Goal: Task Accomplishment & Management: Use online tool/utility

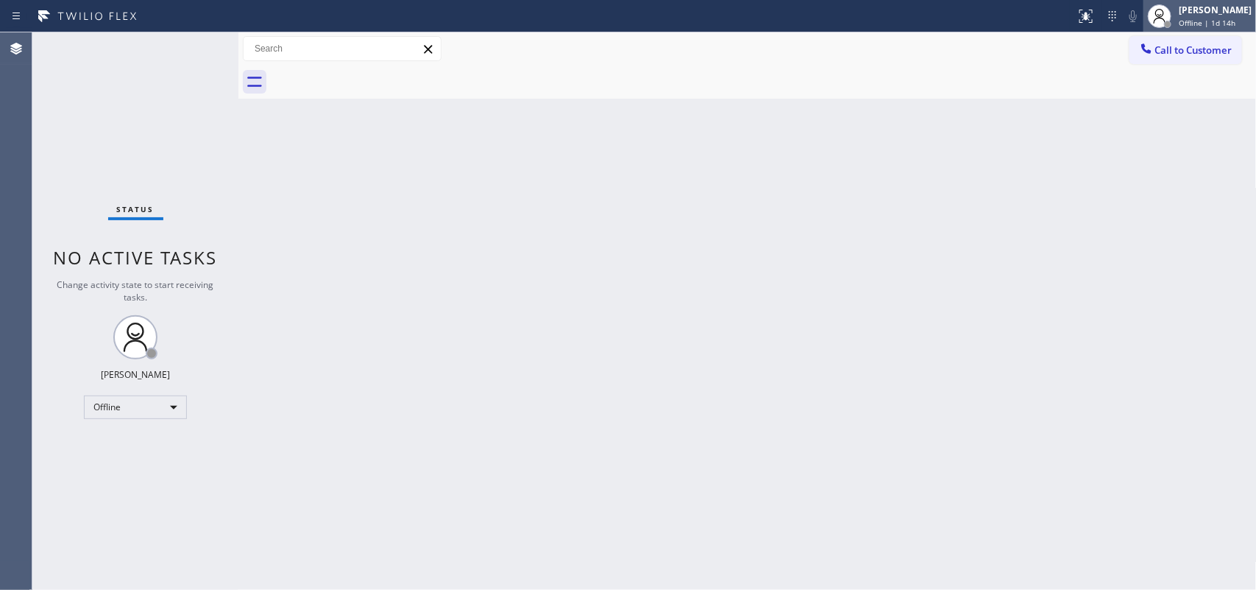
click at [1206, 23] on span "Offline | 1d 14h" at bounding box center [1207, 23] width 57 height 10
click at [1208, 15] on div "[PERSON_NAME]" at bounding box center [1215, 10] width 73 height 13
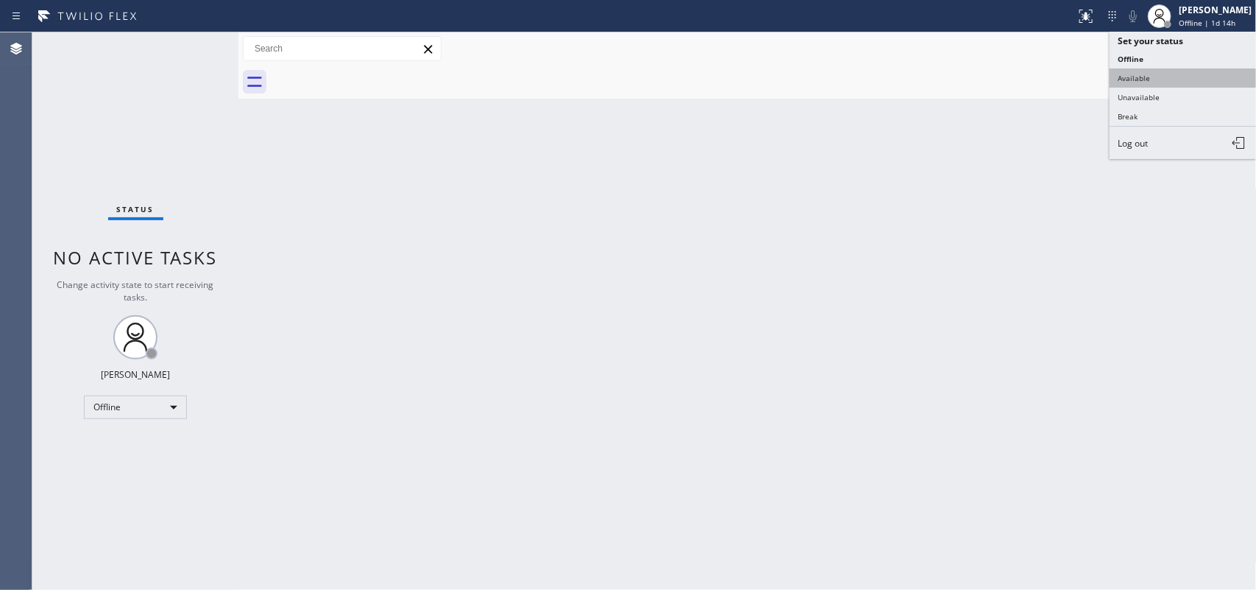
drag, startPoint x: 1186, startPoint y: 66, endPoint x: 1190, endPoint y: 78, distance: 12.3
click at [1190, 78] on ul "Set your status Offline Available Unavailable Break Log out" at bounding box center [1183, 95] width 147 height 127
click at [1190, 78] on button "Available" at bounding box center [1183, 77] width 147 height 19
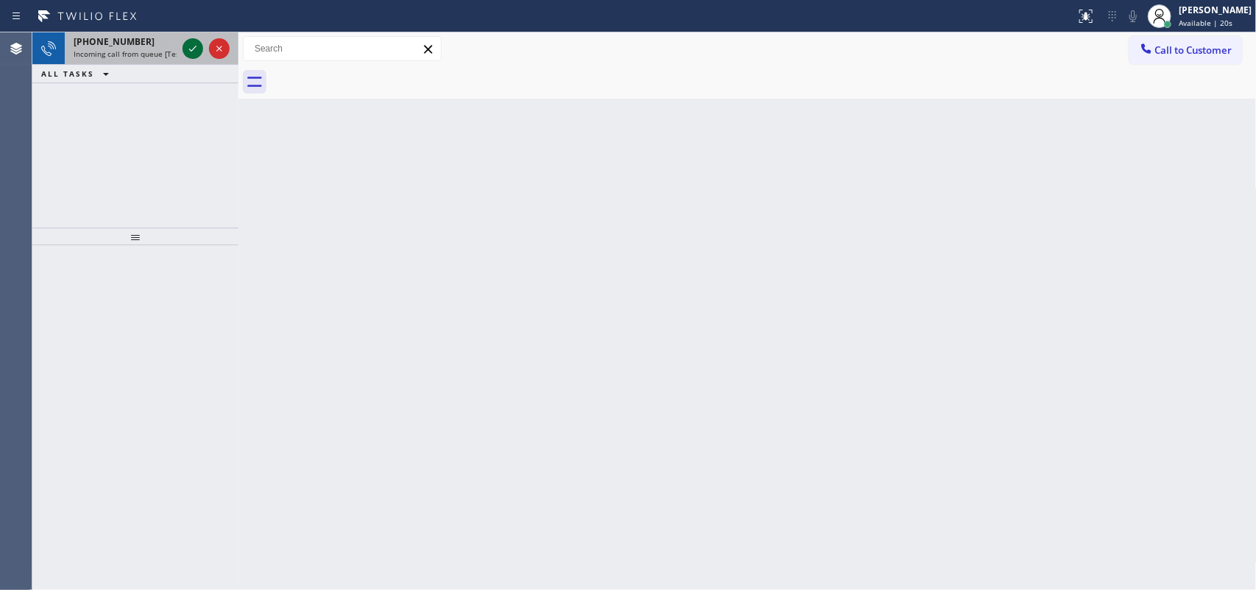
click at [185, 44] on icon at bounding box center [193, 49] width 18 height 18
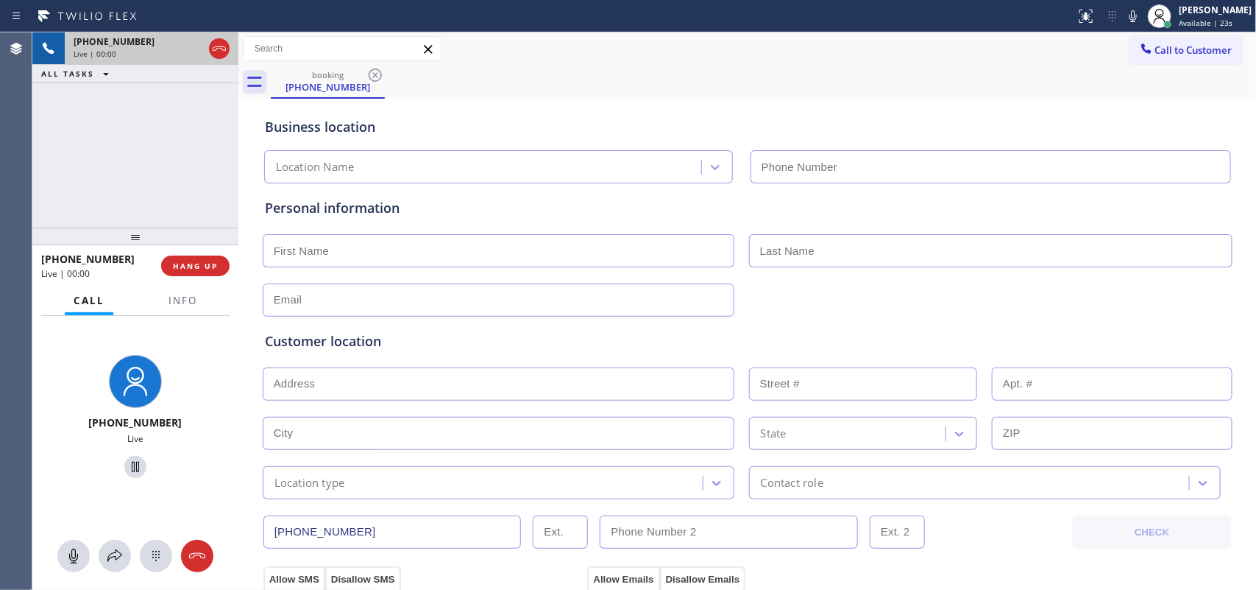
type input "(949) 899-6069"
click at [210, 269] on span "HANG UP" at bounding box center [195, 266] width 45 height 10
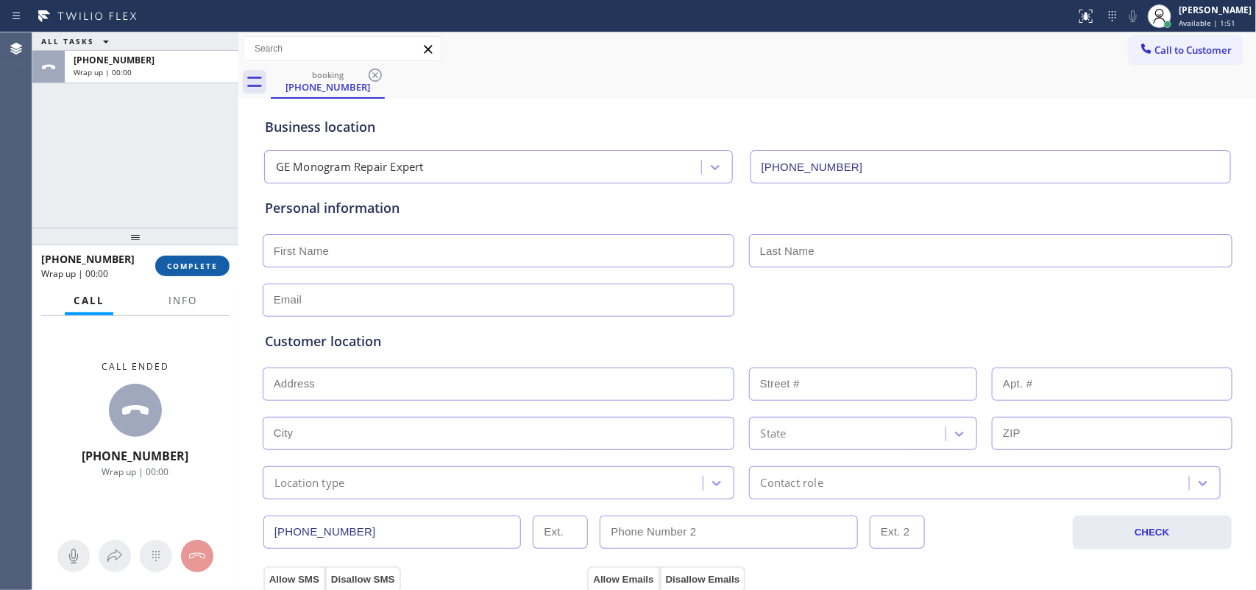
click at [210, 269] on span "COMPLETE" at bounding box center [192, 266] width 51 height 10
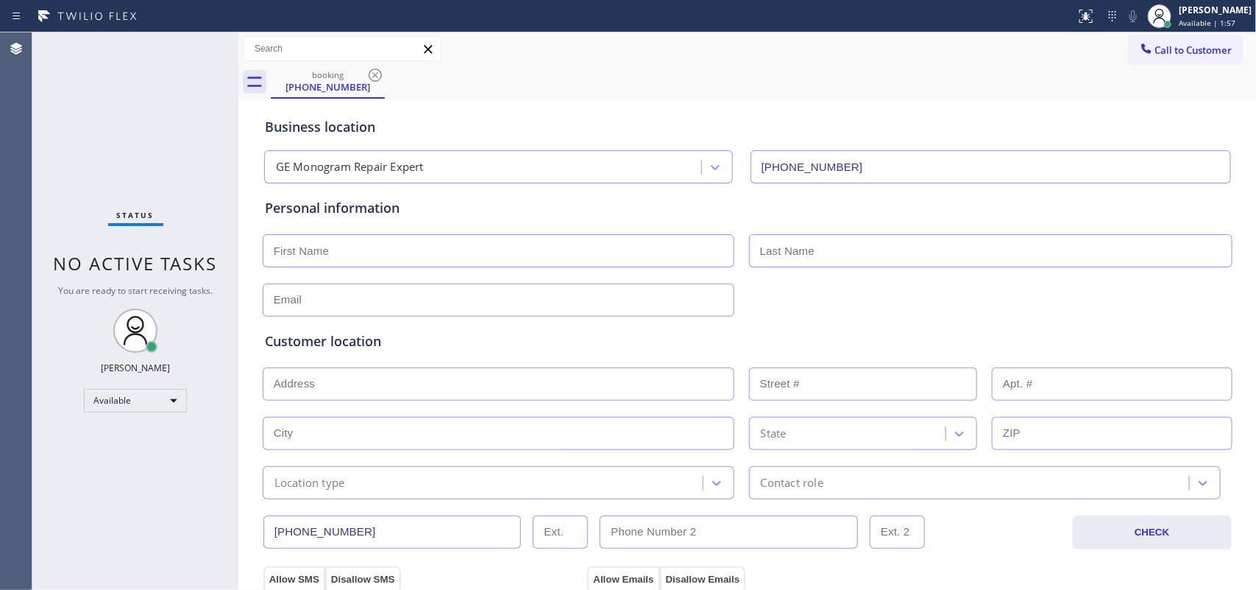
click at [75, 82] on div "Status No active tasks You are ready to start receiving tasks. [PERSON_NAME] Av…" at bounding box center [135, 310] width 206 height 557
click at [173, 169] on div "Status No active tasks You are ready to start receiving tasks. [PERSON_NAME] Av…" at bounding box center [135, 310] width 206 height 557
type input "(949) 899-6069"
click at [175, 152] on div "Status No active tasks You are ready to start receiving tasks. [PERSON_NAME] Av…" at bounding box center [135, 310] width 206 height 557
drag, startPoint x: 877, startPoint y: 162, endPoint x: 723, endPoint y: 156, distance: 153.9
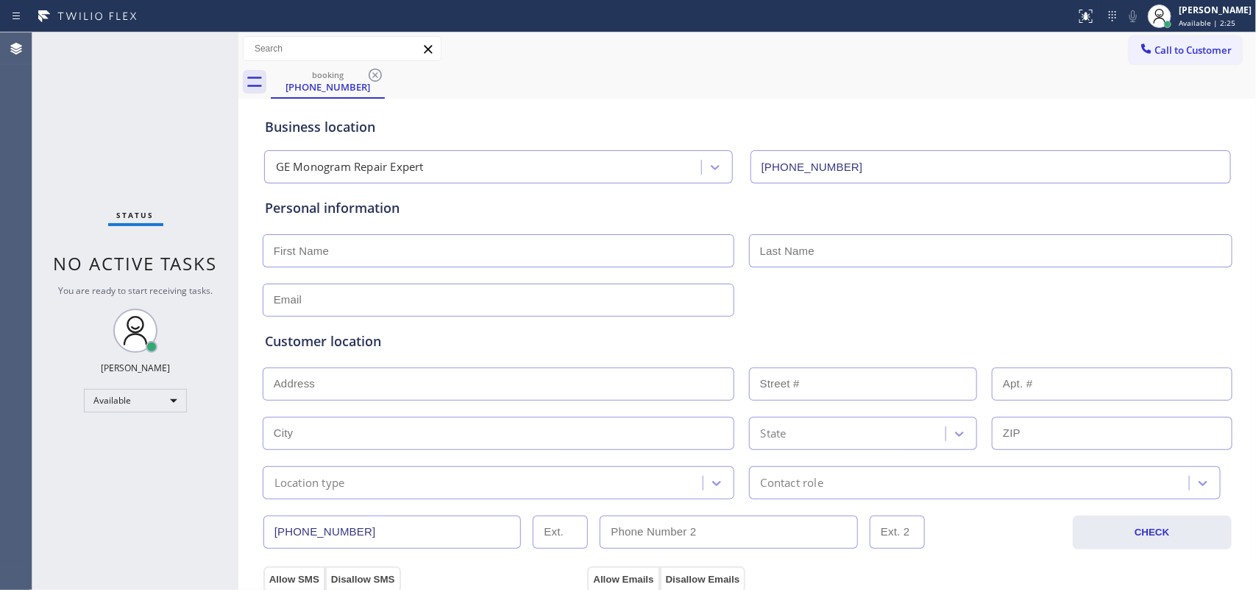
click at [723, 156] on div "GE Monogram Repair Expert (949) 899-6069" at bounding box center [747, 163] width 973 height 39
click at [1147, 99] on div "Business location GE Monogram Repair Expert (949) 899-6069" at bounding box center [747, 139] width 971 height 87
click at [679, 98] on div "Business location GE Monogram Repair Expert (949) 899-6069" at bounding box center [747, 139] width 971 height 87
click at [1214, 17] on div "Leah Cabrera Available | 2:37" at bounding box center [1216, 16] width 80 height 26
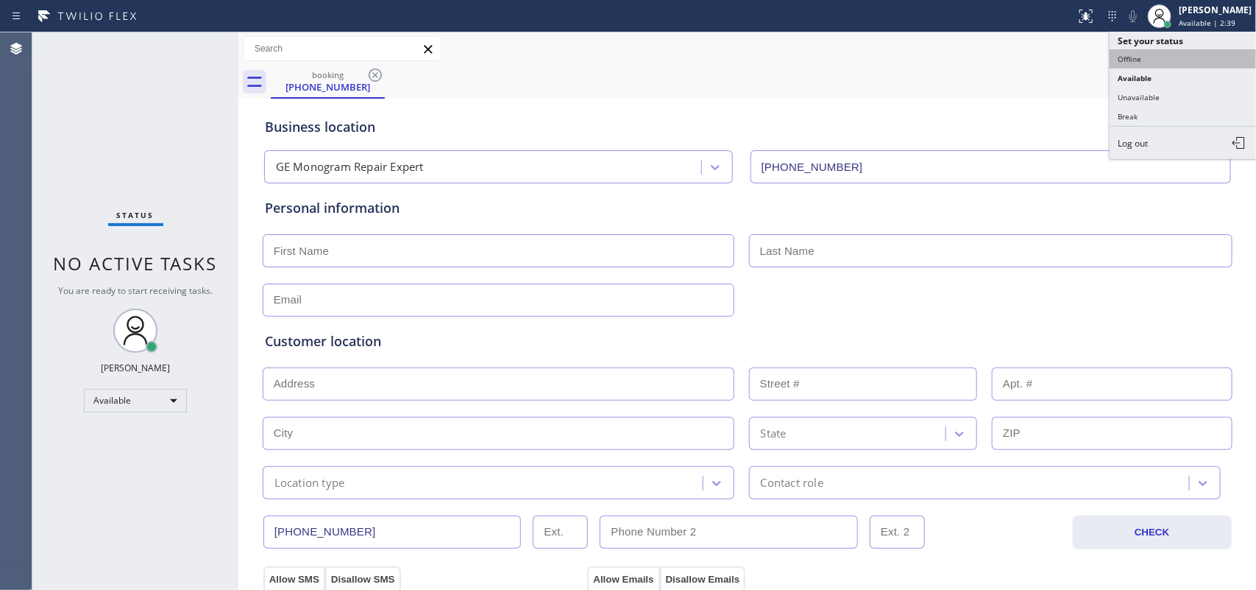
click at [1178, 60] on button "Offline" at bounding box center [1183, 58] width 147 height 19
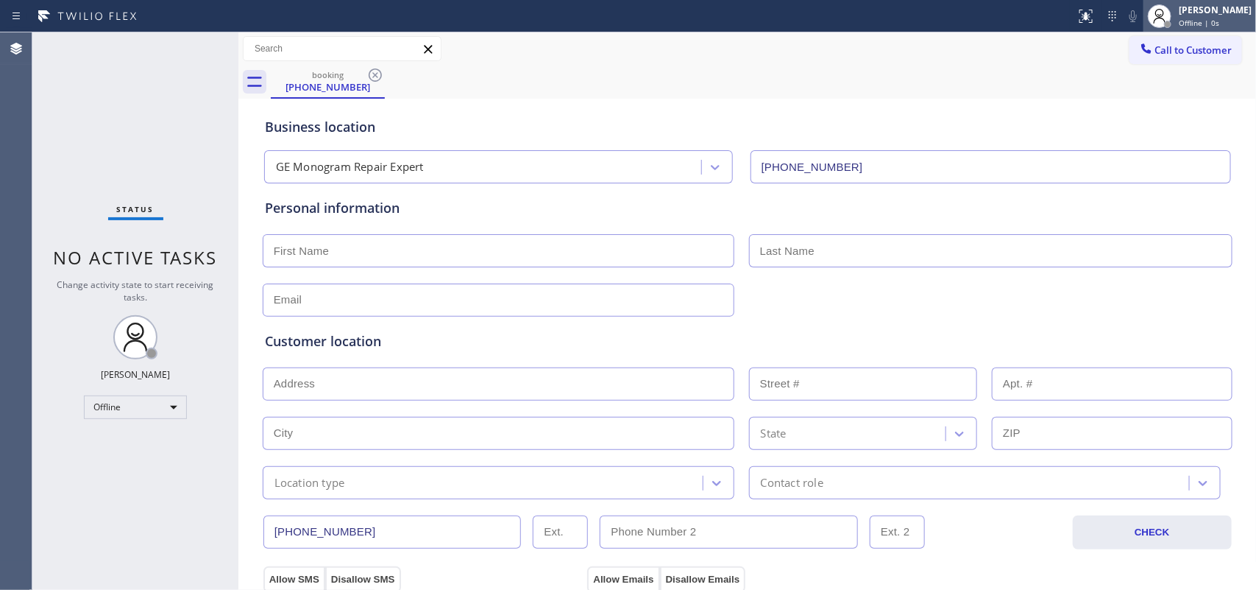
click at [1216, 21] on span "Offline | 0s" at bounding box center [1199, 23] width 40 height 10
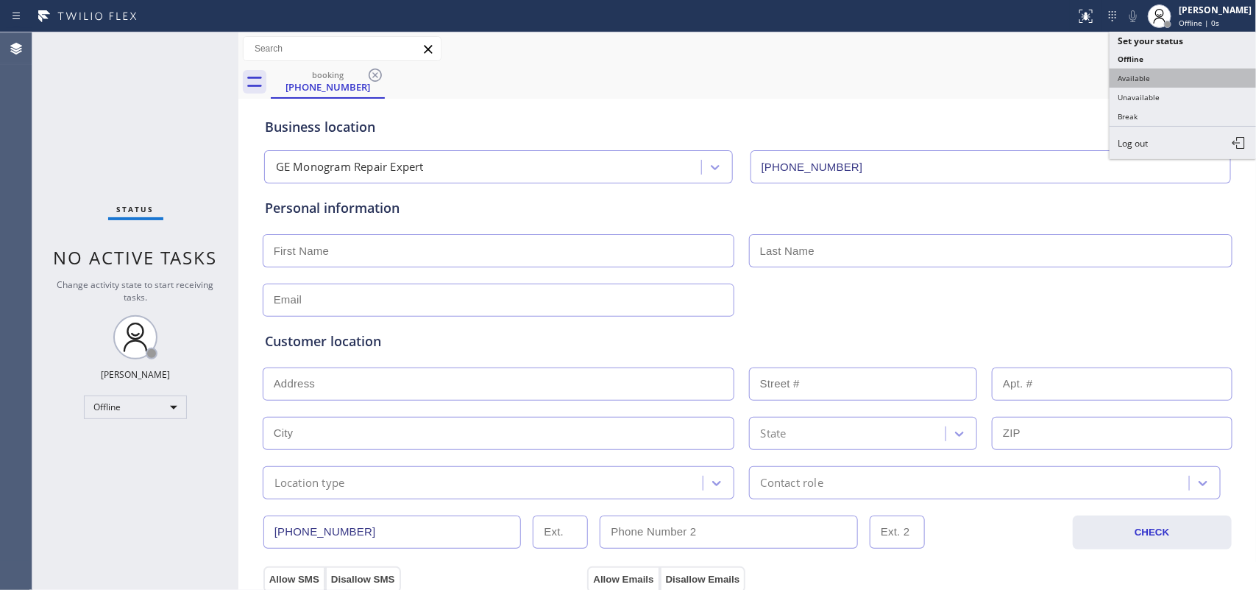
click at [1182, 72] on button "Available" at bounding box center [1183, 77] width 147 height 19
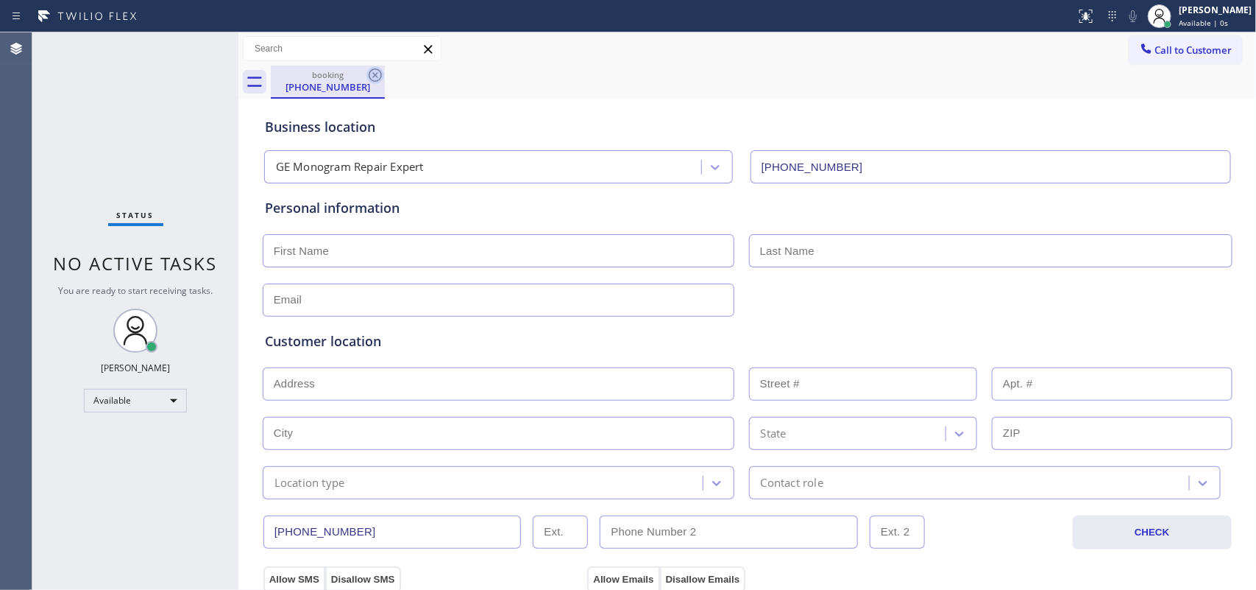
click at [367, 74] on icon at bounding box center [376, 75] width 18 height 18
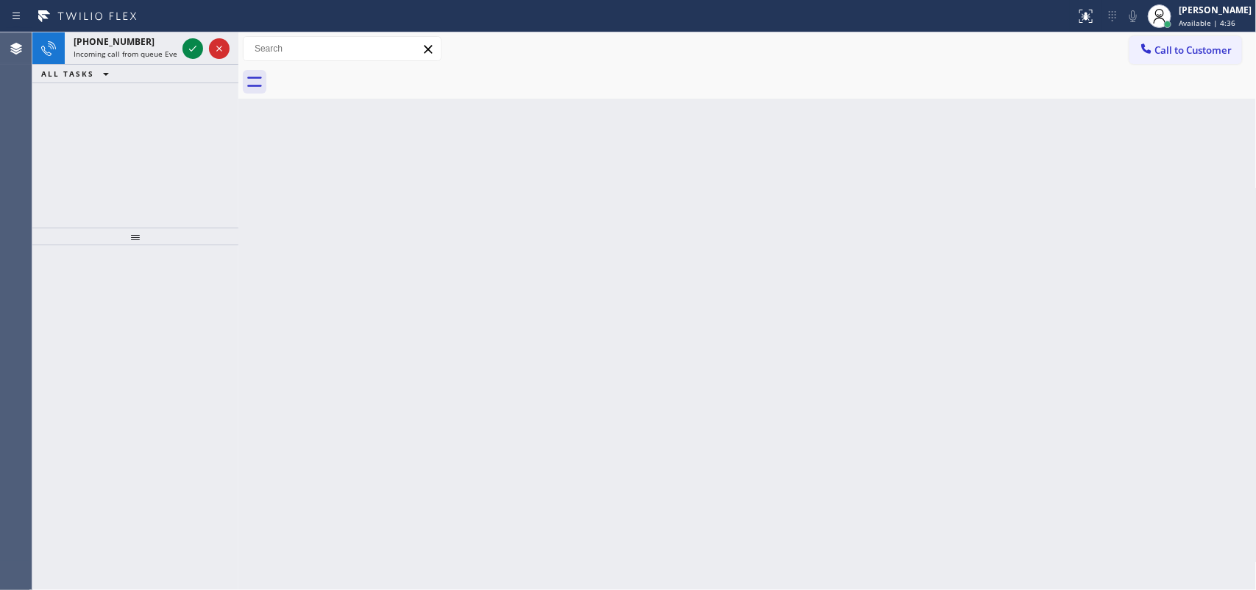
click at [411, 174] on div "Back to Dashboard Change Sender ID Customers Technicians Select a contact Outbo…" at bounding box center [747, 310] width 1019 height 557
click at [119, 46] on span "[PHONE_NUMBER]" at bounding box center [114, 41] width 81 height 13
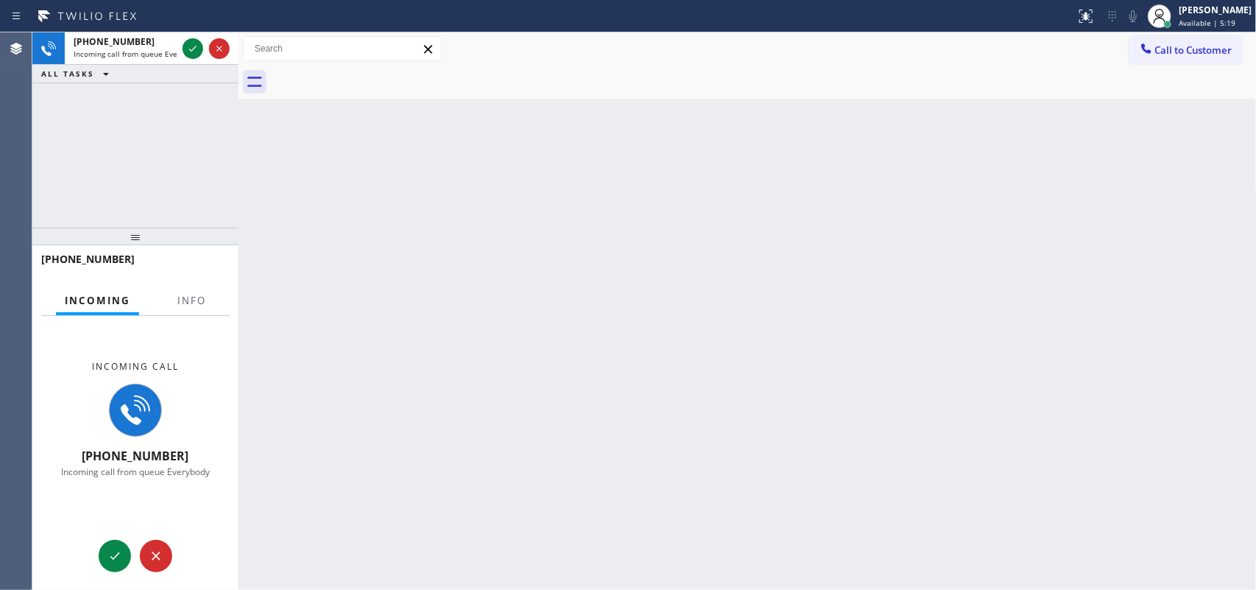
click at [148, 138] on div "[PHONE_NUMBER] Incoming call from queue Everybody ALL TASKS ALL TASKS ACTIVE TA…" at bounding box center [135, 129] width 206 height 195
click at [93, 49] on span "Incoming call from queue Everybody" at bounding box center [137, 54] width 127 height 10
click at [107, 37] on span "[PHONE_NUMBER]" at bounding box center [114, 41] width 81 height 13
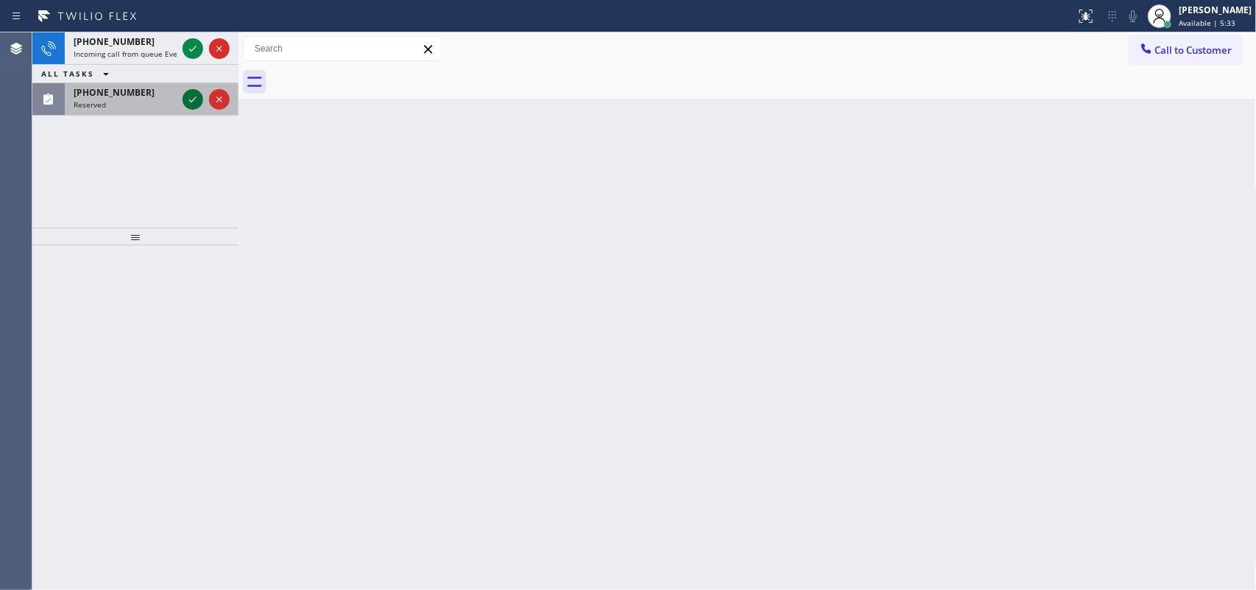
click at [191, 99] on icon at bounding box center [193, 100] width 18 height 18
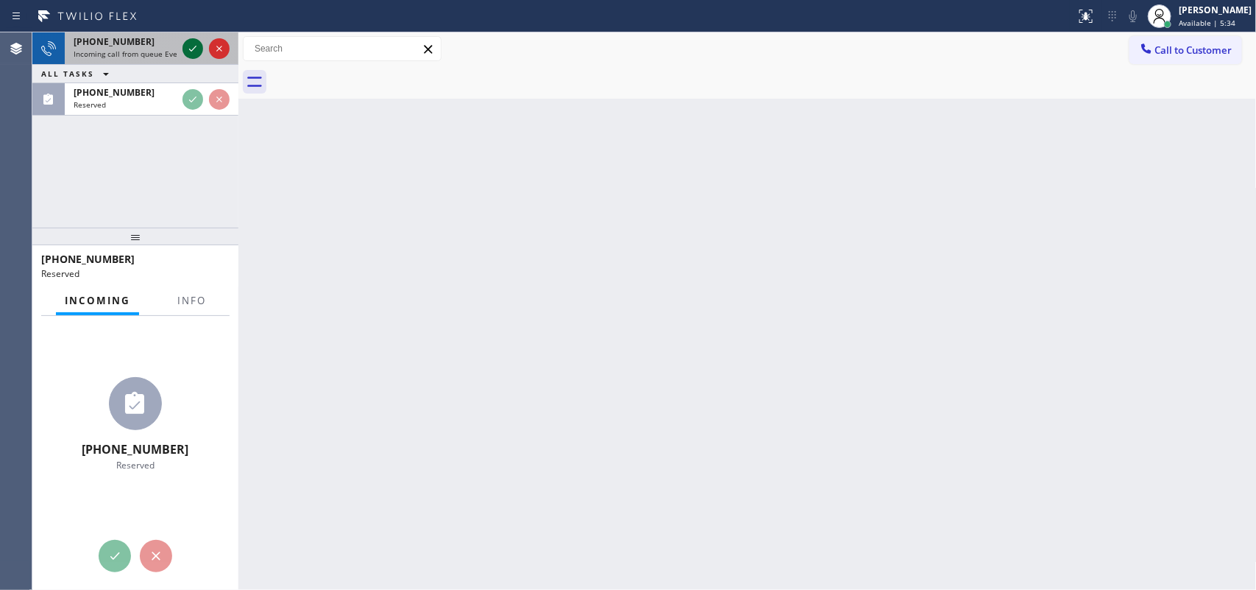
click at [190, 43] on icon at bounding box center [193, 49] width 18 height 18
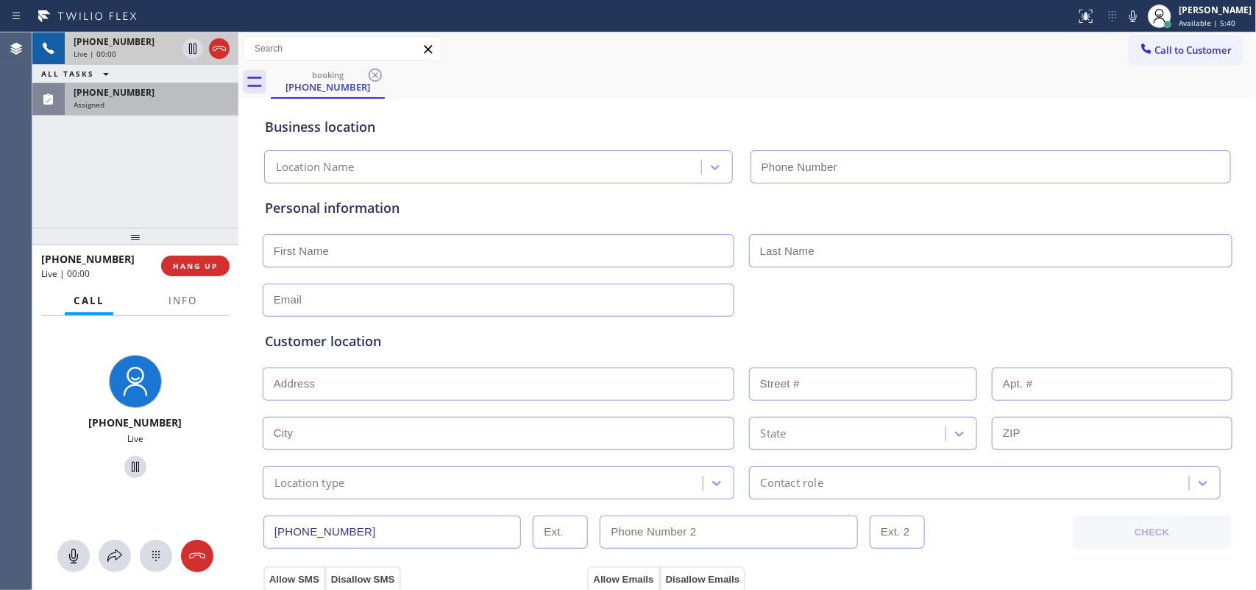
click at [113, 96] on span "[PHONE_NUMBER]" at bounding box center [114, 92] width 81 height 13
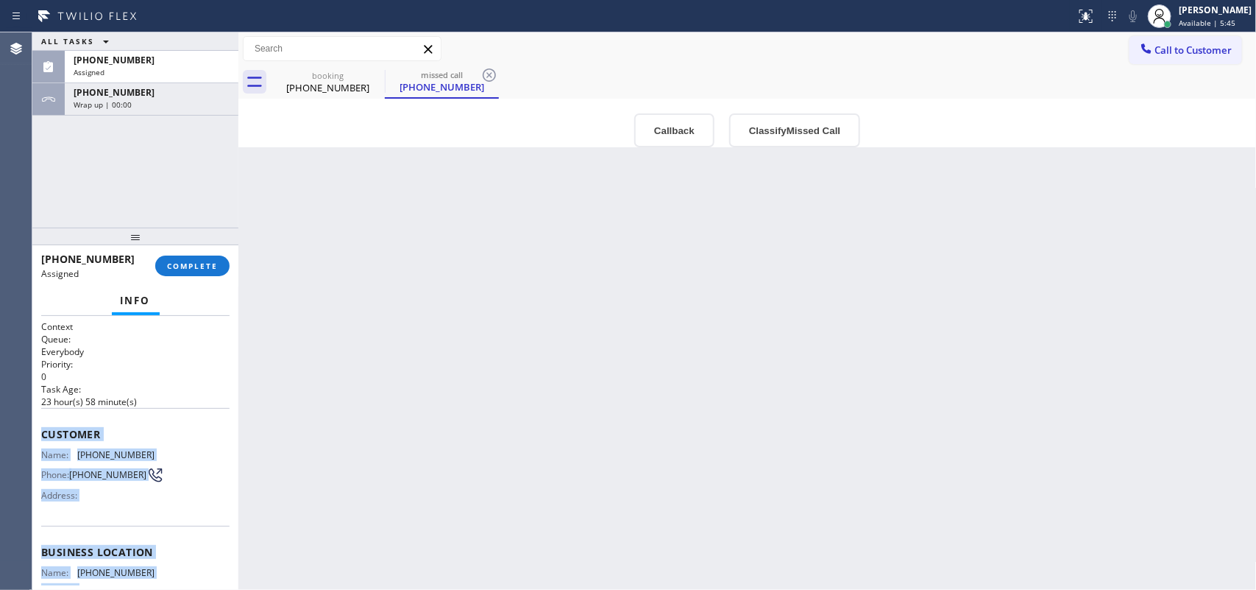
drag, startPoint x: 174, startPoint y: 454, endPoint x: 35, endPoint y: 420, distance: 143.3
click at [35, 420] on div "Context Queue: Everybody Priority: 0 Task Age: 23 hour(s) 58 minute(s) Customer…" at bounding box center [135, 453] width 206 height 275
copy div "Customer Name: (213) 997-8446 Phone: (213) 997-8446 Address: Business location …"
click at [163, 258] on button "COMPLETE" at bounding box center [192, 265] width 74 height 21
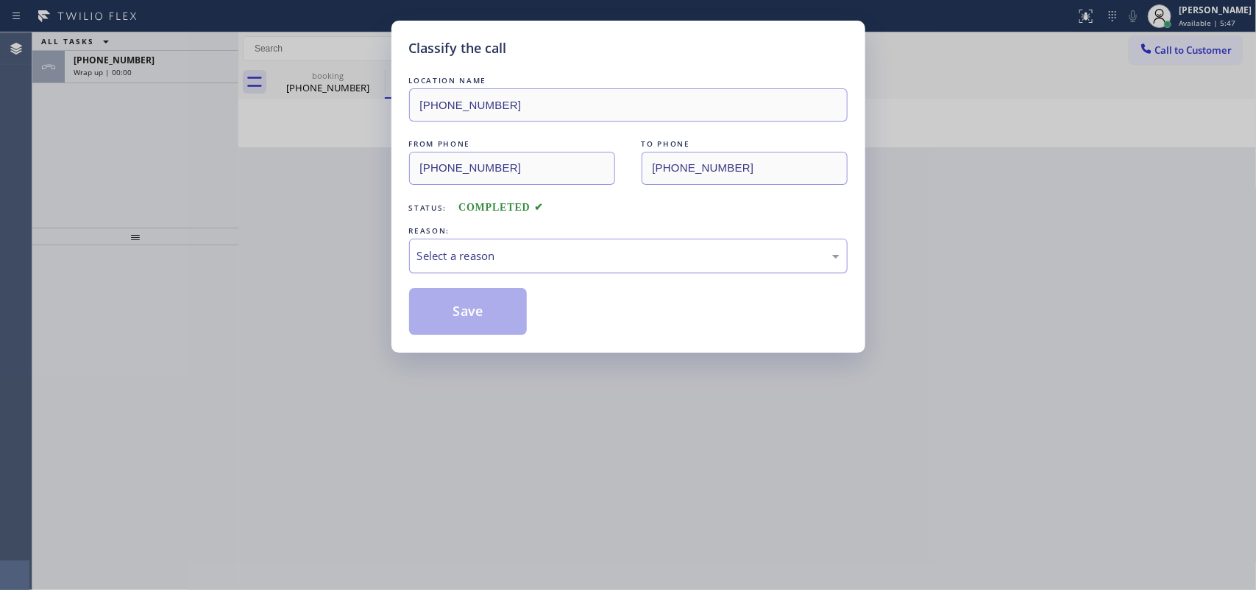
click at [589, 271] on div "Select a reason" at bounding box center [628, 255] width 439 height 35
drag, startPoint x: 568, startPoint y: 365, endPoint x: 517, endPoint y: 326, distance: 64.6
click at [495, 314] on button "Save" at bounding box center [468, 311] width 118 height 47
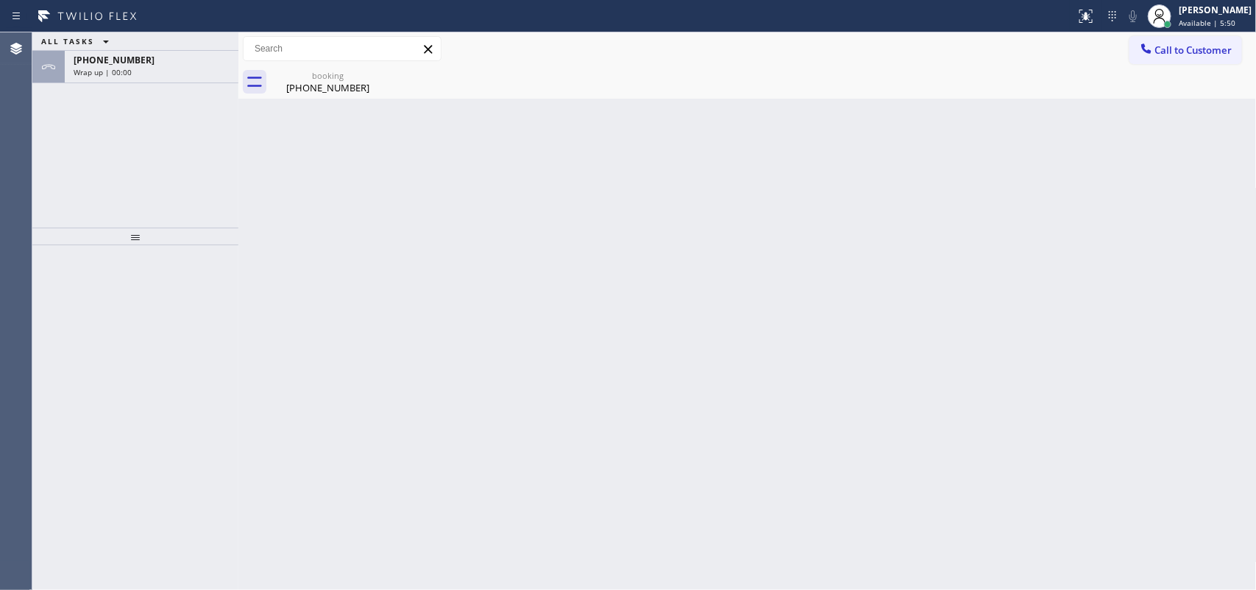
click at [140, 64] on div "+16193405491" at bounding box center [152, 60] width 156 height 13
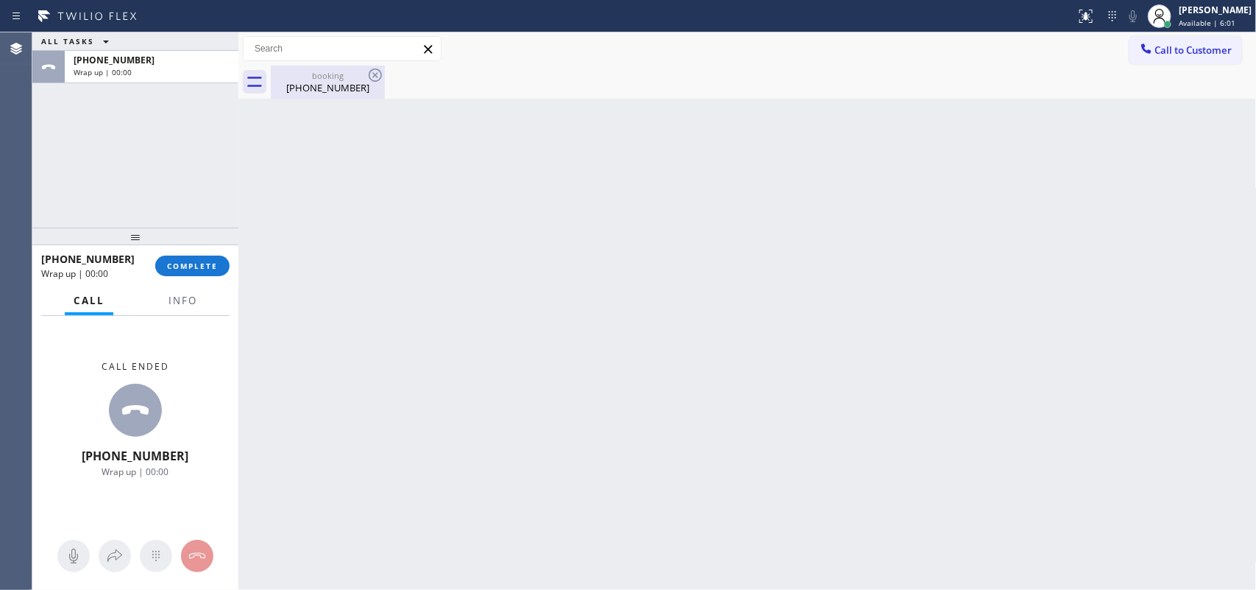
click at [329, 82] on div "[PHONE_NUMBER]" at bounding box center [327, 87] width 111 height 13
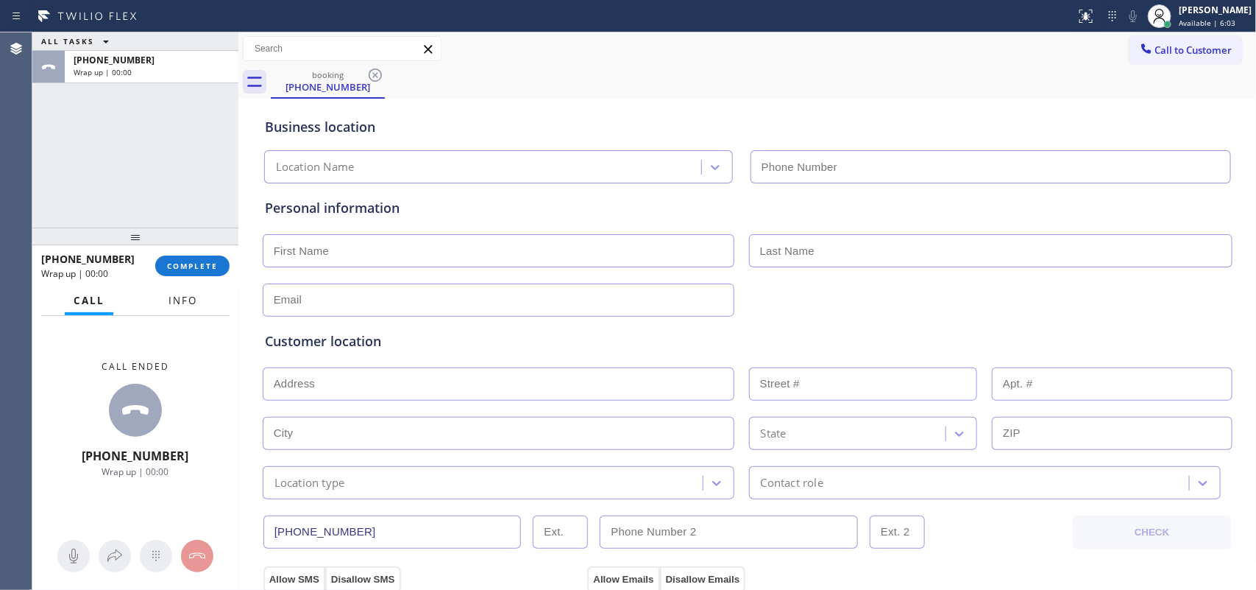
click at [171, 299] on span "Info" at bounding box center [183, 300] width 29 height 13
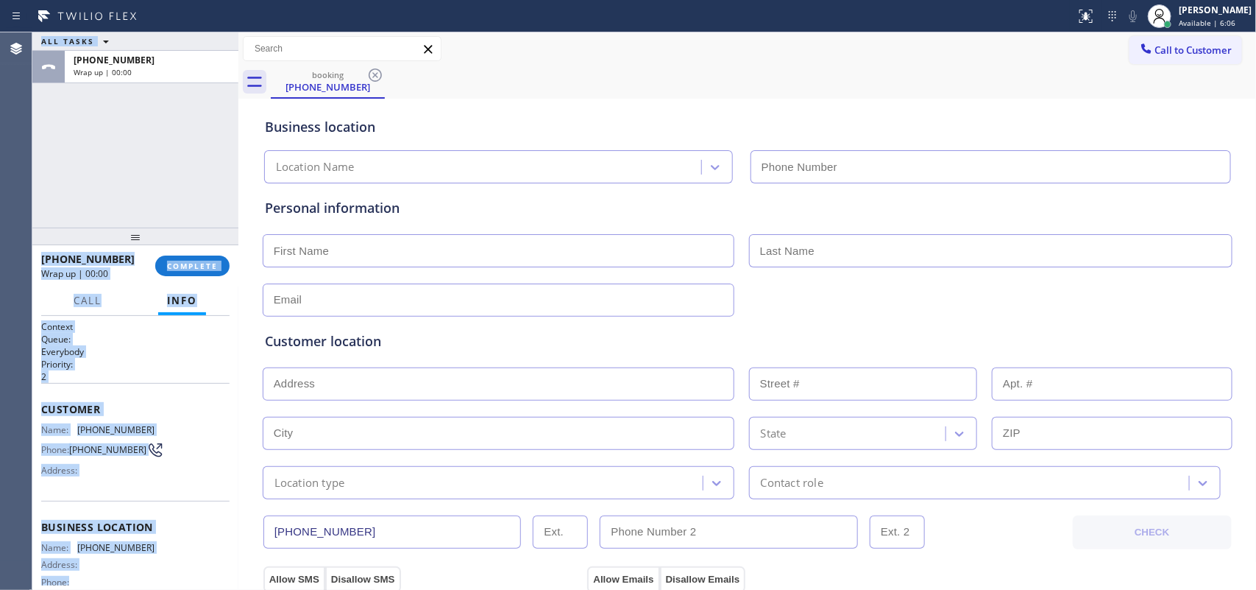
drag, startPoint x: 126, startPoint y: 453, endPoint x: 31, endPoint y: 400, distance: 109.1
click at [31, 400] on div "Agent Desktop Classify the call LOCATION NAME (562) 317-7564 FROM PHONE (213) 9…" at bounding box center [628, 310] width 1256 height 557
click at [144, 374] on p "2" at bounding box center [135, 376] width 188 height 13
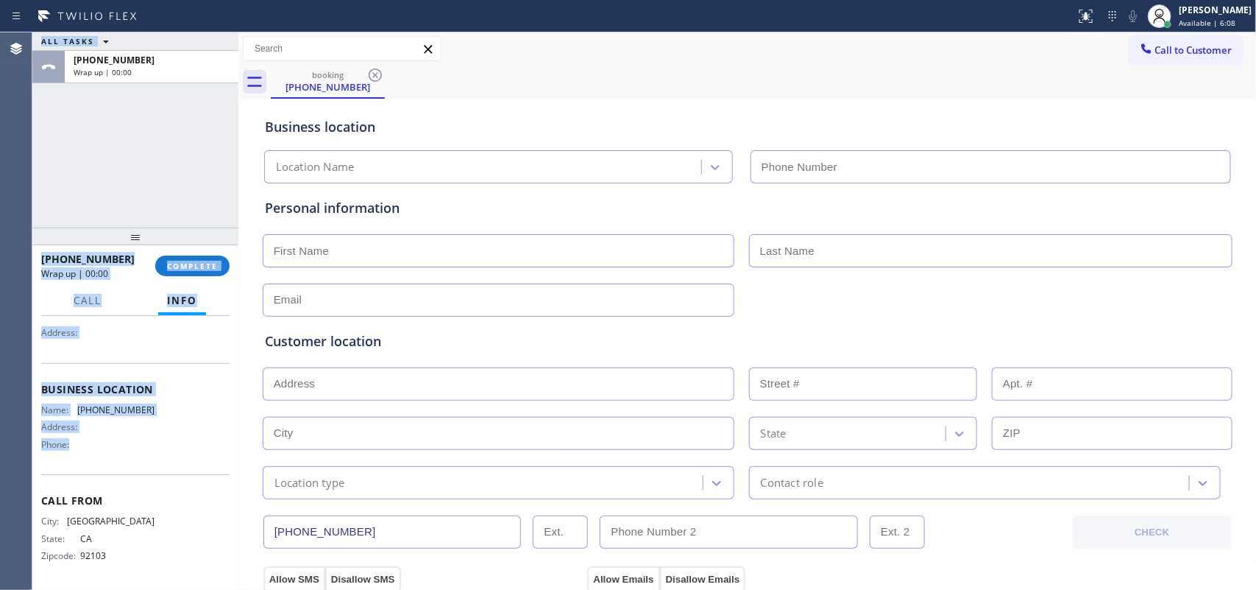
click at [174, 445] on div "Name: (619) 202-8568 Address: Phone:" at bounding box center [135, 430] width 188 height 52
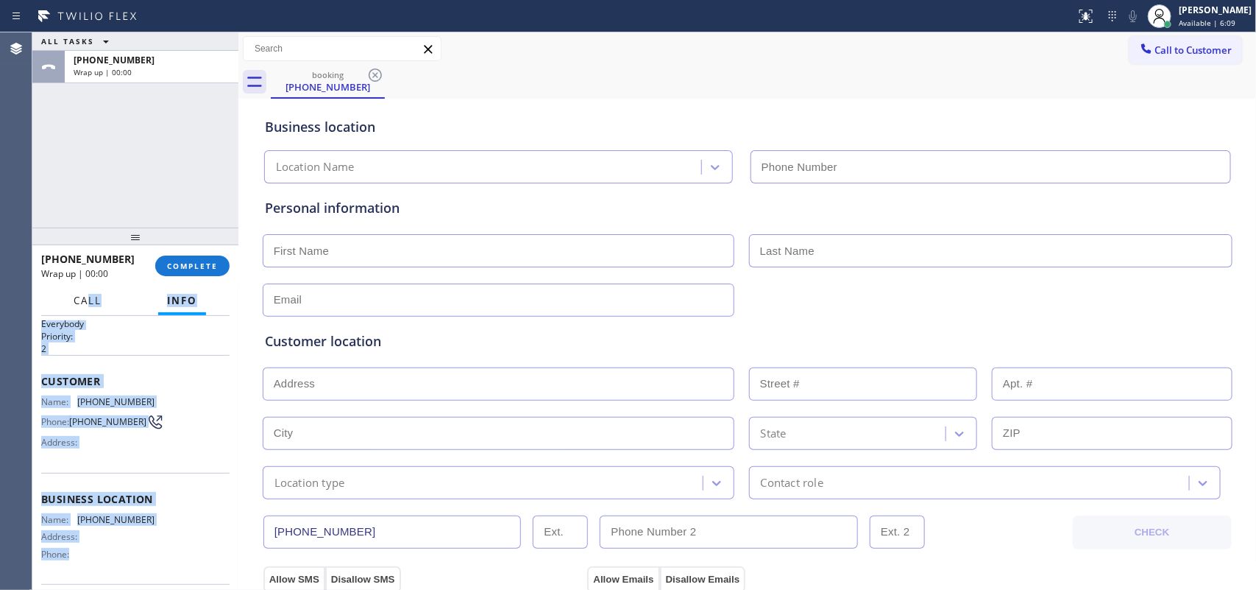
scroll to position [0, 0]
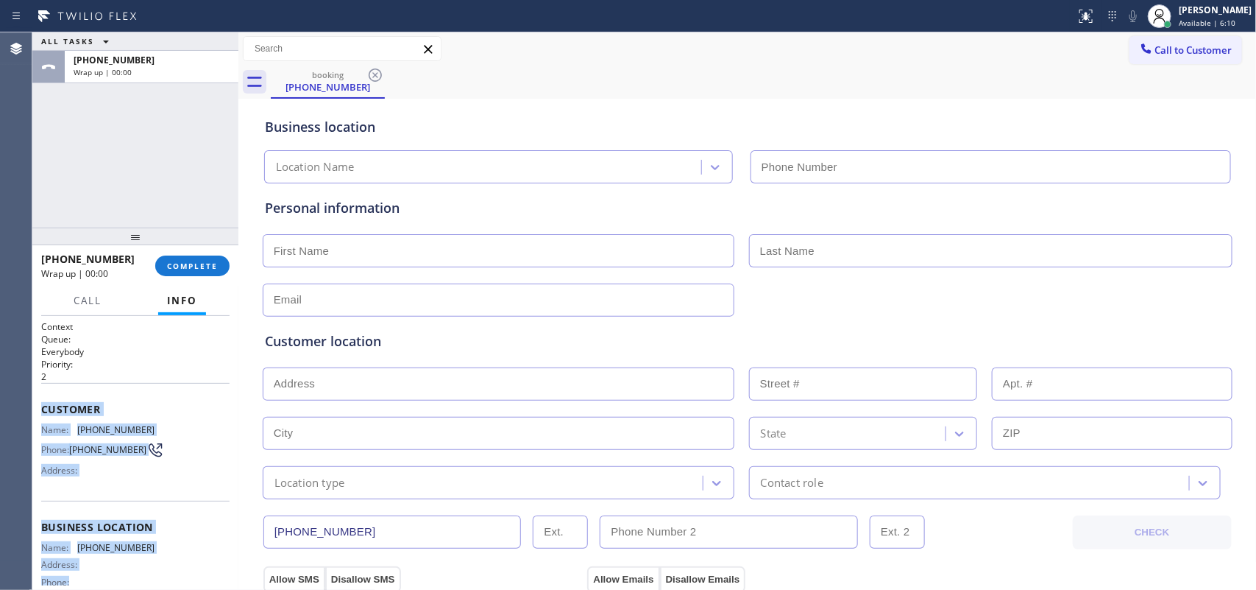
drag, startPoint x: 130, startPoint y: 454, endPoint x: 41, endPoint y: 406, distance: 100.8
click at [41, 406] on div "Context Queue: Everybody Priority: 2 Customer Name: (619) 340-5491 Phone: (619)…" at bounding box center [135, 521] width 188 height 403
copy div "Customer Name: (619) 340-5491 Phone: (619) 340-5491 Address: Business location …"
drag, startPoint x: 210, startPoint y: 266, endPoint x: 511, endPoint y: 234, distance: 302.7
click at [211, 266] on span "COMPLETE" at bounding box center [192, 266] width 51 height 10
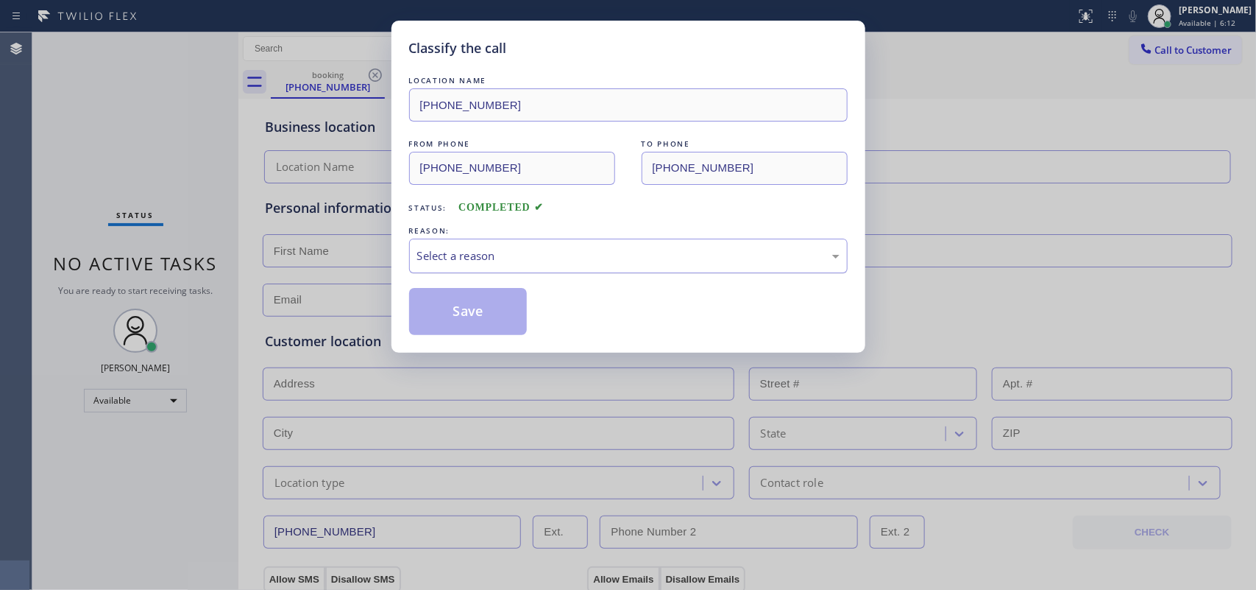
click at [446, 258] on div "Select a reason" at bounding box center [628, 255] width 422 height 17
click at [433, 294] on button "Save" at bounding box center [468, 311] width 118 height 47
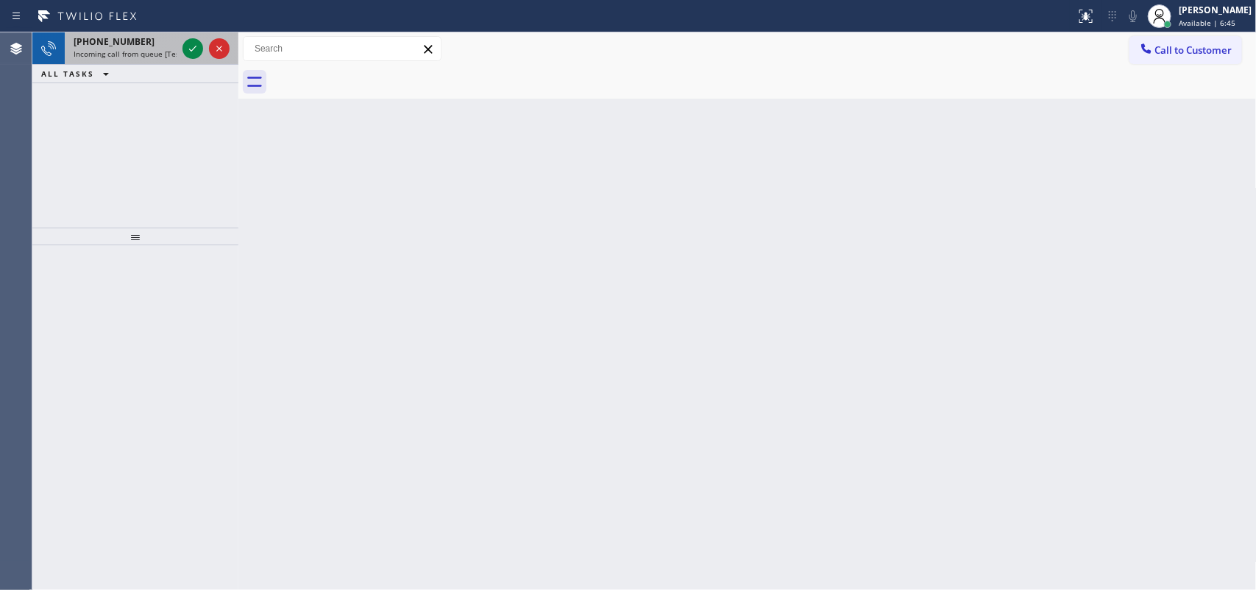
click at [149, 56] on span "Incoming call from queue [Test] All" at bounding box center [135, 54] width 122 height 10
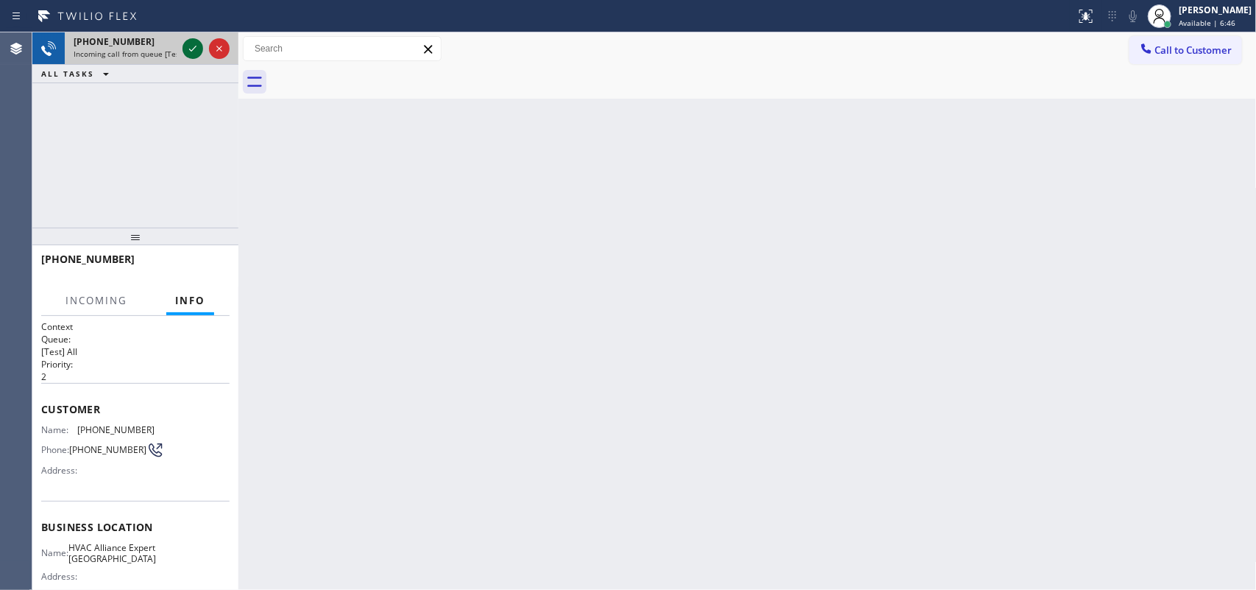
click at [188, 45] on icon at bounding box center [193, 49] width 18 height 18
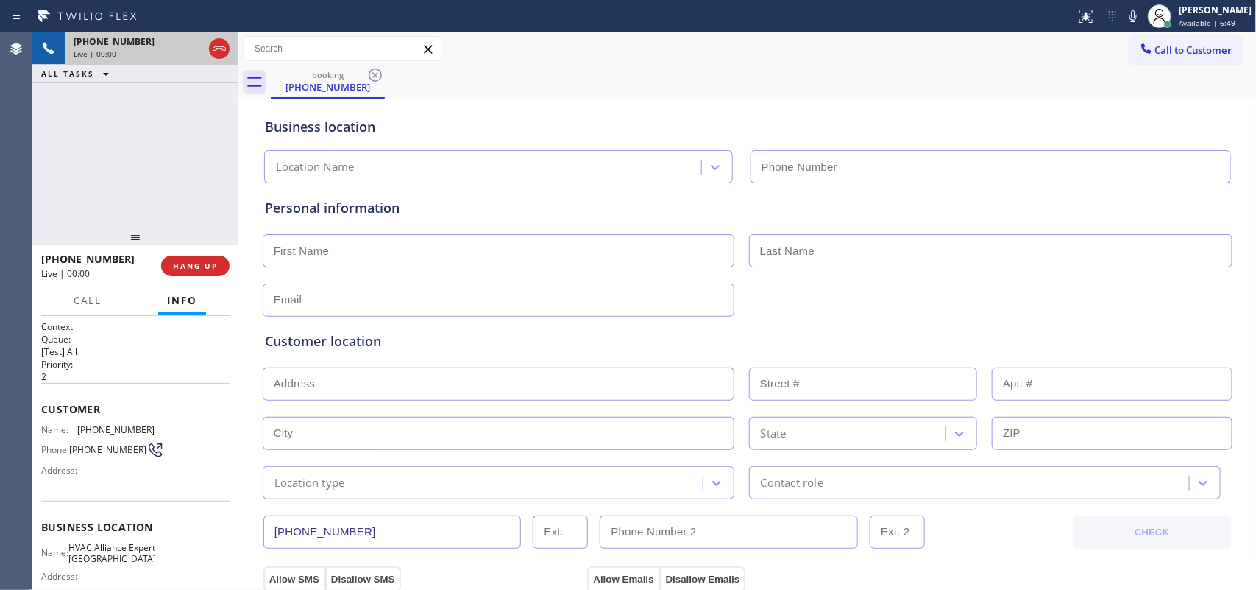
type input "[PHONE_NUMBER]"
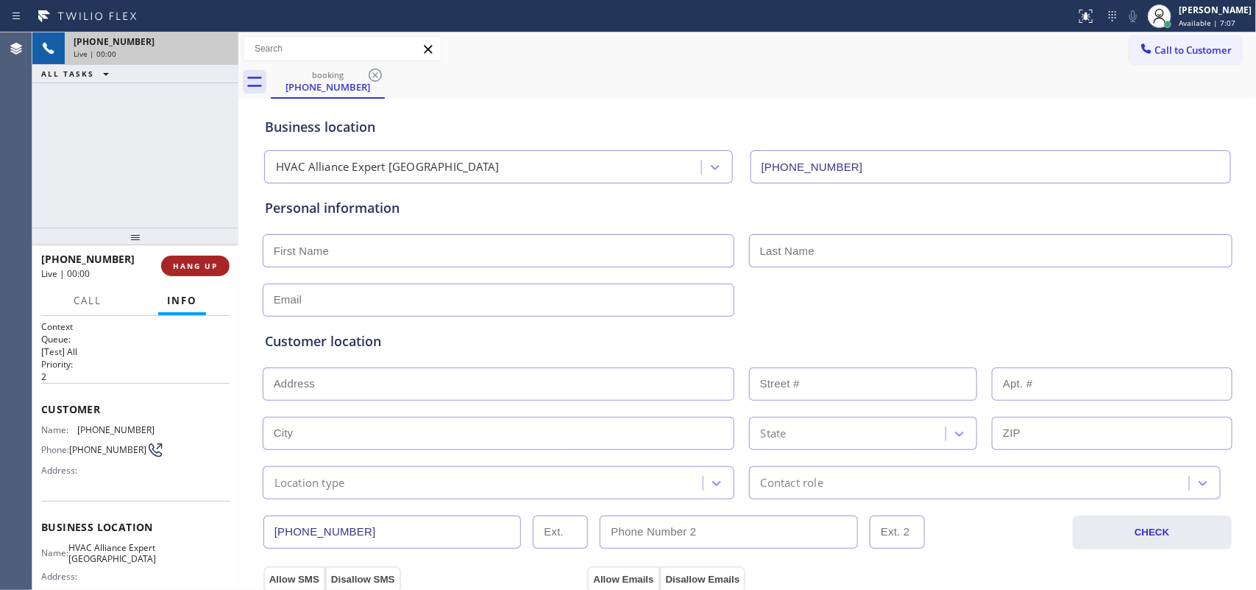
click at [204, 261] on span "HANG UP" at bounding box center [195, 266] width 45 height 10
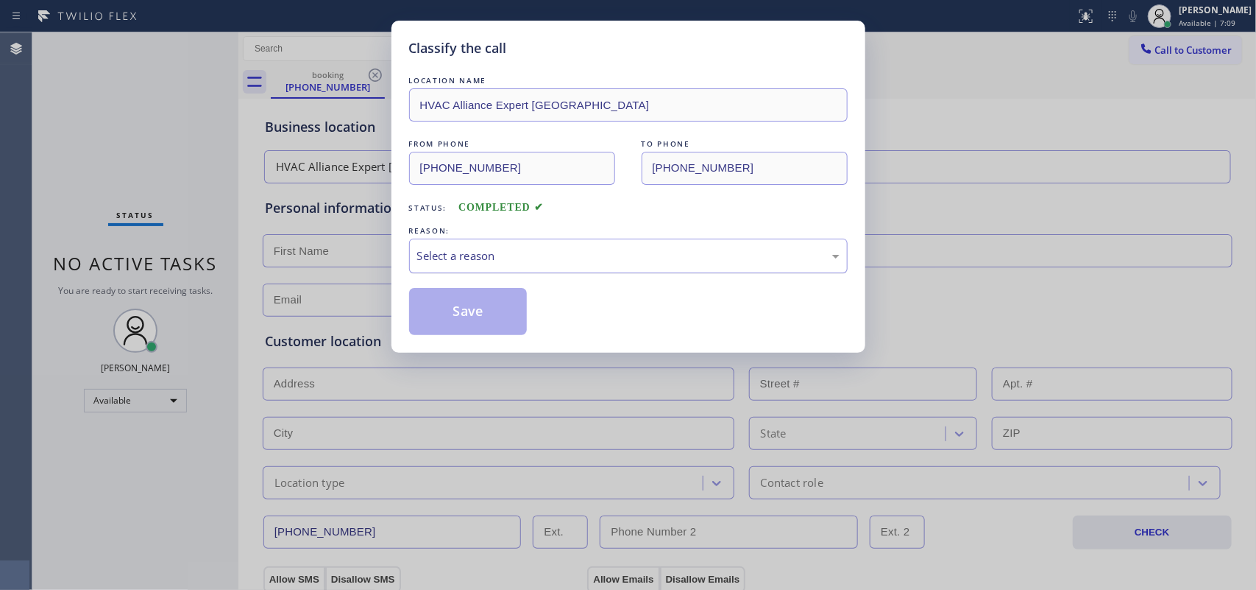
click at [435, 251] on div "Select a reason" at bounding box center [628, 255] width 422 height 17
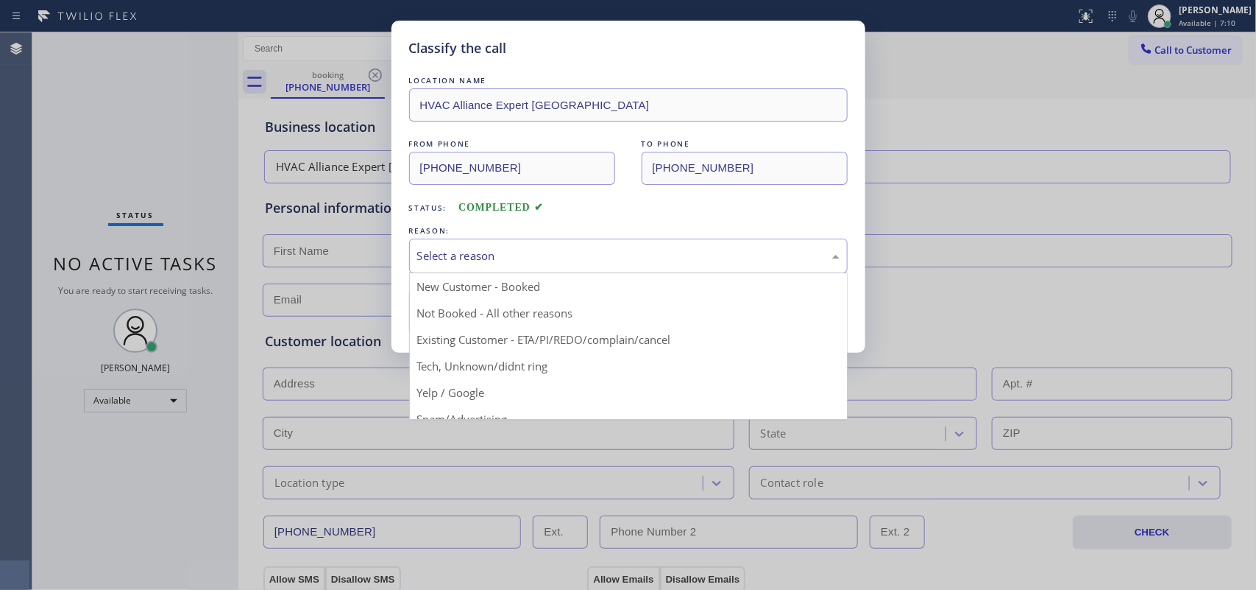
scroll to position [101, 0]
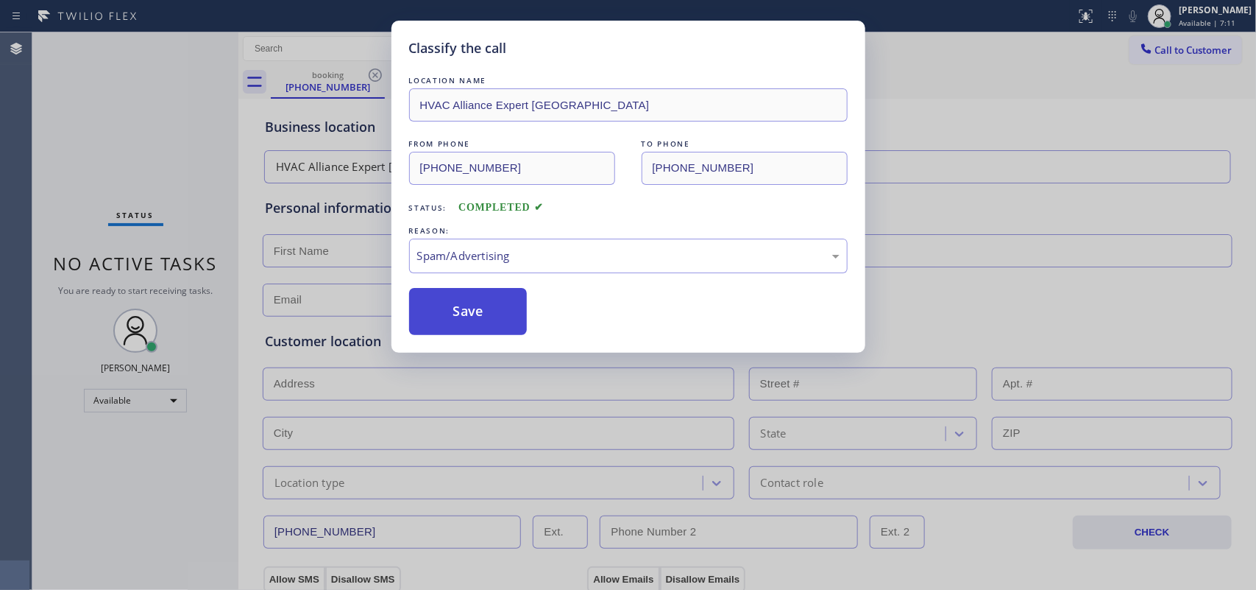
click at [486, 313] on button "Save" at bounding box center [468, 311] width 118 height 47
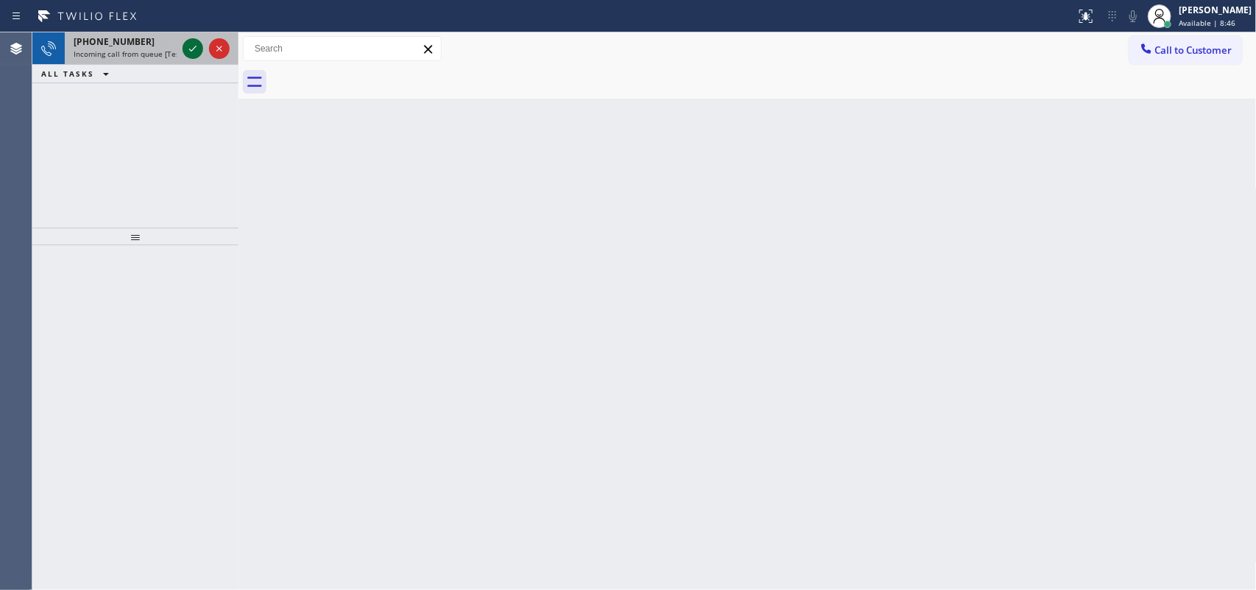
click at [193, 46] on icon at bounding box center [193, 49] width 18 height 18
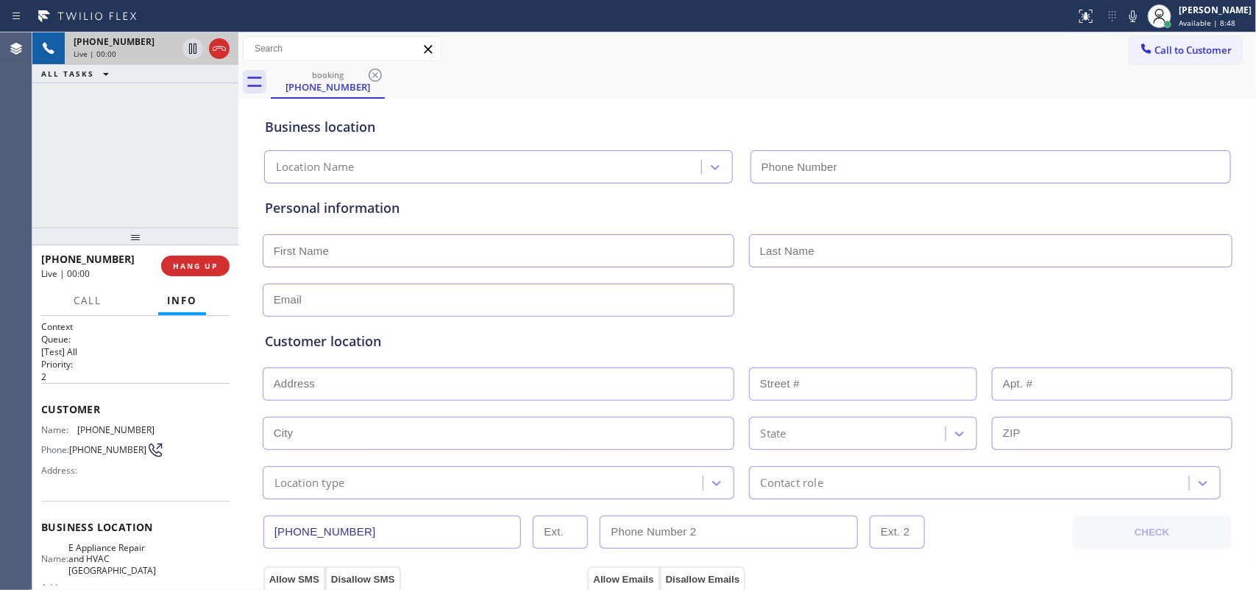
type input "[PHONE_NUMBER]"
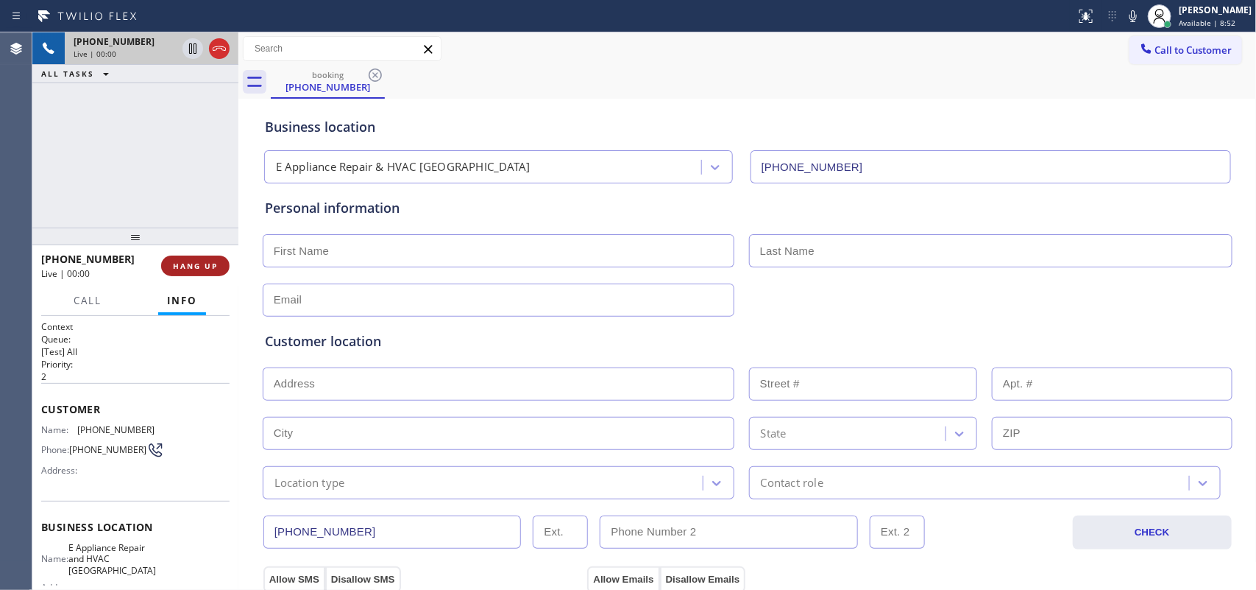
click at [215, 269] on span "HANG UP" at bounding box center [195, 266] width 45 height 10
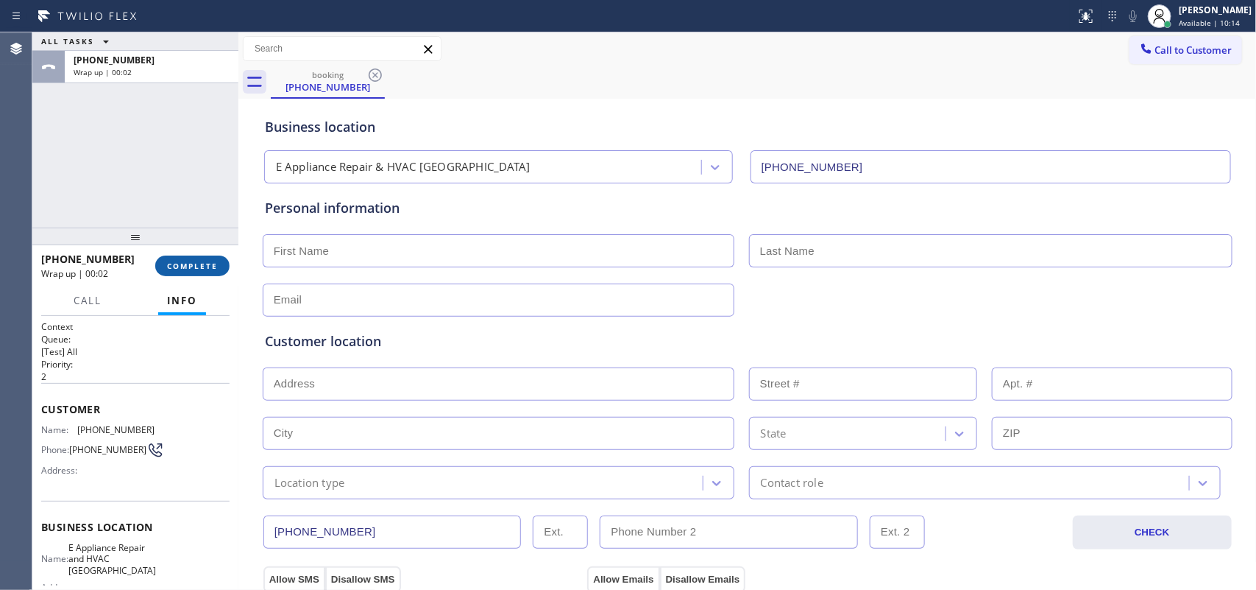
click at [188, 269] on span "COMPLETE" at bounding box center [192, 266] width 51 height 10
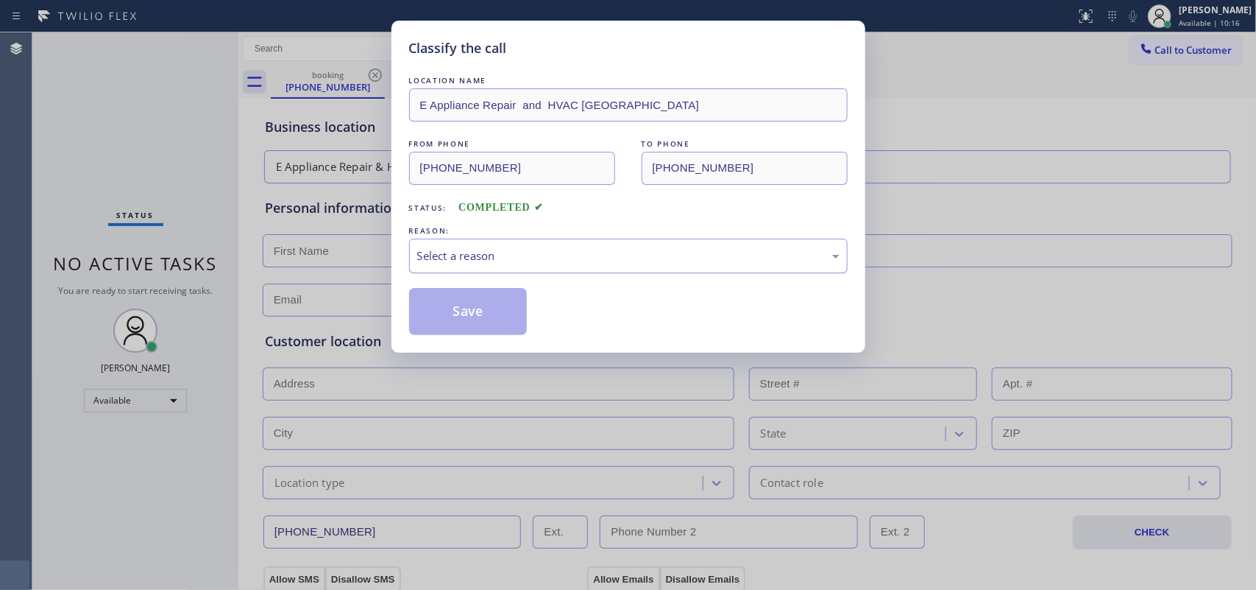
click at [550, 255] on div "Select a reason" at bounding box center [628, 255] width 422 height 17
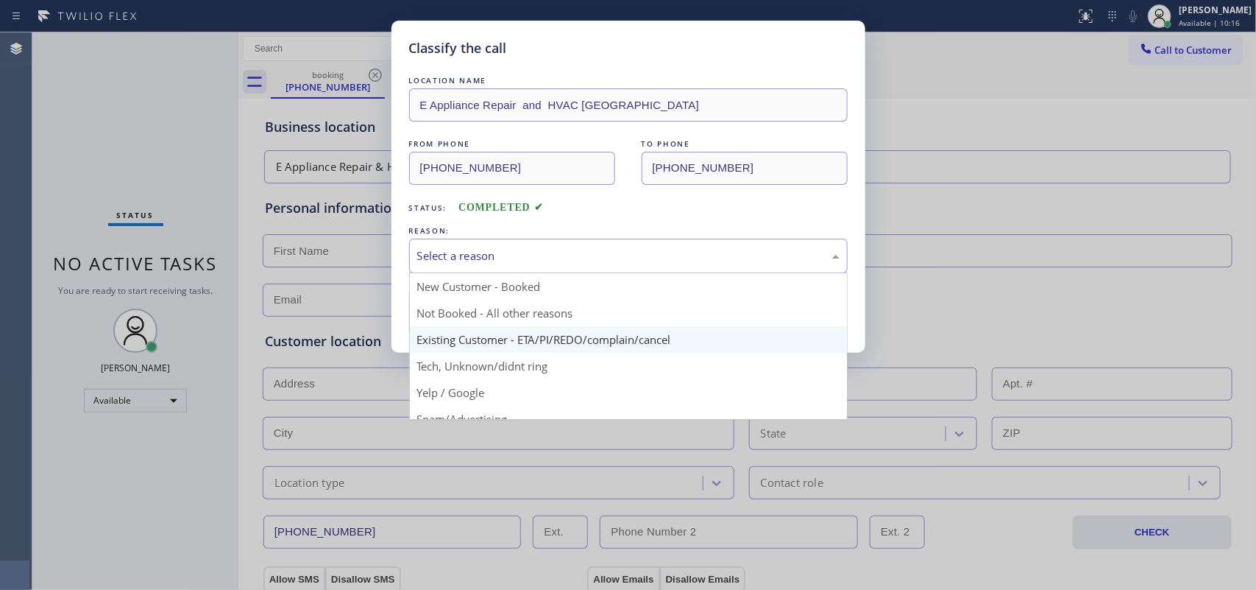
scroll to position [101, 0]
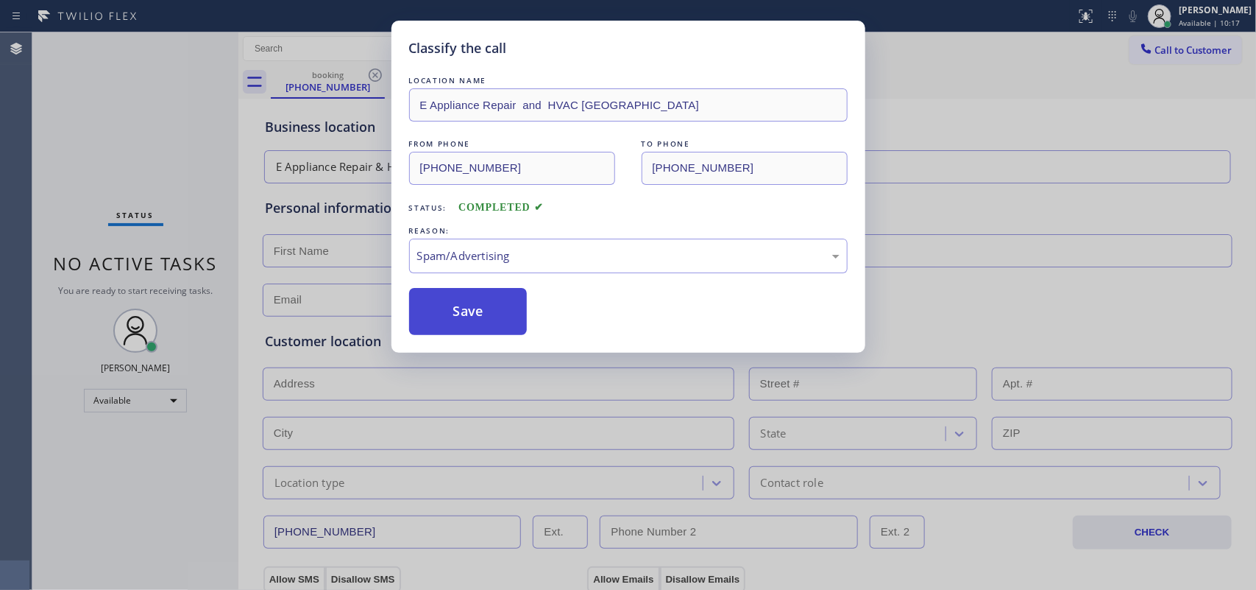
click at [487, 307] on button "Save" at bounding box center [468, 311] width 118 height 47
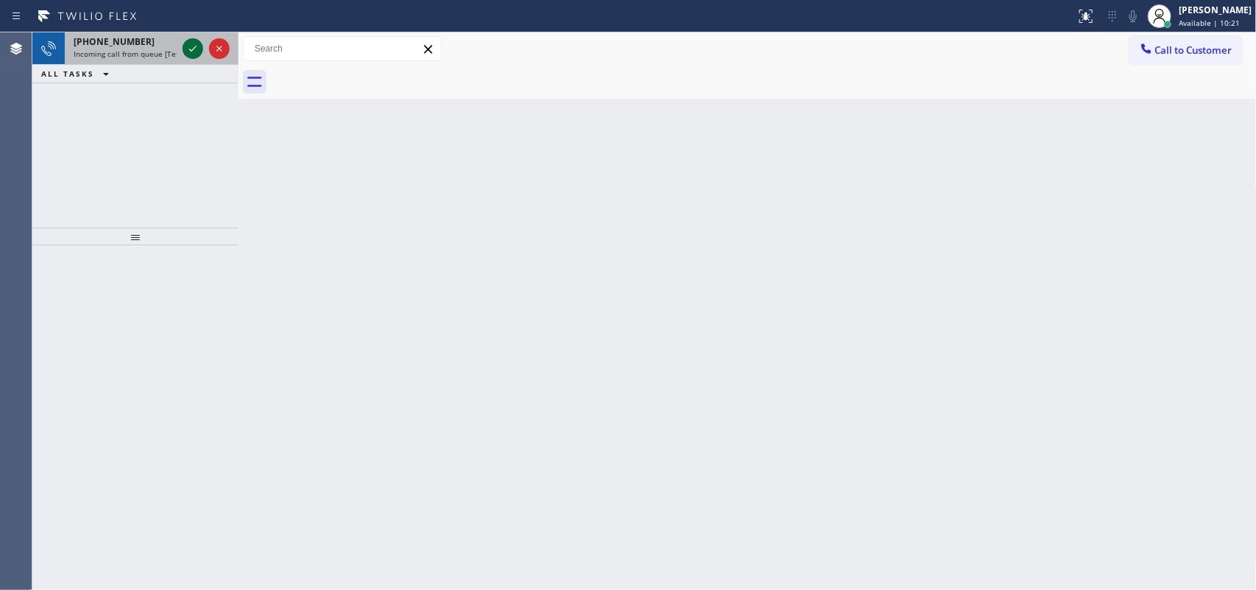
click at [193, 45] on icon at bounding box center [193, 49] width 18 height 18
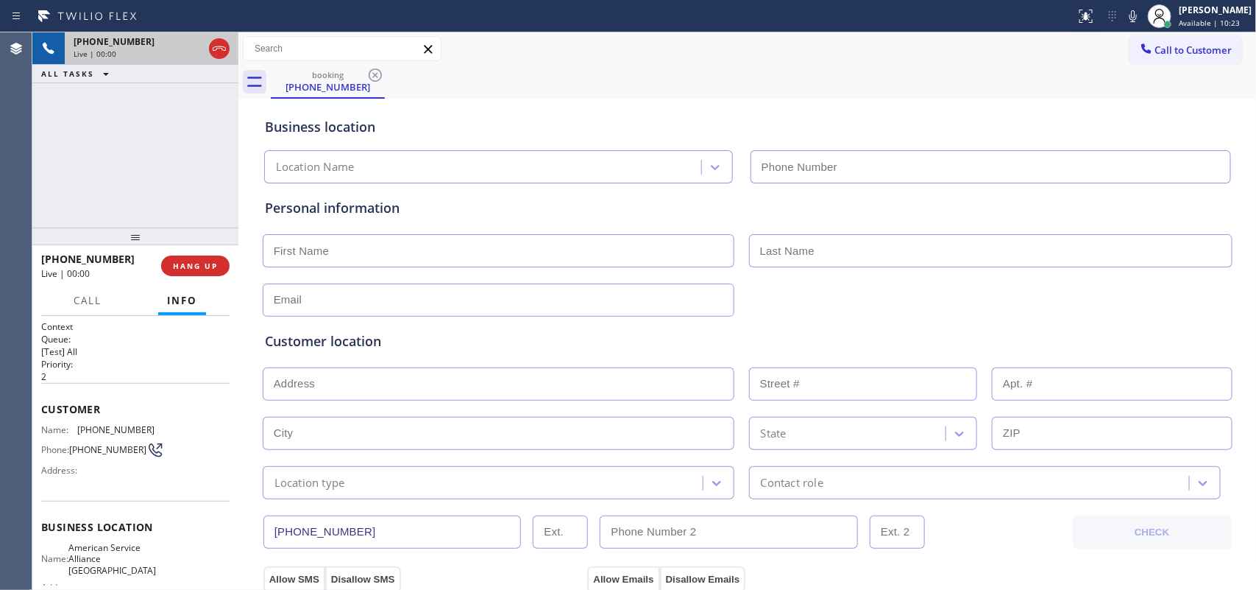
type input "[PHONE_NUMBER]"
click at [219, 277] on div "+15102012201 Live | 00:00 HANG UP" at bounding box center [135, 266] width 188 height 38
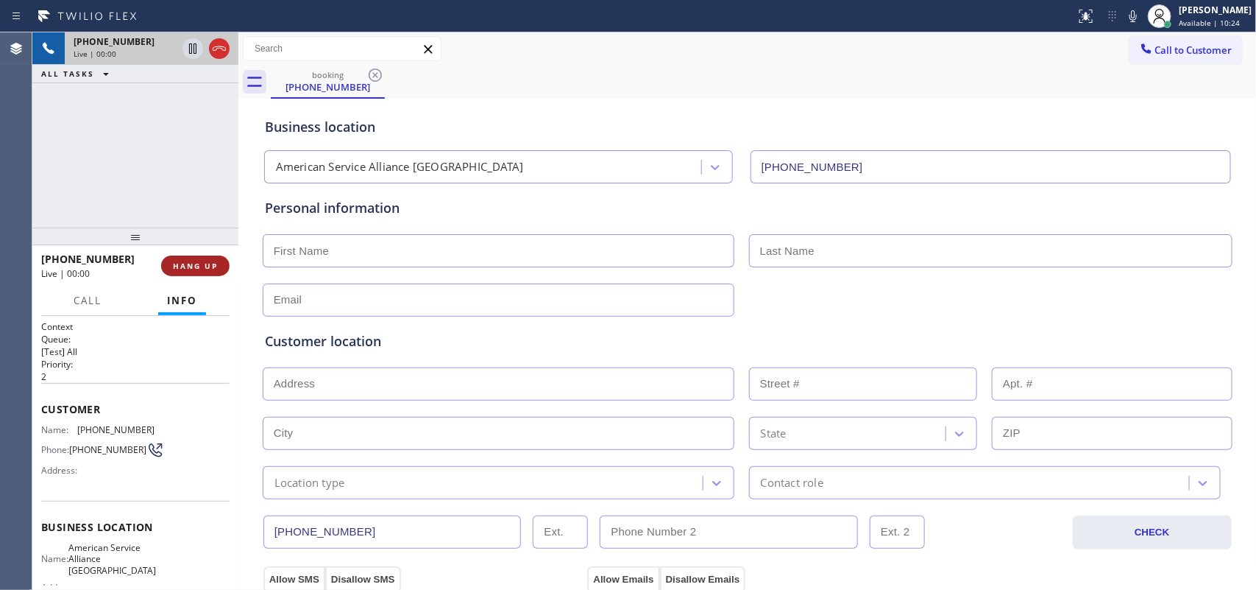
click at [221, 259] on button "HANG UP" at bounding box center [195, 265] width 68 height 21
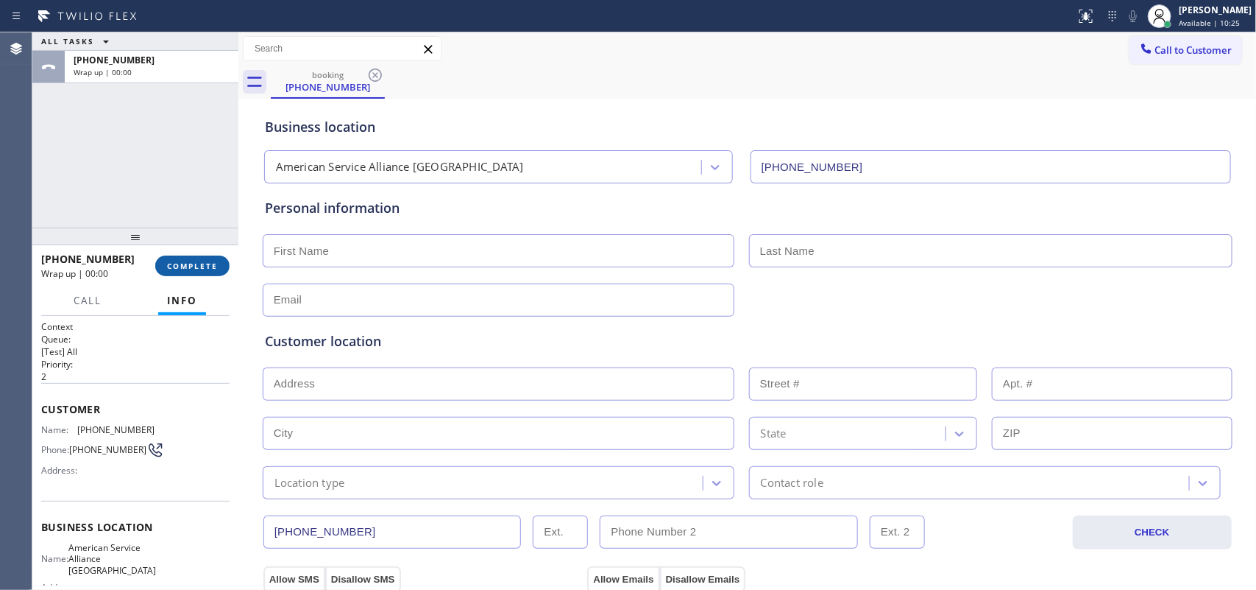
click at [221, 259] on button "COMPLETE" at bounding box center [192, 265] width 74 height 21
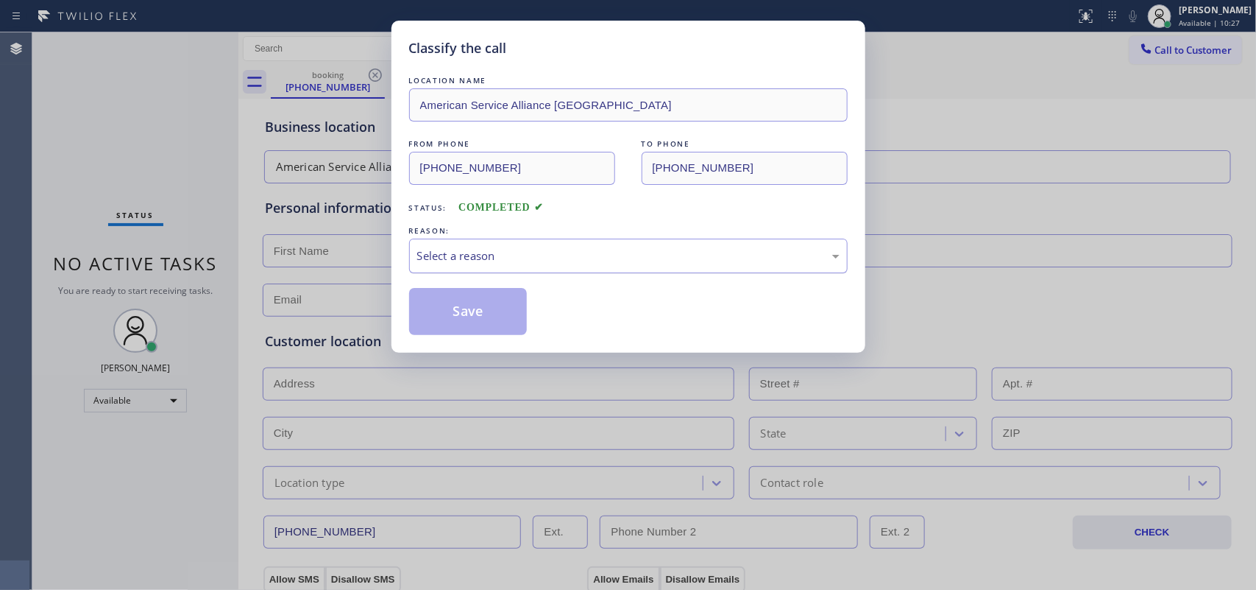
click at [421, 252] on div "Select a reason" at bounding box center [628, 255] width 422 height 17
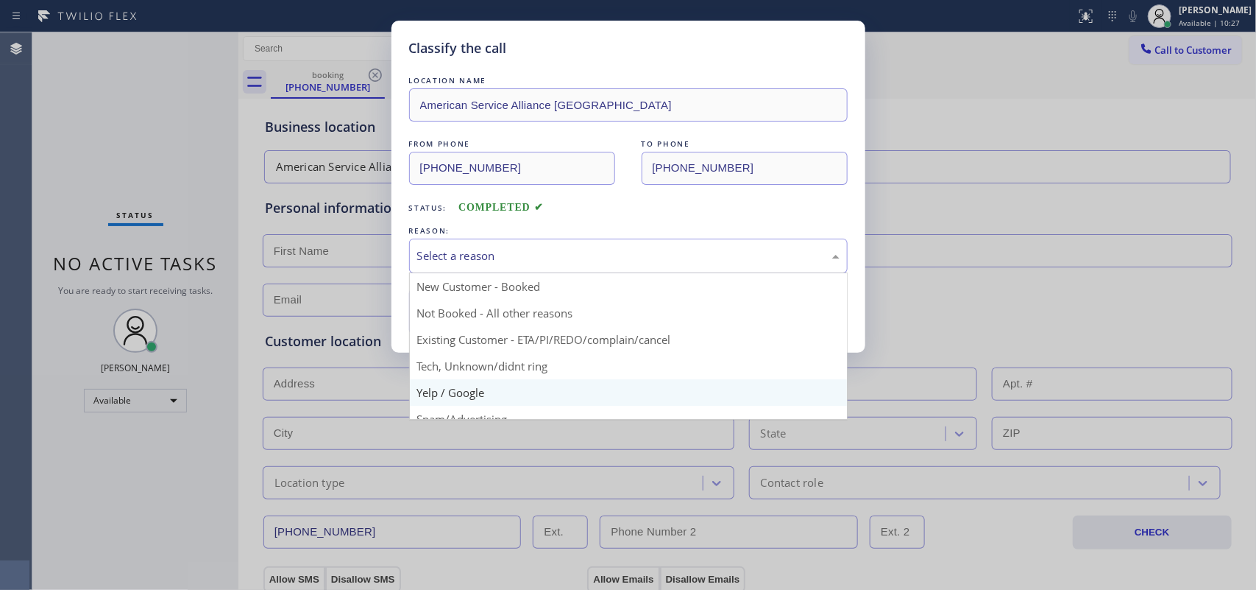
scroll to position [101, 0]
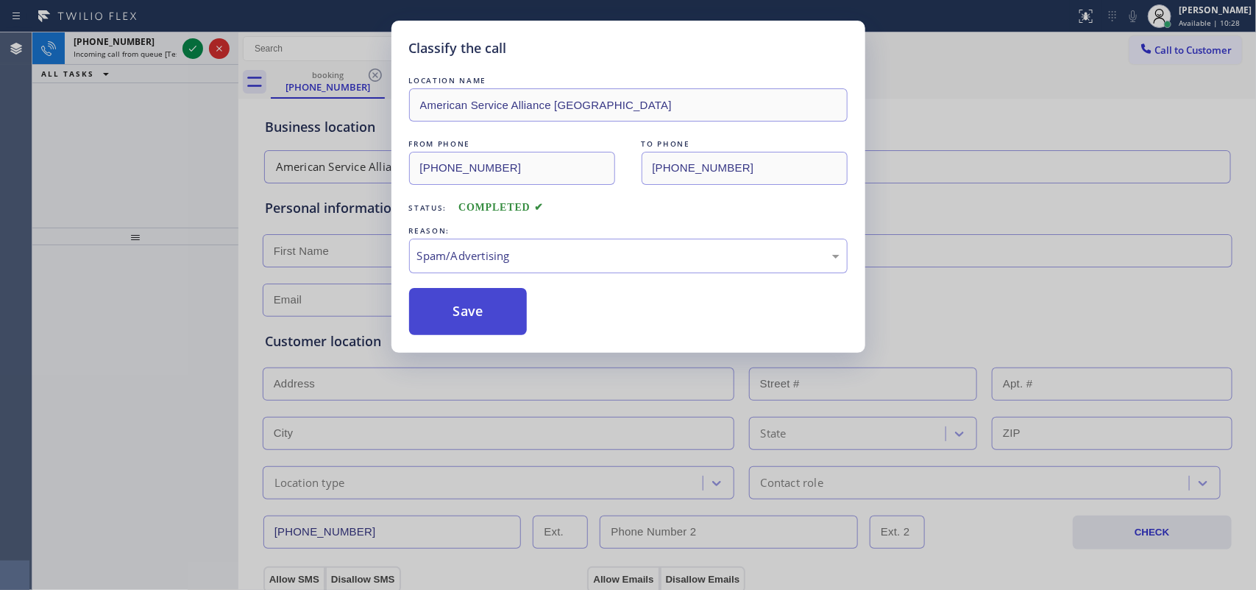
click at [464, 316] on button "Save" at bounding box center [468, 311] width 118 height 47
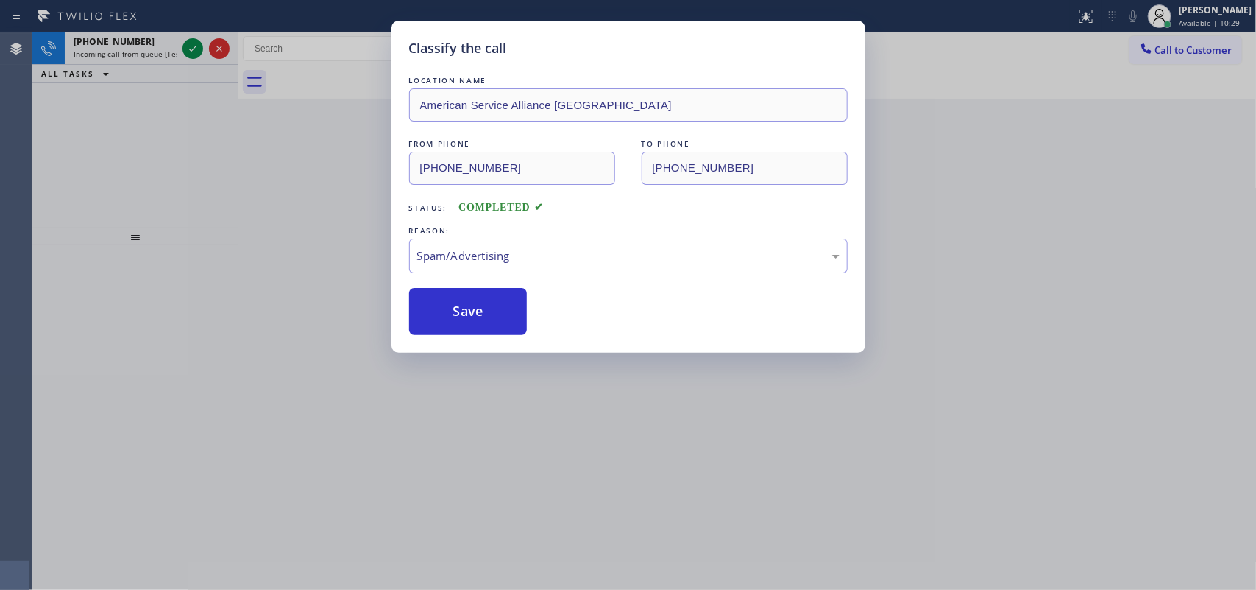
click at [193, 45] on div "Classify the call LOCATION NAME American Service Alliance San Leandro FROM PHON…" at bounding box center [628, 295] width 1256 height 590
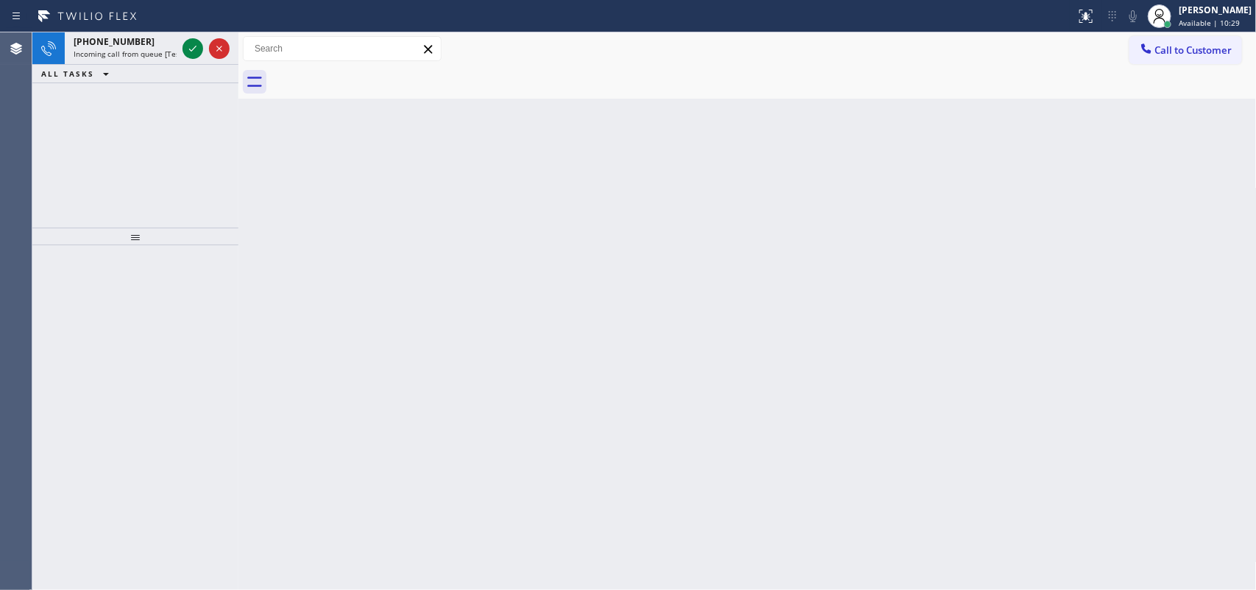
click at [193, 44] on icon at bounding box center [193, 49] width 18 height 18
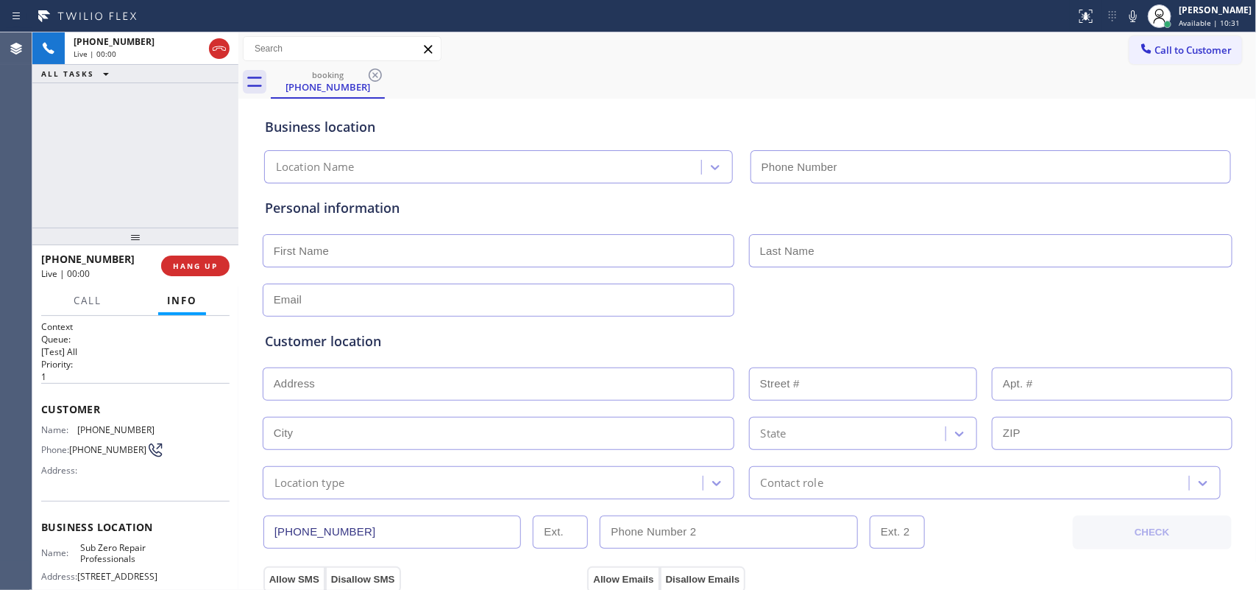
type input "[PHONE_NUMBER]"
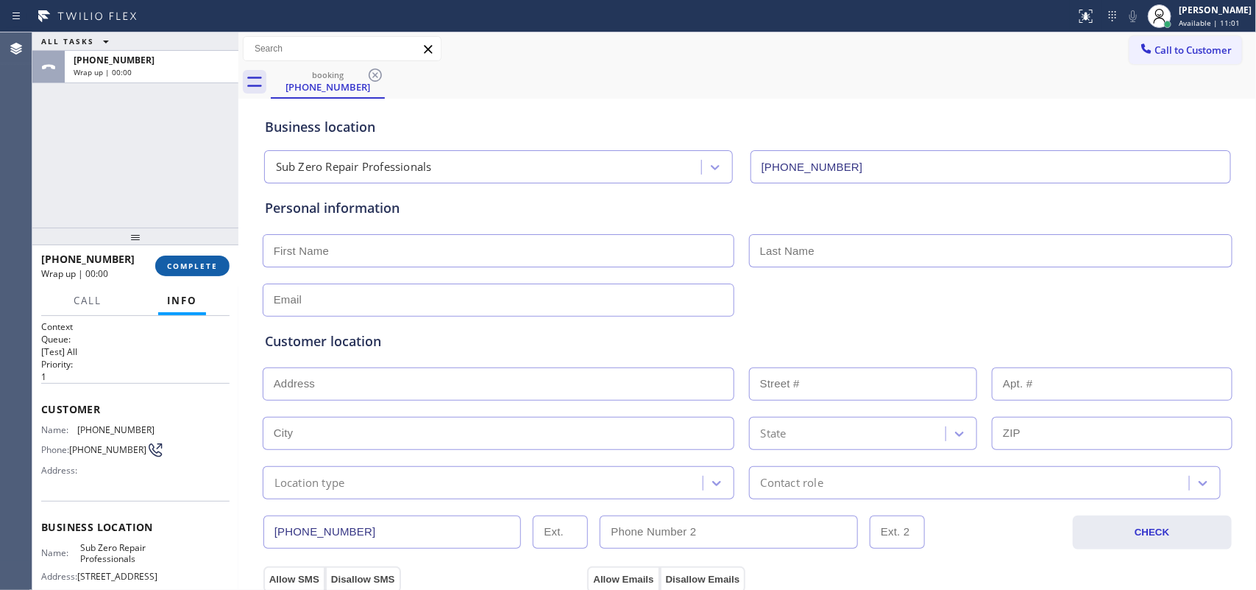
click at [203, 266] on span "COMPLETE" at bounding box center [192, 266] width 51 height 10
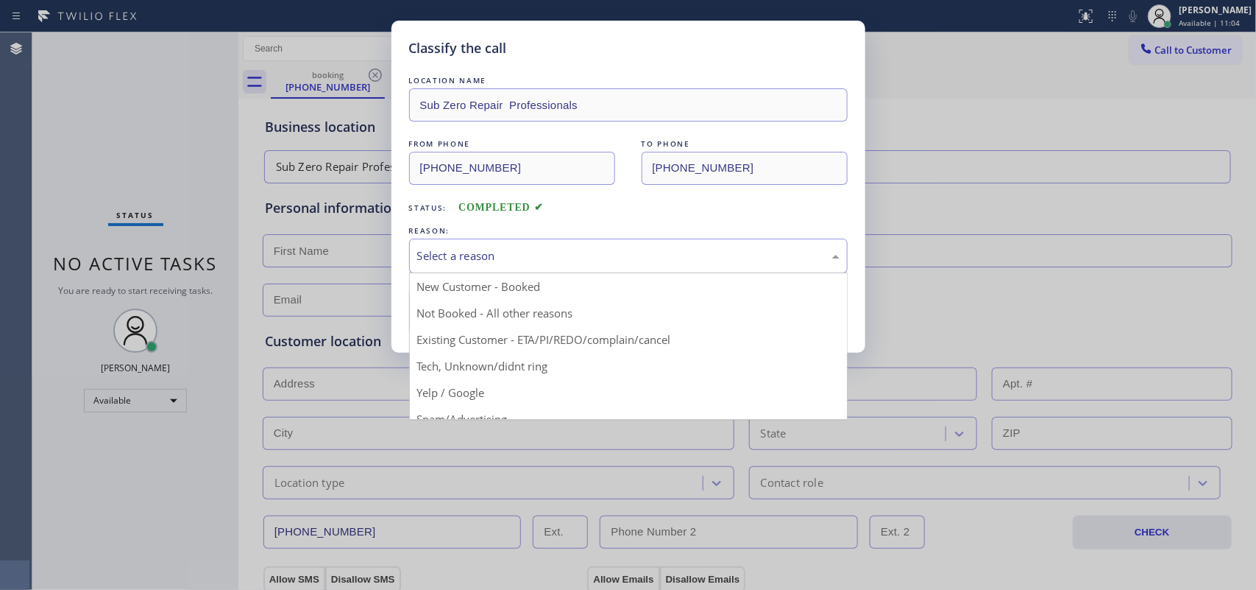
click at [435, 254] on div "Select a reason" at bounding box center [628, 255] width 422 height 17
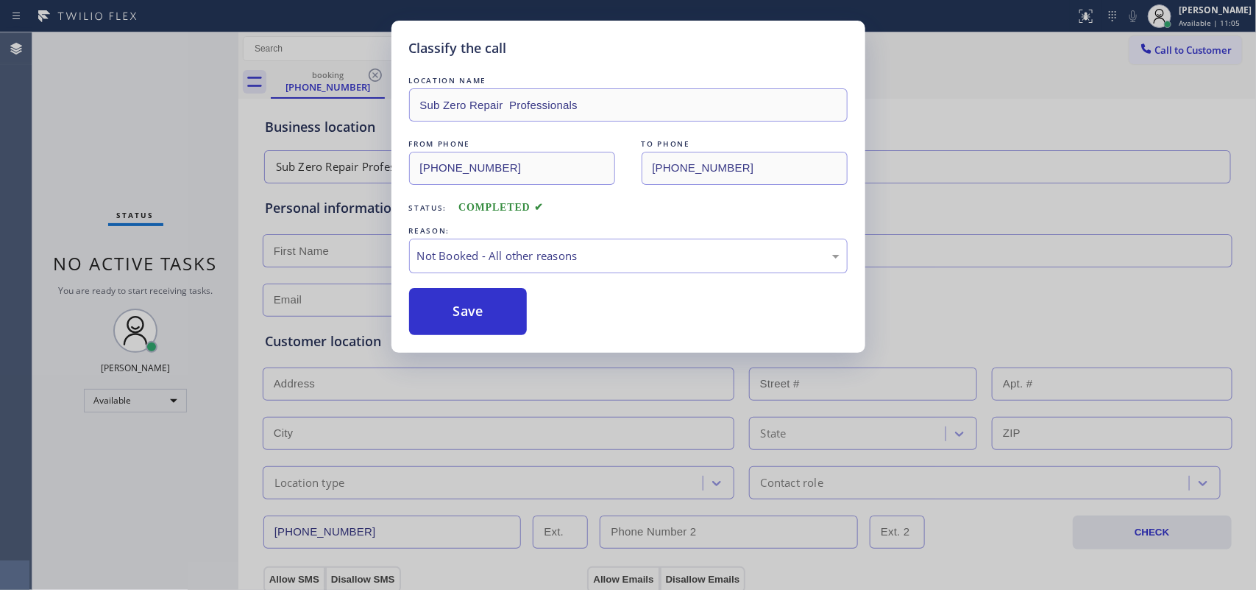
click at [453, 316] on button "Save" at bounding box center [468, 311] width 118 height 47
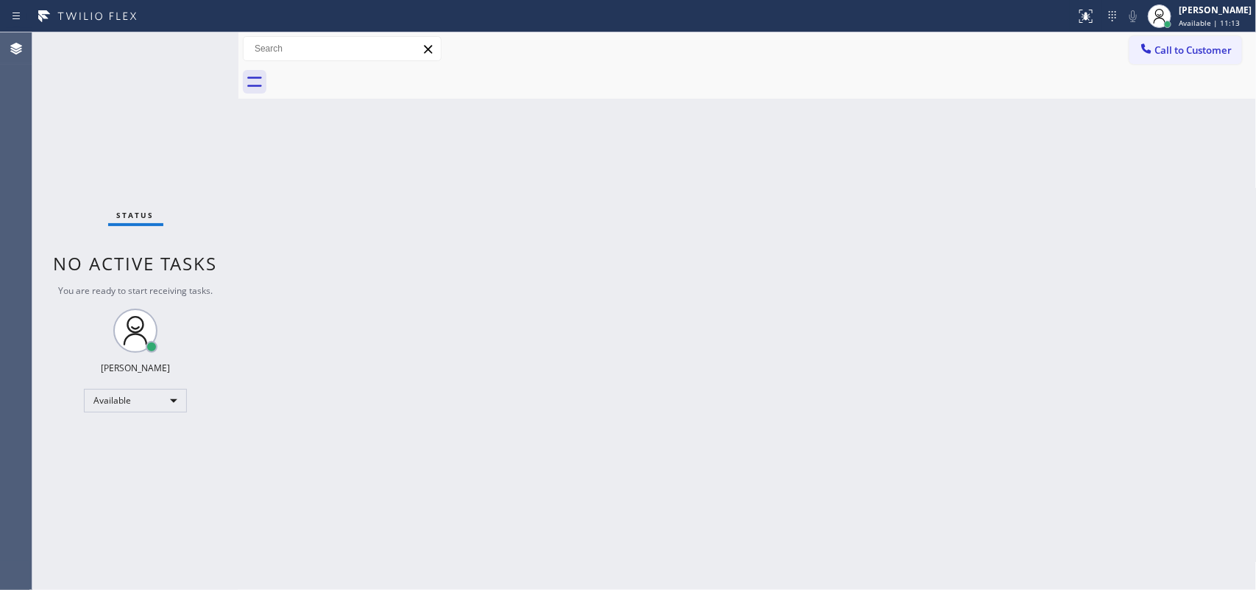
click at [102, 107] on div "Status No active tasks You are ready to start receiving tasks. [PERSON_NAME] Av…" at bounding box center [135, 310] width 206 height 557
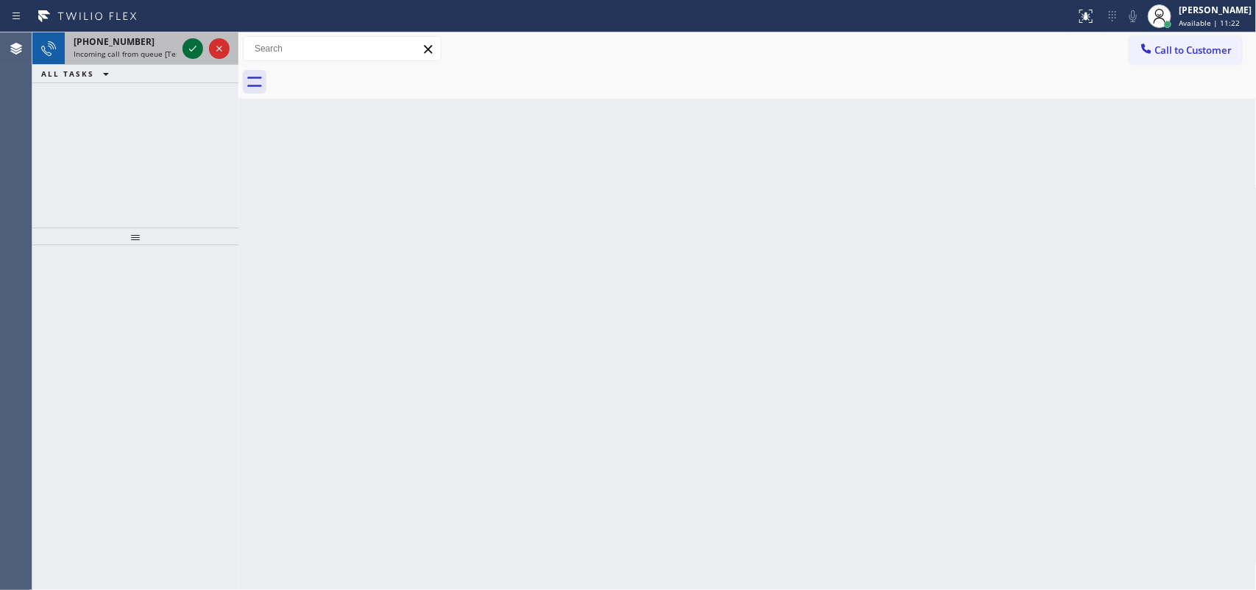
click at [189, 50] on icon at bounding box center [193, 49] width 18 height 18
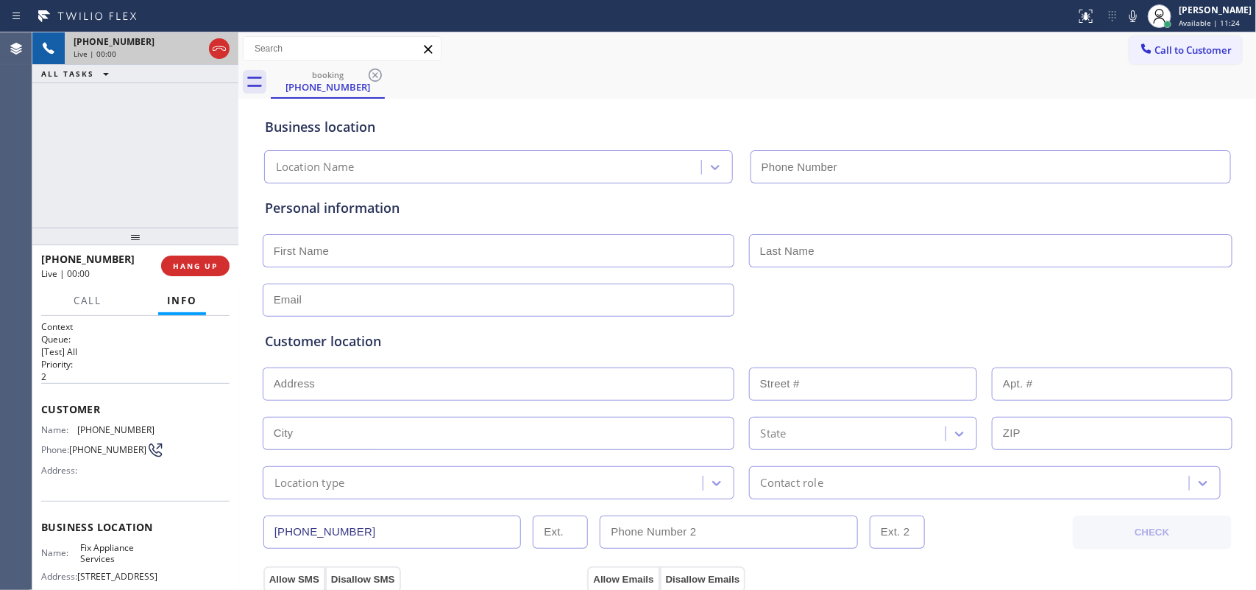
type input "[PHONE_NUMBER]"
click at [169, 163] on div "+16023595485 Live | 00:00 ALL TASKS ALL TASKS ACTIVE TASKS TASKS IN WRAP UP" at bounding box center [135, 129] width 206 height 195
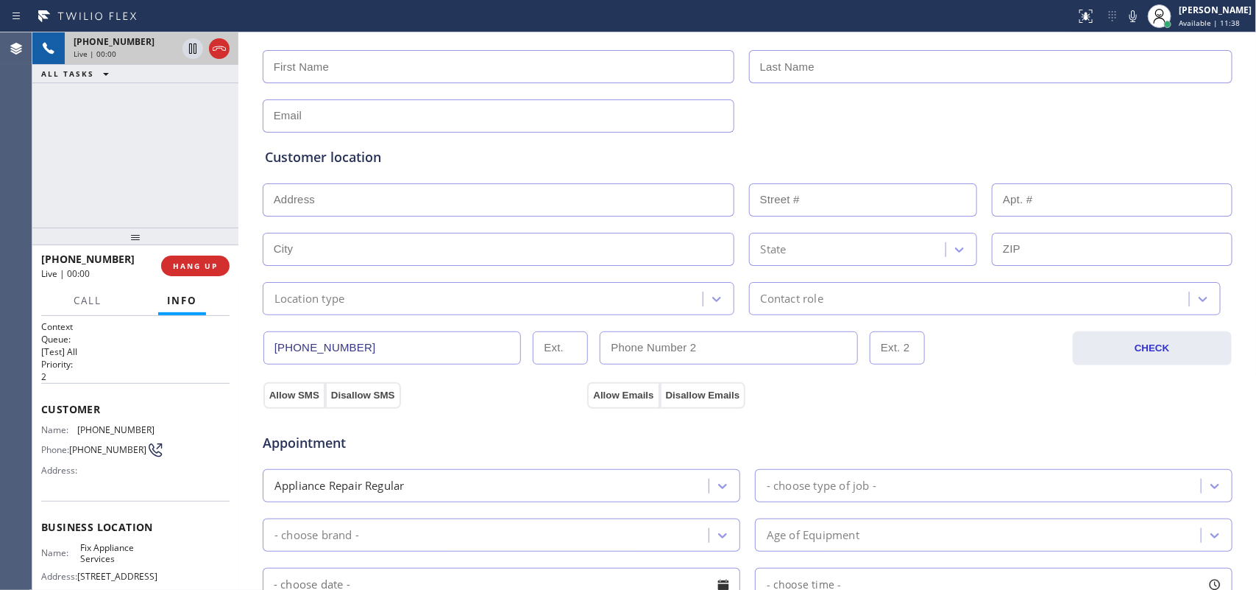
scroll to position [460, 0]
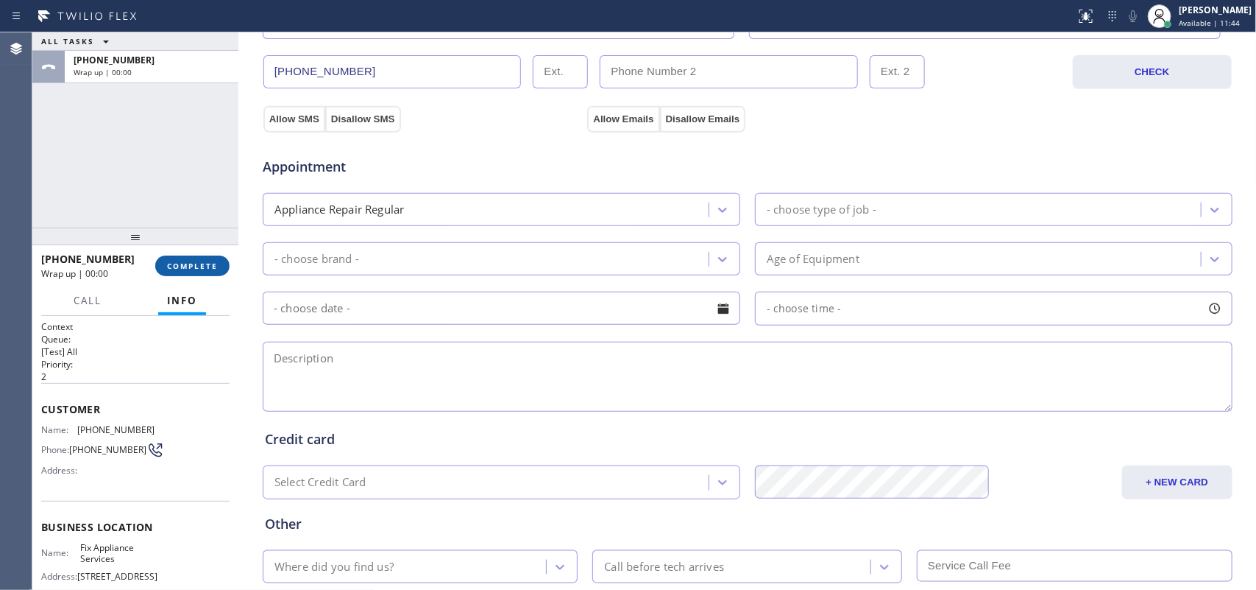
click at [204, 265] on span "COMPLETE" at bounding box center [192, 266] width 51 height 10
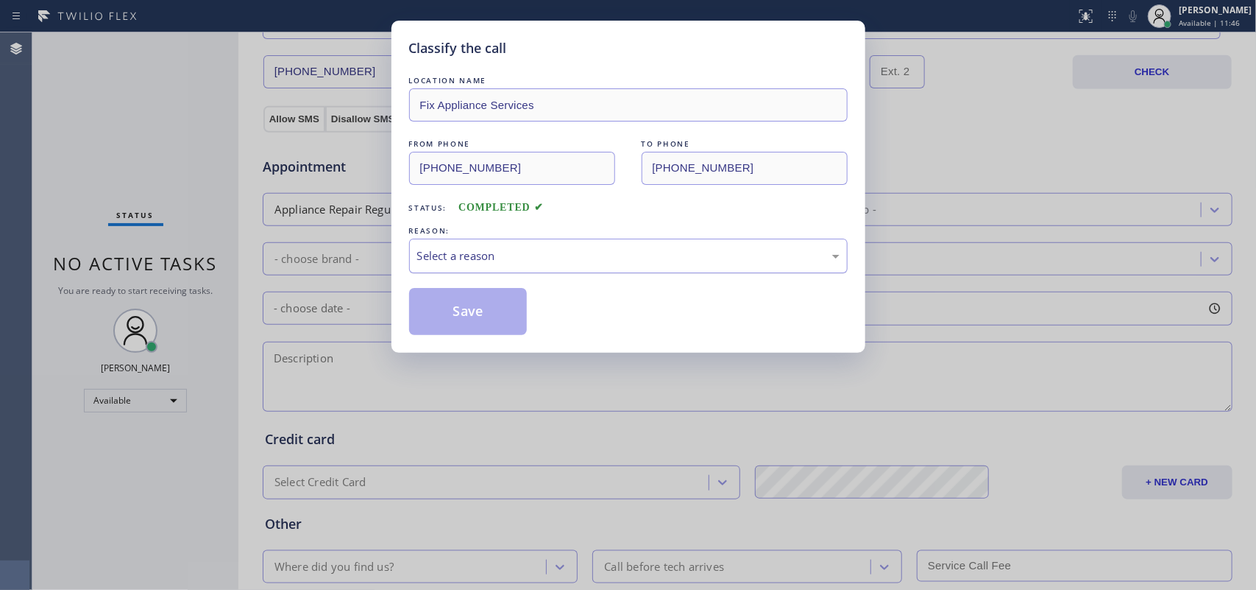
click at [440, 259] on div "Select a reason" at bounding box center [628, 255] width 422 height 17
click at [467, 315] on button "Save" at bounding box center [468, 311] width 118 height 47
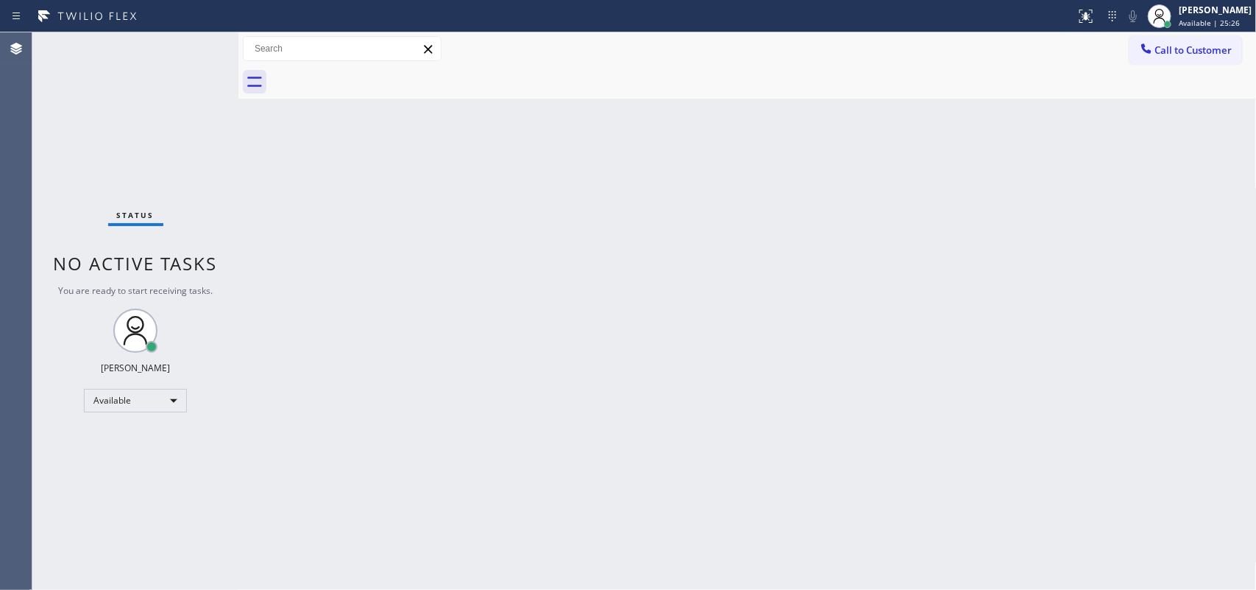
click at [373, 263] on div "Back to Dashboard Change Sender ID Customers Technicians Select a contact Outbo…" at bounding box center [747, 310] width 1019 height 557
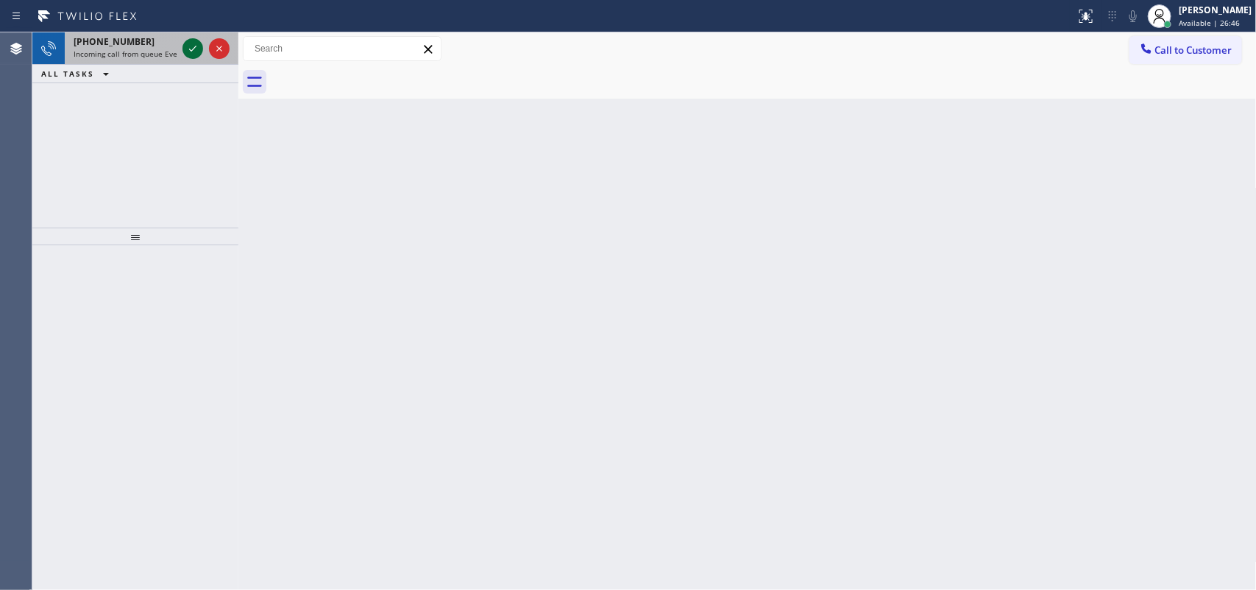
click at [192, 48] on icon at bounding box center [193, 49] width 18 height 18
click at [197, 46] on icon at bounding box center [193, 49] width 18 height 18
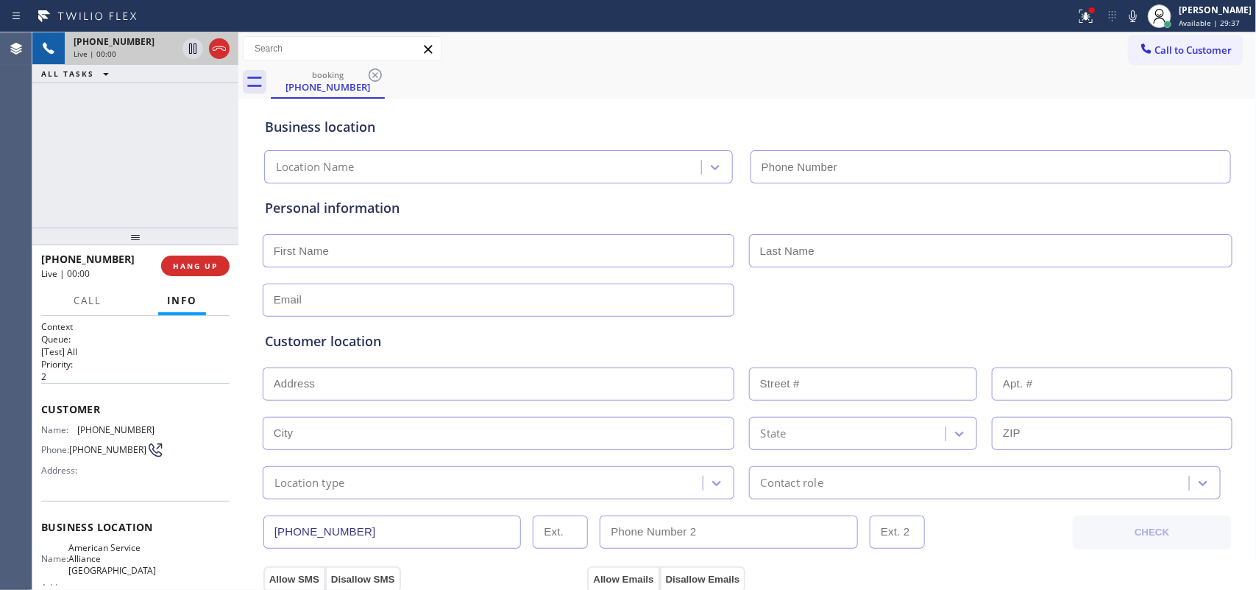
type input "[PHONE_NUMBER]"
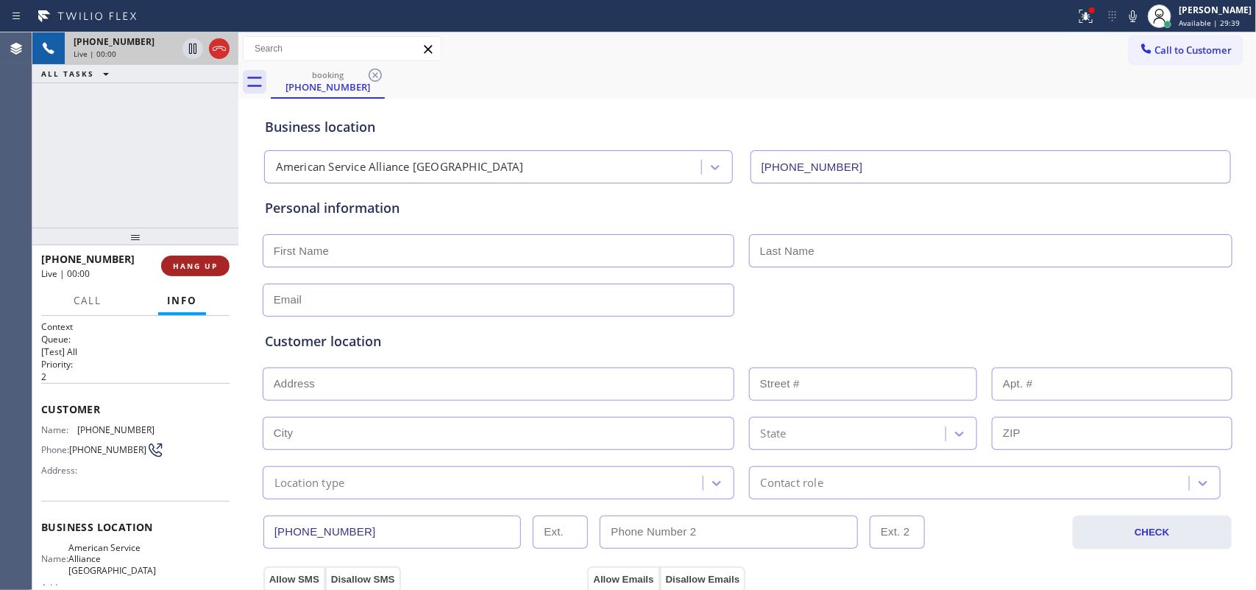
click at [200, 269] on span "HANG UP" at bounding box center [195, 266] width 45 height 10
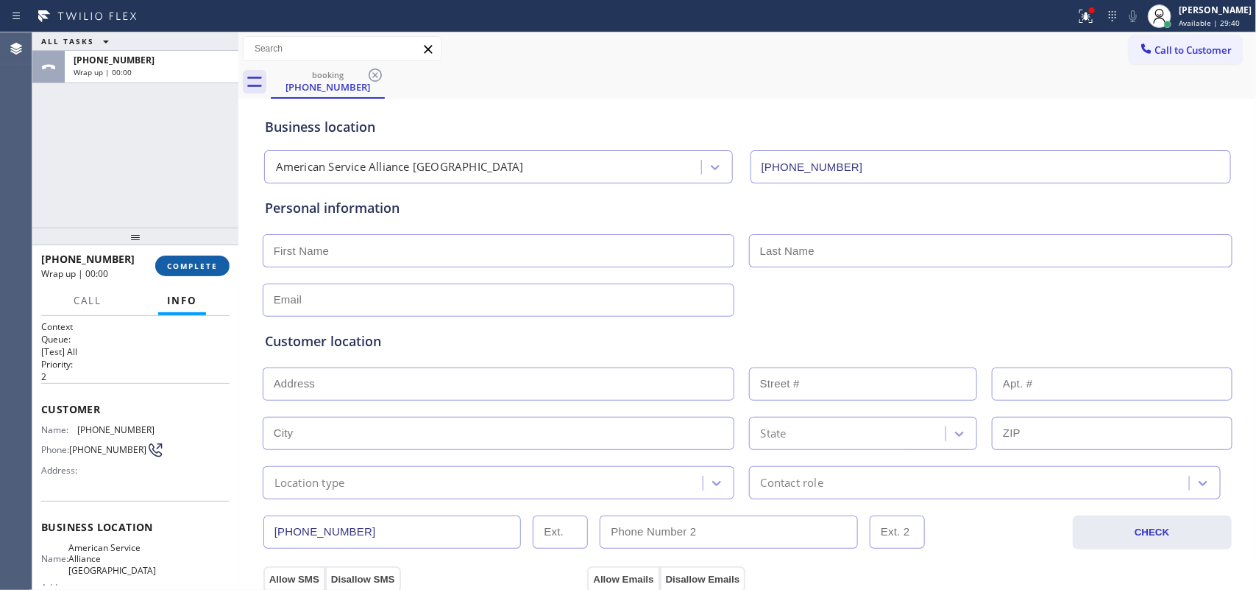
click at [200, 269] on span "COMPLETE" at bounding box center [192, 266] width 51 height 10
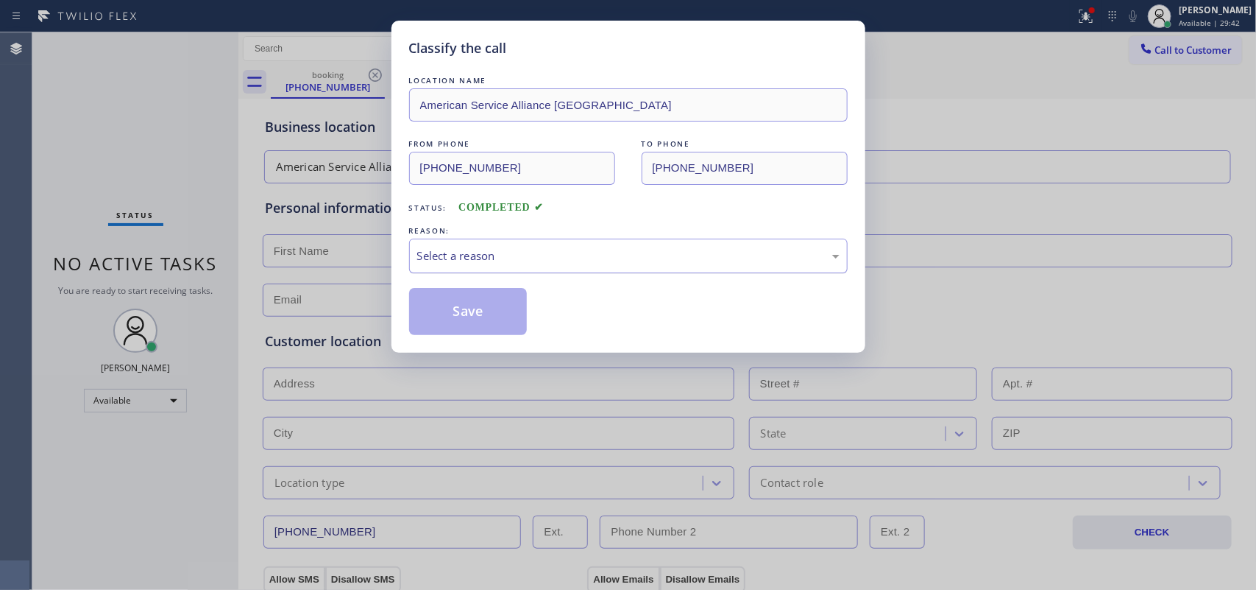
click at [552, 252] on div "Select a reason" at bounding box center [628, 255] width 422 height 17
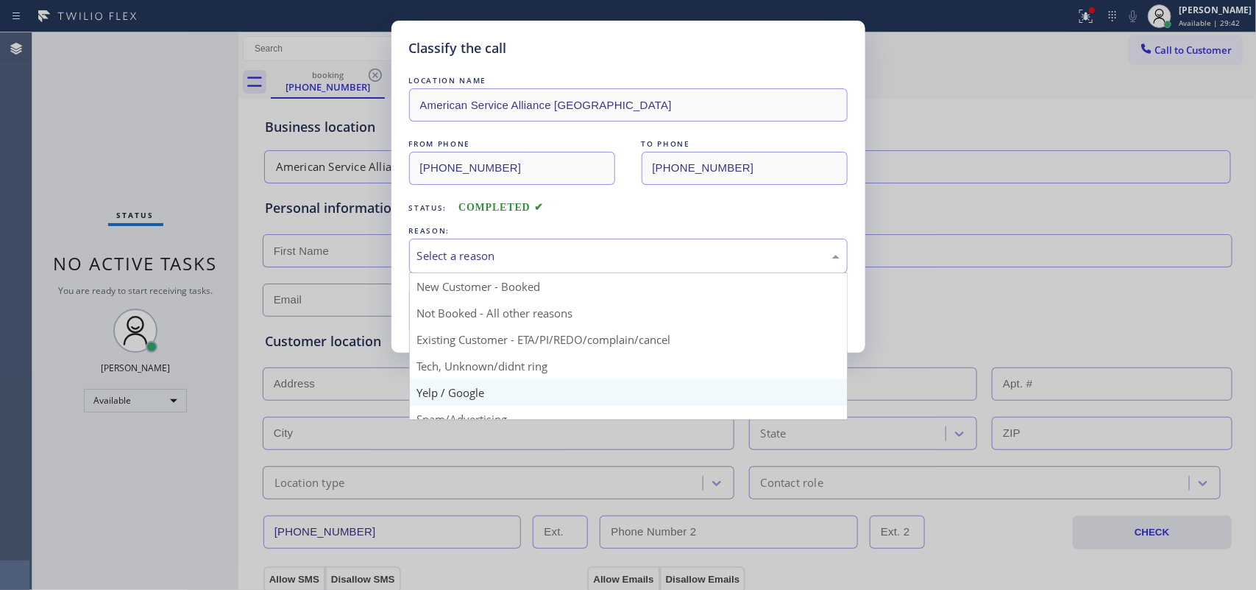
scroll to position [101, 0]
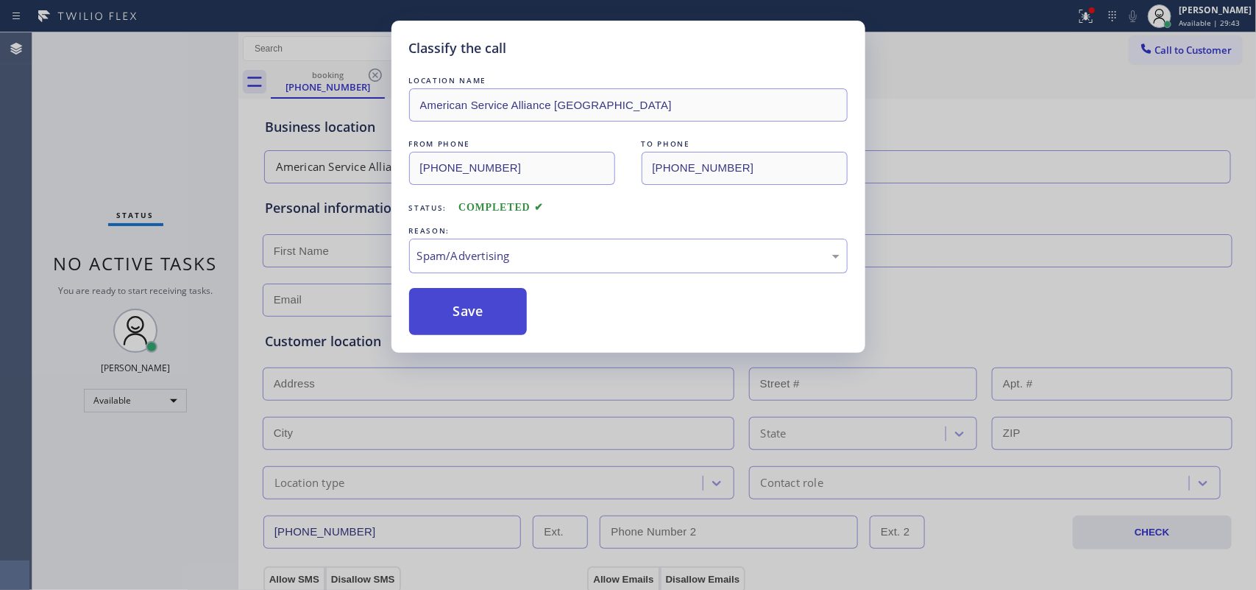
click at [495, 298] on button "Save" at bounding box center [468, 311] width 118 height 47
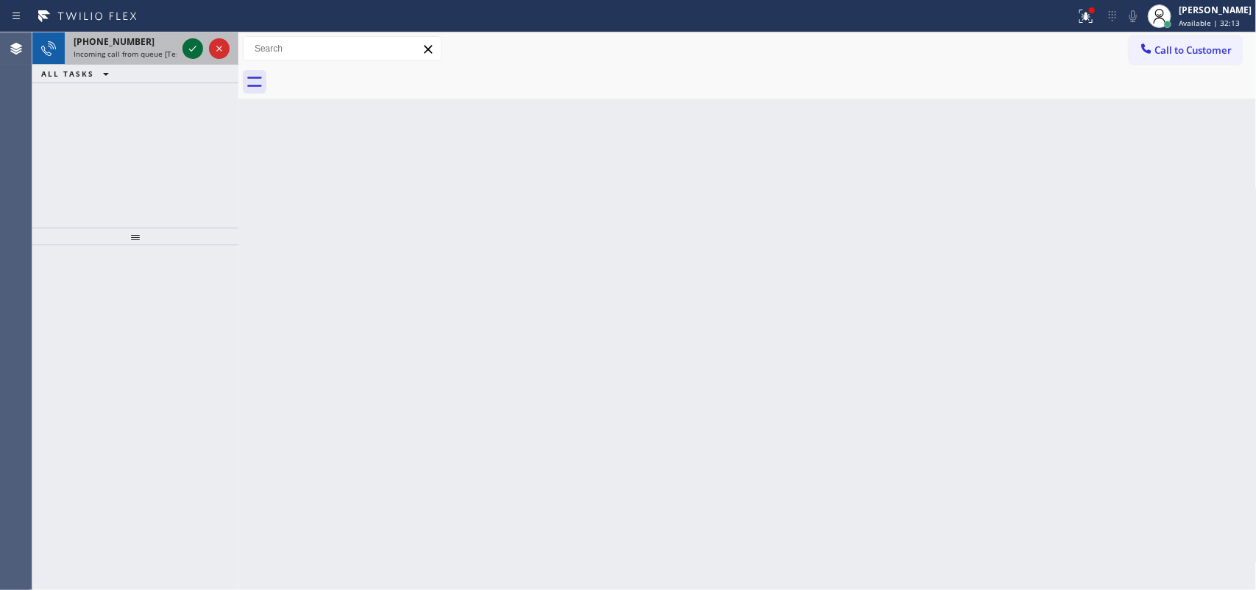
click at [192, 49] on icon at bounding box center [192, 49] width 7 height 6
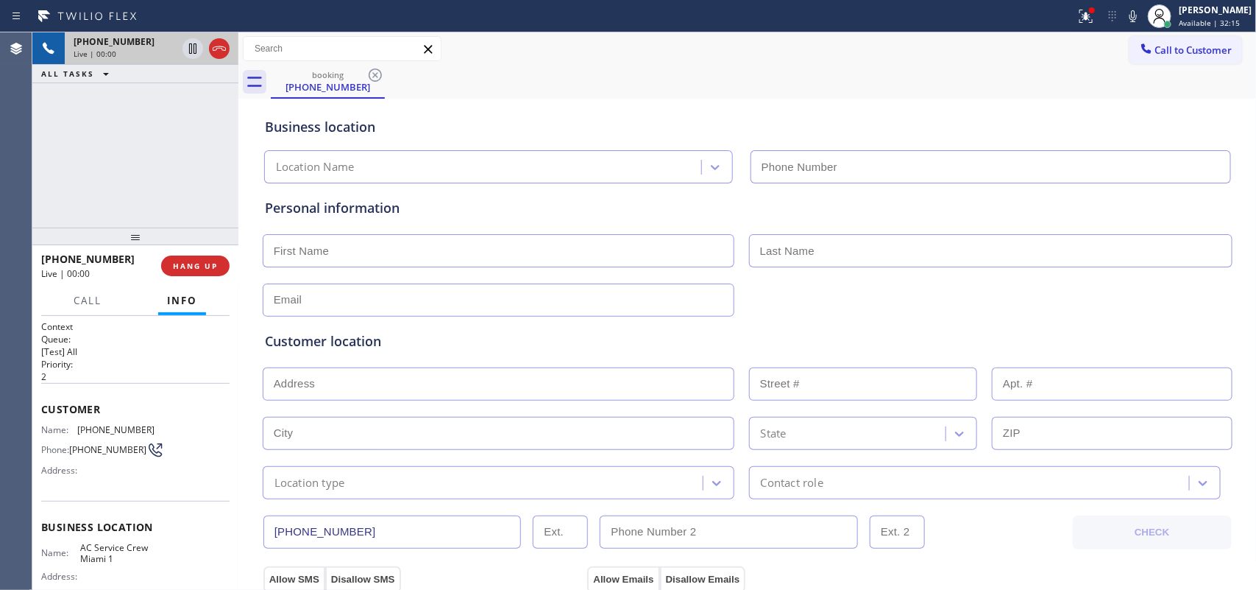
type input "[PHONE_NUMBER]"
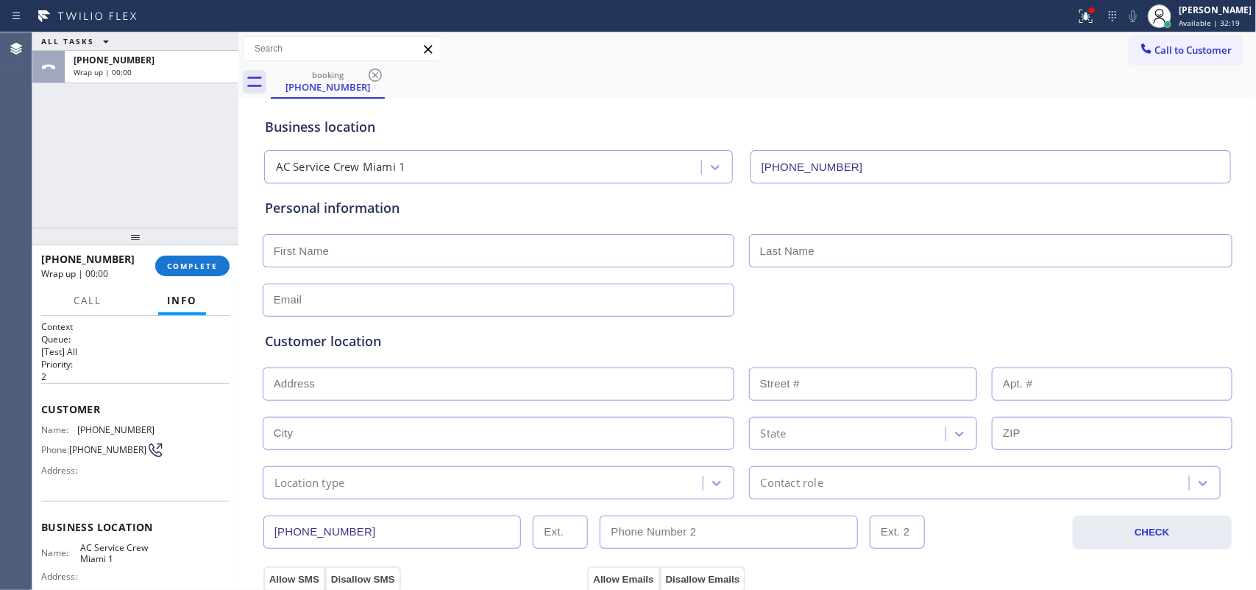
scroll to position [163, 0]
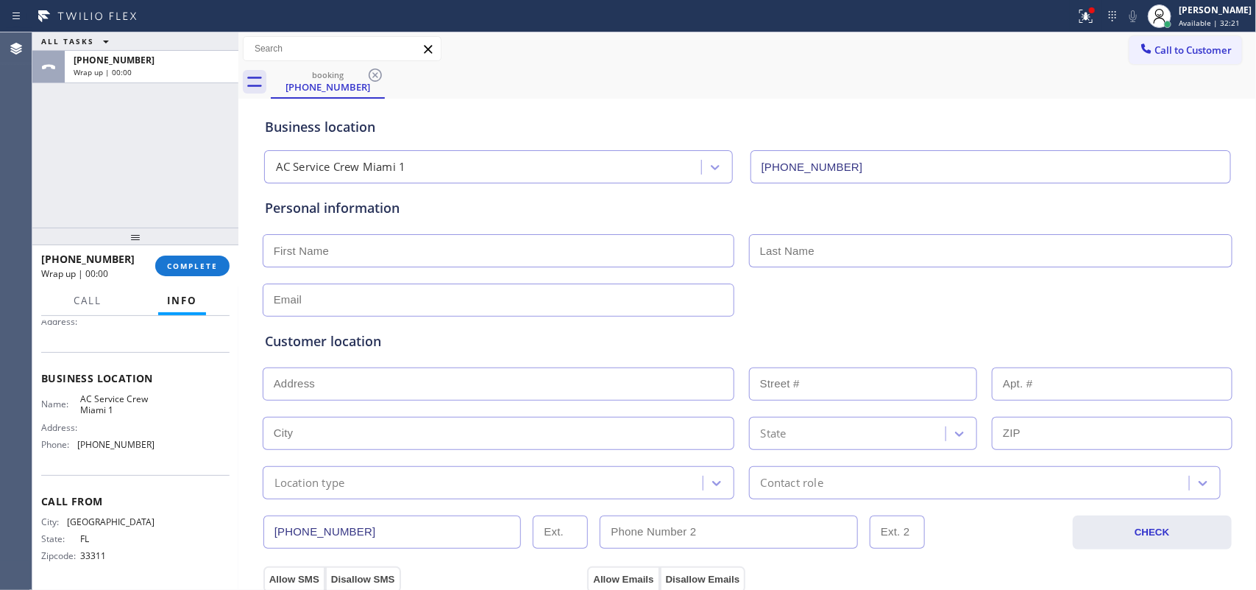
click at [164, 440] on div "Name: AC Service Crew Miami 1 Address: Phone: (786) 481-4467" at bounding box center [135, 424] width 188 height 63
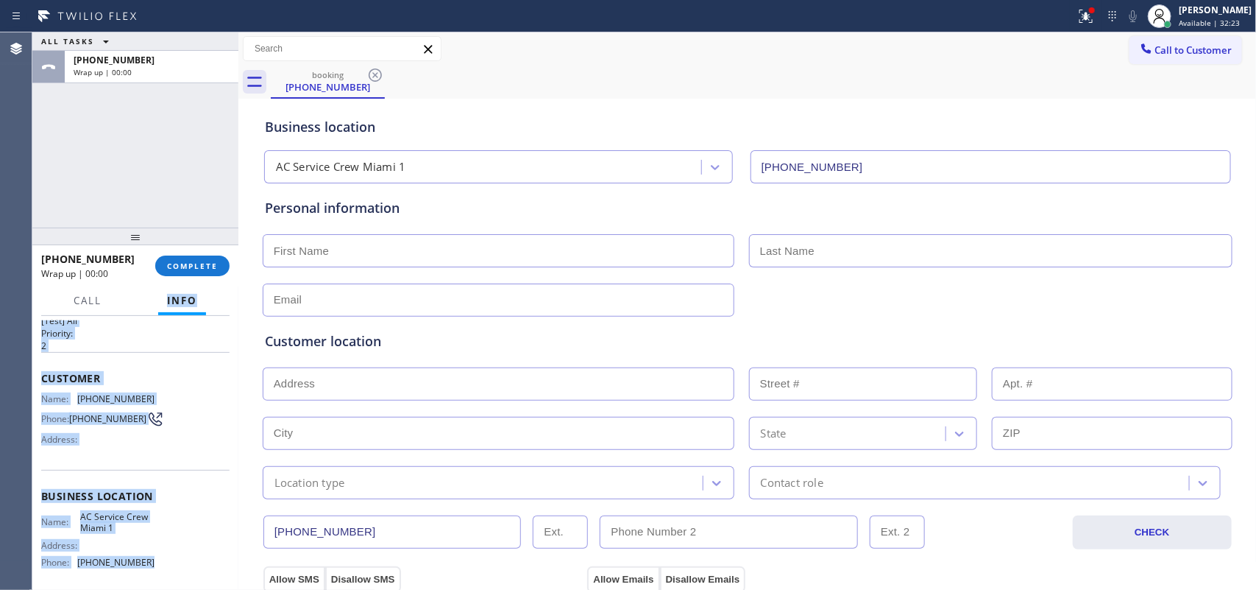
scroll to position [0, 0]
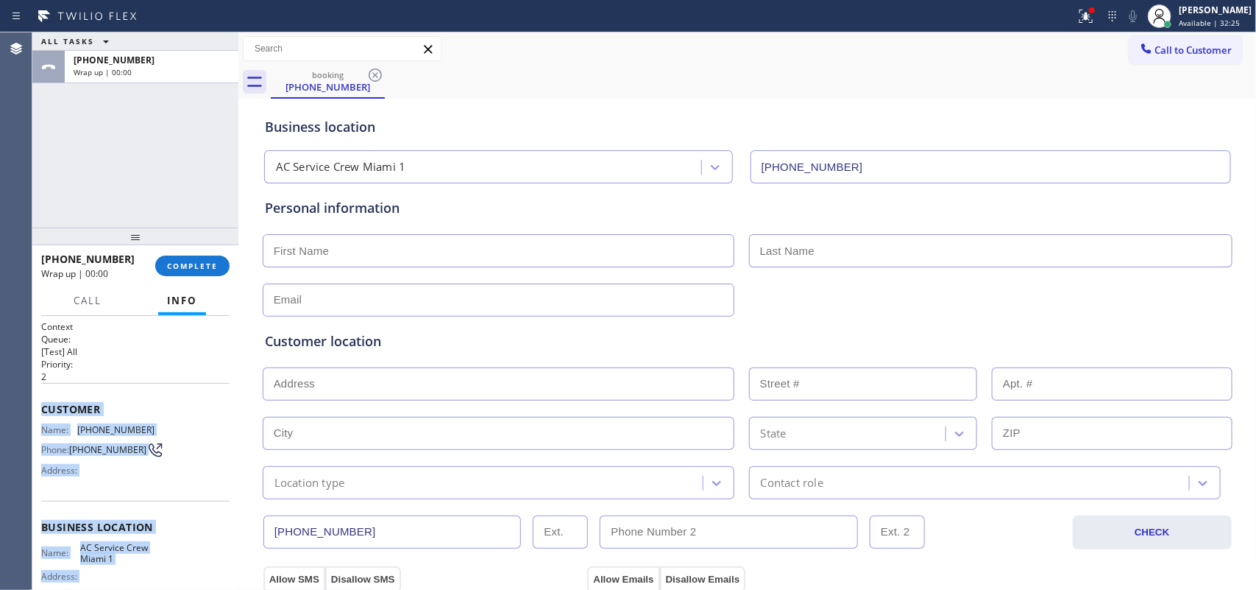
drag, startPoint x: 149, startPoint y: 442, endPoint x: 41, endPoint y: 412, distance: 111.4
click at [41, 412] on div "Context Queue: [Test] All Priority: 2 Customer Name: (786) 401-9491 Phone: (786…" at bounding box center [135, 527] width 188 height 414
copy div "Customer Name: (786) 401-9491 Phone: (786) 401-9491 Address: Business location …"
click at [199, 258] on button "COMPLETE" at bounding box center [192, 265] width 74 height 21
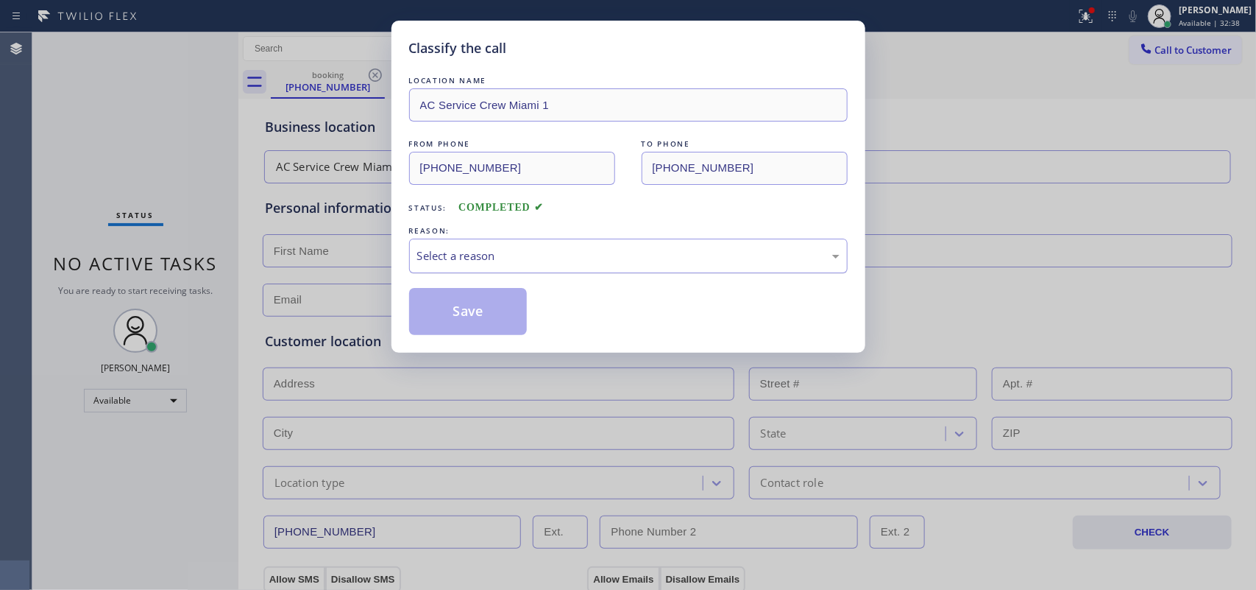
click at [502, 263] on div "Select a reason" at bounding box center [628, 255] width 422 height 17
click at [464, 314] on button "Save" at bounding box center [468, 311] width 118 height 47
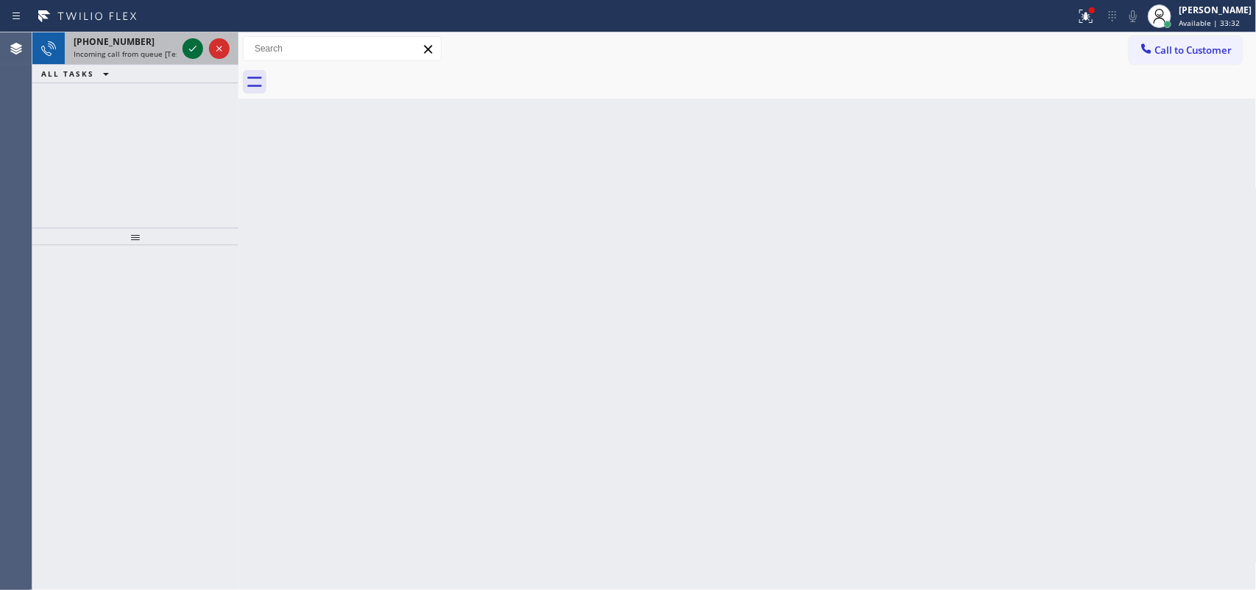
click at [189, 46] on icon at bounding box center [193, 49] width 18 height 18
click at [192, 50] on icon at bounding box center [192, 49] width 7 height 6
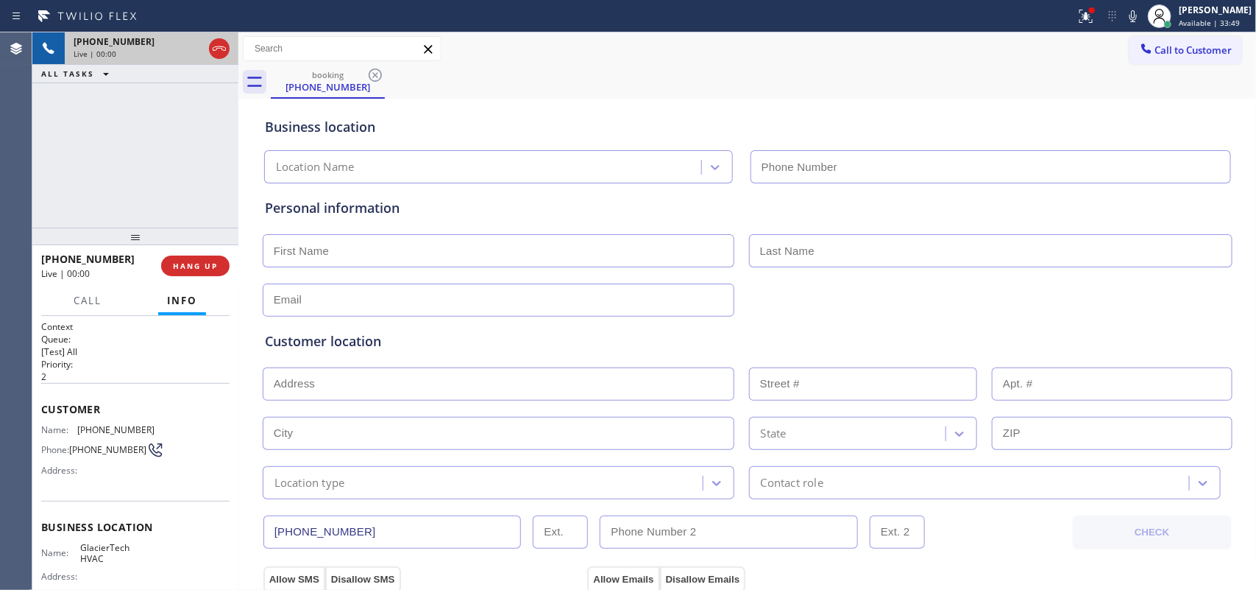
type input "[PHONE_NUMBER]"
click at [197, 278] on div "+16282016232 Live | 00:00 HANG UP" at bounding box center [135, 266] width 188 height 38
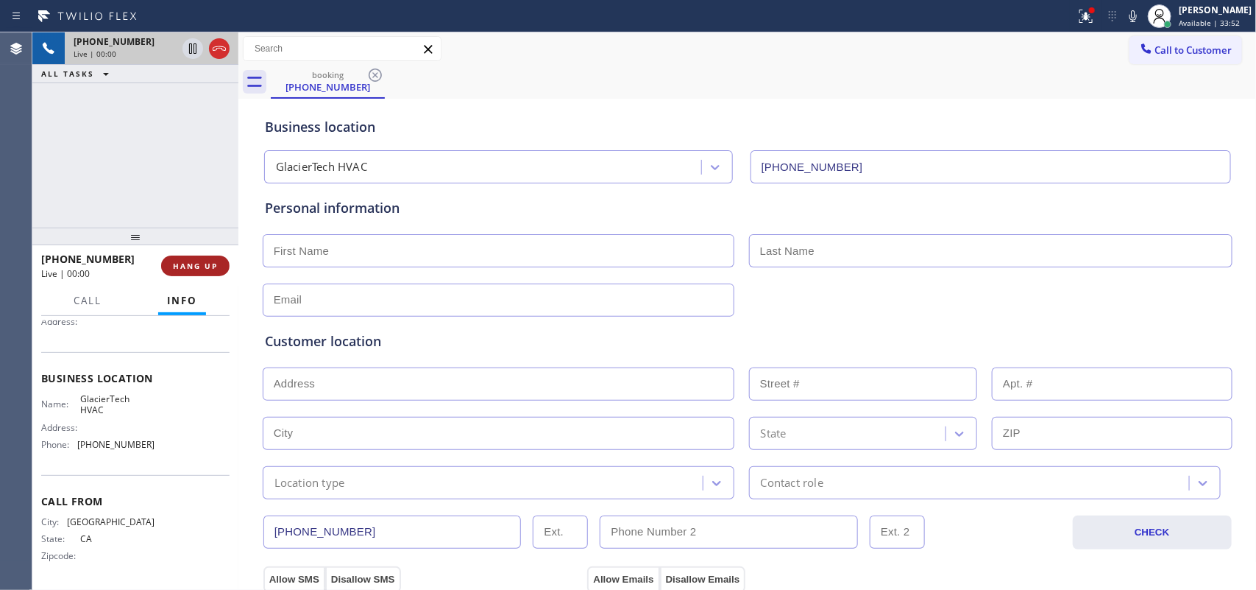
click at [191, 262] on span "HANG UP" at bounding box center [195, 266] width 45 height 10
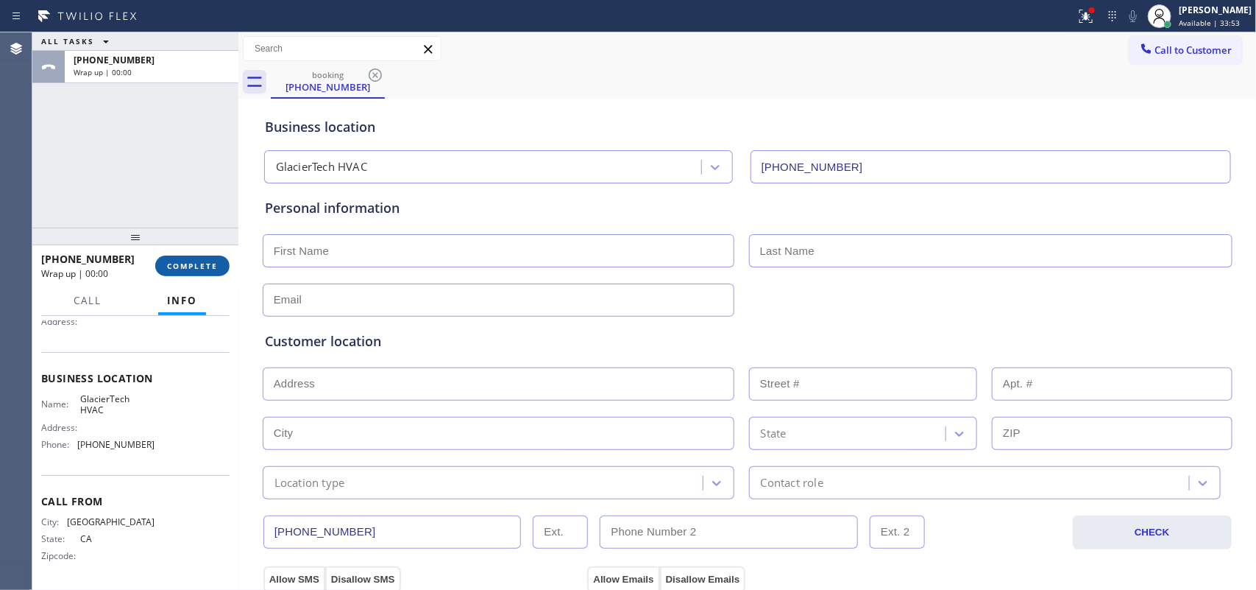
click at [191, 262] on span "COMPLETE" at bounding box center [192, 266] width 51 height 10
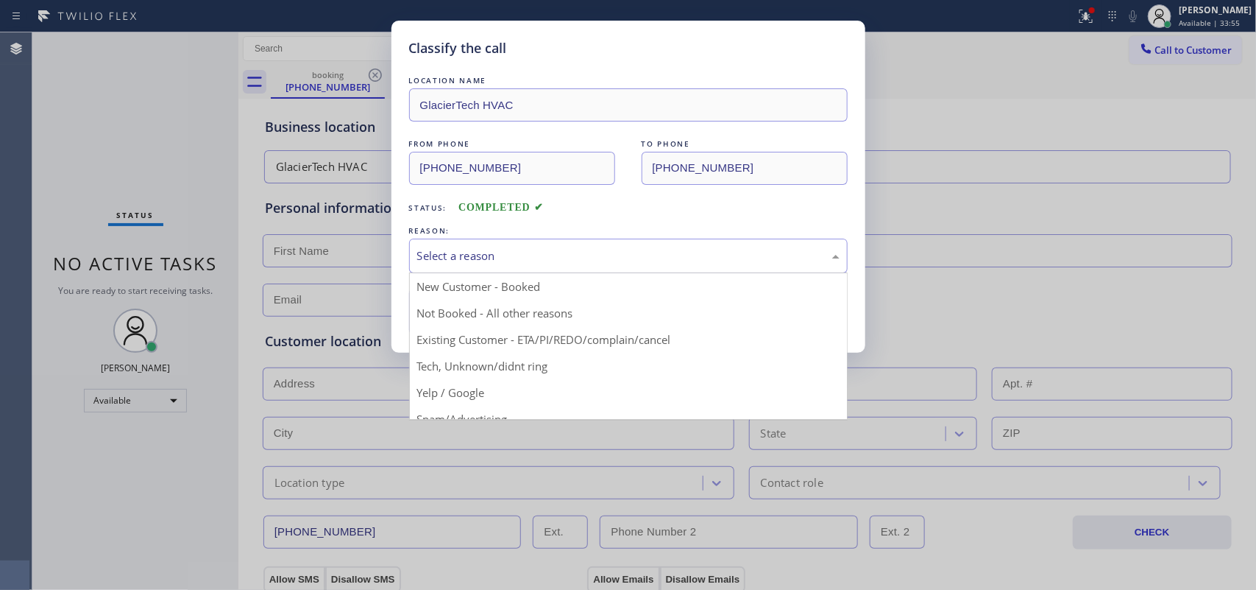
click at [476, 252] on div "Select a reason" at bounding box center [628, 255] width 422 height 17
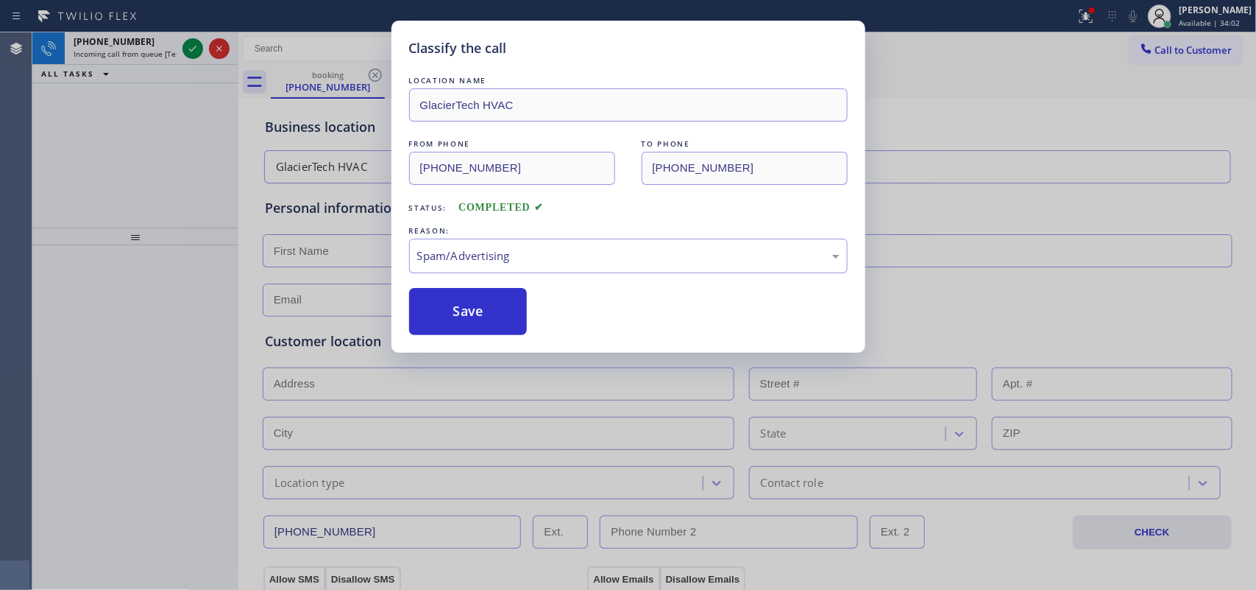
click at [493, 322] on button "Save" at bounding box center [468, 311] width 118 height 47
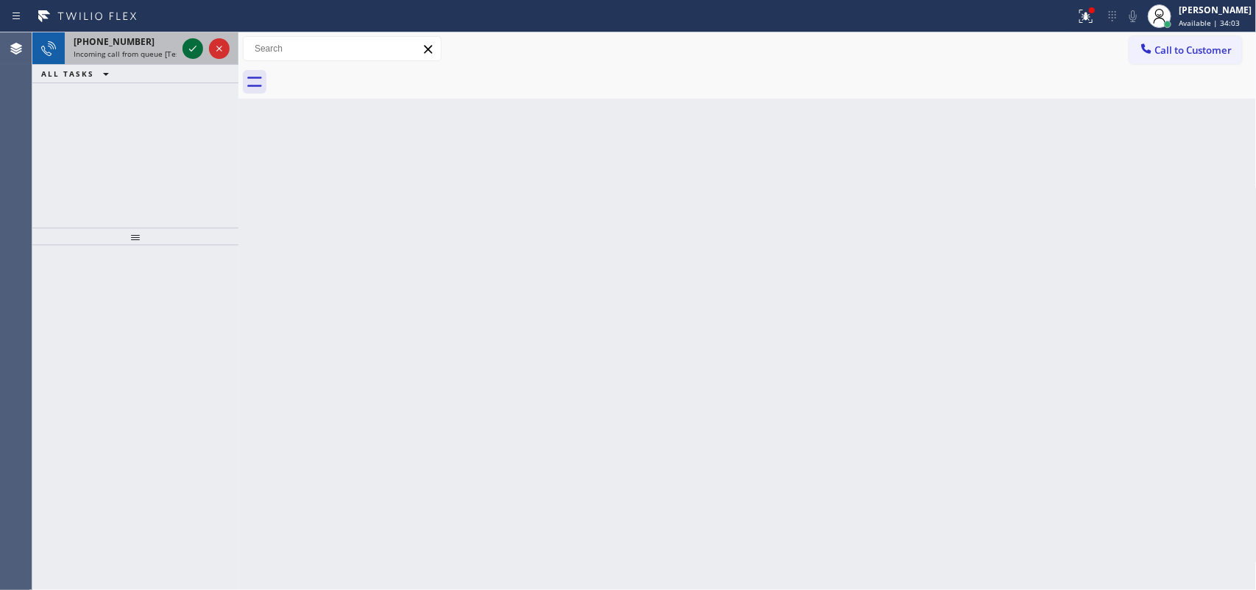
click at [193, 43] on icon at bounding box center [193, 49] width 18 height 18
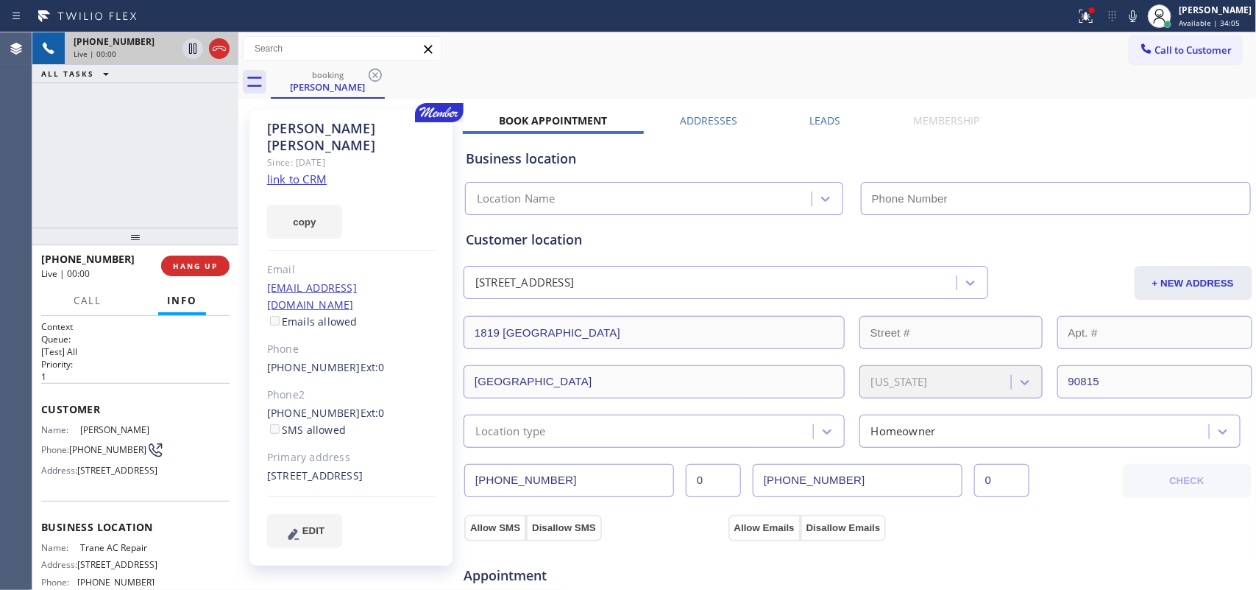
type input "[PHONE_NUMBER]"
click at [309, 171] on link "link to CRM" at bounding box center [297, 178] width 60 height 15
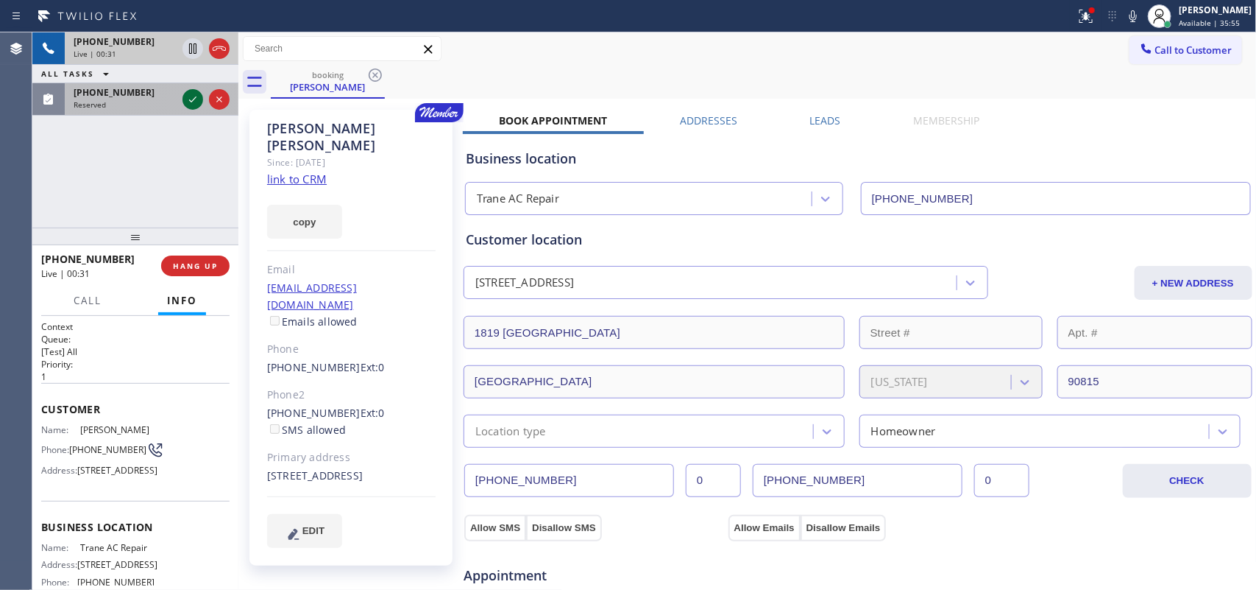
click at [189, 102] on icon at bounding box center [193, 100] width 18 height 18
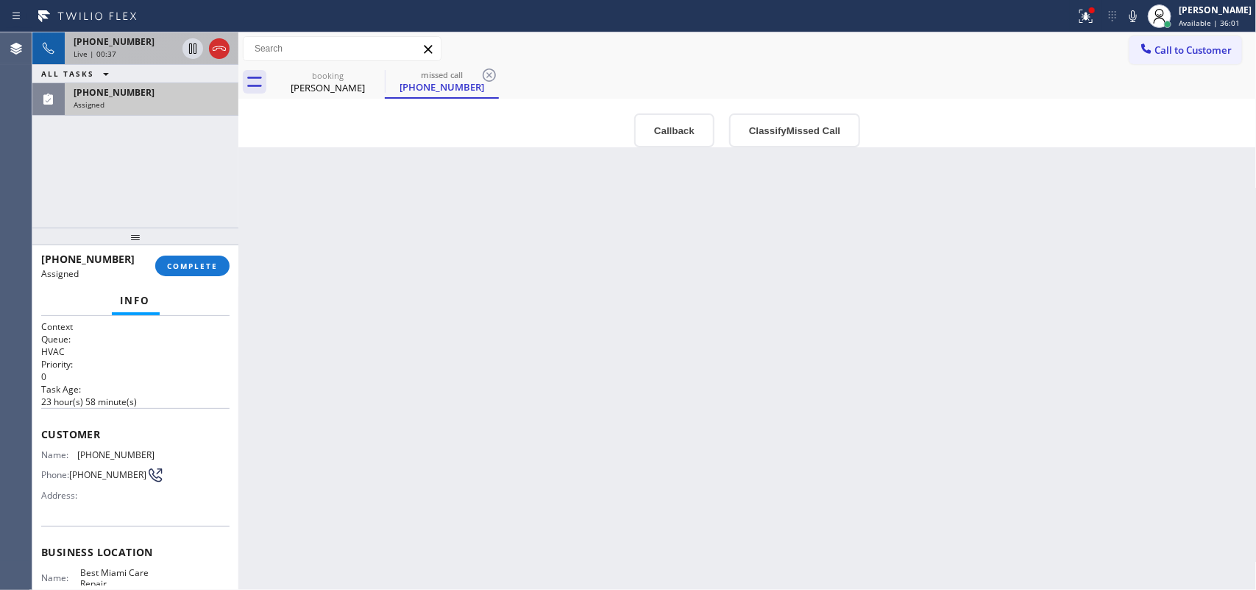
click at [132, 49] on div "Live | 00:37" at bounding box center [125, 54] width 103 height 10
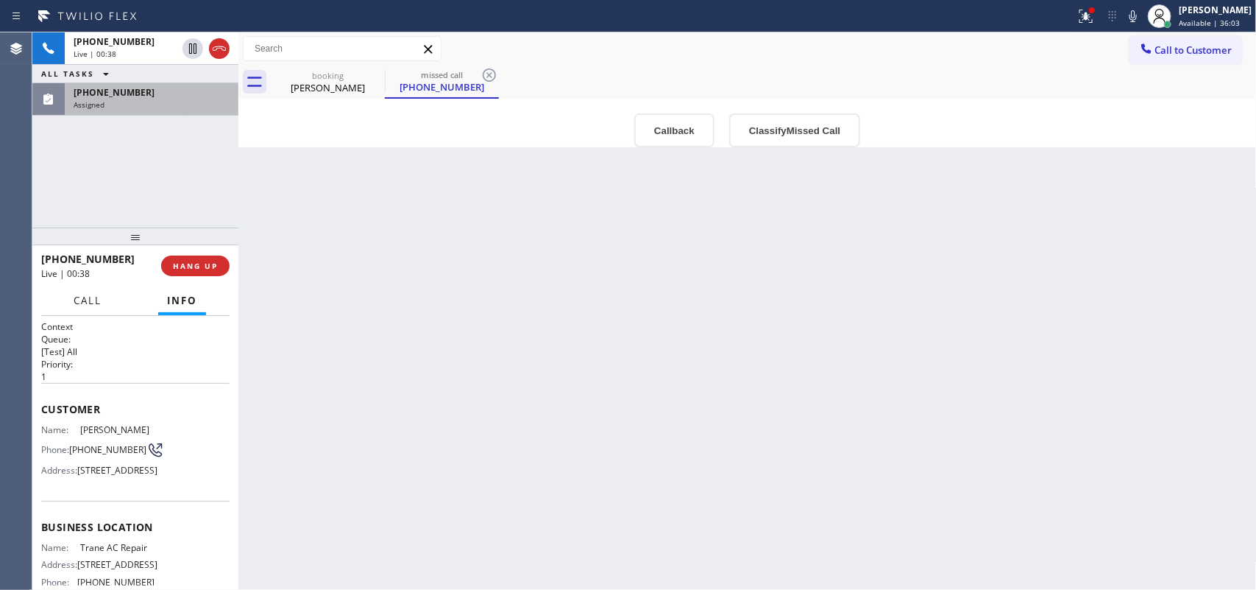
click at [90, 296] on span "Call" at bounding box center [88, 300] width 28 height 13
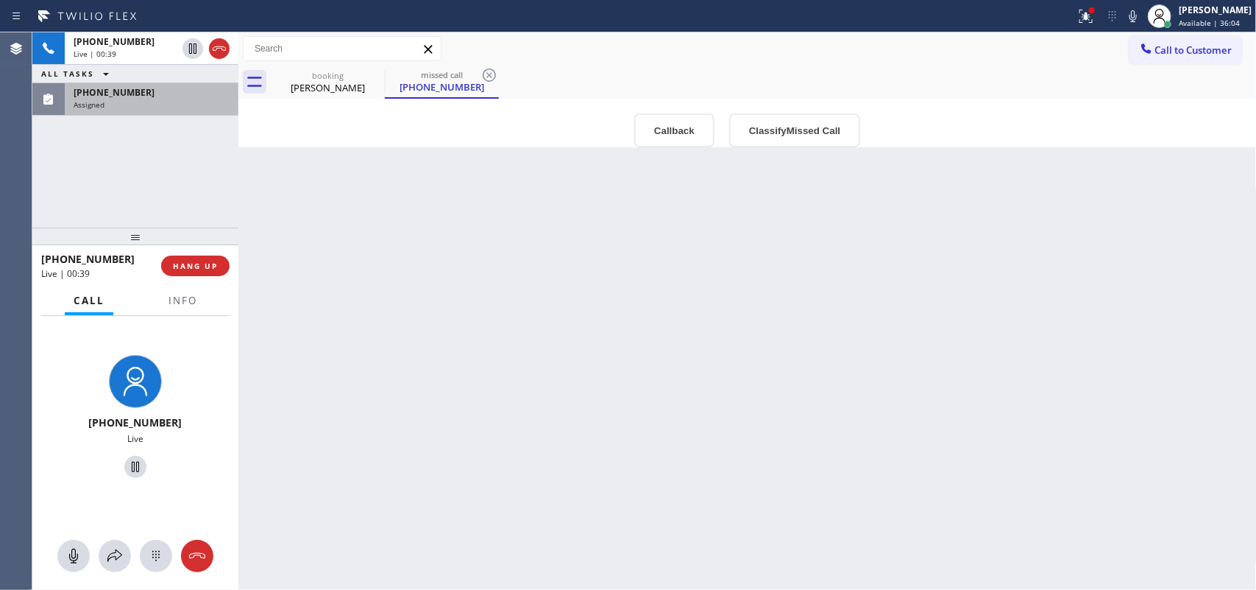
drag, startPoint x: 74, startPoint y: 561, endPoint x: 110, endPoint y: 503, distance: 68.4
click at [74, 558] on icon at bounding box center [74, 556] width 18 height 18
click at [127, 470] on icon at bounding box center [136, 467] width 18 height 18
click at [146, 101] on div "Assigned" at bounding box center [152, 104] width 156 height 10
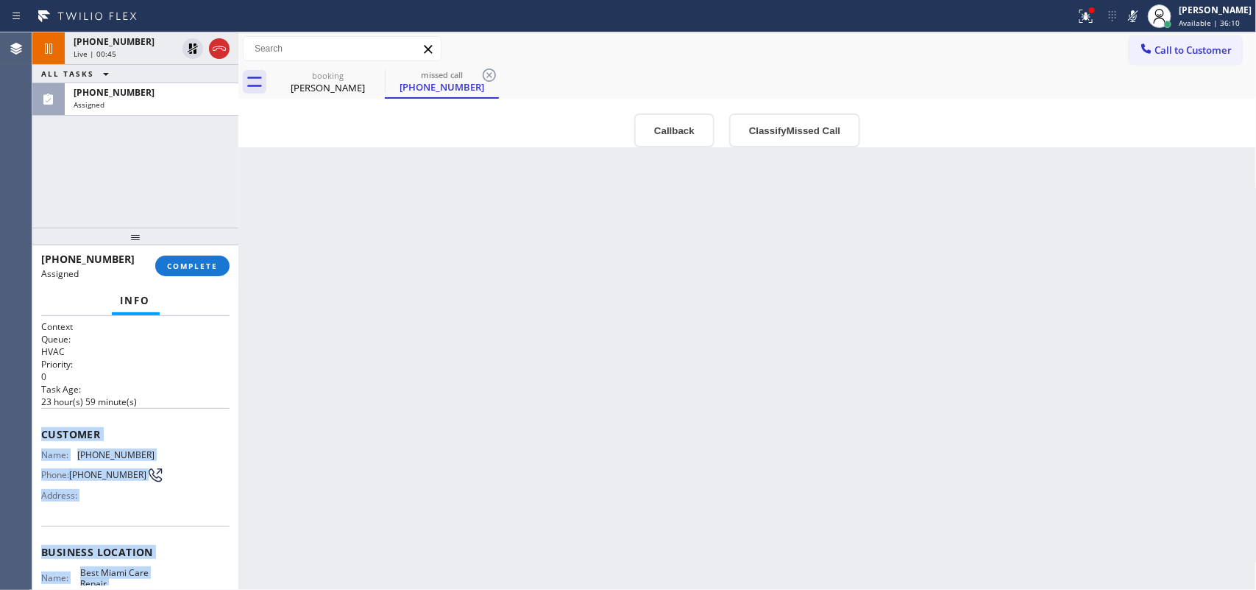
drag, startPoint x: 166, startPoint y: 449, endPoint x: 43, endPoint y: 431, distance: 124.9
click at [43, 431] on div "Context Queue: HVAC Priority: 0 Task Age: 23 hour(s) 59 minute(s) Customer Name…" at bounding box center [135, 539] width 188 height 439
copy div "Customer Name: (786) 414-3649 Phone: (786) 414-3649 Address: Business location …"
click at [793, 144] on button "Classify Missed Call" at bounding box center [794, 130] width 131 height 34
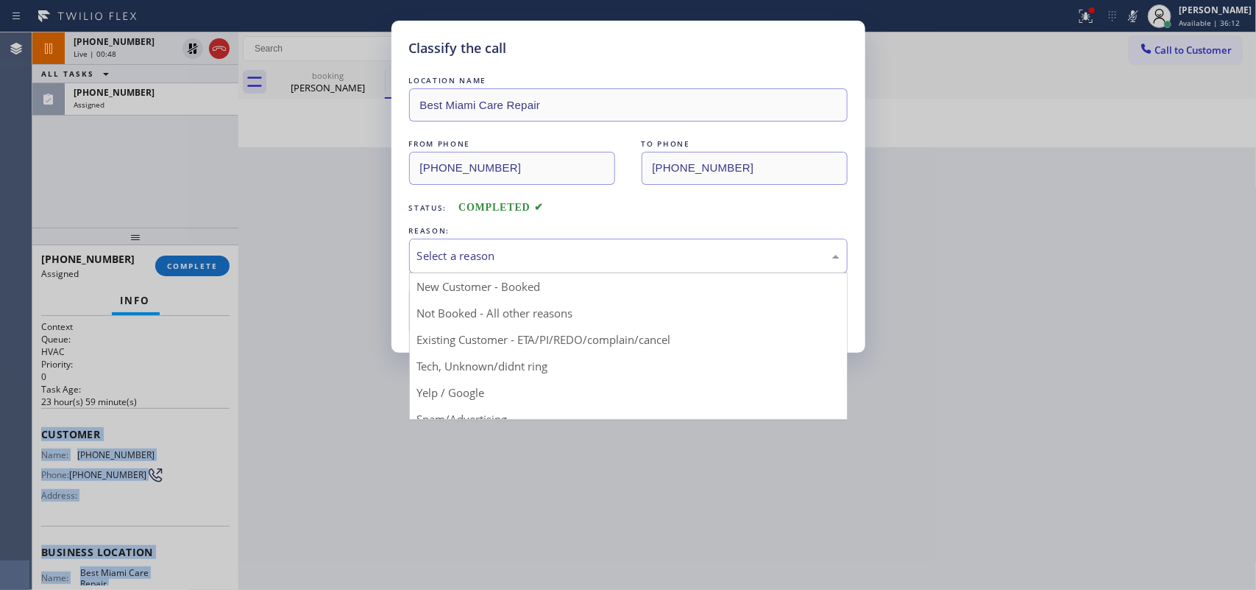
click at [635, 248] on div "Select a reason" at bounding box center [628, 255] width 422 height 17
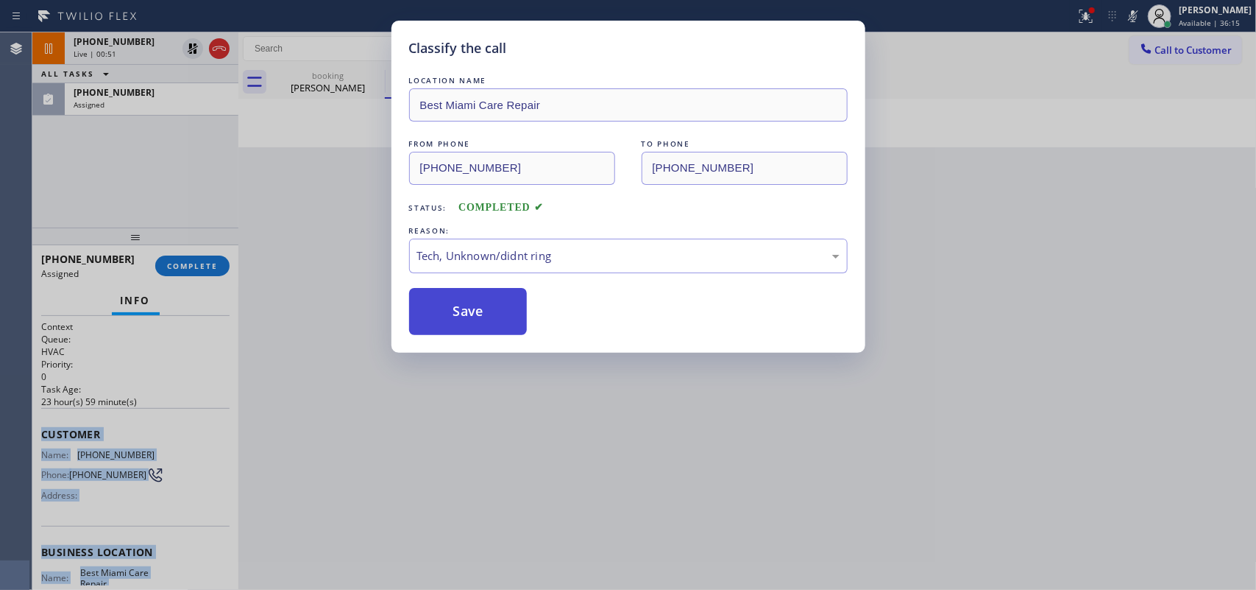
click at [491, 320] on button "Save" at bounding box center [468, 311] width 118 height 47
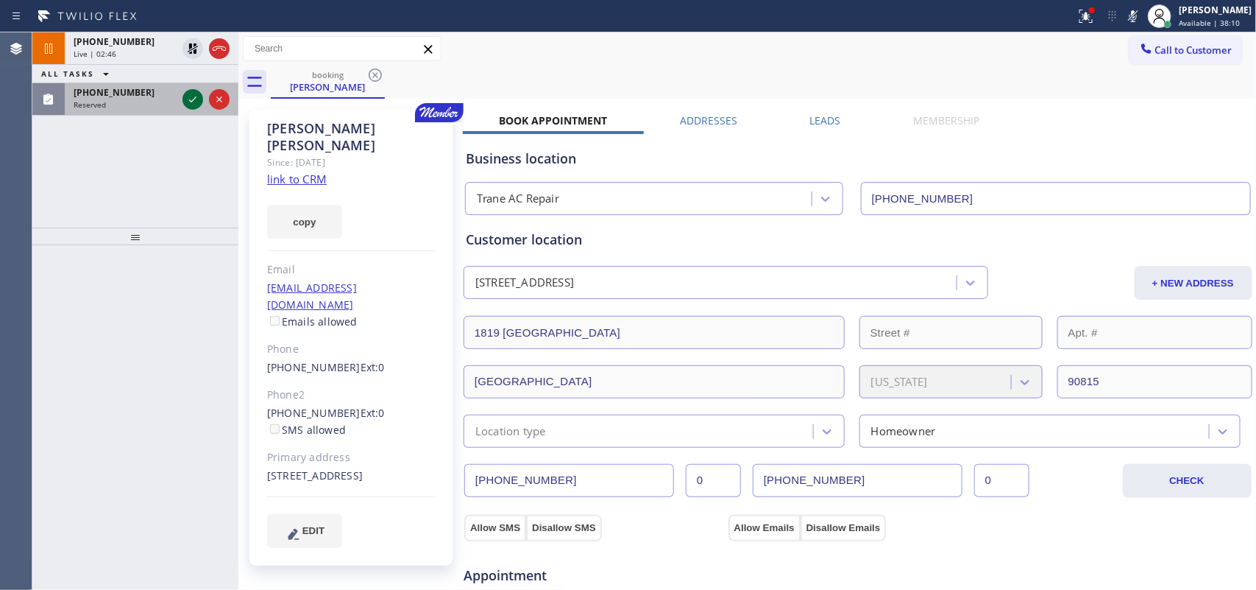
click at [188, 100] on icon at bounding box center [193, 100] width 18 height 18
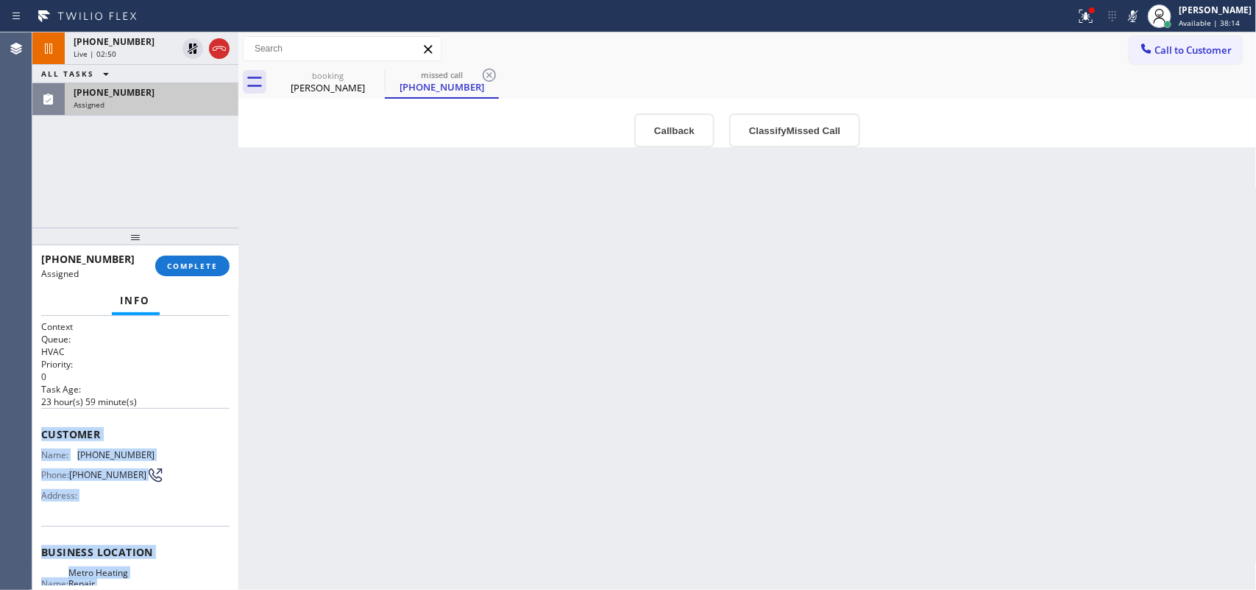
drag, startPoint x: 178, startPoint y: 454, endPoint x: 42, endPoint y: 427, distance: 138.9
click at [42, 427] on div "Context Queue: HVAC Priority: 0 Task Age: 23 hour(s) 59 minute(s) Customer Name…" at bounding box center [135, 545] width 188 height 451
copy div "Customer Name: (562) 257-3610 Phone: (562) 257-3610 Address: Business location …"
click at [785, 130] on button "Classify Missed Call" at bounding box center [794, 130] width 131 height 34
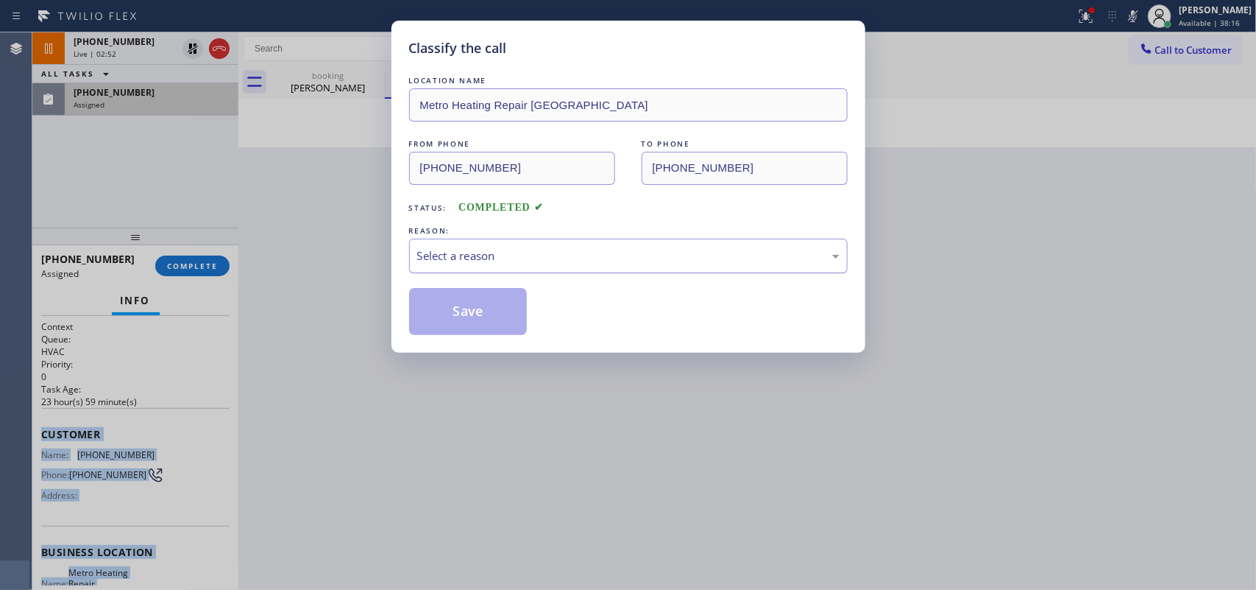
click at [740, 256] on div "Select a reason" at bounding box center [628, 255] width 422 height 17
drag, startPoint x: 593, startPoint y: 368, endPoint x: 542, endPoint y: 326, distance: 65.9
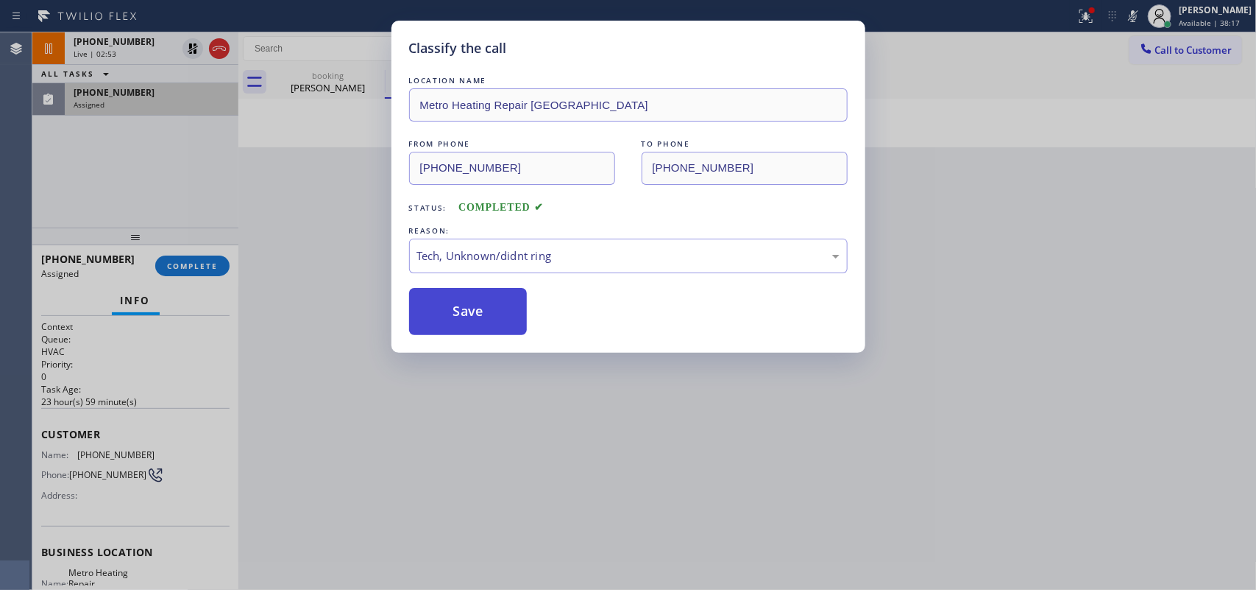
click at [509, 305] on button "Save" at bounding box center [468, 311] width 118 height 47
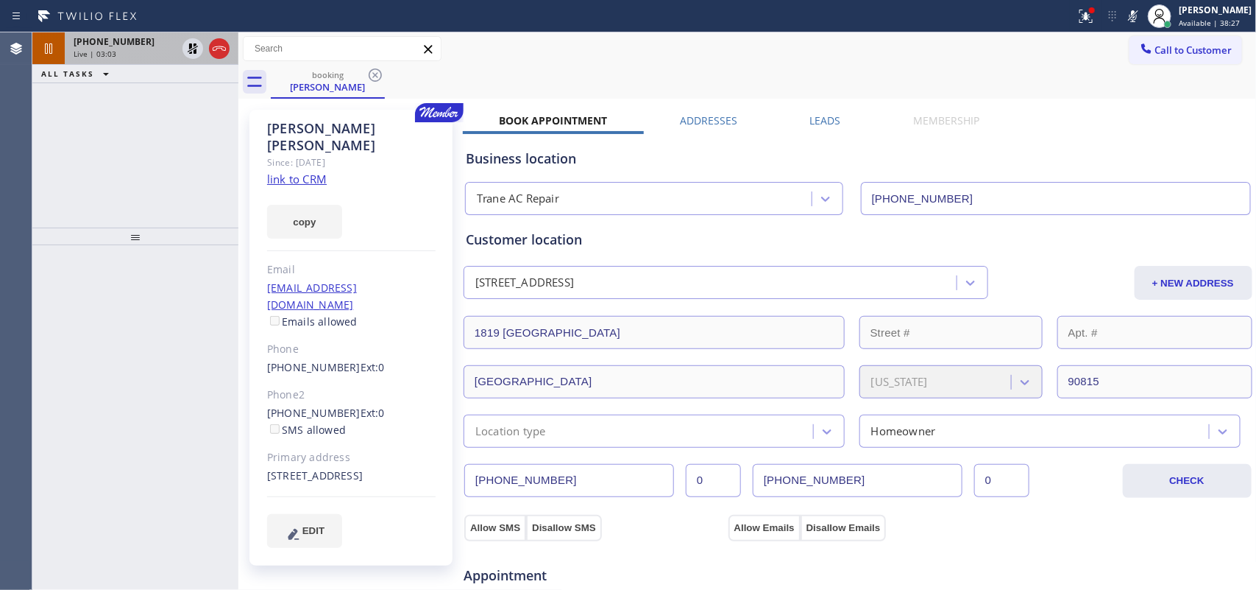
click at [137, 54] on div "Live | 03:03" at bounding box center [125, 54] width 103 height 10
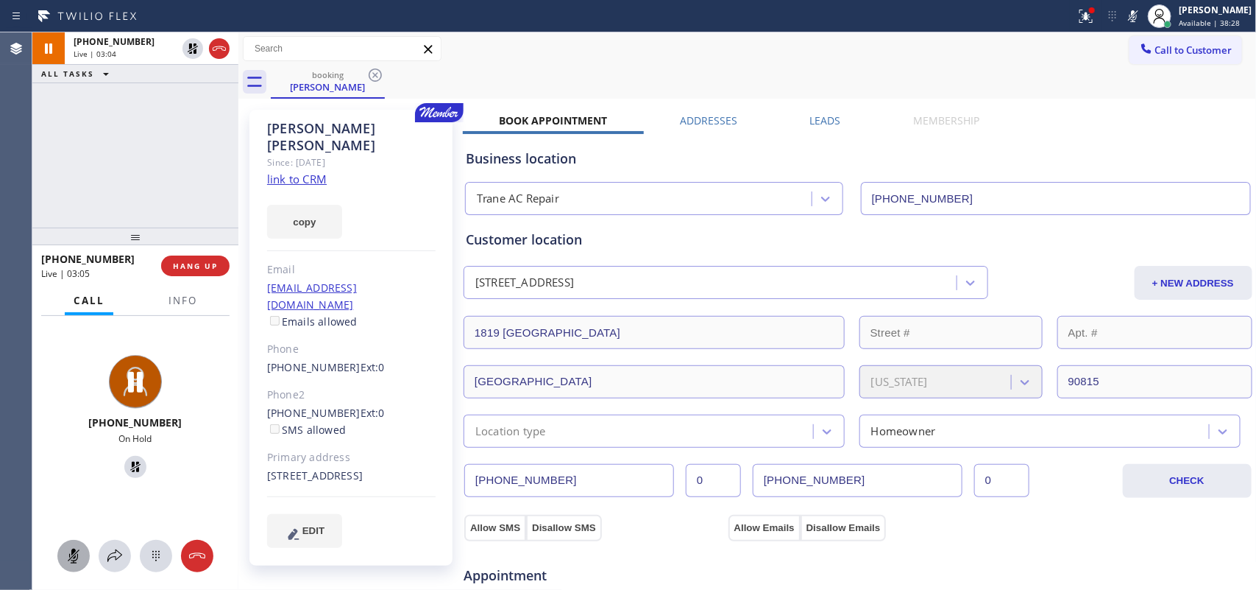
click at [76, 558] on icon at bounding box center [74, 556] width 18 height 18
click at [129, 469] on icon at bounding box center [136, 467] width 18 height 18
click at [79, 553] on icon at bounding box center [74, 556] width 18 height 18
click at [127, 464] on icon at bounding box center [136, 467] width 18 height 18
click at [185, 102] on icon at bounding box center [193, 100] width 18 height 18
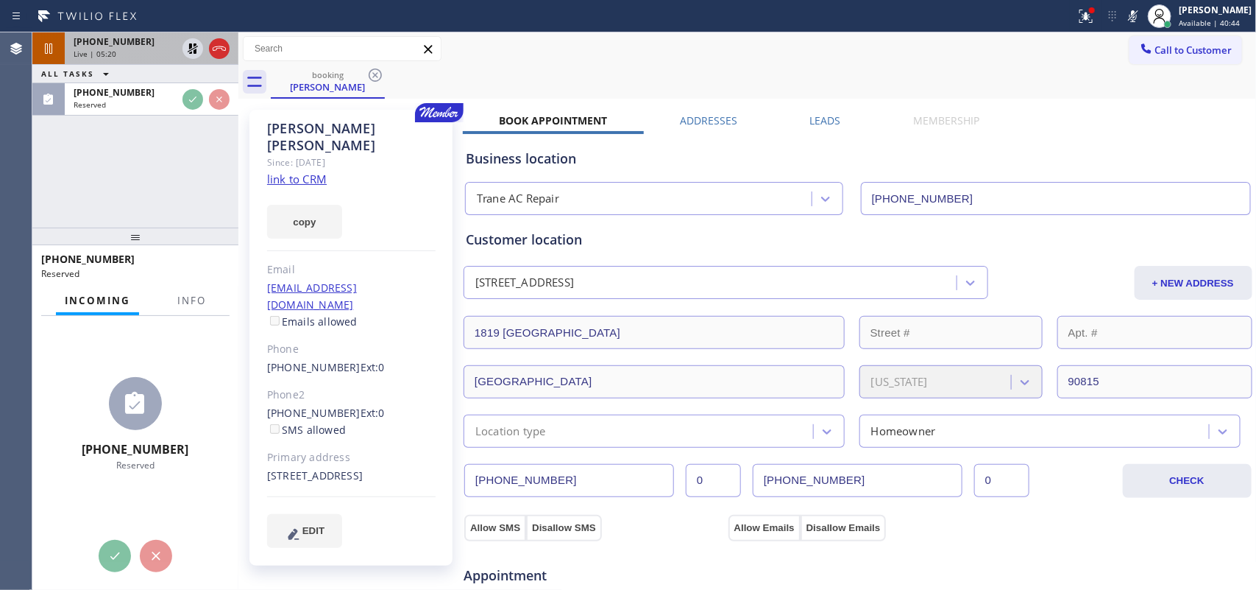
click at [144, 56] on div "Live | 05:20" at bounding box center [125, 54] width 103 height 10
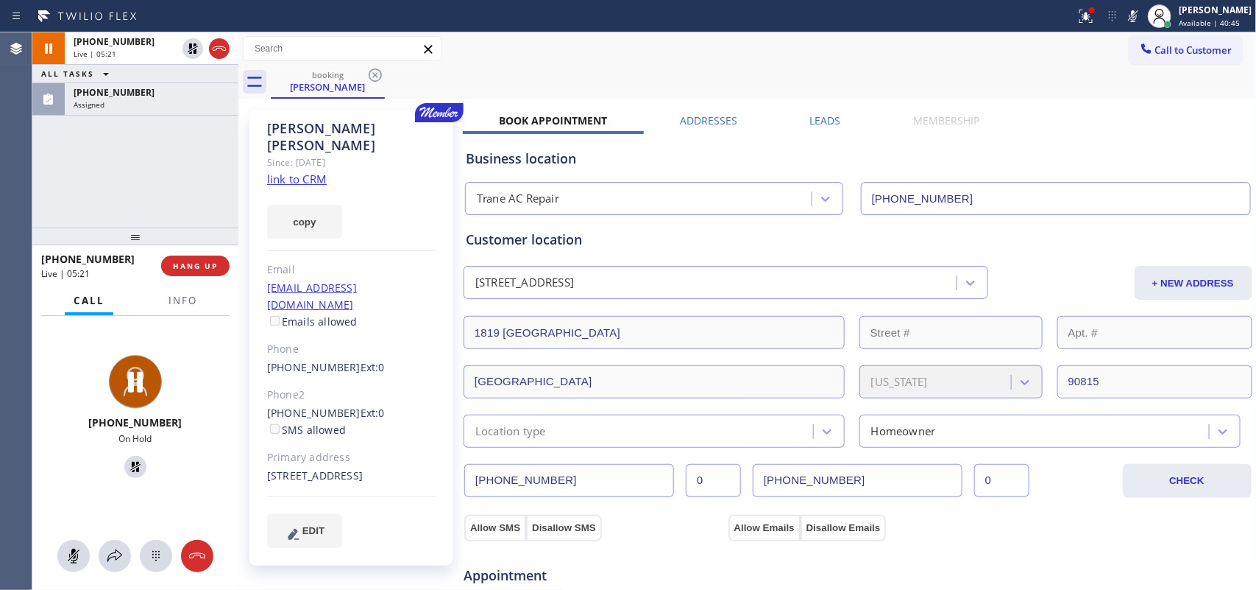
drag, startPoint x: 71, startPoint y: 556, endPoint x: 108, endPoint y: 498, distance: 69.2
click at [71, 553] on icon at bounding box center [74, 556] width 18 height 18
click at [127, 475] on icon at bounding box center [136, 467] width 18 height 18
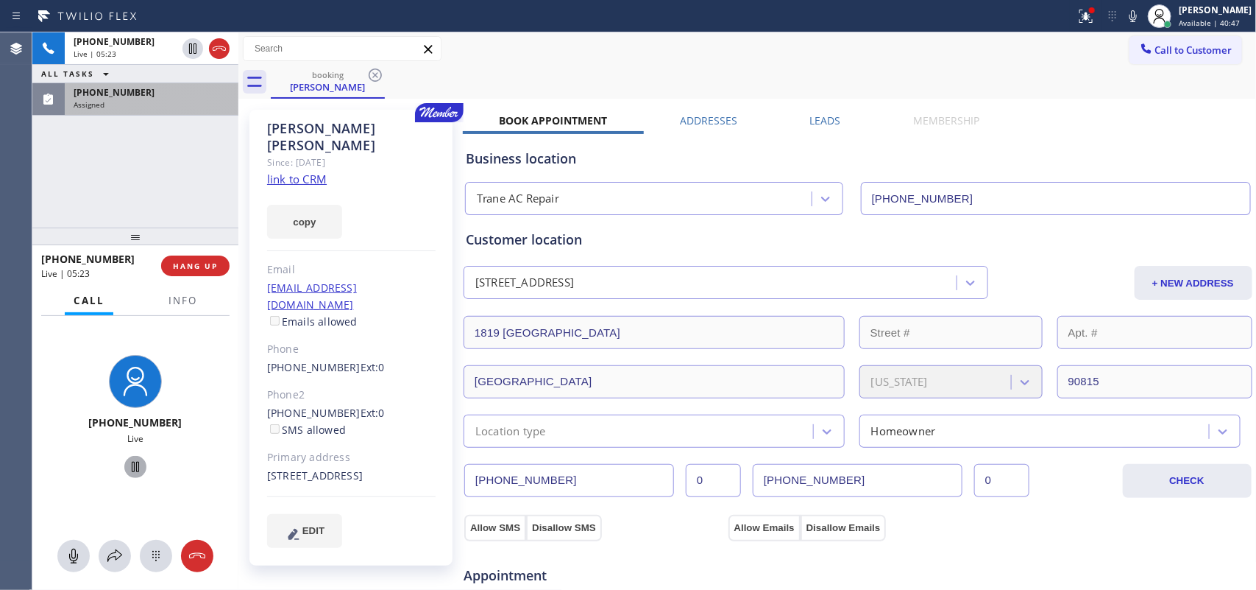
click at [168, 93] on div "(559) 606-2023" at bounding box center [152, 92] width 156 height 13
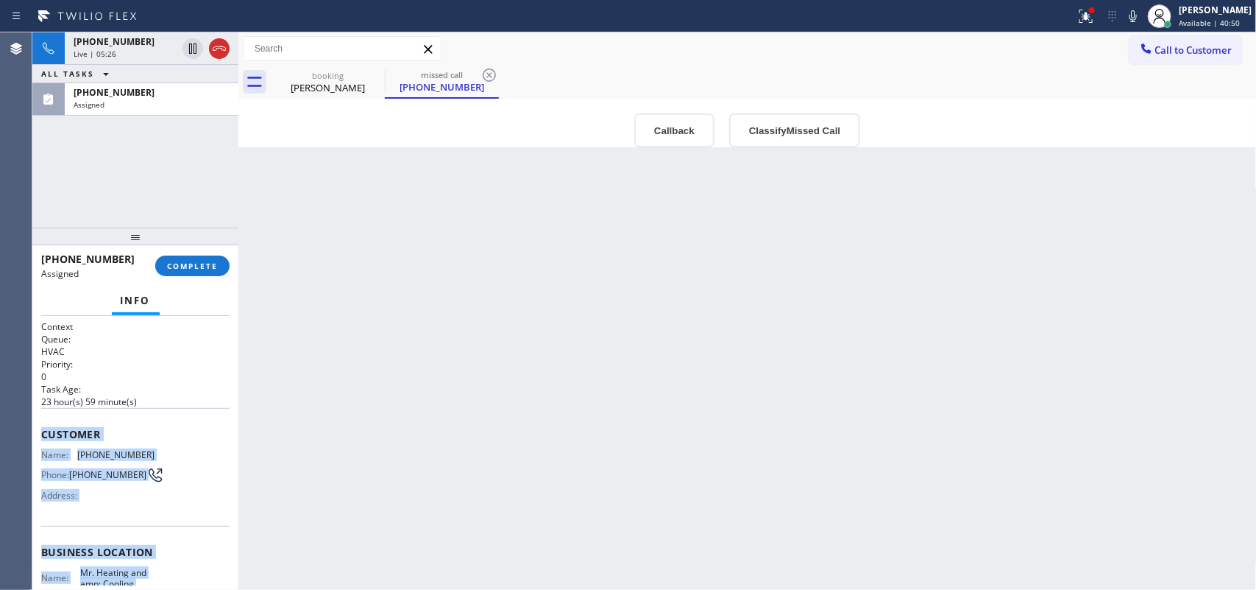
drag, startPoint x: 160, startPoint y: 456, endPoint x: 38, endPoint y: 422, distance: 127.0
click at [38, 422] on div "Context Queue: HVAC Priority: 0 Task Age: 23 hour(s) 59 minute(s) Customer Name…" at bounding box center [135, 453] width 206 height 275
copy div "Customer Name: (559) 606-2023 Phone: (559) 606-2023 Address: Business location …"
click at [796, 140] on button "Classify Missed Call" at bounding box center [794, 130] width 131 height 34
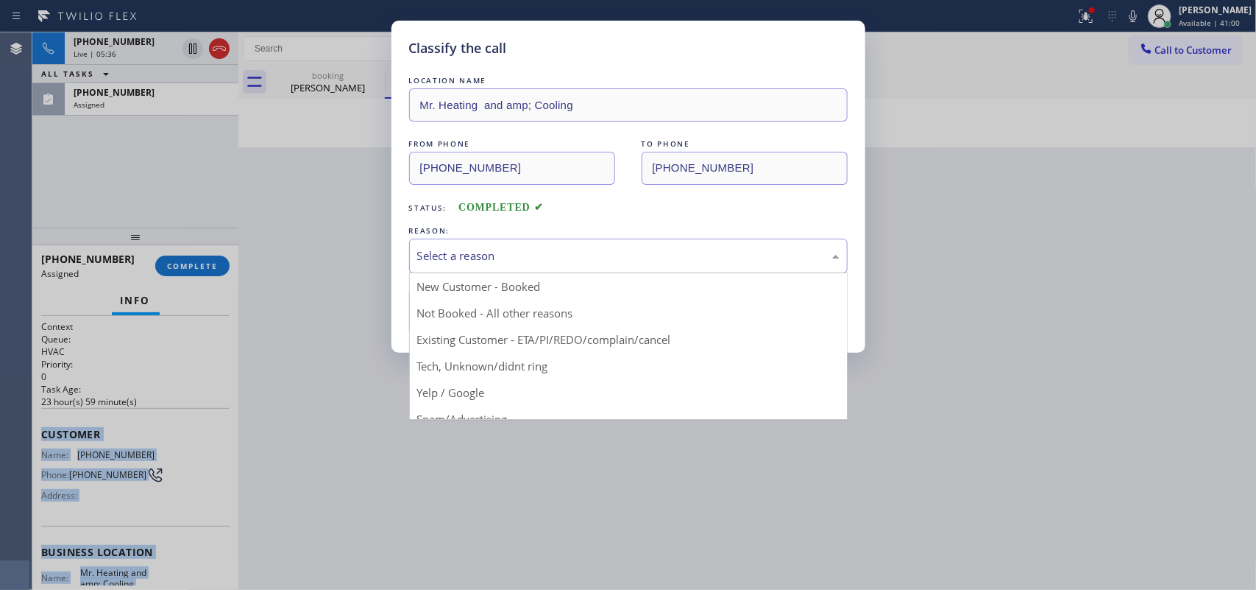
click at [732, 252] on div "Select a reason" at bounding box center [628, 255] width 422 height 17
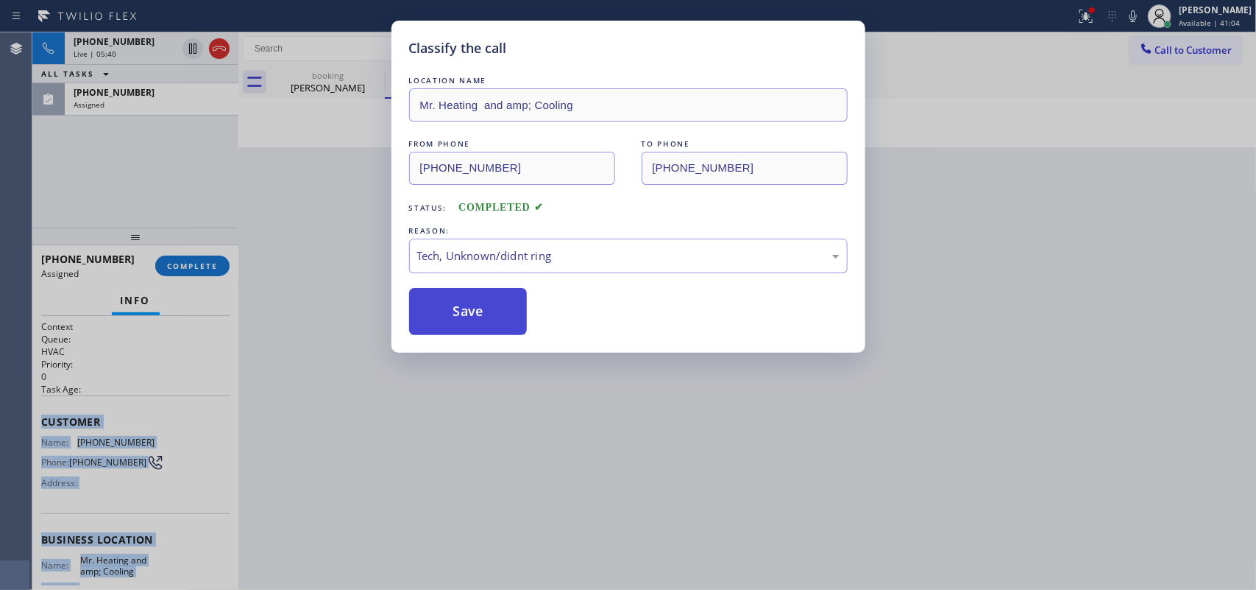
click at [516, 330] on button "Save" at bounding box center [468, 311] width 118 height 47
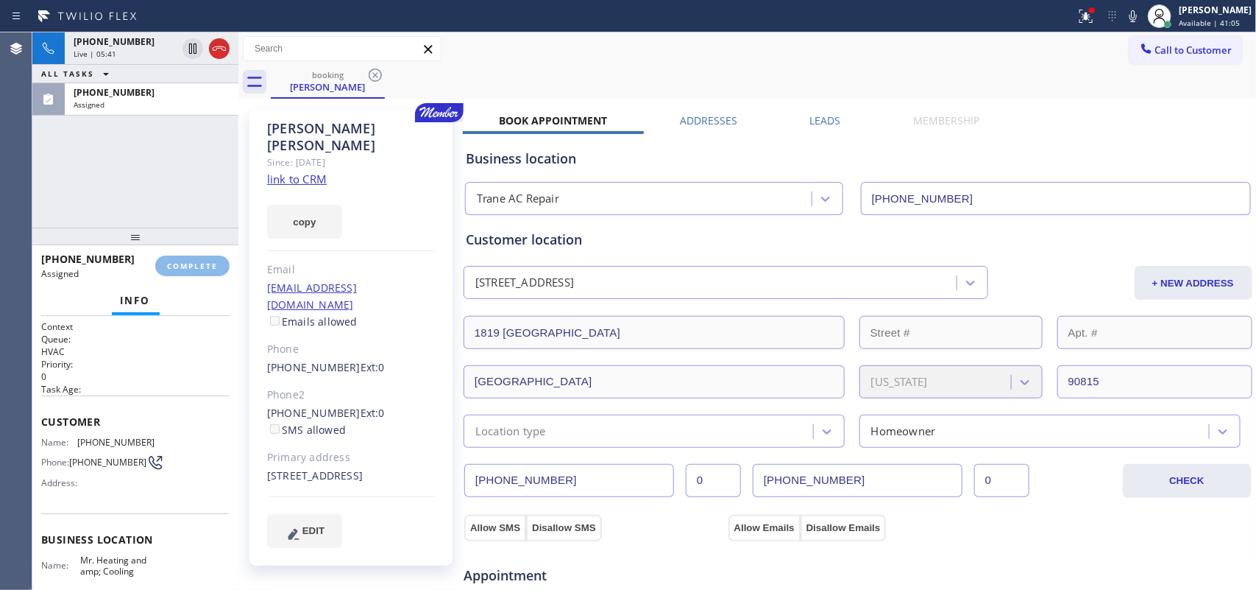
click at [509, 303] on div "Customer location 1819 Stevely Avenue Long Beach, 90815 CA + NEW ADDRESS 1819 S…" at bounding box center [858, 339] width 785 height 218
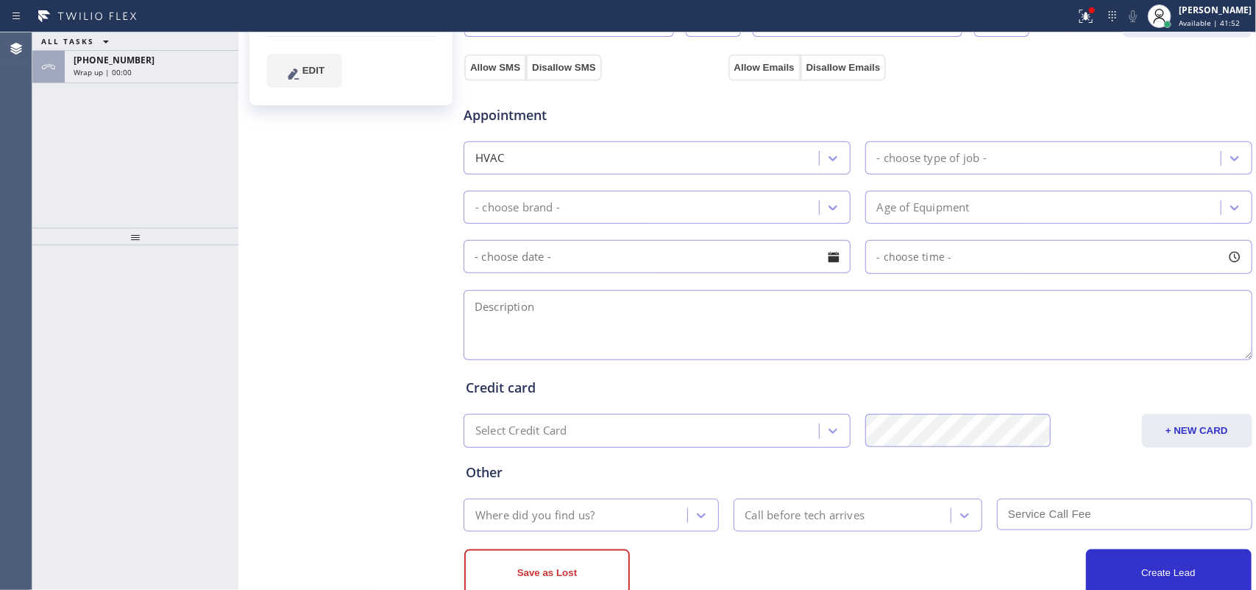
scroll to position [500, 0]
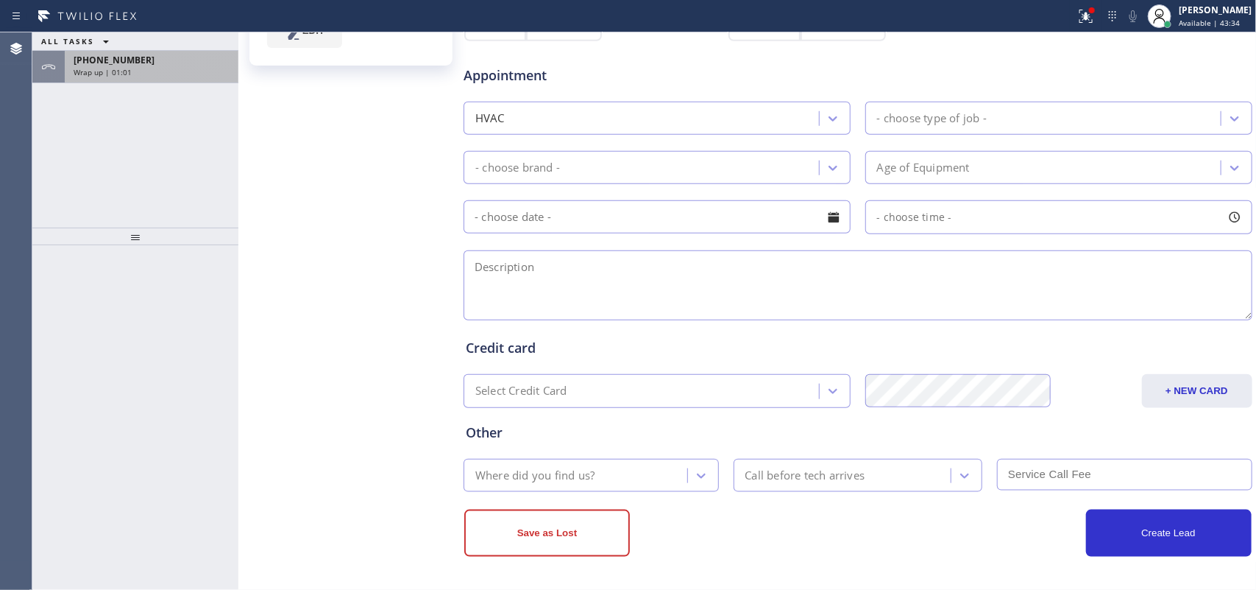
click at [118, 60] on span "+17144690402" at bounding box center [114, 60] width 81 height 13
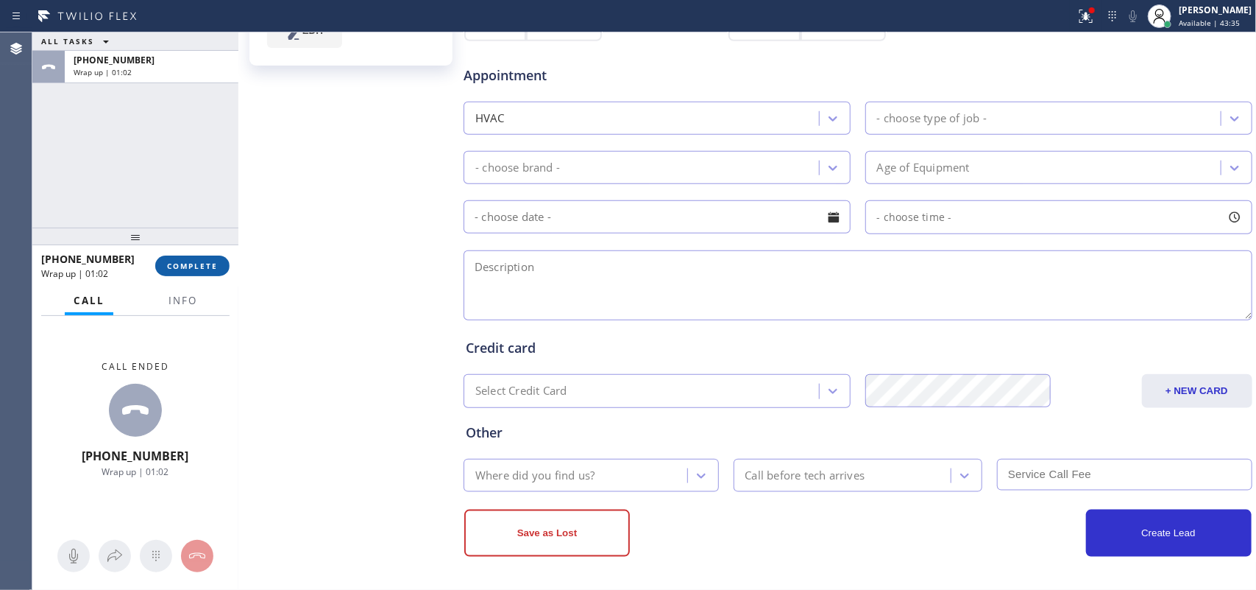
click at [199, 274] on button "COMPLETE" at bounding box center [192, 265] width 74 height 21
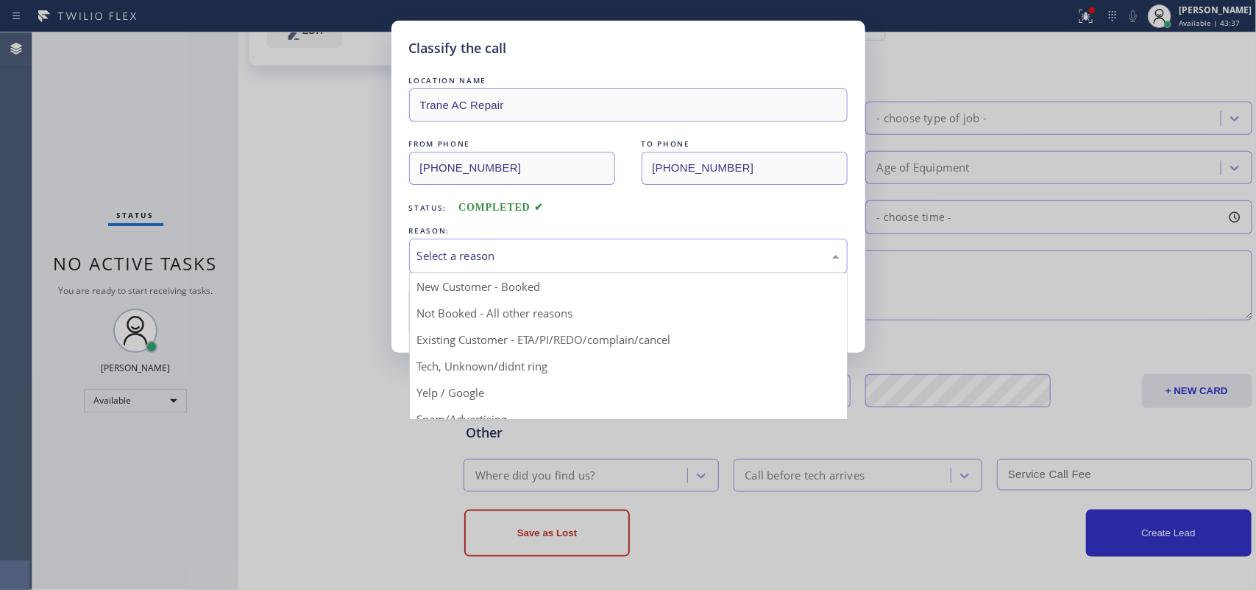
click at [520, 259] on div "Select a reason" at bounding box center [628, 255] width 422 height 17
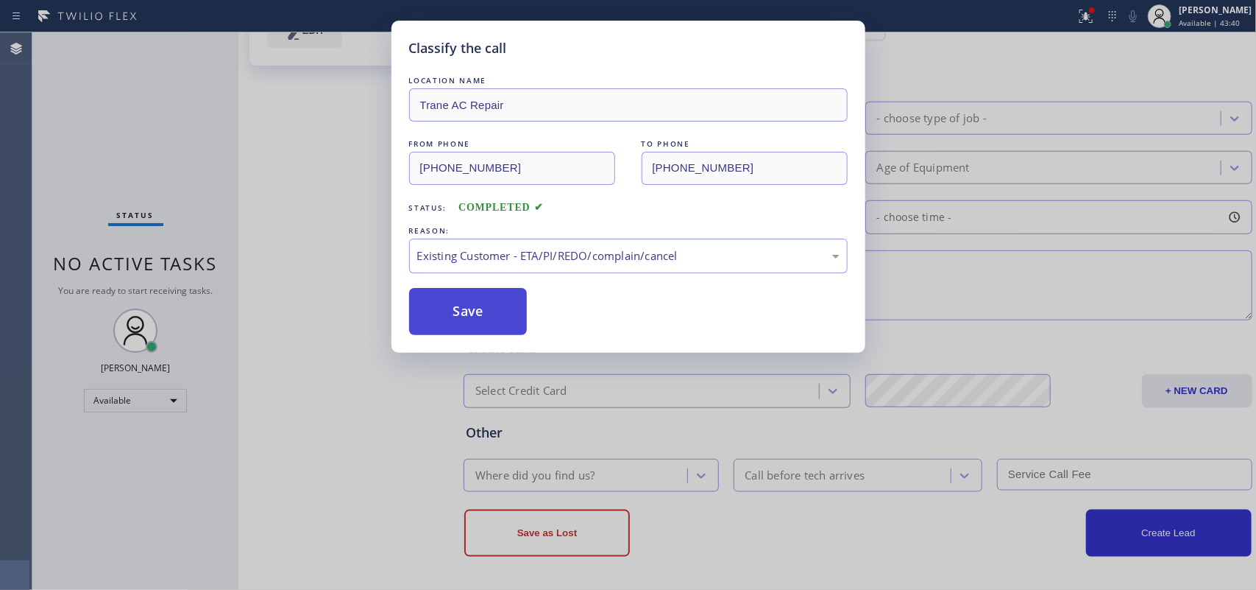
click at [471, 311] on button "Save" at bounding box center [468, 311] width 118 height 47
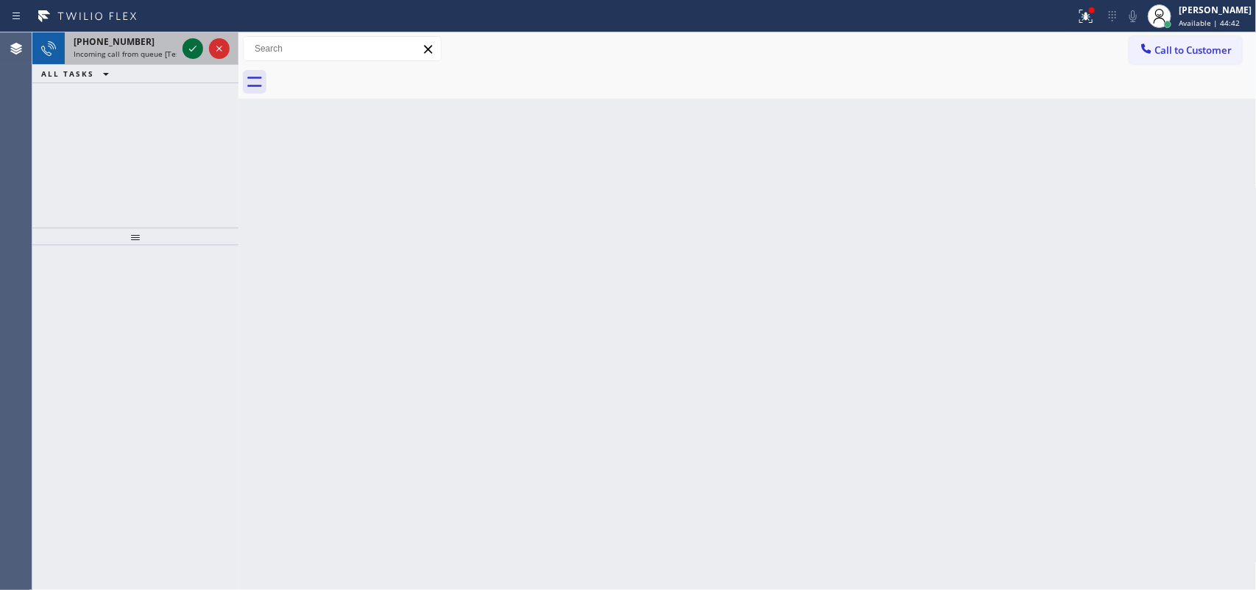
click at [186, 48] on icon at bounding box center [193, 49] width 18 height 18
click at [200, 41] on div at bounding box center [193, 49] width 21 height 18
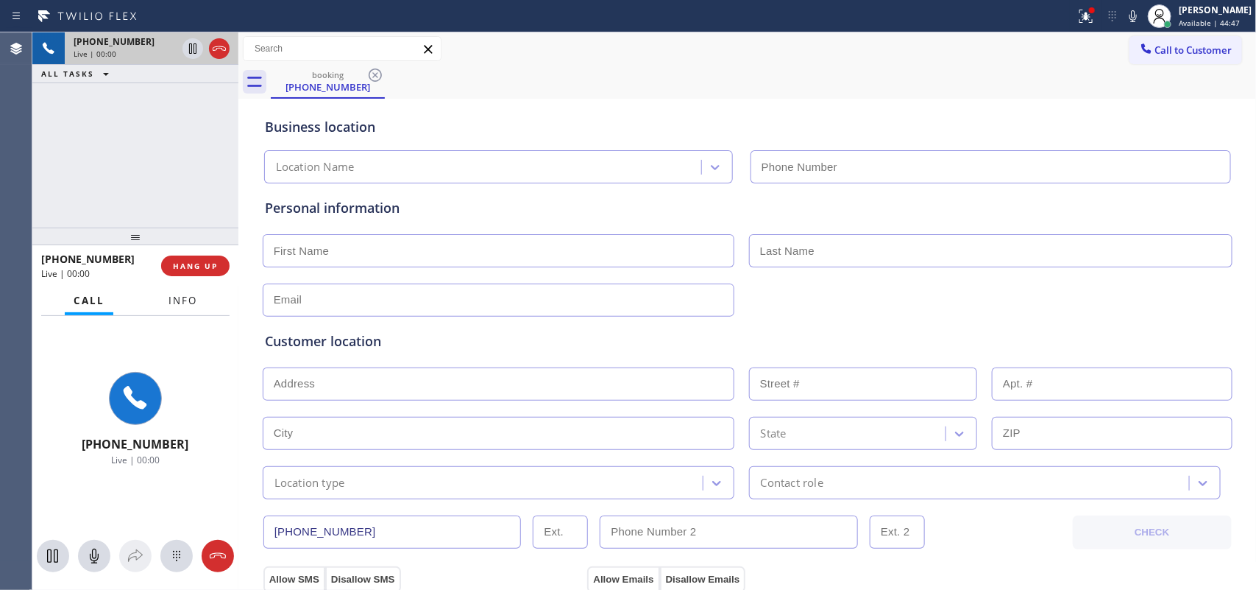
type input "[PHONE_NUMBER]"
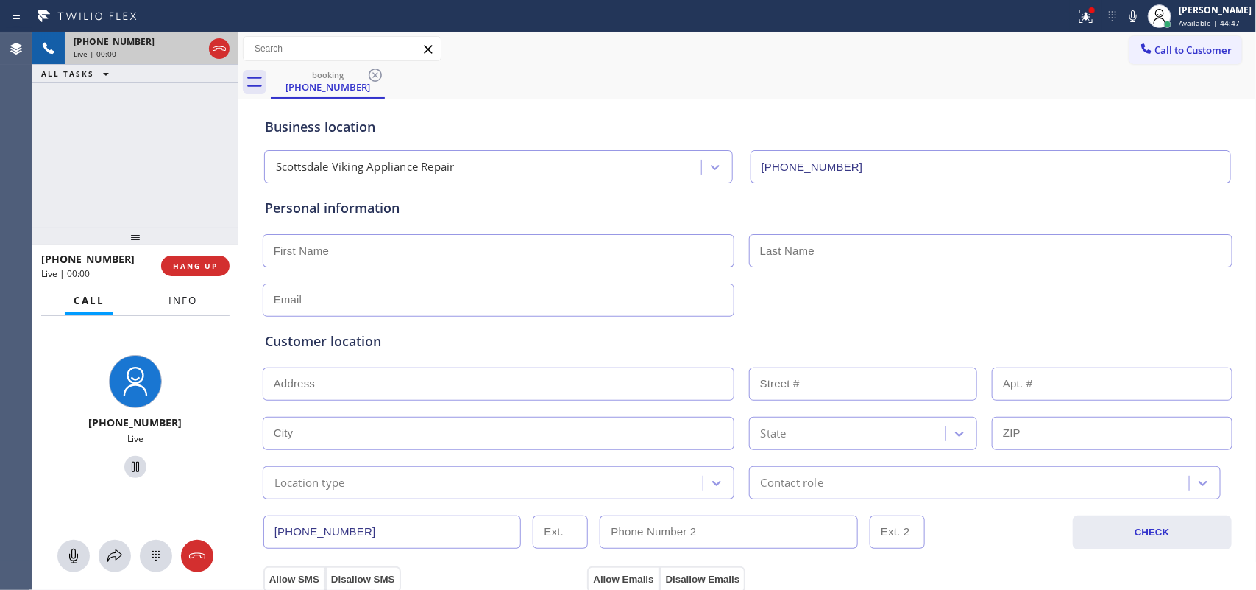
click at [193, 294] on span "Info" at bounding box center [183, 300] width 29 height 13
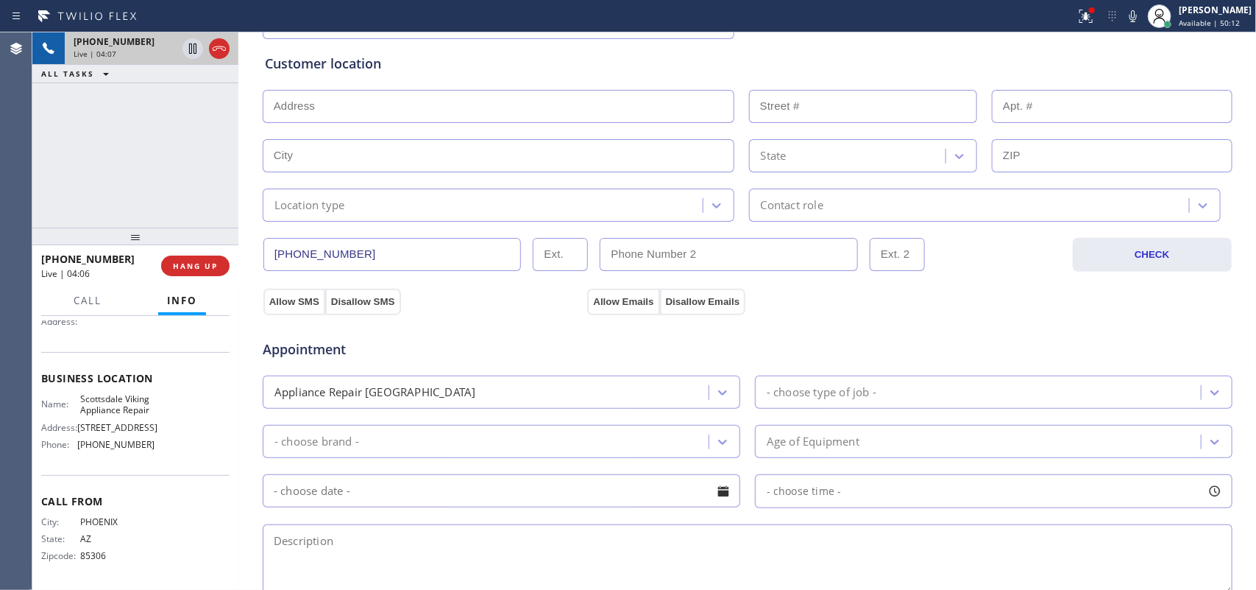
scroll to position [93, 0]
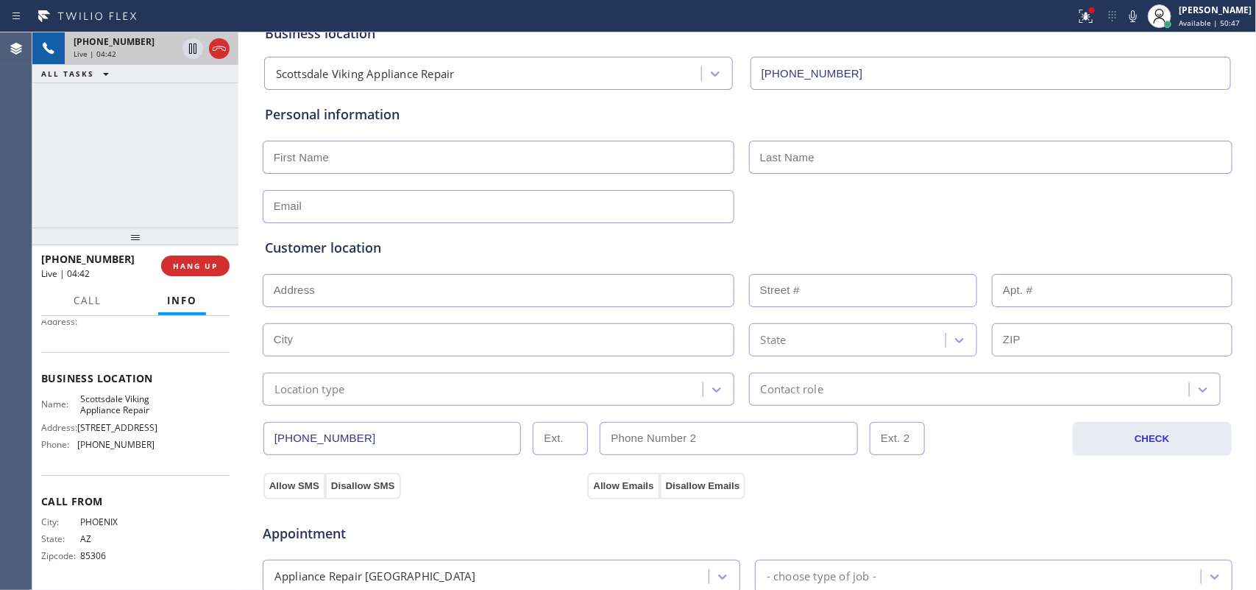
click at [210, 174] on div "+16029897254 Live | 04:42 ALL TASKS ALL TASKS ACTIVE TASKS TASKS IN WRAP UP" at bounding box center [135, 129] width 206 height 195
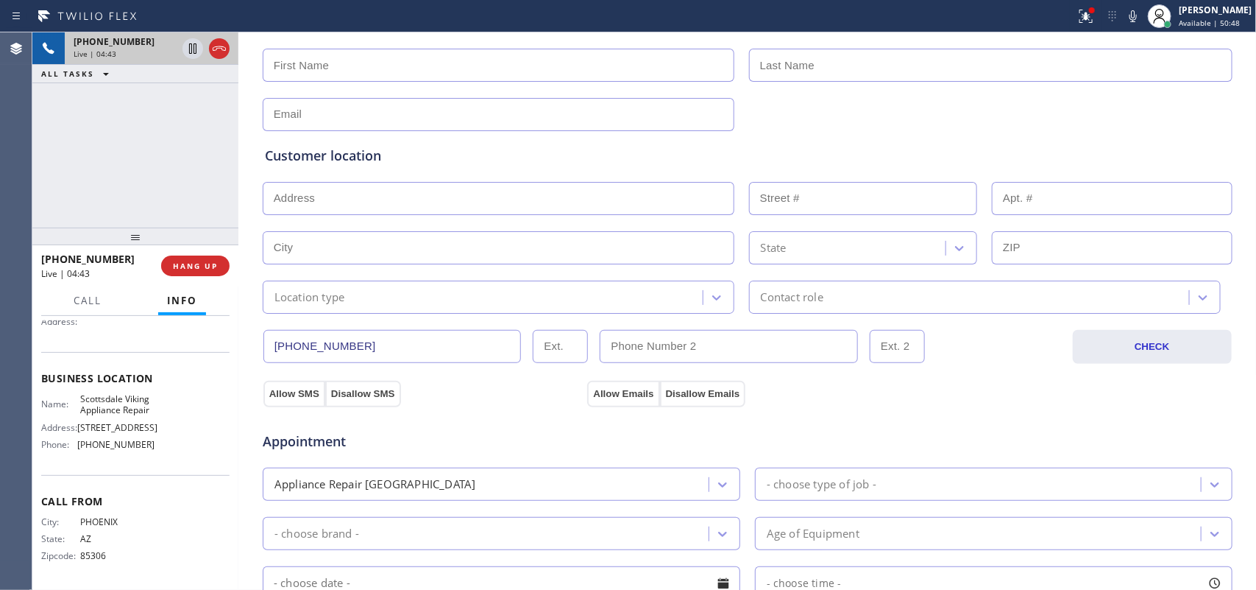
scroll to position [1, 0]
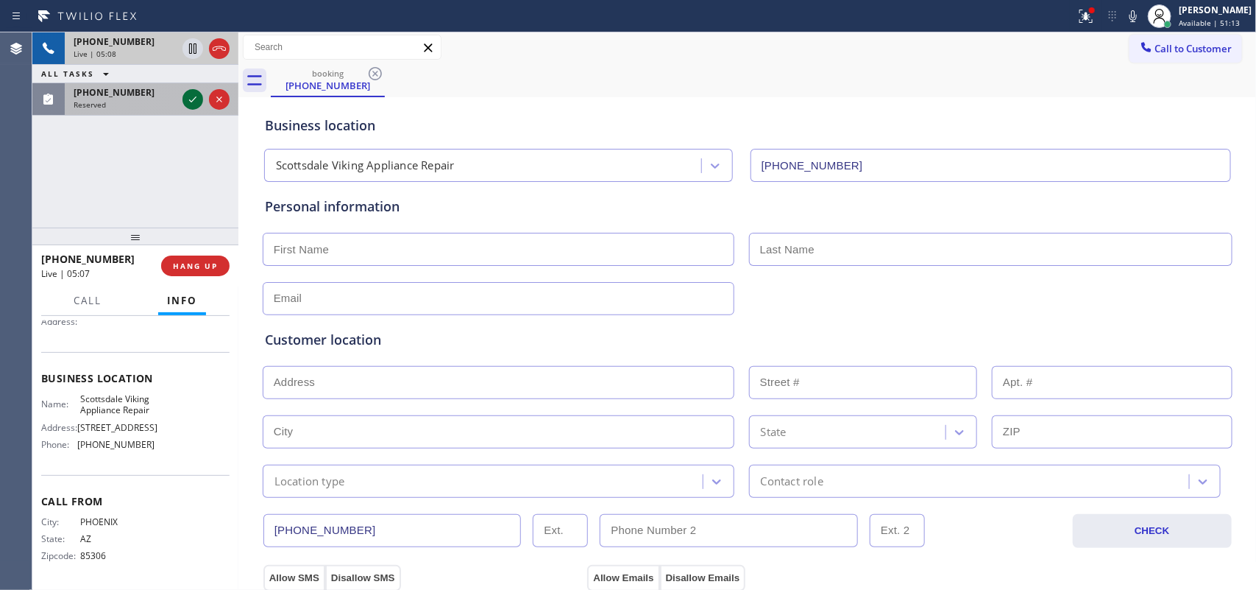
click at [194, 99] on icon at bounding box center [192, 99] width 7 height 6
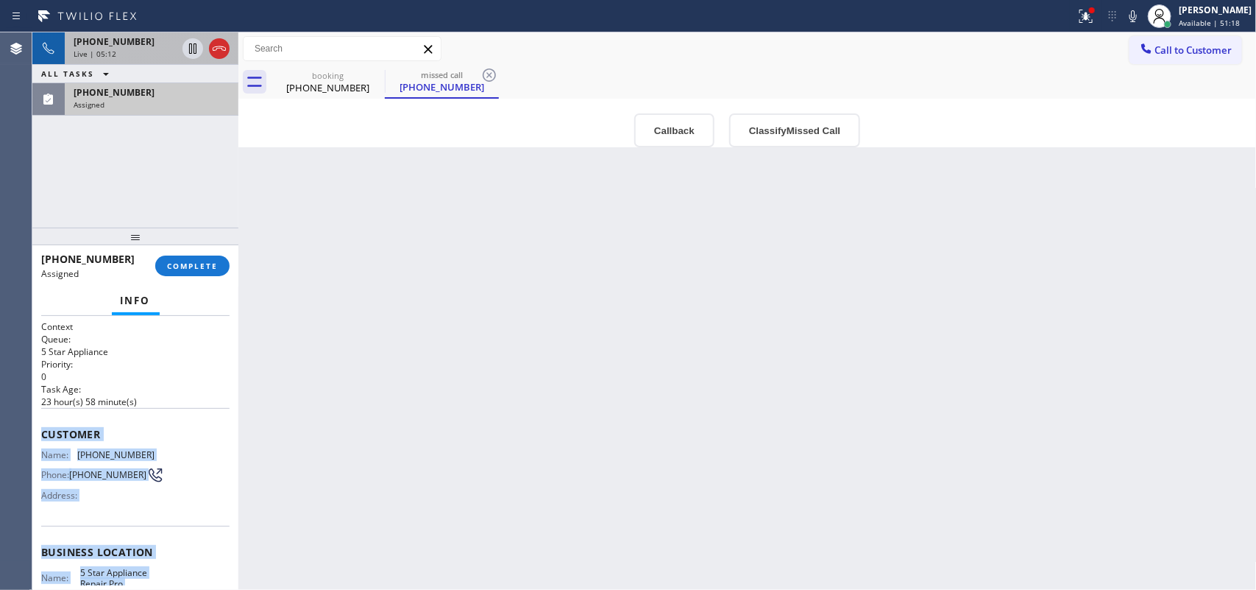
drag, startPoint x: 156, startPoint y: 457, endPoint x: 38, endPoint y: 424, distance: 122.3
click at [38, 424] on div "Context Queue: 5 Star Appliance Priority: 0 Task Age: 23 hour(s) 58 minute(s) C…" at bounding box center [135, 453] width 206 height 275
copy div "Customer Name: (855) 731-4952 Phone: (855) 731-4952 Address: Business location …"
click at [830, 141] on button "Classify Missed Call" at bounding box center [794, 130] width 131 height 34
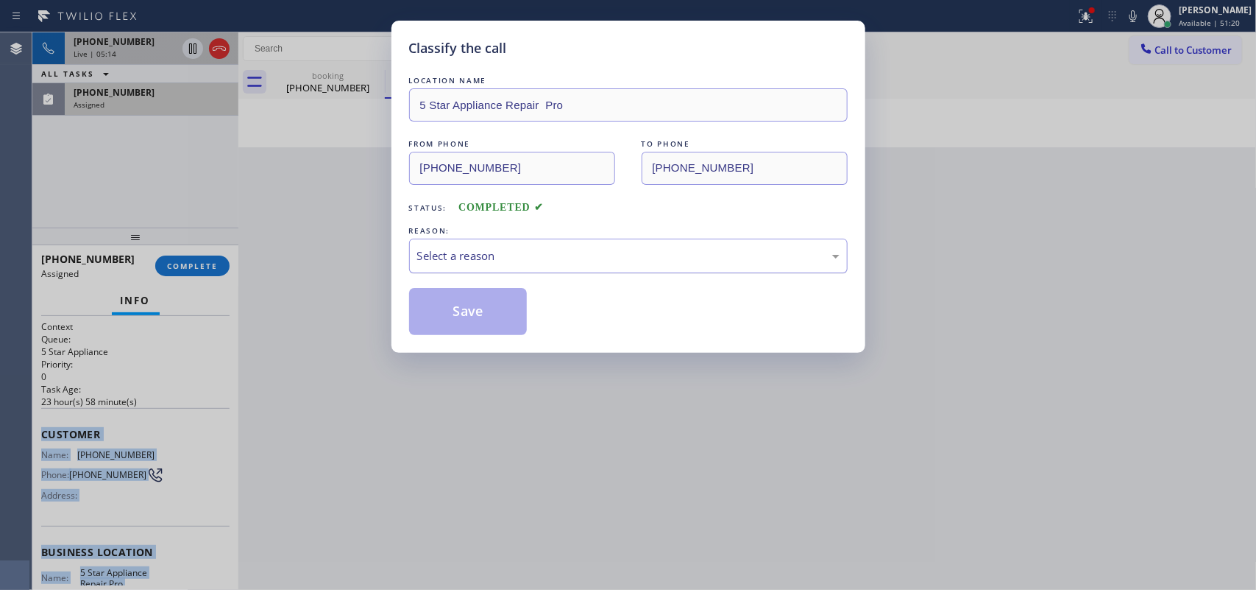
click at [754, 262] on div "Select a reason" at bounding box center [628, 255] width 422 height 17
click at [626, 245] on div "Existing Customer - ETA/PI/REDO/complain/cancel" at bounding box center [628, 255] width 439 height 35
click at [478, 307] on button "Save" at bounding box center [468, 311] width 118 height 47
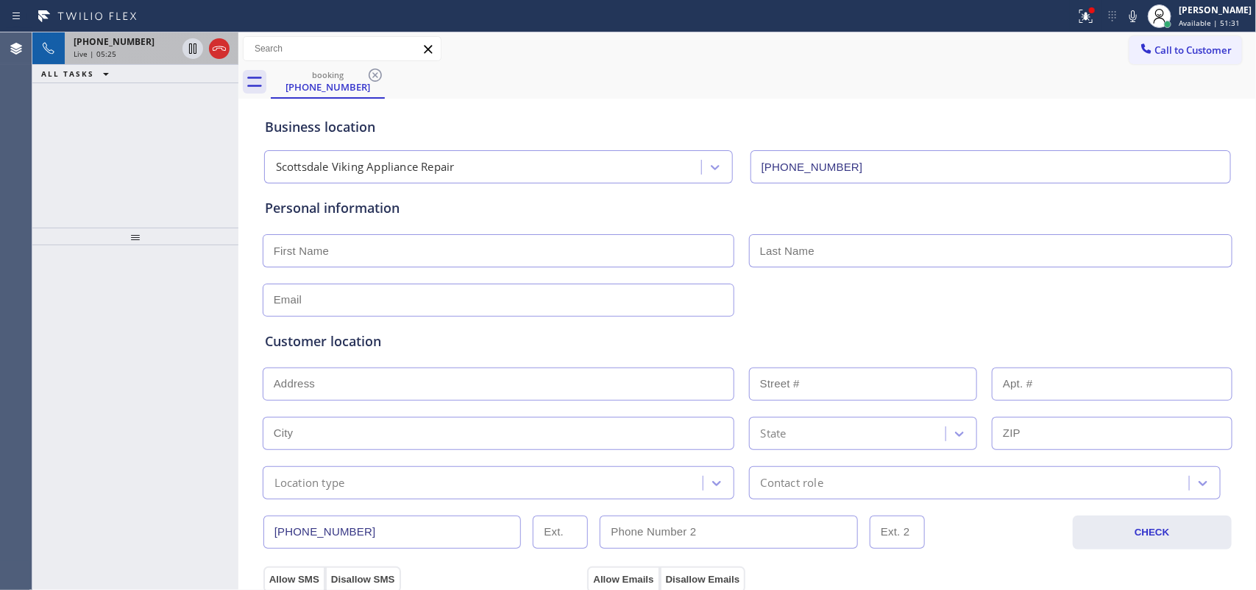
click at [130, 46] on span "+16029897254" at bounding box center [114, 41] width 81 height 13
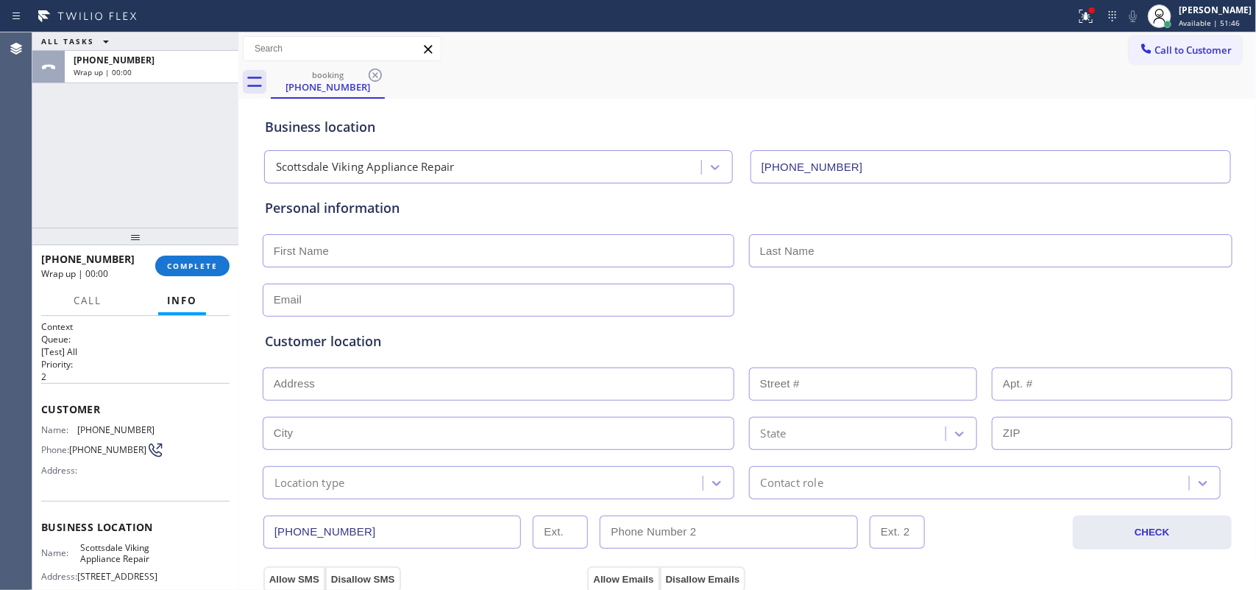
click at [489, 241] on input "text" at bounding box center [499, 250] width 472 height 33
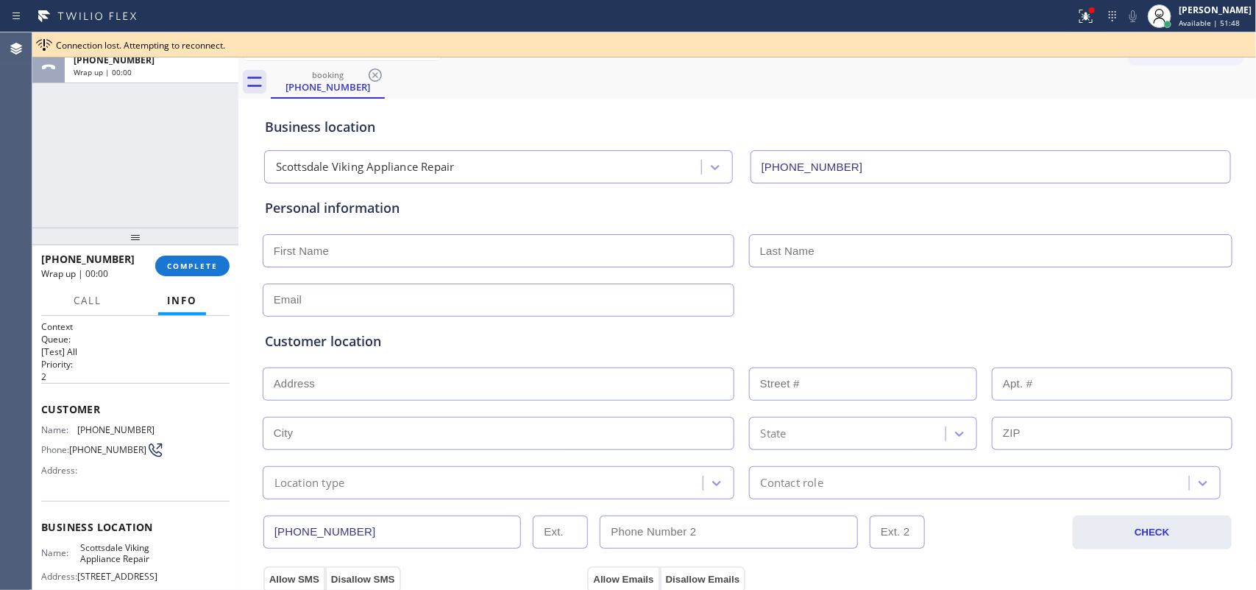
click at [85, 155] on div "ALL TASKS ALL TASKS ACTIVE TASKS TASKS IN WRAP UP +16029897254 Wrap up | 00:00" at bounding box center [135, 129] width 206 height 195
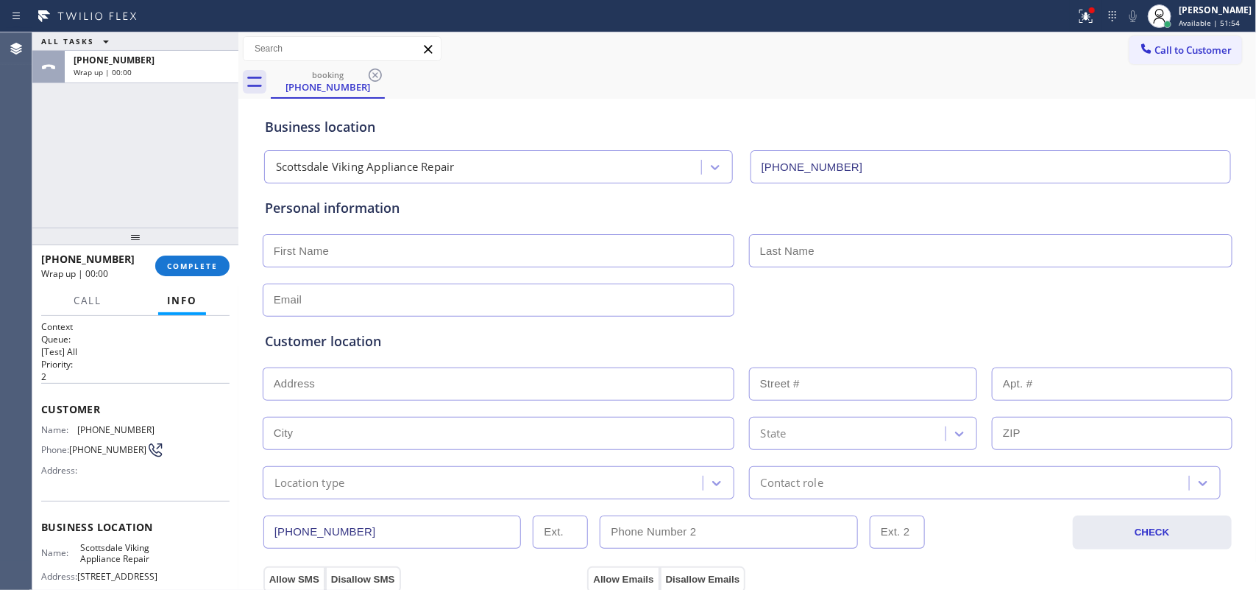
click at [306, 255] on input "text" at bounding box center [499, 250] width 472 height 33
click at [755, 247] on input "text" at bounding box center [991, 250] width 484 height 33
paste input "Mazzarella"
type input "Mazzarella"
click at [685, 250] on input "text" at bounding box center [499, 250] width 472 height 33
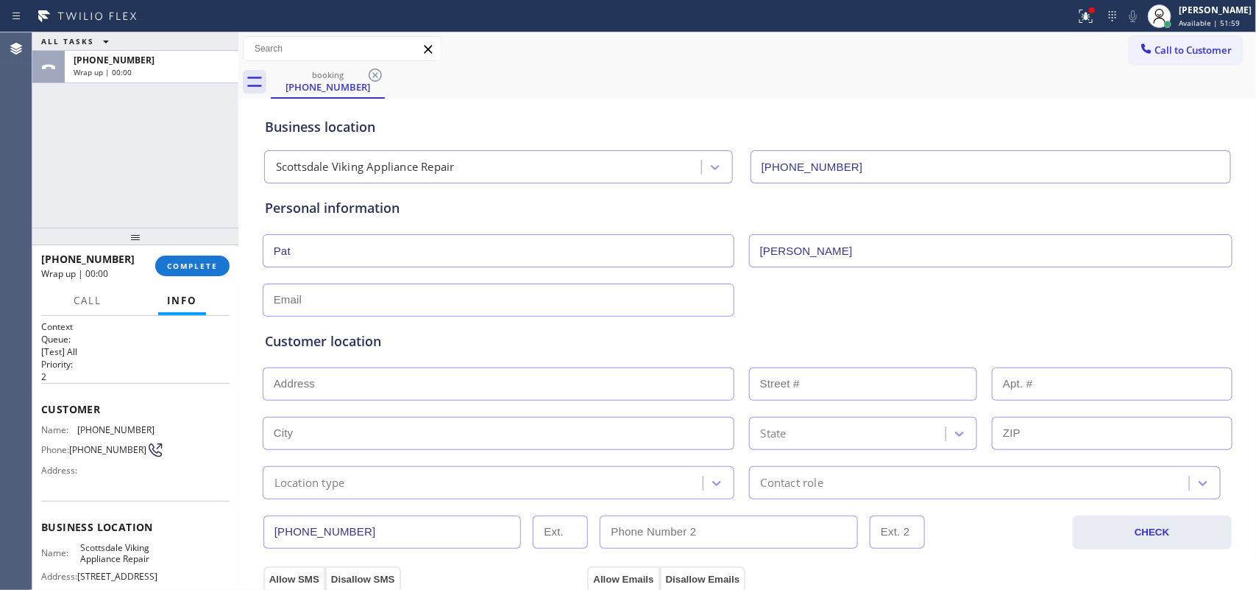
type input "Pat"
click at [278, 309] on input "text" at bounding box center [499, 299] width 472 height 33
paste input "pmazza3@cox.net"
type input "pmazza3@cox.net"
click at [428, 392] on input "text" at bounding box center [499, 383] width 472 height 33
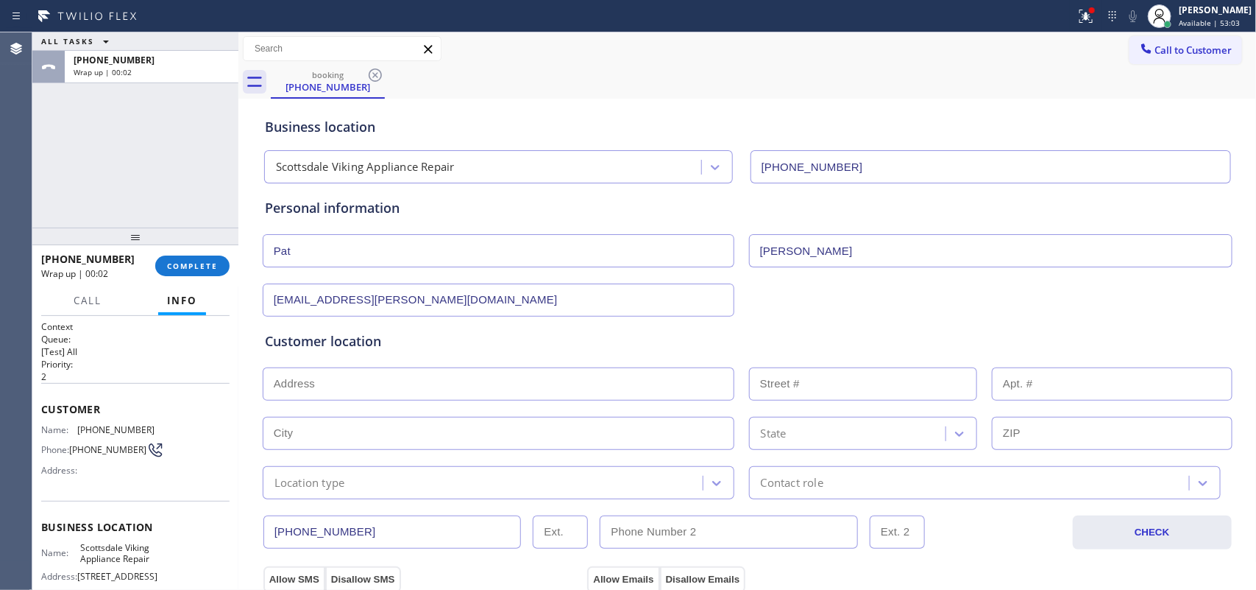
paste input "10688 E Penstamin DrScottsdale, AZ 85255,"
type input "10688 E Penstamin Dr"
type input "10688"
type input "Scottsdale"
type input "85255"
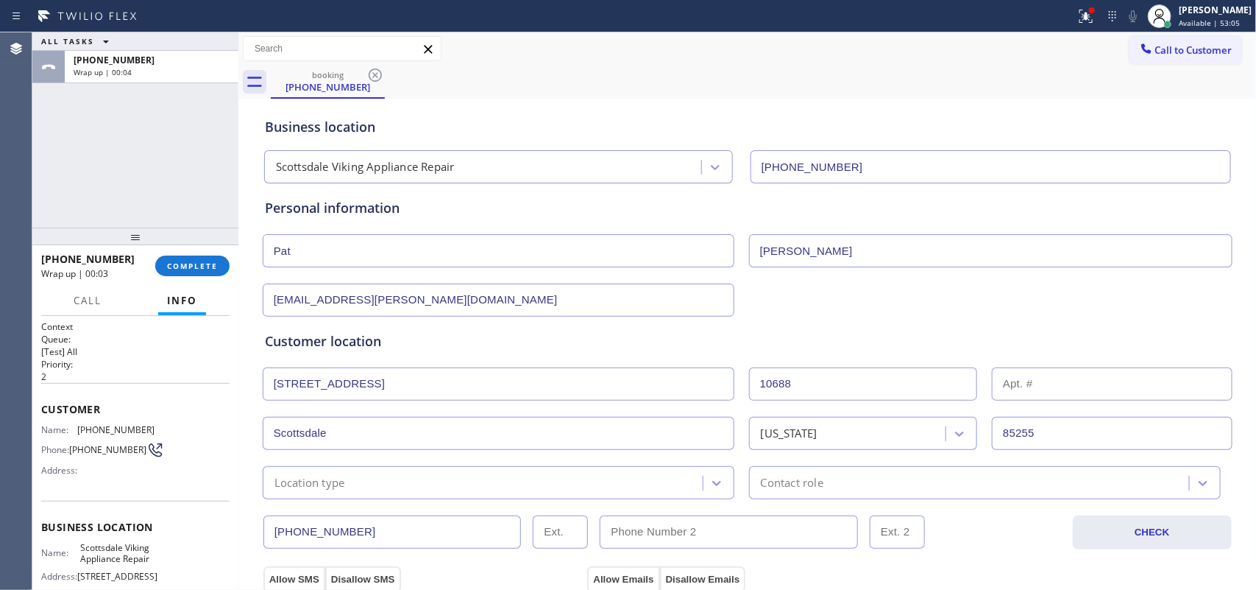
scroll to position [276, 0]
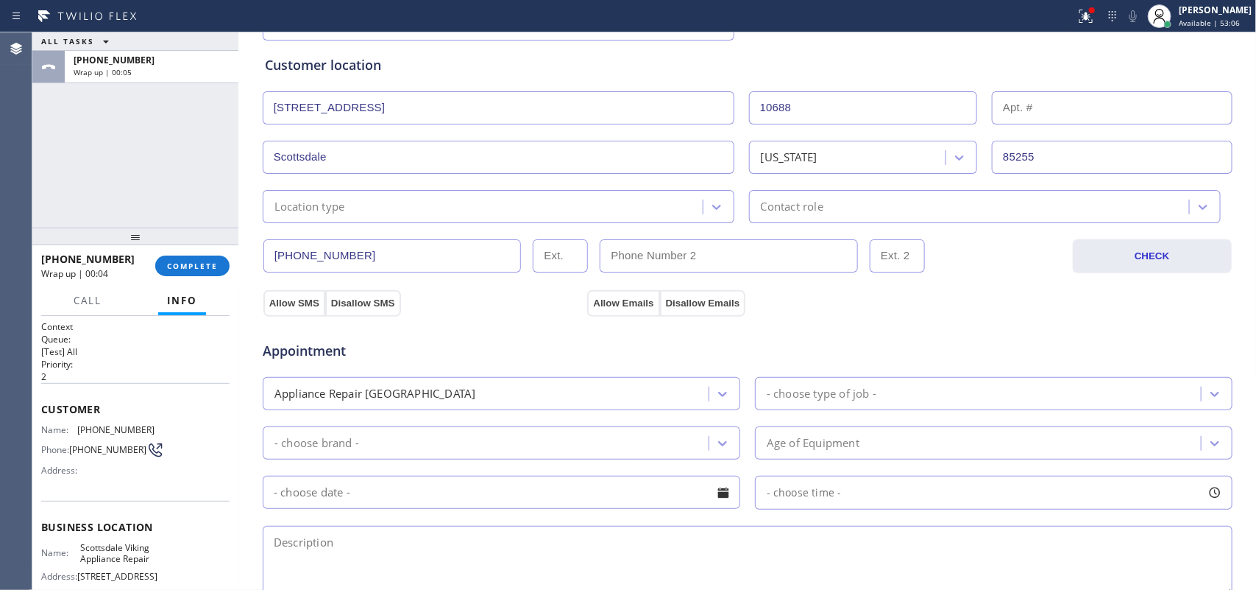
click at [527, 210] on div "Location type" at bounding box center [485, 207] width 436 height 26
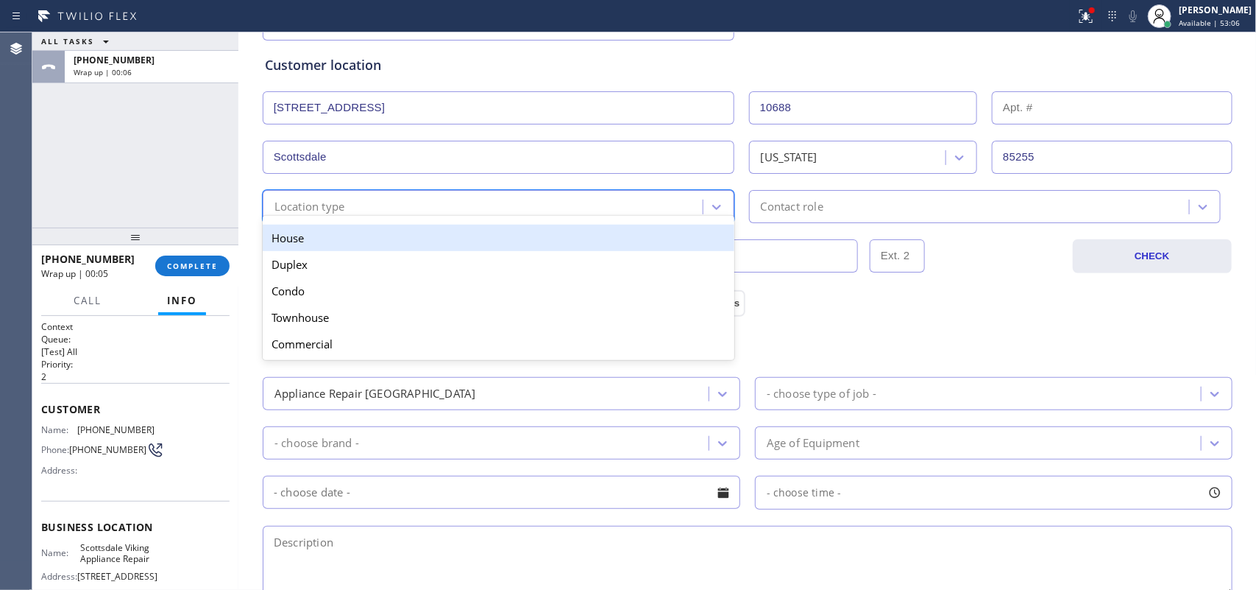
click at [525, 236] on div "House" at bounding box center [499, 237] width 472 height 26
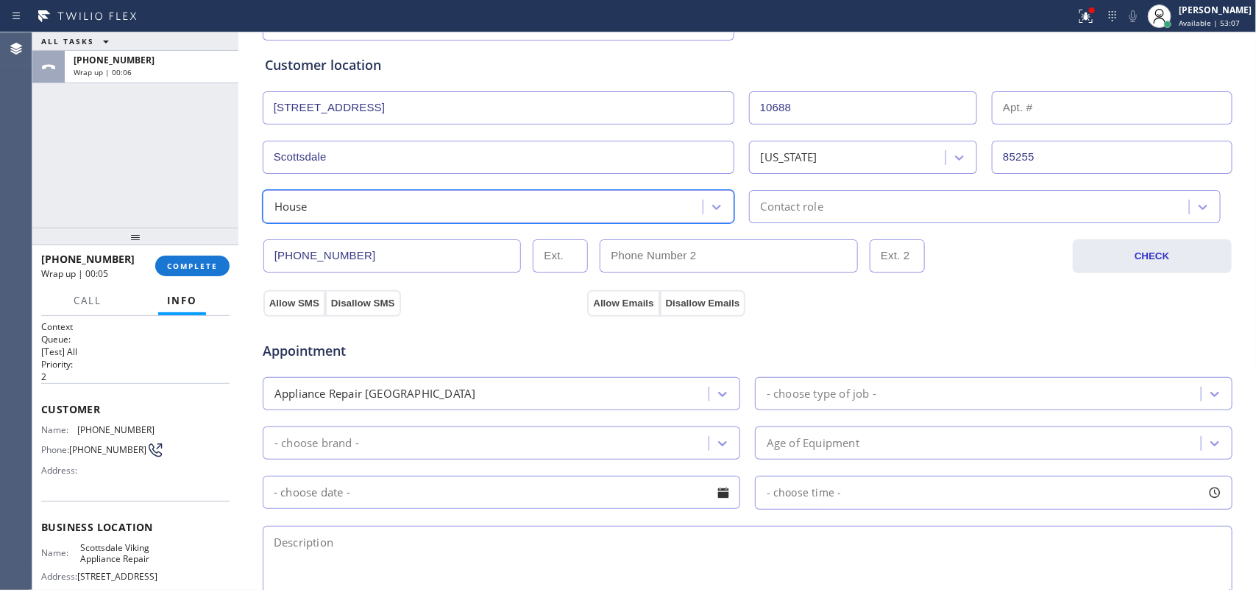
click at [792, 206] on div "Contact role" at bounding box center [792, 206] width 63 height 17
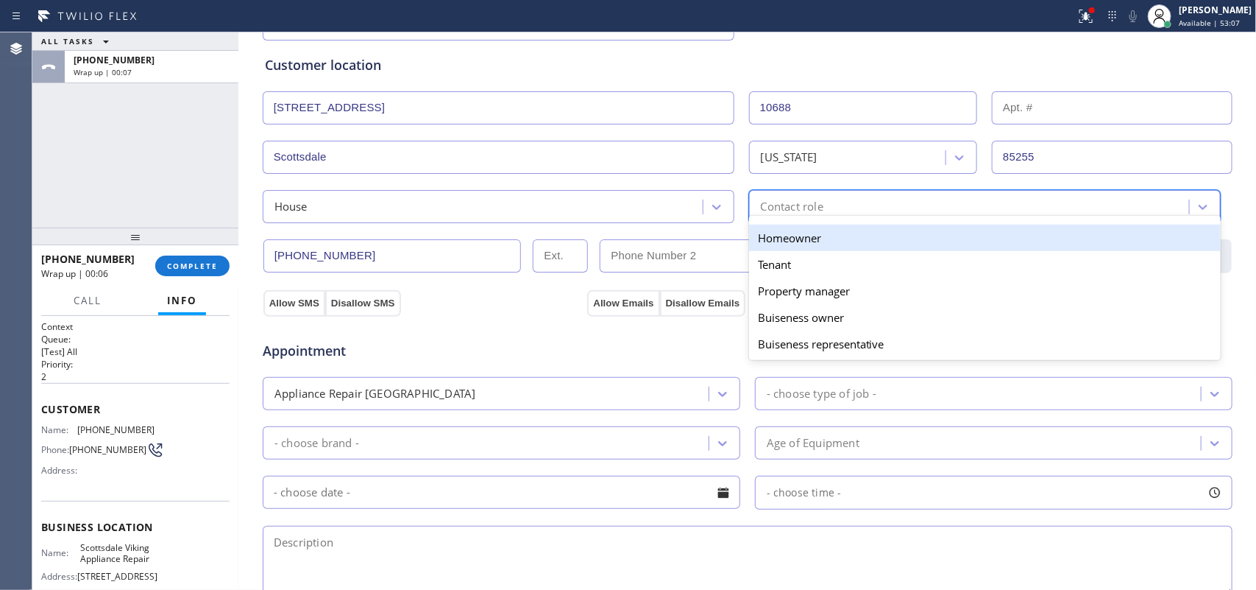
click at [792, 229] on div "Homeowner" at bounding box center [985, 237] width 472 height 26
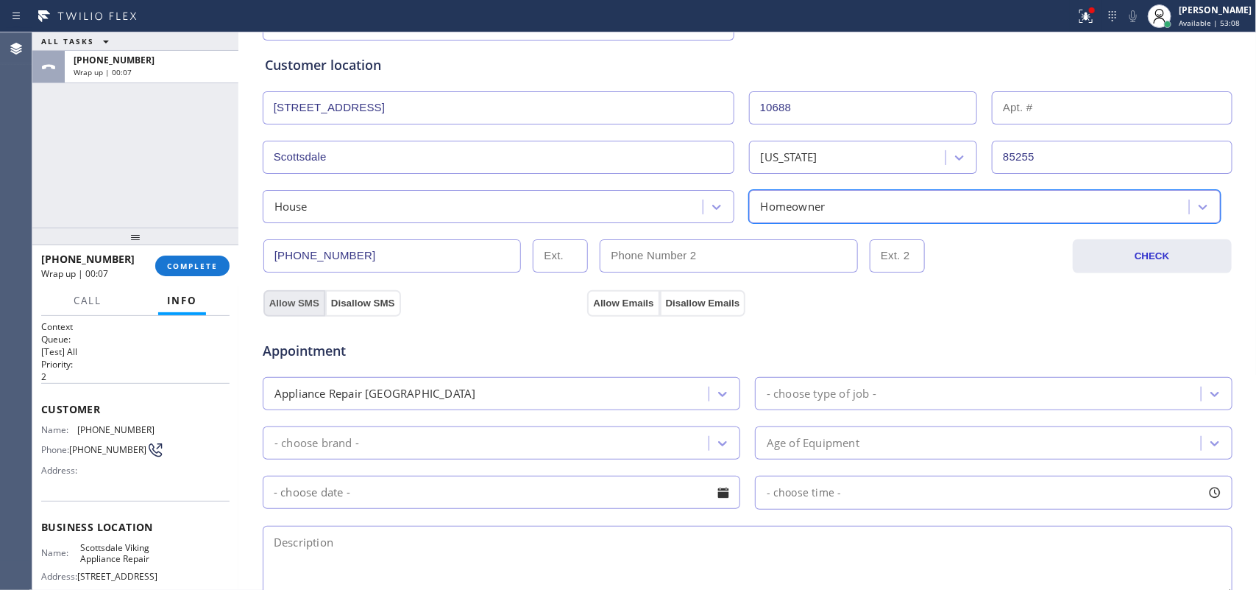
click at [280, 302] on button "Allow SMS" at bounding box center [294, 303] width 62 height 26
drag, startPoint x: 622, startPoint y: 297, endPoint x: 700, endPoint y: 364, distance: 103.3
click at [623, 299] on button "Allow Emails" at bounding box center [623, 303] width 72 height 26
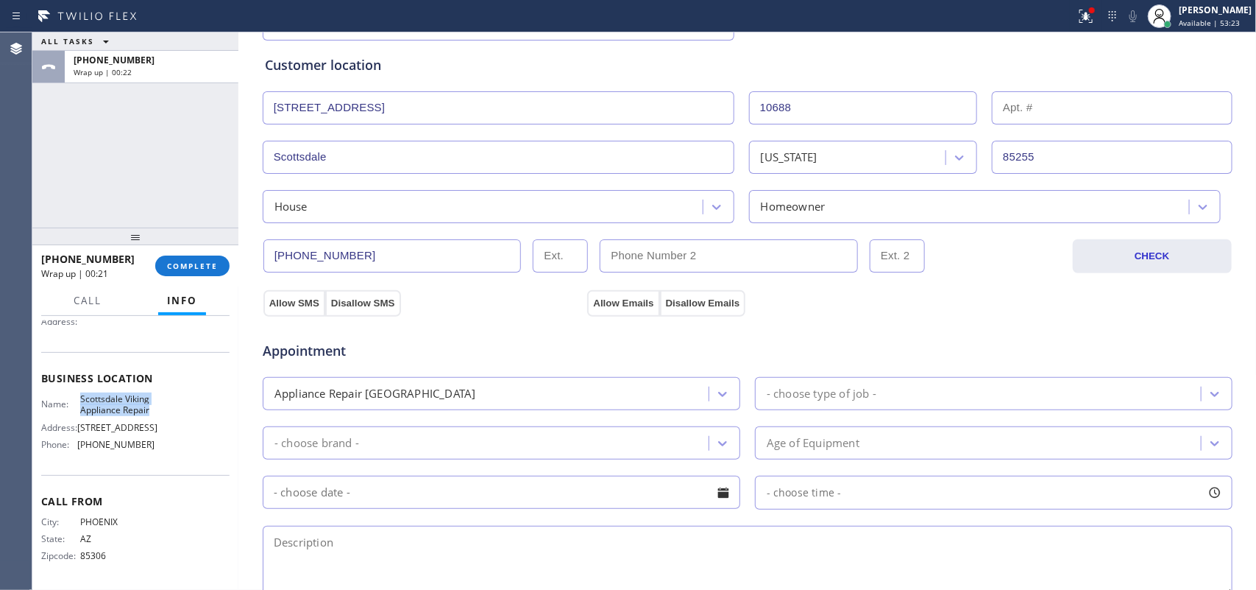
drag, startPoint x: 111, startPoint y: 401, endPoint x: 74, endPoint y: 372, distance: 47.3
click at [74, 393] on div "Name: Scottsdale Viking Appliance Repair" at bounding box center [97, 404] width 113 height 23
copy span "Scottsdale Viking Appliance Repair"
click at [197, 135] on div "ALL TASKS ALL TASKS ACTIVE TASKS TASKS IN WRAP UP +16029897254 Wrap up | 00:45" at bounding box center [135, 129] width 206 height 195
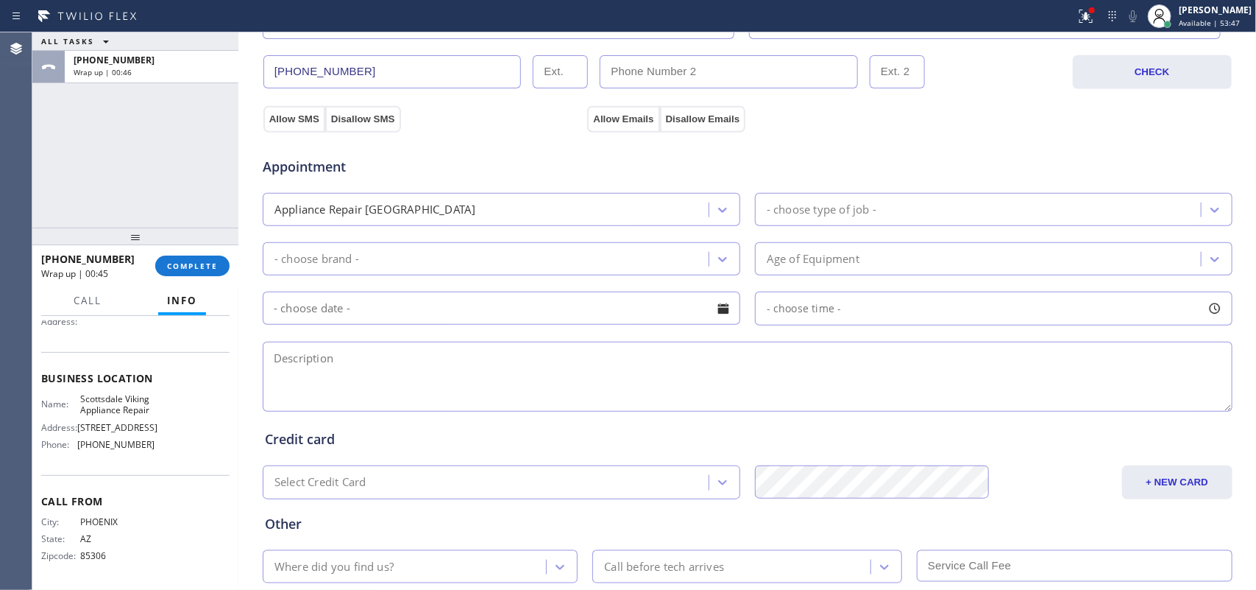
scroll to position [552, 0]
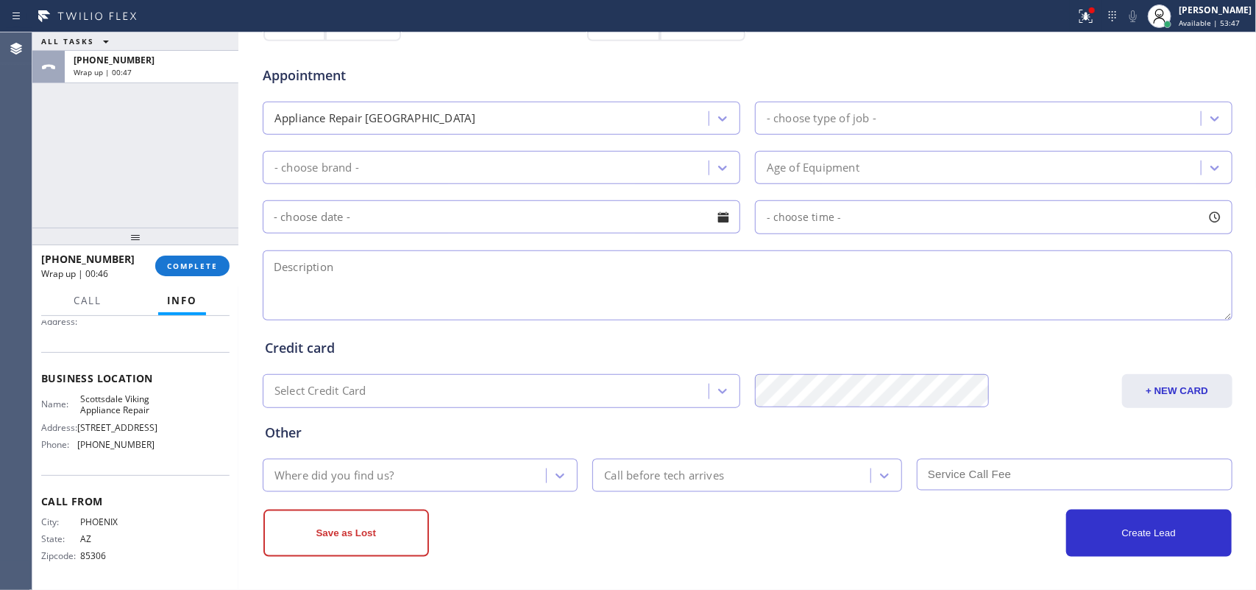
click at [829, 120] on div "- choose type of job -" at bounding box center [822, 118] width 110 height 17
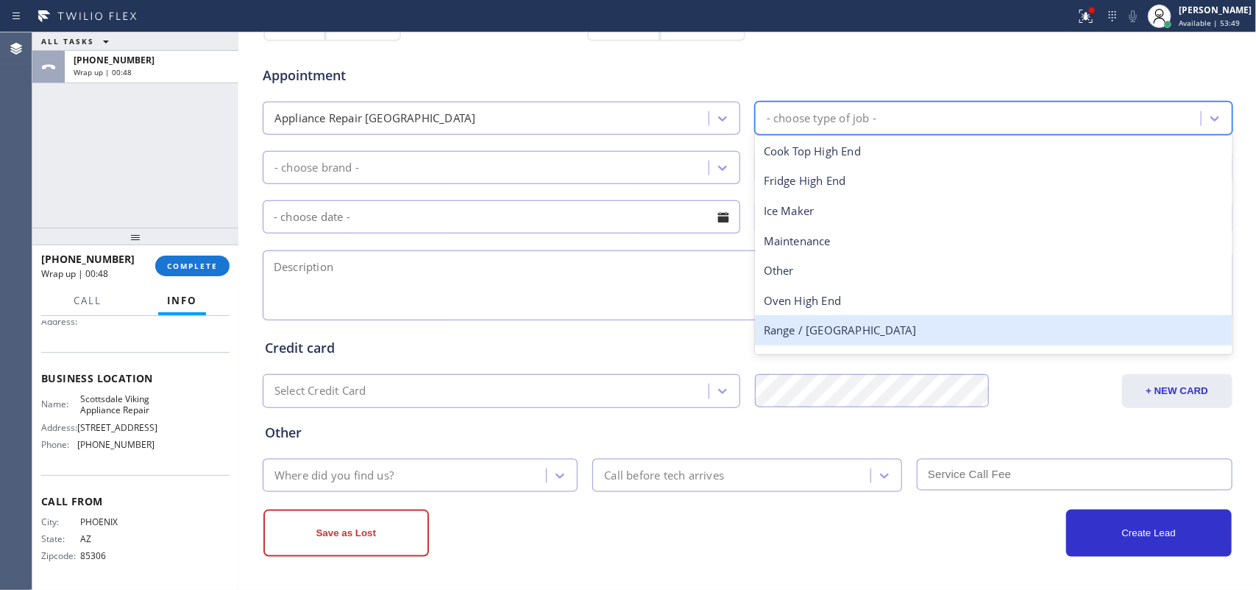
click at [845, 326] on div "Range / Stove High End" at bounding box center [994, 330] width 478 height 30
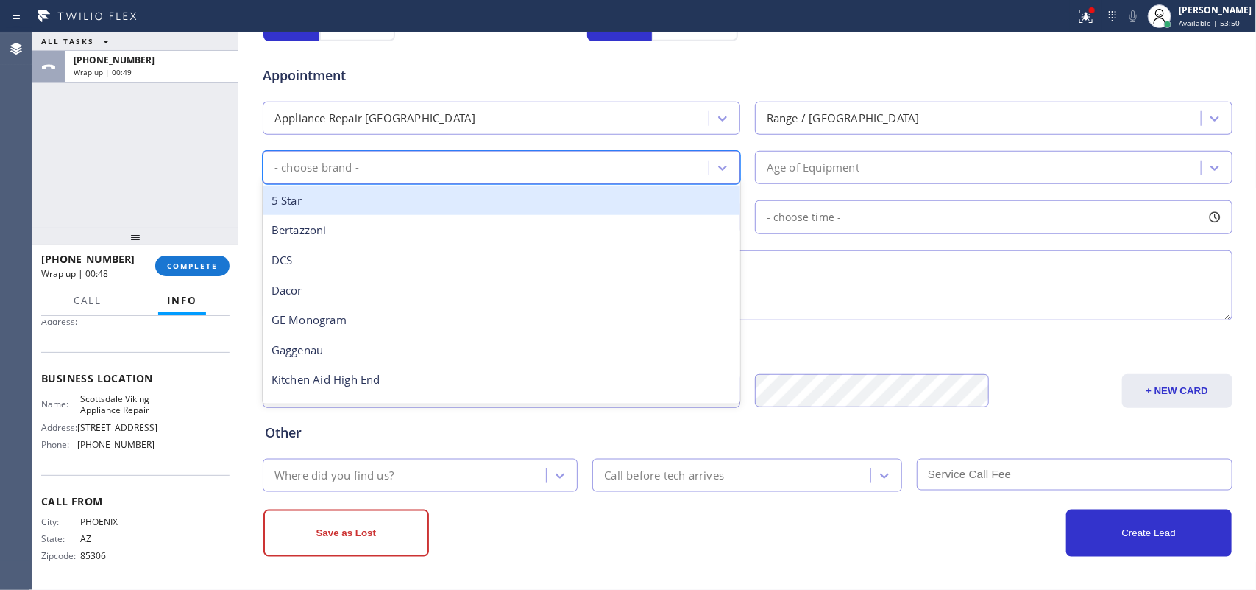
click at [701, 153] on div "- choose brand -" at bounding box center [502, 167] width 478 height 33
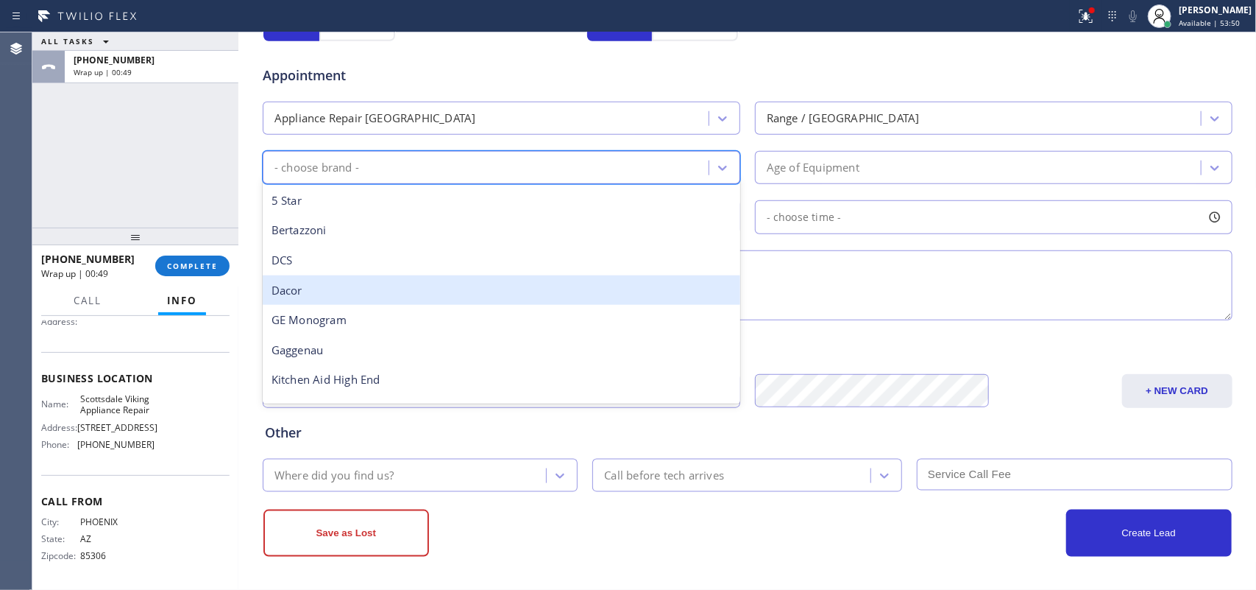
scroll to position [203, 0]
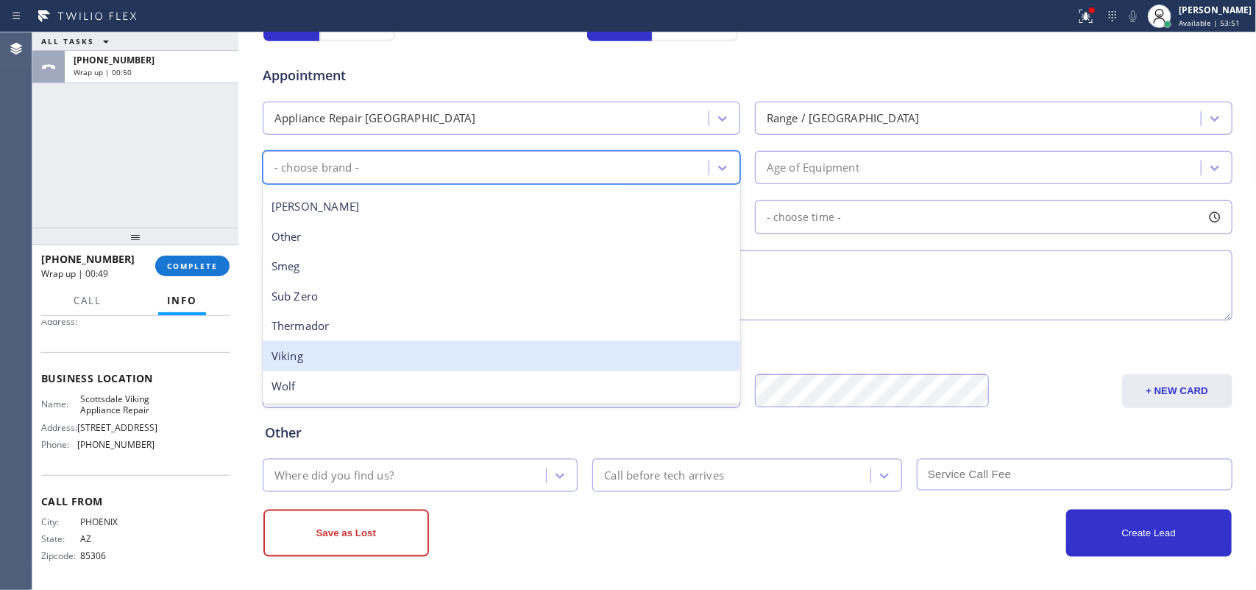
click at [554, 342] on div "Viking" at bounding box center [502, 356] width 478 height 30
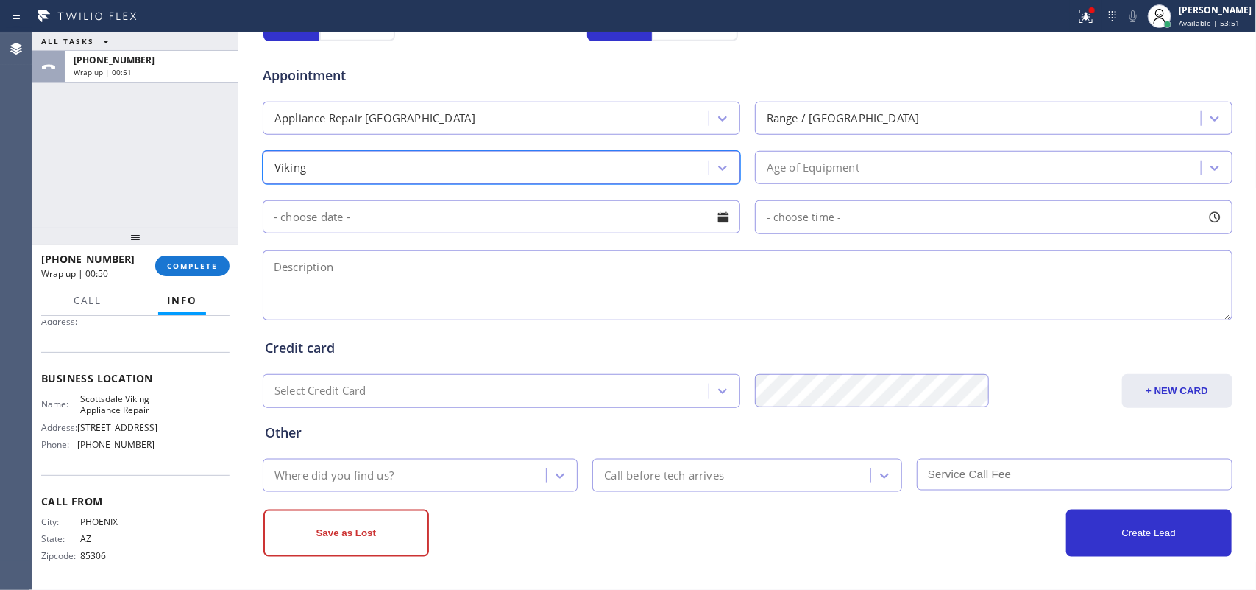
click at [876, 167] on div "Age of Equipment" at bounding box center [981, 168] width 442 height 26
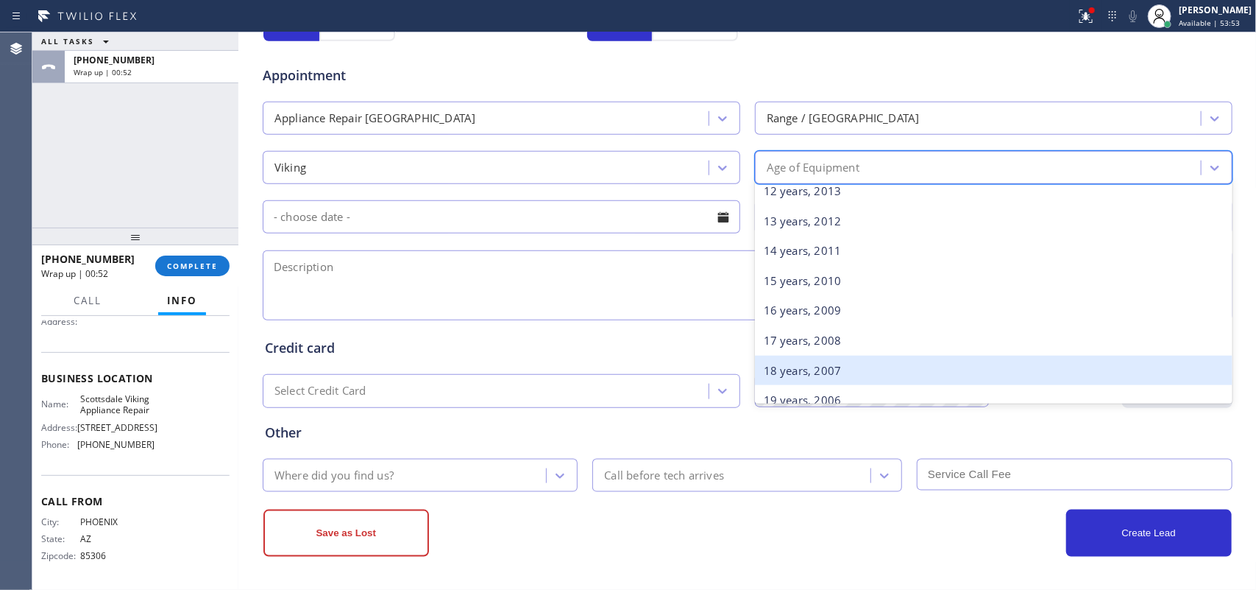
scroll to position [552, 0]
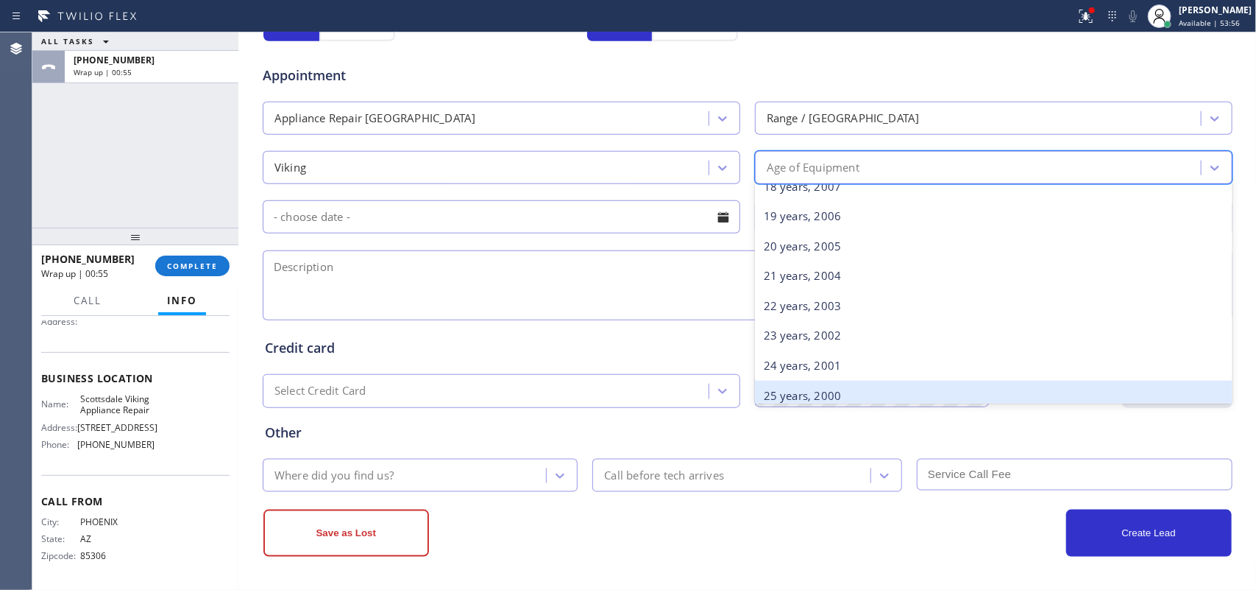
click at [845, 387] on div "25 years, 2000" at bounding box center [994, 395] width 478 height 30
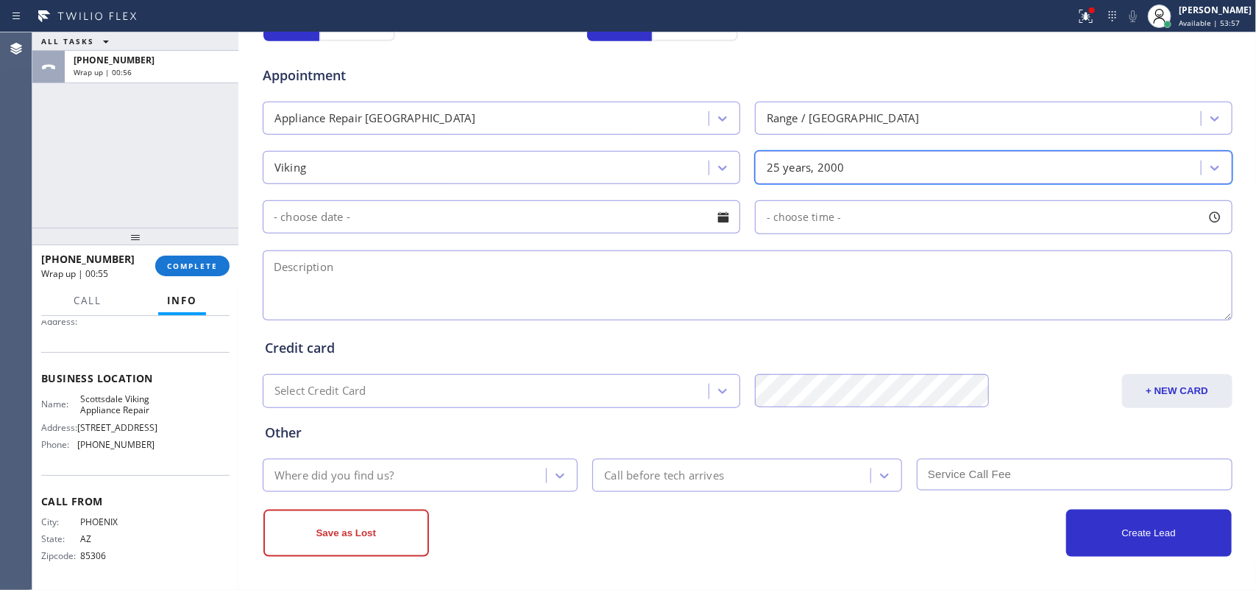
click at [715, 217] on div at bounding box center [723, 217] width 25 height 25
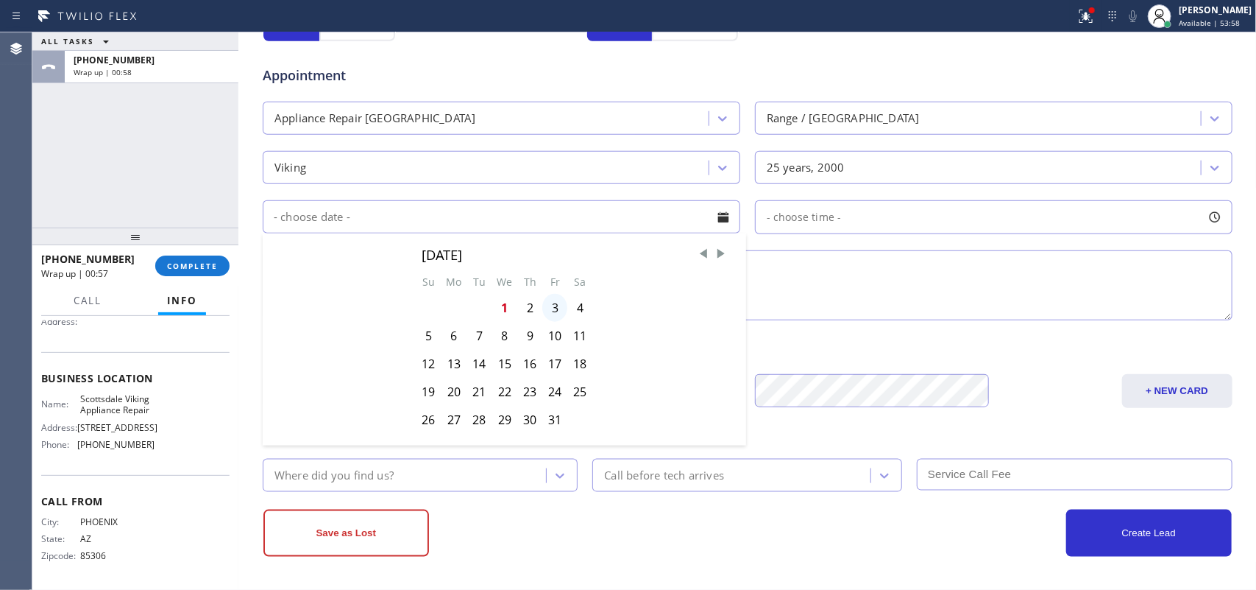
click at [545, 311] on div "3" at bounding box center [554, 308] width 25 height 28
type input "10/03/2025"
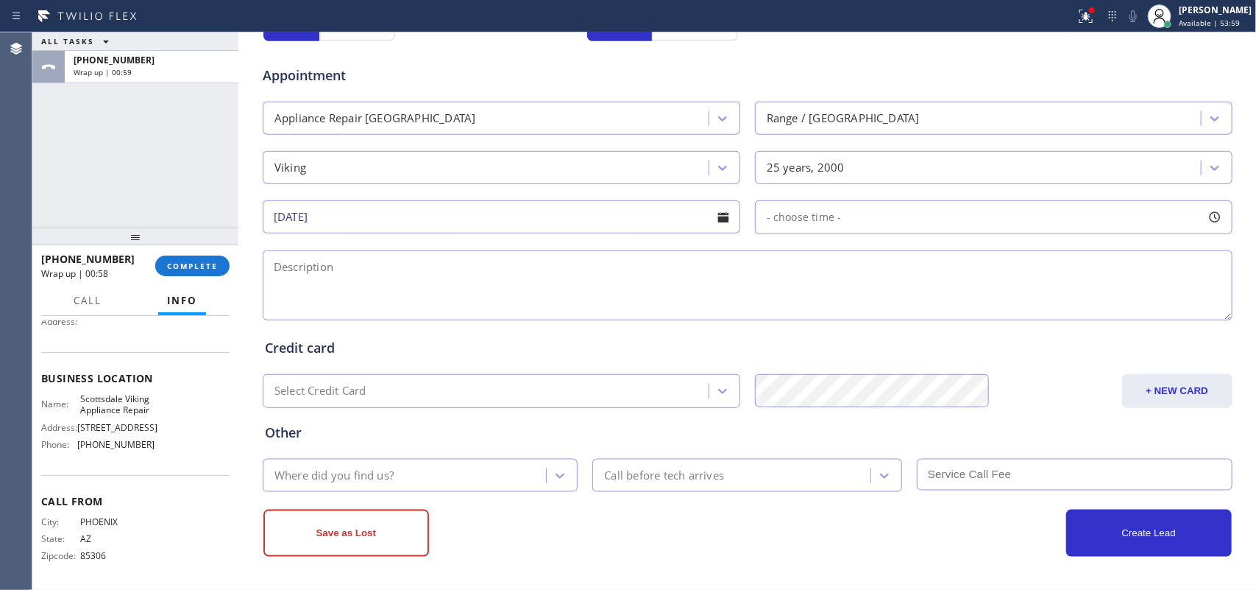
click at [1214, 222] on div at bounding box center [1215, 217] width 25 height 25
drag, startPoint x: 757, startPoint y: 311, endPoint x: 896, endPoint y: 315, distance: 139.9
click at [902, 315] on div at bounding box center [911, 306] width 18 height 31
drag, startPoint x: 776, startPoint y: 305, endPoint x: 796, endPoint y: 305, distance: 19.1
click at [796, 305] on div at bounding box center [805, 306] width 18 height 31
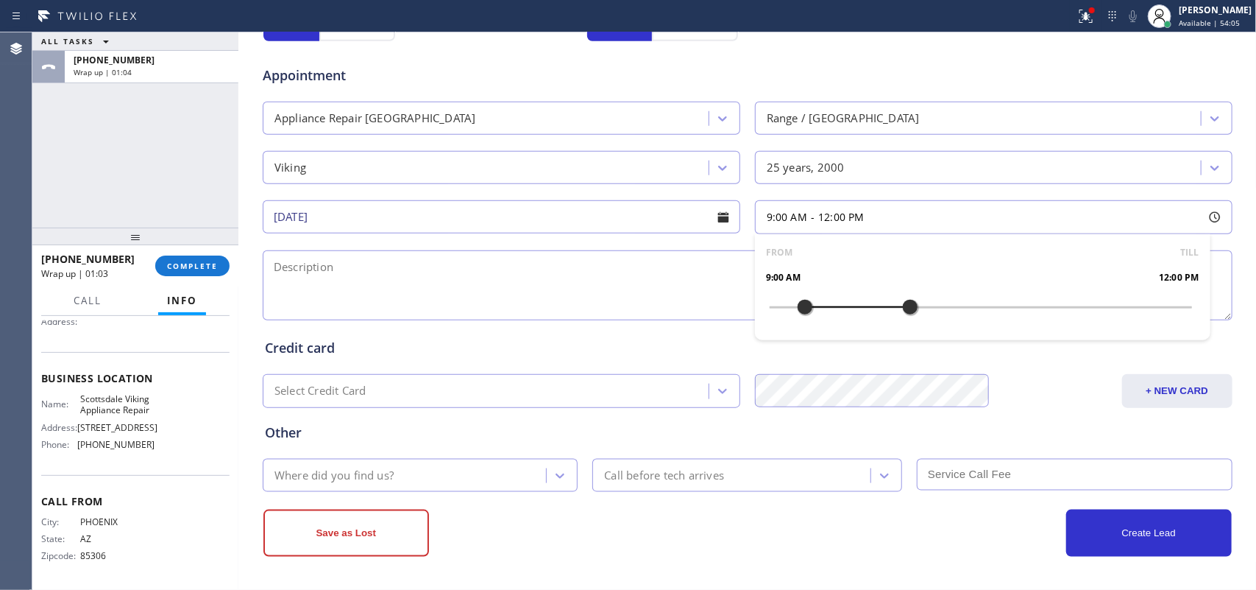
click at [659, 287] on textarea at bounding box center [748, 285] width 970 height 70
paste textarea "9-12/ $38/Viking range oven/ the oven door the hinges has broken or come off, /…"
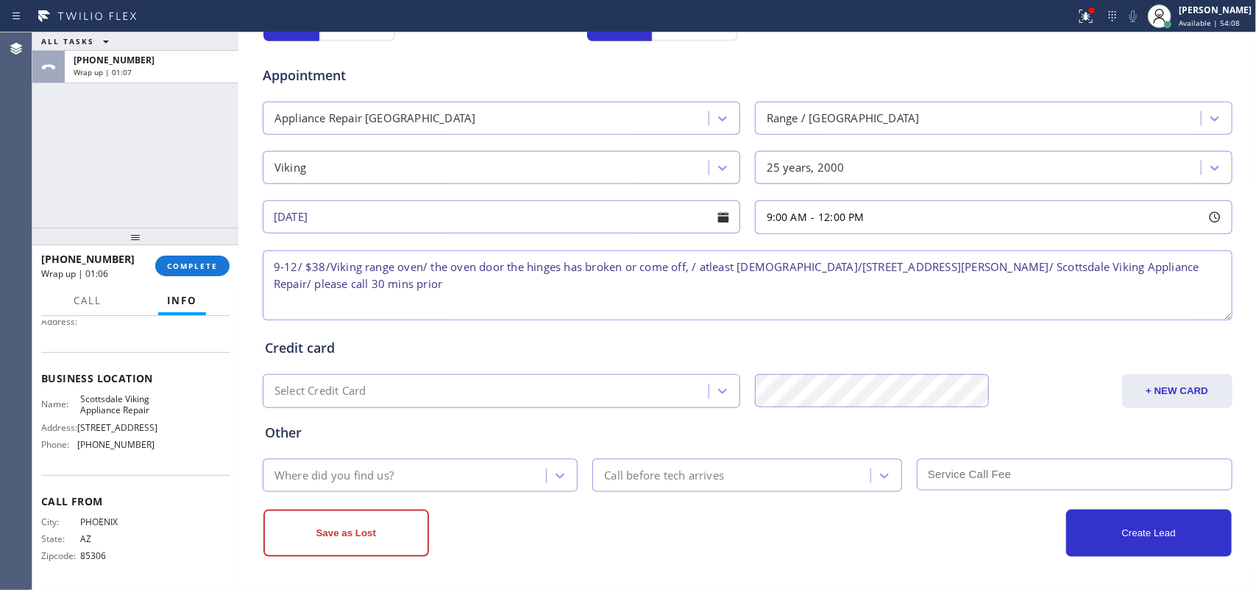
type textarea "9-12/ $38/Viking range oven/ the oven door the hinges has broken or come off, /…"
click at [475, 470] on div "Where did you find us?" at bounding box center [407, 475] width 280 height 26
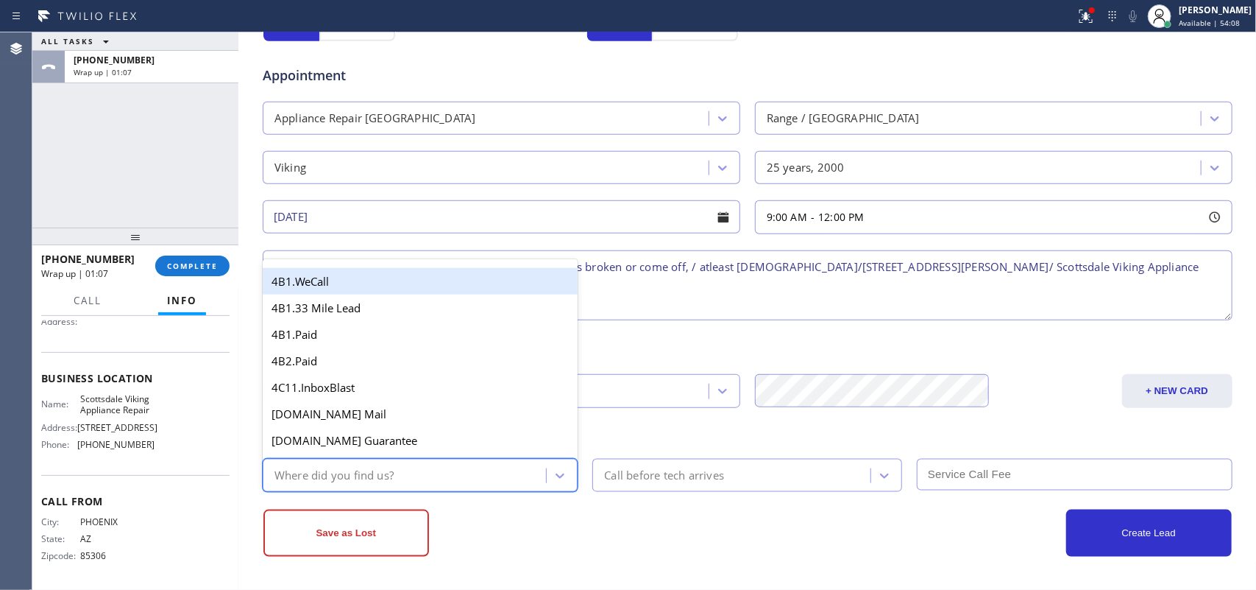
type input "g"
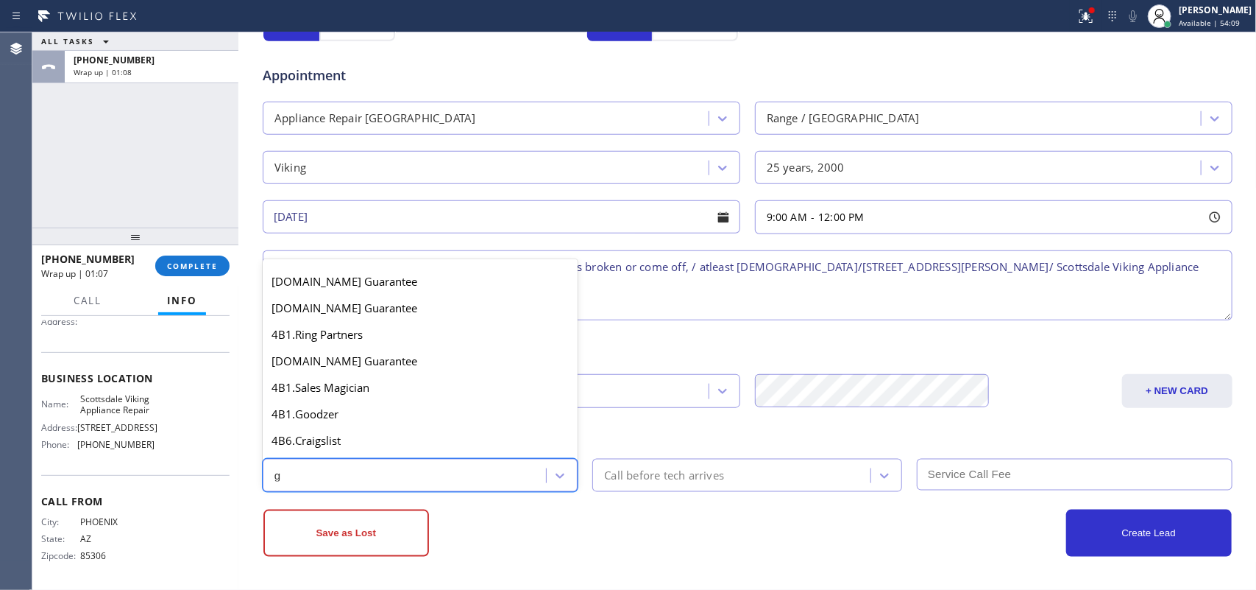
scroll to position [277, 0]
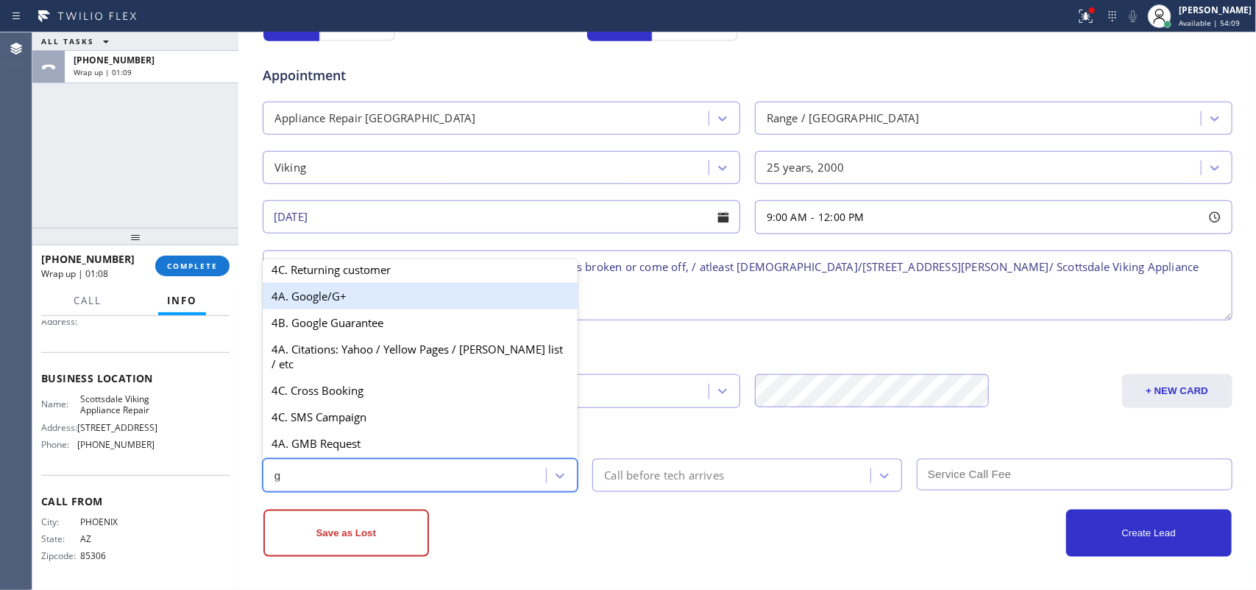
click at [368, 309] on div "4A. Google/G+" at bounding box center [421, 296] width 316 height 26
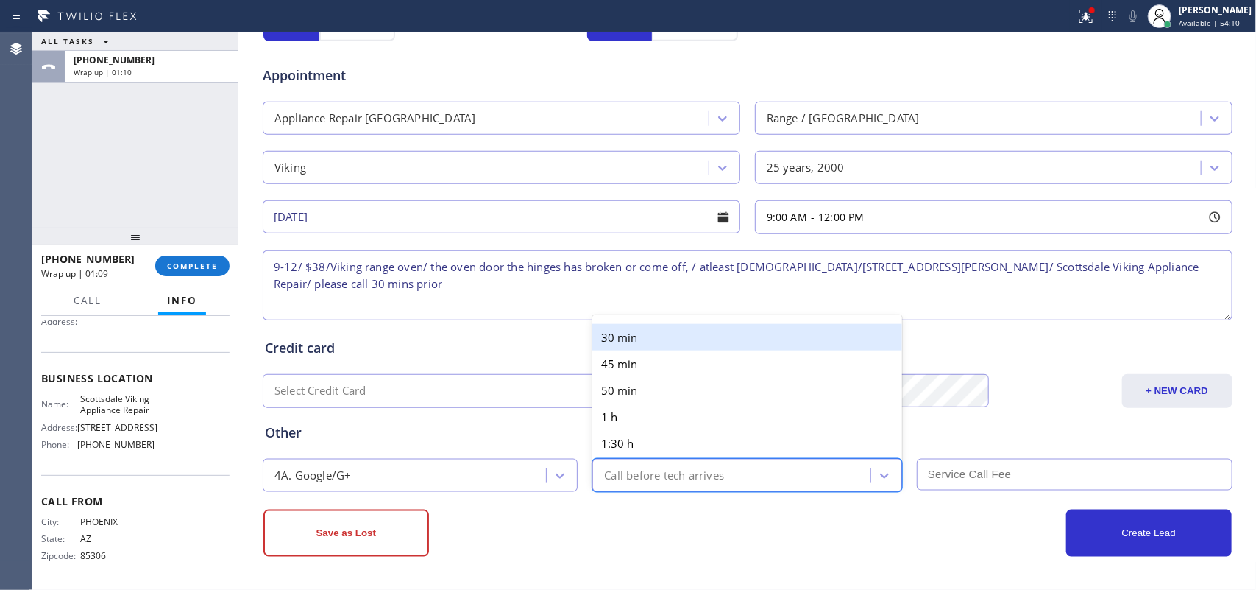
drag, startPoint x: 646, startPoint y: 478, endPoint x: 659, endPoint y: 372, distance: 107.5
click at [646, 477] on div "Call before tech arrives" at bounding box center [664, 475] width 120 height 17
click at [665, 333] on div "30 min" at bounding box center [747, 337] width 310 height 26
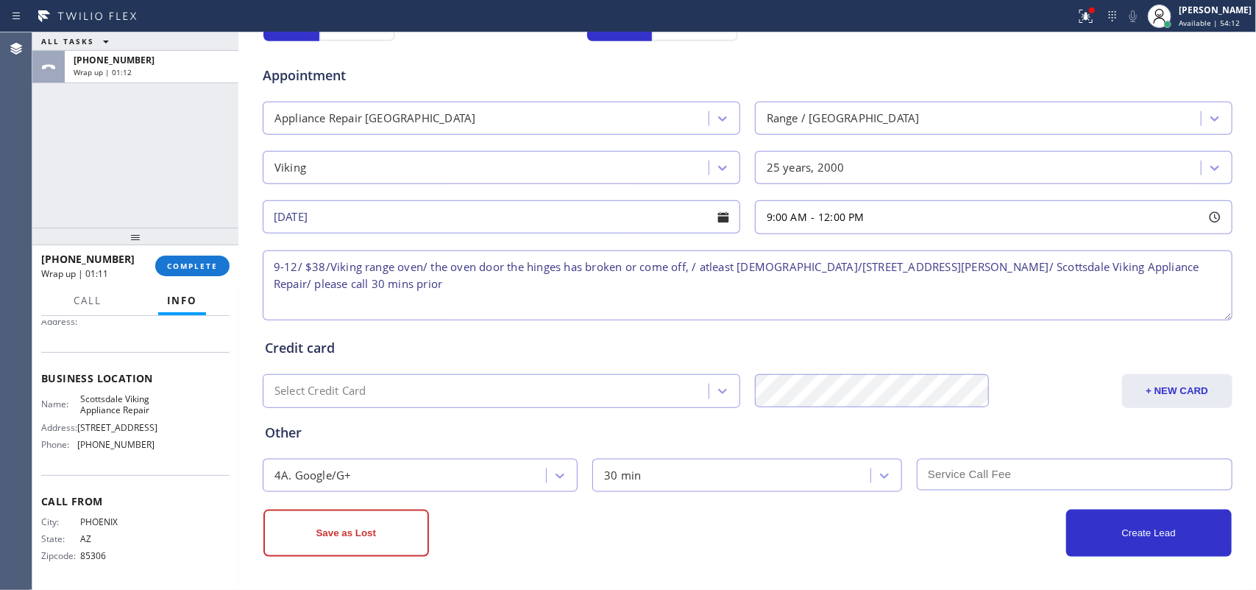
click at [1083, 477] on input "text" at bounding box center [1075, 475] width 316 height 32
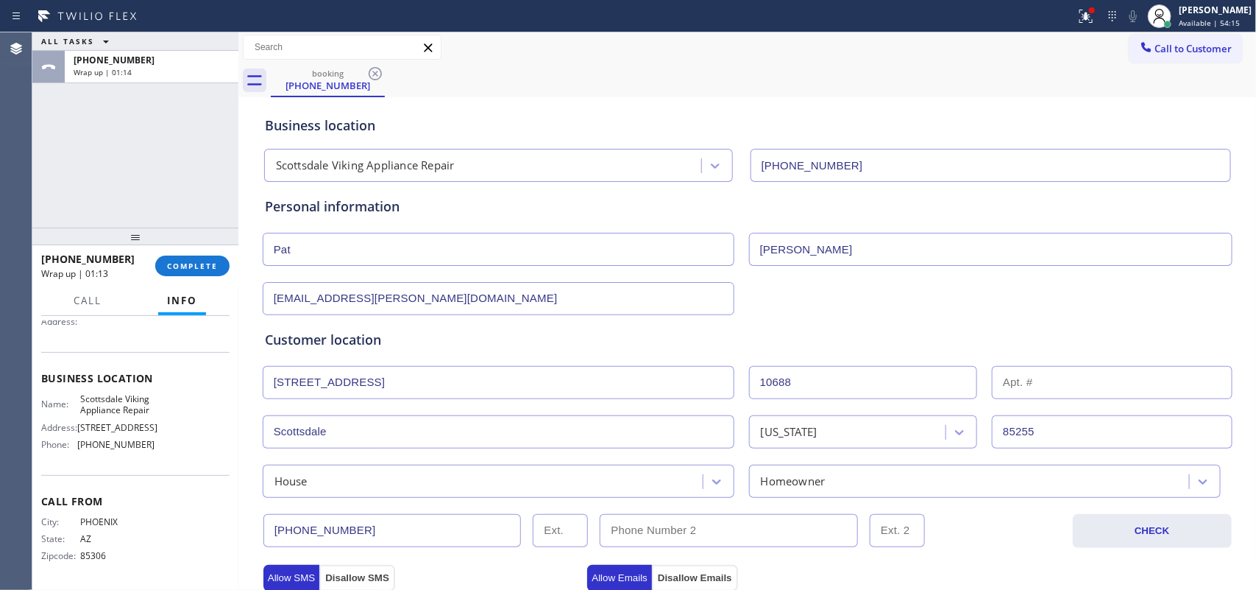
scroll to position [0, 0]
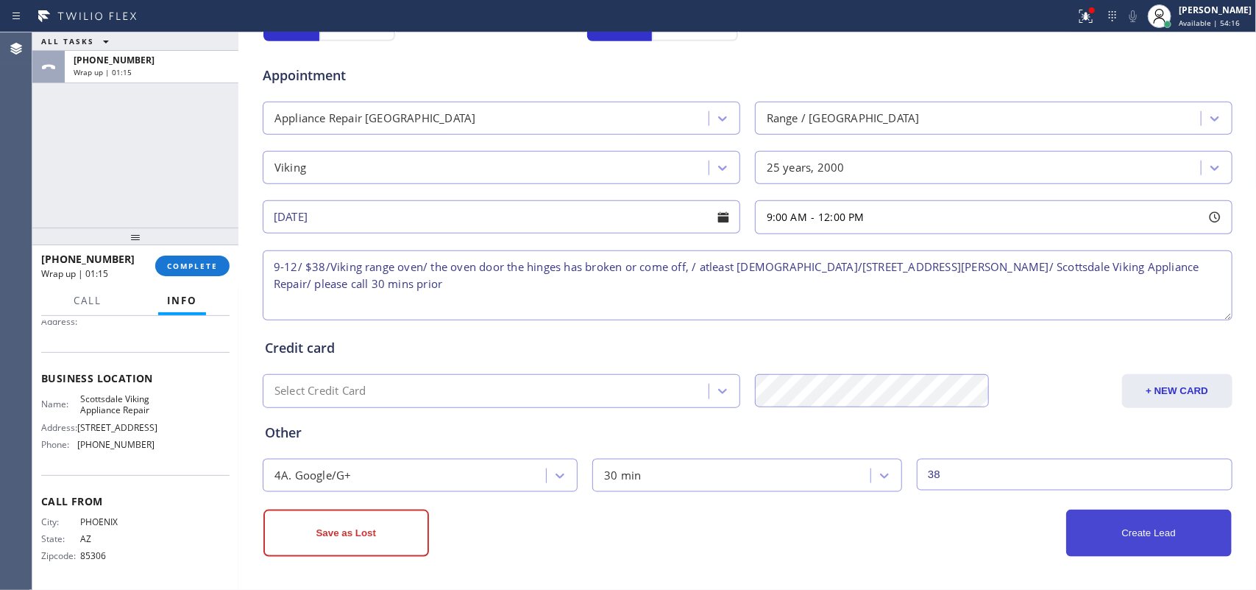
type input "38"
click at [1183, 531] on button "Create Lead" at bounding box center [1149, 532] width 166 height 47
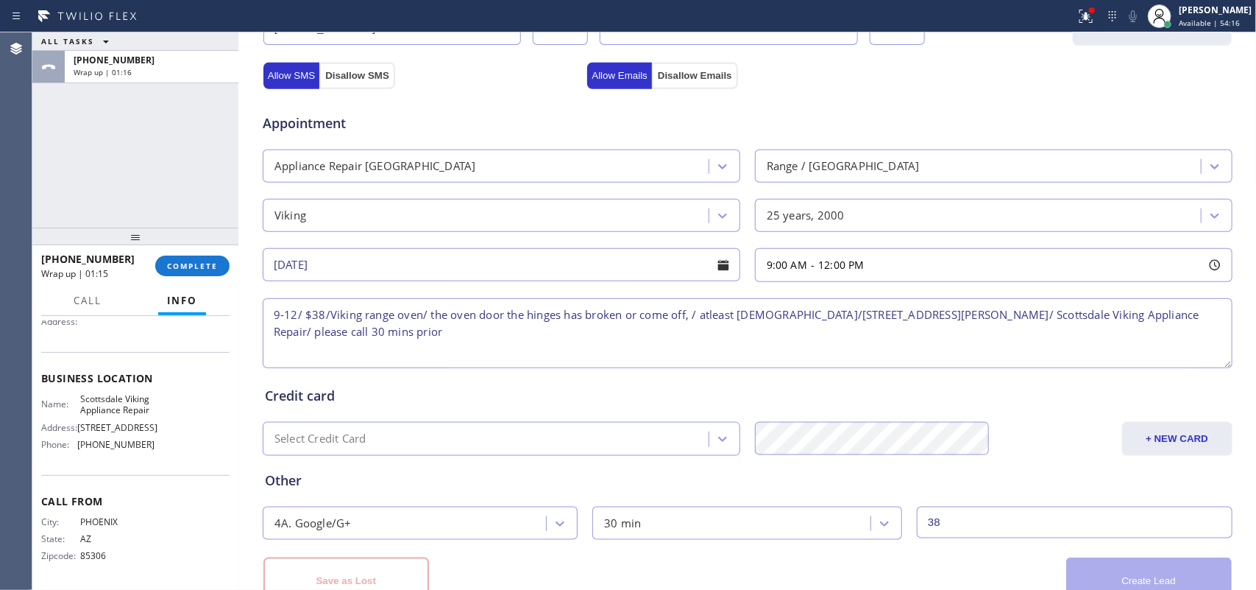
scroll to position [603, 0]
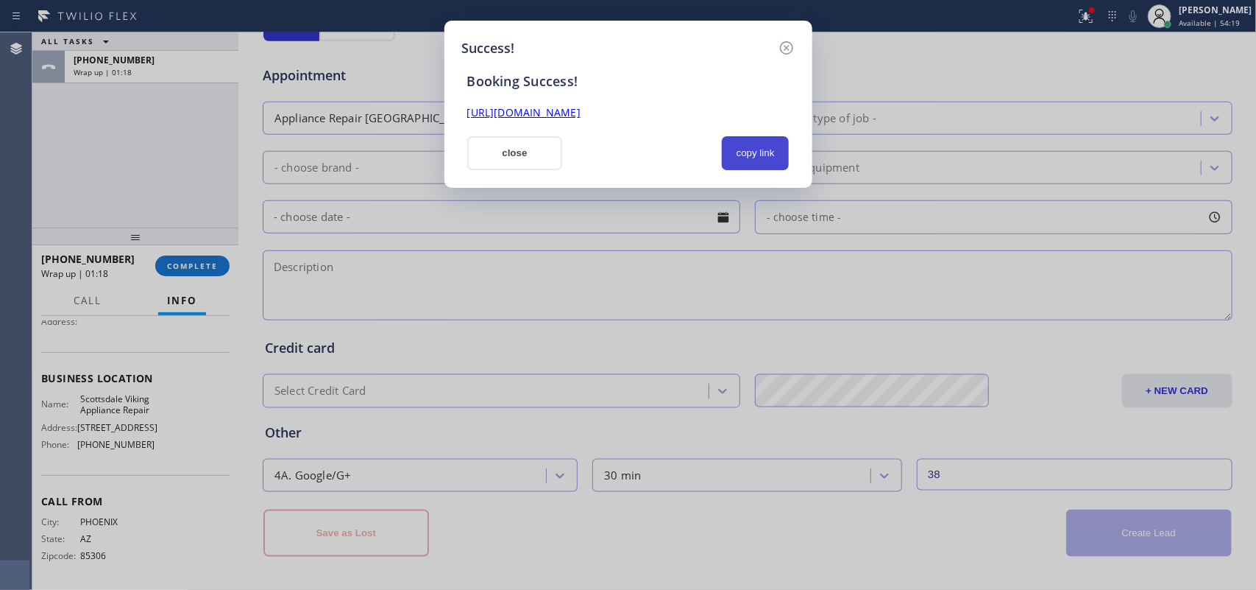
click at [767, 148] on button "copy link" at bounding box center [756, 153] width 68 height 34
click at [581, 109] on link "https://erp.apollosoft.co/customer/765302#portlet_lead" at bounding box center [523, 112] width 113 height 14
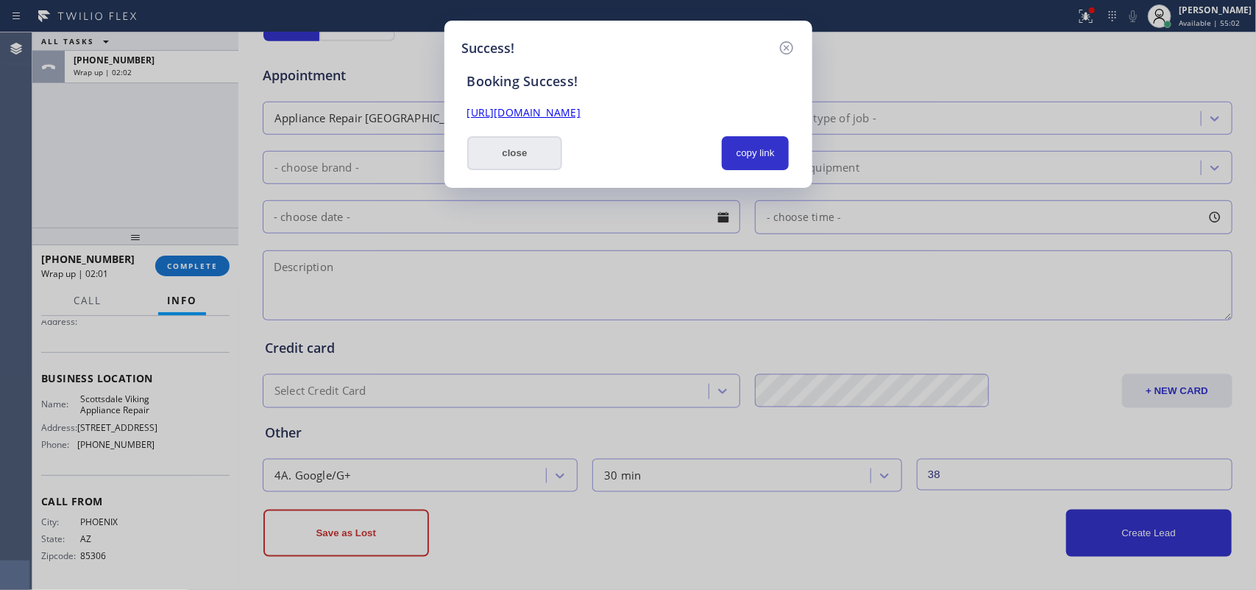
click at [509, 149] on button "close" at bounding box center [515, 153] width 96 height 34
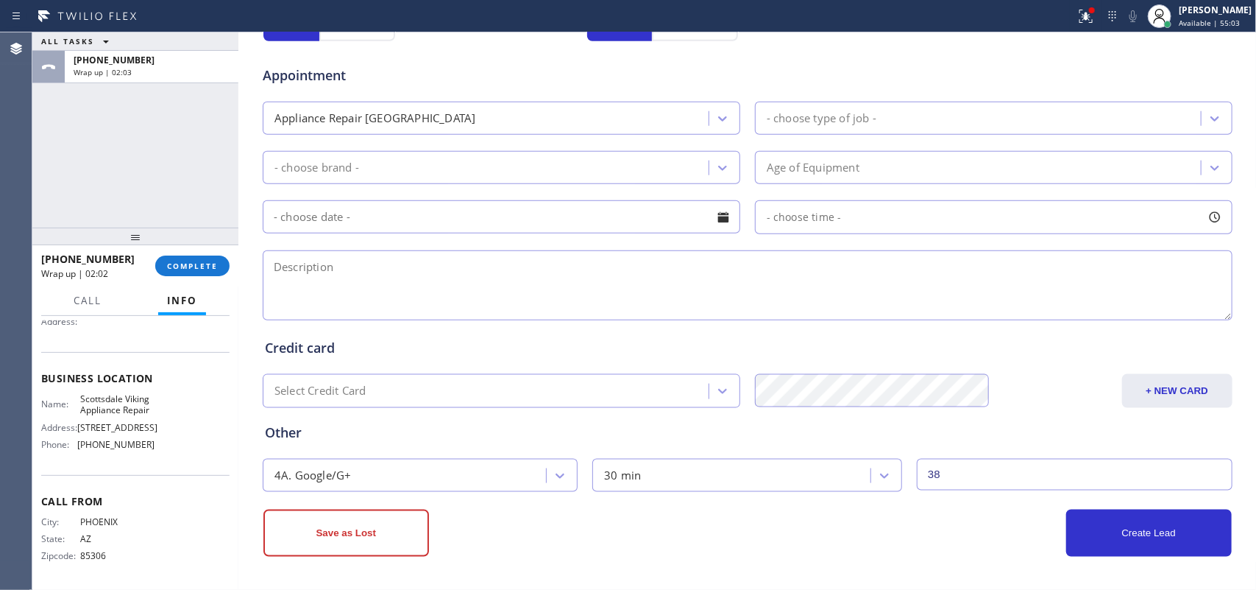
scroll to position [144, 0]
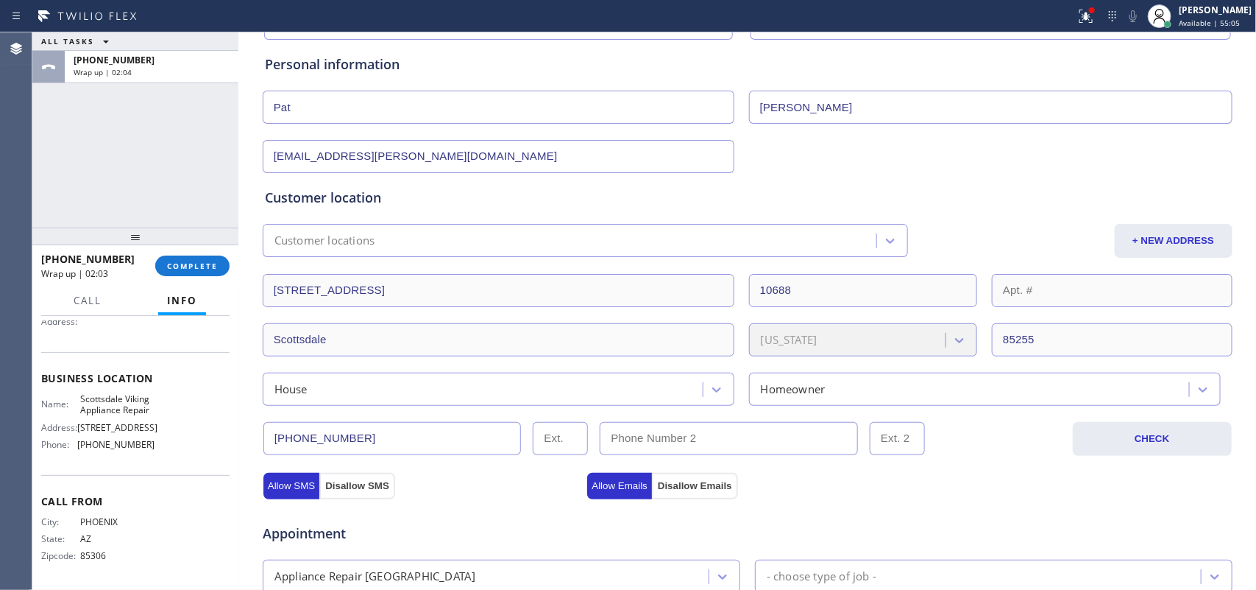
click at [311, 436] on input "[PHONE_NUMBER]" at bounding box center [392, 438] width 258 height 33
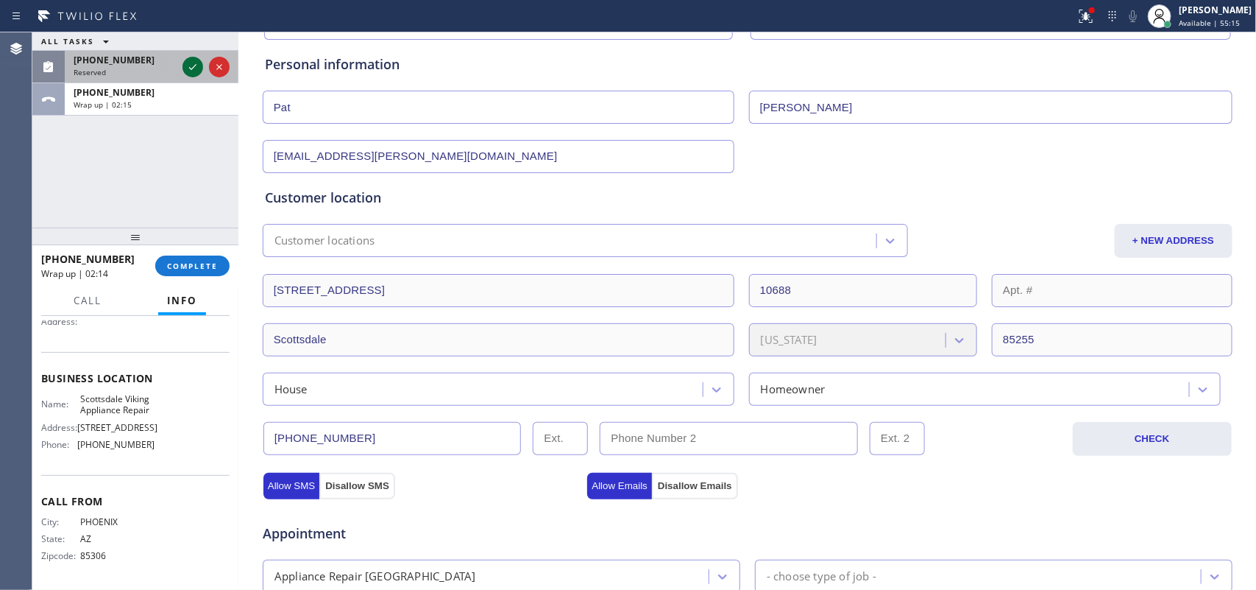
click at [189, 63] on icon at bounding box center [193, 67] width 18 height 18
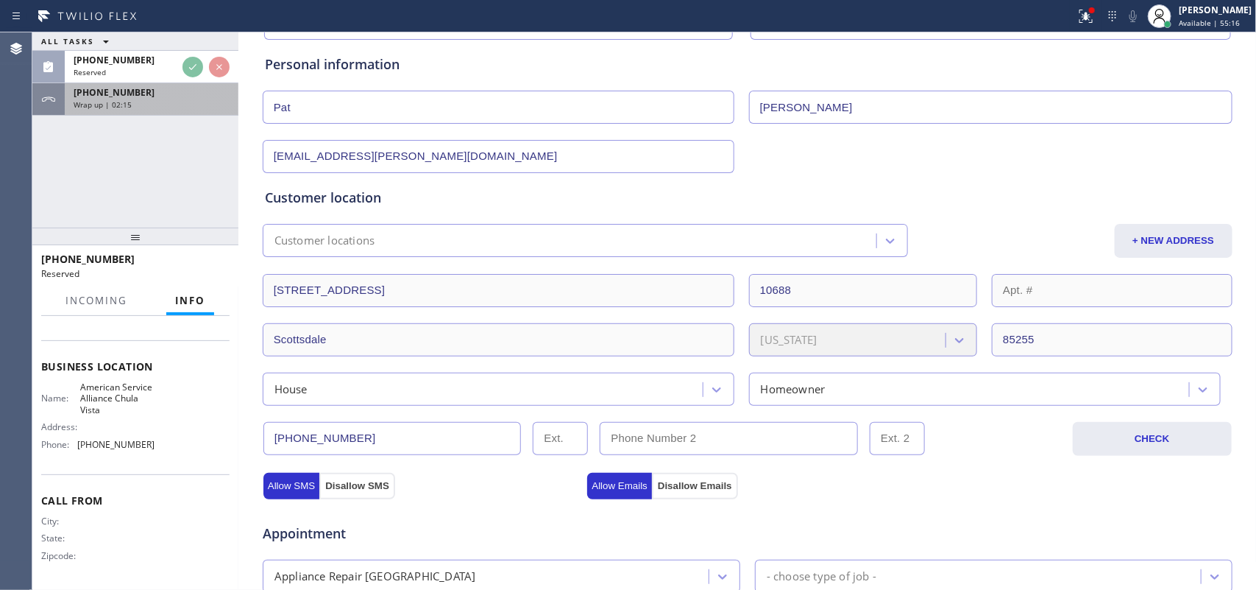
click at [185, 99] on div "Wrap up | 02:15" at bounding box center [152, 104] width 156 height 10
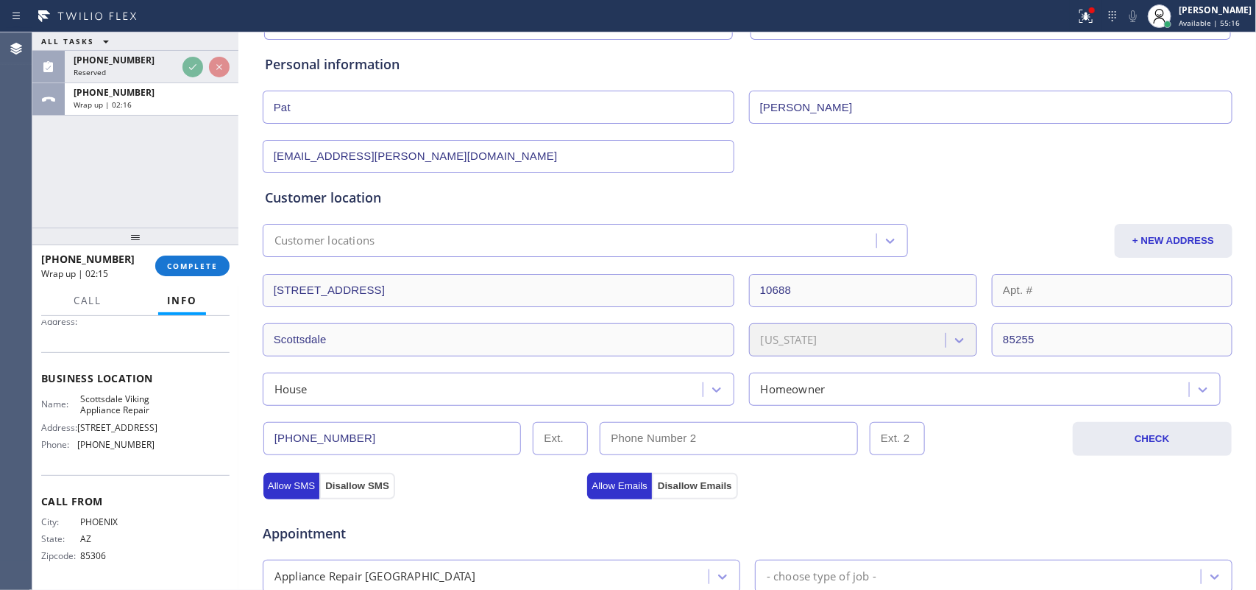
scroll to position [174, 0]
click at [131, 72] on div "Assigned" at bounding box center [152, 72] width 156 height 10
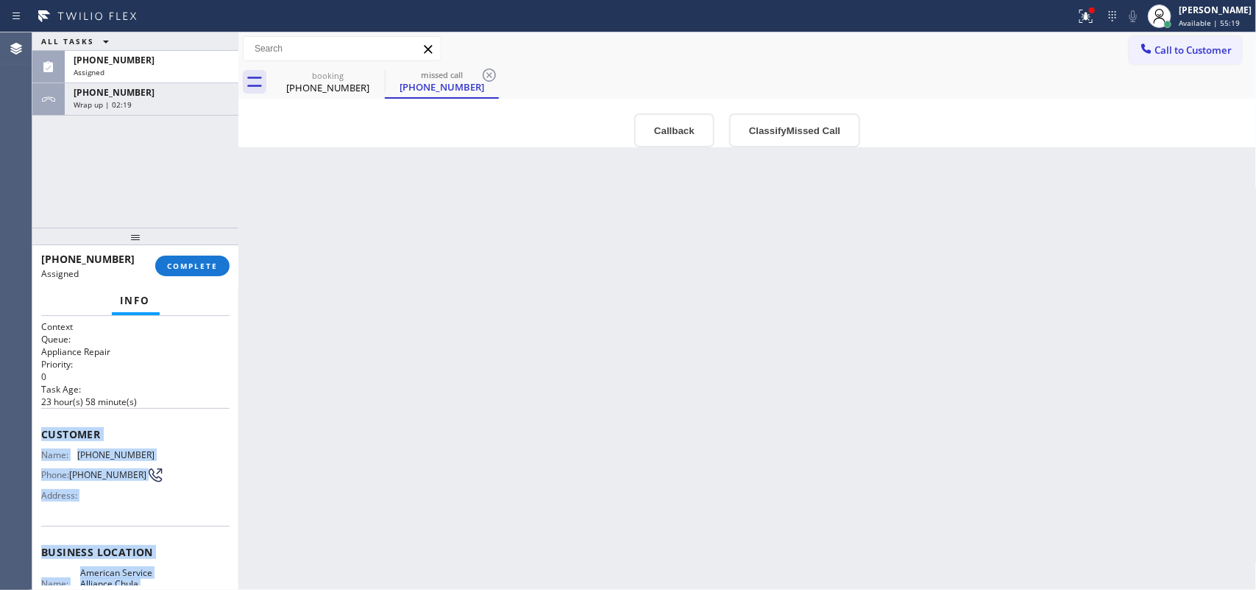
drag, startPoint x: 151, startPoint y: 450, endPoint x: 41, endPoint y: 436, distance: 110.5
click at [41, 436] on div "Context Queue: Appliance Repair Priority: 0 Task Age: 23 hour(s) 58 minute(s) C…" at bounding box center [135, 545] width 188 height 451
copy div "Customer Name: (619) 225-5842 Phone: (619) 225-5842 Address: Business location …"
click at [774, 144] on button "Classify Missed Call" at bounding box center [794, 130] width 131 height 34
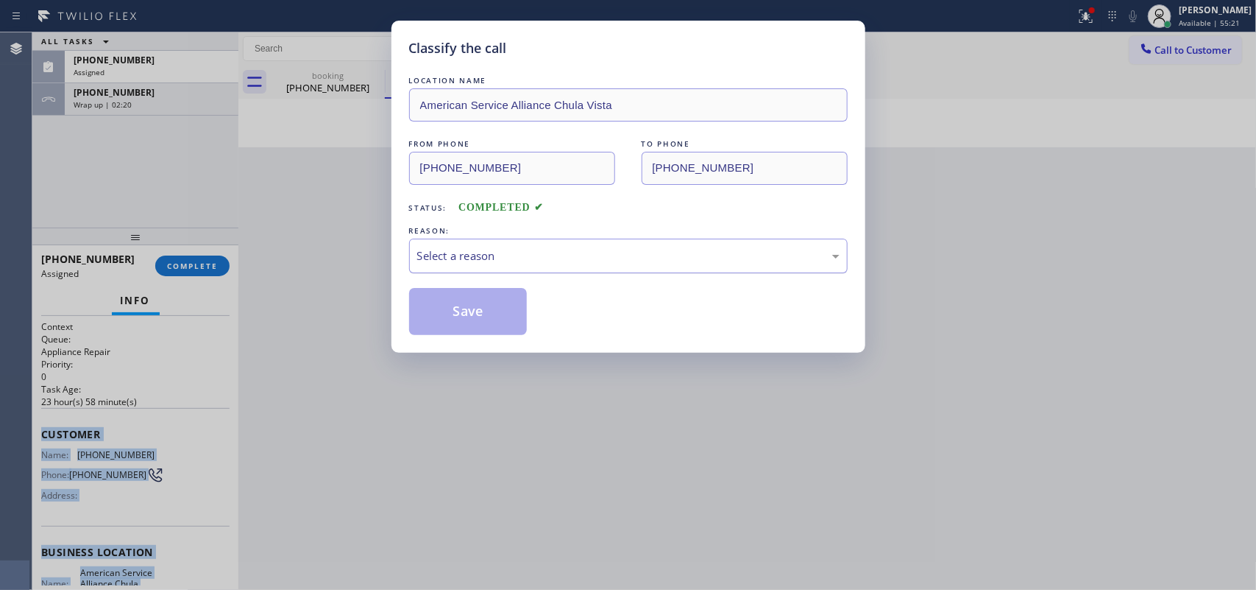
click at [738, 266] on div "Select a reason" at bounding box center [628, 255] width 439 height 35
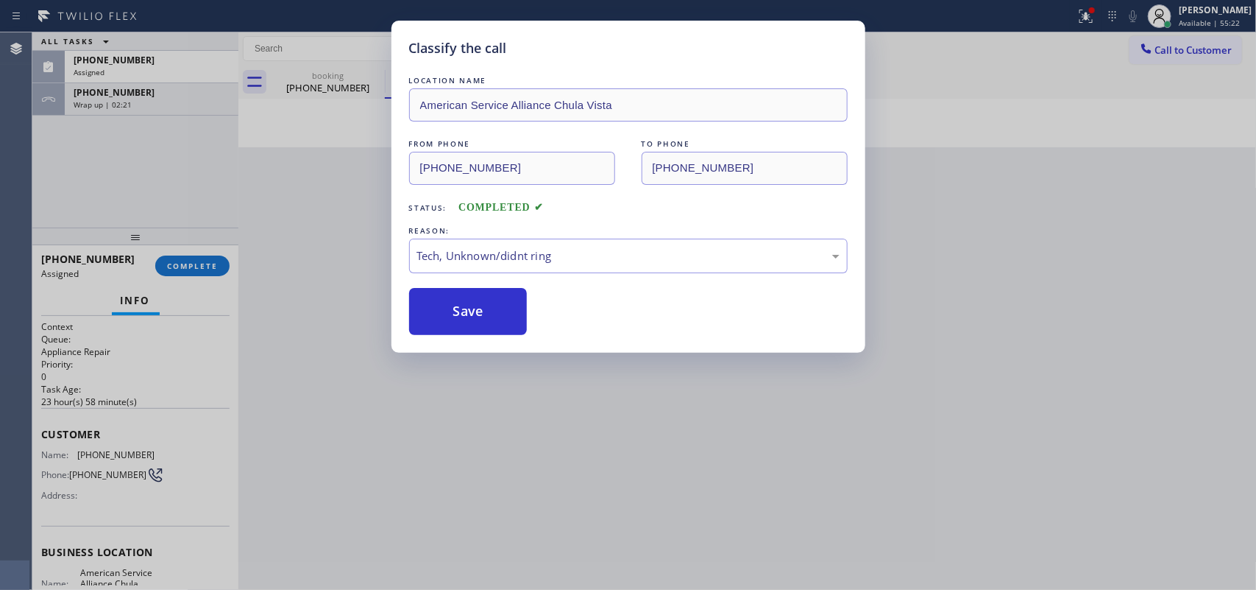
drag, startPoint x: 580, startPoint y: 367, endPoint x: 542, endPoint y: 350, distance: 41.8
click at [477, 310] on button "Save" at bounding box center [468, 311] width 118 height 47
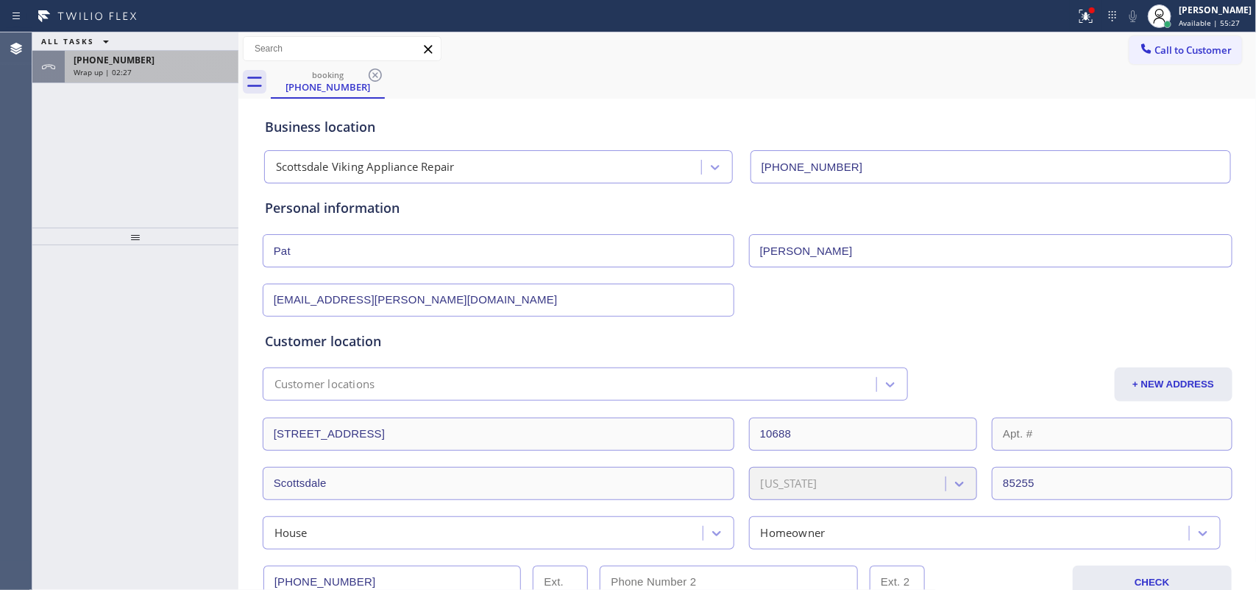
click at [147, 64] on div "+16029897254" at bounding box center [152, 60] width 156 height 13
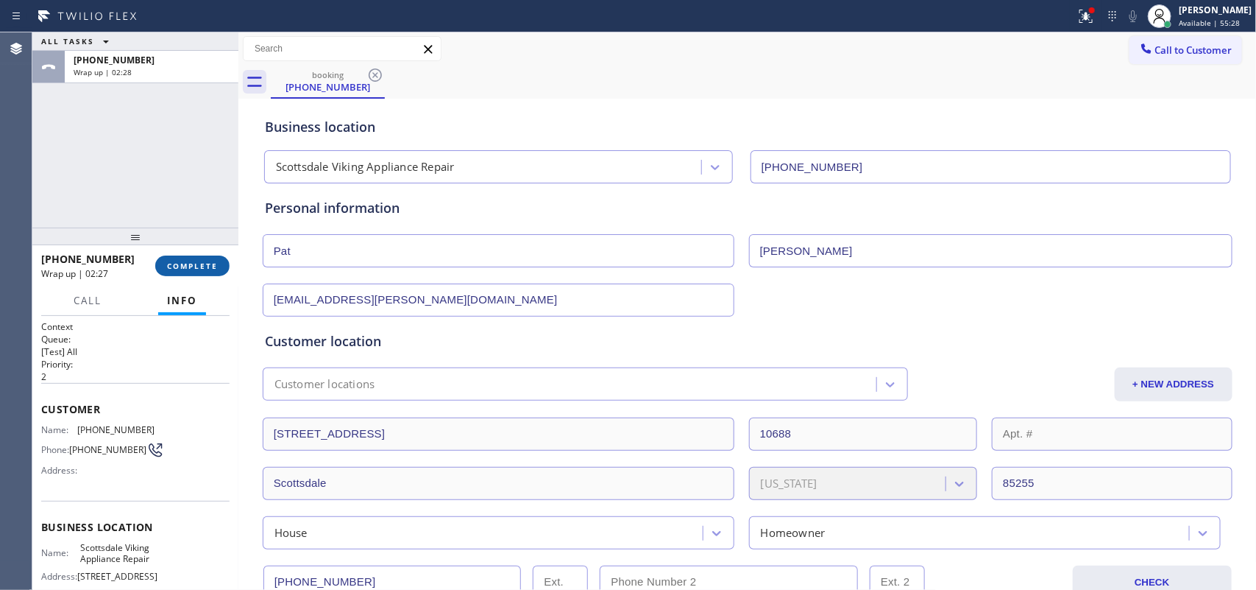
click at [180, 263] on span "COMPLETE" at bounding box center [192, 266] width 51 height 10
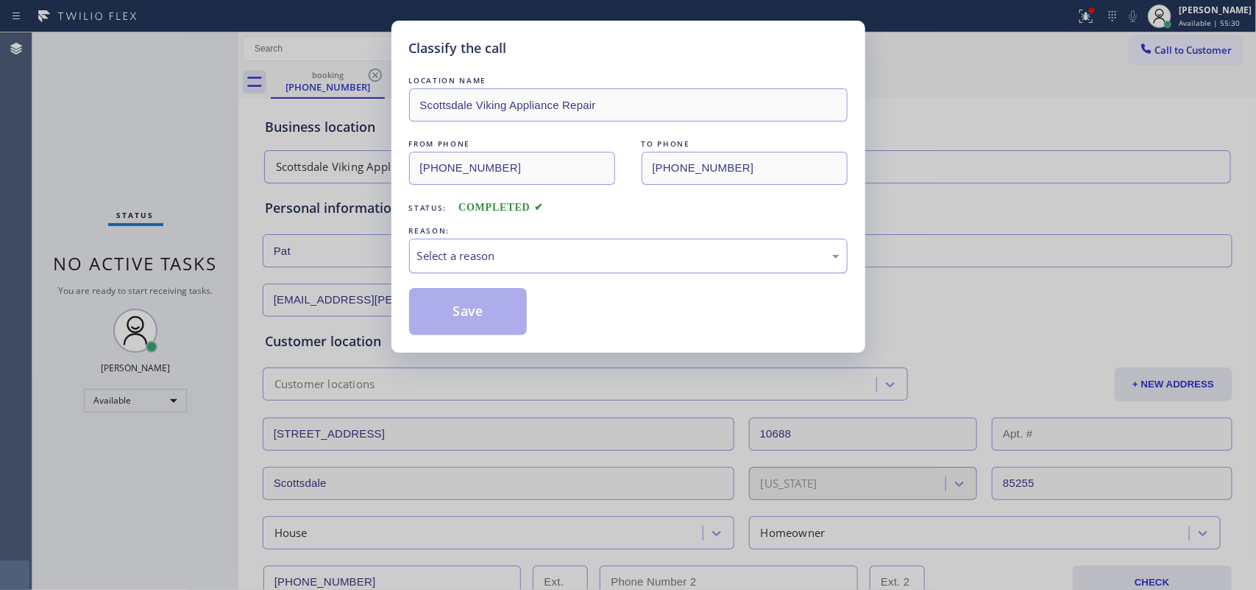
click at [504, 258] on div "Select a reason" at bounding box center [628, 255] width 422 height 17
click at [467, 322] on button "Save" at bounding box center [468, 311] width 118 height 47
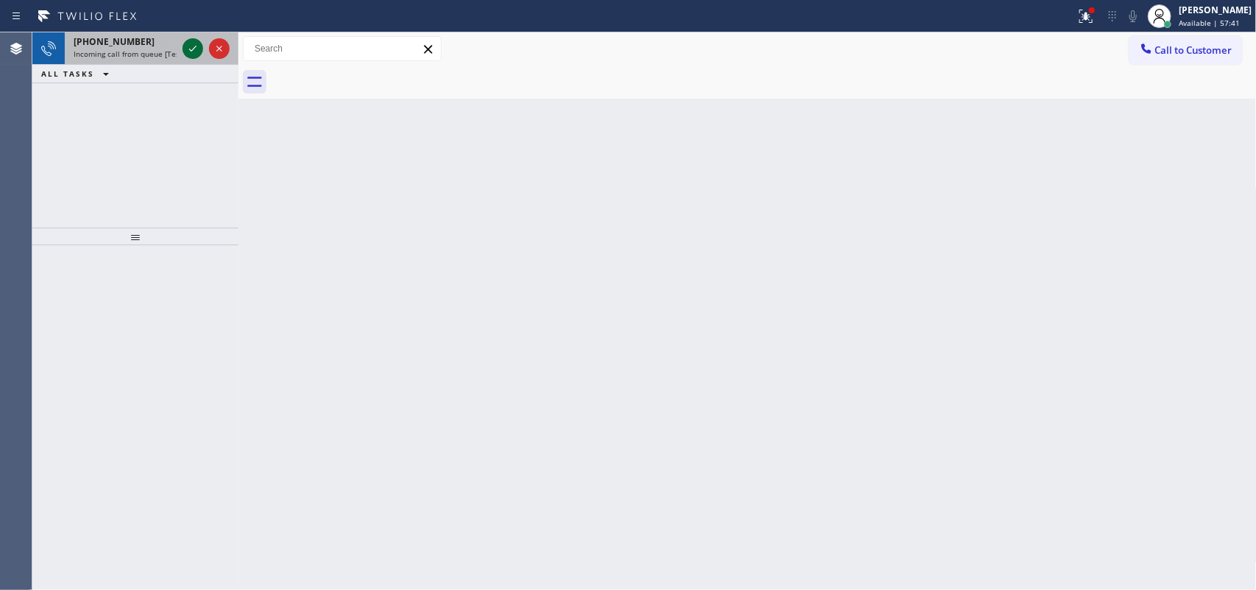
click at [190, 46] on icon at bounding box center [193, 49] width 18 height 18
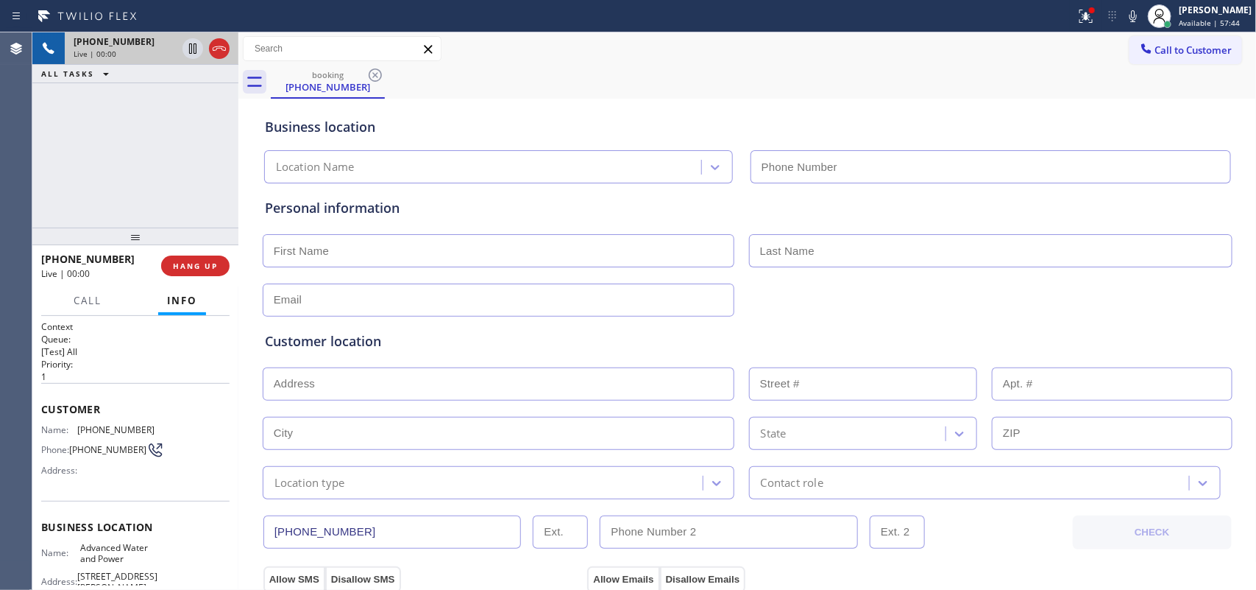
type input "[PHONE_NUMBER]"
click at [175, 276] on div "+15102005295 Live | 00:00 HANG UP" at bounding box center [135, 266] width 188 height 38
click at [188, 261] on span "HANG UP" at bounding box center [195, 266] width 45 height 10
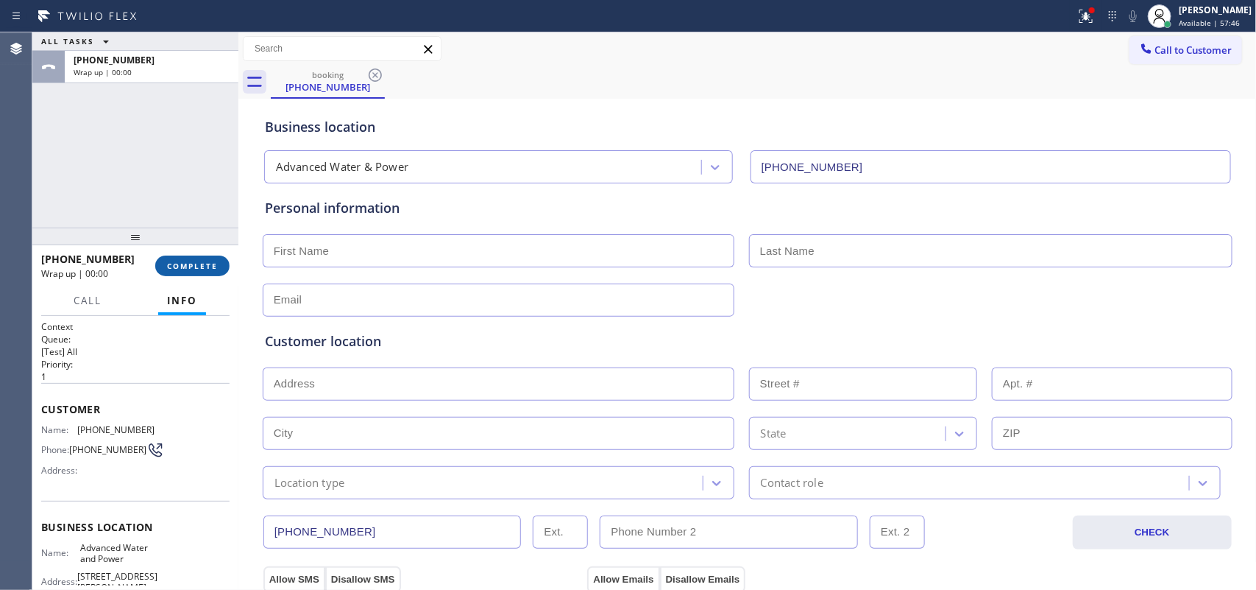
click at [188, 261] on span "COMPLETE" at bounding box center [192, 266] width 51 height 10
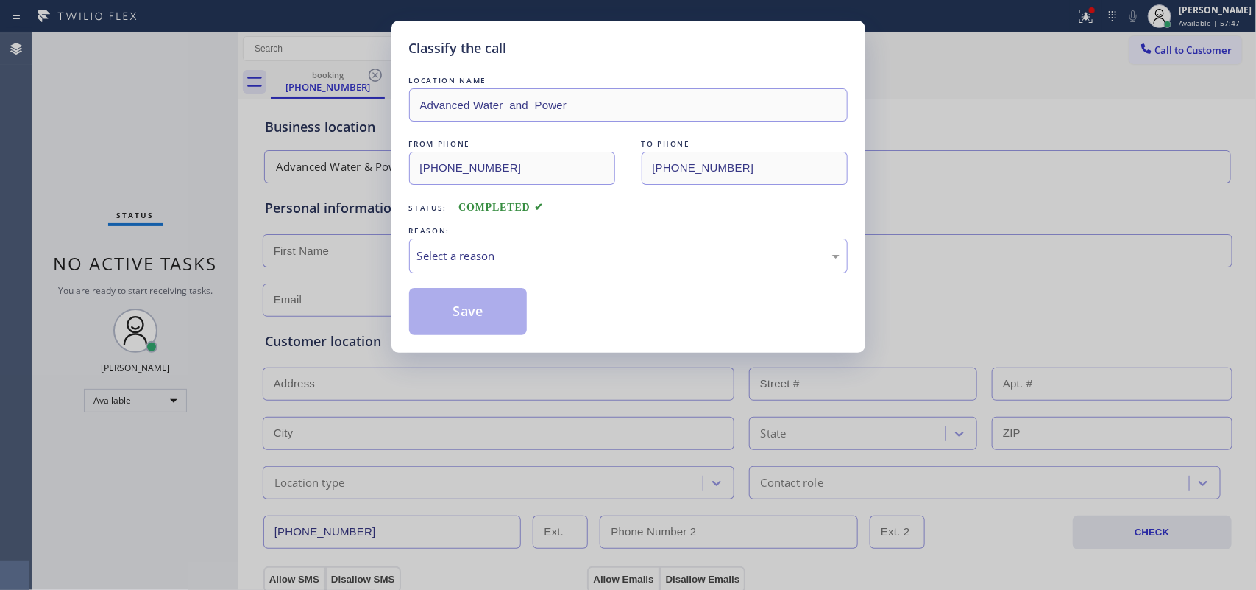
click at [499, 238] on div "REASON:" at bounding box center [628, 230] width 439 height 15
click at [501, 248] on div "Select a reason" at bounding box center [628, 255] width 422 height 17
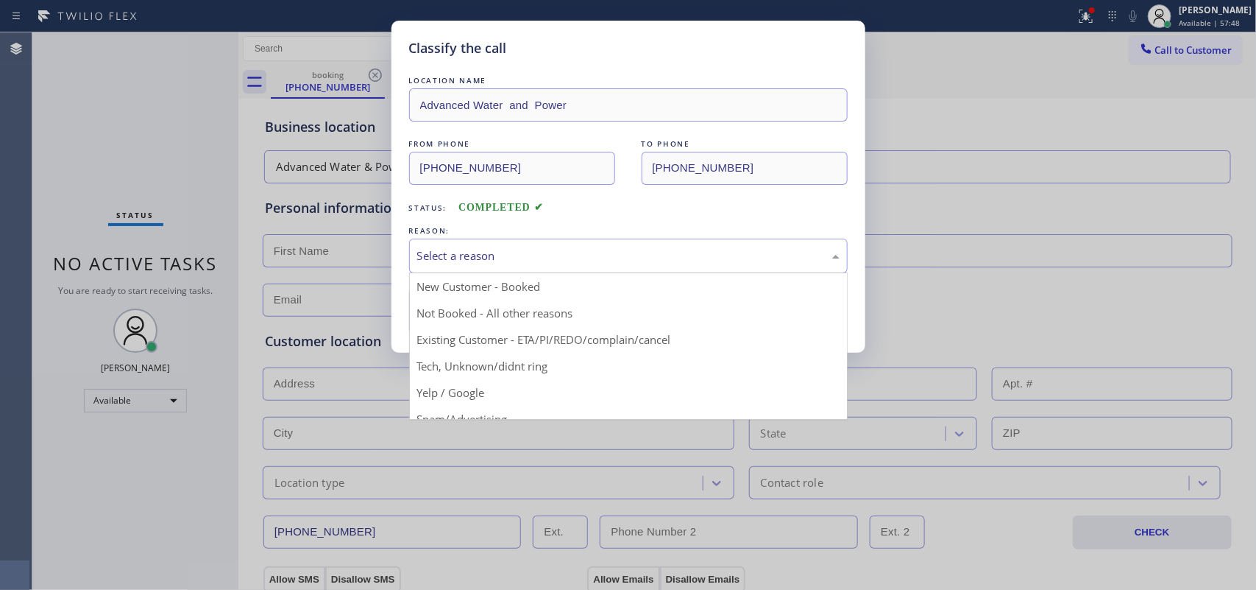
scroll to position [101, 0]
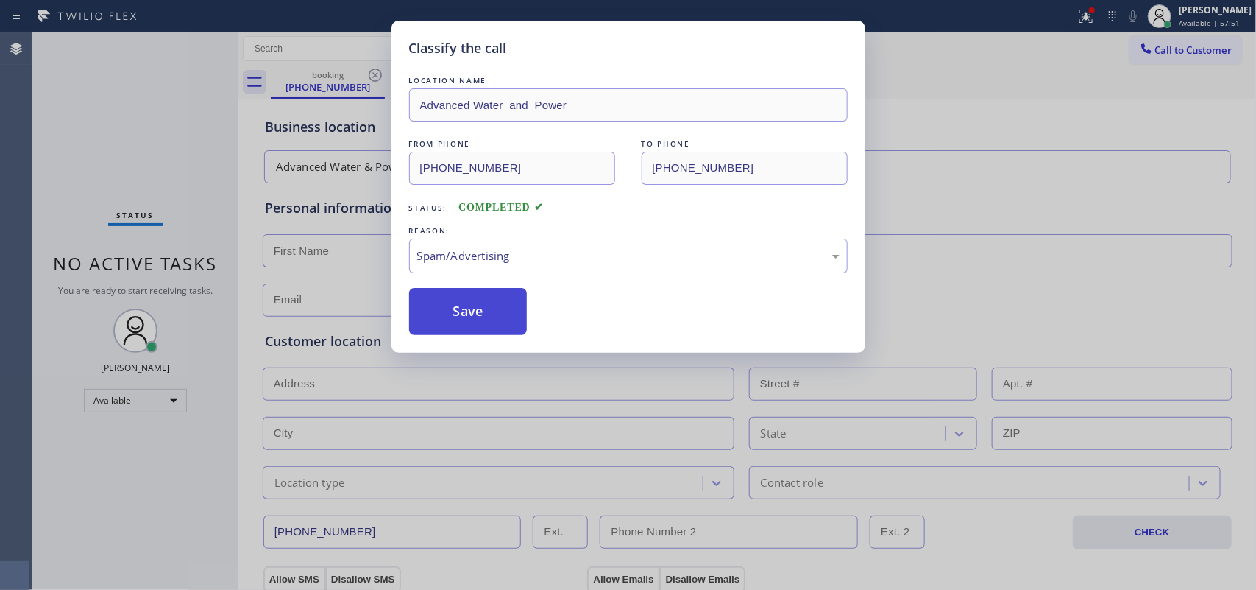
click at [475, 314] on button "Save" at bounding box center [468, 311] width 118 height 47
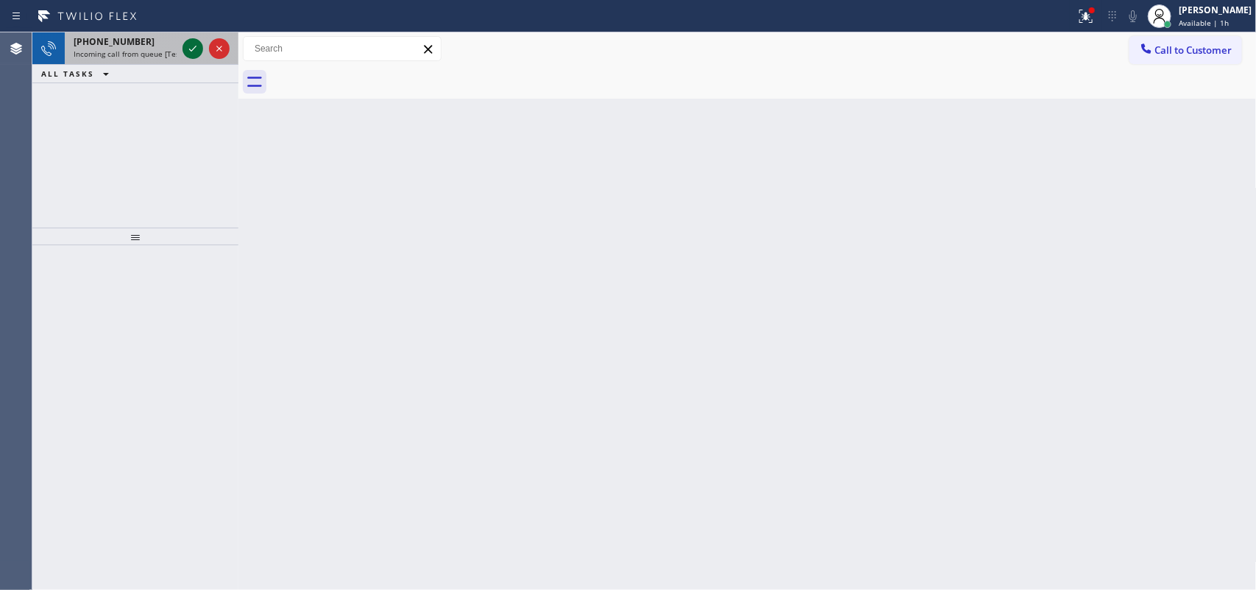
click at [188, 52] on icon at bounding box center [193, 49] width 18 height 18
click at [192, 45] on icon at bounding box center [193, 49] width 18 height 18
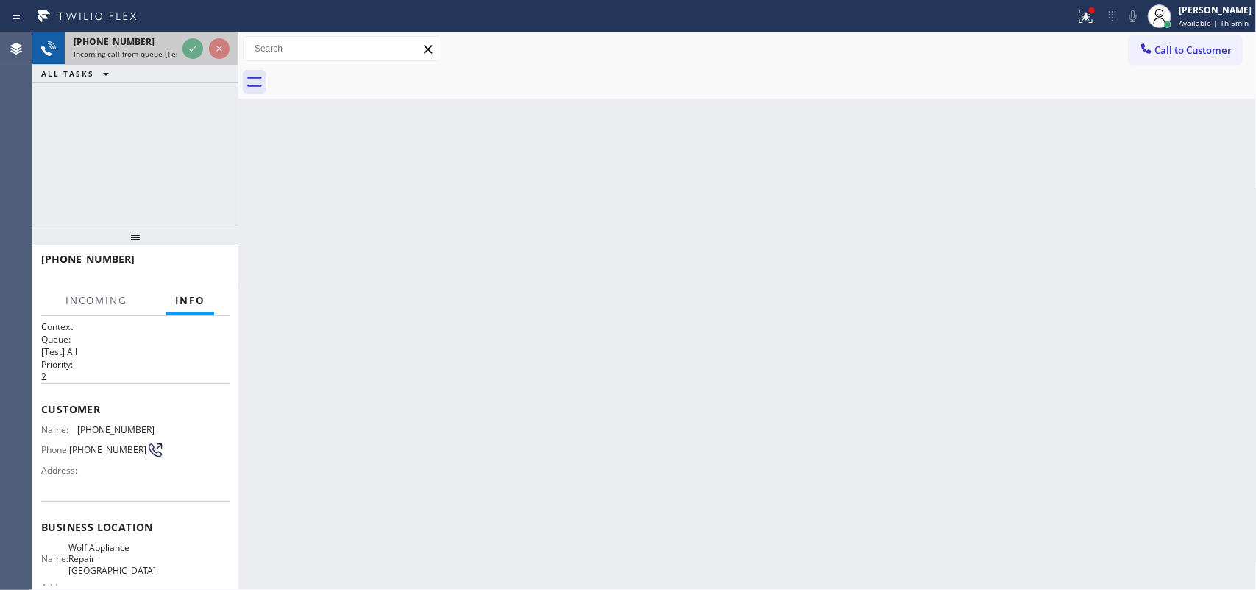
click at [163, 49] on span "Incoming call from queue [Test] All" at bounding box center [135, 54] width 122 height 10
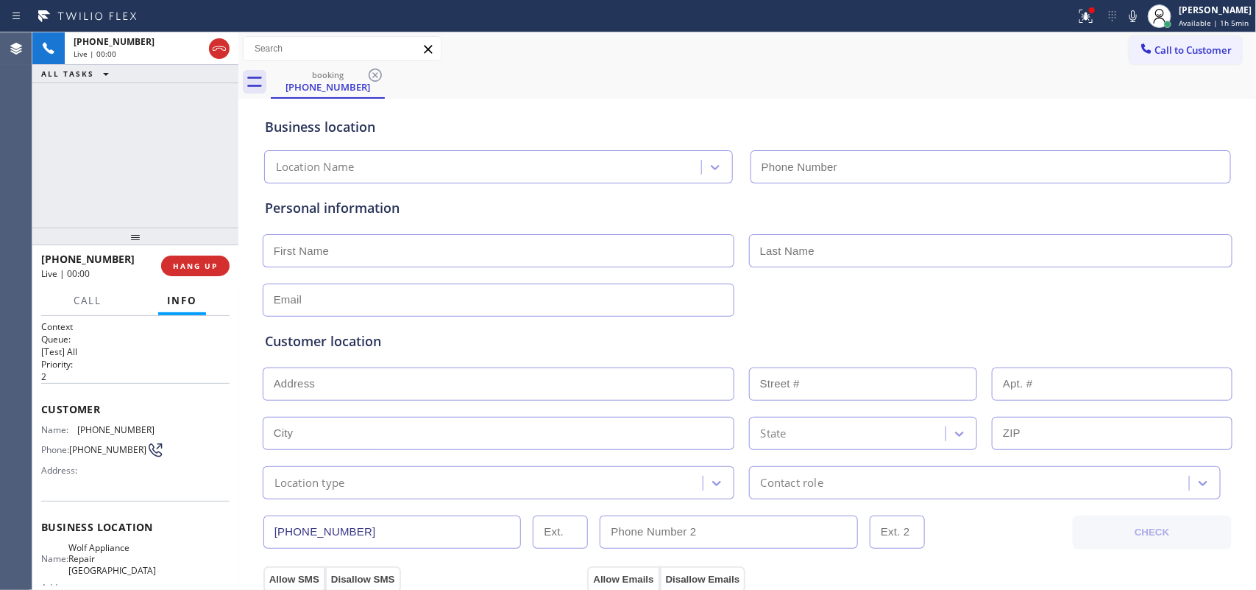
type input "[PHONE_NUMBER]"
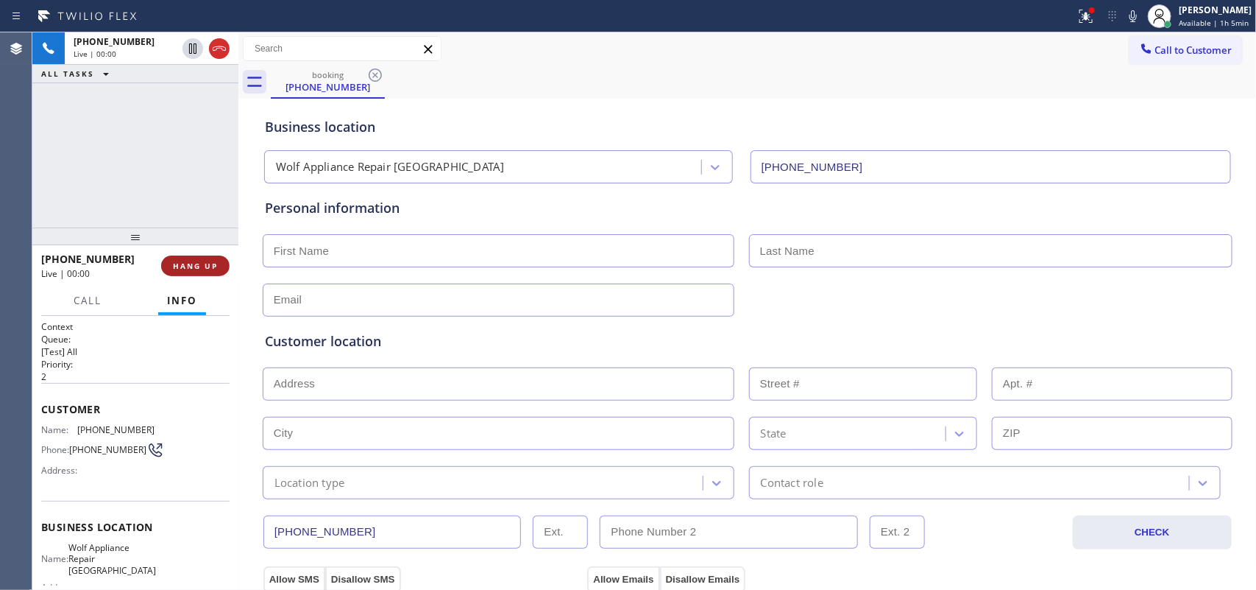
click at [208, 265] on span "HANG UP" at bounding box center [195, 266] width 45 height 10
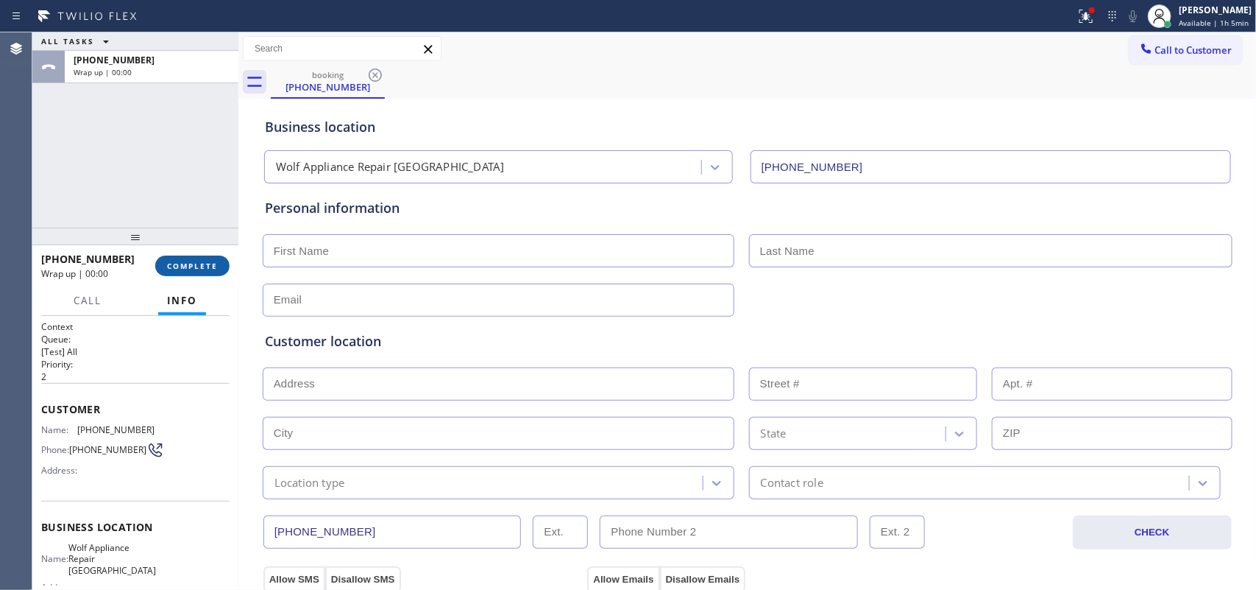
click at [208, 265] on span "COMPLETE" at bounding box center [192, 266] width 51 height 10
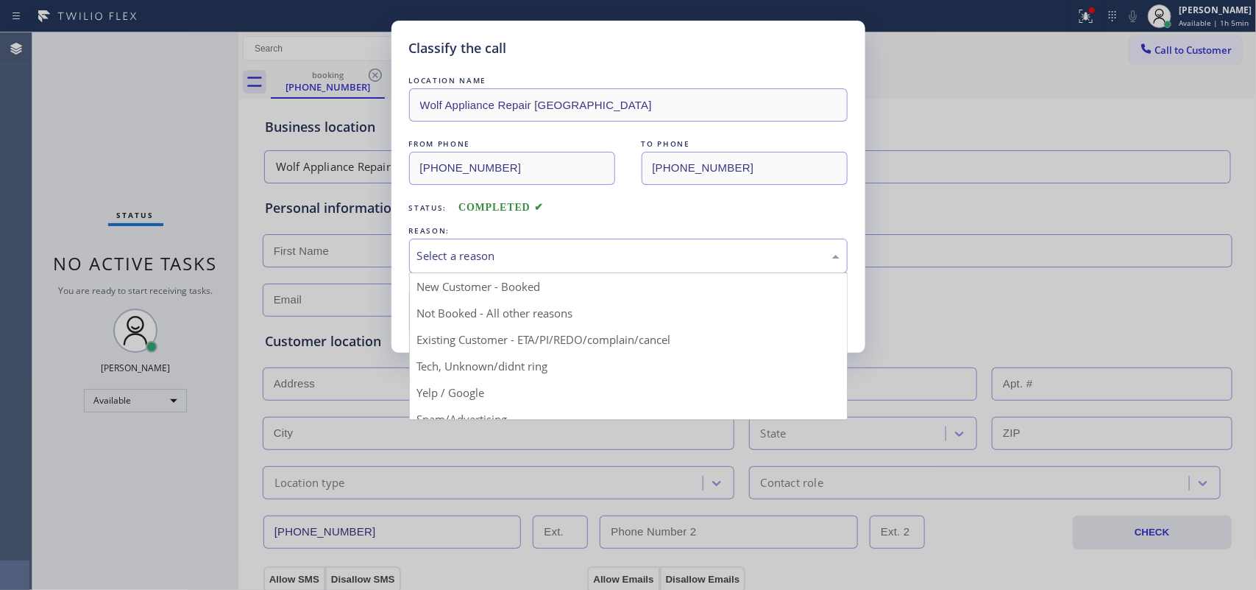
click at [583, 258] on div "Select a reason" at bounding box center [628, 255] width 422 height 17
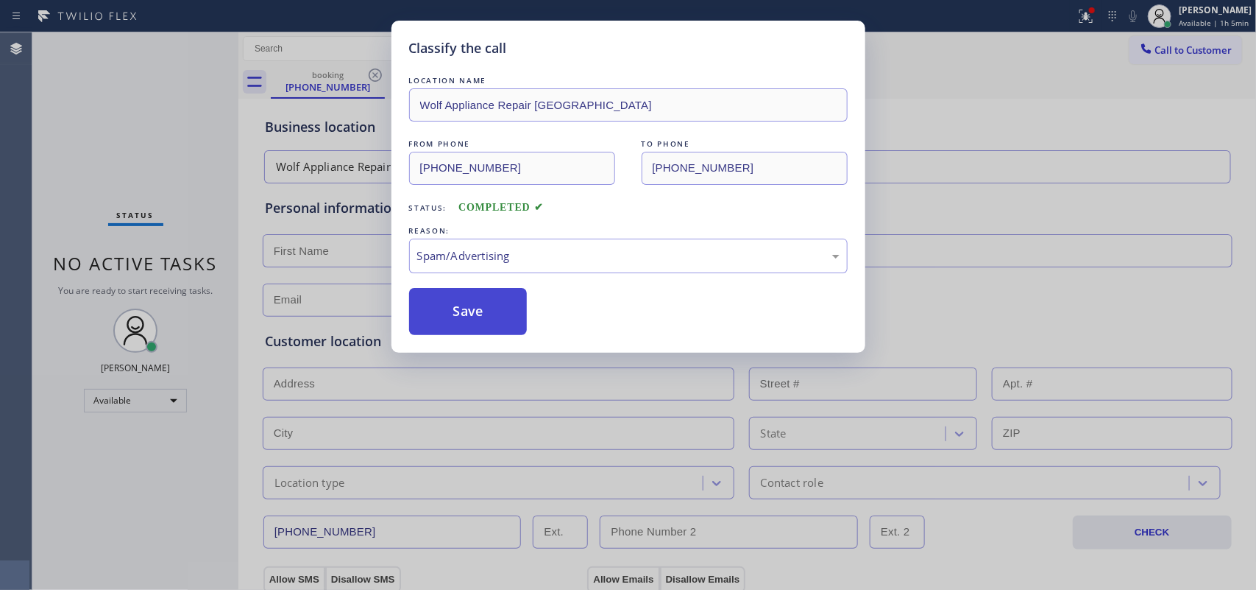
click at [520, 324] on button "Save" at bounding box center [468, 311] width 118 height 47
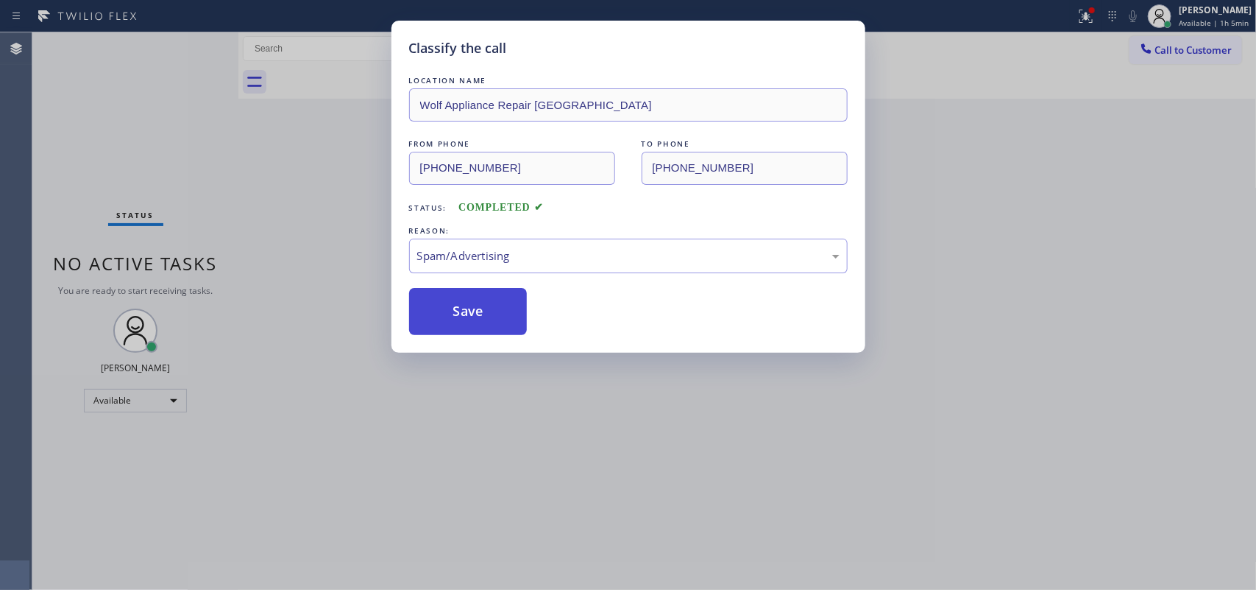
click at [520, 324] on button "Save" at bounding box center [468, 311] width 118 height 47
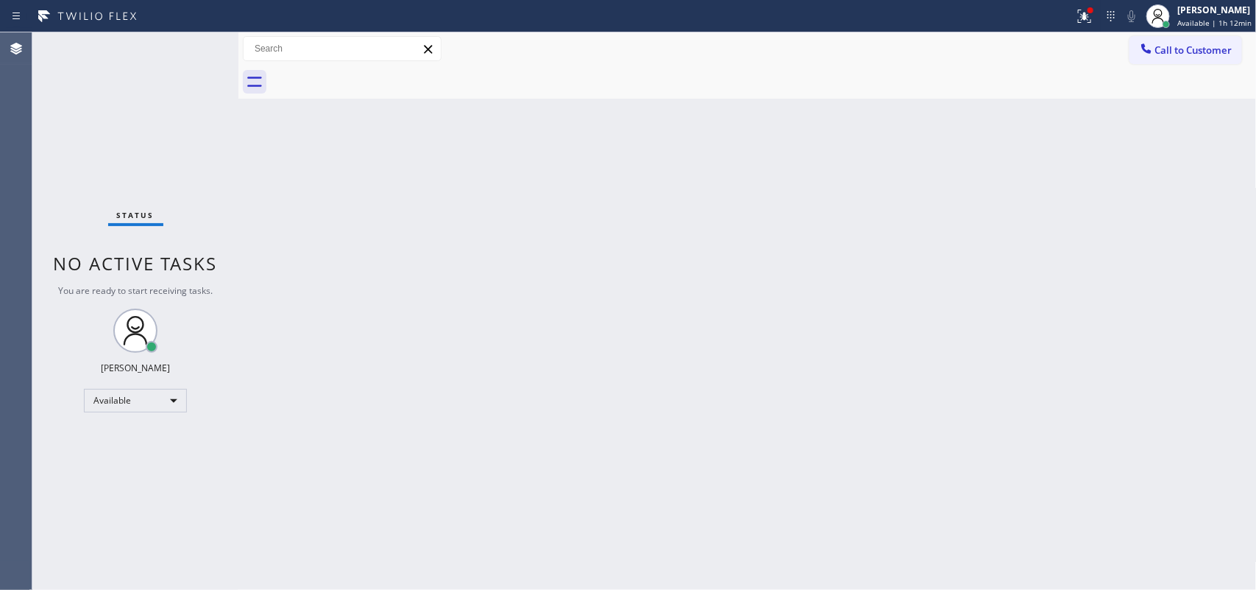
click at [190, 46] on div "Status No active tasks You are ready to start receiving tasks. [PERSON_NAME] Av…" at bounding box center [135, 310] width 206 height 557
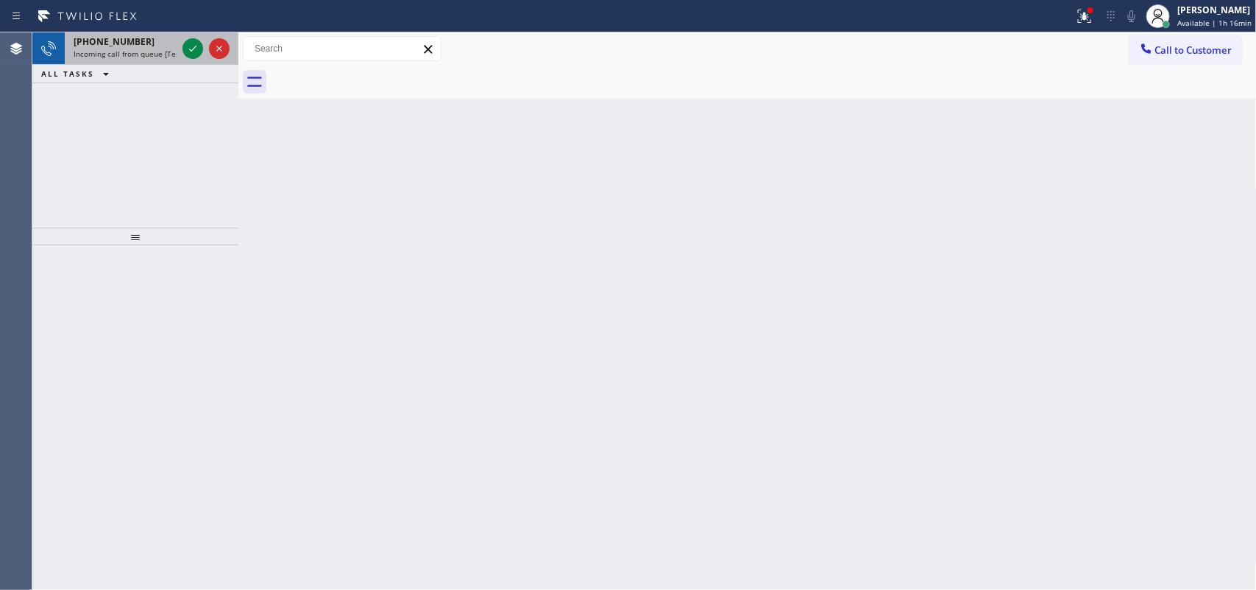
drag, startPoint x: 119, startPoint y: 50, endPoint x: 183, endPoint y: 40, distance: 64.0
click at [120, 50] on span "Incoming call from queue [Test] All" at bounding box center [135, 54] width 122 height 10
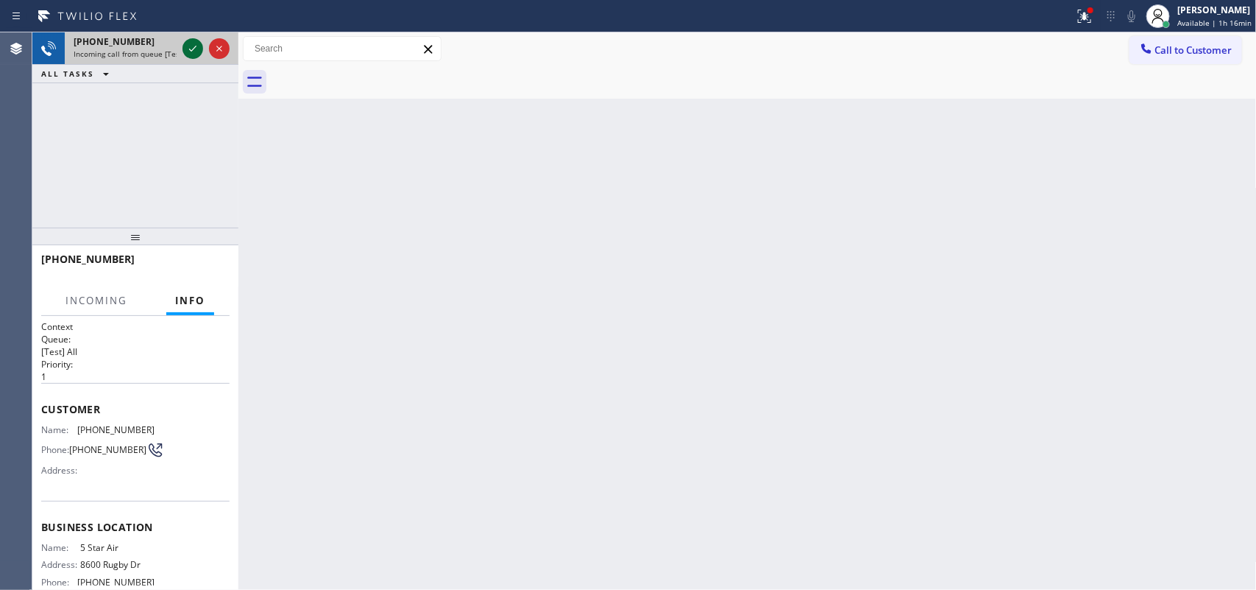
click at [192, 41] on icon at bounding box center [193, 49] width 18 height 18
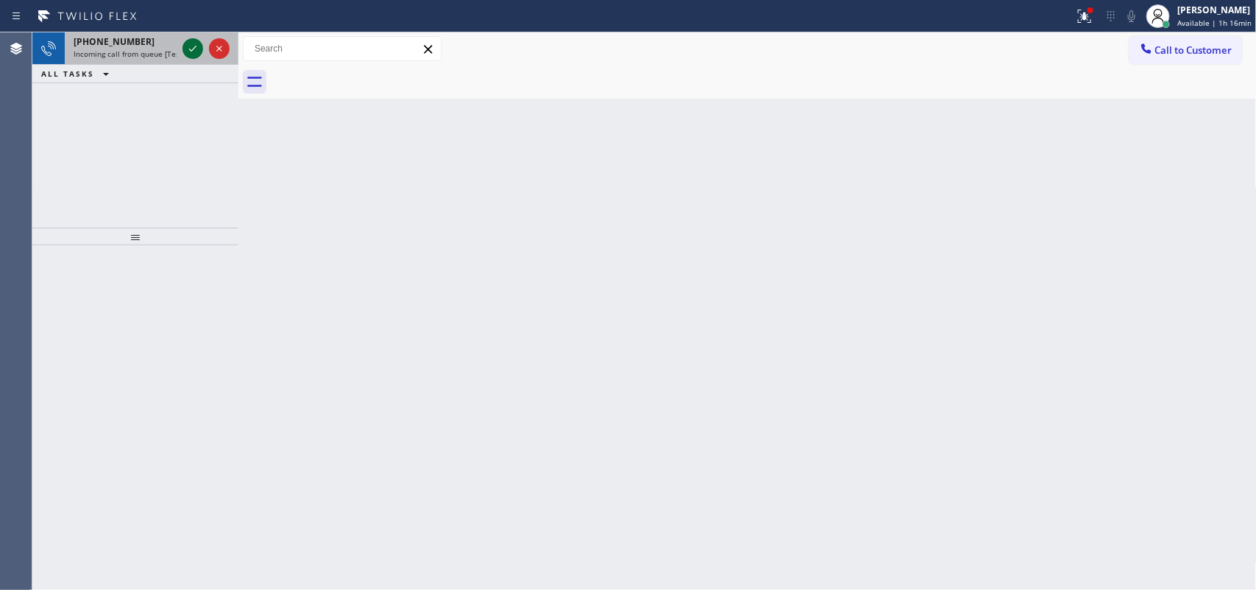
click at [188, 48] on icon at bounding box center [193, 49] width 18 height 18
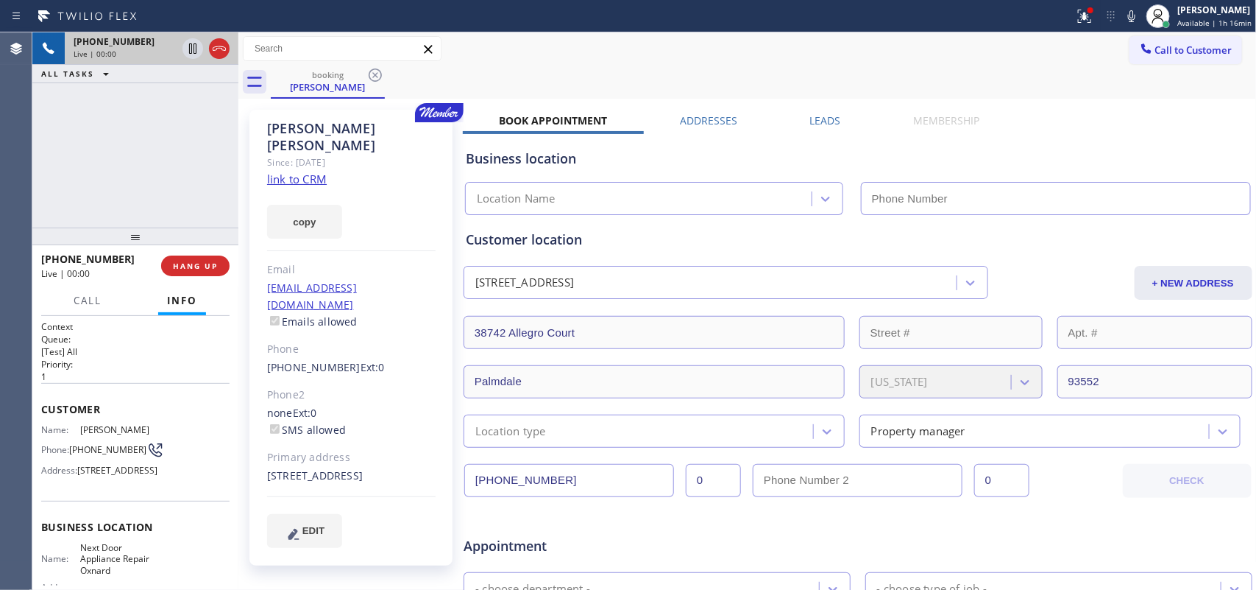
type input "[PHONE_NUMBER]"
click at [307, 171] on link "link to CRM" at bounding box center [297, 178] width 60 height 15
click at [82, 302] on span "Call" at bounding box center [88, 300] width 28 height 13
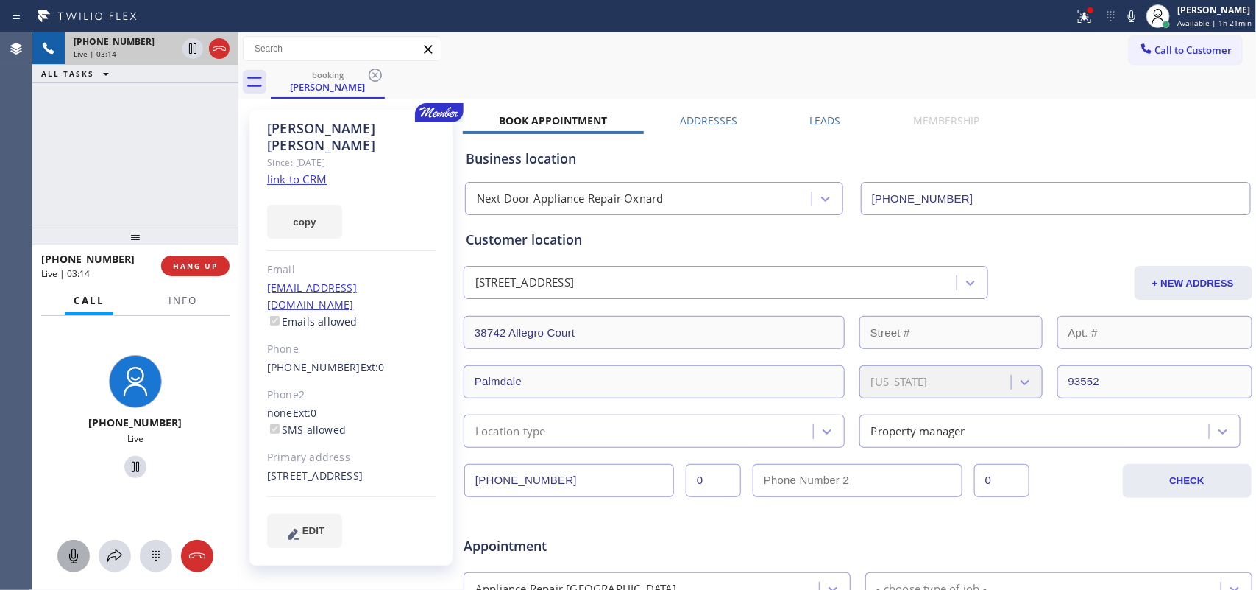
click at [67, 554] on icon at bounding box center [74, 556] width 18 height 18
click at [130, 466] on icon at bounding box center [136, 467] width 18 height 18
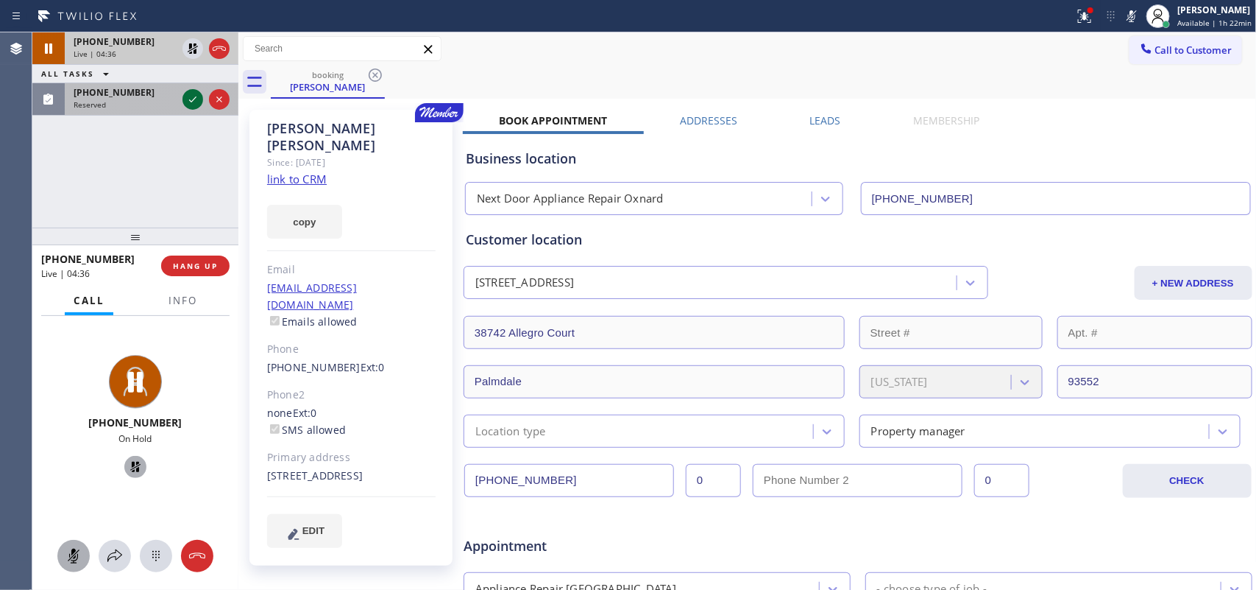
click at [195, 91] on icon at bounding box center [193, 100] width 18 height 18
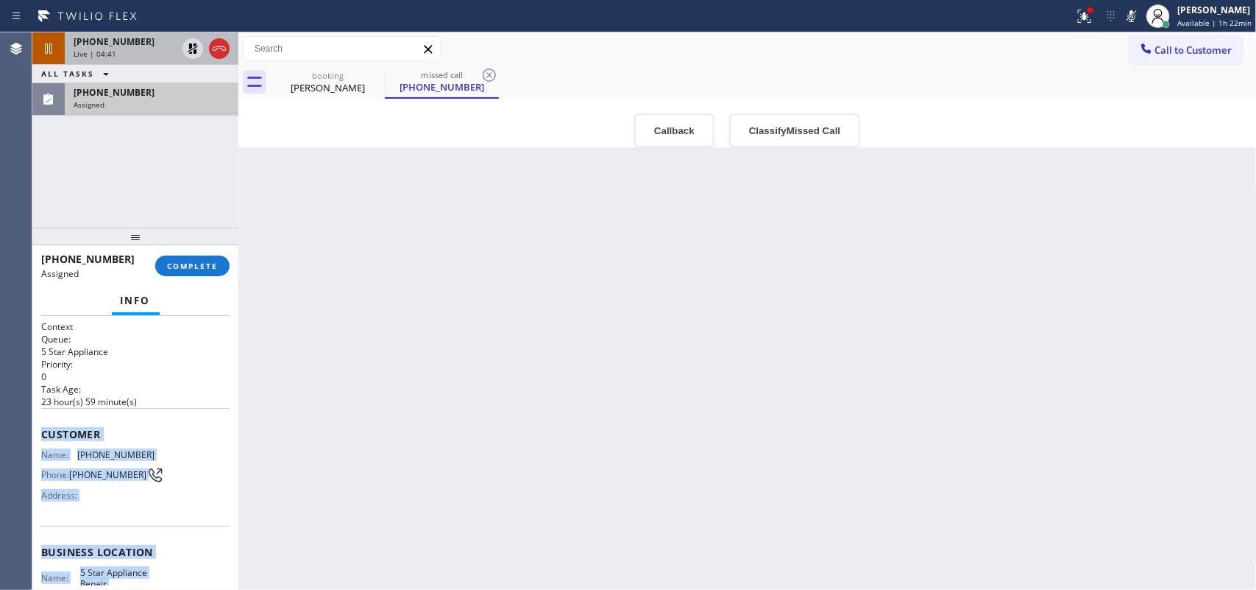
drag, startPoint x: 162, startPoint y: 449, endPoint x: 38, endPoint y: 432, distance: 124.8
click at [38, 432] on div "Context Queue: 5 Star Appliance Priority: 0 Task Age: 23 hour(s) 59 minute(s) C…" at bounding box center [135, 453] width 206 height 275
copy div "Customer Name: (855) 731-4952 Phone: (855) 731-4952 Address: Business location …"
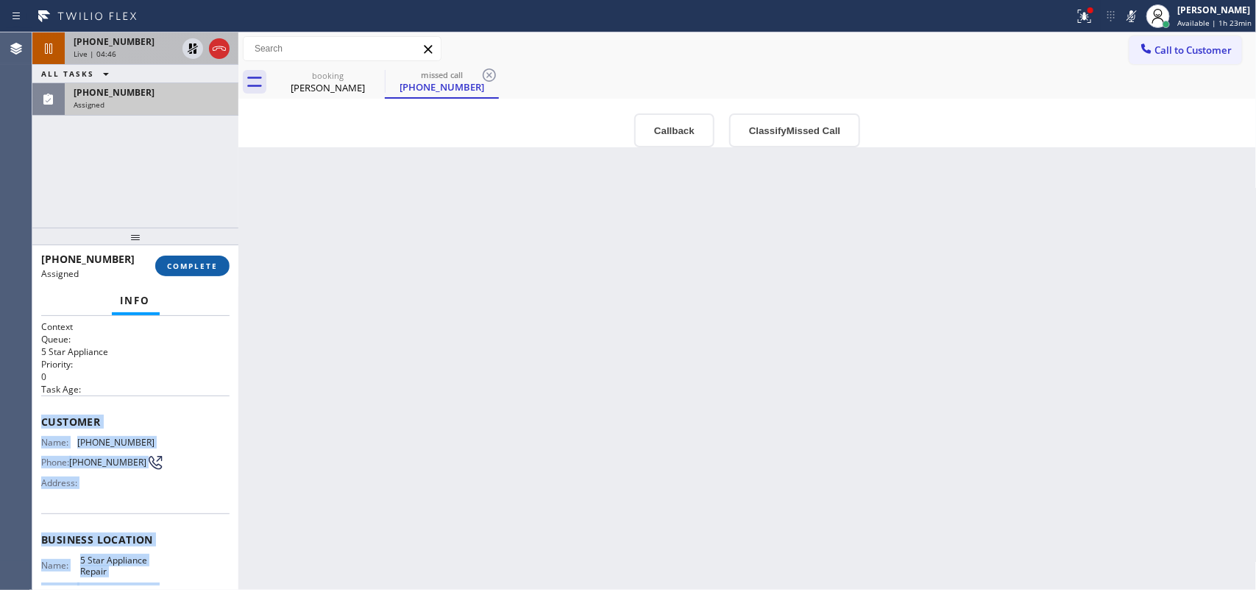
click at [181, 261] on span "COMPLETE" at bounding box center [192, 266] width 51 height 10
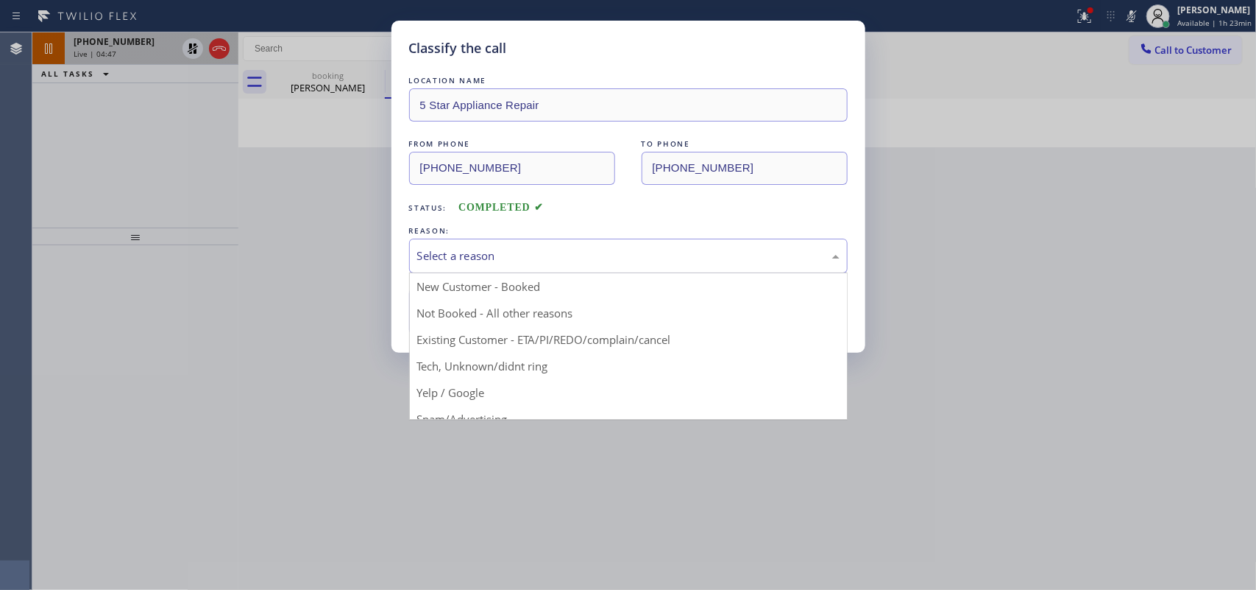
click at [498, 260] on div "Select a reason" at bounding box center [628, 255] width 422 height 17
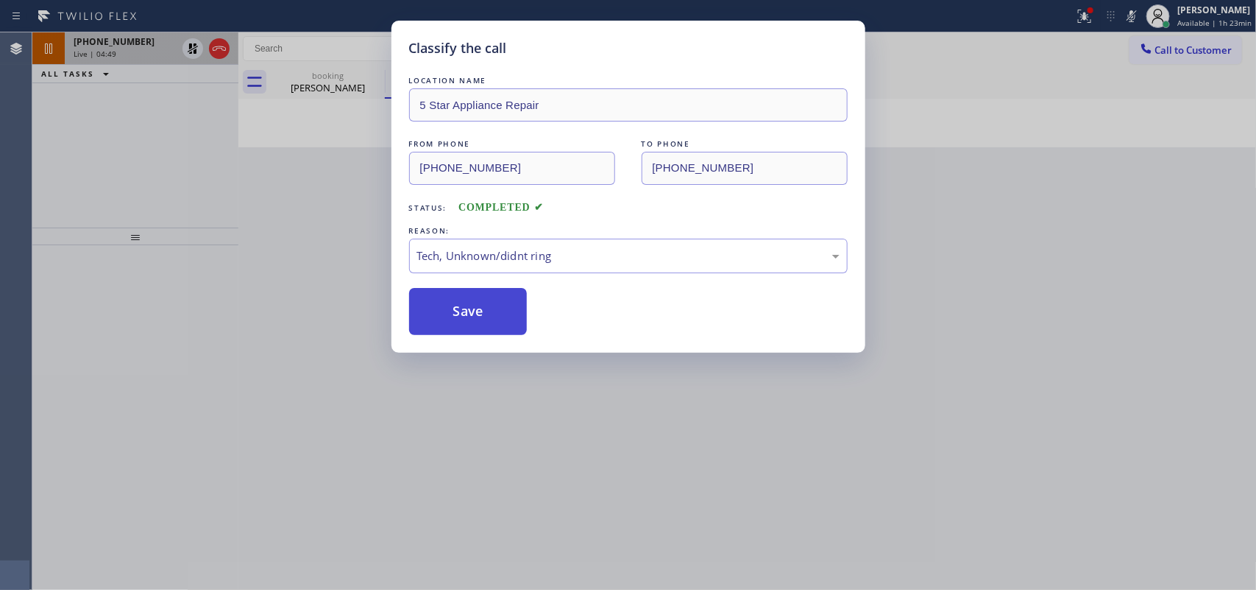
click at [493, 320] on button "Save" at bounding box center [468, 311] width 118 height 47
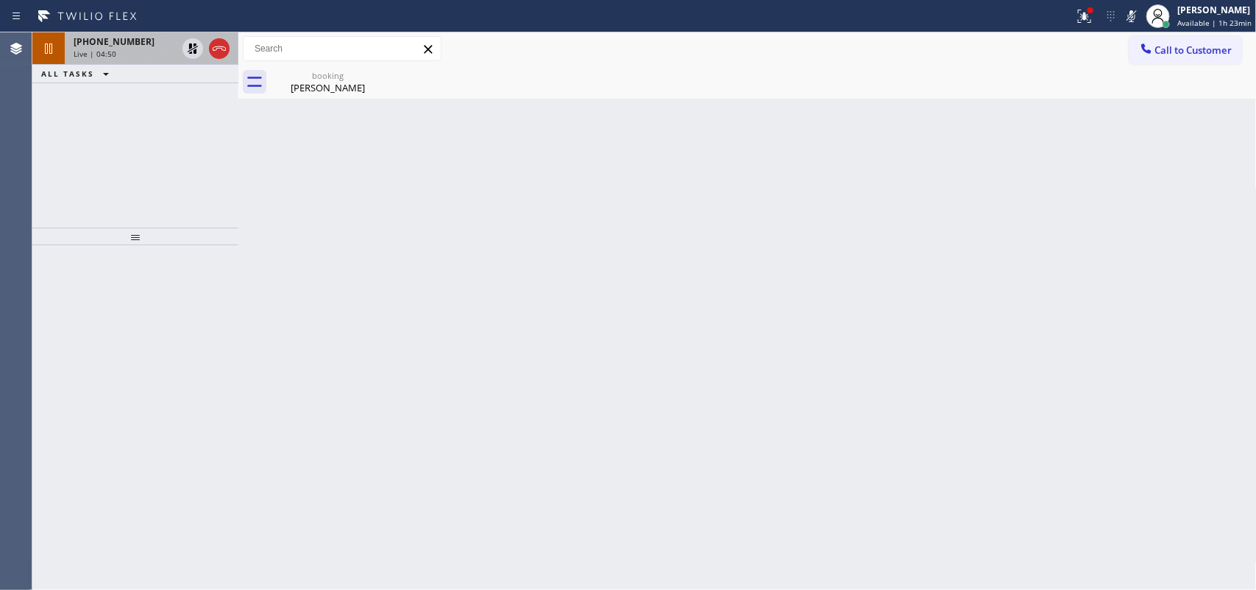
click at [140, 44] on div "+17203122187" at bounding box center [125, 41] width 103 height 13
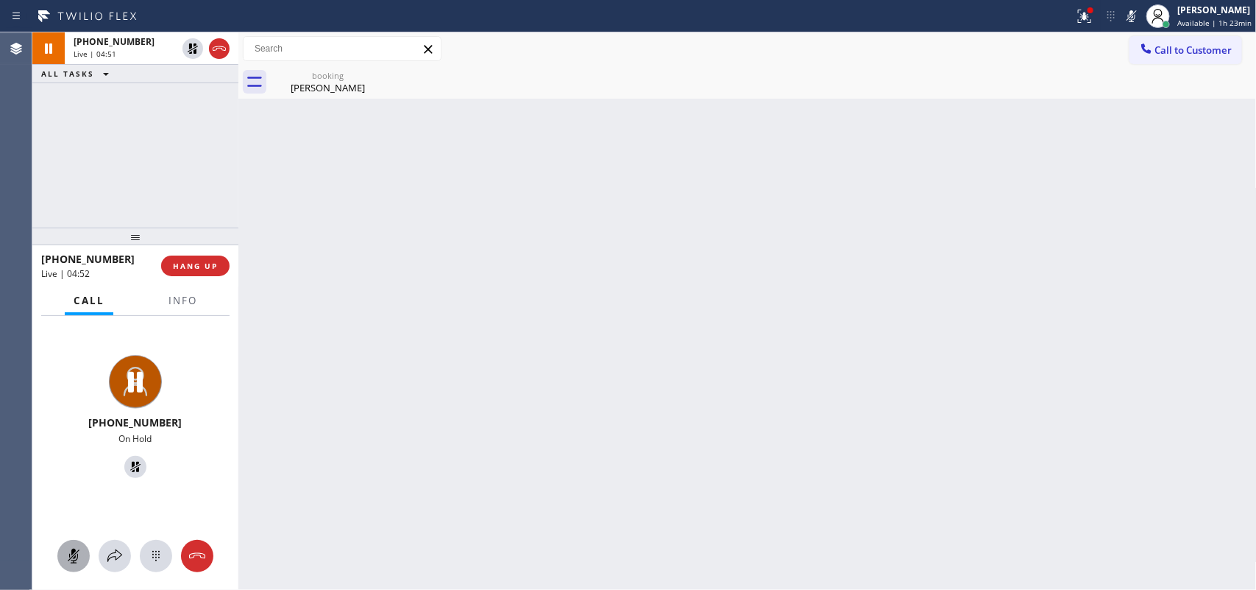
click at [71, 548] on icon at bounding box center [74, 556] width 18 height 18
drag, startPoint x: 127, startPoint y: 470, endPoint x: 325, endPoint y: 226, distance: 313.4
click at [127, 467] on icon at bounding box center [136, 467] width 18 height 18
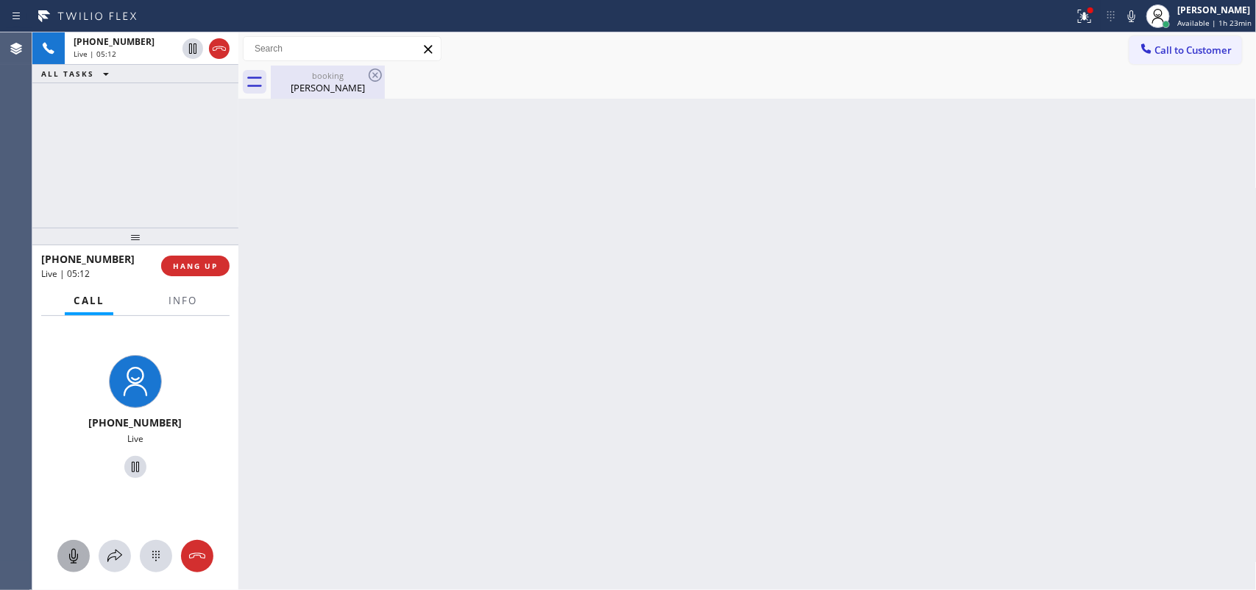
drag, startPoint x: 288, startPoint y: 74, endPoint x: 300, endPoint y: 74, distance: 11.8
click at [288, 74] on div "booking" at bounding box center [327, 75] width 111 height 11
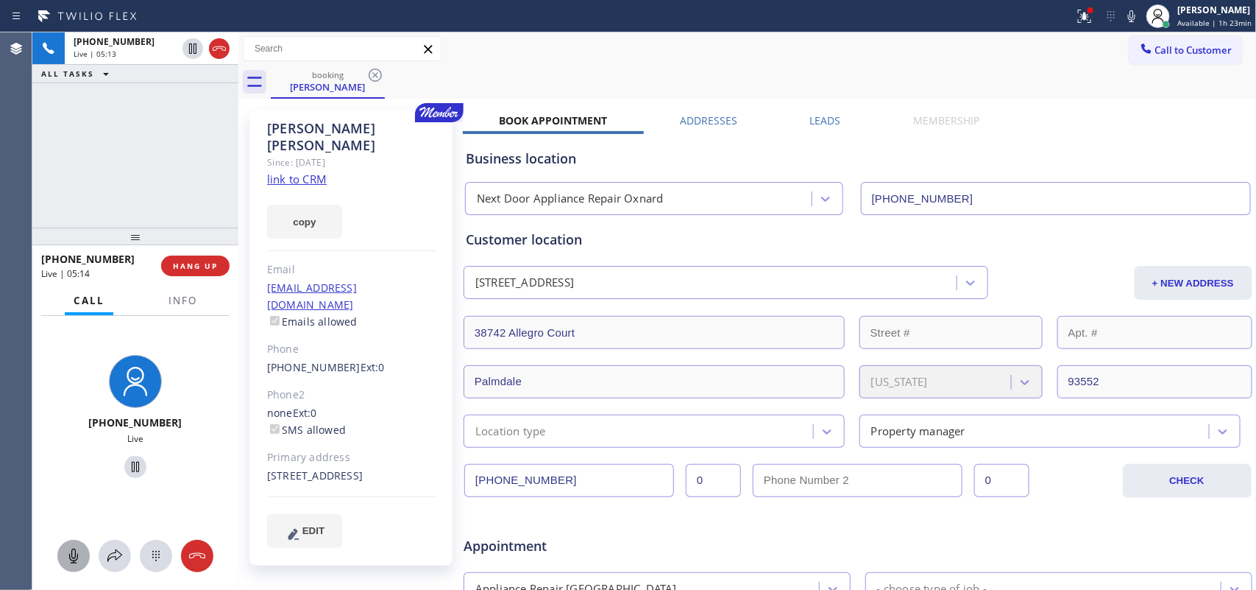
scroll to position [92, 0]
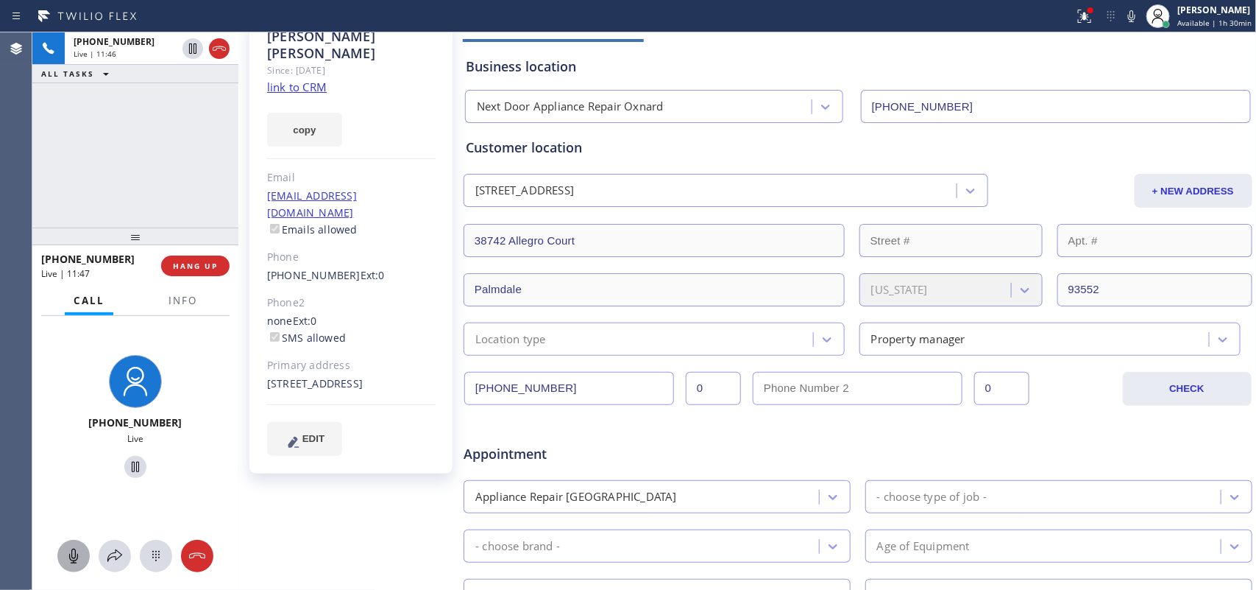
click at [423, 487] on div "Chris Castro Since: 20 may 2020 link to CRM copy Email goaffordablemaintenance@…" at bounding box center [352, 487] width 221 height 954
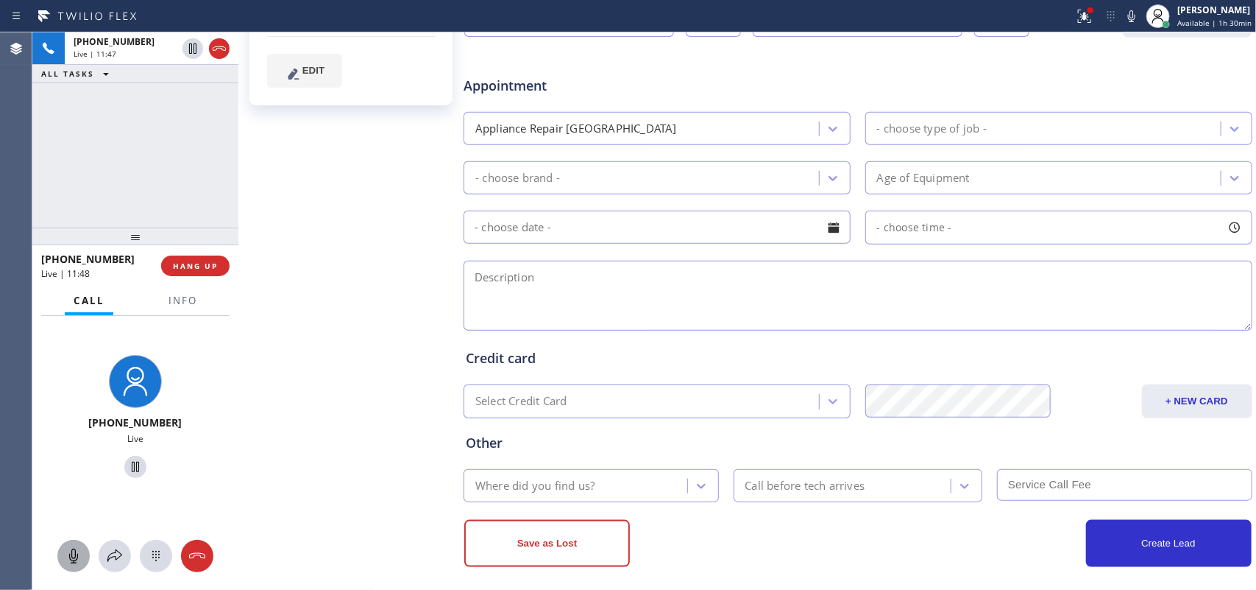
scroll to position [184, 0]
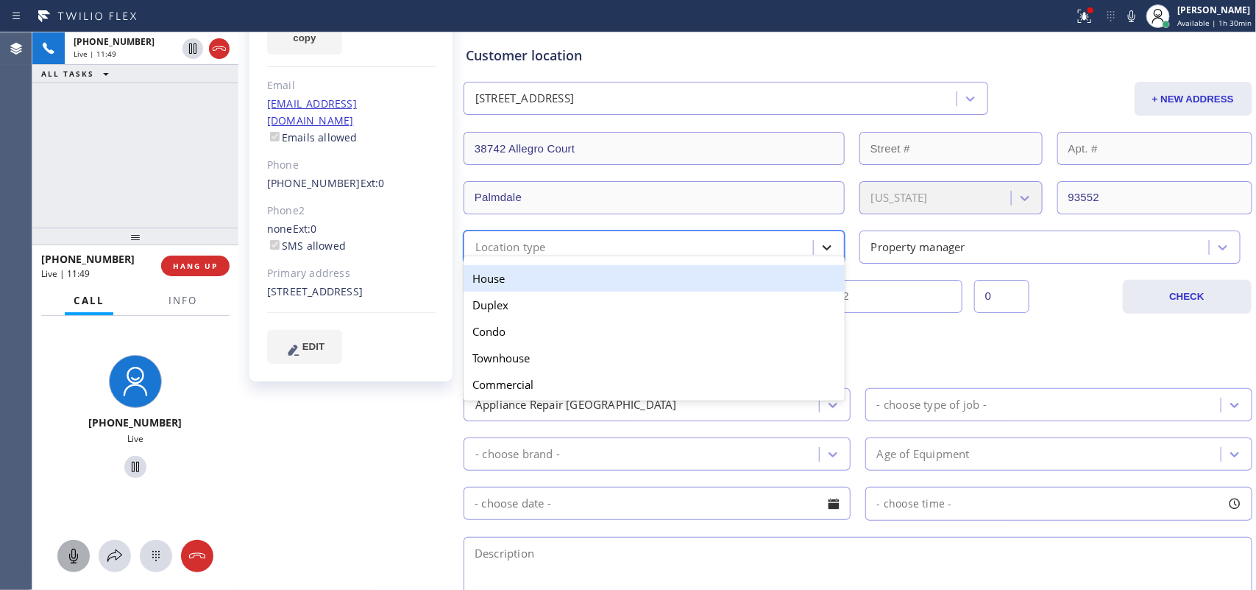
click at [822, 245] on icon at bounding box center [827, 247] width 15 height 15
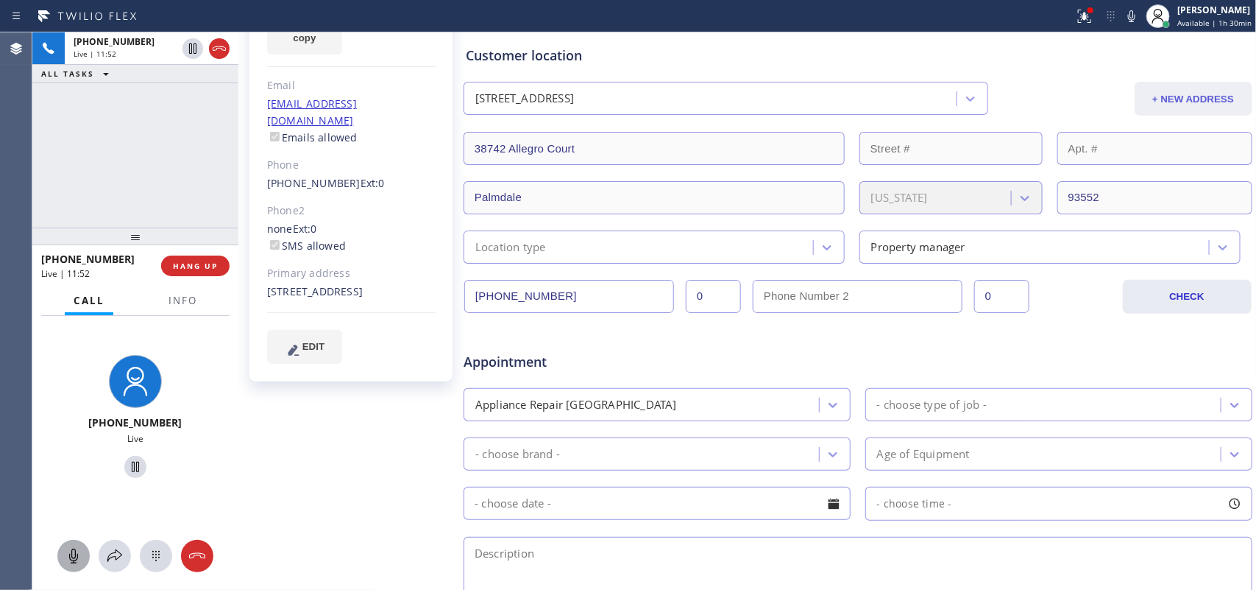
click at [1187, 96] on button "+ NEW ADDRESS" at bounding box center [1194, 99] width 118 height 34
click at [591, 148] on input "38742 Allegro Court" at bounding box center [654, 148] width 381 height 33
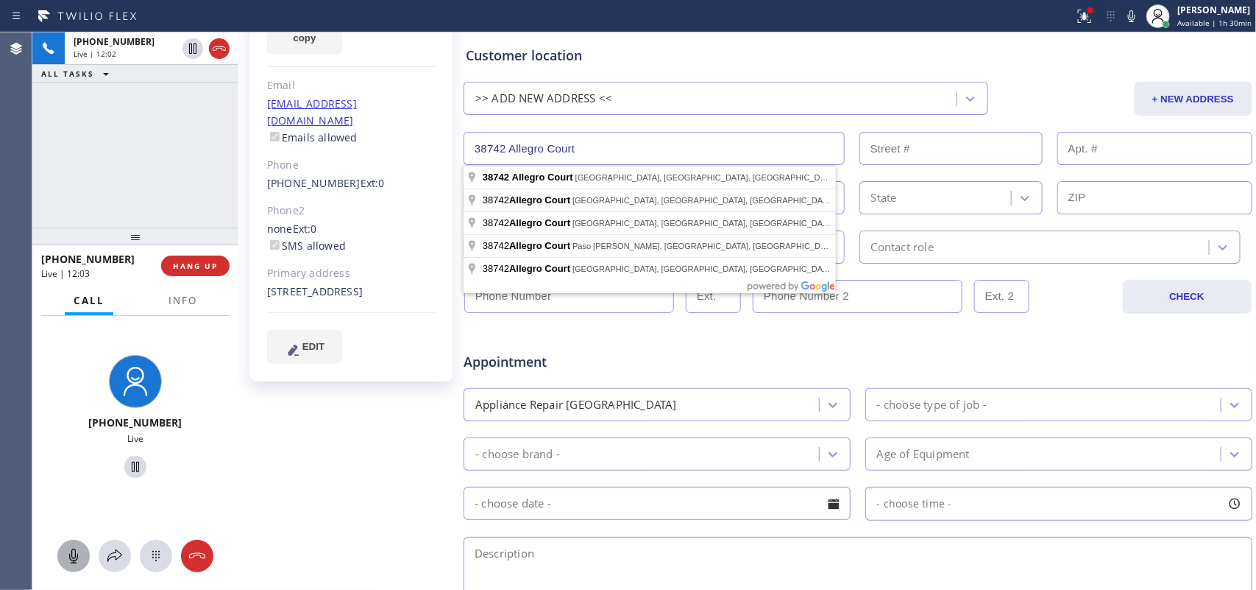
click at [591, 148] on input "38742 Allegro Court" at bounding box center [654, 148] width 381 height 33
paste input "6460 E Pacific Coast HwyLong Beach, CA 90803"
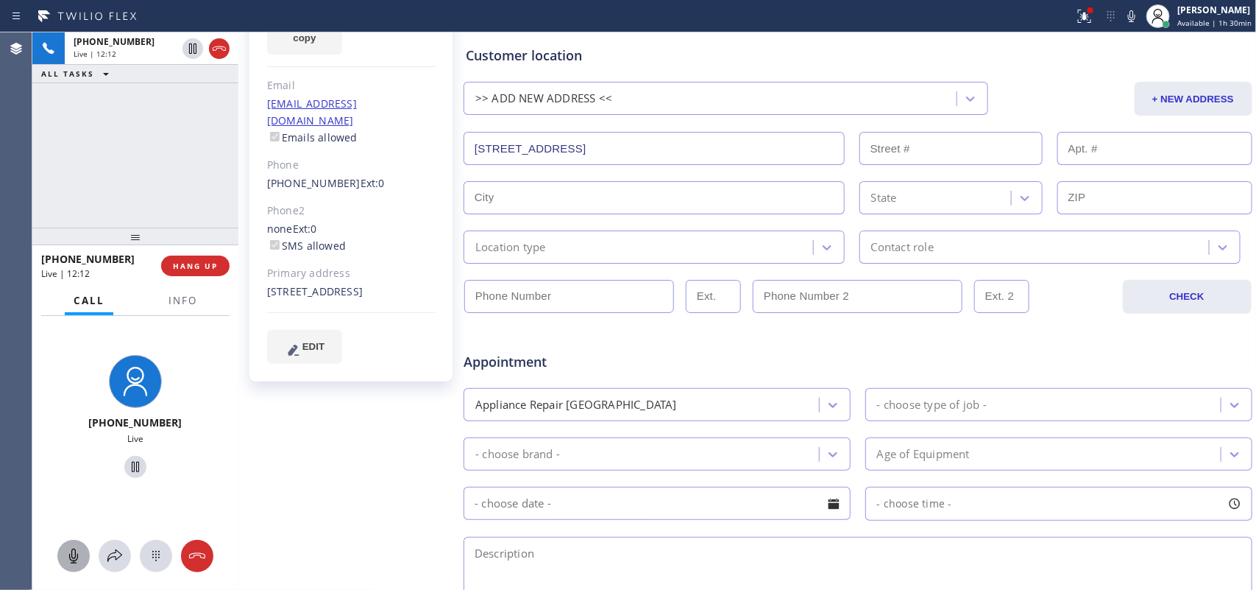
type input "6460 Pacific Coast Hwy"
type input "6460"
type input "Long Beach"
type input "90803"
click at [219, 267] on button "HANG UP" at bounding box center [195, 265] width 68 height 21
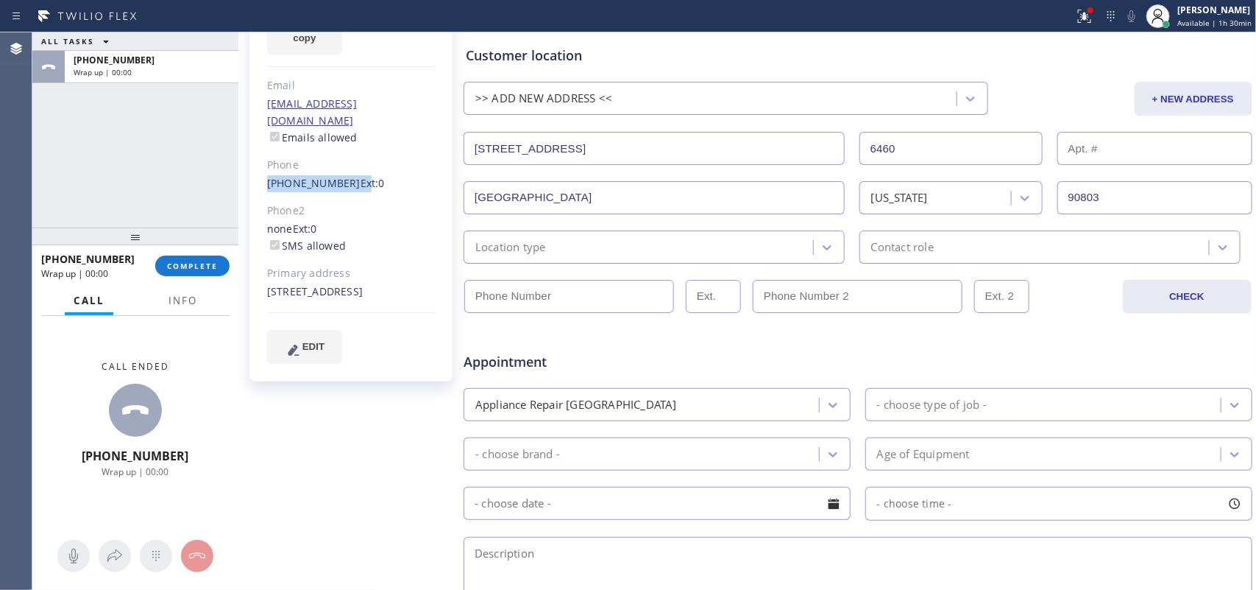
drag, startPoint x: 256, startPoint y: 149, endPoint x: 346, endPoint y: 152, distance: 89.8
click at [346, 152] on div "Chris Castro Since: 20 may 2020 link to CRM copy Email goaffordablemaintenance@…" at bounding box center [350, 154] width 203 height 456
click at [85, 140] on div "ALL TASKS ALL TASKS ACTIVE TASKS TASKS IN WRAP UP +17203122187 Wrap up | 00:00" at bounding box center [135, 129] width 206 height 195
drag, startPoint x: 258, startPoint y: 155, endPoint x: 337, endPoint y: 149, distance: 79.0
click at [337, 149] on div "Chris Castro Since: 20 may 2020 link to CRM copy Email goaffordablemaintenance@…" at bounding box center [350, 154] width 203 height 456
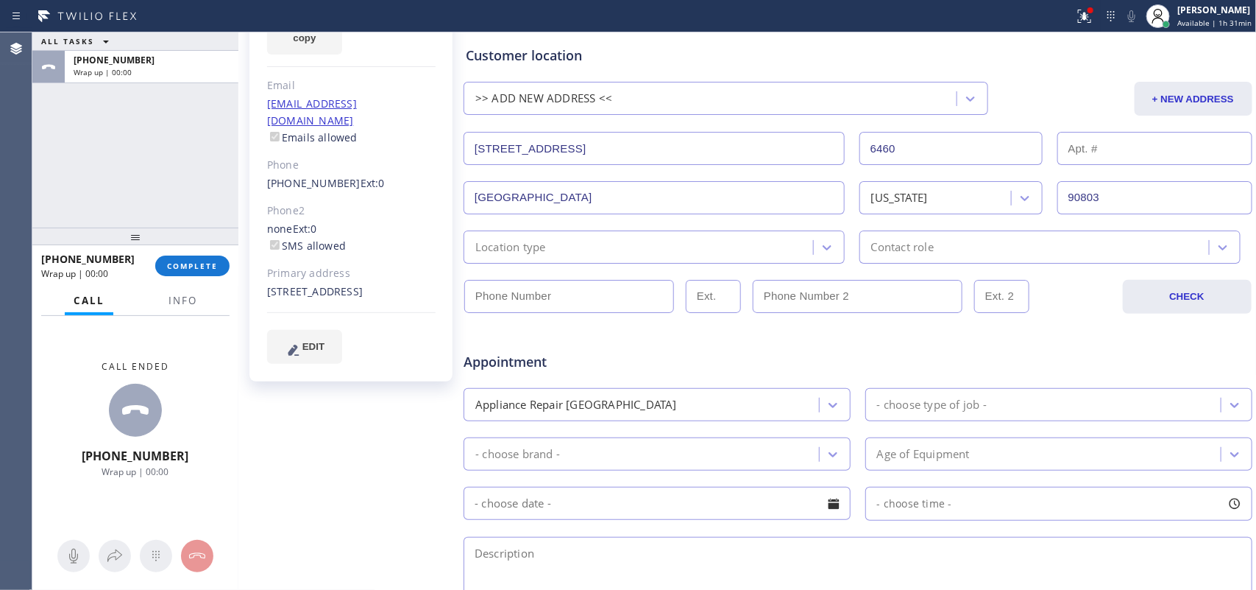
click at [238, 432] on div at bounding box center [238, 310] width 0 height 557
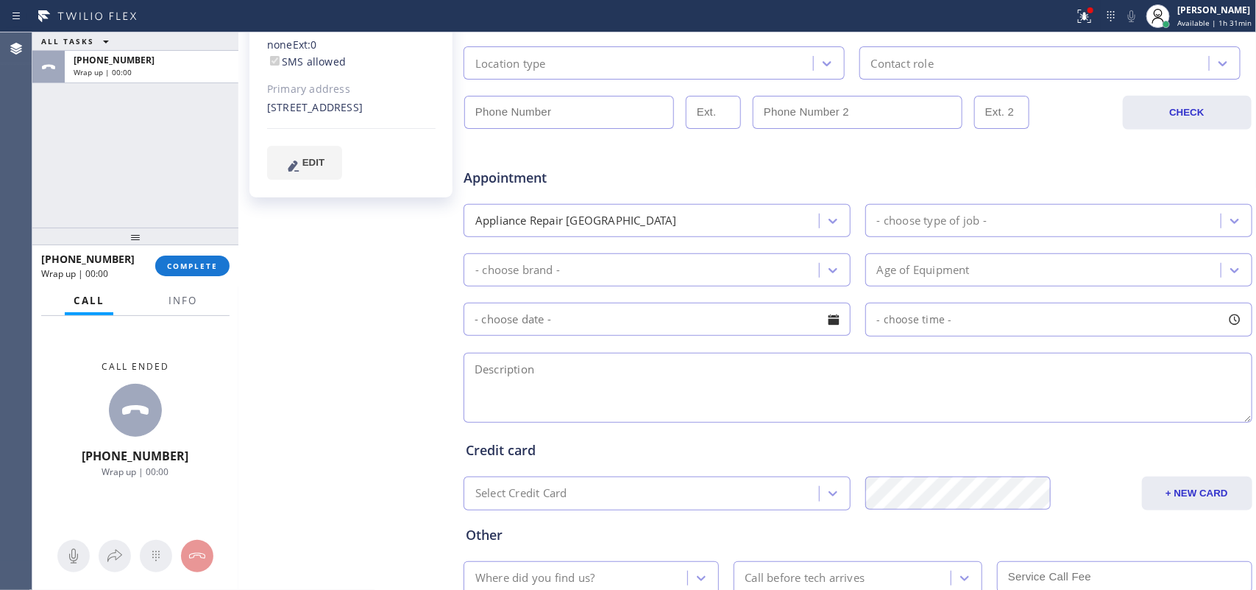
scroll to position [92, 0]
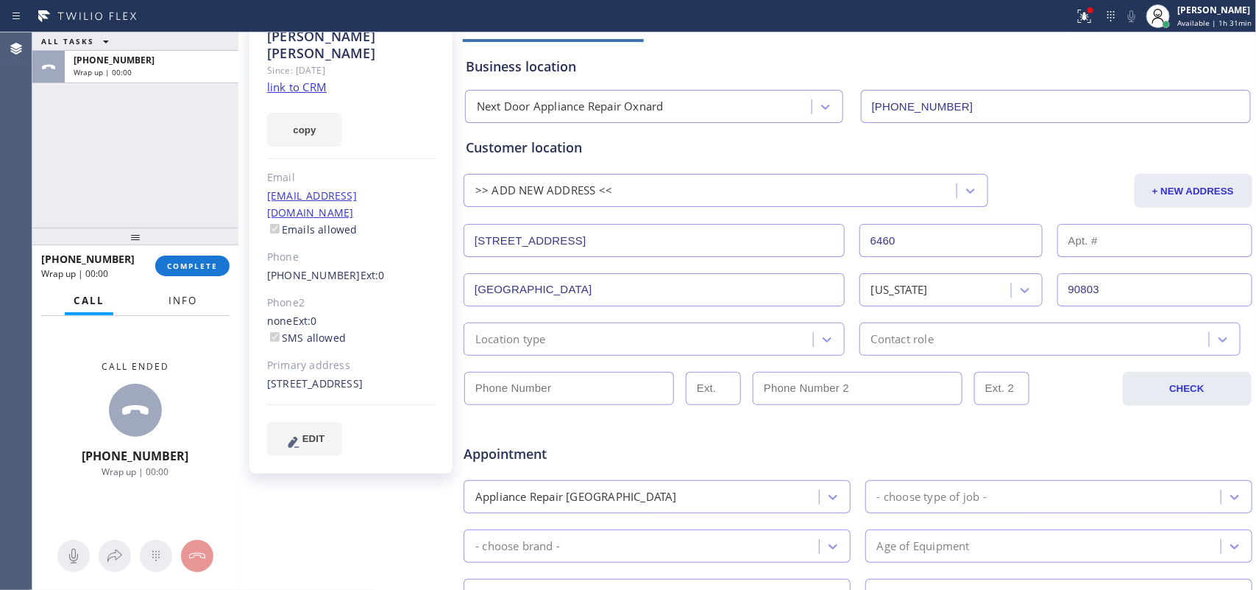
click at [186, 300] on span "Info" at bounding box center [183, 300] width 29 height 13
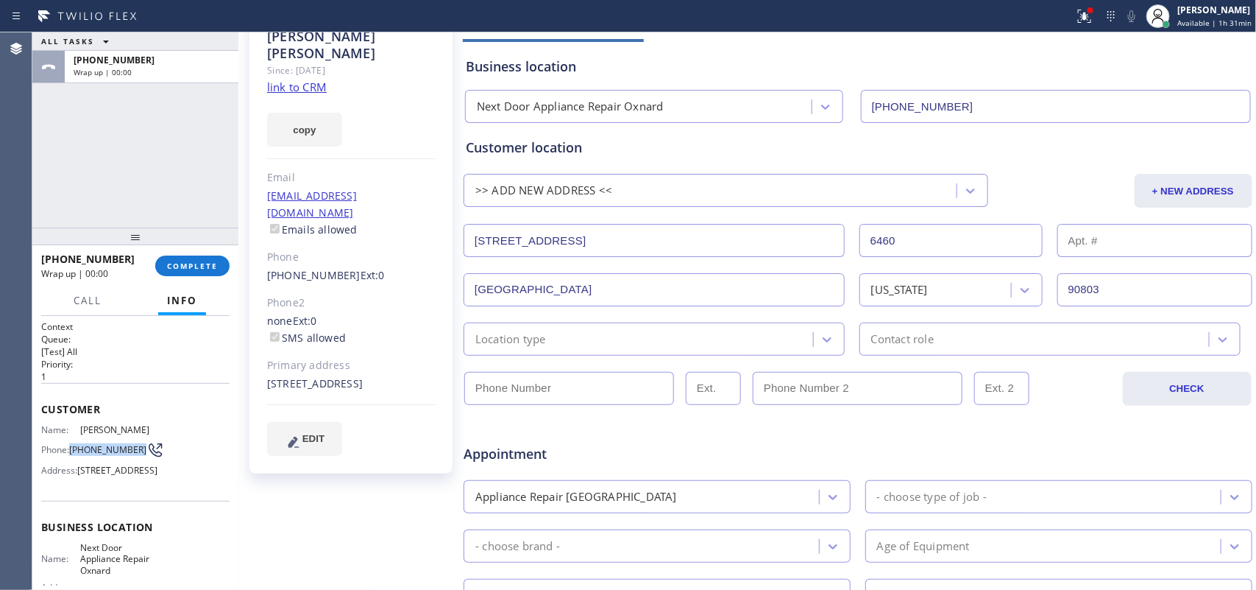
drag, startPoint x: 99, startPoint y: 456, endPoint x: 71, endPoint y: 446, distance: 30.5
click at [71, 446] on span "[PHONE_NUMBER]" at bounding box center [107, 449] width 77 height 11
click at [531, 332] on div "Location type" at bounding box center [510, 338] width 71 height 17
click at [328, 528] on div "Chris Castro Since: 20 may 2020 link to CRM copy Email goaffordablemaintenance@…" at bounding box center [352, 487] width 221 height 954
click at [479, 392] on input "(___) ___-____" at bounding box center [569, 388] width 210 height 33
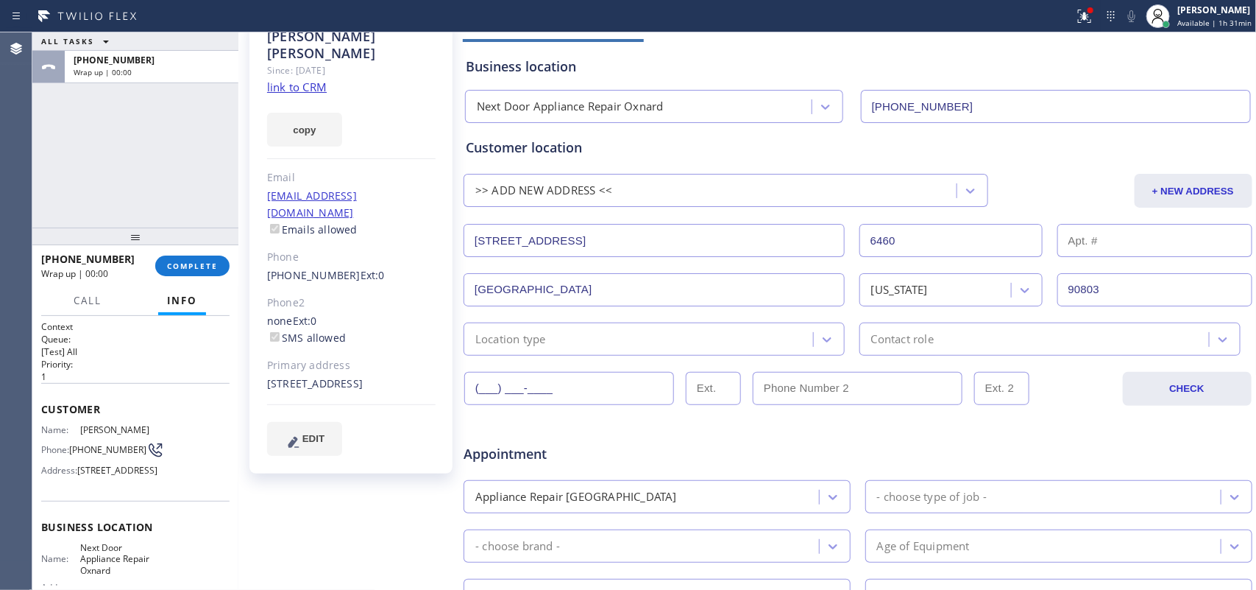
paste input "720) 312-2187"
type input "[PHONE_NUMBER]"
type input "(___) ___-____"
click at [844, 392] on input "(___) ___-____" at bounding box center [858, 388] width 210 height 33
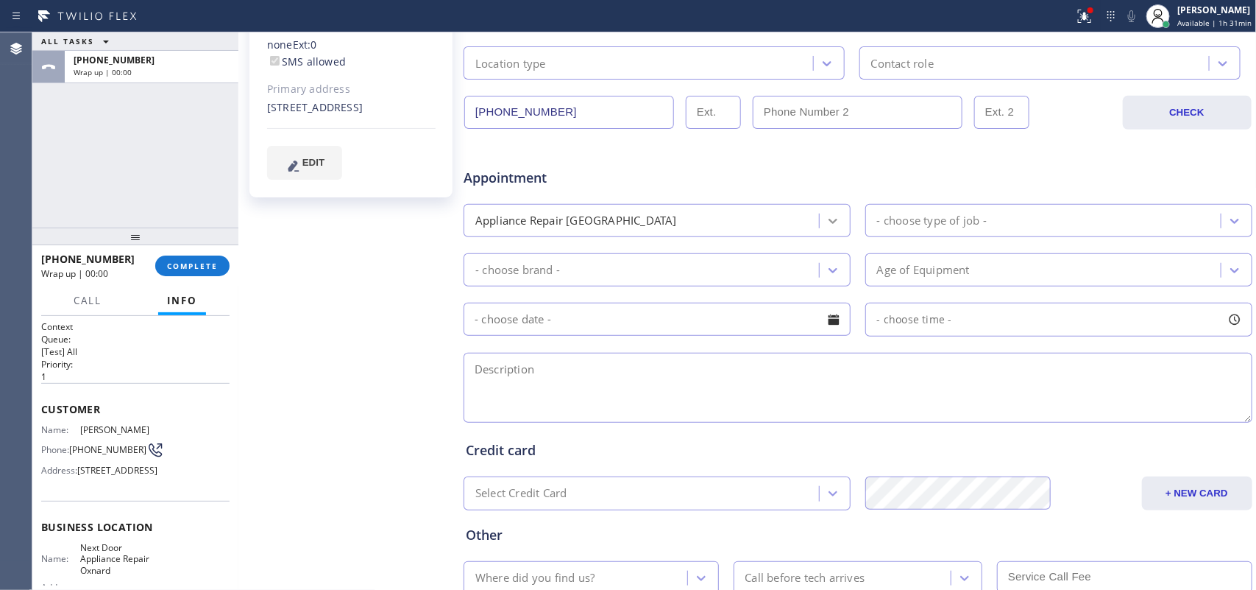
click at [826, 219] on icon at bounding box center [833, 220] width 15 height 15
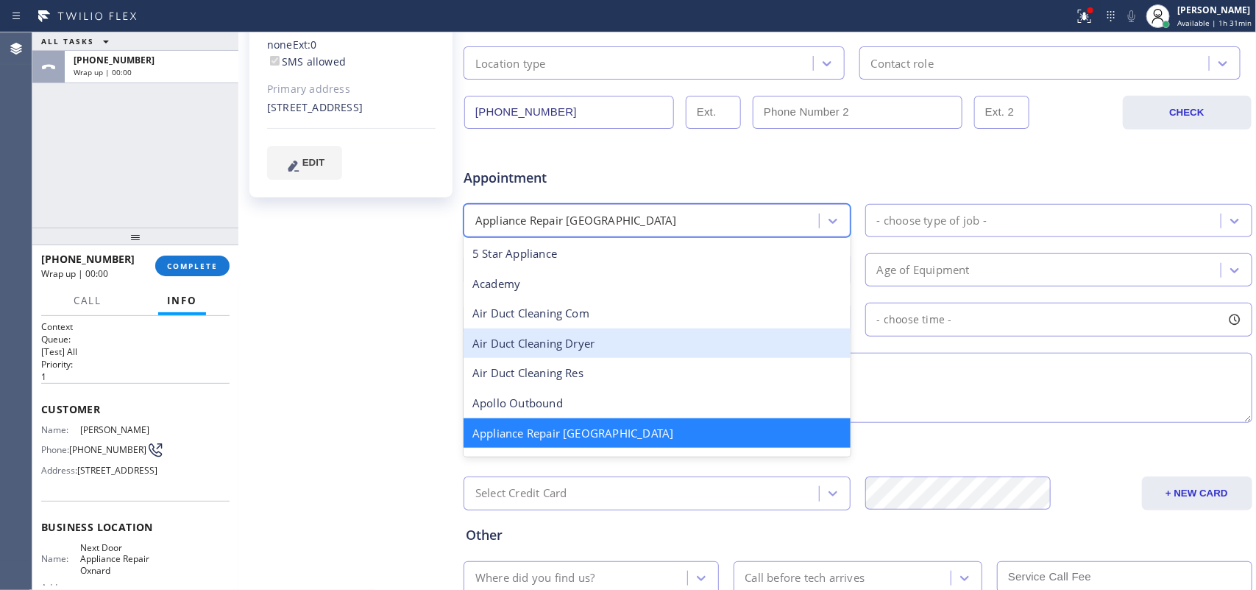
scroll to position [184, 0]
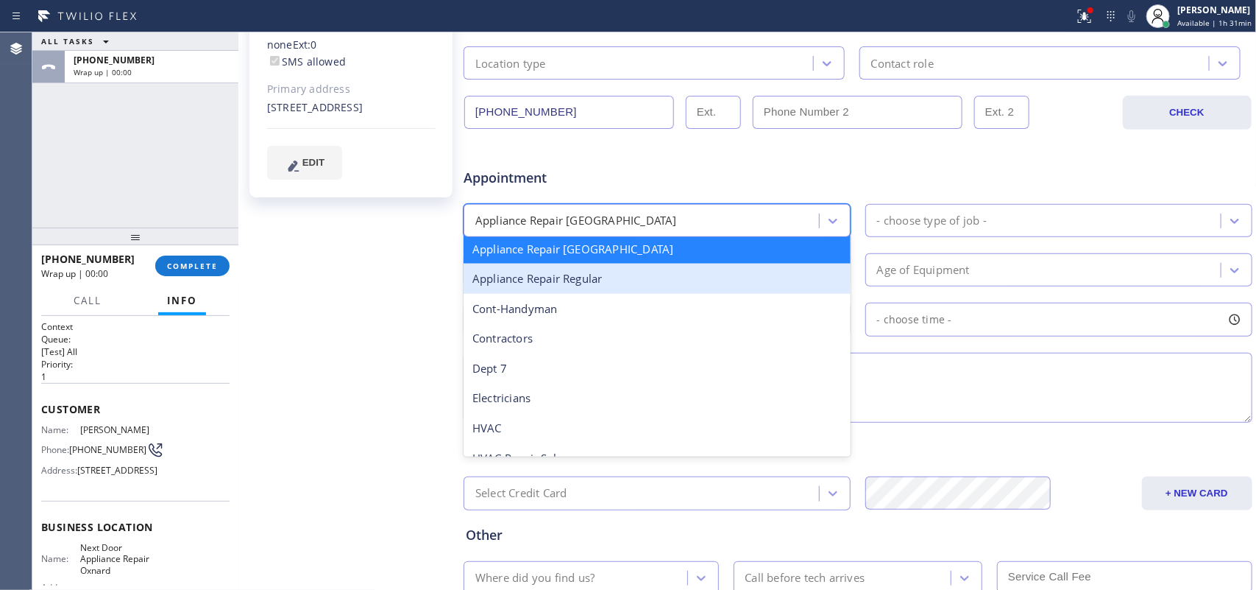
click at [695, 282] on div "Appliance Repair Regular" at bounding box center [657, 278] width 387 height 30
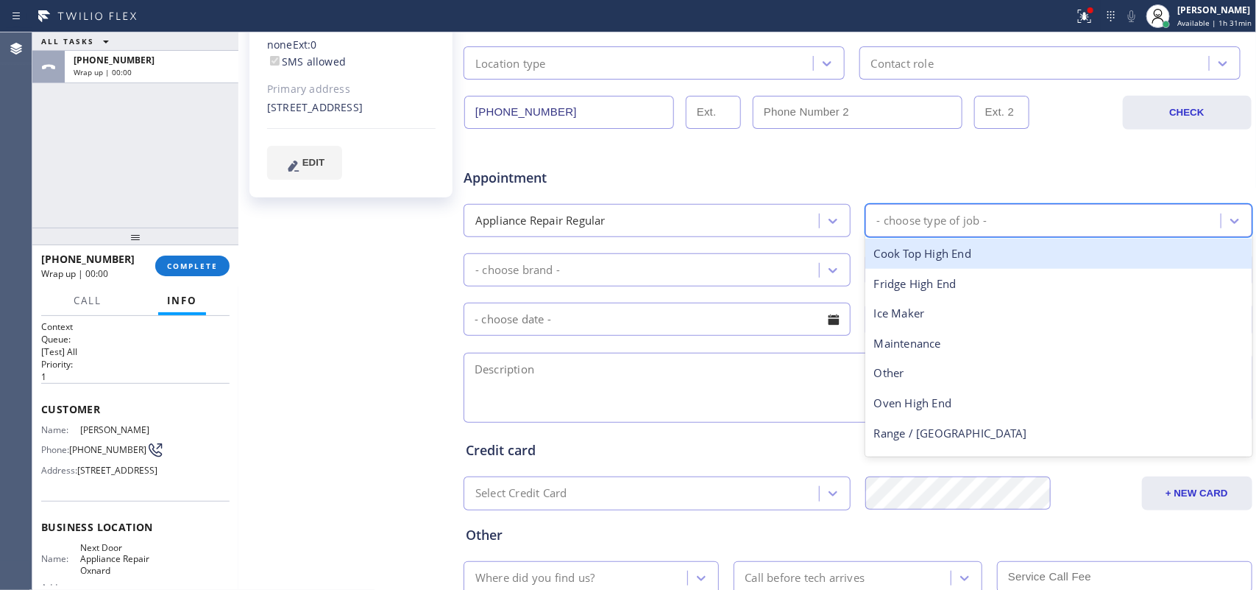
click at [970, 218] on div "- choose type of job -" at bounding box center [932, 220] width 110 height 17
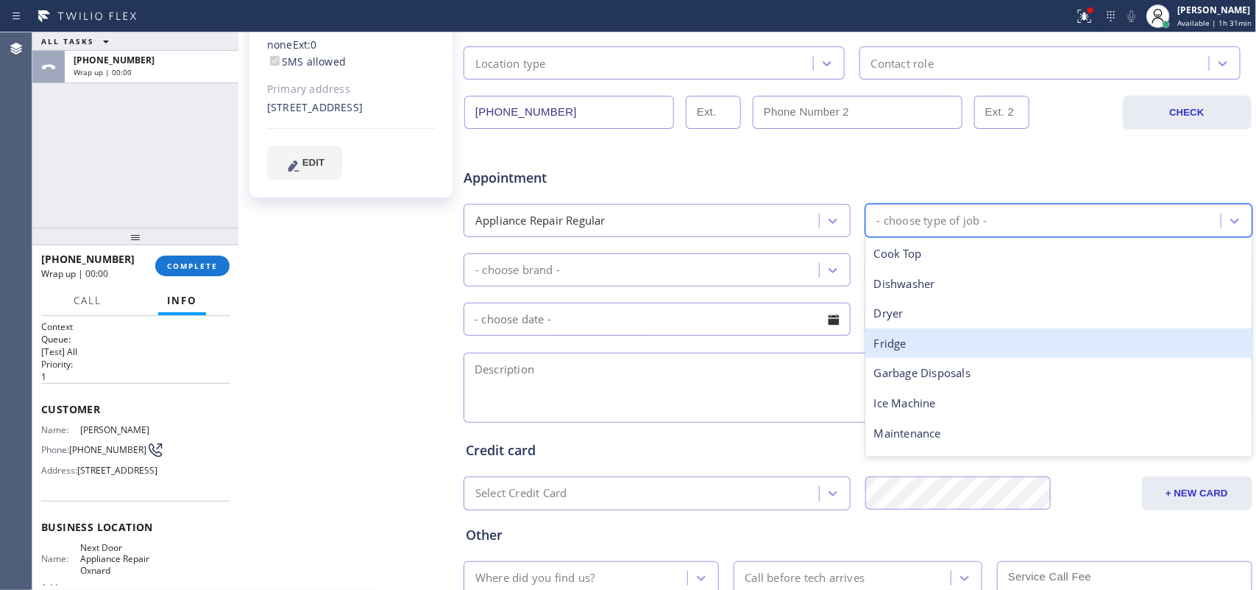
drag, startPoint x: 921, startPoint y: 341, endPoint x: 846, endPoint y: 307, distance: 81.7
click at [920, 341] on div "Fridge" at bounding box center [1058, 343] width 387 height 30
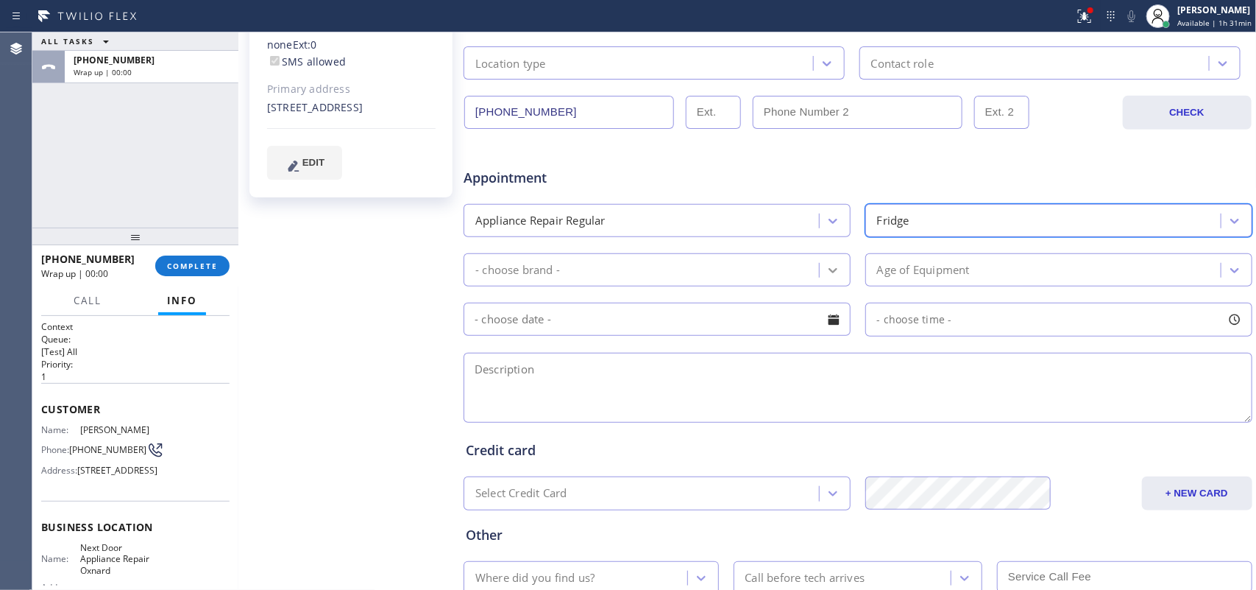
click at [826, 271] on icon at bounding box center [833, 270] width 15 height 15
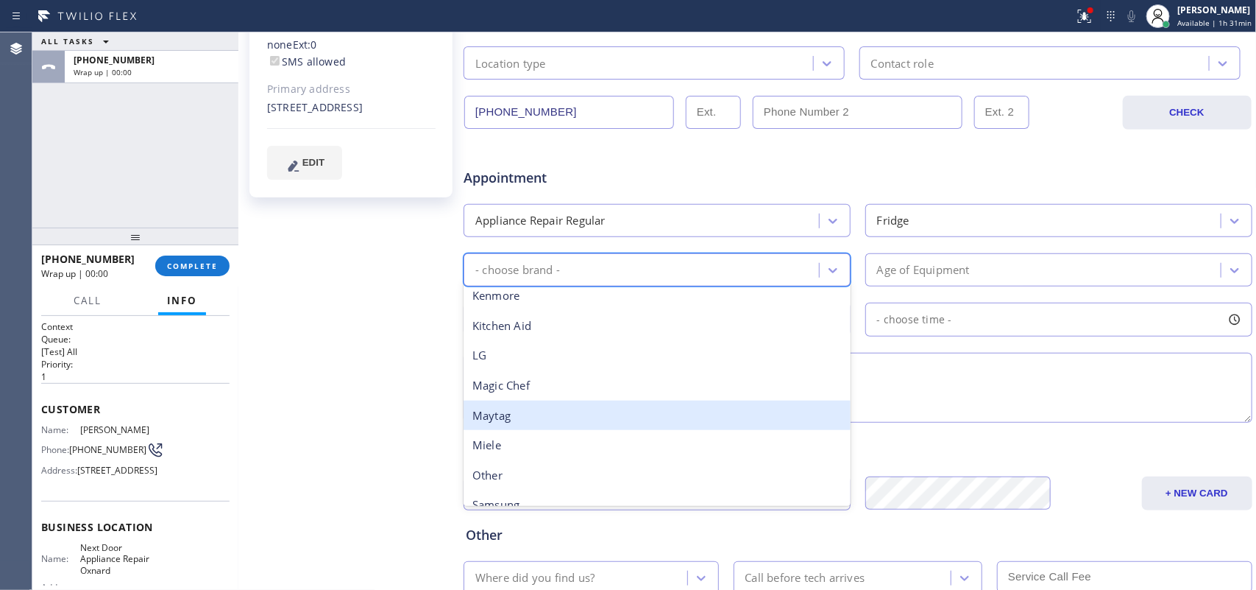
scroll to position [322, 0]
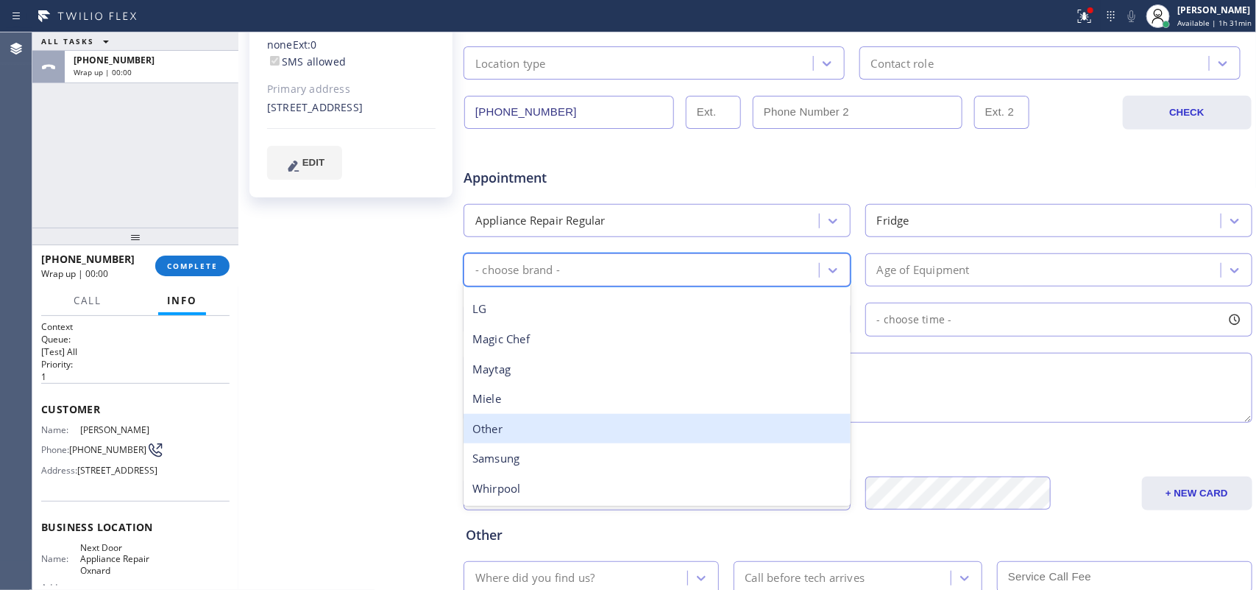
click at [659, 422] on div "Other" at bounding box center [657, 429] width 387 height 30
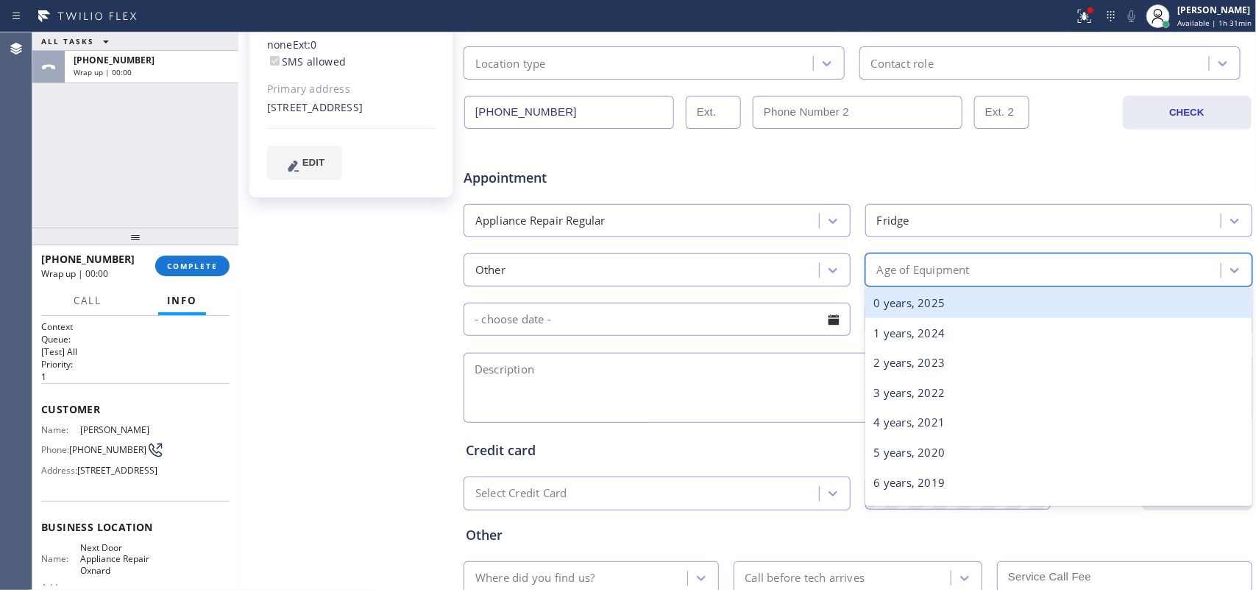
click at [902, 267] on div "Age of Equipment" at bounding box center [923, 269] width 93 height 17
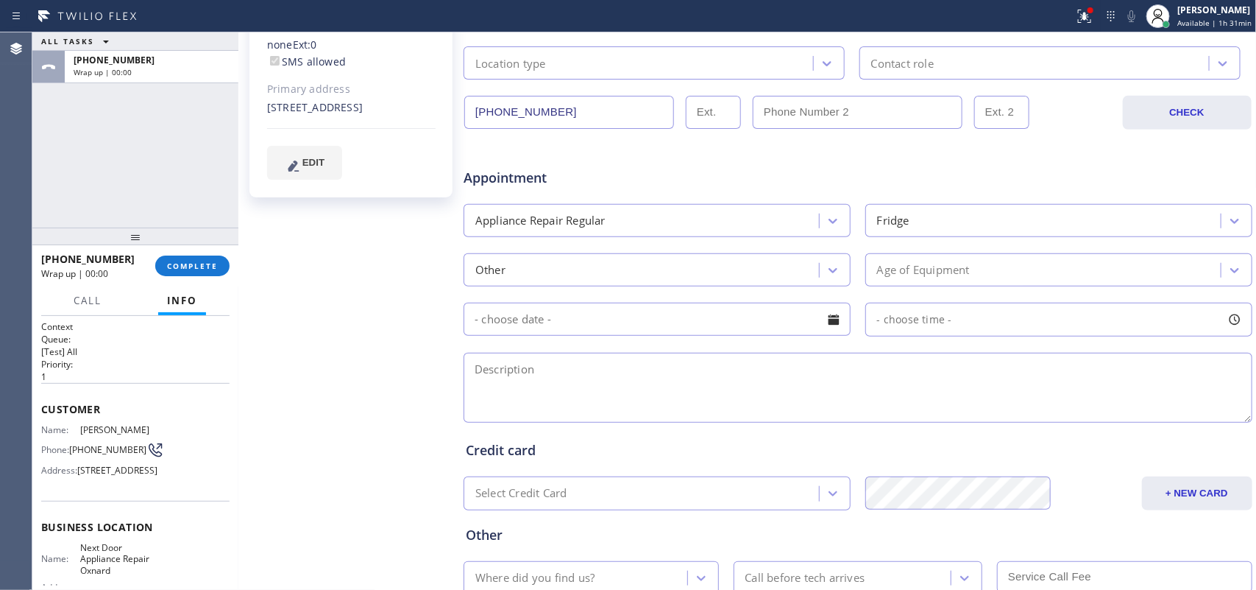
click at [324, 381] on div "Chris Castro Since: 20 may 2020 link to CRM copy Email goaffordablemaintenance@…" at bounding box center [352, 211] width 221 height 954
click at [964, 269] on div "Age of Equipment" at bounding box center [923, 269] width 93 height 17
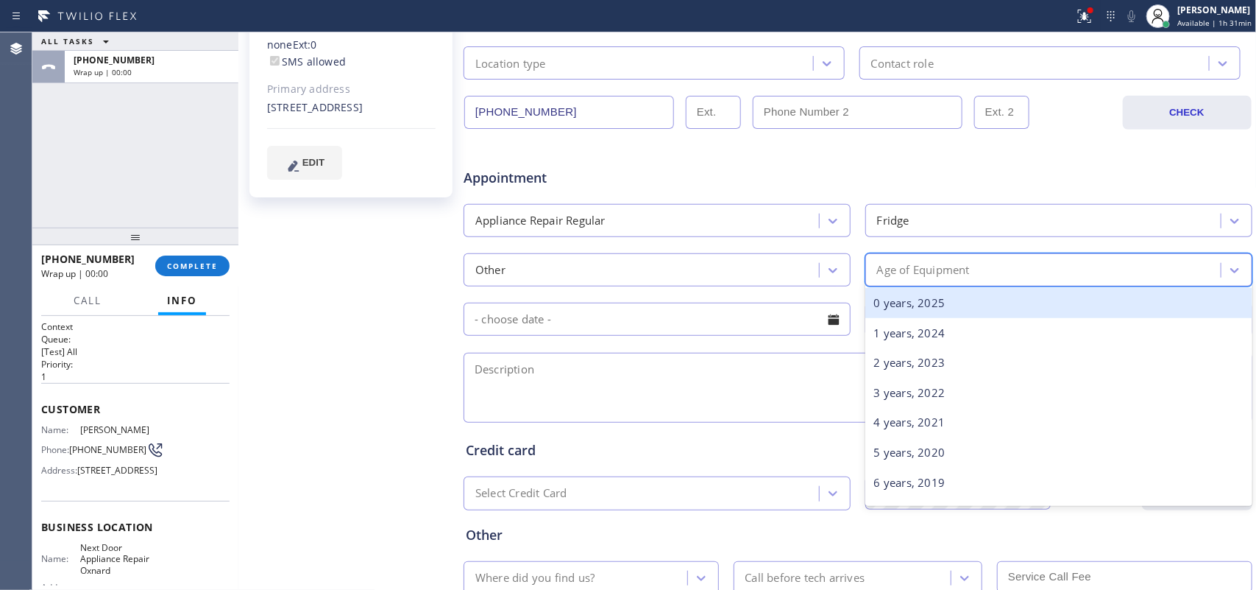
click at [966, 296] on div "0 years, 2025" at bounding box center [1058, 303] width 387 height 30
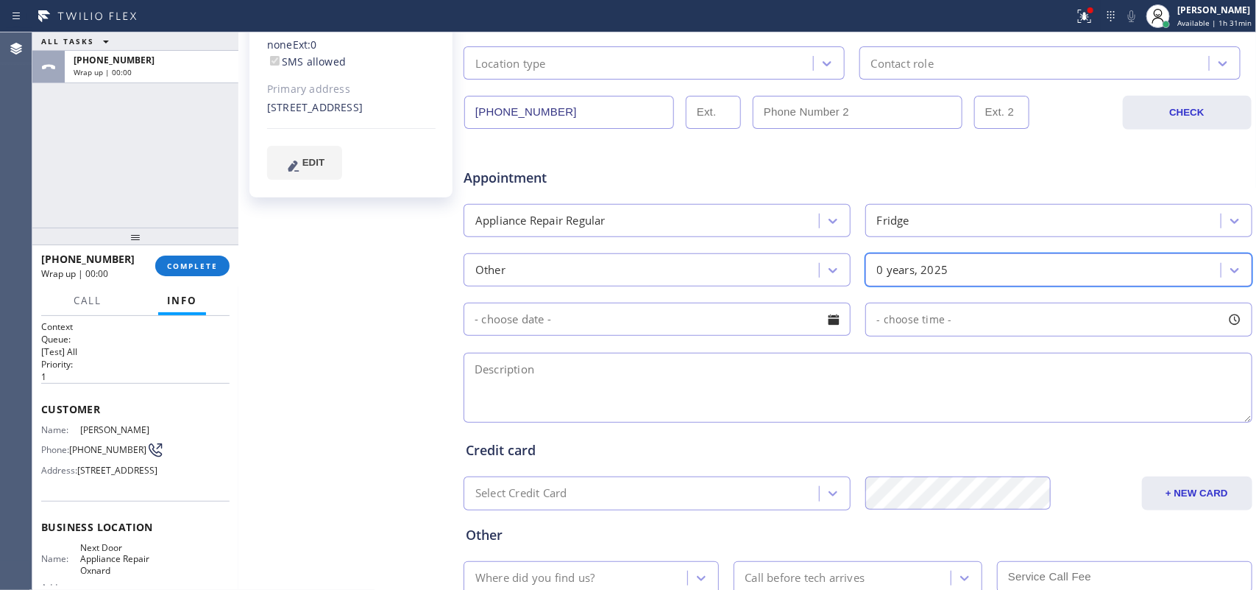
click at [830, 317] on div at bounding box center [833, 319] width 25 height 25
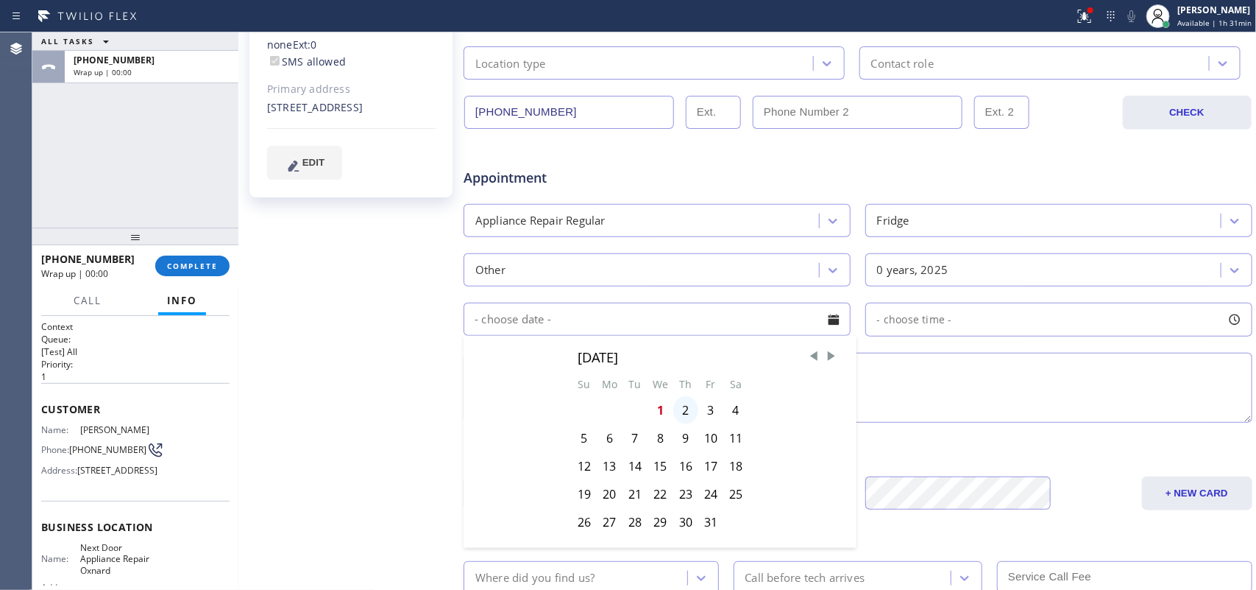
click at [683, 410] on div "2" at bounding box center [685, 410] width 25 height 28
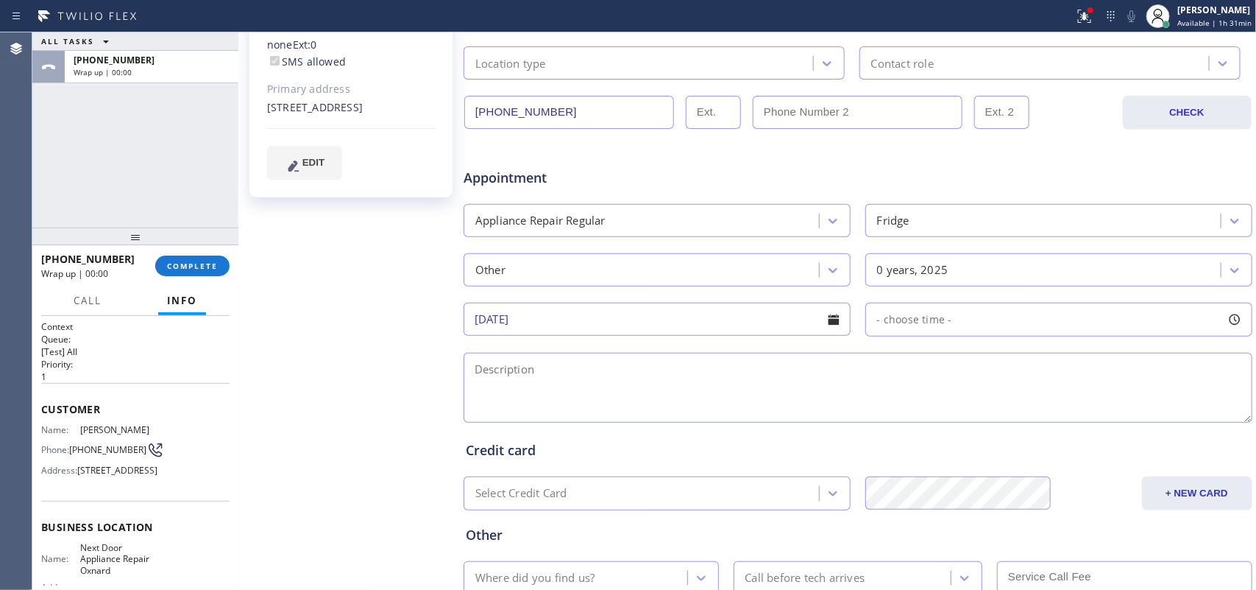
click at [1222, 322] on div at bounding box center [1234, 319] width 25 height 25
drag, startPoint x: 894, startPoint y: 413, endPoint x: 987, endPoint y: 410, distance: 92.8
click at [987, 410] on div "FROM TILL 8:00 AM 8:00 AM" at bounding box center [1047, 389] width 365 height 106
drag, startPoint x: 1060, startPoint y: 417, endPoint x: 980, endPoint y: 416, distance: 80.2
click at [982, 416] on div at bounding box center [991, 409] width 18 height 31
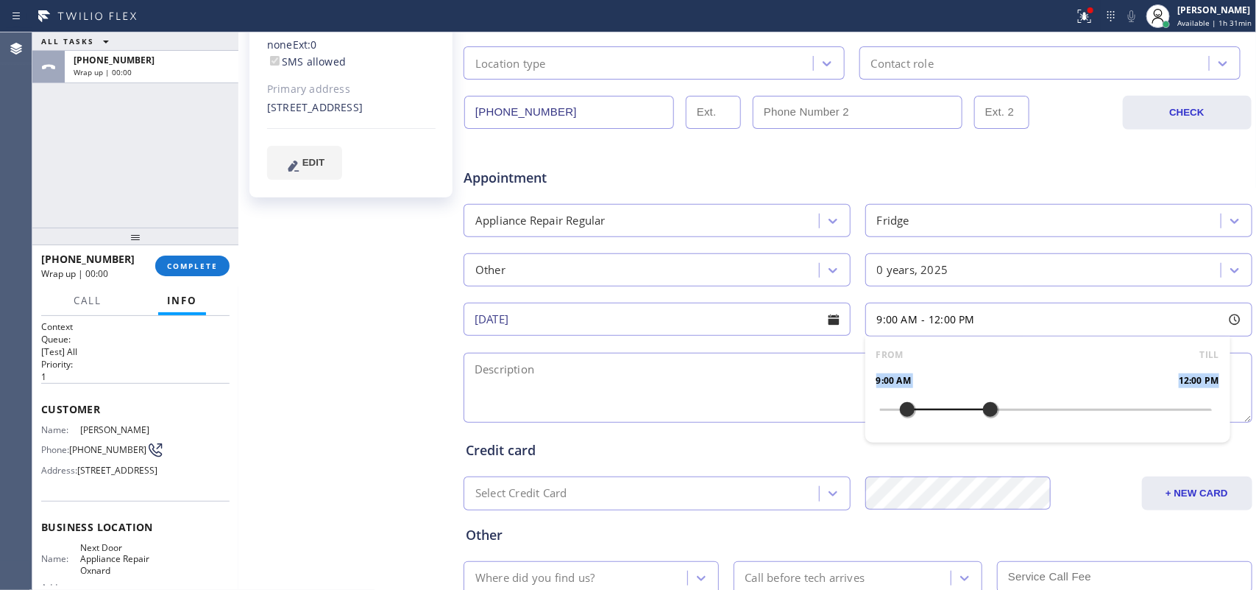
drag, startPoint x: 872, startPoint y: 413, endPoint x: 903, endPoint y: 413, distance: 30.9
click at [903, 413] on div at bounding box center [908, 409] width 18 height 31
click at [722, 383] on textarea at bounding box center [858, 388] width 789 height 70
click at [96, 294] on span "Call" at bounding box center [88, 300] width 28 height 13
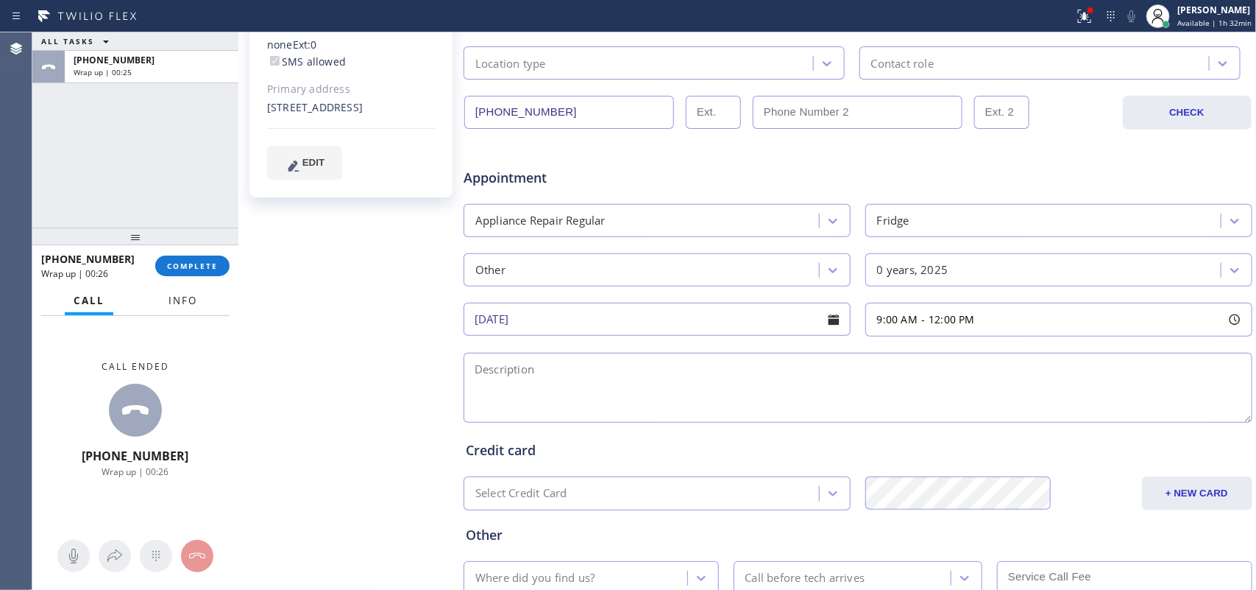
click at [178, 297] on span "Info" at bounding box center [183, 300] width 29 height 13
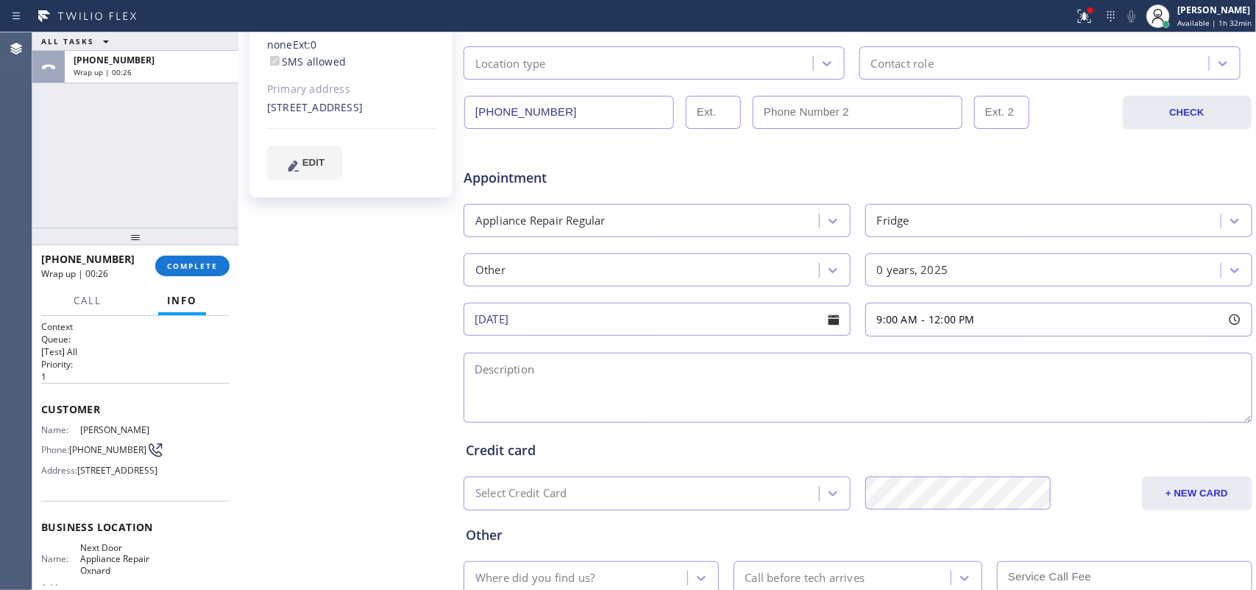
scroll to position [184, 0]
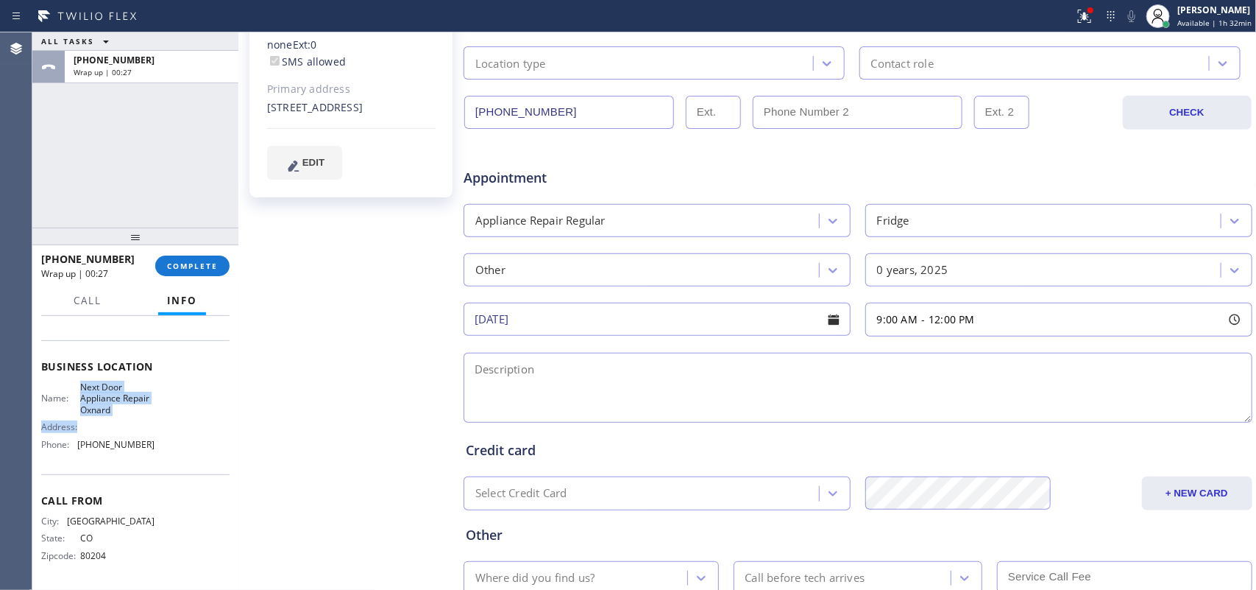
drag, startPoint x: 126, startPoint y: 408, endPoint x: 79, endPoint y: 384, distance: 52.3
click at [79, 384] on div "Name: Next Door Appliance Repair Oxnard Address: Phone: (619) 773-0893" at bounding box center [135, 418] width 188 height 74
click at [147, 401] on div "Name: Next Door Appliance Repair Oxnard Address: Phone: (619) 773-0893" at bounding box center [135, 418] width 188 height 74
drag, startPoint x: 141, startPoint y: 416, endPoint x: 75, endPoint y: 388, distance: 71.9
click at [75, 388] on div "Name: Next Door Appliance Repair Oxnard Address: Phone: (619) 773-0893" at bounding box center [97, 418] width 113 height 74
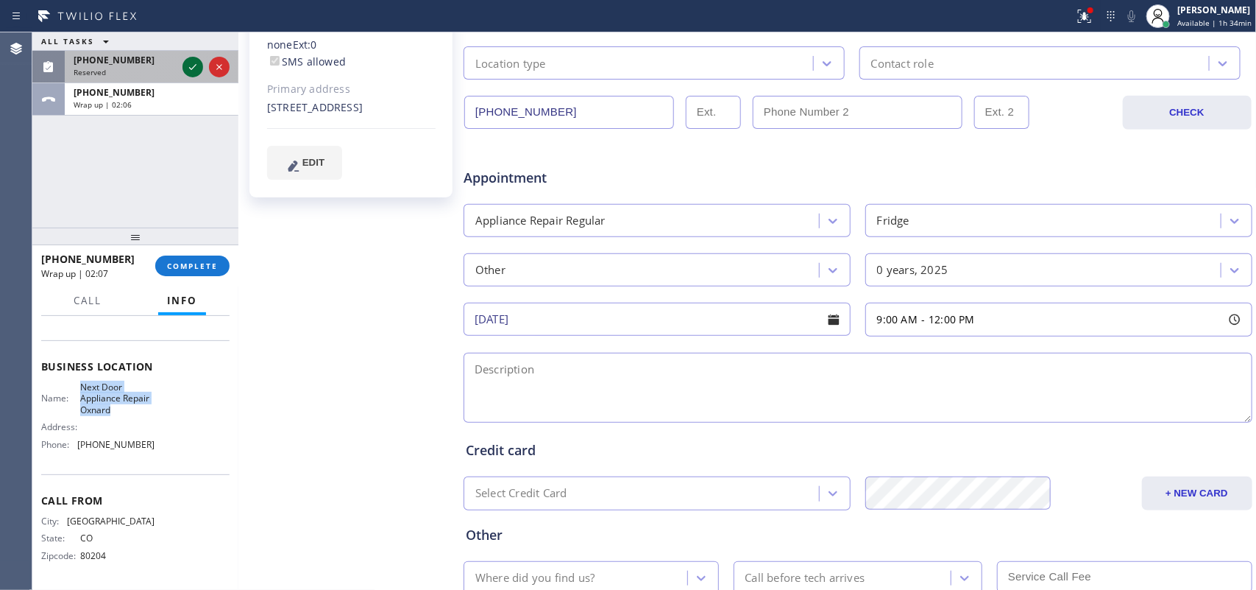
click at [192, 63] on icon at bounding box center [193, 67] width 18 height 18
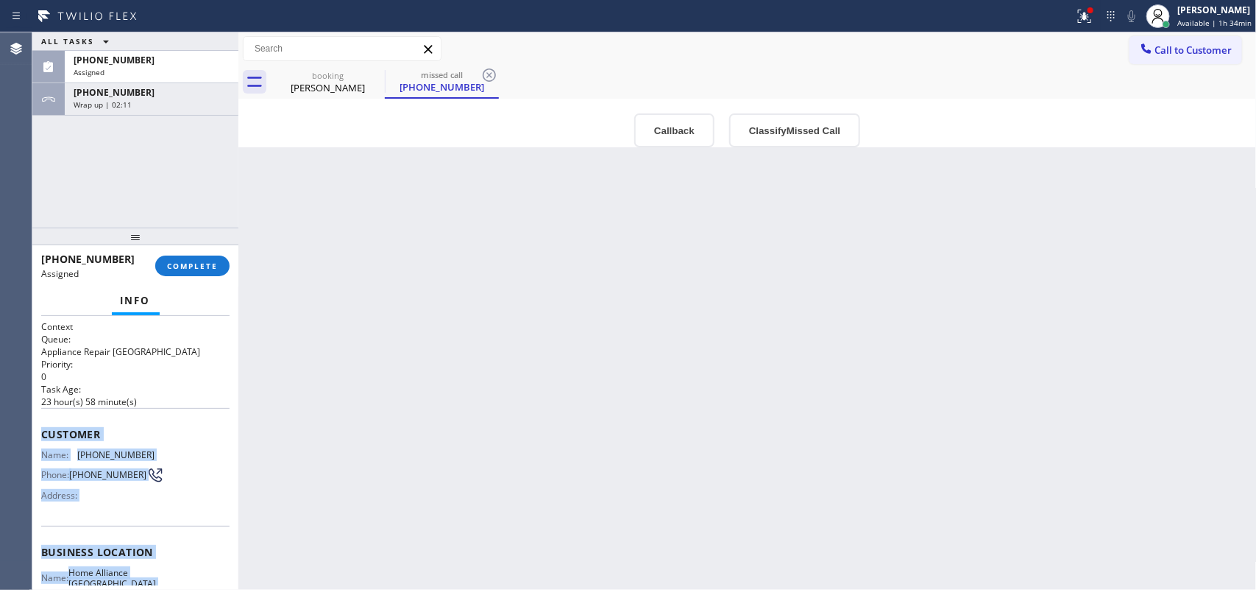
drag, startPoint x: 163, startPoint y: 451, endPoint x: 40, endPoint y: 428, distance: 125.1
click at [41, 428] on div "Context Queue: Appliance Repair High End Priority: 0 Task Age: 23 hour(s) 58 mi…" at bounding box center [135, 539] width 188 height 439
click at [815, 137] on button "Classify Missed Call" at bounding box center [794, 130] width 131 height 34
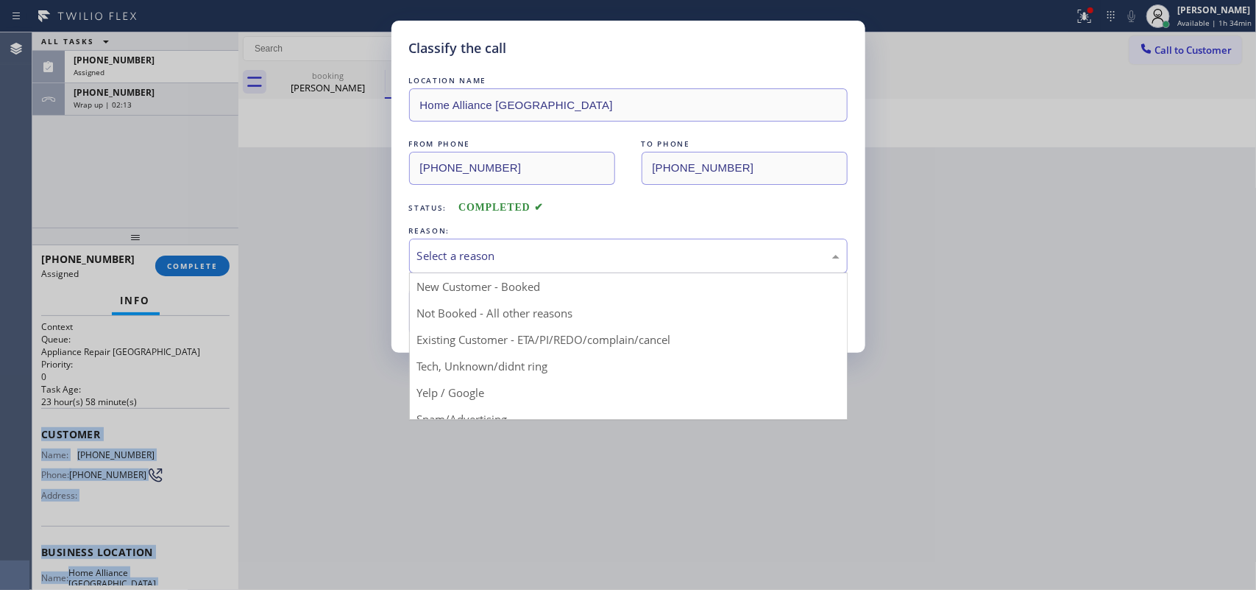
click at [683, 249] on div "Select a reason" at bounding box center [628, 255] width 422 height 17
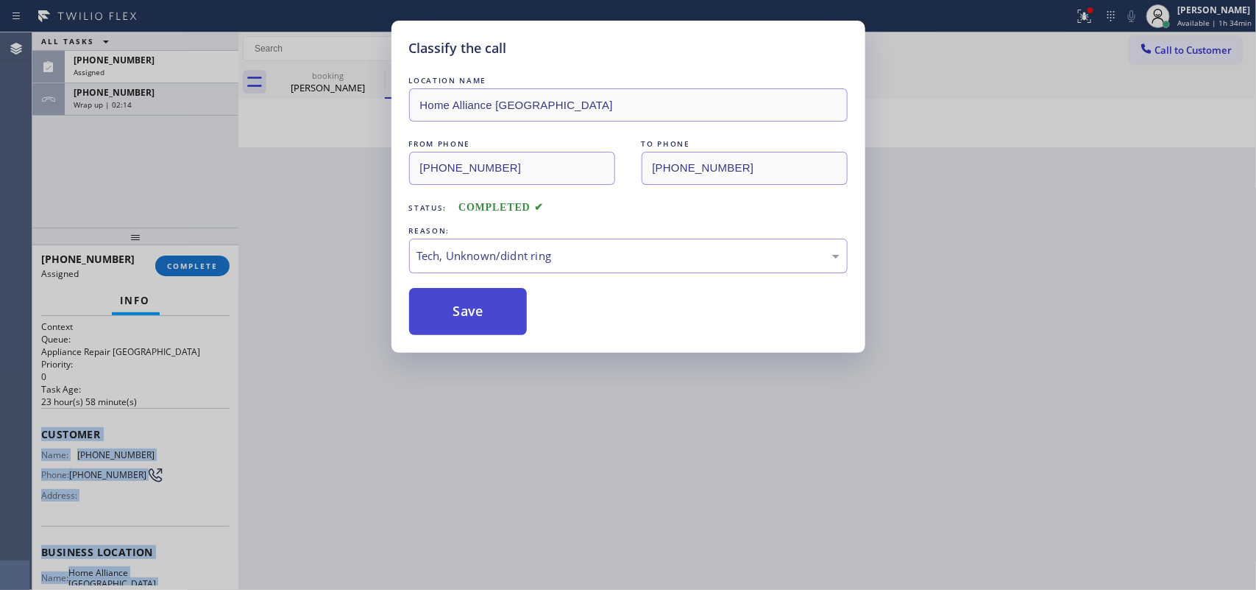
click at [489, 316] on button "Save" at bounding box center [468, 311] width 118 height 47
type input "10/02/2025"
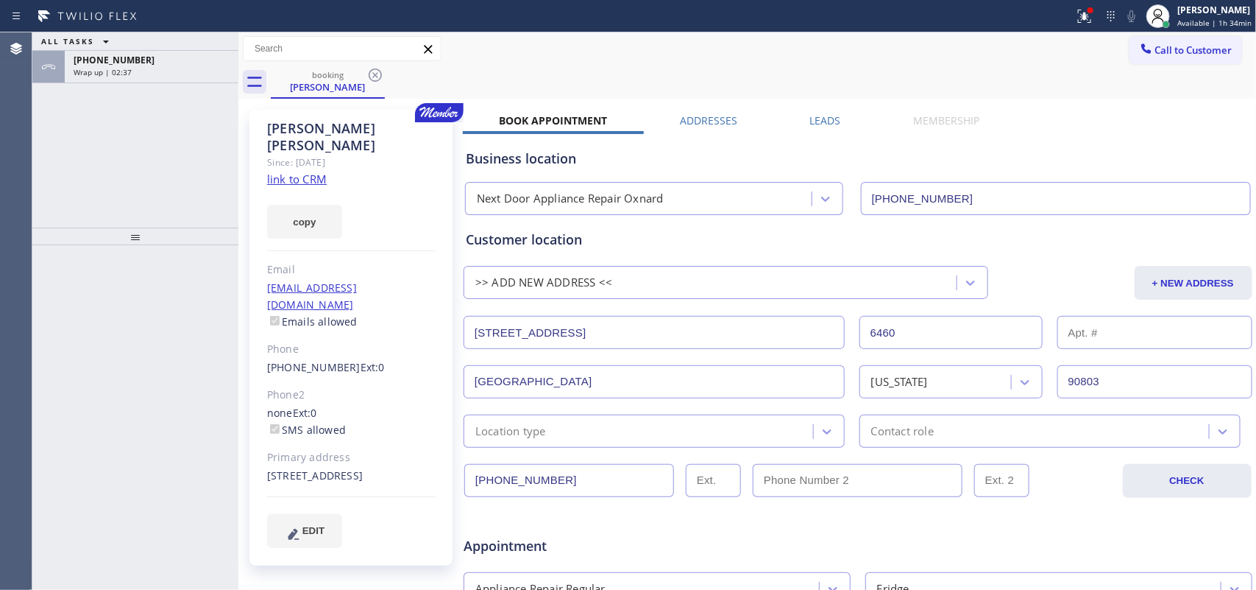
scroll to position [92, 0]
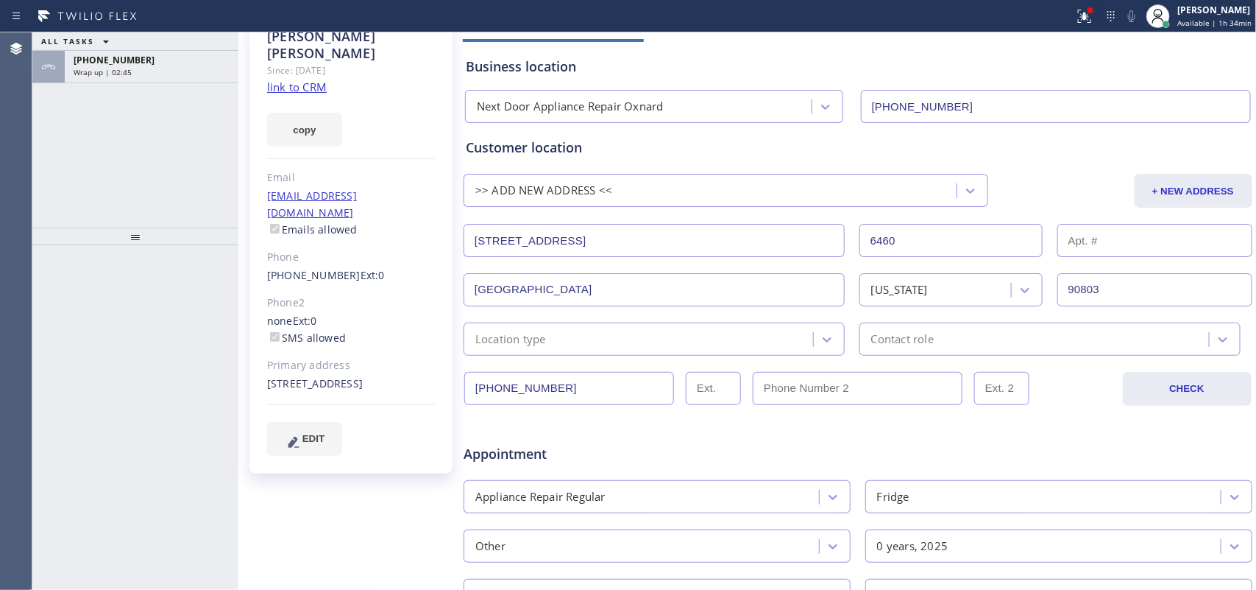
click at [177, 245] on div at bounding box center [135, 236] width 206 height 18
click at [1086, 238] on input "text" at bounding box center [1155, 240] width 195 height 33
paste input "Suite D230"
type input "Suite D230"
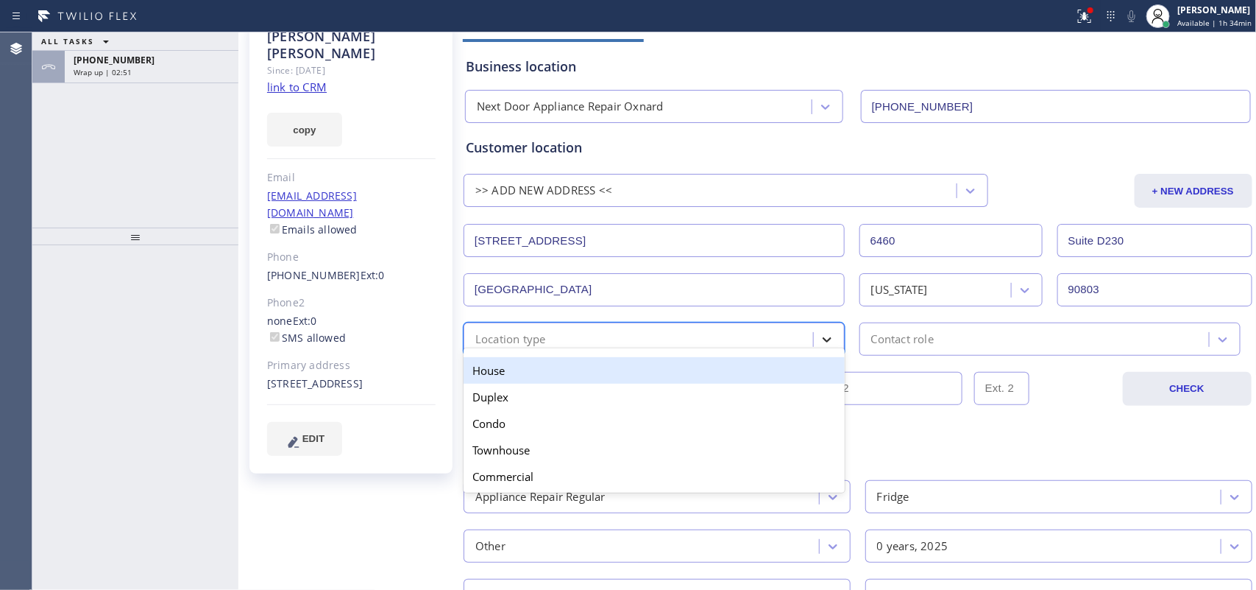
click at [820, 336] on icon at bounding box center [827, 339] width 15 height 15
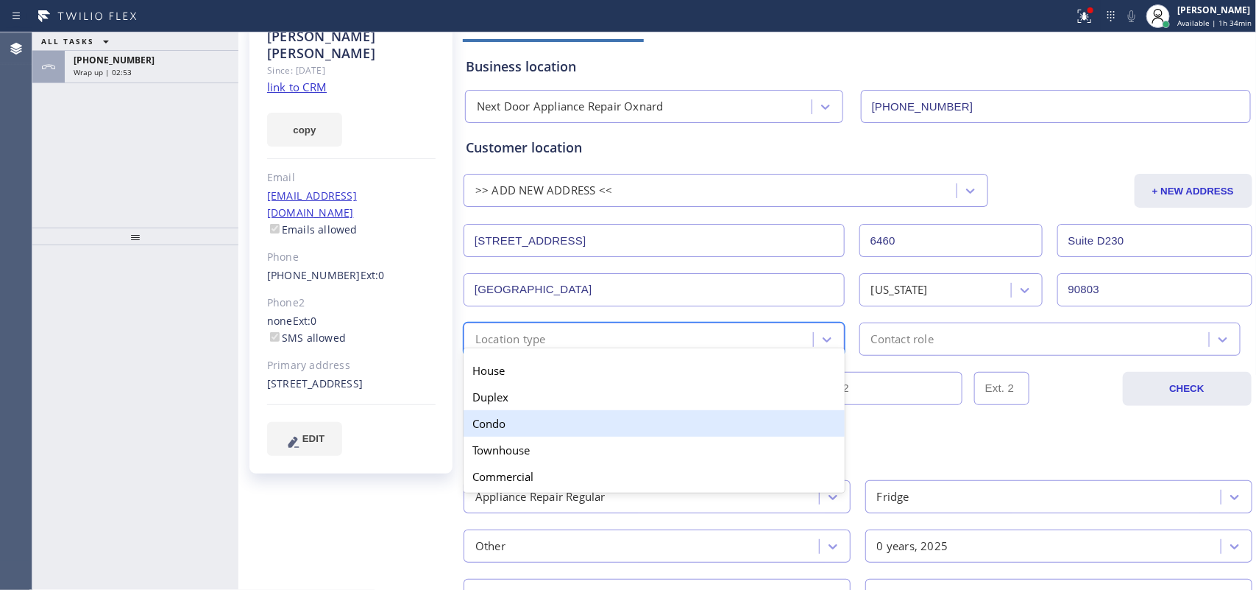
scroll to position [184, 0]
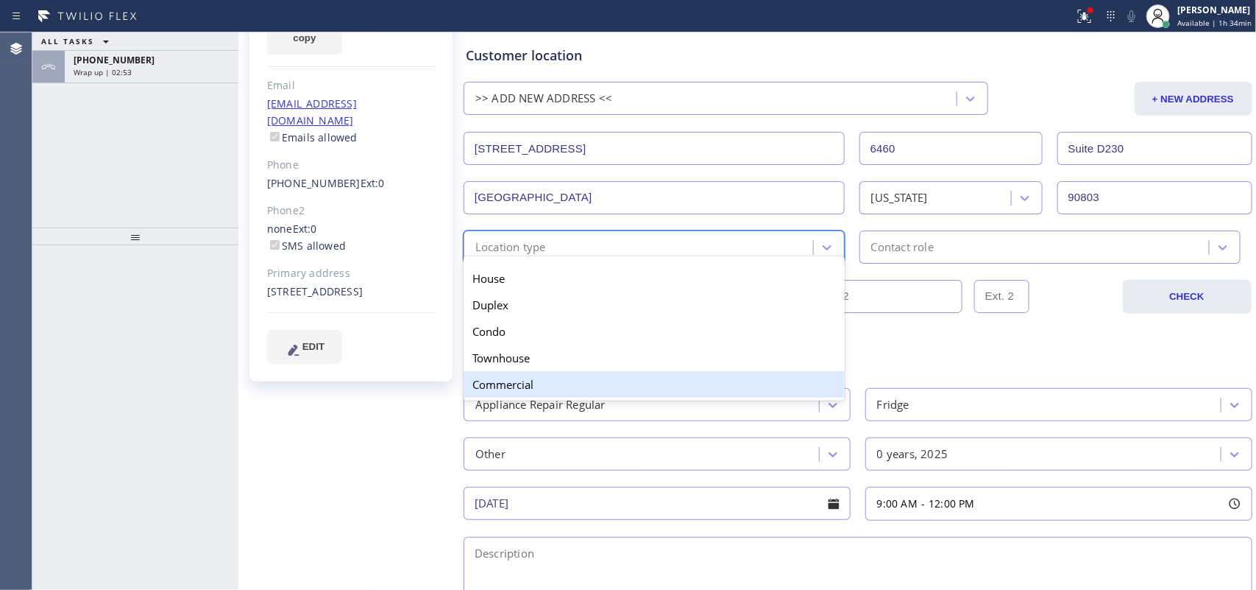
click at [609, 387] on div "Commercial" at bounding box center [654, 384] width 381 height 26
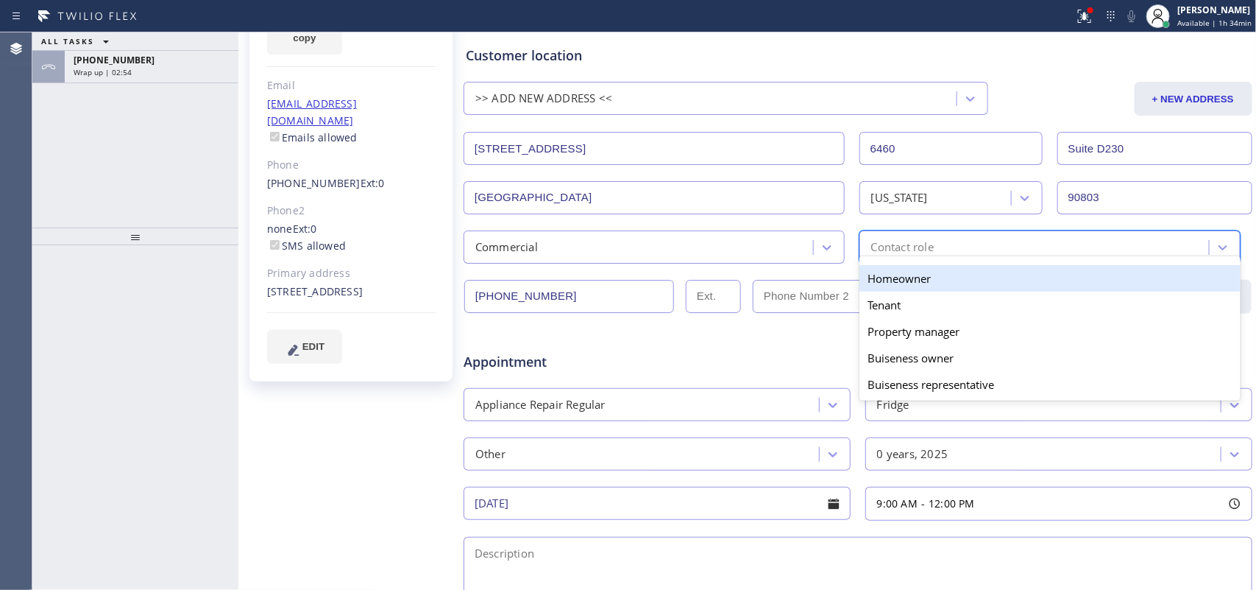
click at [920, 244] on div "Contact role" at bounding box center [902, 246] width 63 height 17
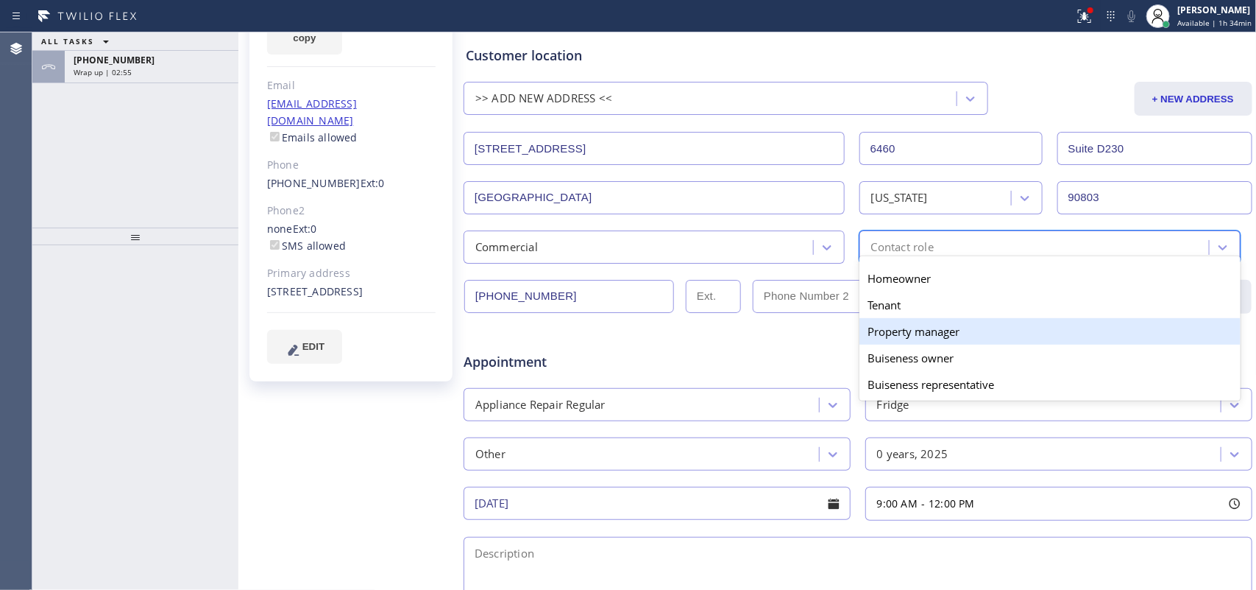
click at [918, 339] on div "Property manager" at bounding box center [1050, 331] width 381 height 26
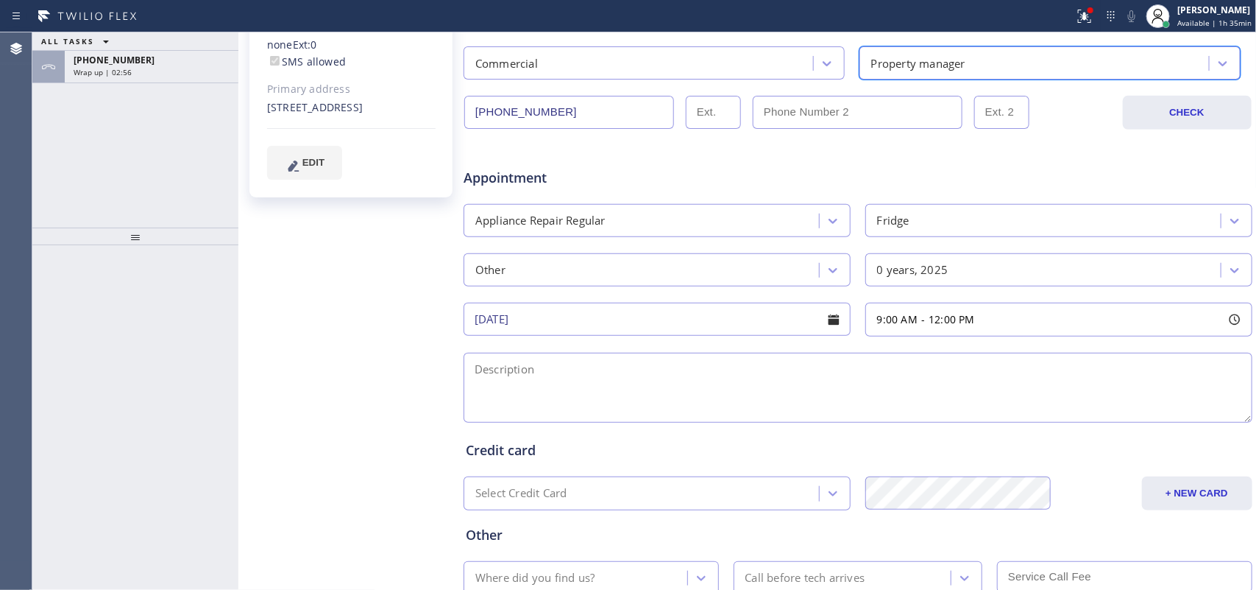
scroll to position [460, 0]
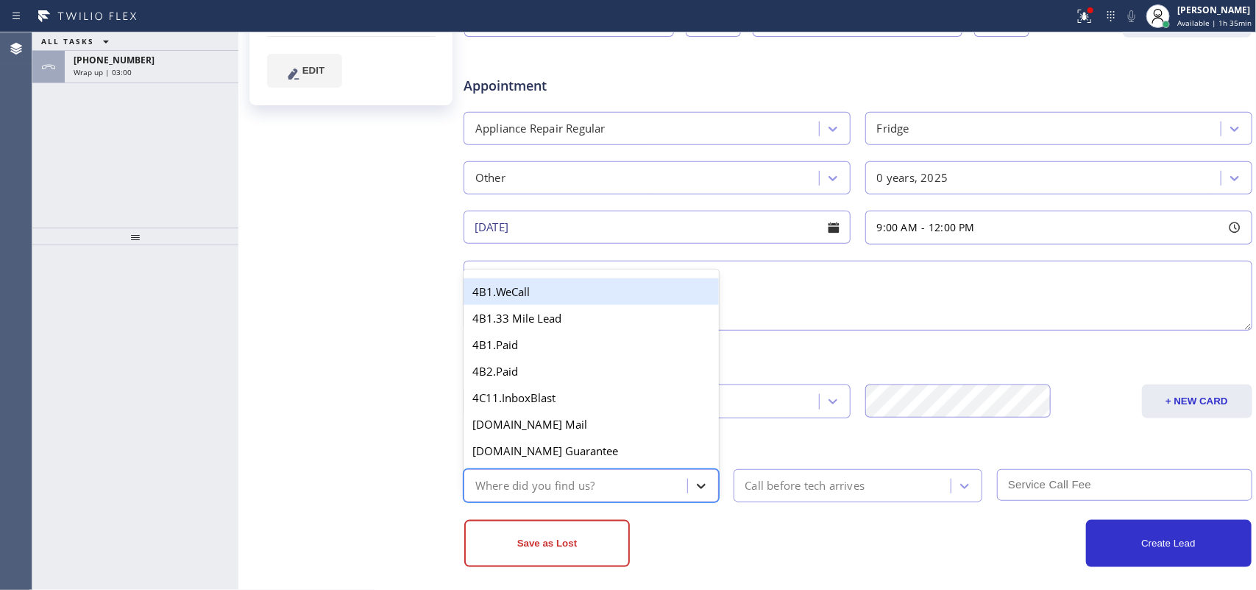
click at [698, 481] on icon at bounding box center [701, 485] width 15 height 15
type input "re"
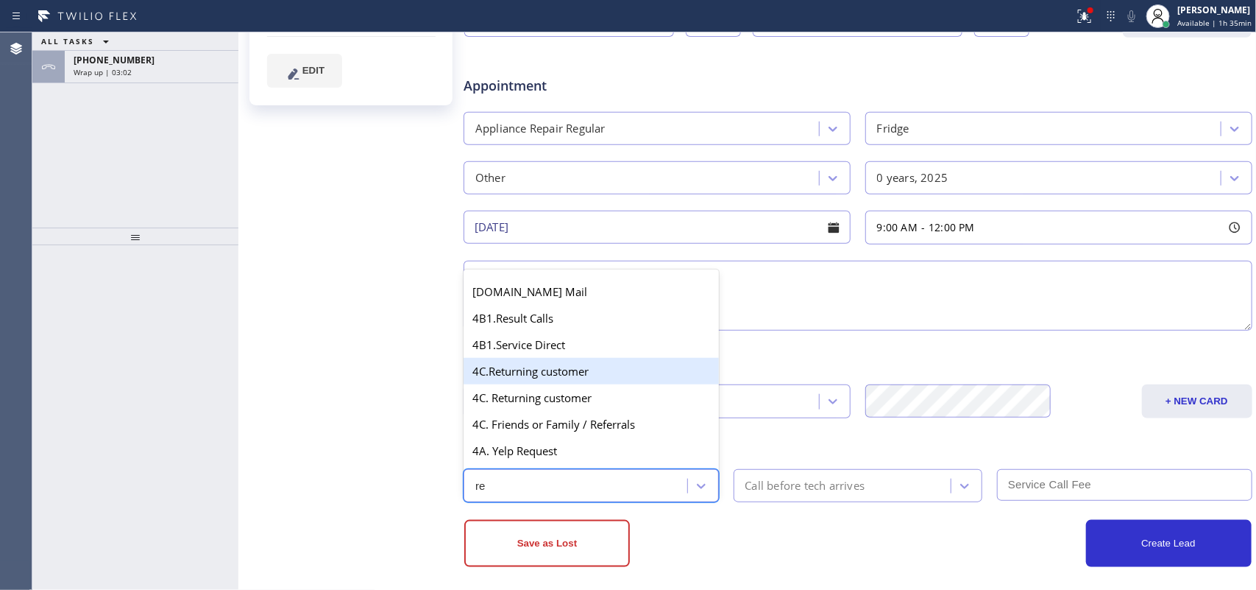
click at [575, 370] on div "4C.Returning customer" at bounding box center [591, 371] width 255 height 26
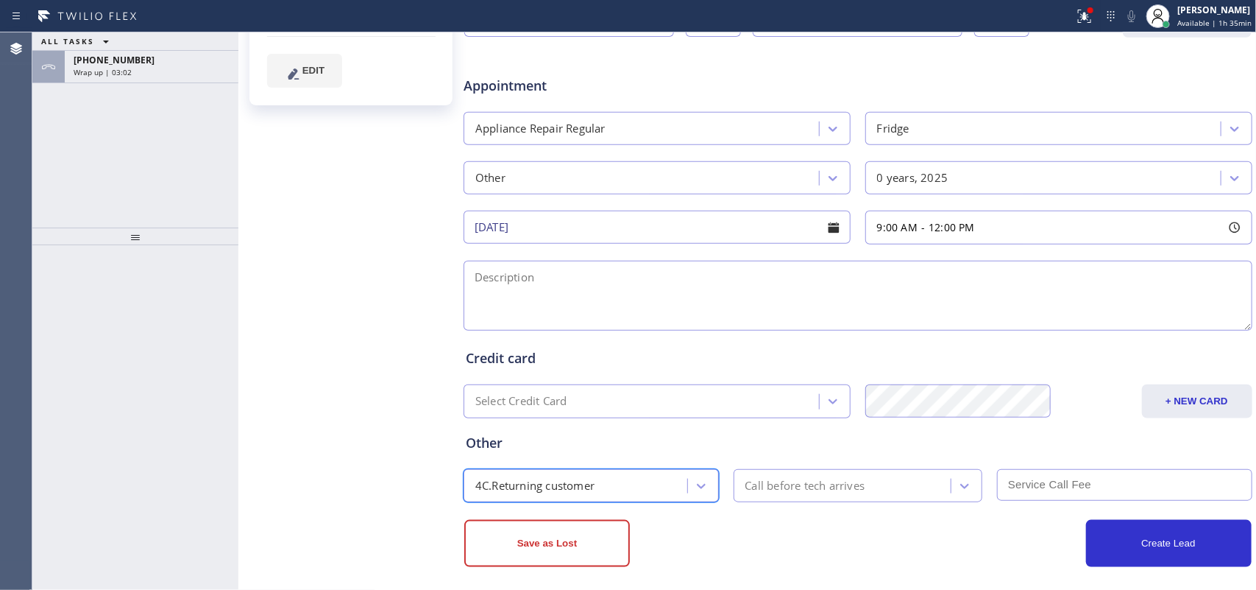
click at [868, 479] on div "Call before tech arrives" at bounding box center [844, 485] width 213 height 26
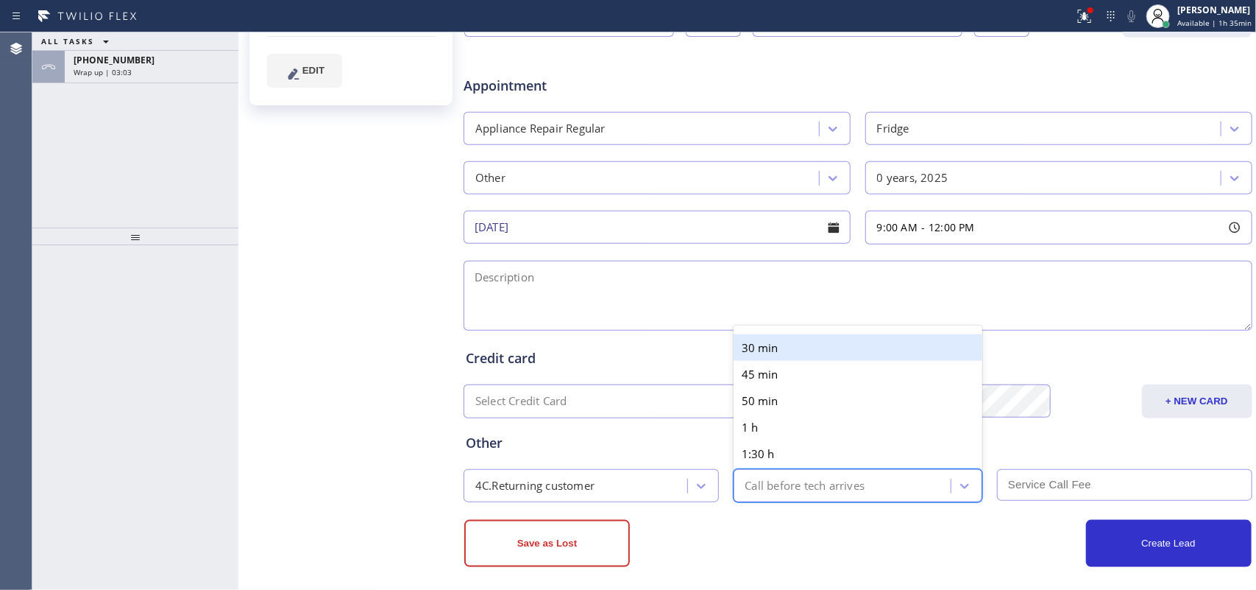
click at [846, 355] on div "30 min" at bounding box center [858, 347] width 249 height 26
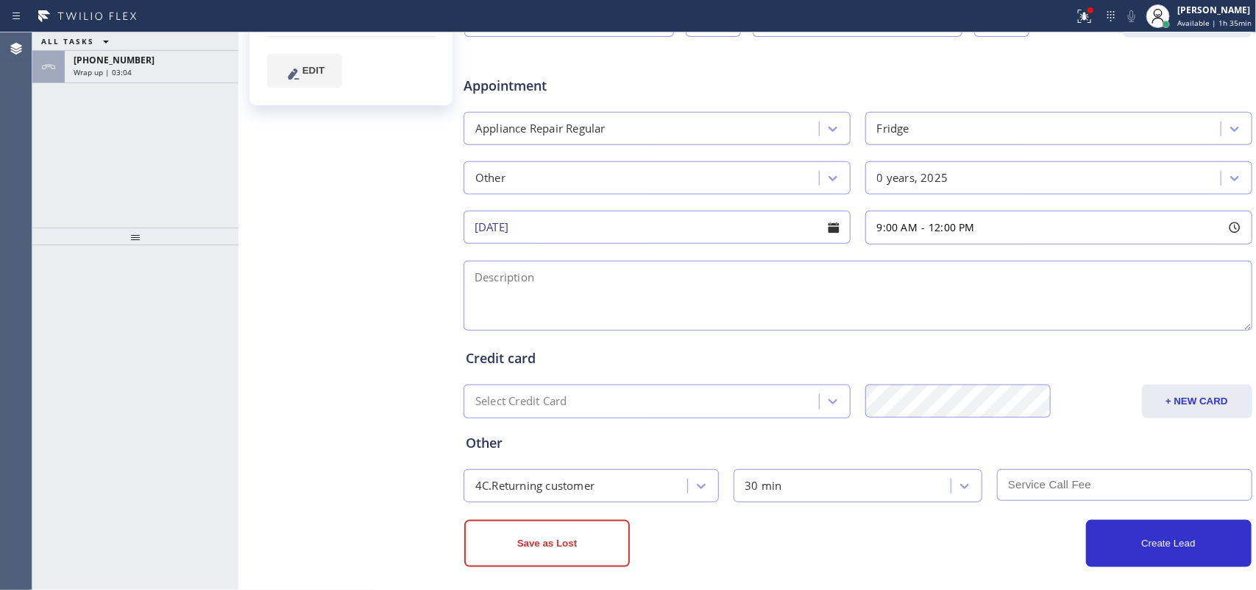
click at [1077, 486] on input "text" at bounding box center [1124, 485] width 255 height 32
type input "0"
click at [319, 244] on div "Chris Castro Since: 20 may 2020 link to CRM copy Email goaffordablemaintenance@…" at bounding box center [352, 119] width 221 height 954
click at [688, 300] on textarea at bounding box center [858, 296] width 789 height 70
paste textarea "9-12/no scf/ 5% on labor cost/ Free Standing Regular Fridge(not sure of the bra…"
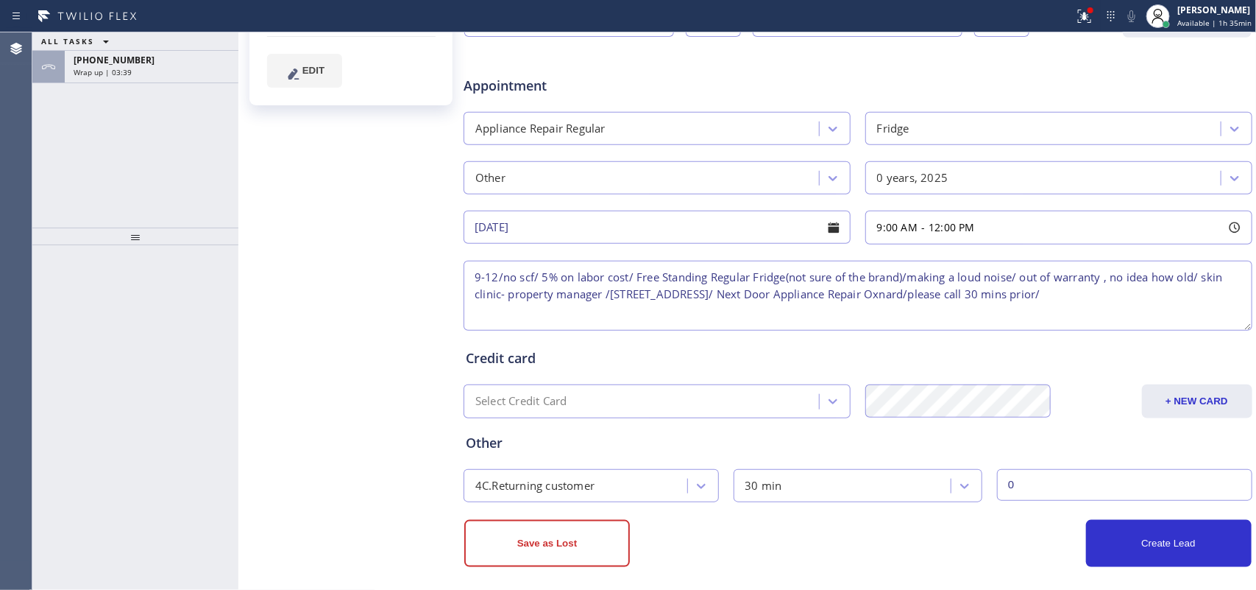
scroll to position [23, 0]
type textarea "9-12/no scf/ 5% on labor cost/ Free Standing Regular Fridge(not sure of the bra…"
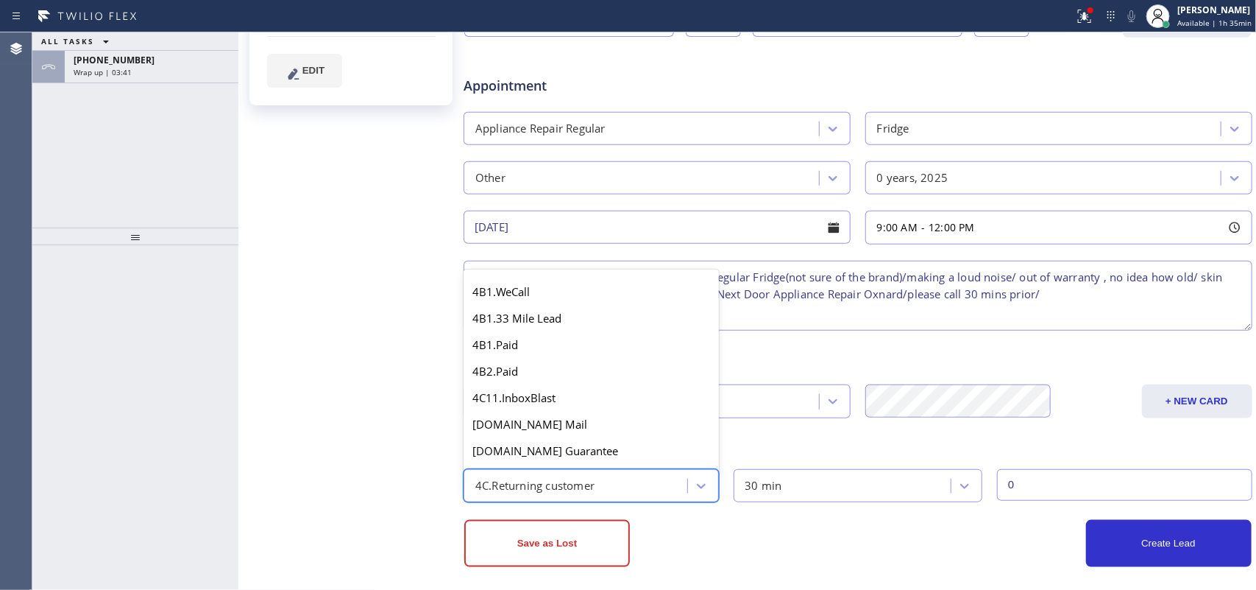
scroll to position [558, 0]
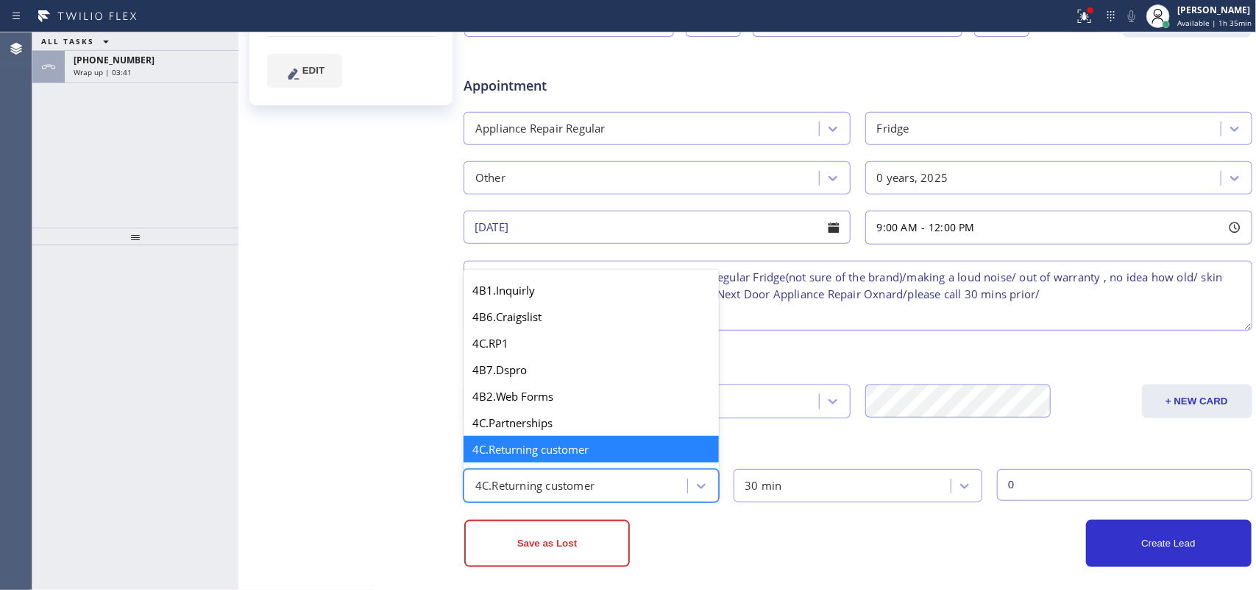
click at [618, 480] on div "4C.Returning customer" at bounding box center [577, 485] width 219 height 26
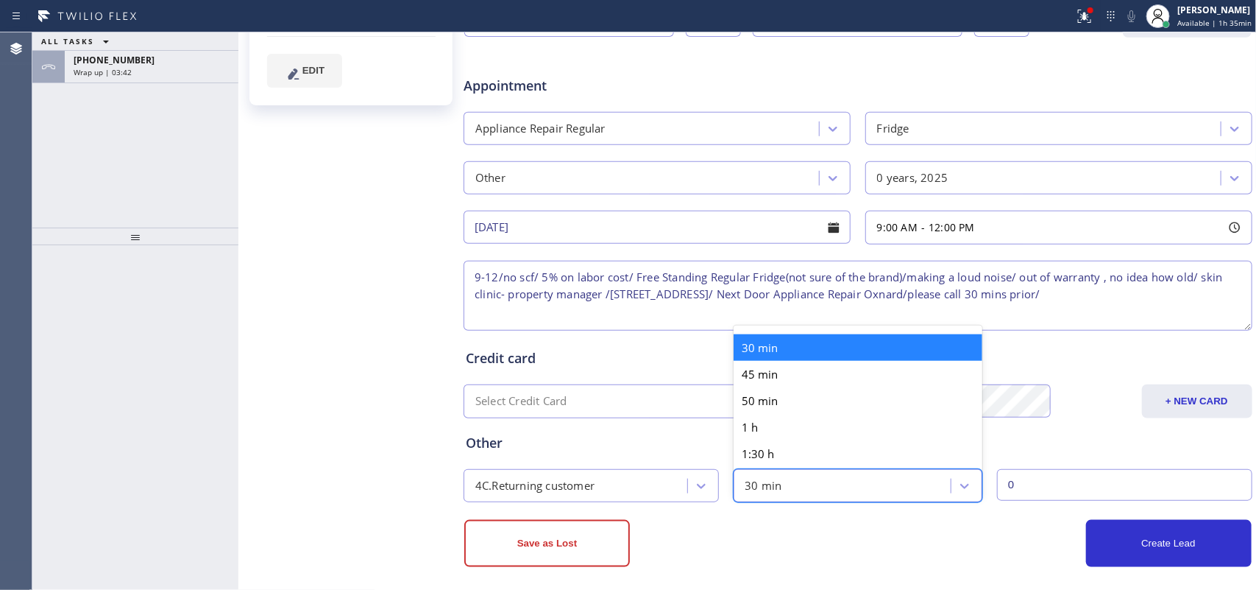
click at [774, 477] on div "30 min" at bounding box center [844, 485] width 213 height 26
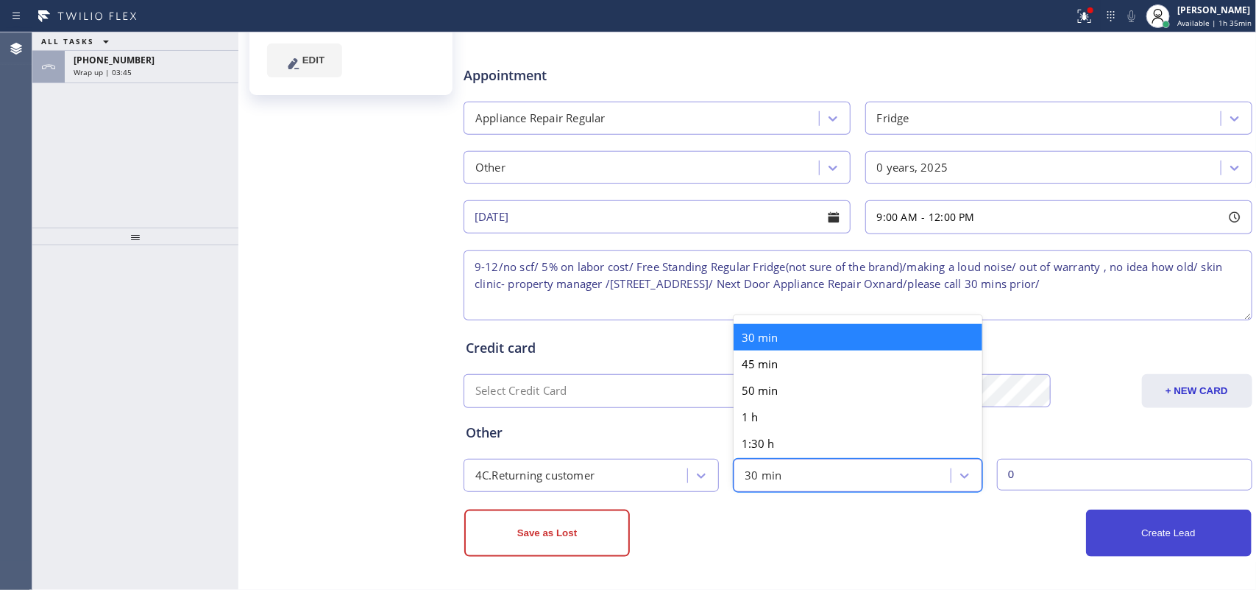
click at [1125, 524] on button "Create Lead" at bounding box center [1169, 532] width 166 height 47
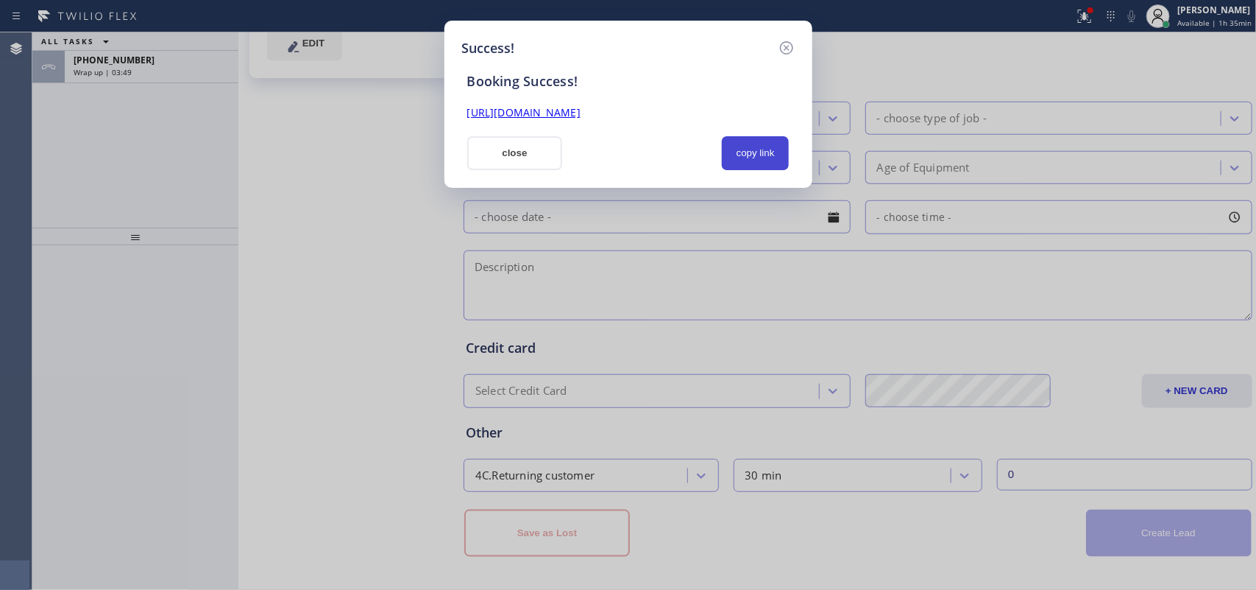
click at [769, 152] on button "copy link" at bounding box center [756, 153] width 68 height 34
click at [581, 111] on link "https://erp.apollosoft.co/customer/735925#portlet_lead" at bounding box center [523, 112] width 113 height 14
click at [541, 152] on button "close" at bounding box center [515, 153] width 96 height 34
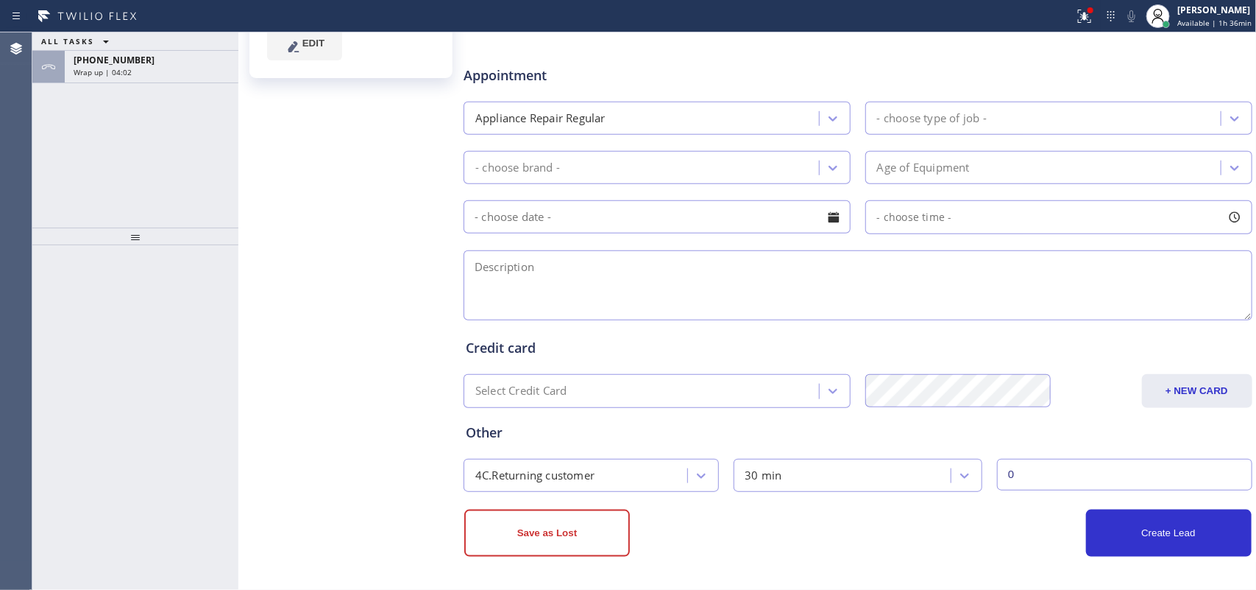
scroll to position [0, 0]
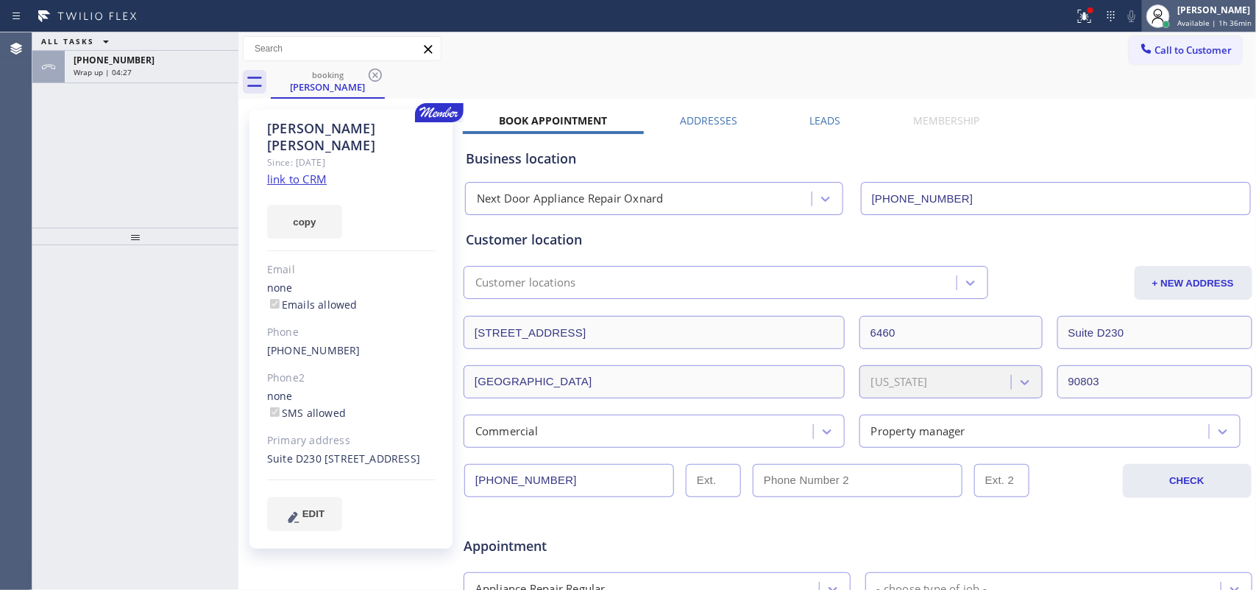
click at [1231, 12] on div "[PERSON_NAME]" at bounding box center [1215, 10] width 74 height 13
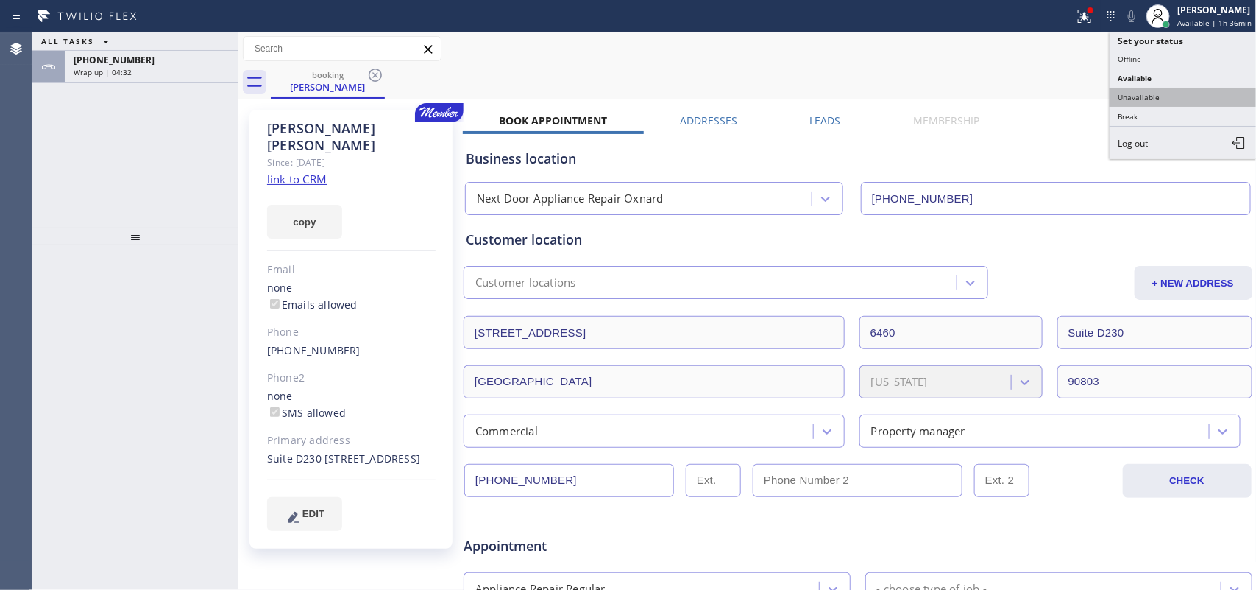
click at [1153, 97] on button "Unavailable" at bounding box center [1183, 97] width 147 height 19
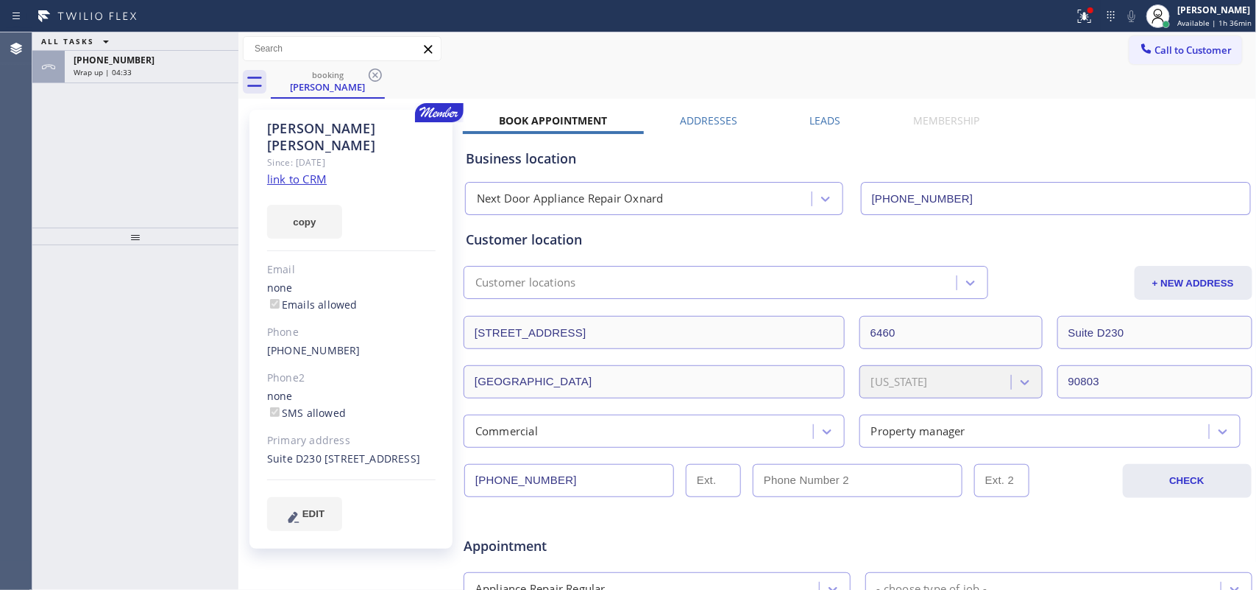
scroll to position [92, 0]
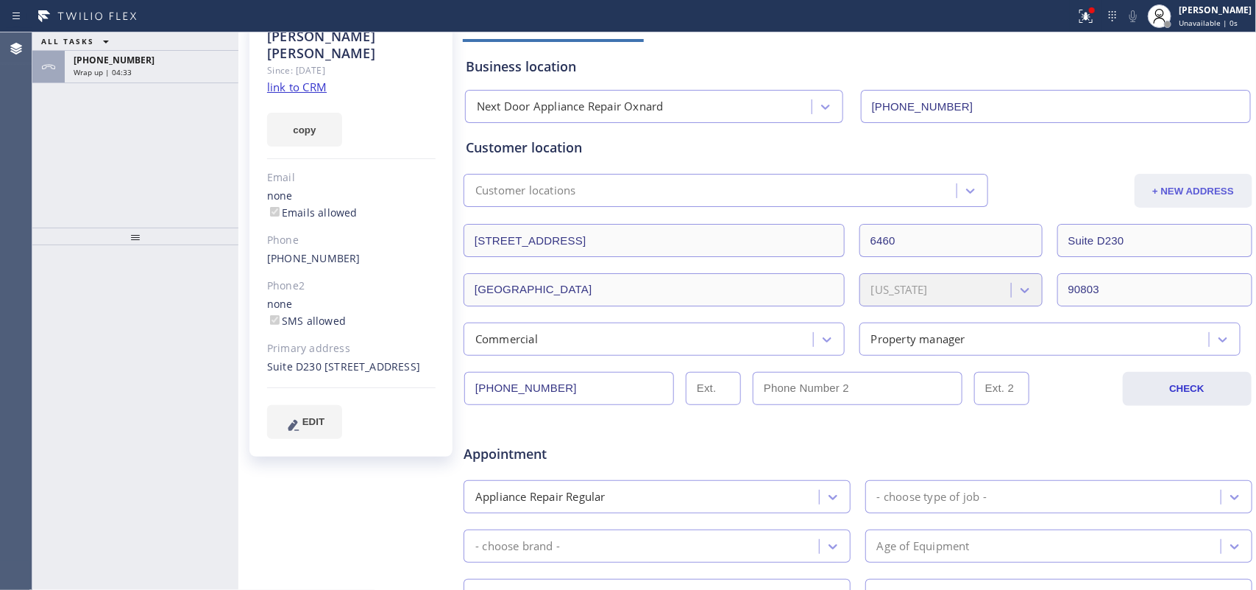
click at [1179, 190] on button "+ NEW ADDRESS" at bounding box center [1194, 191] width 118 height 34
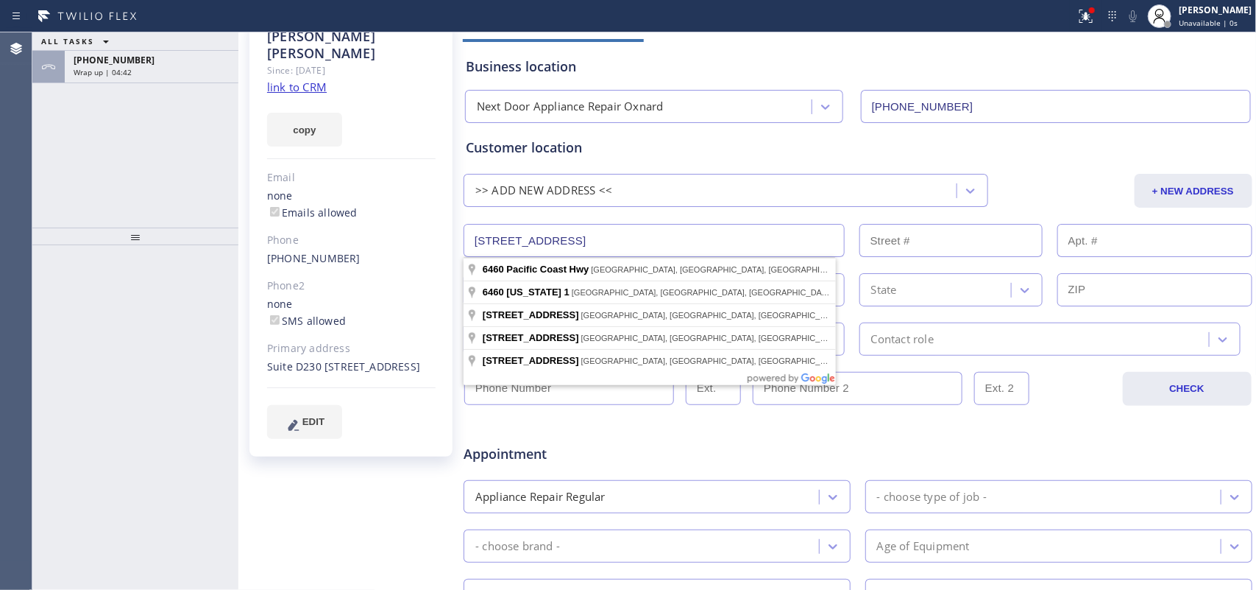
drag, startPoint x: 635, startPoint y: 240, endPoint x: 449, endPoint y: 240, distance: 186.2
click at [449, 240] on div "Chris Castro Since: 20 may 2020 link to CRM copy Email none Emails allowed Phon…" at bounding box center [747, 487] width 1011 height 954
paste input "14716 San Esteban Dr, La Mirada, CA 90638"
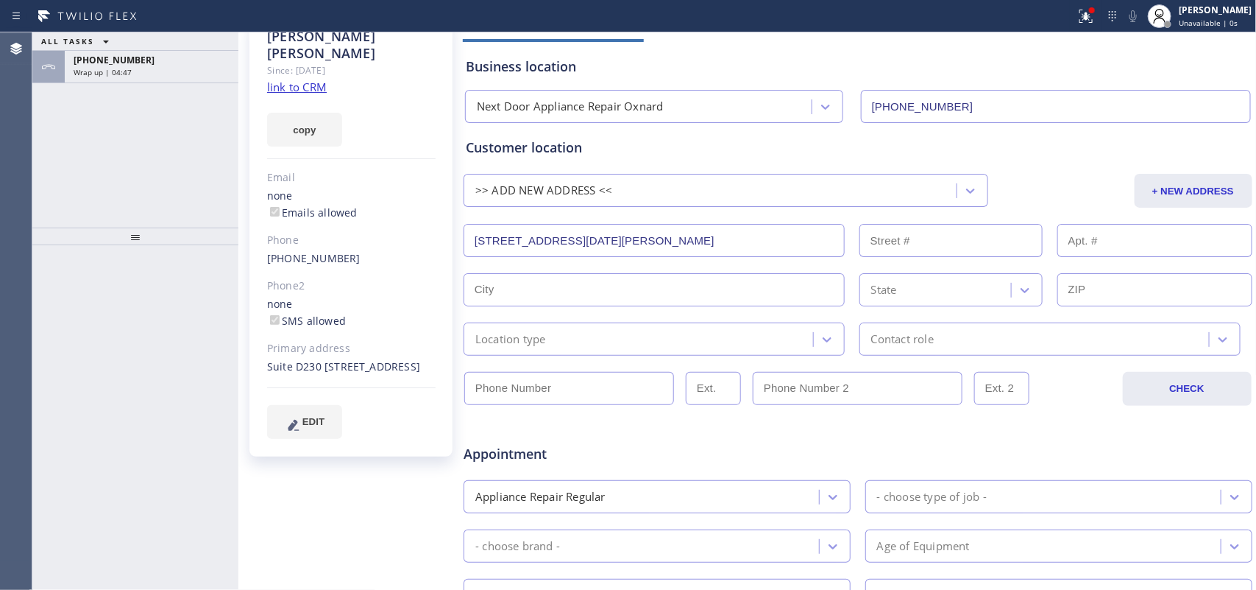
type input "14716 San Esteban Dr"
type input "14716"
type input "La Mirada"
type input "90638"
click at [528, 333] on div "Location type" at bounding box center [510, 338] width 71 height 17
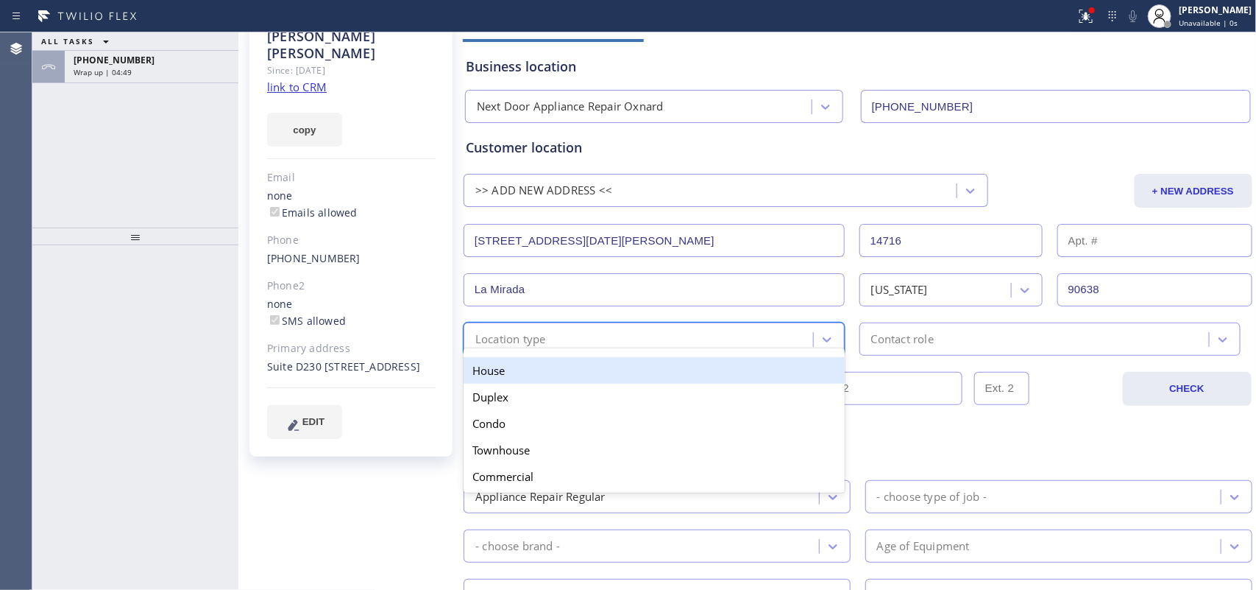
click at [535, 367] on div "House" at bounding box center [654, 370] width 381 height 26
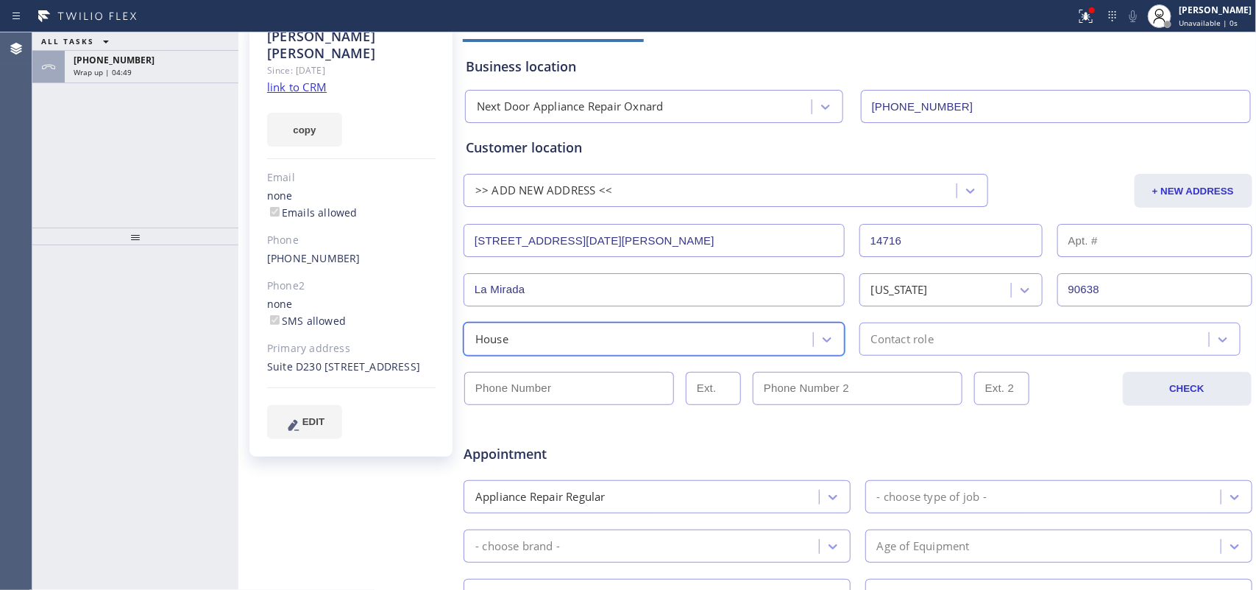
drag, startPoint x: 935, startPoint y: 333, endPoint x: 936, endPoint y: 342, distance: 9.0
click at [935, 332] on div "Contact role" at bounding box center [1036, 339] width 345 height 26
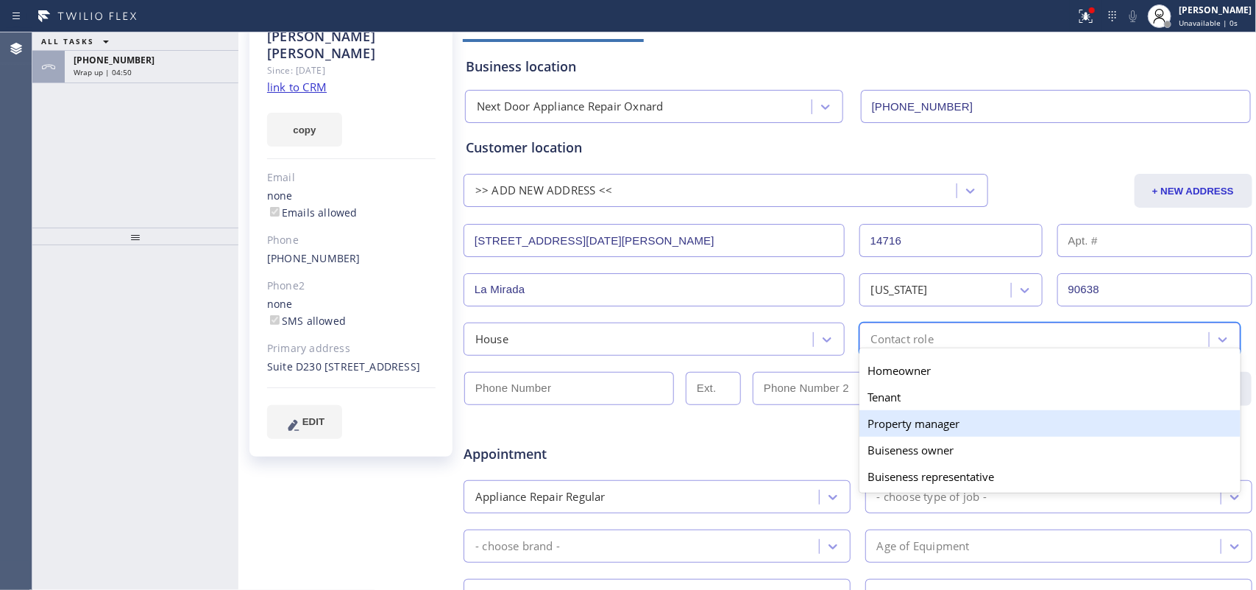
click at [941, 431] on div "Property manager" at bounding box center [1050, 423] width 381 height 26
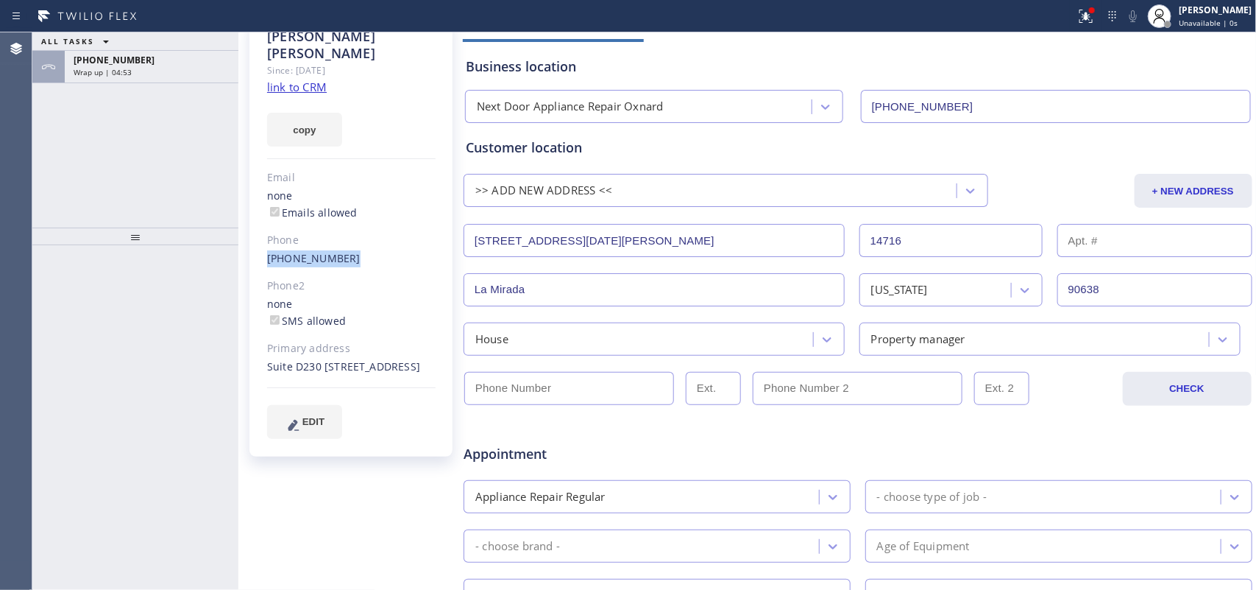
drag, startPoint x: 256, startPoint y: 241, endPoint x: 340, endPoint y: 241, distance: 83.9
click at [340, 241] on div "Chris Castro Since: 20 may 2020 link to CRM copy Email none Emails allowed Phon…" at bounding box center [350, 237] width 203 height 439
click at [601, 388] on input "(___) ___-____" at bounding box center [569, 388] width 210 height 33
paste input "720) 312-2187"
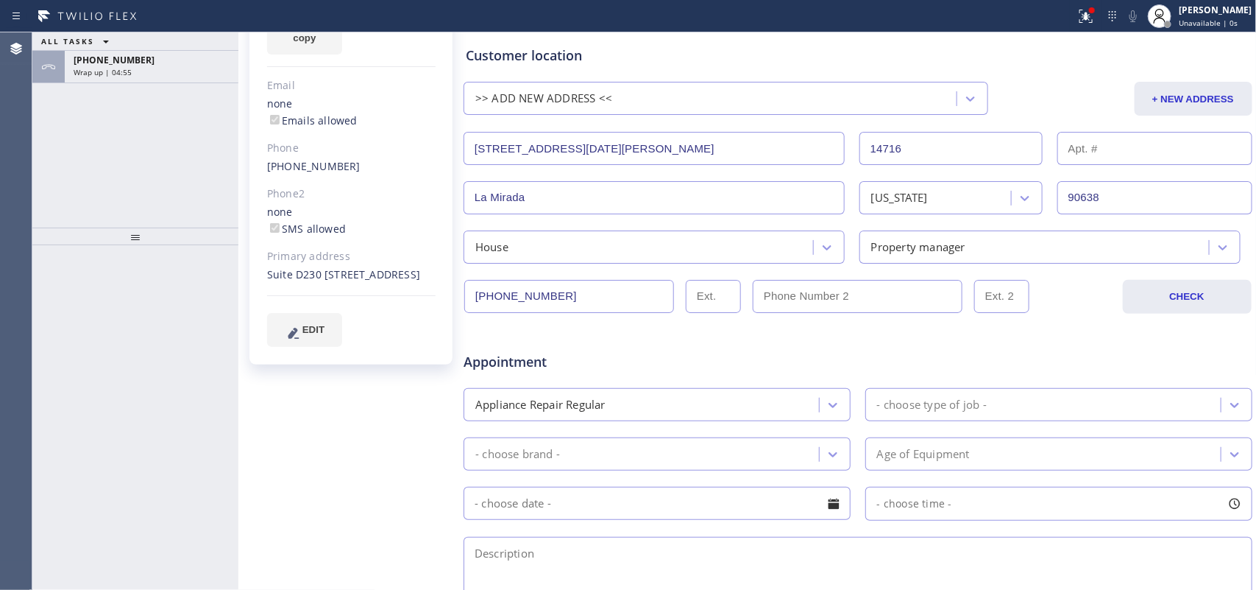
scroll to position [276, 0]
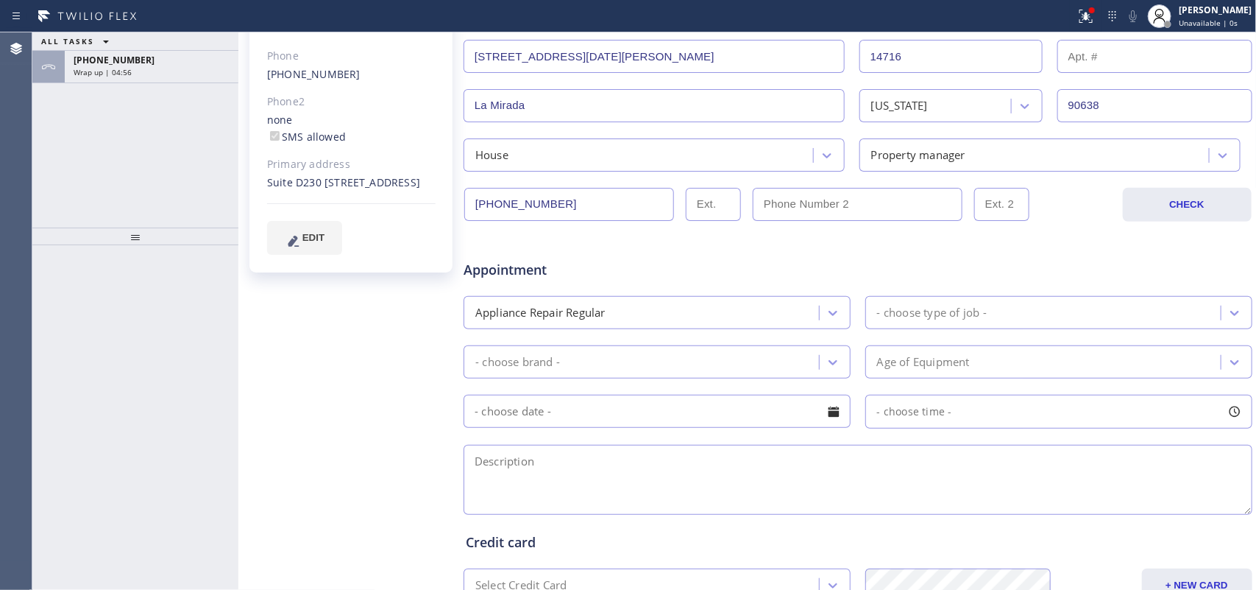
type input "[PHONE_NUMBER]"
click at [935, 308] on div "- choose type of job -" at bounding box center [932, 312] width 110 height 17
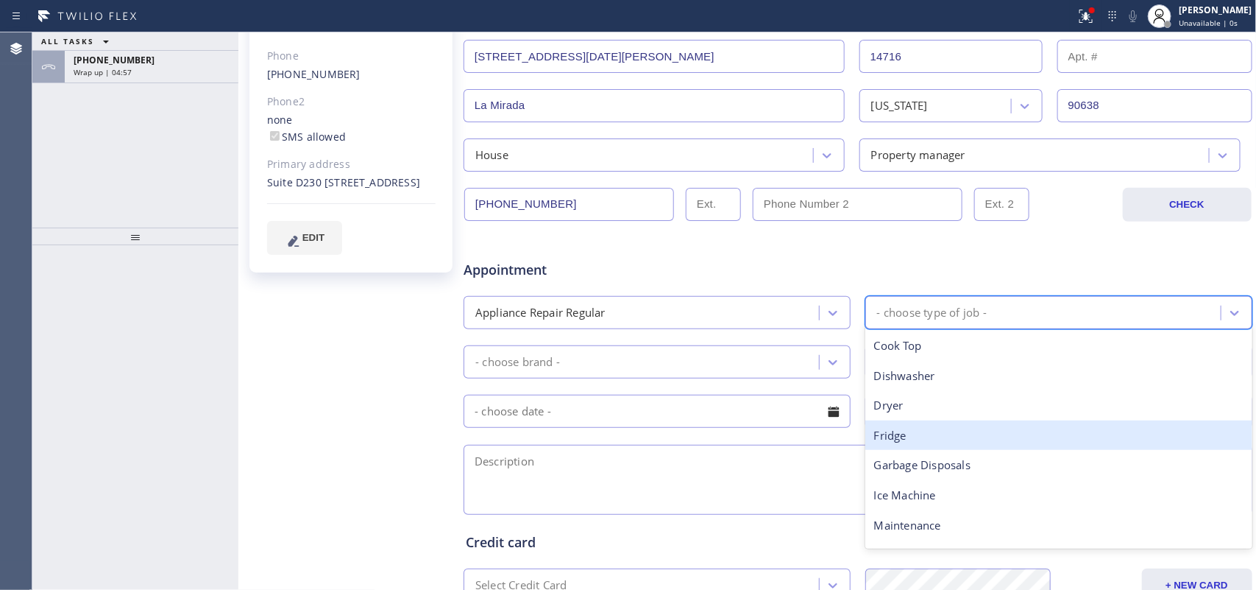
click at [915, 428] on div "Fridge" at bounding box center [1058, 435] width 387 height 30
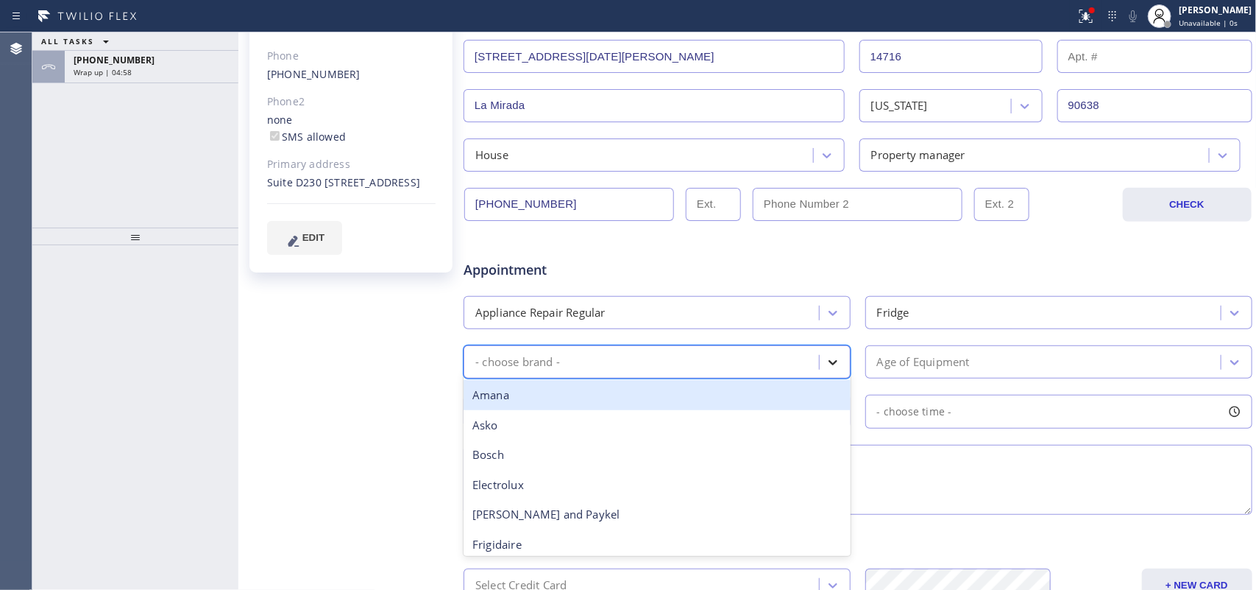
click at [834, 372] on div at bounding box center [833, 362] width 26 height 26
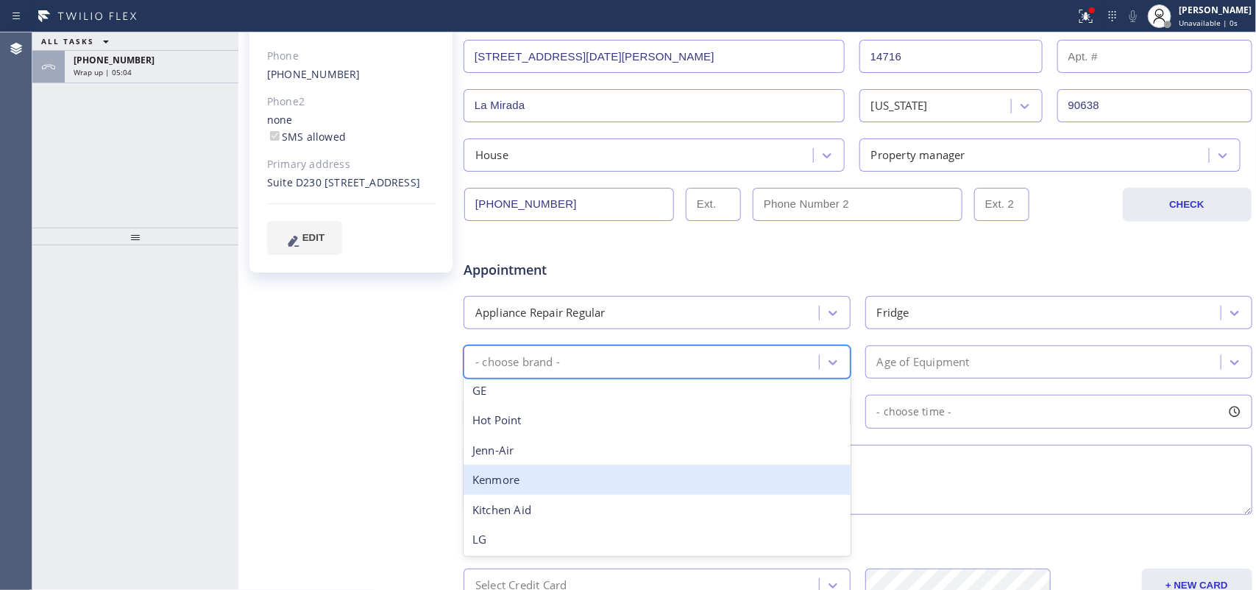
scroll to position [364, 0]
click at [634, 467] on div "Other" at bounding box center [657, 479] width 387 height 30
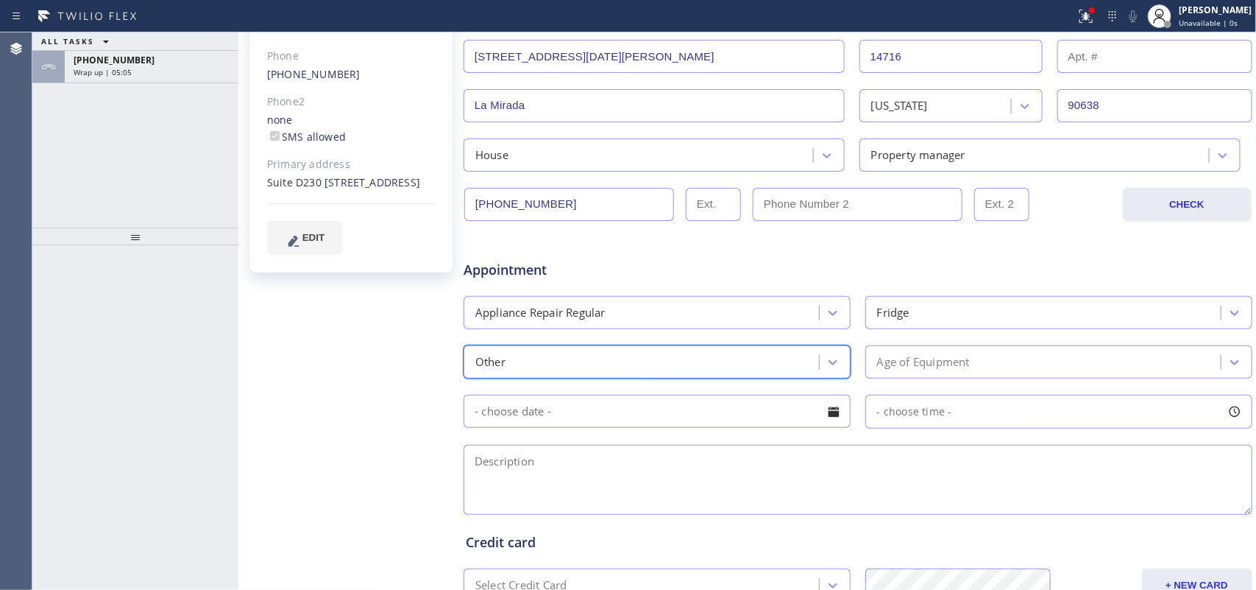
click at [893, 364] on div "Age of Equipment" at bounding box center [923, 361] width 93 height 17
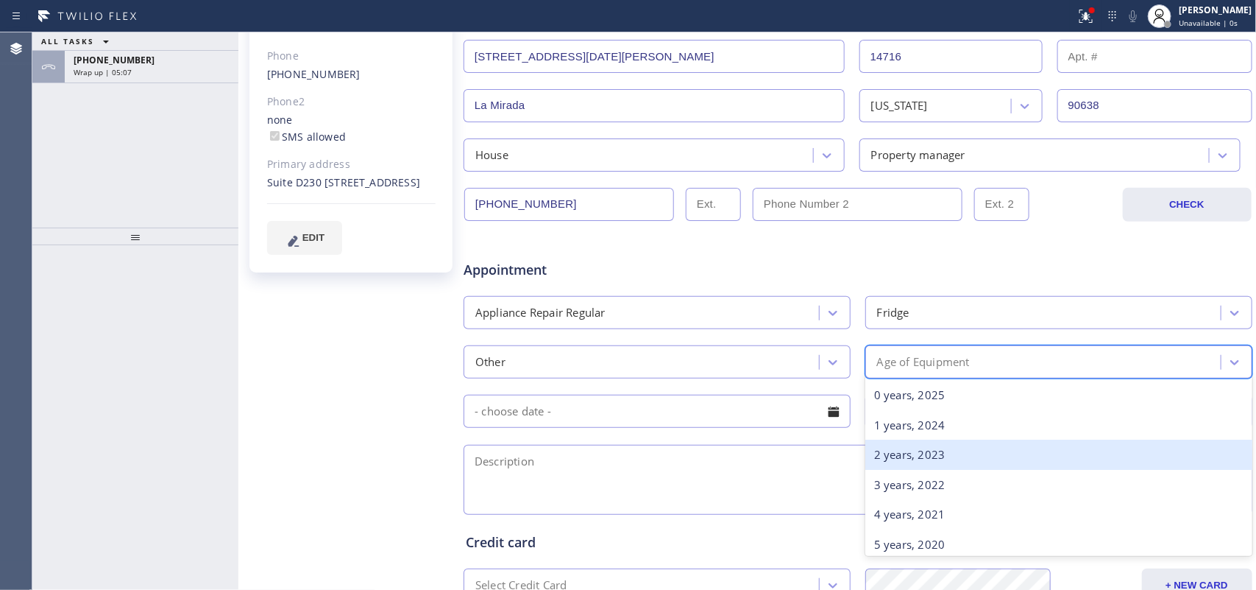
click at [910, 442] on div "2 years, 2023" at bounding box center [1058, 454] width 387 height 30
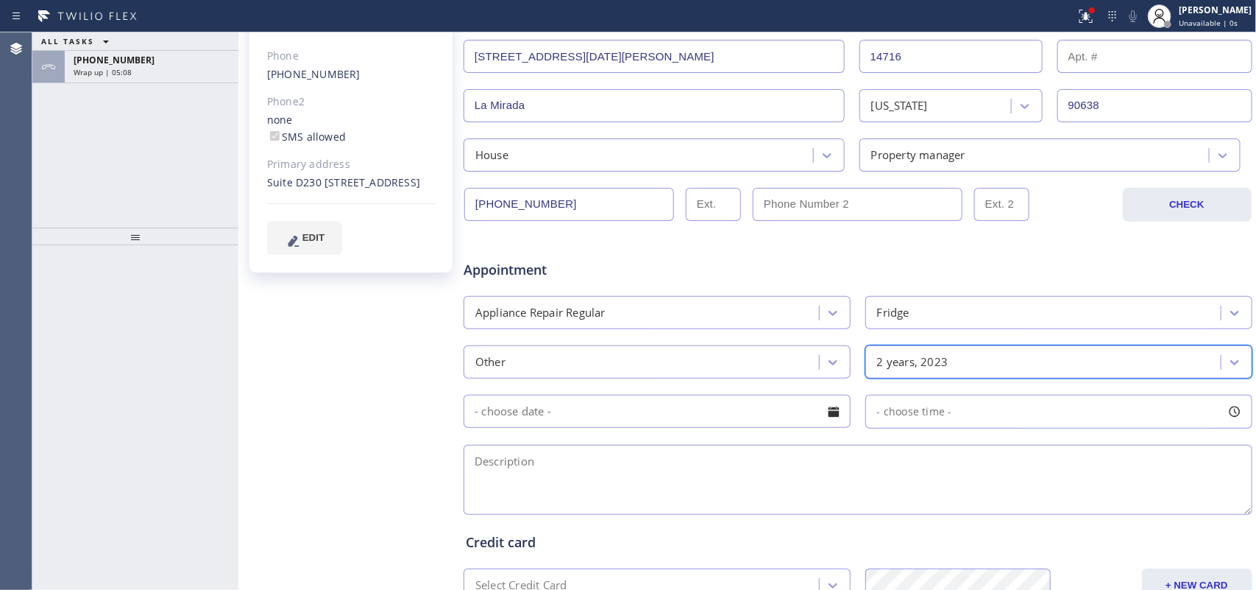
scroll to position [460, 0]
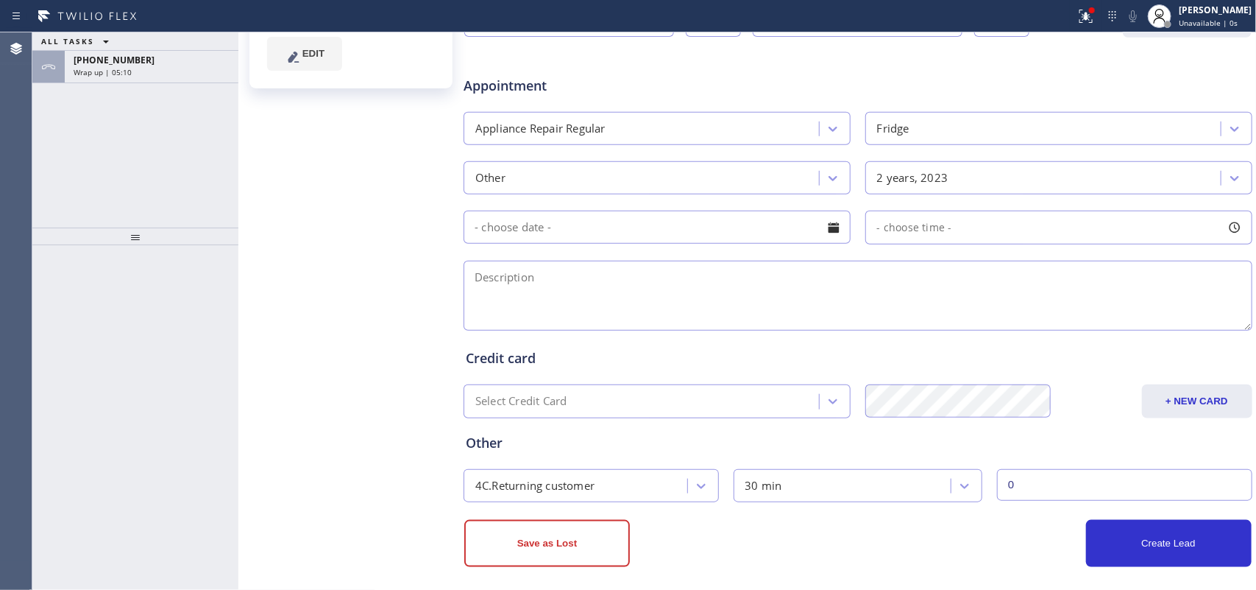
click at [826, 229] on div at bounding box center [833, 227] width 25 height 25
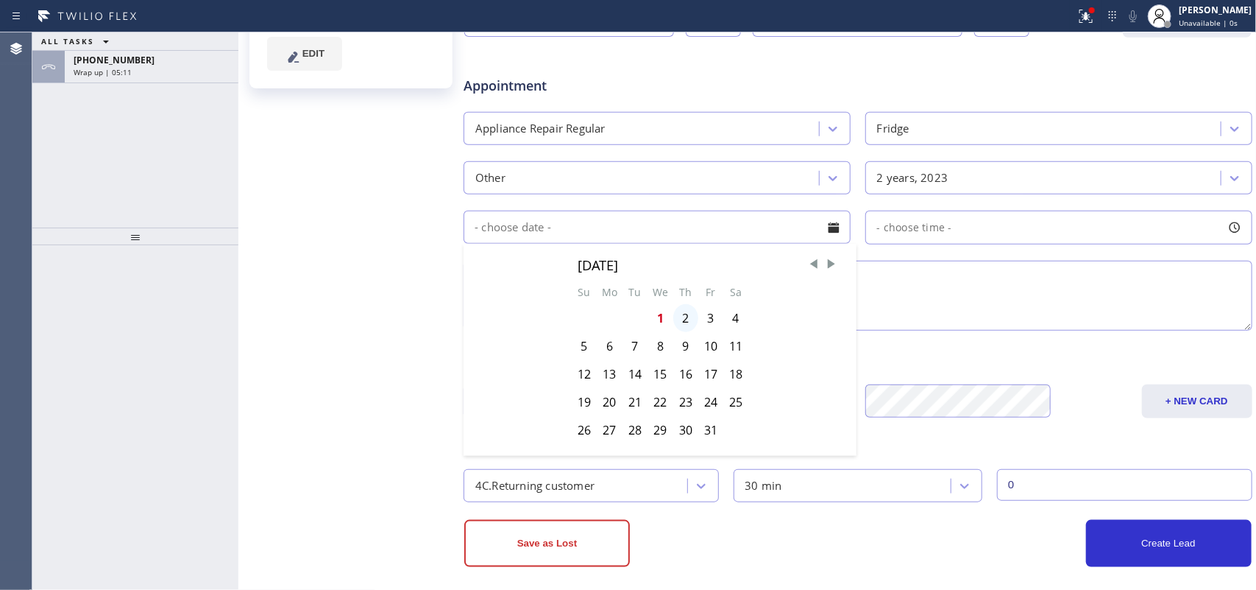
click at [684, 318] on div "2" at bounding box center [685, 318] width 25 height 28
type input "10/02/2025"
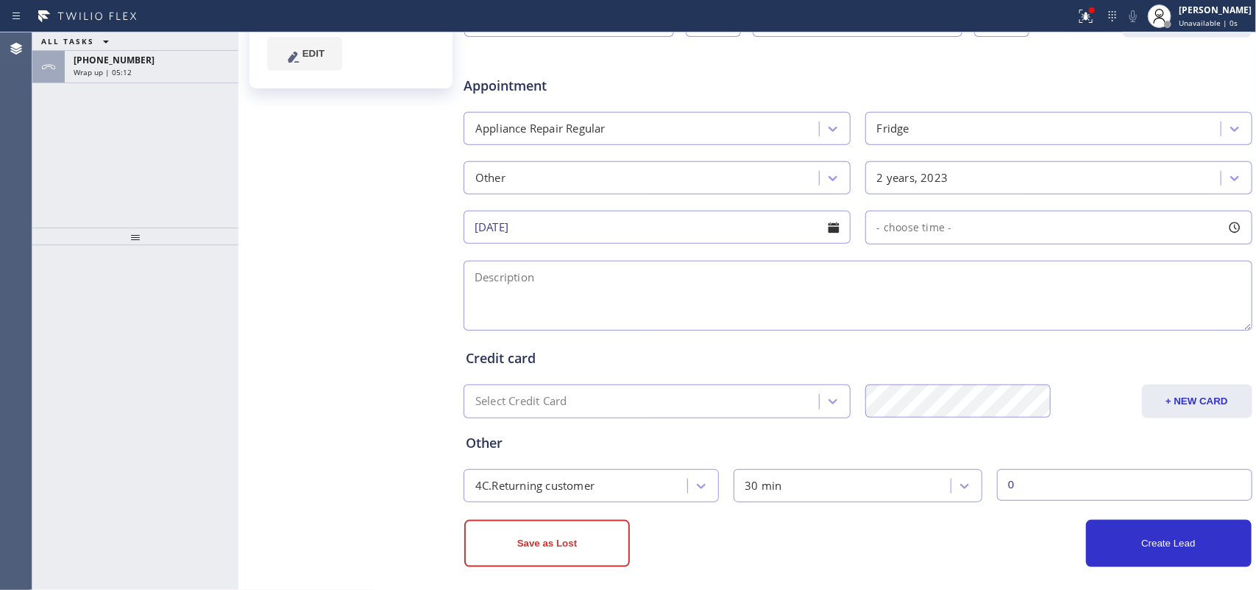
click at [1222, 228] on div at bounding box center [1234, 227] width 25 height 25
drag, startPoint x: 877, startPoint y: 317, endPoint x: 1062, endPoint y: 324, distance: 185.6
click at [1065, 324] on div at bounding box center [1074, 317] width 18 height 31
drag, startPoint x: 871, startPoint y: 317, endPoint x: 985, endPoint y: 320, distance: 114.1
click at [985, 320] on div at bounding box center [991, 317] width 18 height 31
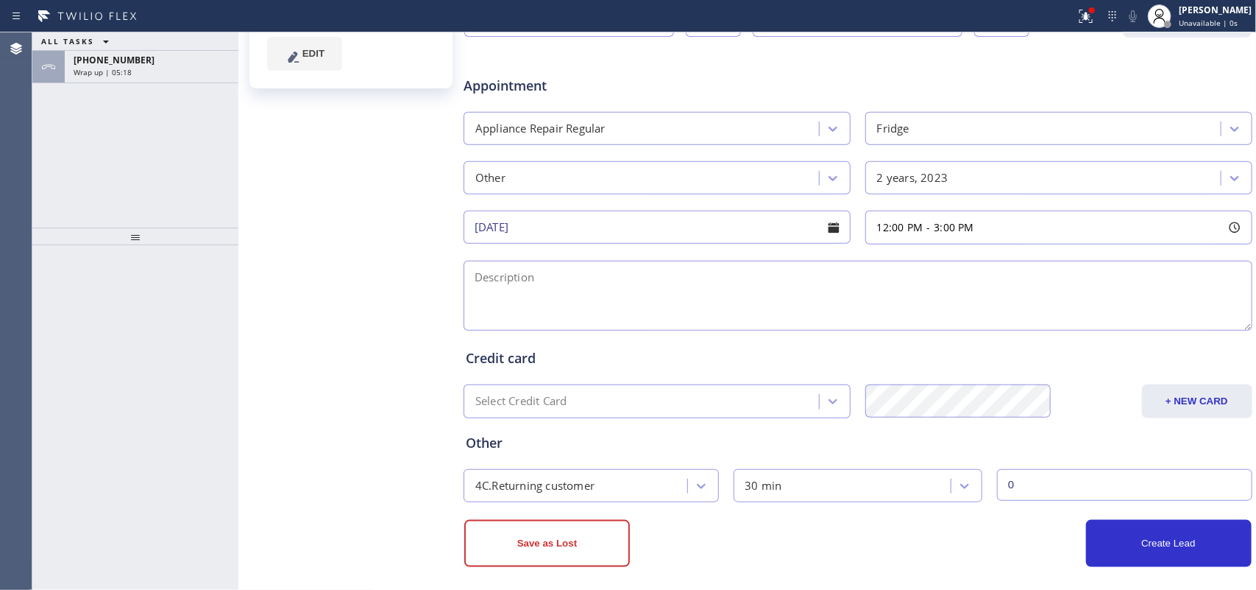
click at [795, 300] on textarea at bounding box center [858, 296] width 789 height 70
click at [347, 347] on div "Chris Castro Since: 20 may 2020 link to CRM copy Email none Emails allowed Phon…" at bounding box center [352, 119] width 221 height 954
click at [690, 302] on textarea at bounding box center [858, 296] width 789 height 70
paste textarea "12-3/no scf/ 5% on labor cost/ Free Standing Fridge/house-property manager/ ove…"
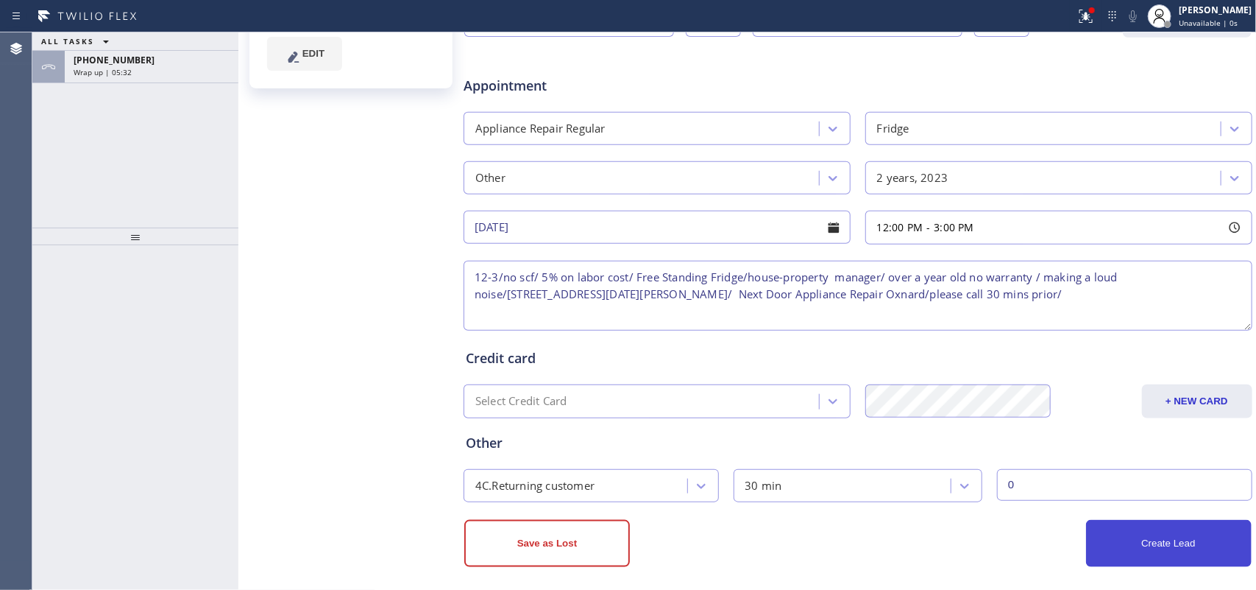
type textarea "12-3/no scf/ 5% on labor cost/ Free Standing Fridge/house-property manager/ ove…"
click at [1102, 545] on button "Create Lead" at bounding box center [1169, 543] width 166 height 47
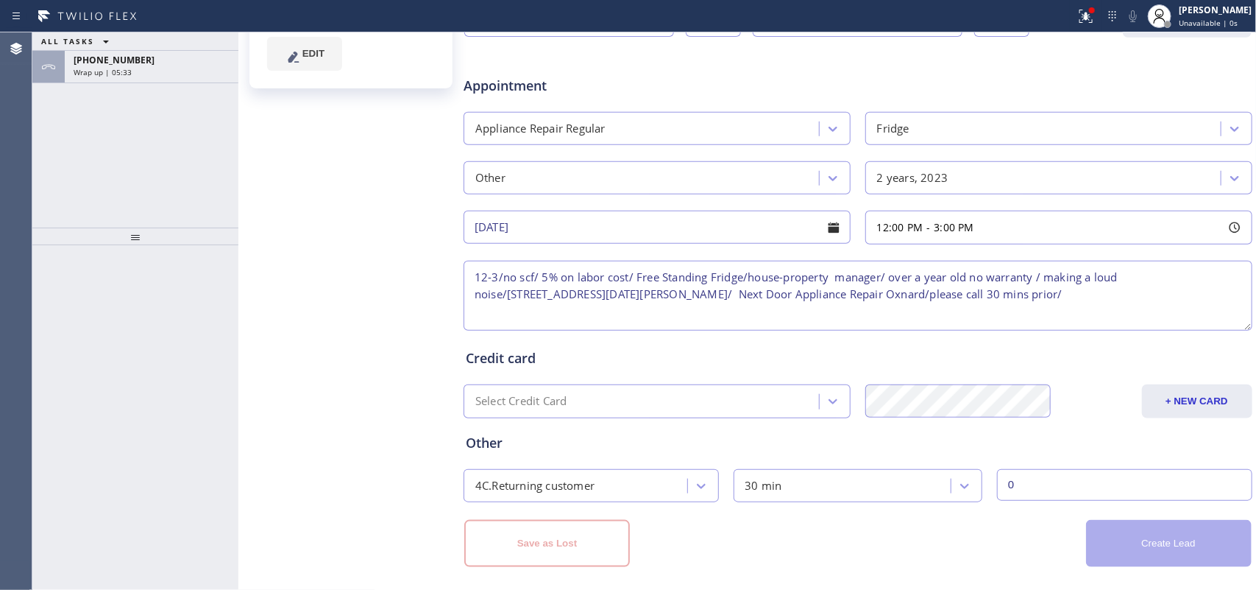
scroll to position [0, 0]
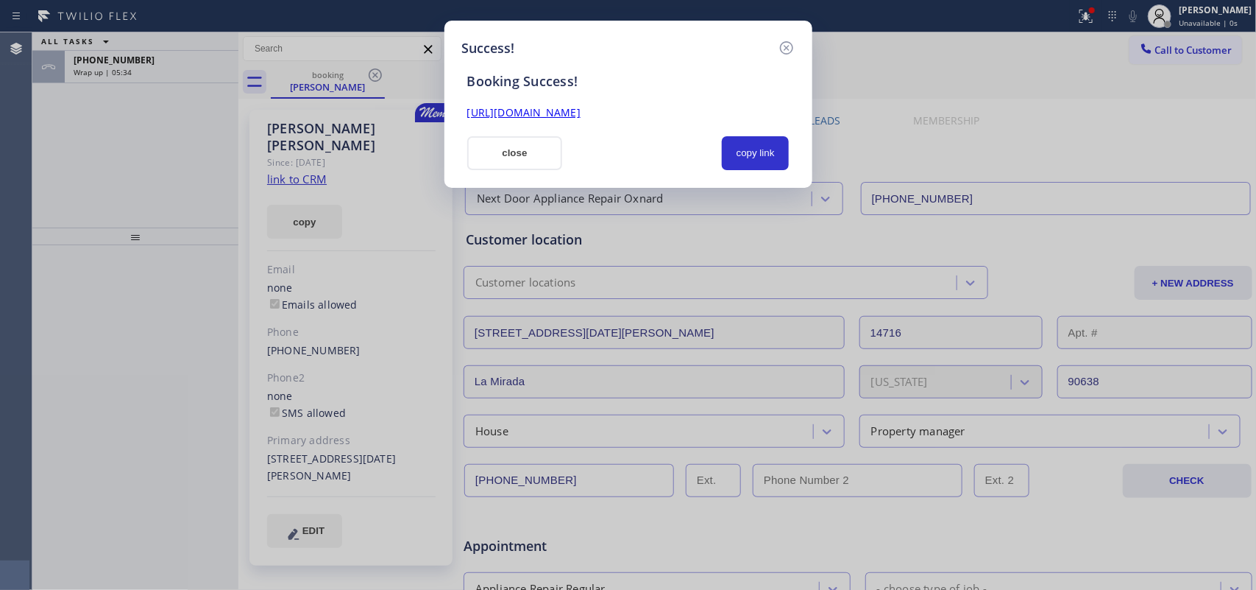
drag, startPoint x: 747, startPoint y: 160, endPoint x: 714, endPoint y: 119, distance: 52.3
click at [748, 160] on button "copy link" at bounding box center [756, 153] width 68 height 34
click at [581, 112] on link "https://erp.apollosoft.co/customer/735925#portlet_lead" at bounding box center [523, 112] width 113 height 14
click at [523, 155] on button "close" at bounding box center [515, 153] width 96 height 34
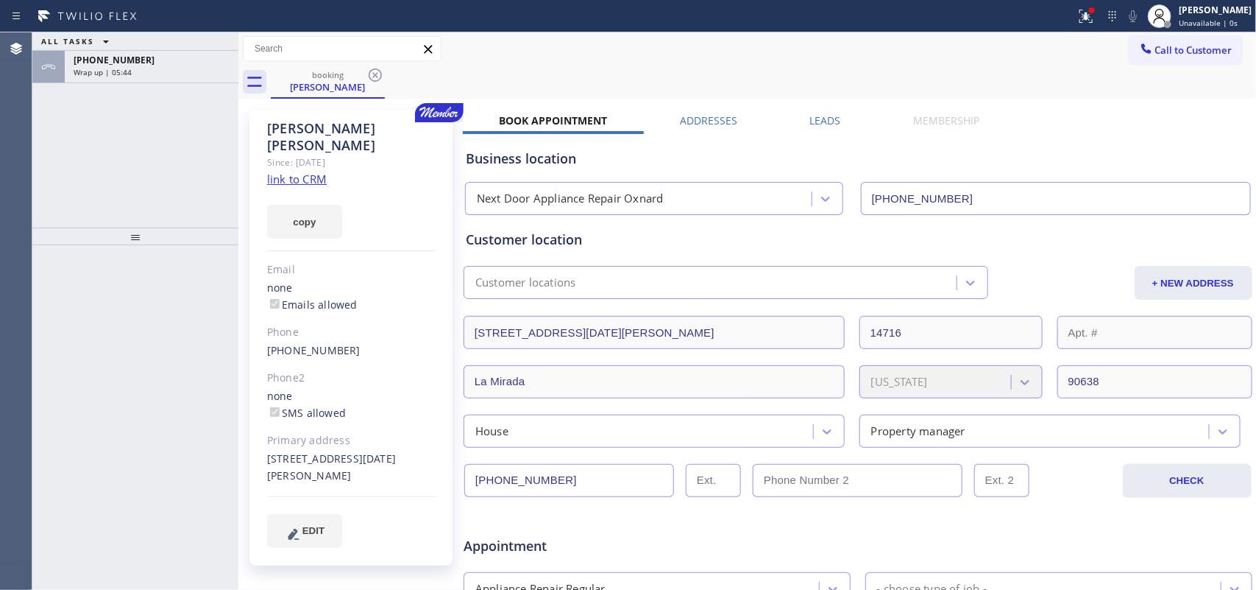
drag, startPoint x: 159, startPoint y: 71, endPoint x: 167, endPoint y: 100, distance: 29.8
click at [160, 71] on div "Wrap up | 05:44" at bounding box center [152, 72] width 156 height 10
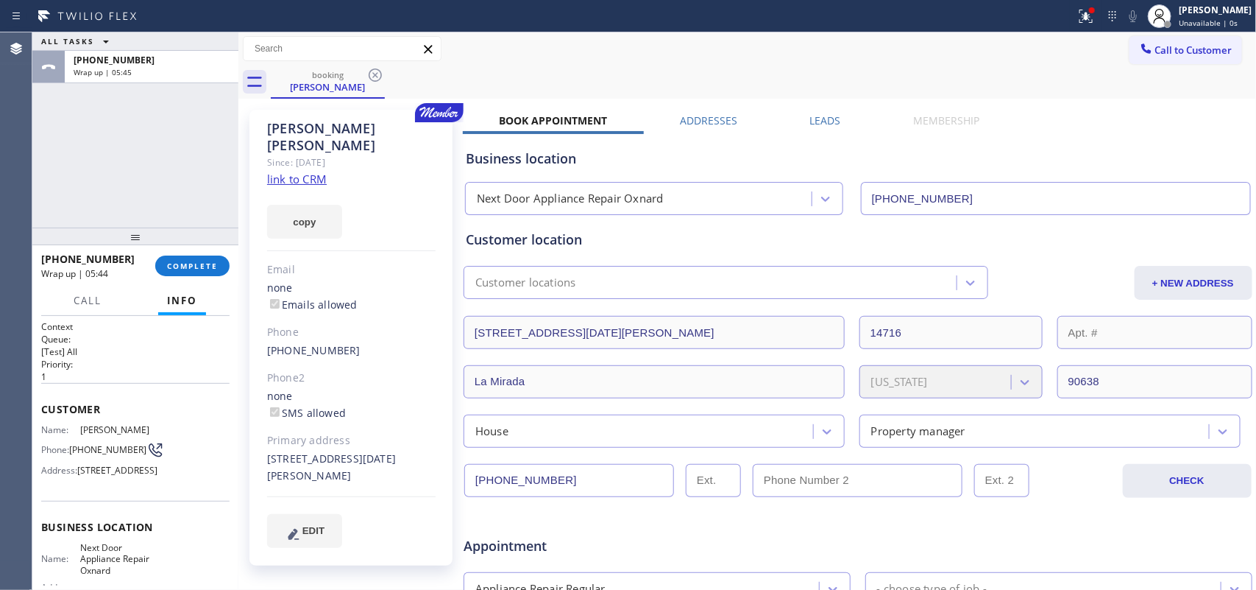
click at [192, 276] on div "+17203122187 Wrap up | 05:44 COMPLETE" at bounding box center [135, 266] width 188 height 38
click at [190, 252] on div "+17203122187 Wrap up | 05:44 COMPLETE" at bounding box center [135, 266] width 188 height 38
click at [185, 265] on span "COMPLETE" at bounding box center [192, 266] width 51 height 10
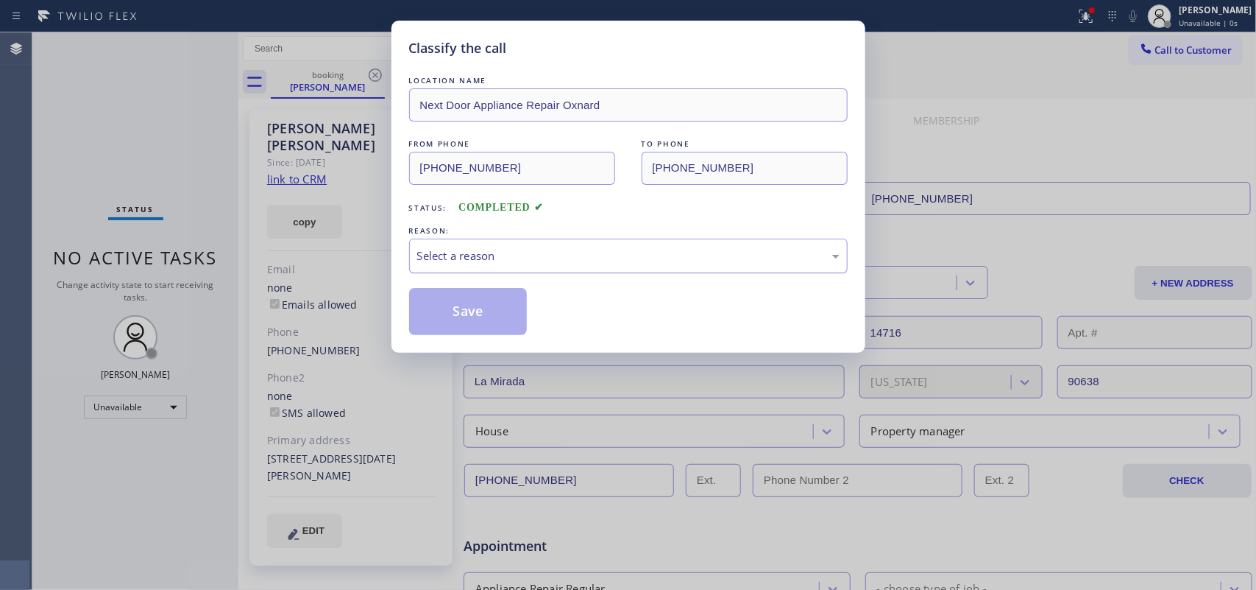
click at [453, 263] on div "Select a reason" at bounding box center [628, 255] width 422 height 17
click at [466, 303] on button "Save" at bounding box center [468, 311] width 118 height 47
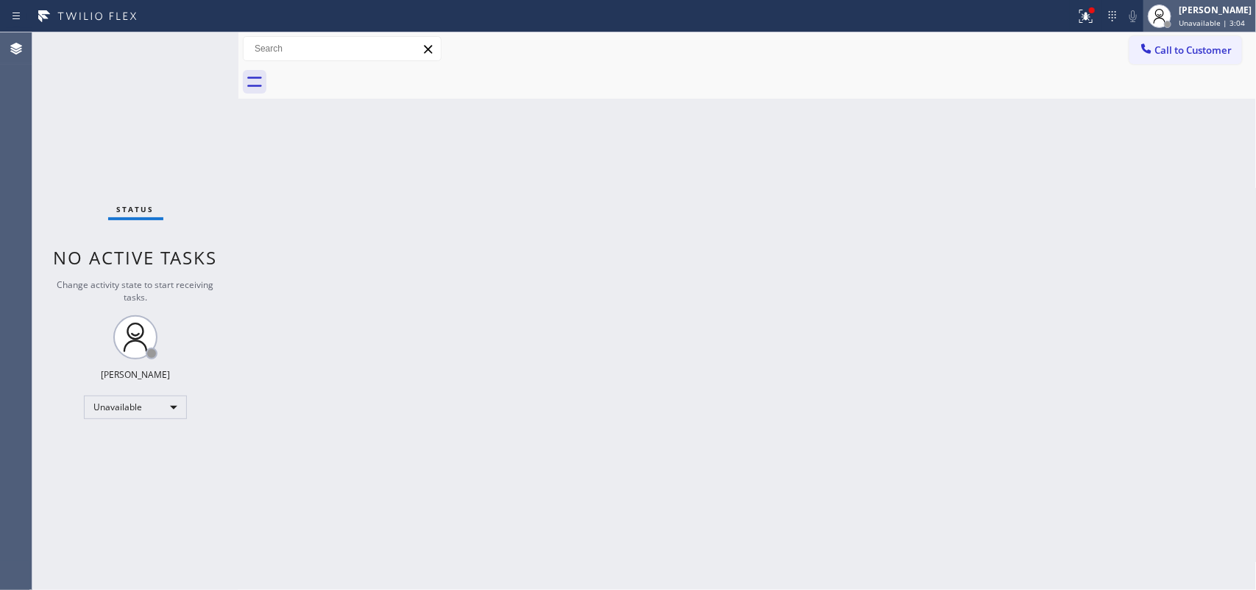
click at [1223, 18] on span "Unavailable | 3:04" at bounding box center [1212, 23] width 66 height 10
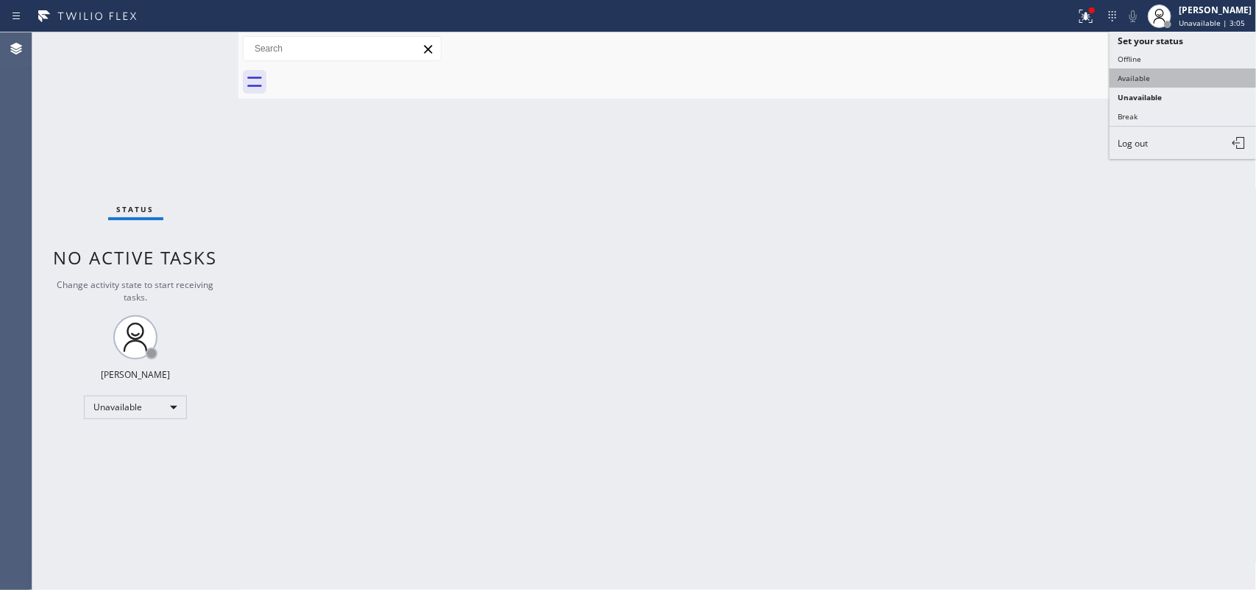
click at [1191, 79] on button "Available" at bounding box center [1183, 77] width 147 height 19
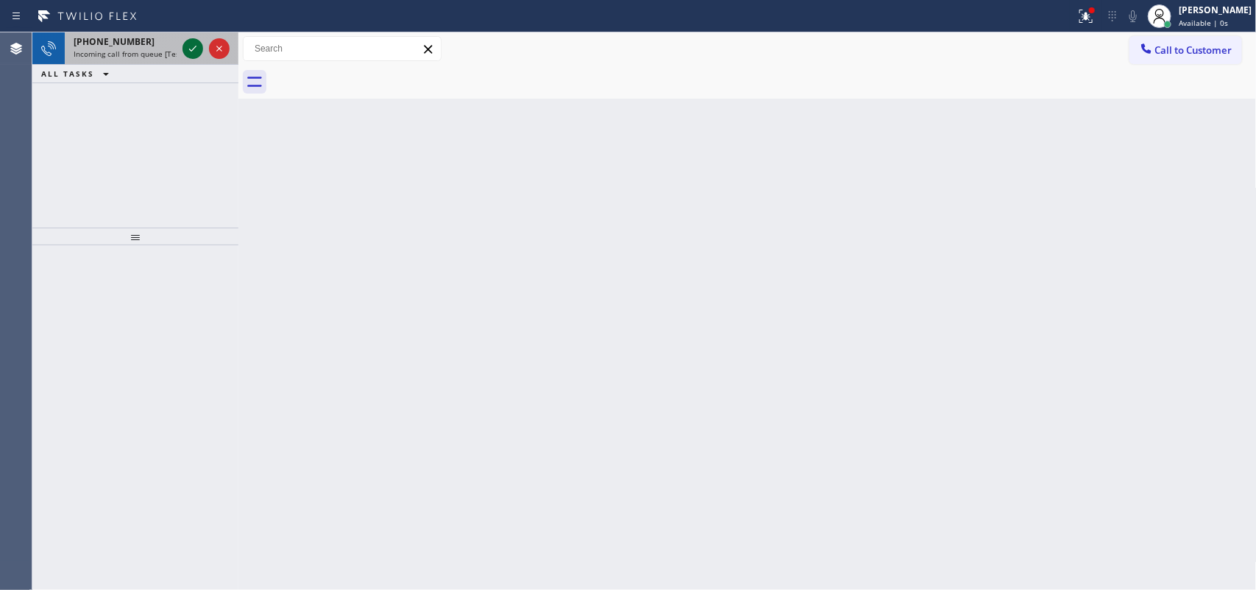
click at [186, 49] on icon at bounding box center [193, 49] width 18 height 18
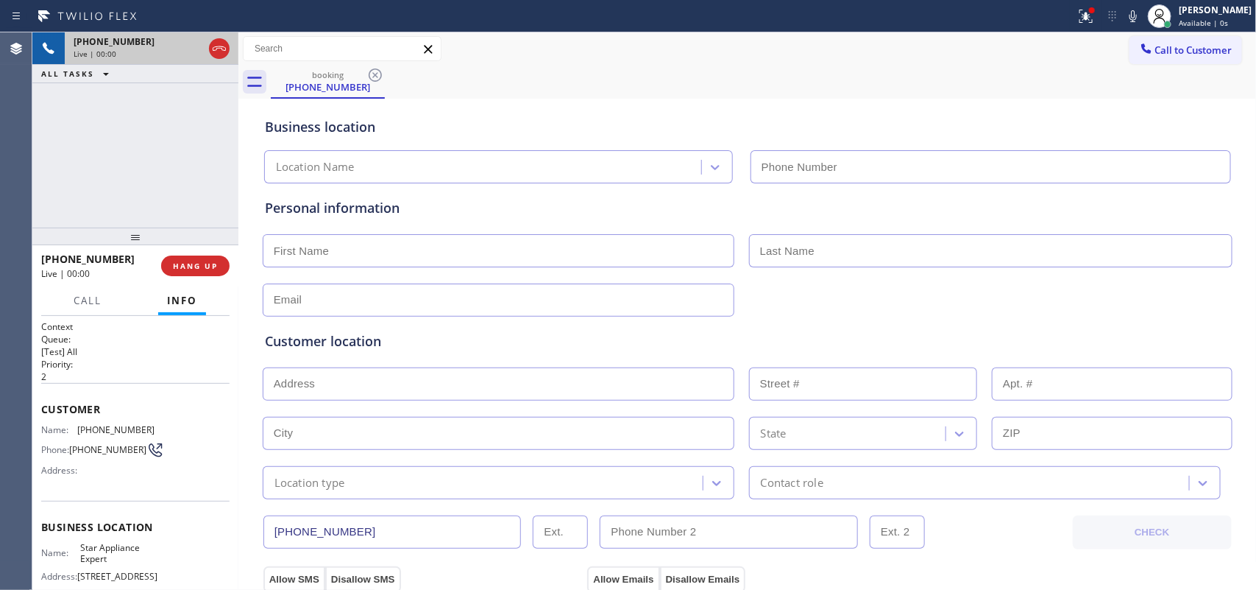
type input "[PHONE_NUMBER]"
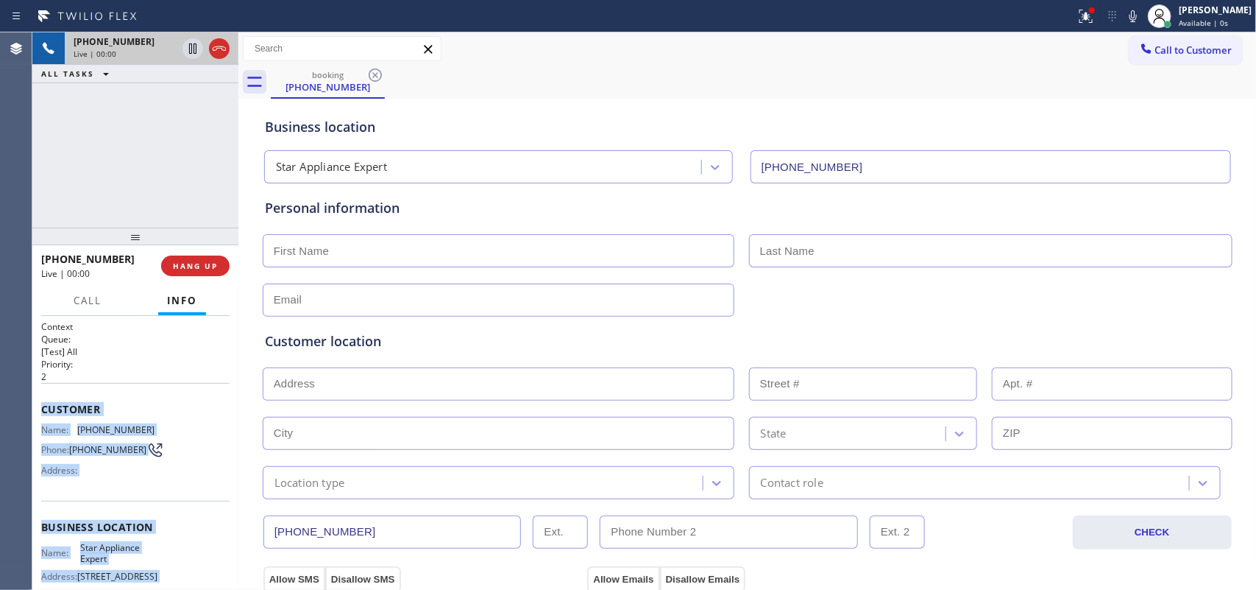
drag, startPoint x: 157, startPoint y: 444, endPoint x: 37, endPoint y: 397, distance: 128.6
click at [37, 397] on div "Context Queue: [Test] All Priority: 2 Customer Name: (917) 838-8130 Phone: (917…" at bounding box center [135, 453] width 206 height 275
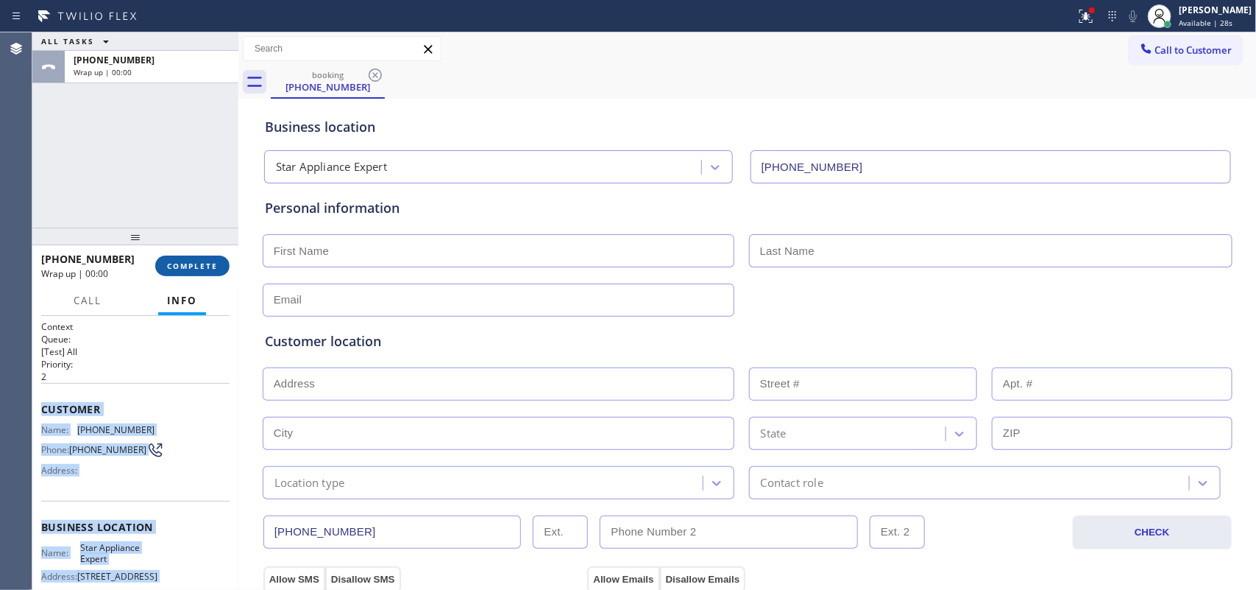
click at [204, 269] on span "COMPLETE" at bounding box center [192, 266] width 51 height 10
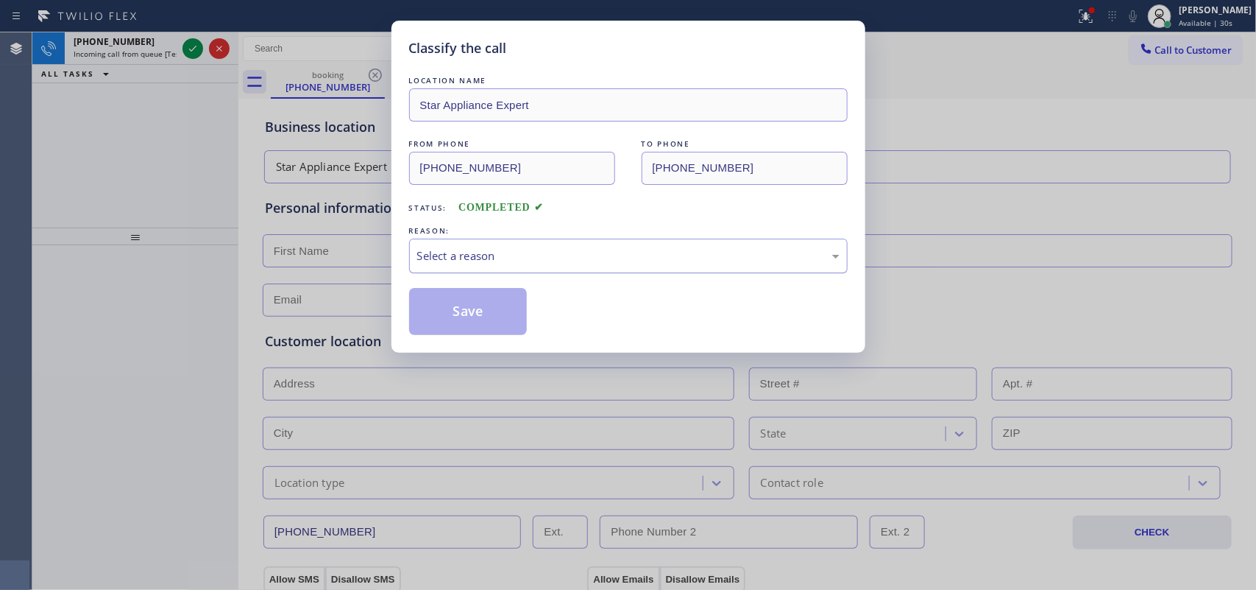
click at [579, 255] on div "Select a reason" at bounding box center [628, 255] width 422 height 17
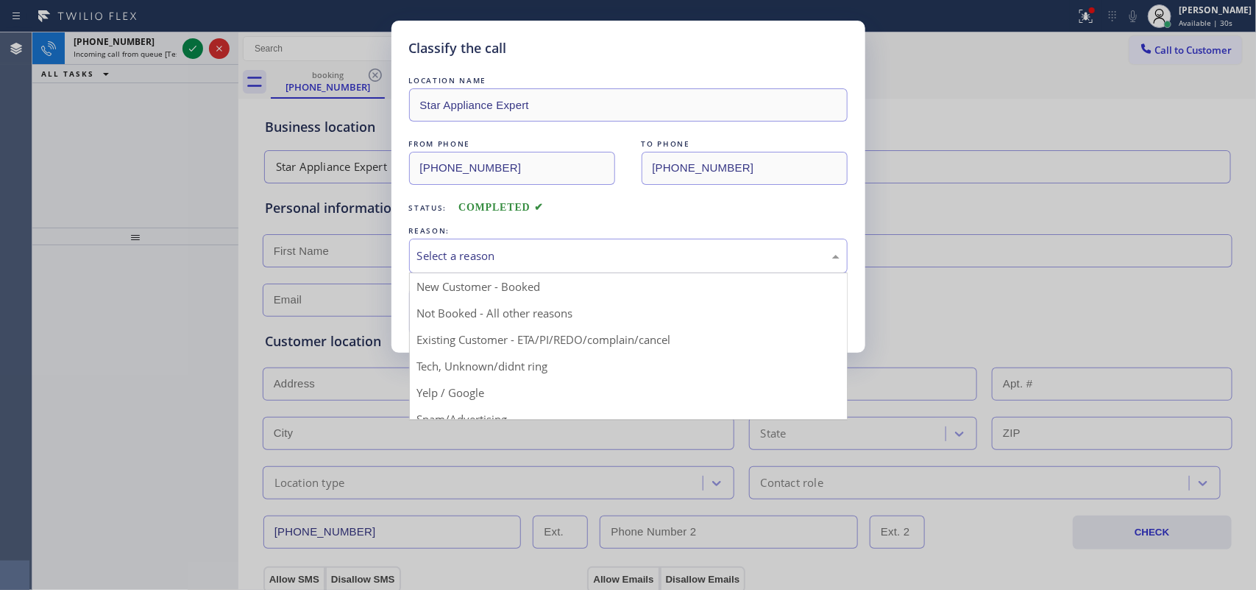
click at [67, 237] on div "Classify the call LOCATION NAME Star Appliance Expert FROM PHONE (917) 838-8130…" at bounding box center [628, 295] width 1256 height 590
click at [484, 241] on div "Select a reason" at bounding box center [628, 255] width 439 height 35
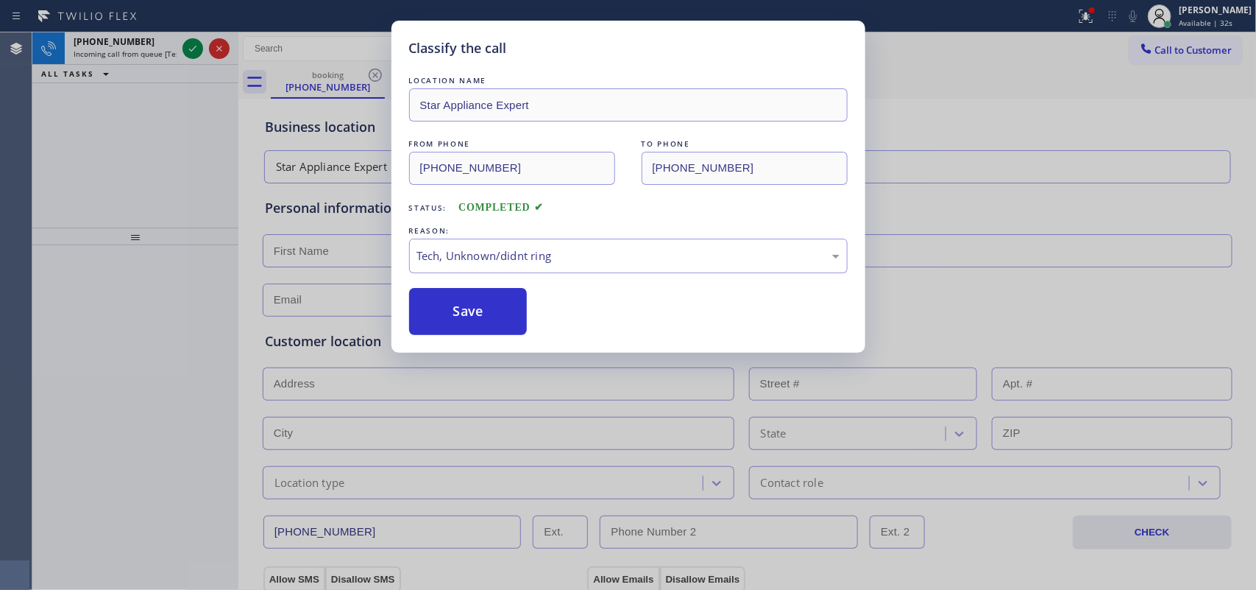
drag, startPoint x: 508, startPoint y: 364, endPoint x: 495, endPoint y: 357, distance: 15.2
click at [478, 331] on button "Save" at bounding box center [468, 311] width 118 height 47
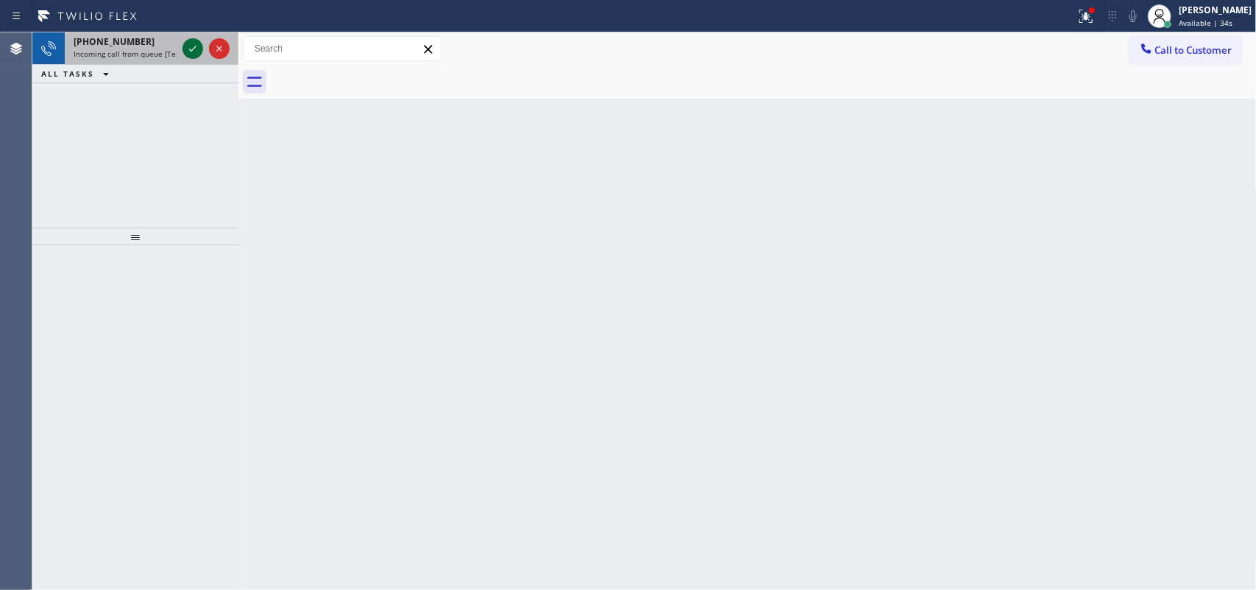
click at [192, 46] on icon at bounding box center [193, 49] width 18 height 18
click at [192, 49] on icon at bounding box center [193, 49] width 18 height 18
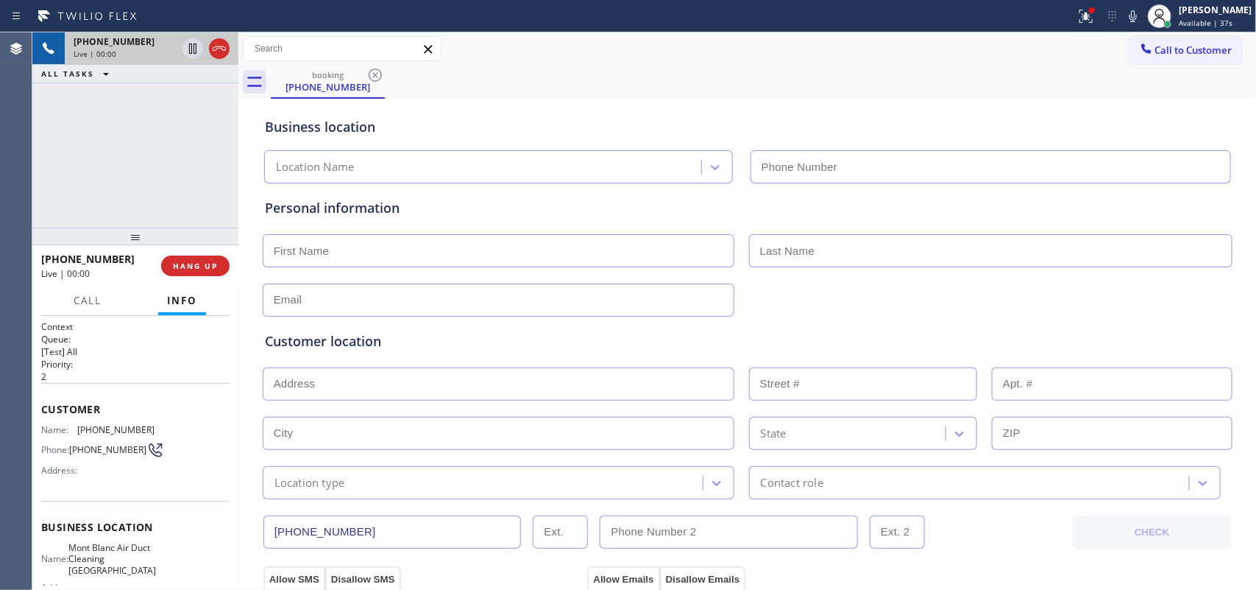
type input "[PHONE_NUMBER]"
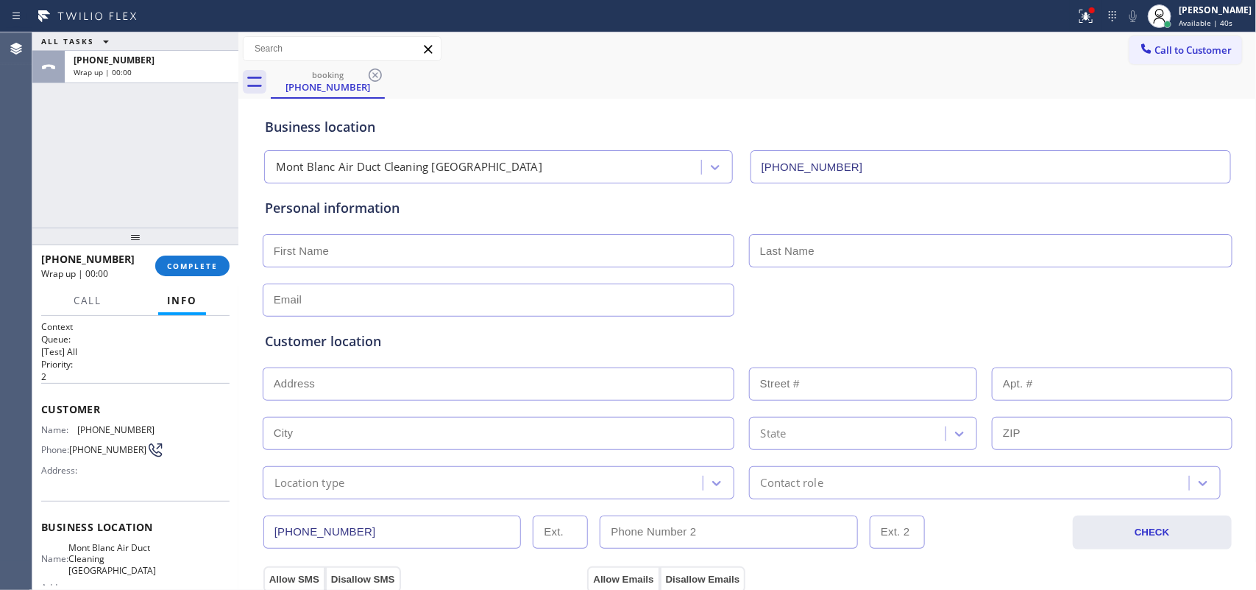
scroll to position [163, 0]
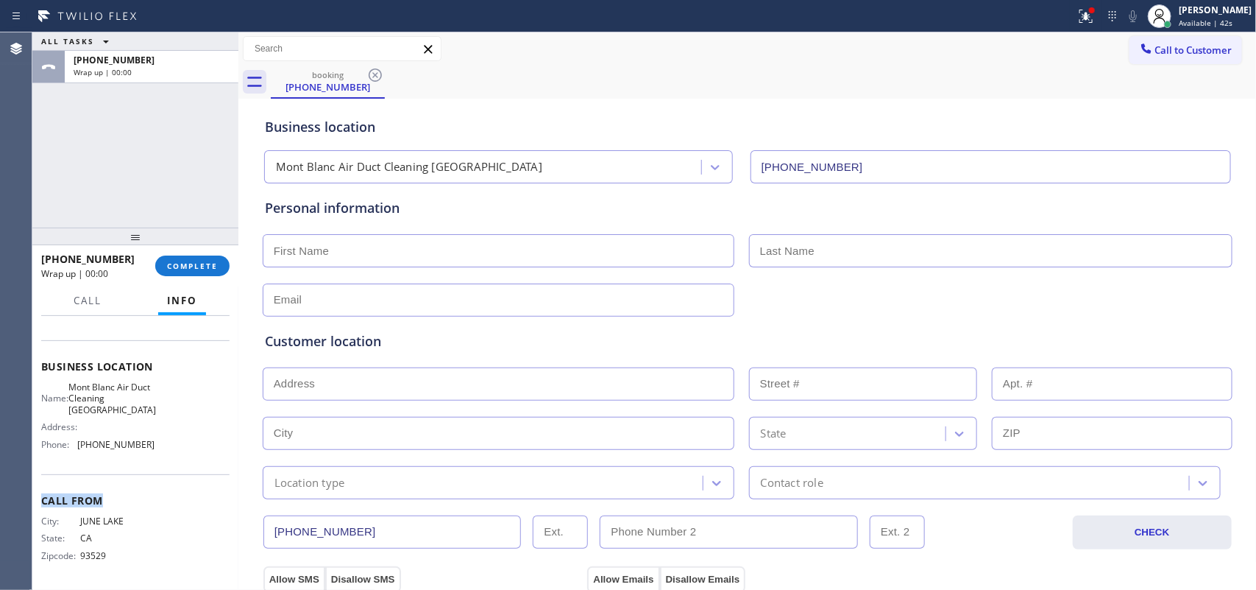
drag, startPoint x: 185, startPoint y: 494, endPoint x: 171, endPoint y: 453, distance: 42.8
click at [171, 453] on div "Context Queue: [Test] All Priority: 2 Customer Name: (760) 209-1928 Phone: (760…" at bounding box center [135, 373] width 188 height 426
click at [171, 444] on div "Name: Mont Blanc Air Duct Cleaning Palm Desert Address: Phone: (760) 492-7909" at bounding box center [135, 418] width 188 height 74
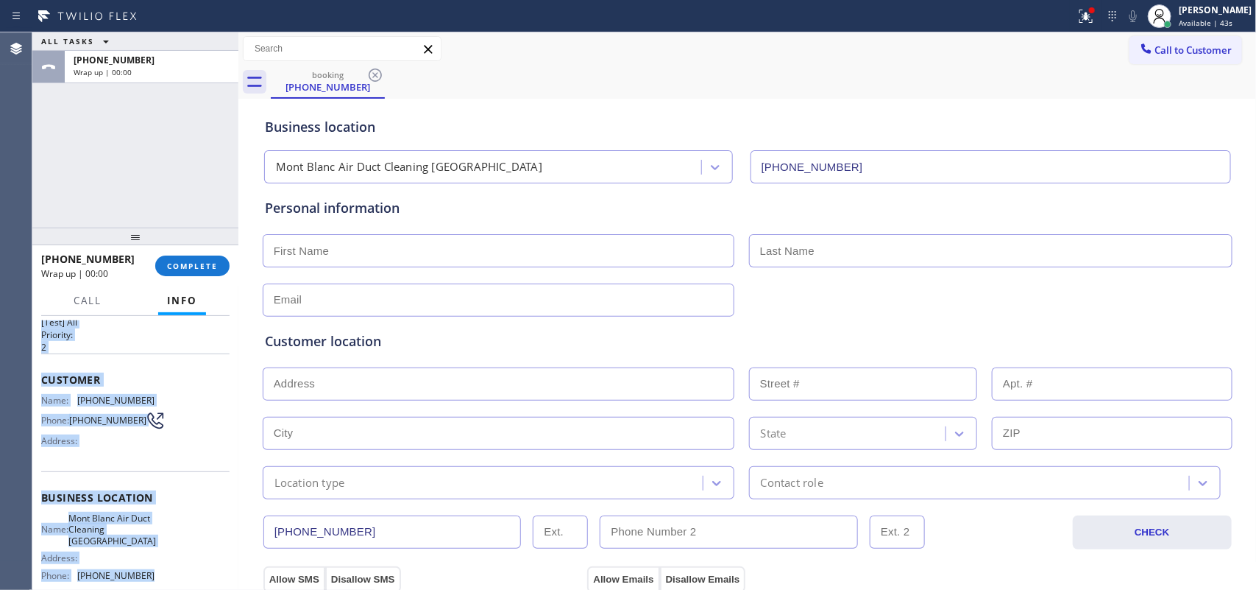
scroll to position [0, 0]
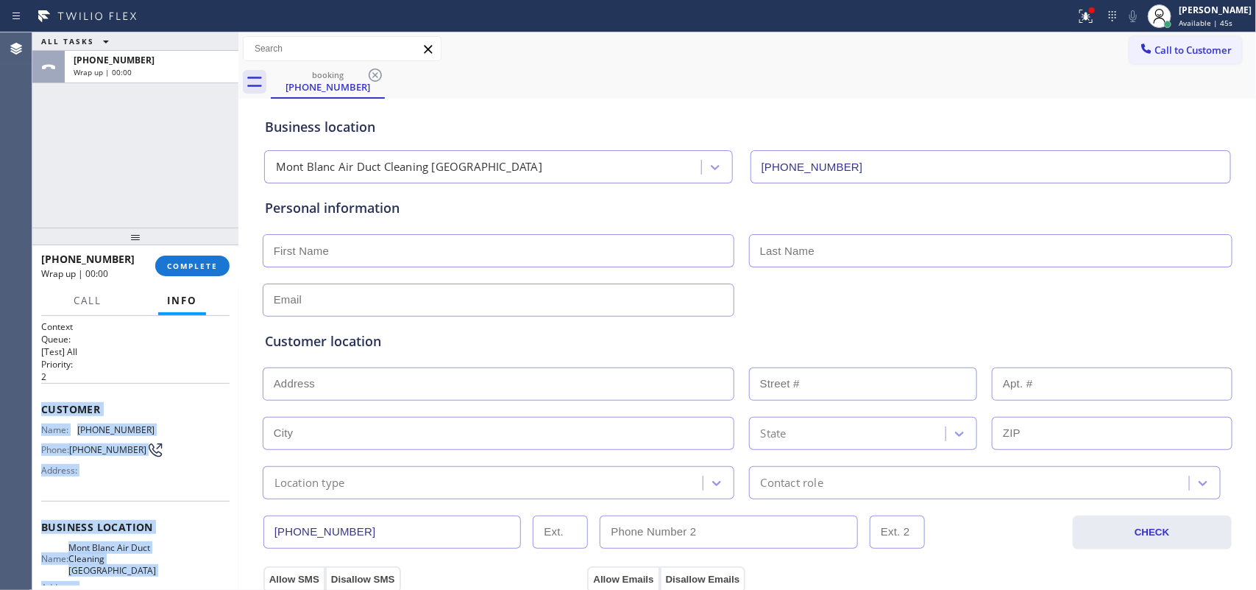
drag, startPoint x: 152, startPoint y: 442, endPoint x: 40, endPoint y: 410, distance: 116.5
click at [41, 410] on div "Context Queue: [Test] All Priority: 2 Customer Name: (760) 209-1928 Phone: (760…" at bounding box center [135, 533] width 188 height 426
click at [188, 262] on span "COMPLETE" at bounding box center [192, 266] width 51 height 10
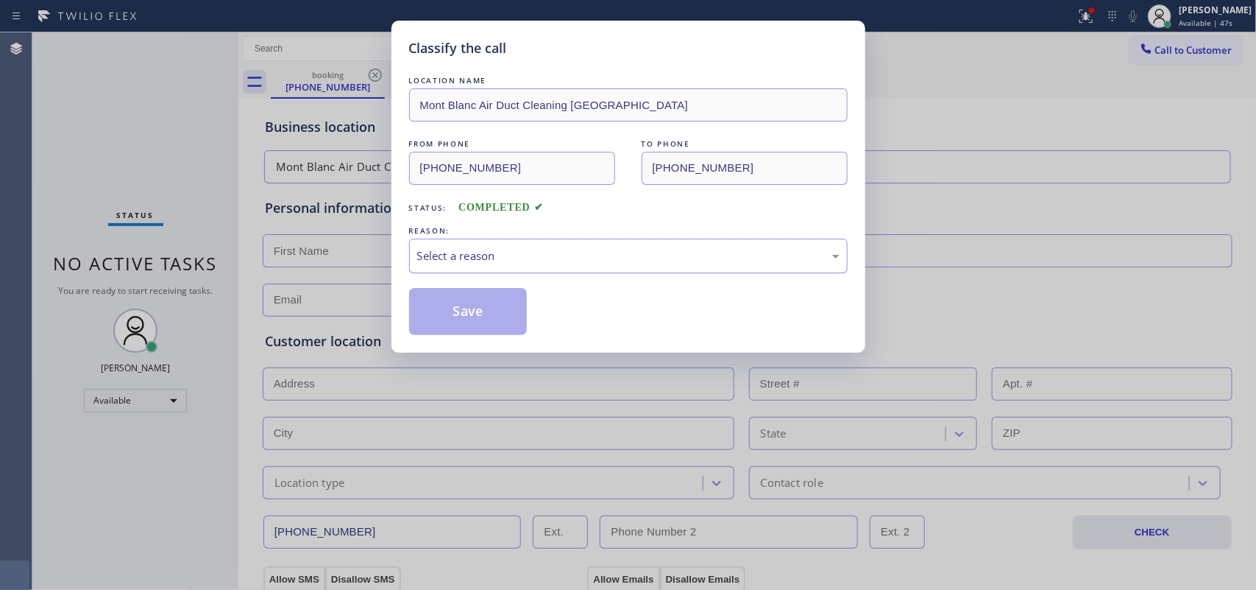
click at [532, 249] on div "Select a reason" at bounding box center [628, 255] width 422 height 17
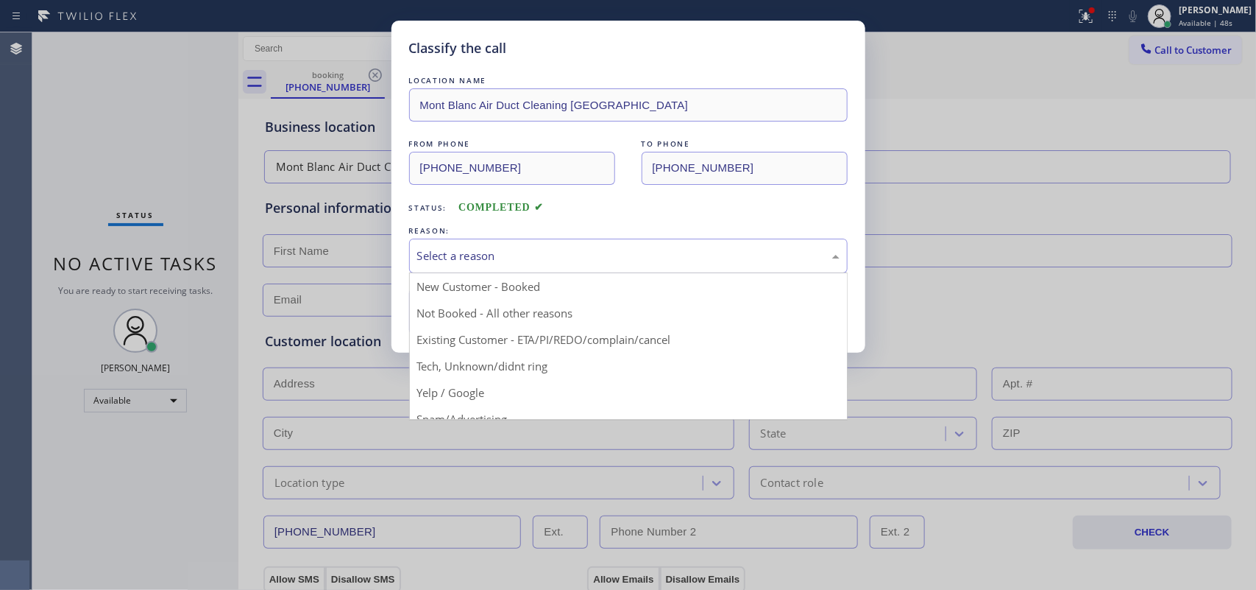
drag, startPoint x: 502, startPoint y: 364, endPoint x: 484, endPoint y: 357, distance: 19.1
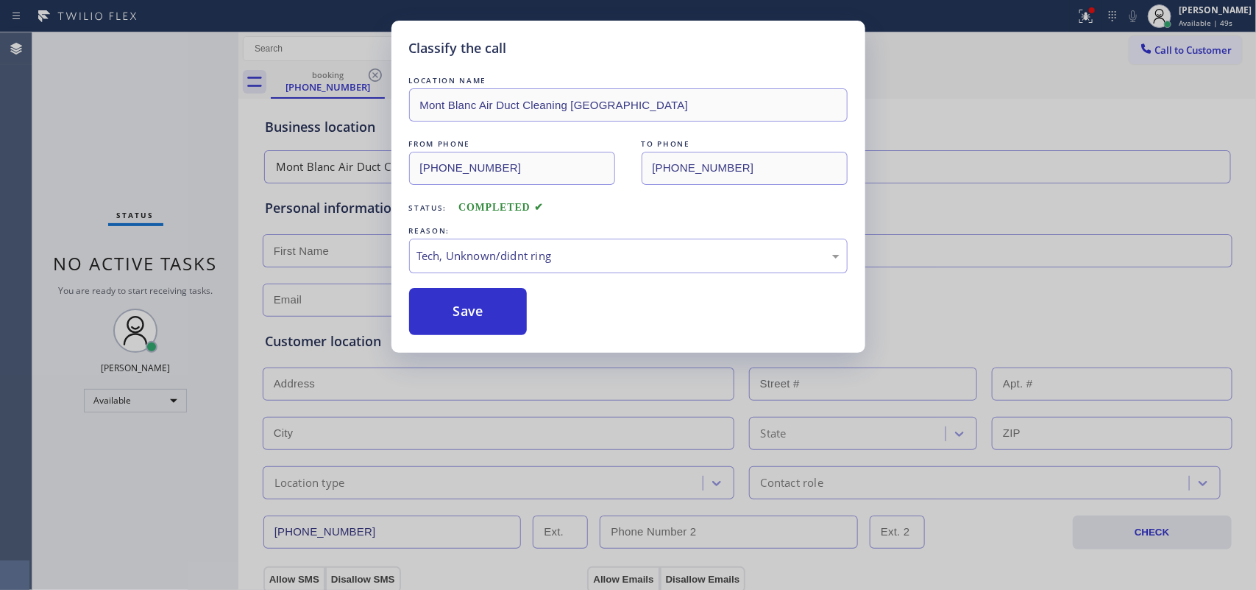
drag, startPoint x: 447, startPoint y: 305, endPoint x: 442, endPoint y: 219, distance: 87.0
click at [447, 304] on button "Save" at bounding box center [468, 311] width 118 height 47
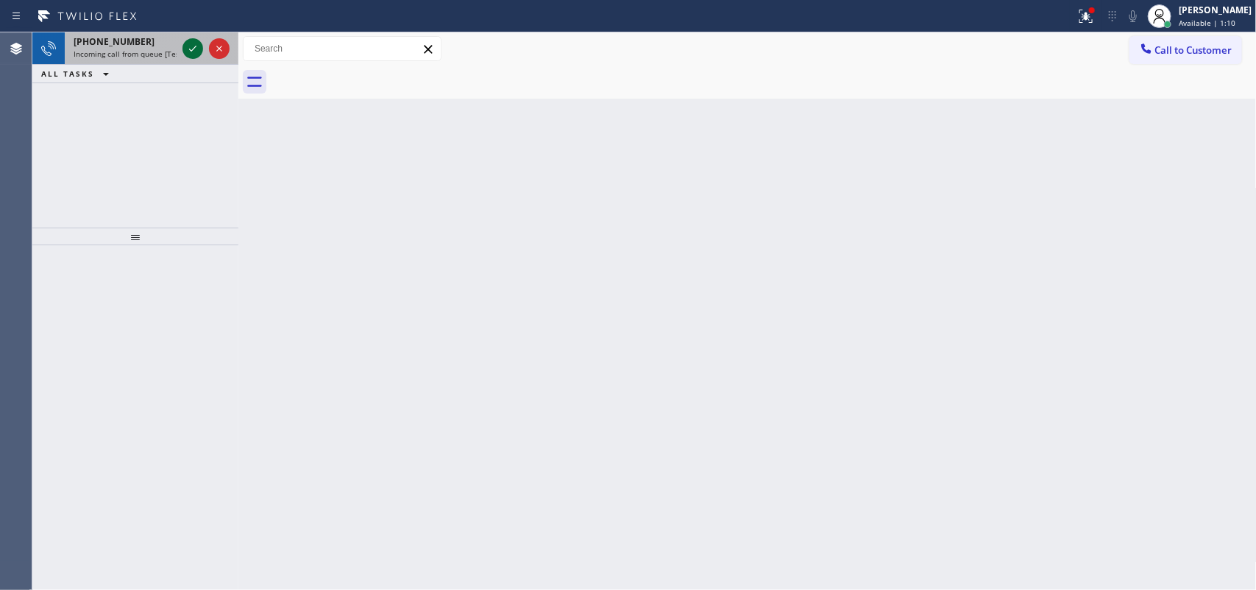
click at [192, 46] on icon at bounding box center [193, 49] width 18 height 18
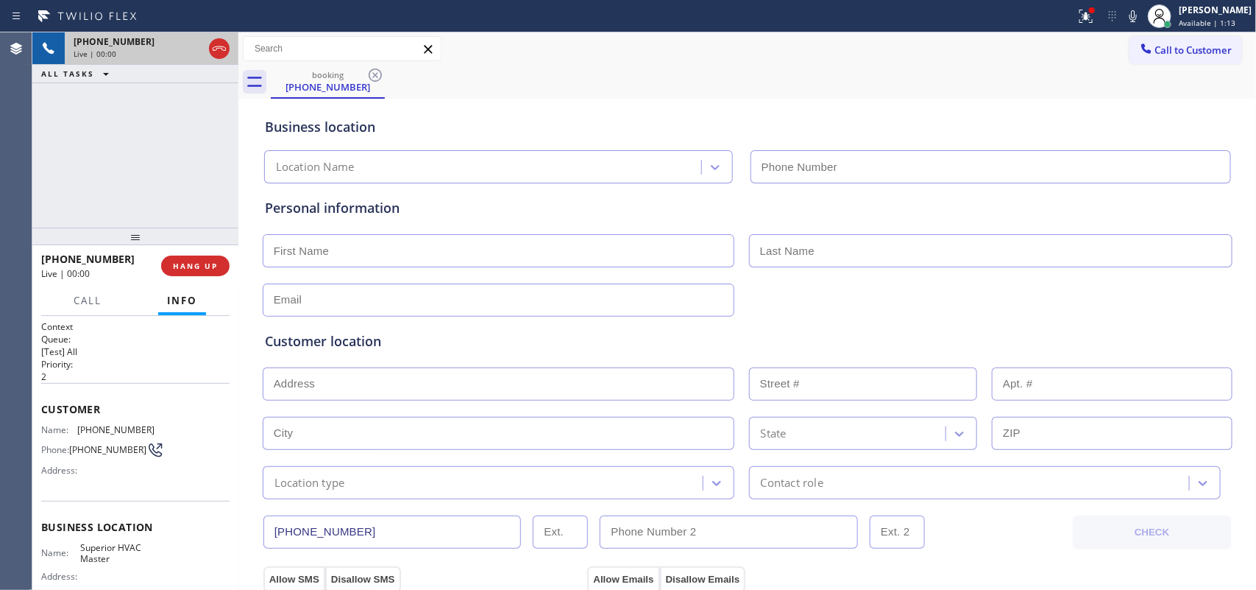
type input "[PHONE_NUMBER]"
click at [192, 271] on button "HANG UP" at bounding box center [195, 265] width 68 height 21
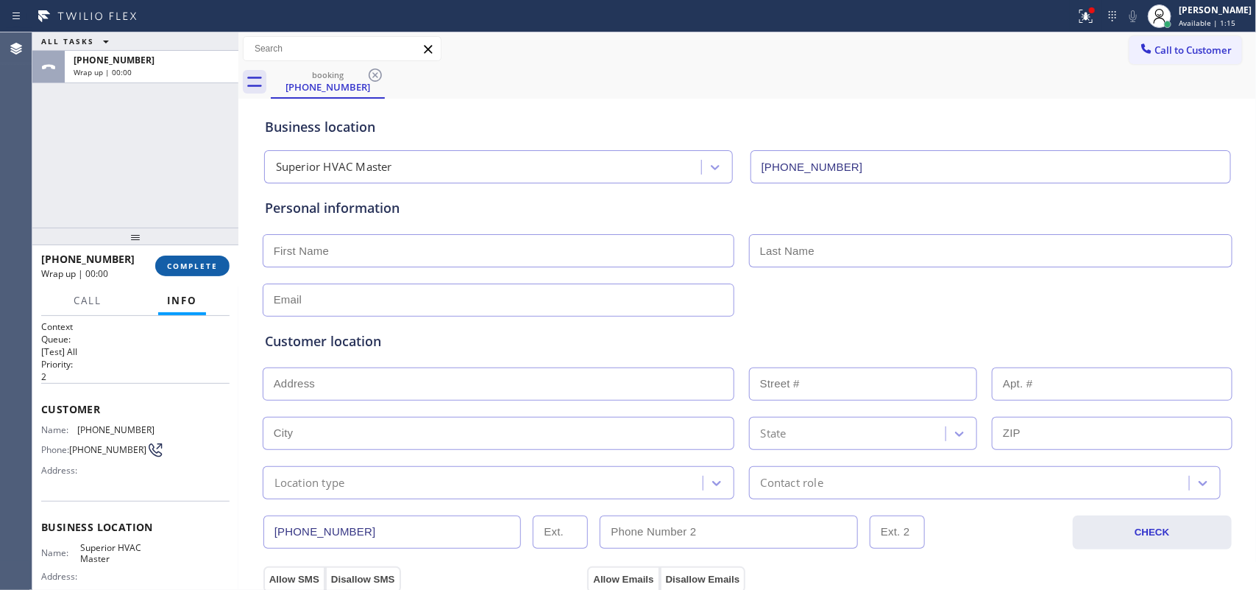
click at [194, 259] on button "COMPLETE" at bounding box center [192, 265] width 74 height 21
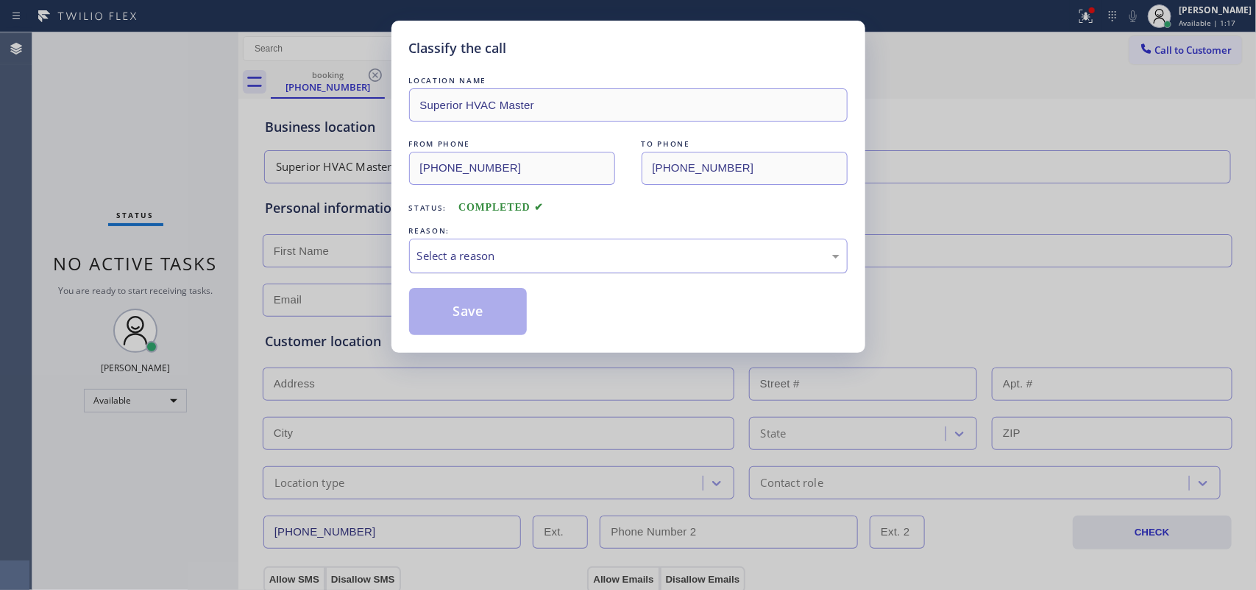
click at [425, 263] on div "Select a reason" at bounding box center [628, 255] width 422 height 17
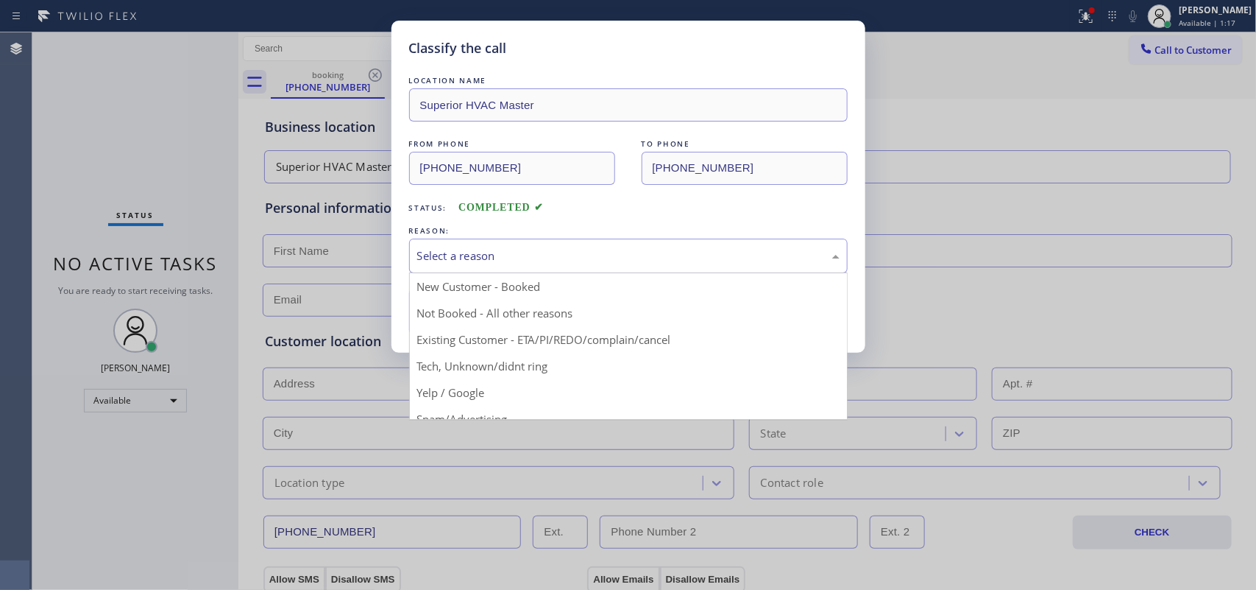
click at [427, 263] on div "Select a reason" at bounding box center [628, 255] width 422 height 17
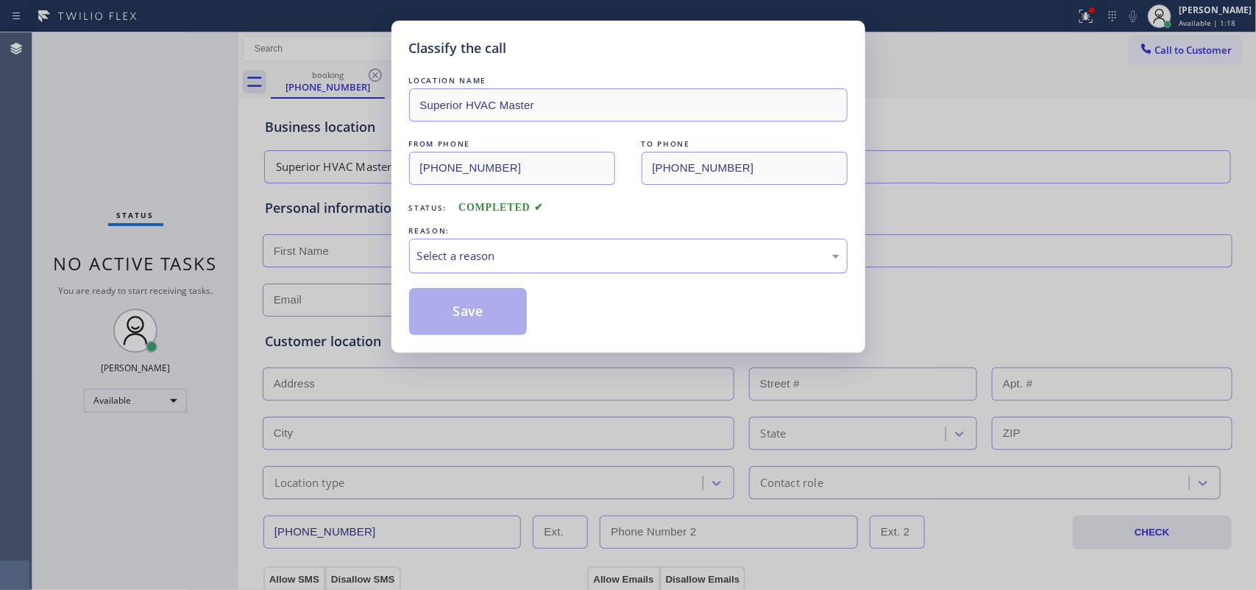
click at [429, 263] on div "Select a reason" at bounding box center [628, 255] width 422 height 17
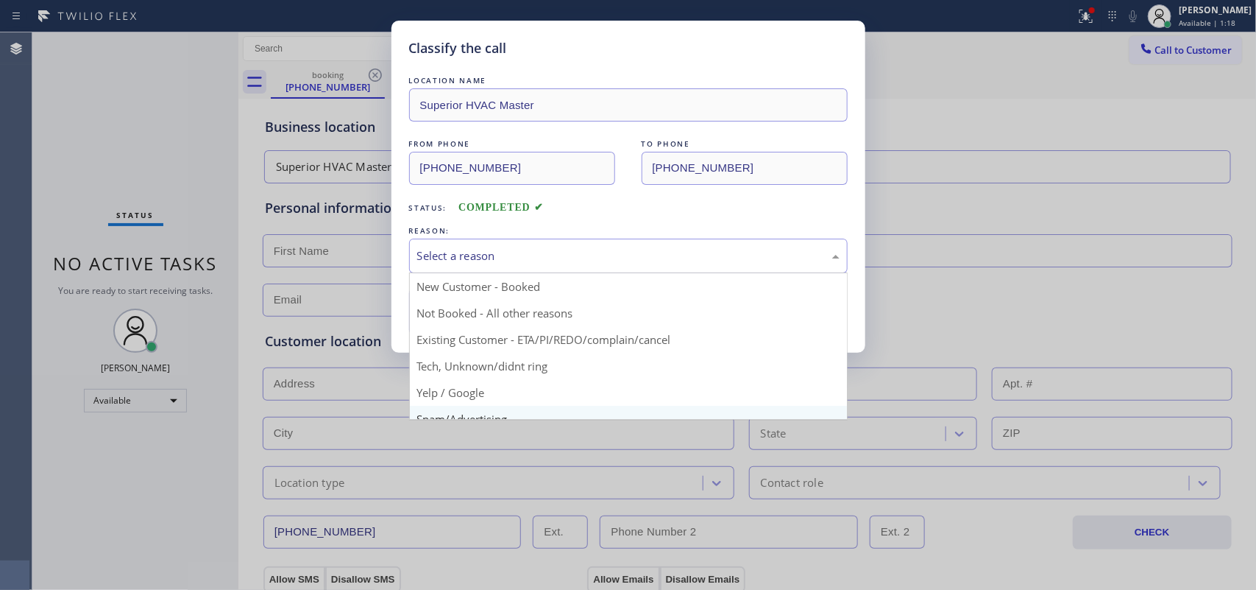
scroll to position [101, 0]
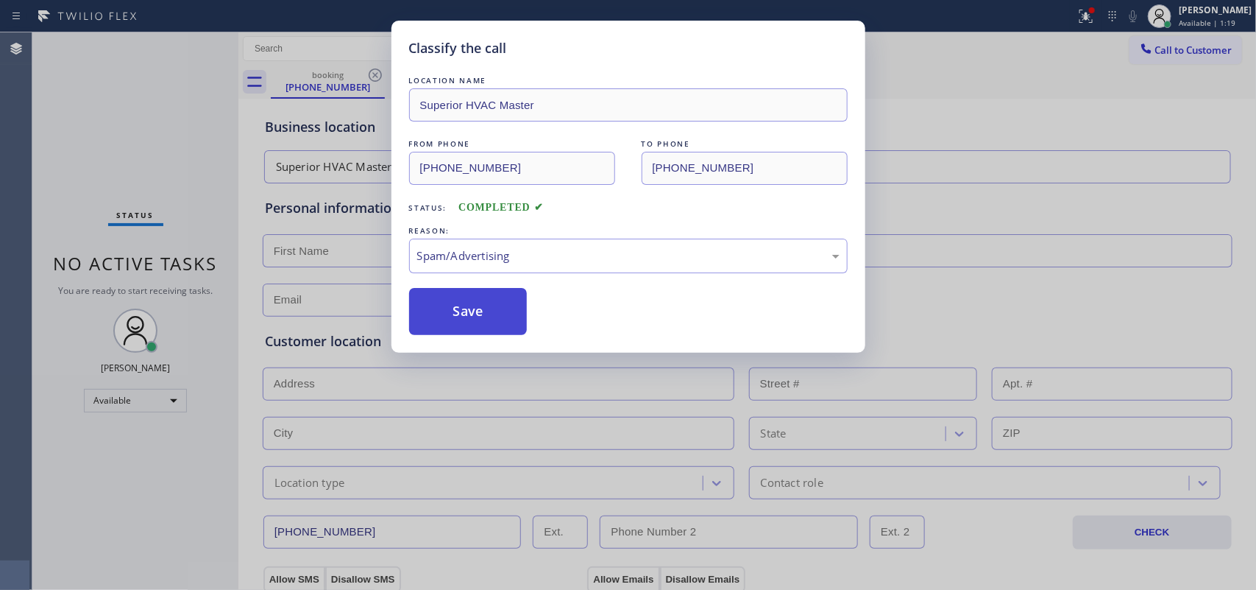
click at [476, 321] on button "Save" at bounding box center [468, 311] width 118 height 47
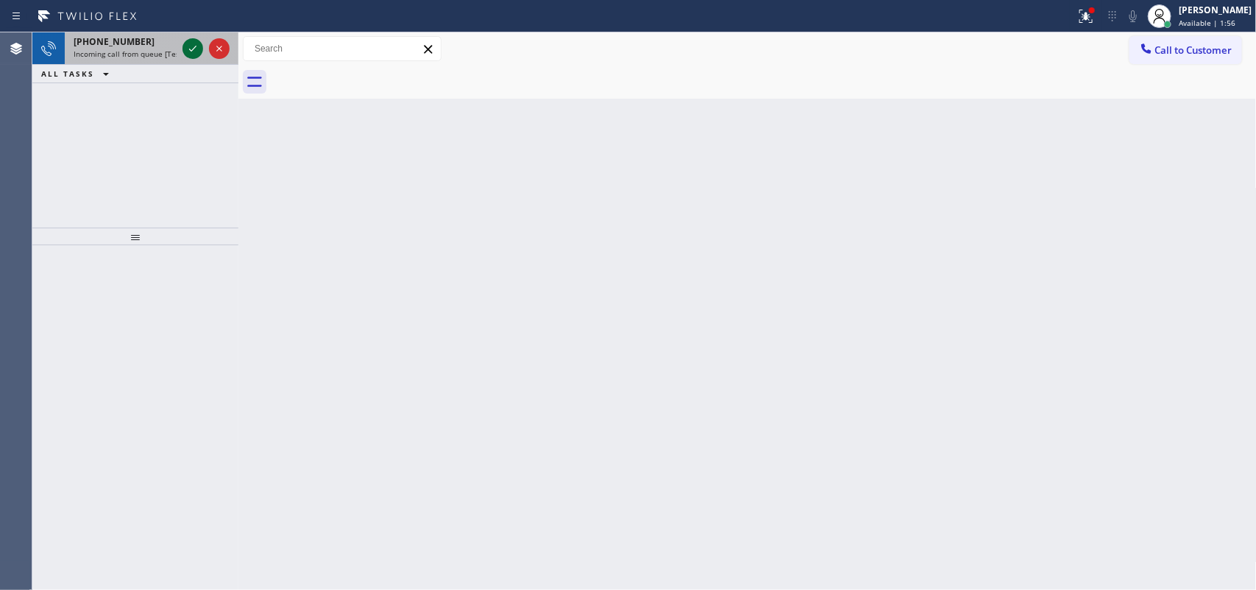
click at [193, 46] on icon at bounding box center [193, 49] width 18 height 18
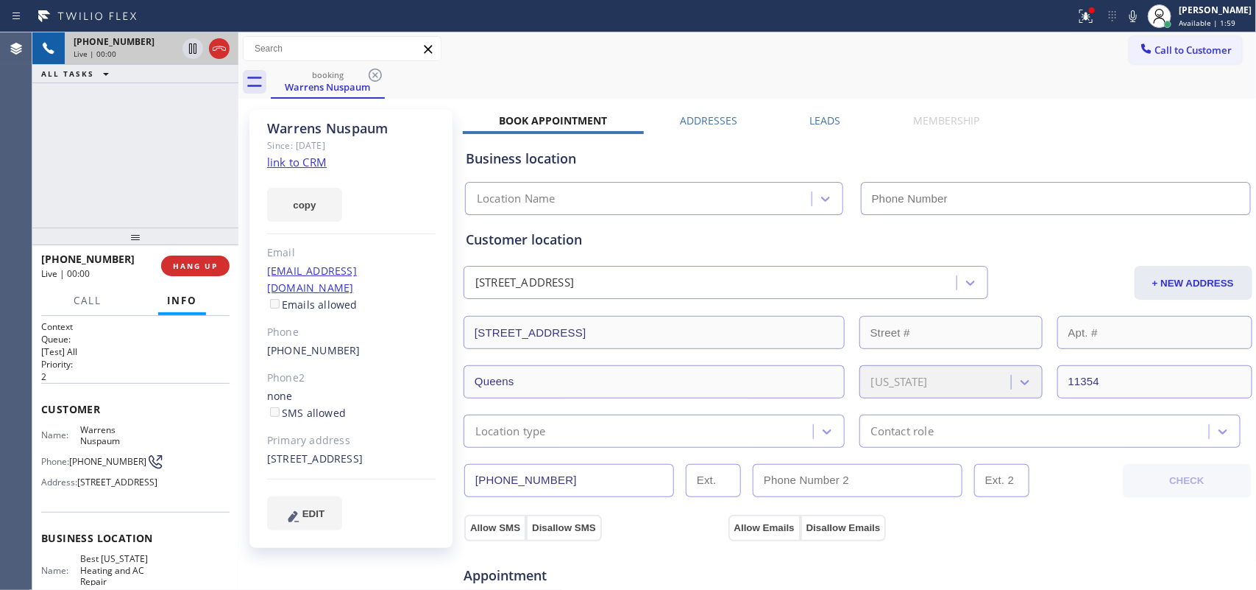
type input "[PHONE_NUMBER]"
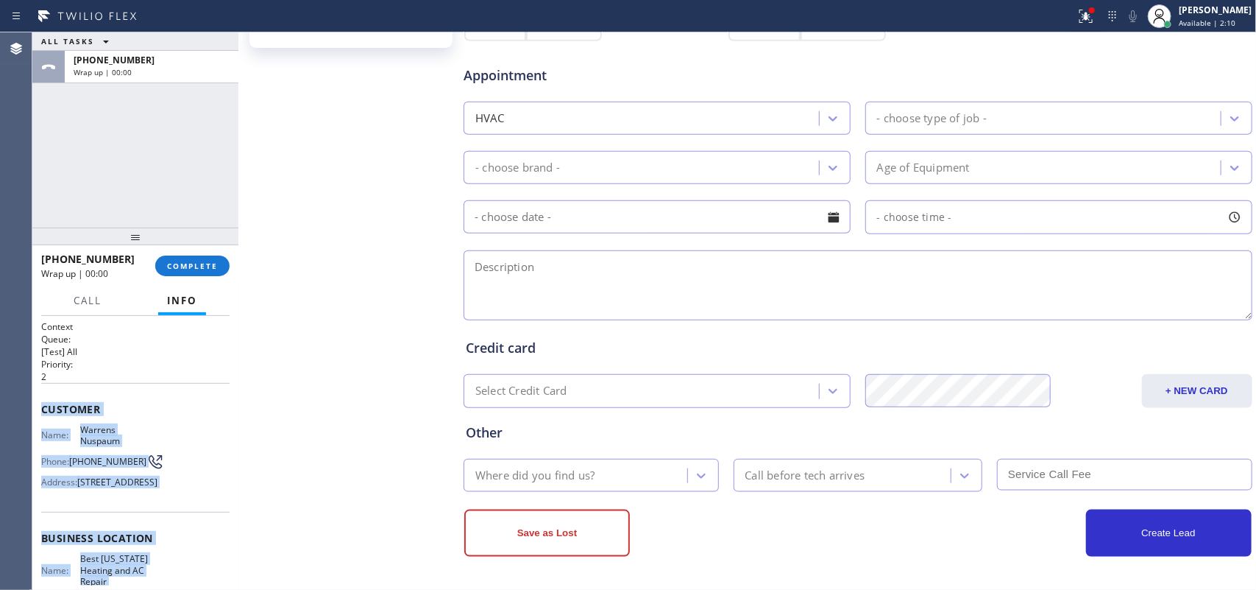
drag, startPoint x: 163, startPoint y: 464, endPoint x: 38, endPoint y: 409, distance: 136.5
click at [38, 409] on div "Context Queue: [Test] All Priority: 2 Customer Name: Warrens Nuspaum Phone: (34…" at bounding box center [135, 453] width 206 height 275
click at [204, 271] on button "COMPLETE" at bounding box center [192, 265] width 74 height 21
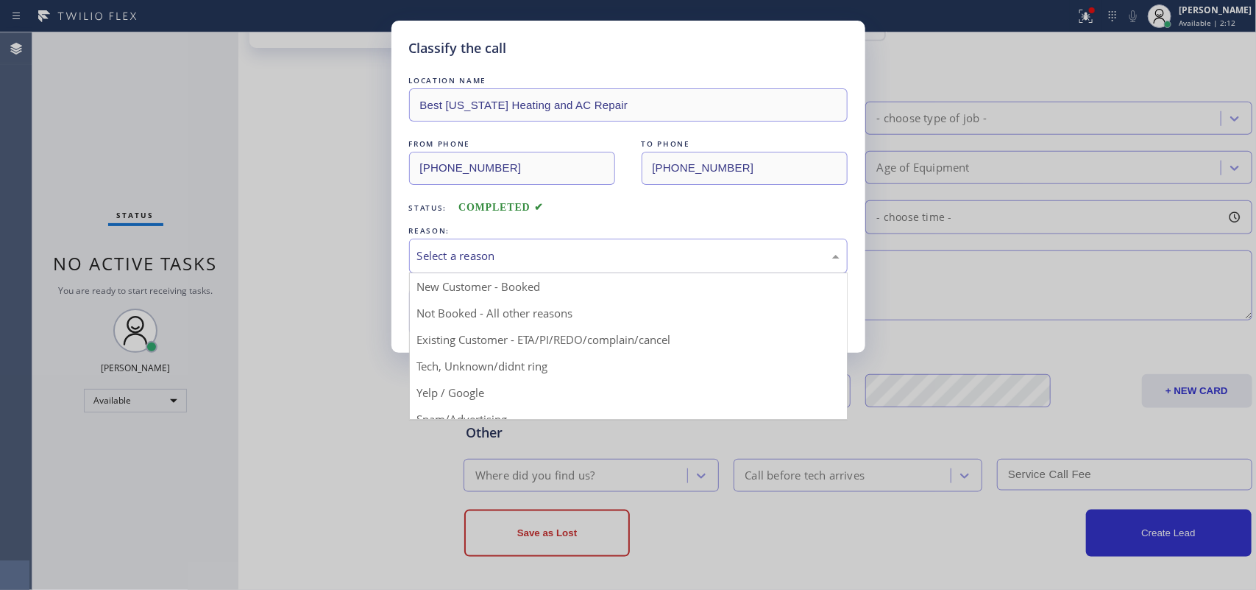
click at [471, 245] on div "Select a reason" at bounding box center [628, 255] width 439 height 35
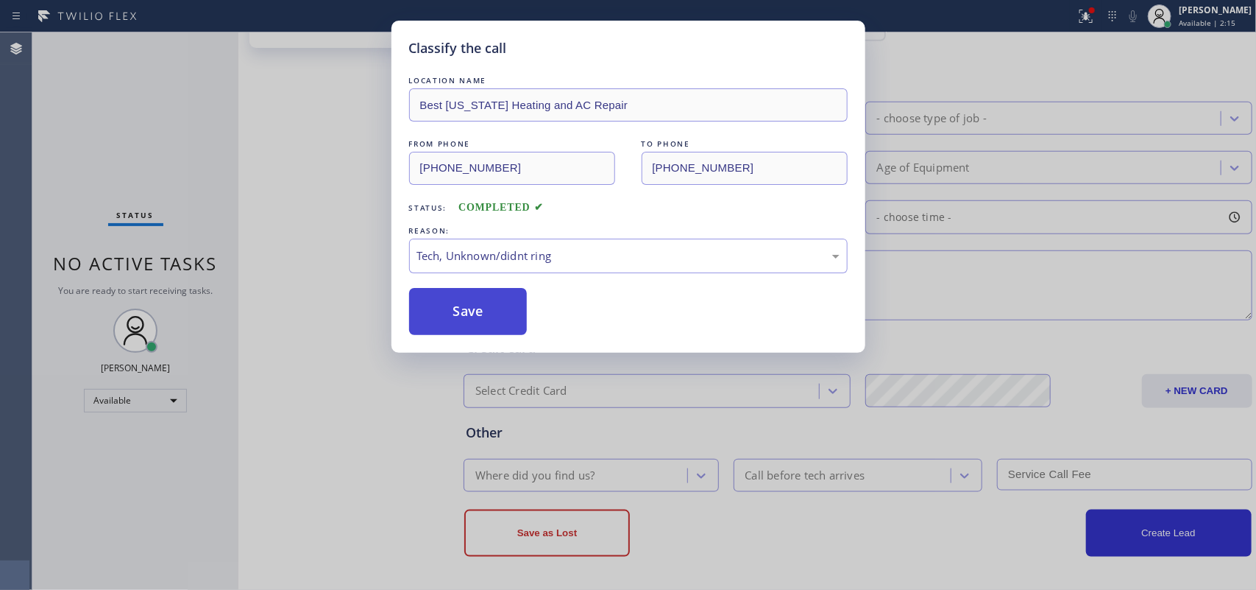
click at [451, 319] on button "Save" at bounding box center [468, 311] width 118 height 47
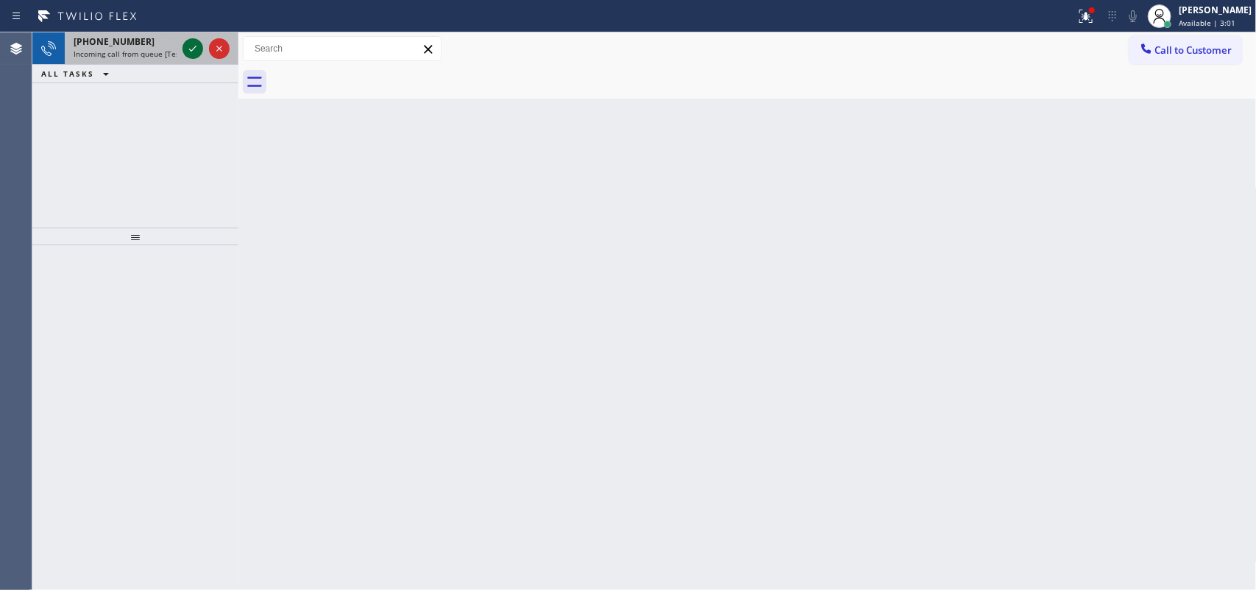
click at [193, 50] on icon at bounding box center [193, 49] width 18 height 18
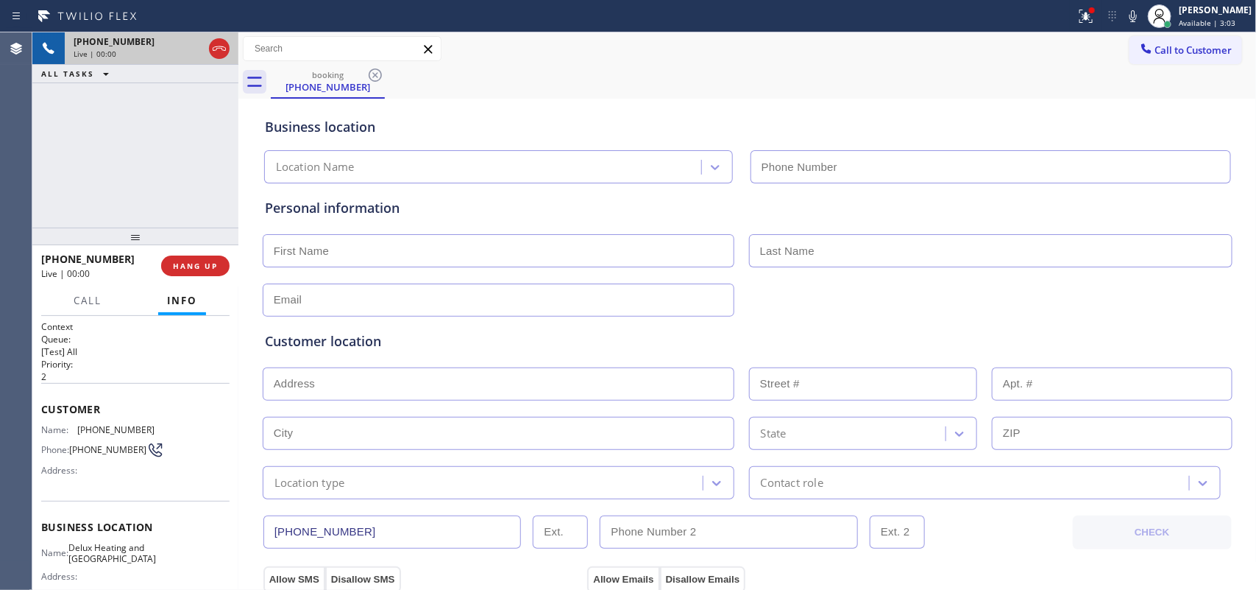
type input "[PHONE_NUMBER]"
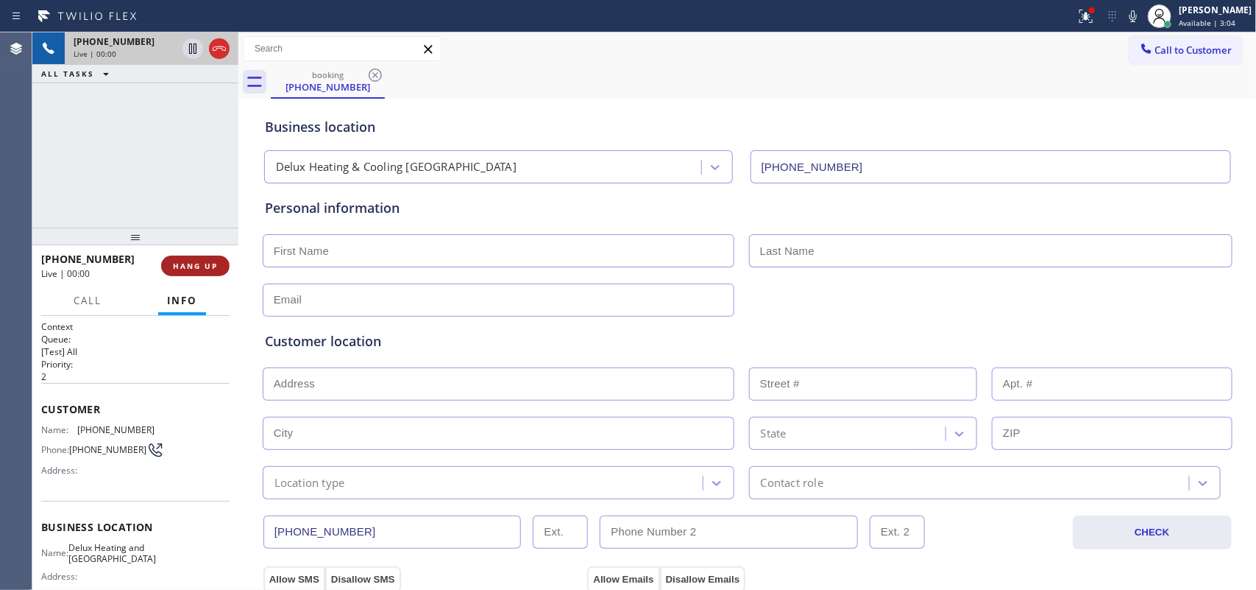
click at [208, 266] on span "HANG UP" at bounding box center [195, 266] width 45 height 10
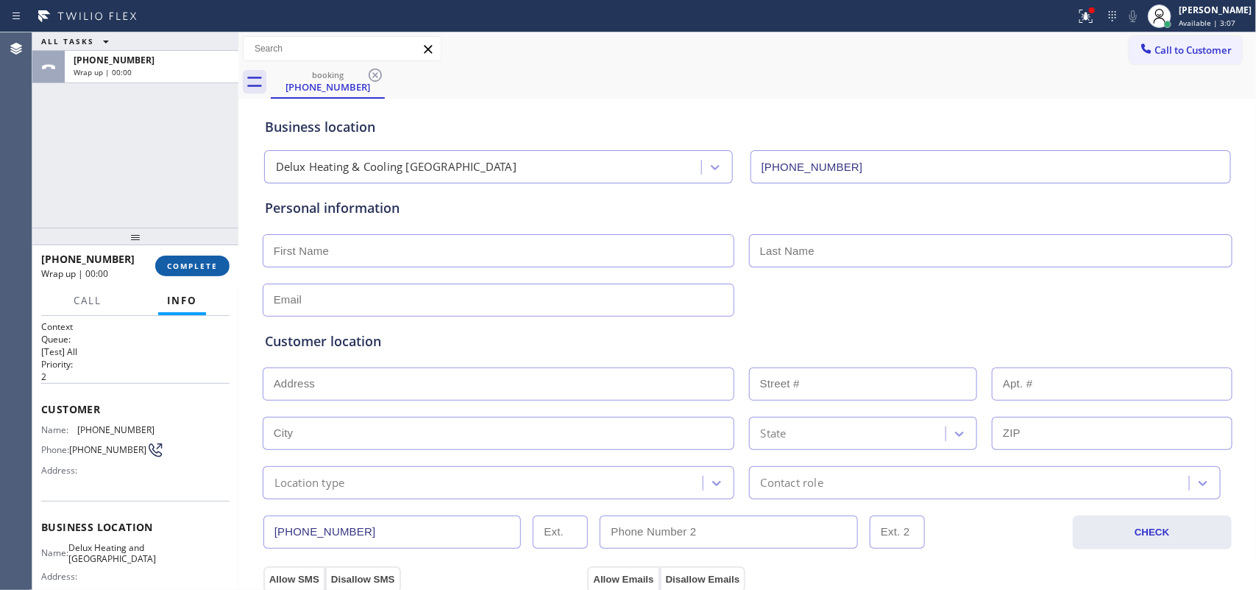
click at [204, 272] on button "COMPLETE" at bounding box center [192, 265] width 74 height 21
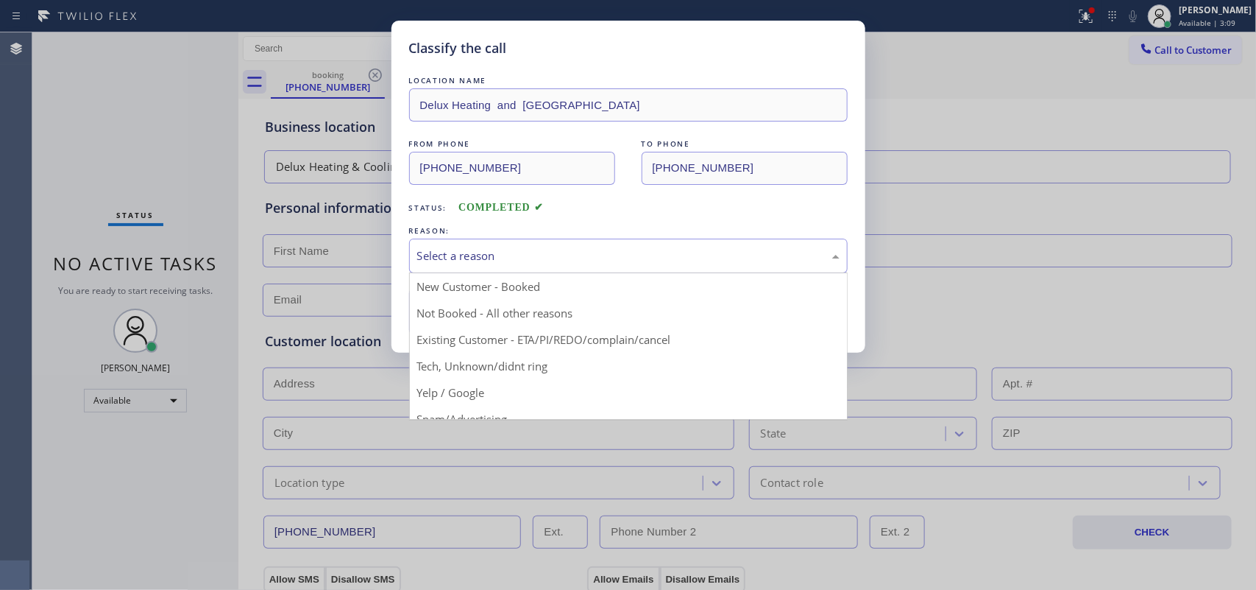
click at [456, 259] on div "Select a reason" at bounding box center [628, 255] width 422 height 17
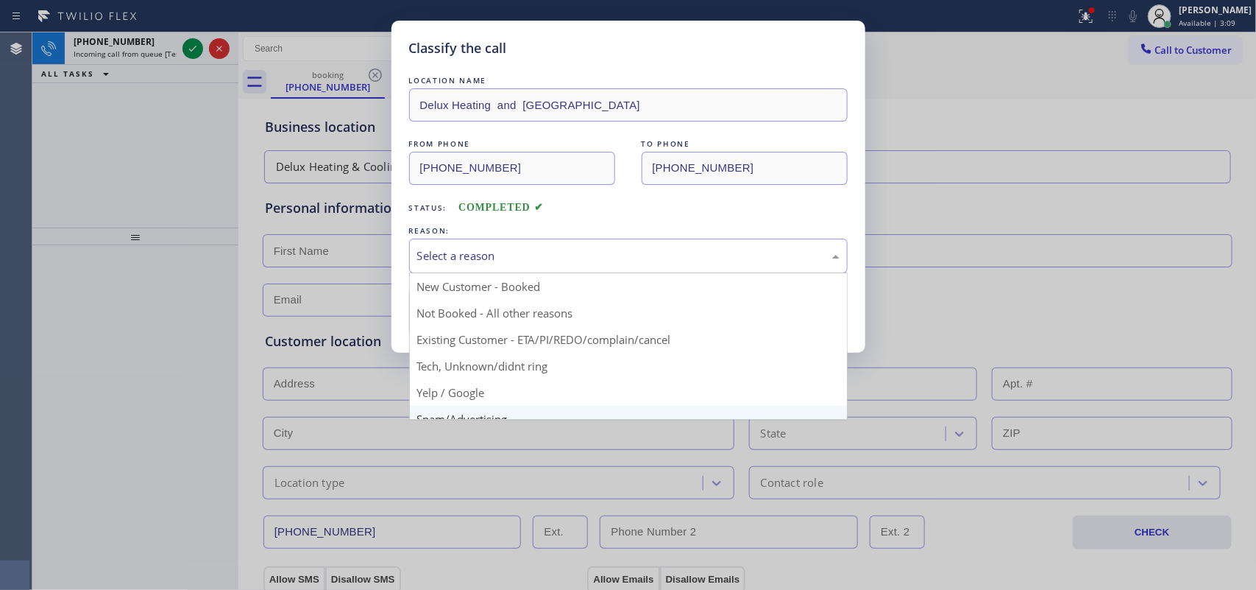
scroll to position [101, 0]
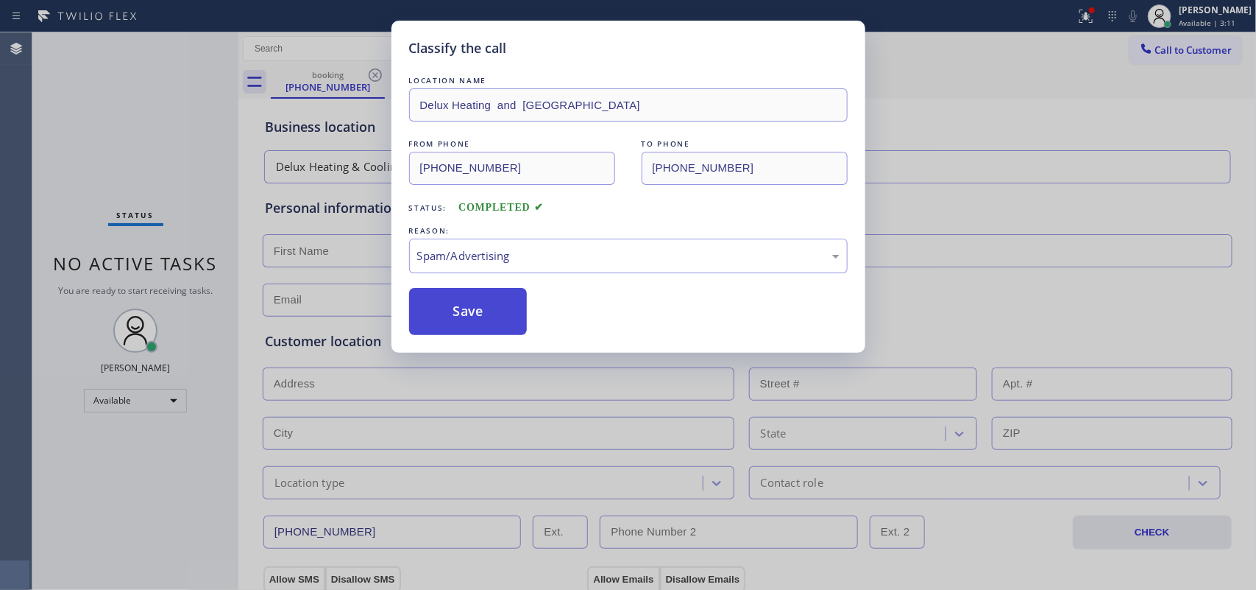
click at [489, 319] on button "Save" at bounding box center [468, 311] width 118 height 47
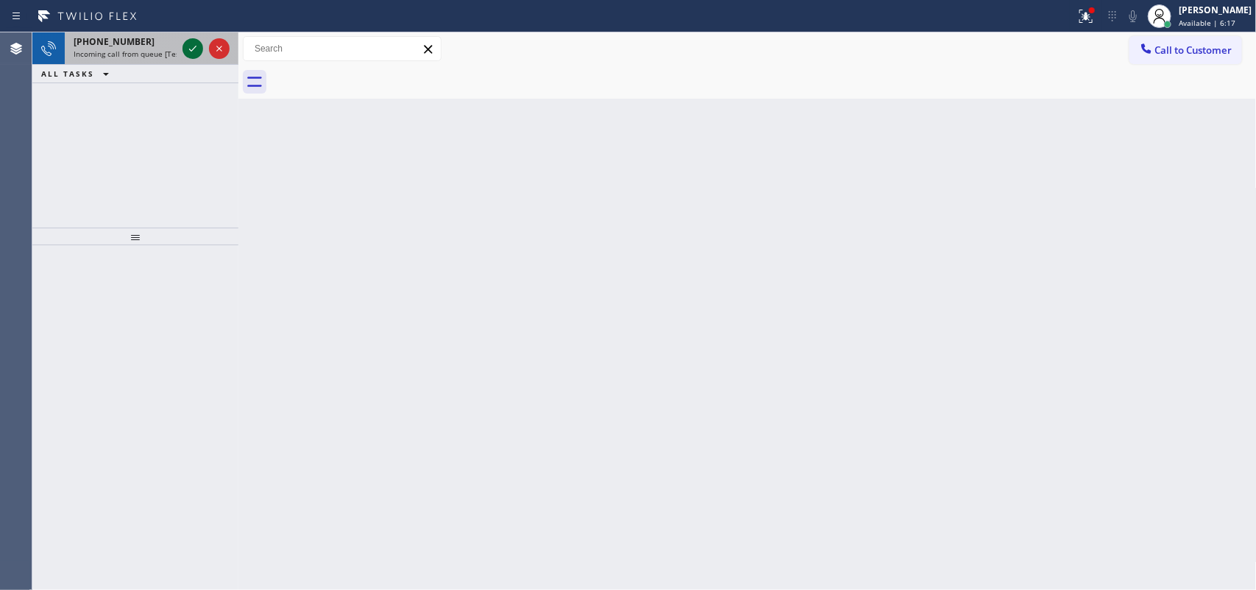
click at [195, 45] on icon at bounding box center [193, 49] width 18 height 18
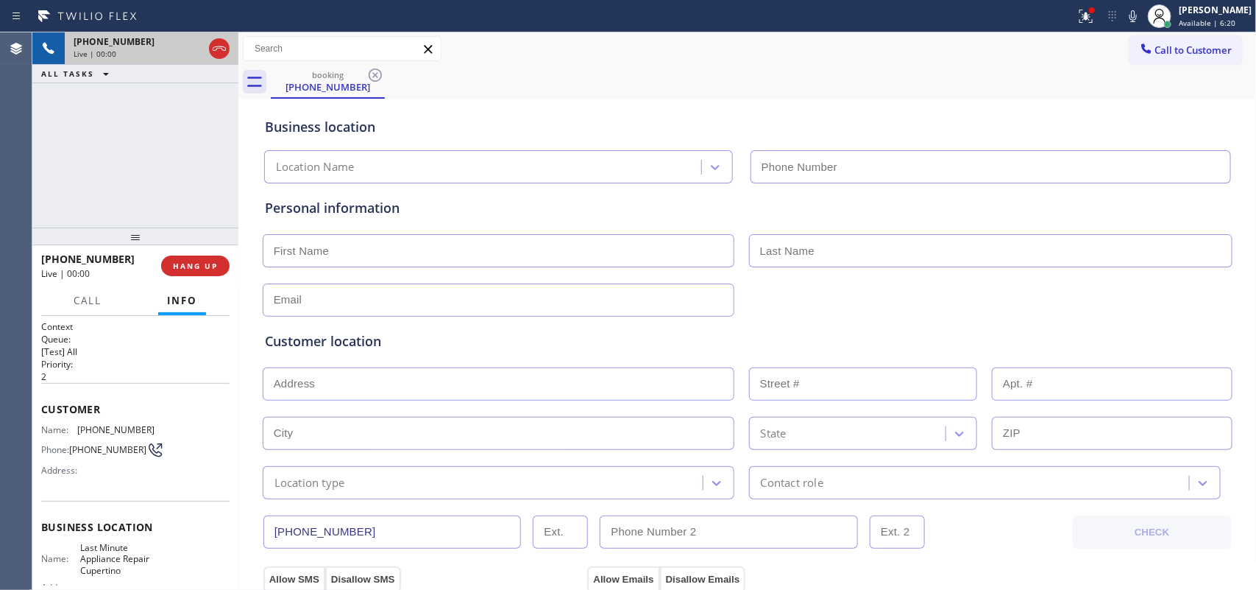
type input "[PHONE_NUMBER]"
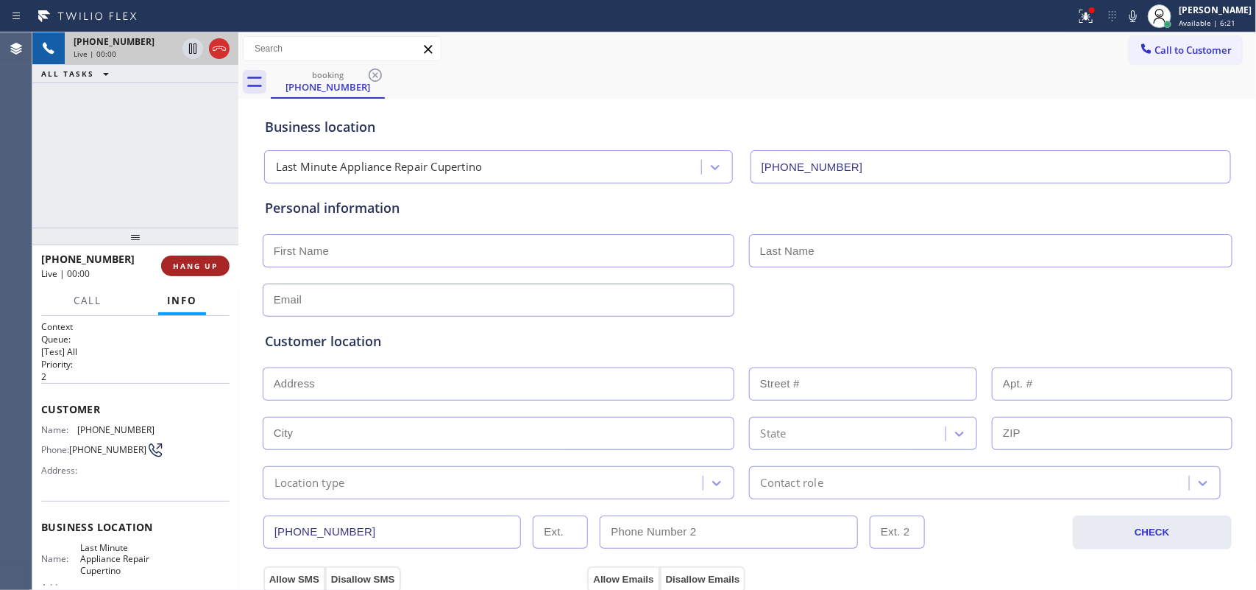
click at [221, 265] on button "HANG UP" at bounding box center [195, 265] width 68 height 21
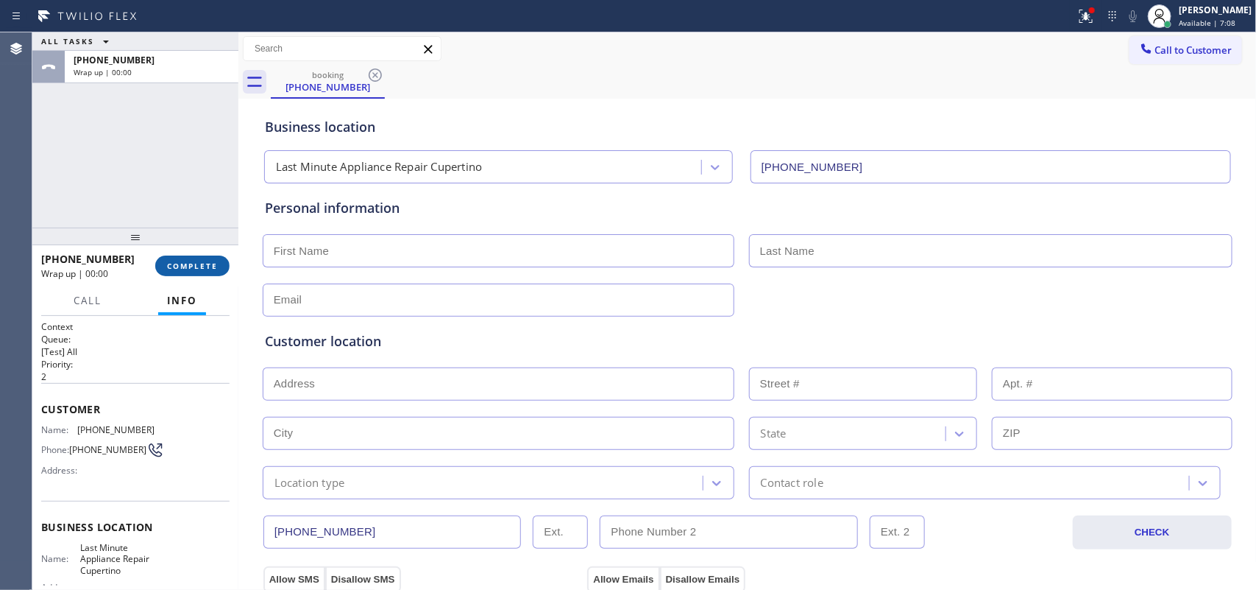
click at [202, 261] on span "COMPLETE" at bounding box center [192, 266] width 51 height 10
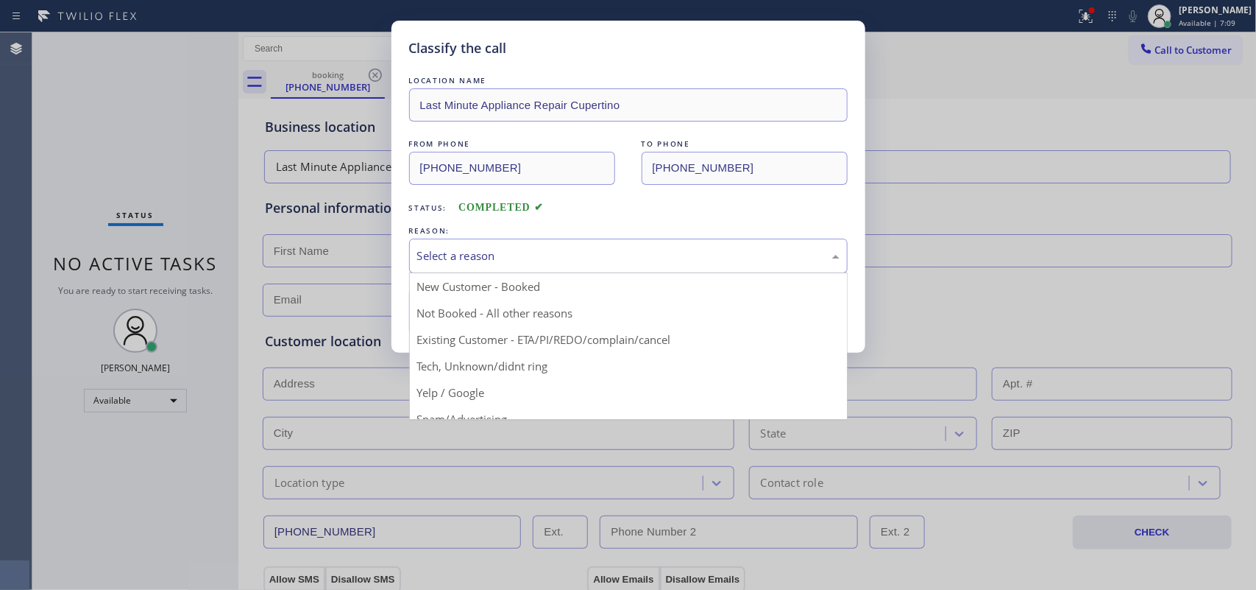
click at [456, 249] on div "Select a reason" at bounding box center [628, 255] width 422 height 17
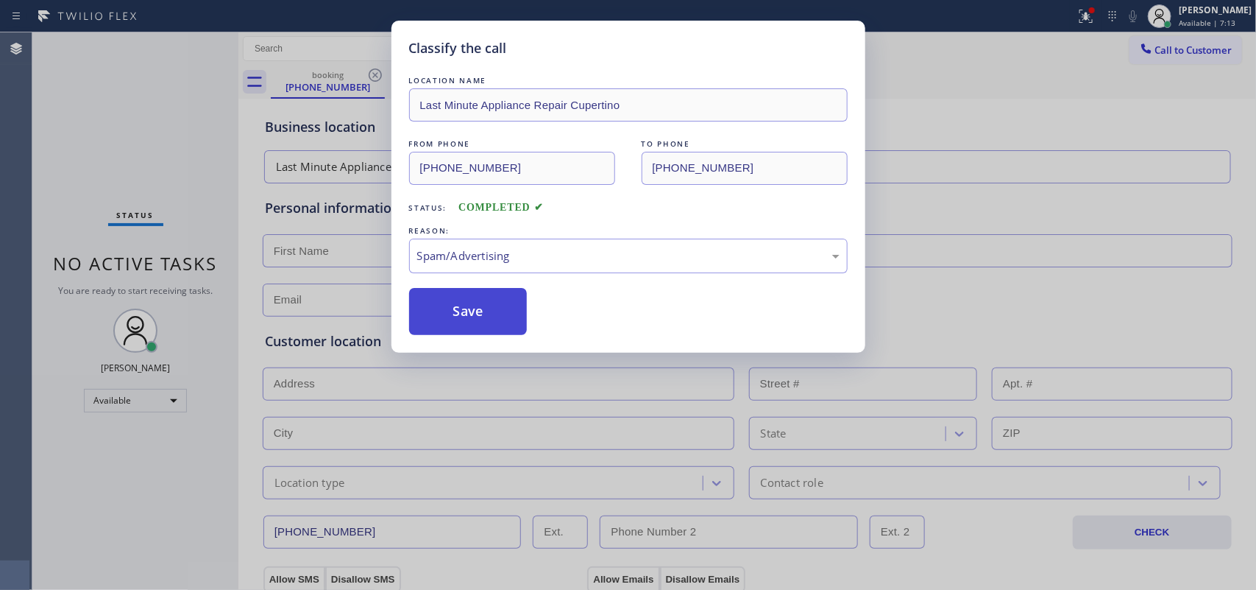
click at [486, 329] on button "Save" at bounding box center [468, 311] width 118 height 47
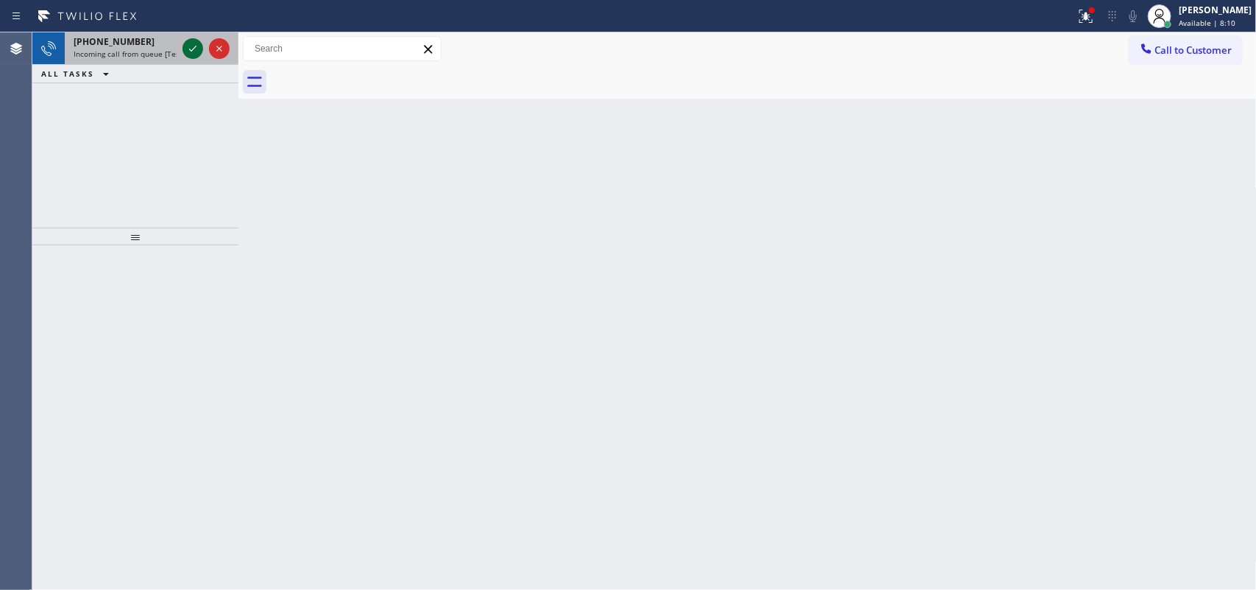
click at [189, 46] on icon at bounding box center [193, 49] width 18 height 18
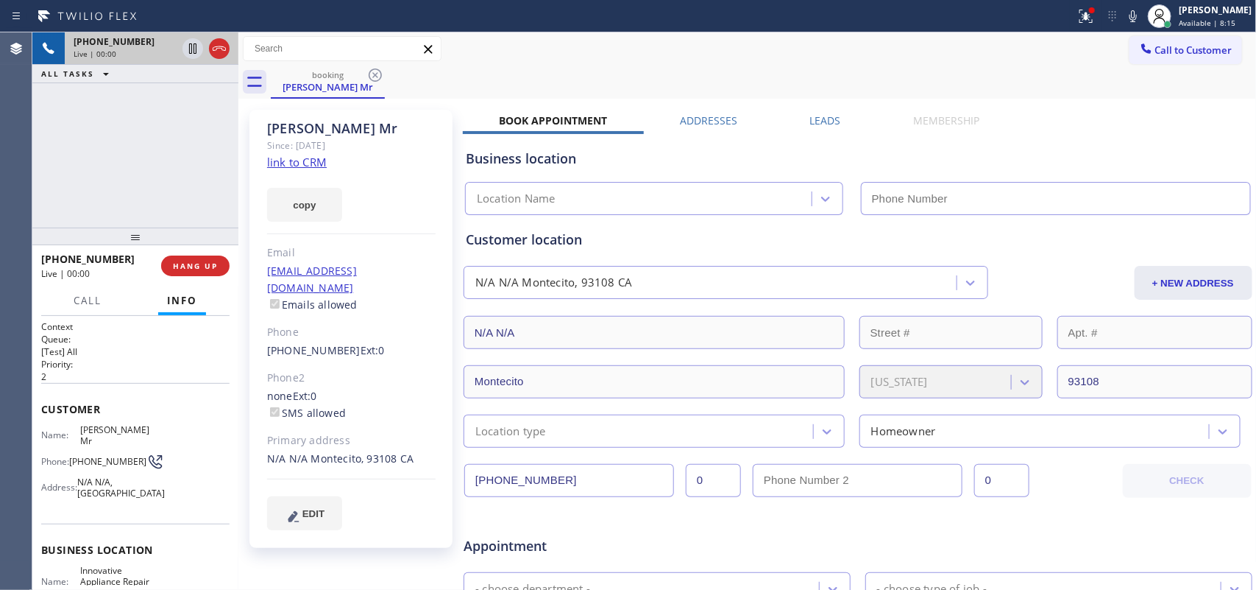
type input "[PHONE_NUMBER]"
click at [318, 163] on link "link to CRM" at bounding box center [297, 162] width 60 height 15
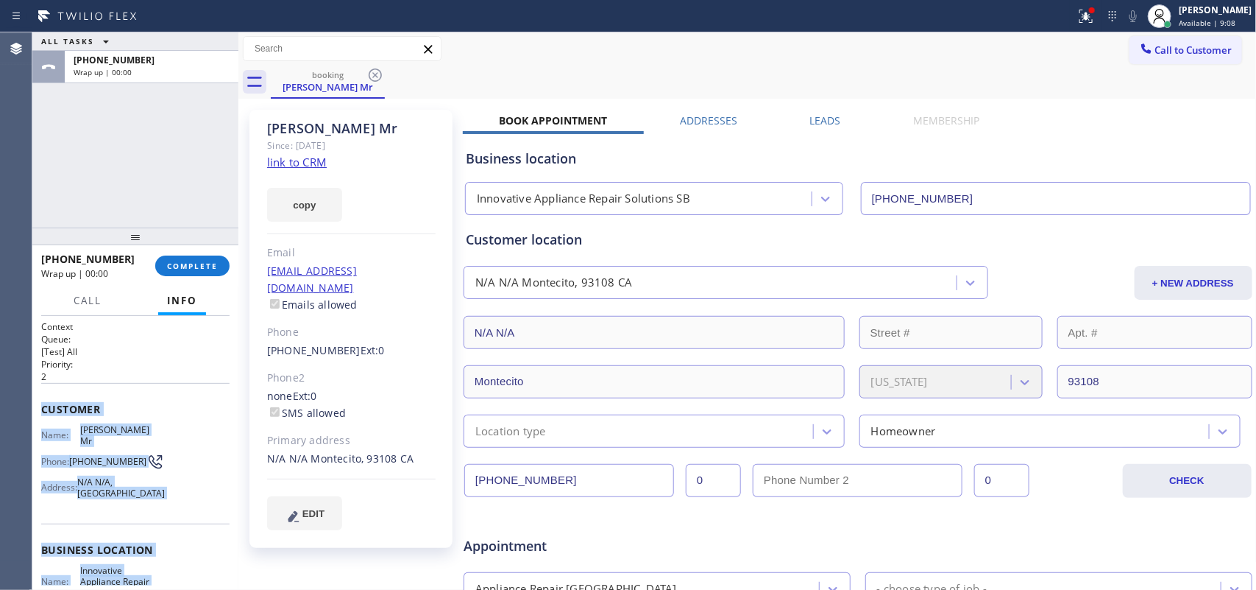
drag, startPoint x: 152, startPoint y: 436, endPoint x: 41, endPoint y: 407, distance: 114.3
click at [41, 407] on div "Context Queue: [Test] All Priority: 2 Customer Name: William Mr Phone: (805) 47…" at bounding box center [135, 556] width 188 height 472
click at [196, 265] on span "COMPLETE" at bounding box center [192, 266] width 51 height 10
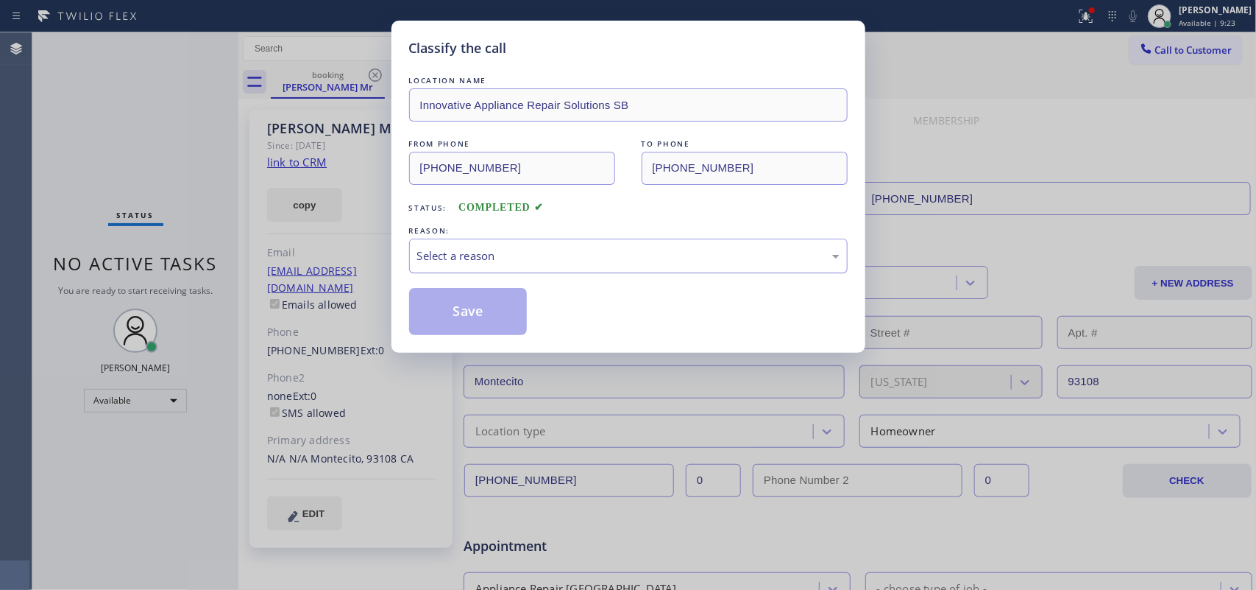
click at [538, 243] on div "Select a reason" at bounding box center [628, 255] width 439 height 35
click at [472, 319] on button "Save" at bounding box center [468, 311] width 118 height 47
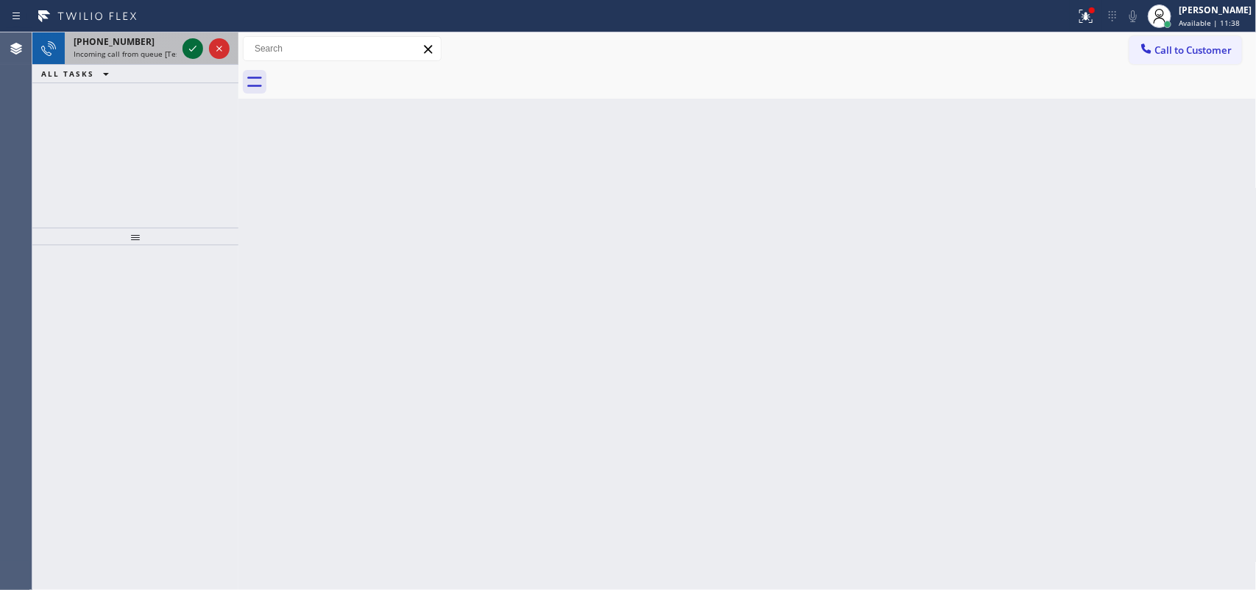
click at [188, 46] on icon at bounding box center [193, 49] width 18 height 18
click at [189, 50] on icon at bounding box center [193, 49] width 18 height 18
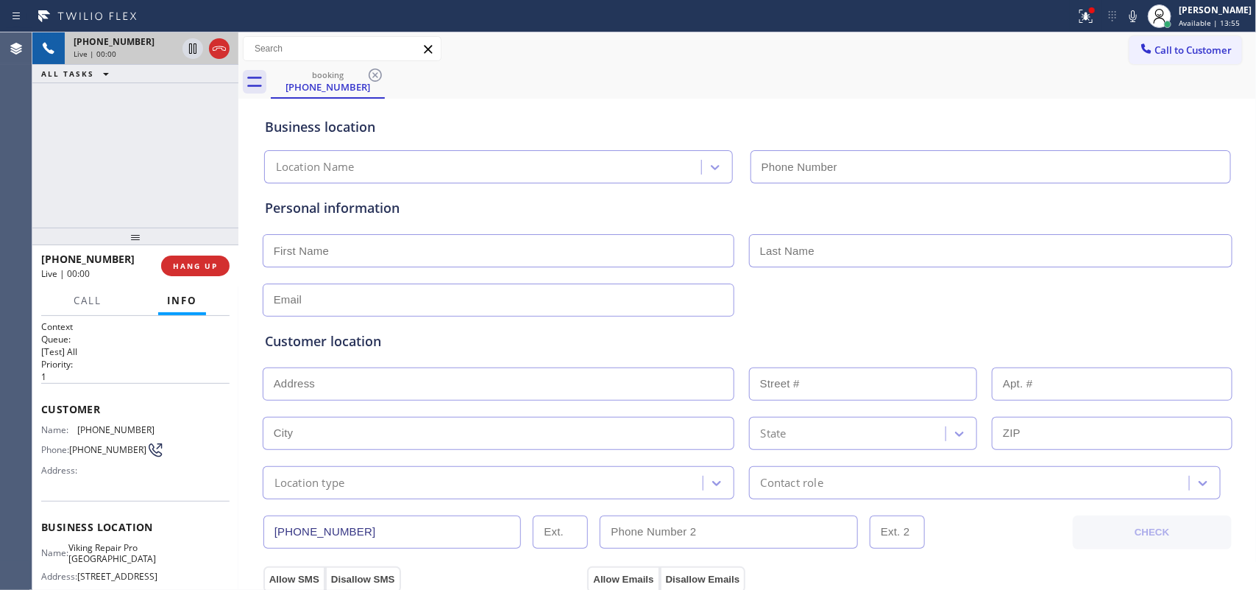
type input "[PHONE_NUMBER]"
click at [208, 262] on span "HANG UP" at bounding box center [195, 266] width 45 height 10
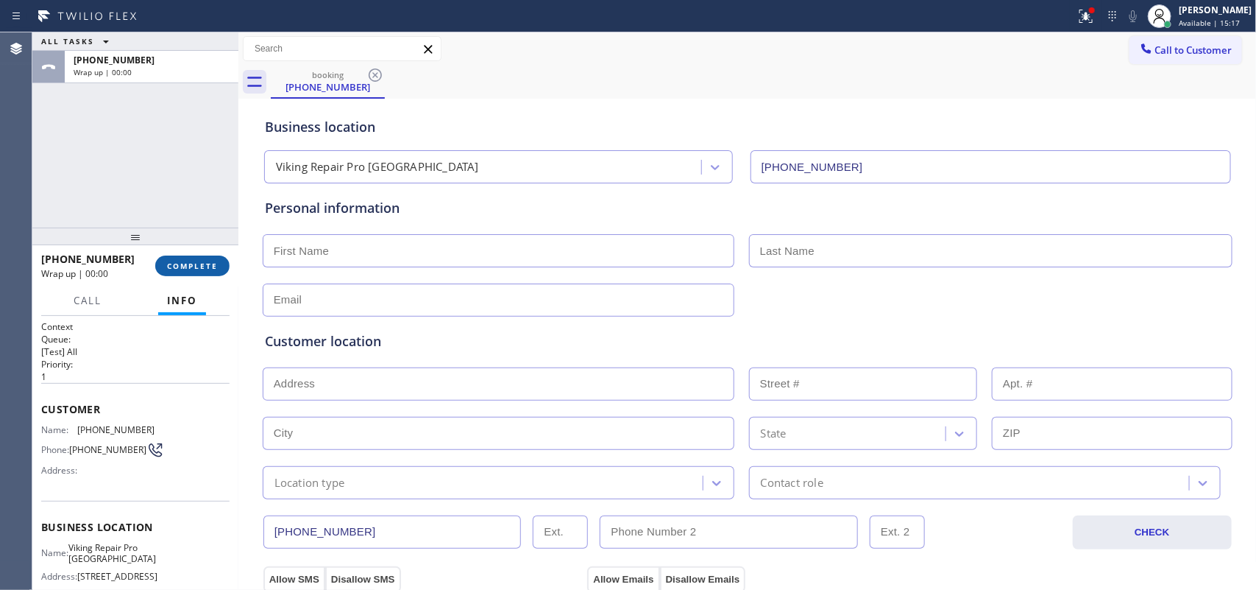
click at [208, 262] on span "COMPLETE" at bounding box center [192, 266] width 51 height 10
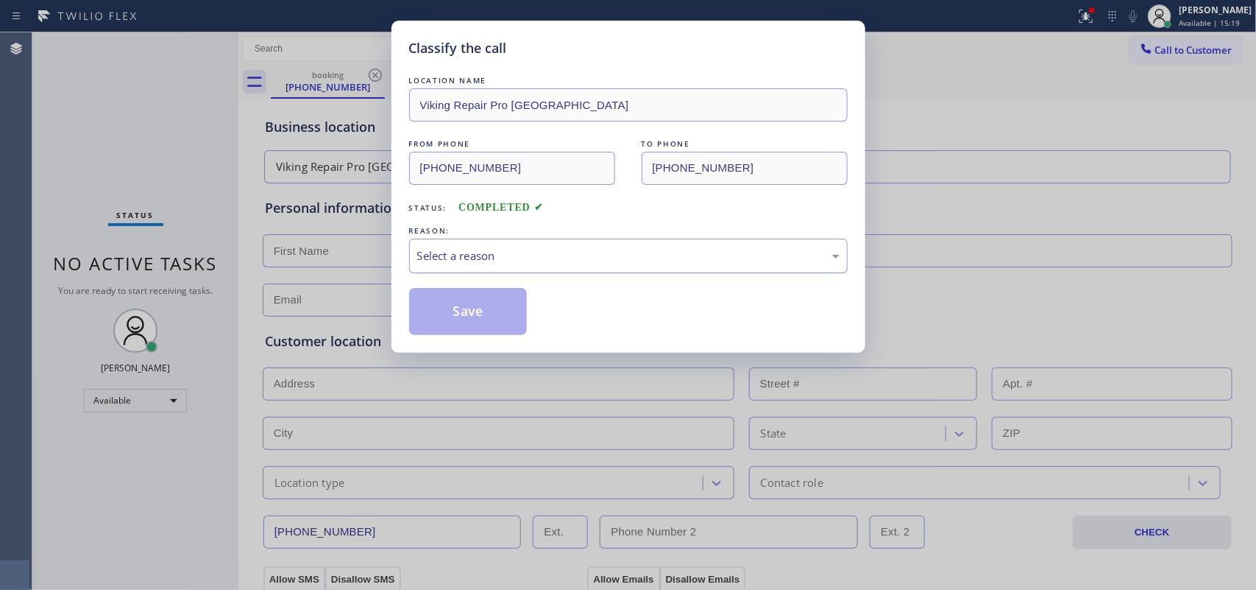
click at [471, 258] on div "Select a reason" at bounding box center [628, 255] width 422 height 17
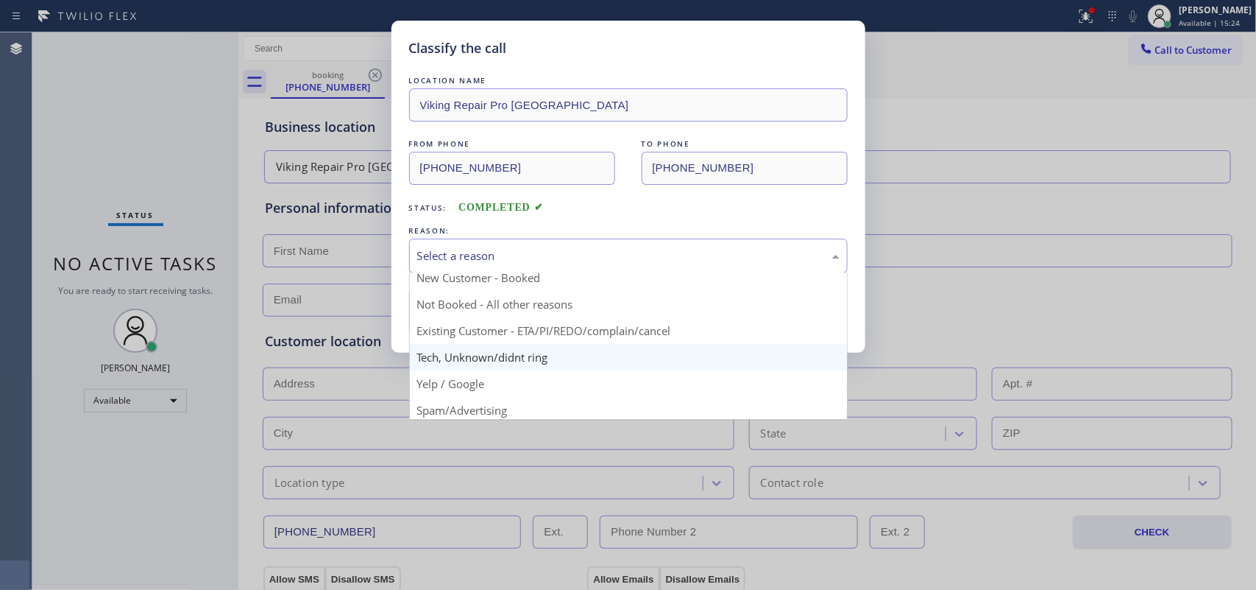
scroll to position [101, 0]
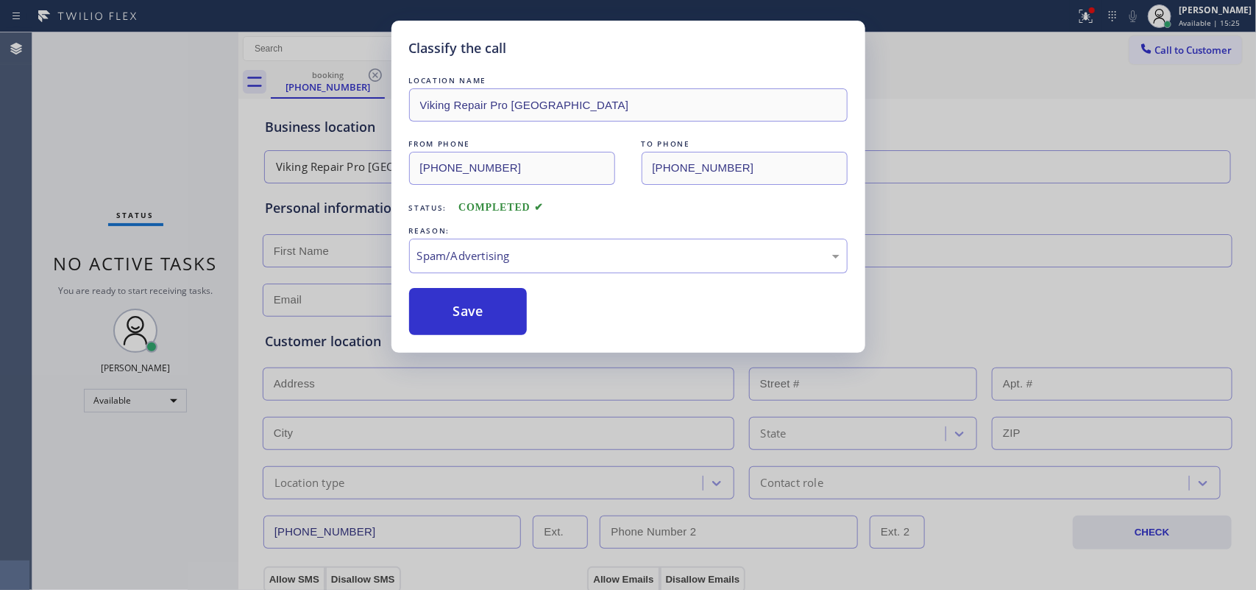
click at [501, 322] on button "Save" at bounding box center [468, 311] width 118 height 47
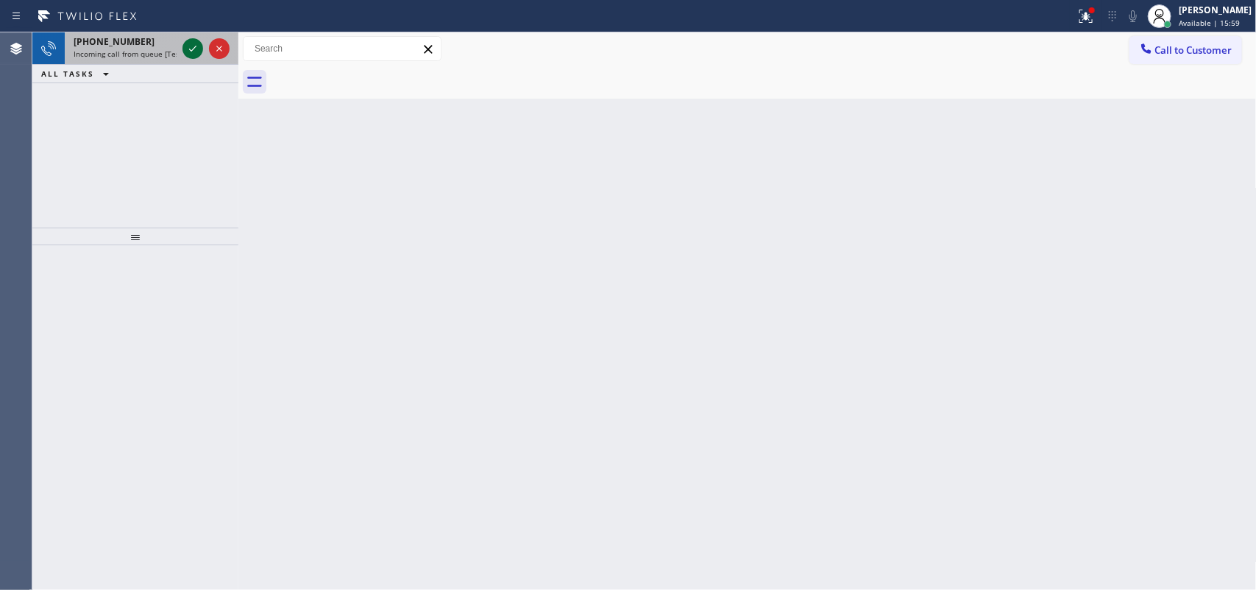
click at [188, 46] on icon at bounding box center [193, 49] width 18 height 18
click at [191, 48] on icon at bounding box center [193, 49] width 18 height 18
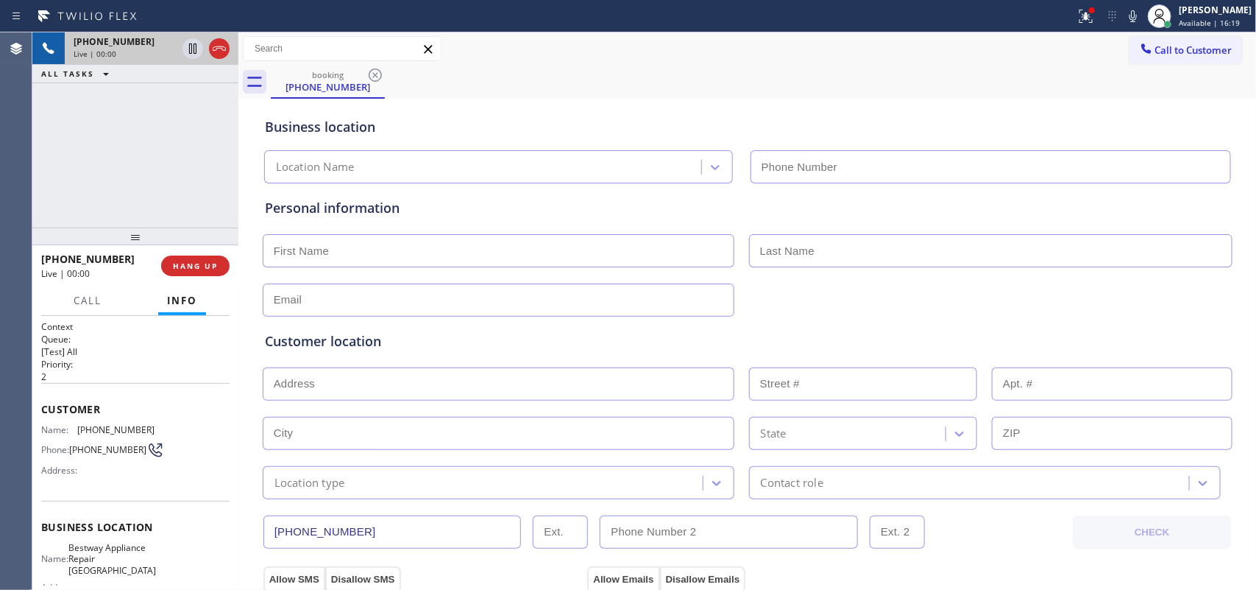
type input "[PHONE_NUMBER]"
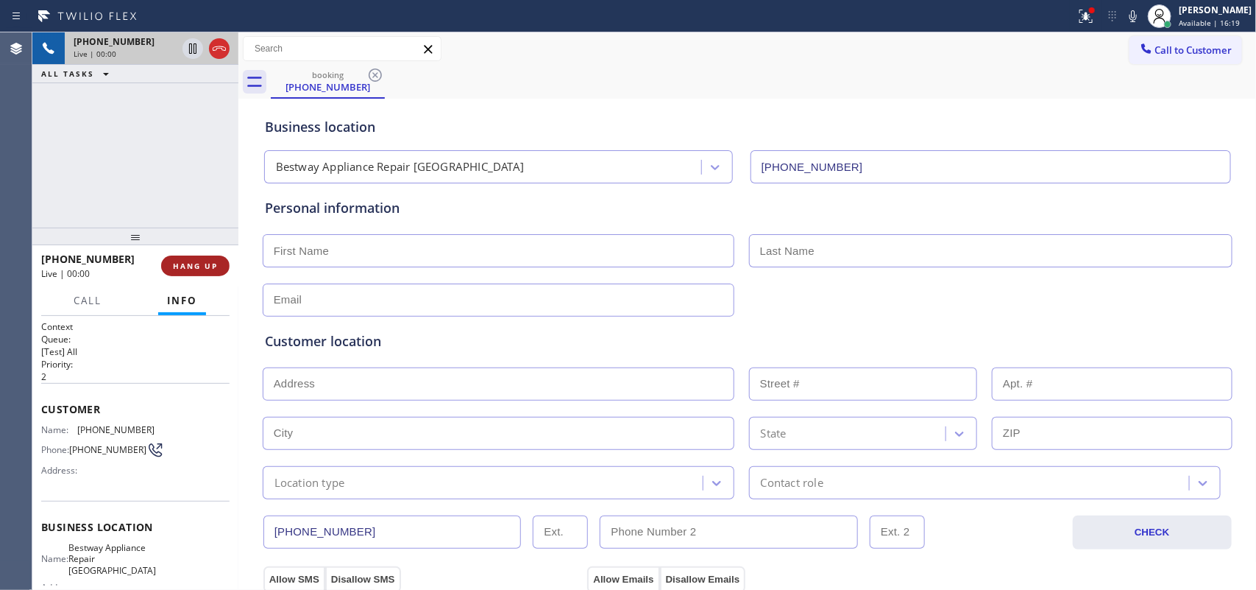
click at [201, 270] on span "HANG UP" at bounding box center [195, 266] width 45 height 10
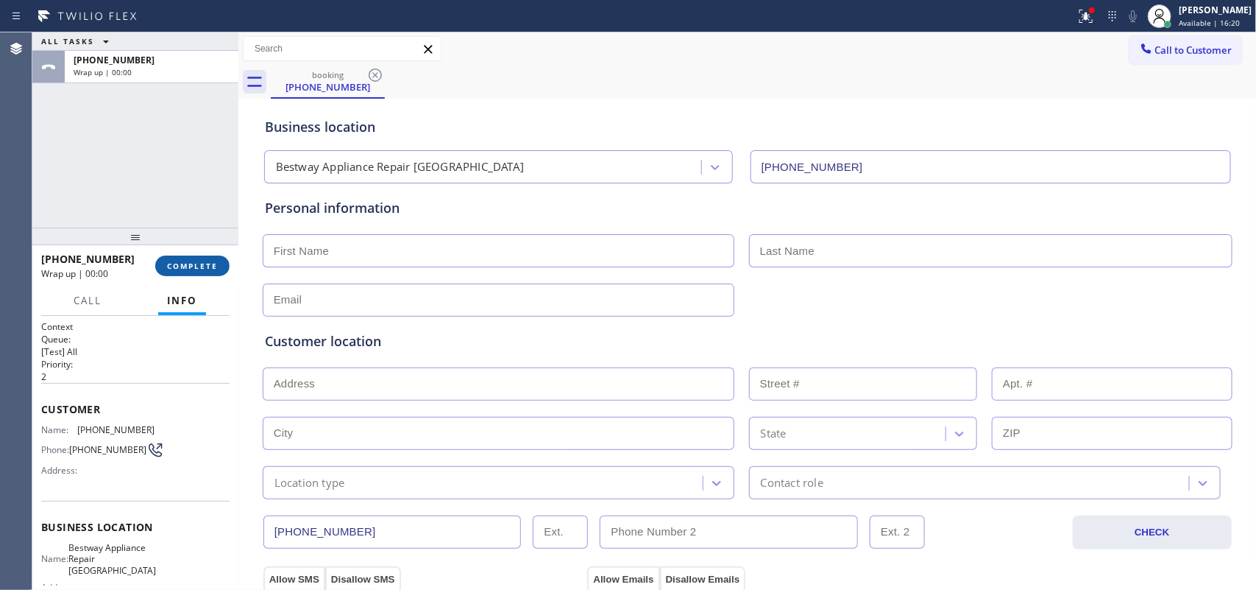
click at [202, 266] on span "COMPLETE" at bounding box center [192, 266] width 51 height 10
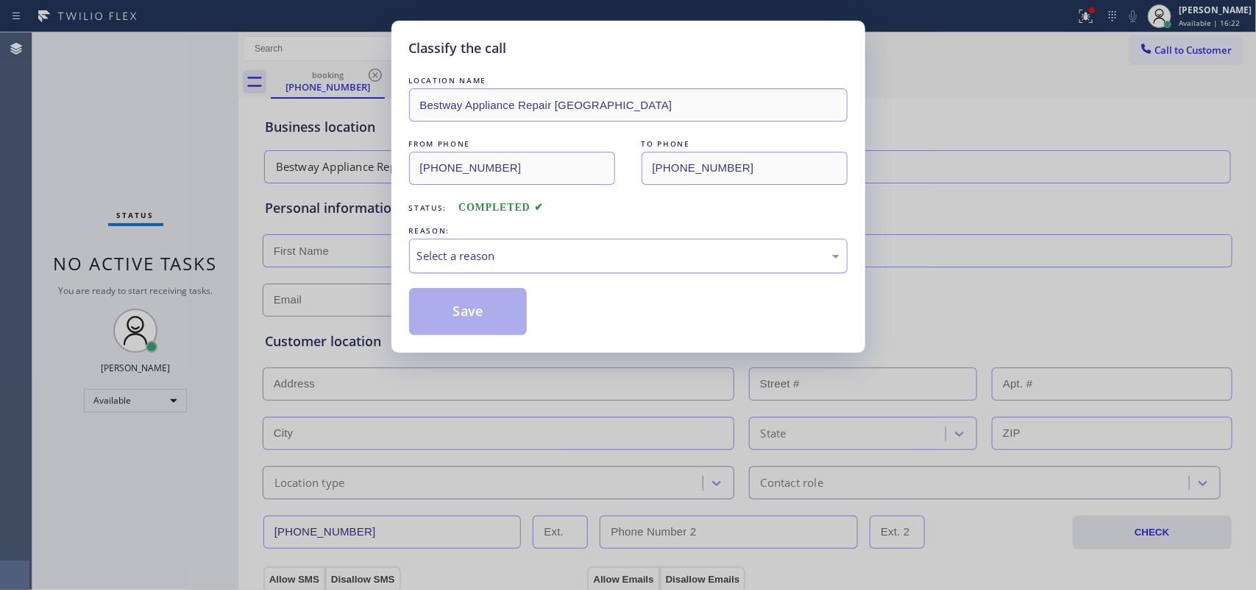
click at [561, 263] on div "Select a reason" at bounding box center [628, 255] width 422 height 17
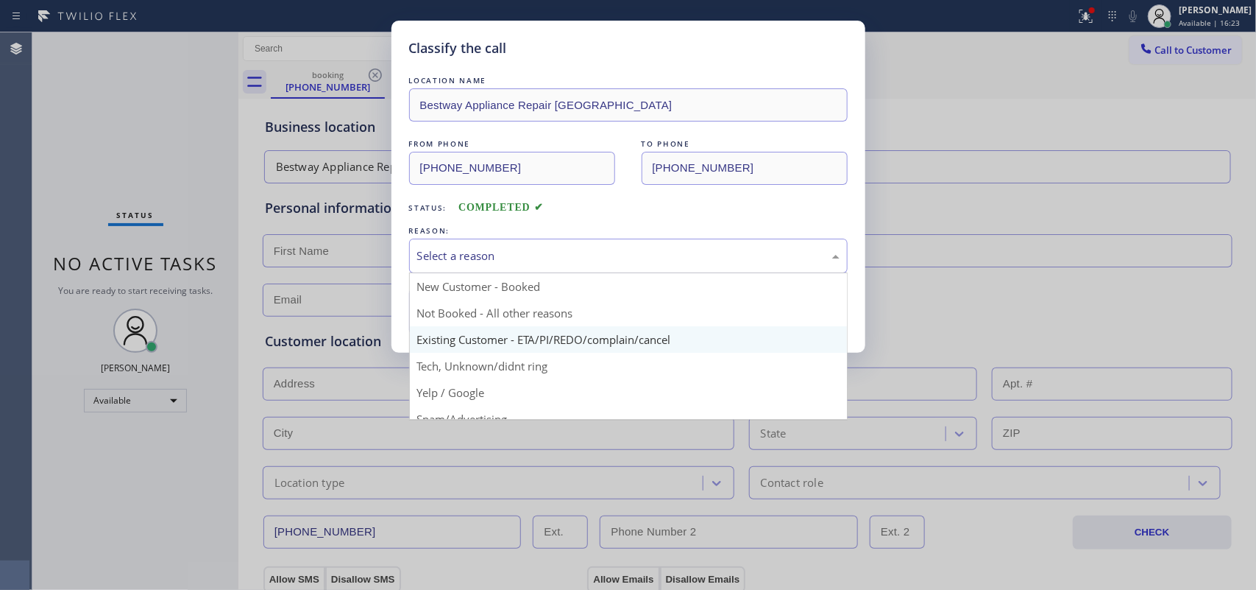
scroll to position [101, 0]
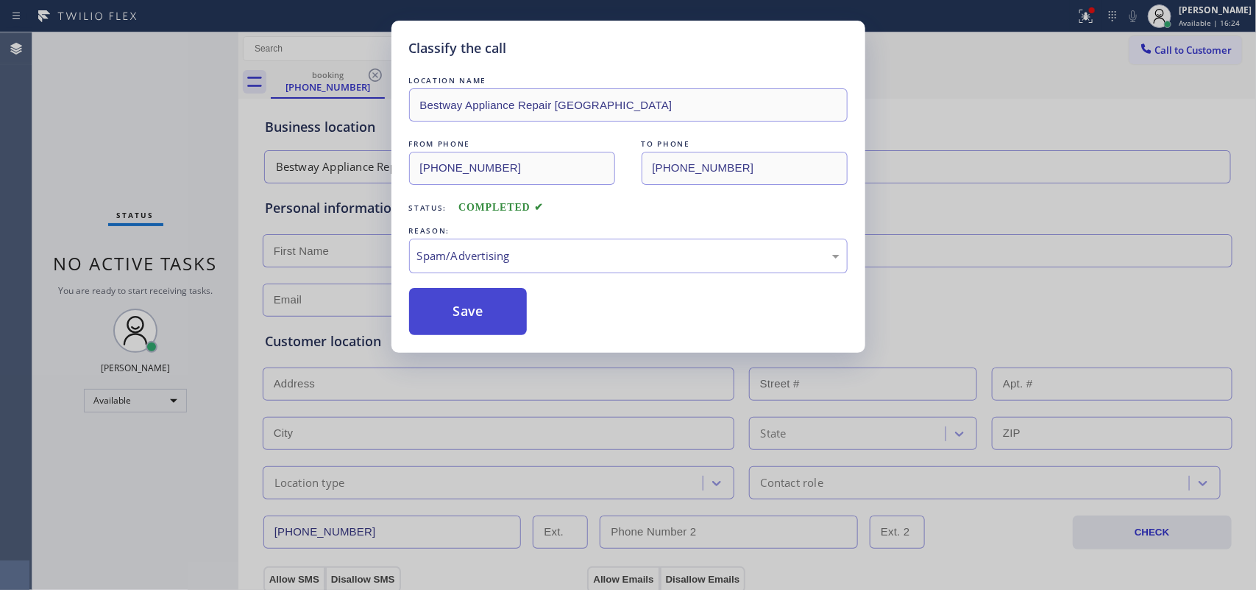
click at [500, 314] on button "Save" at bounding box center [468, 311] width 118 height 47
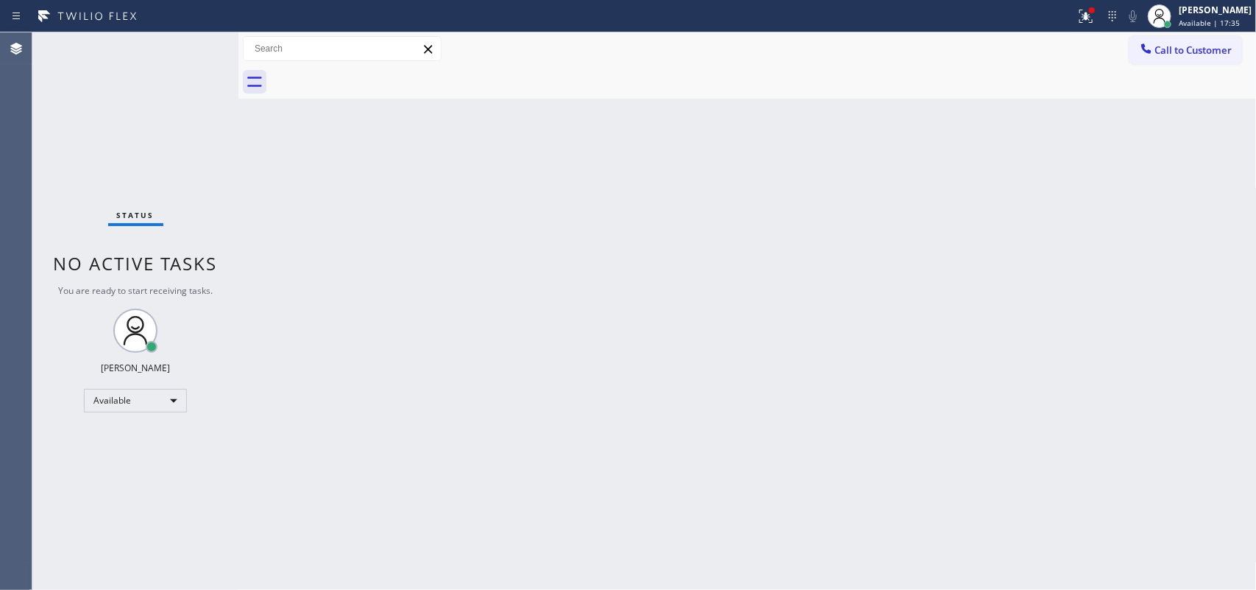
click at [188, 52] on div "Status No active tasks You are ready to start receiving tasks. [PERSON_NAME] Av…" at bounding box center [135, 310] width 206 height 557
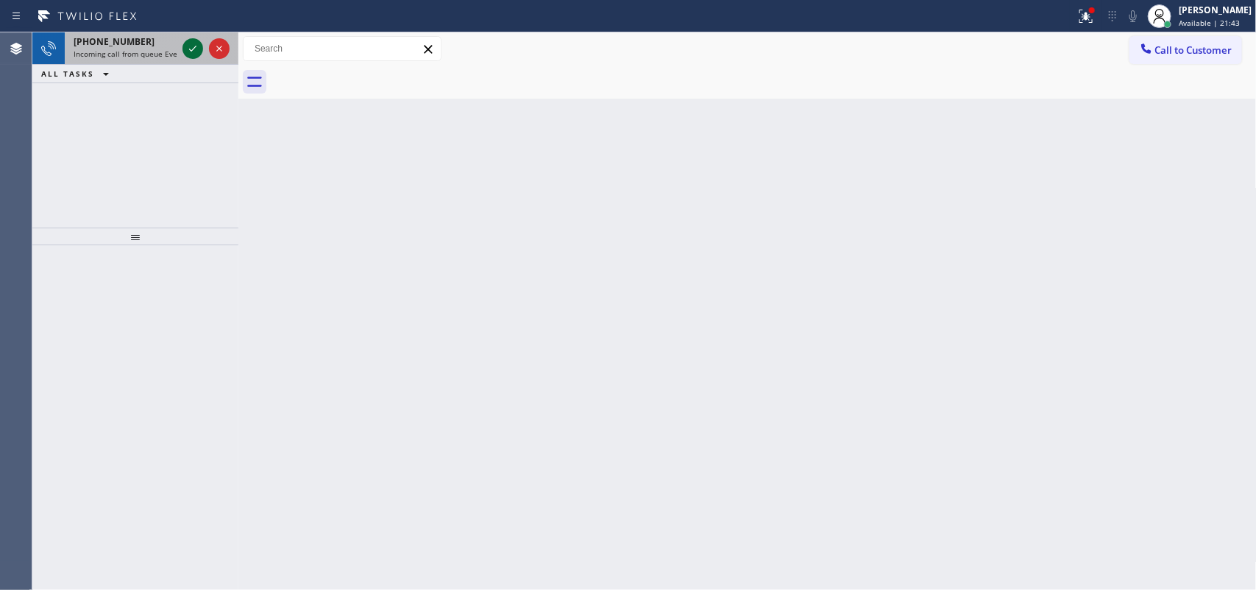
click at [197, 44] on icon at bounding box center [193, 49] width 18 height 18
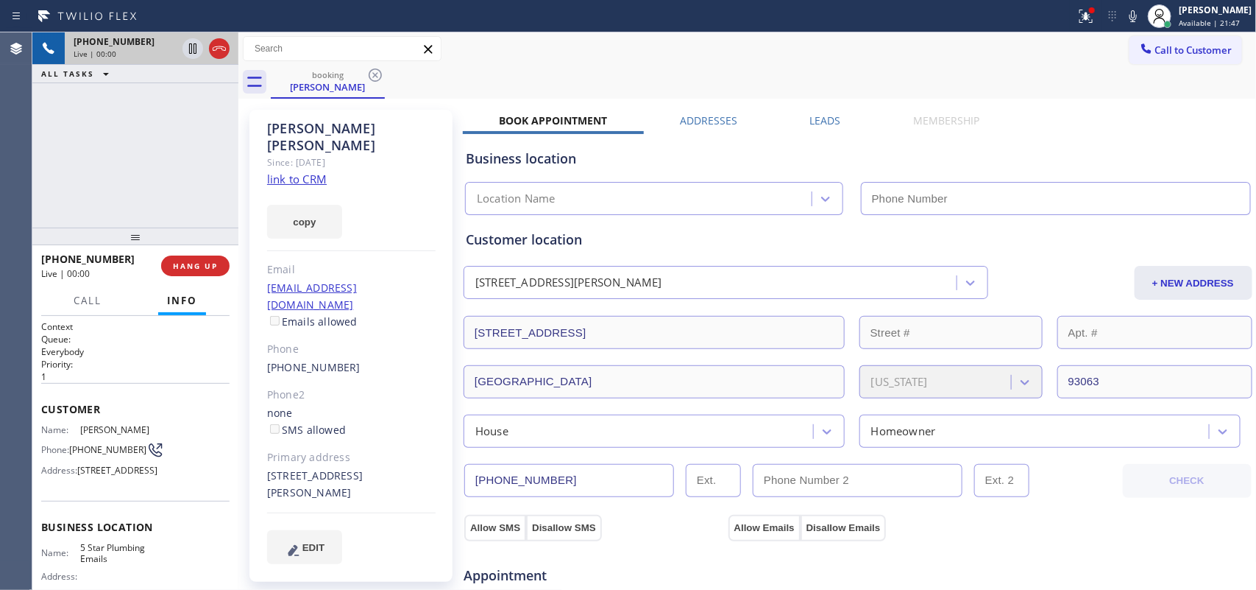
type input "[PHONE_NUMBER]"
click at [310, 171] on link "link to CRM" at bounding box center [297, 178] width 60 height 15
click at [90, 302] on span "Call" at bounding box center [88, 300] width 28 height 13
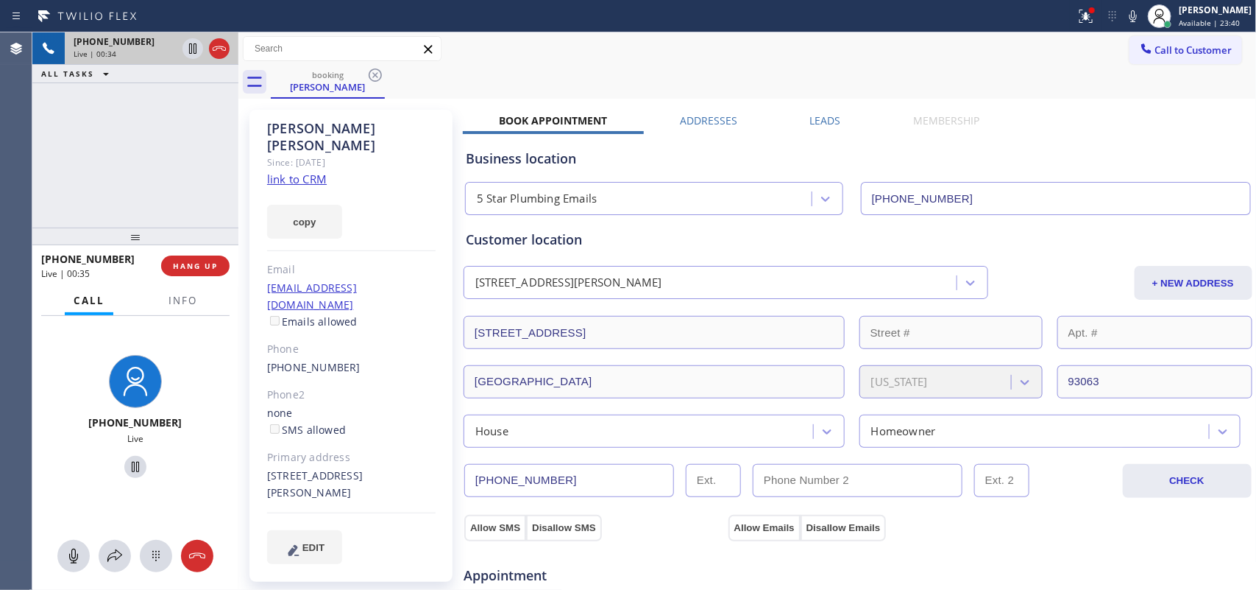
drag, startPoint x: 76, startPoint y: 552, endPoint x: 109, endPoint y: 498, distance: 63.7
click at [77, 551] on icon at bounding box center [74, 556] width 18 height 18
click at [127, 465] on icon at bounding box center [136, 467] width 18 height 18
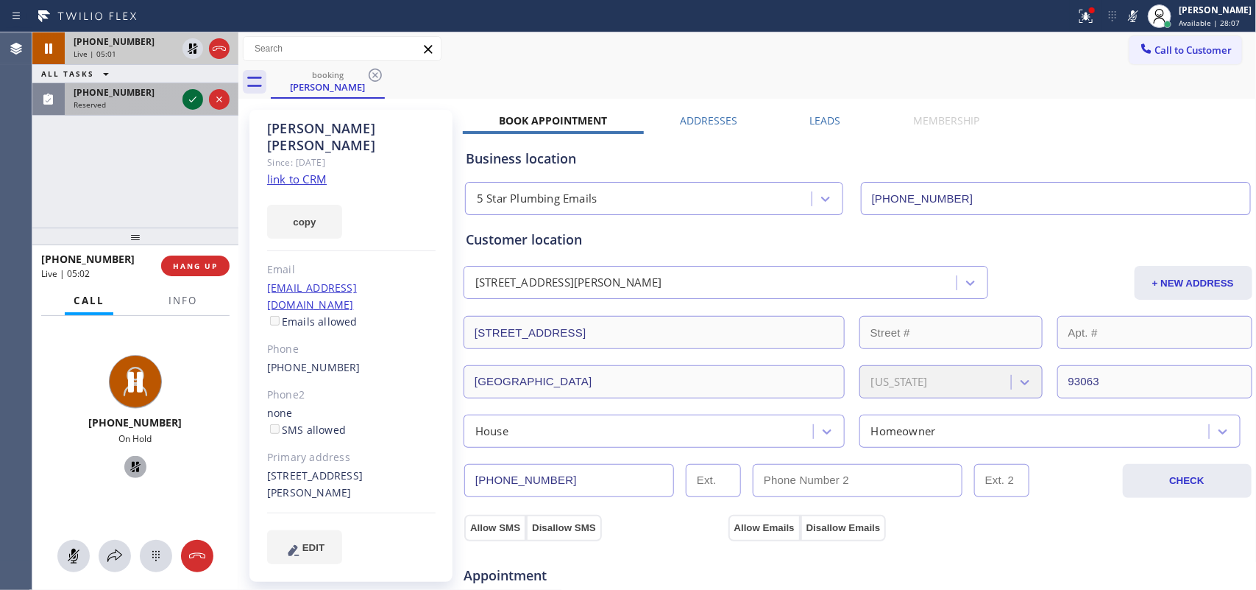
click at [189, 104] on icon at bounding box center [193, 100] width 18 height 18
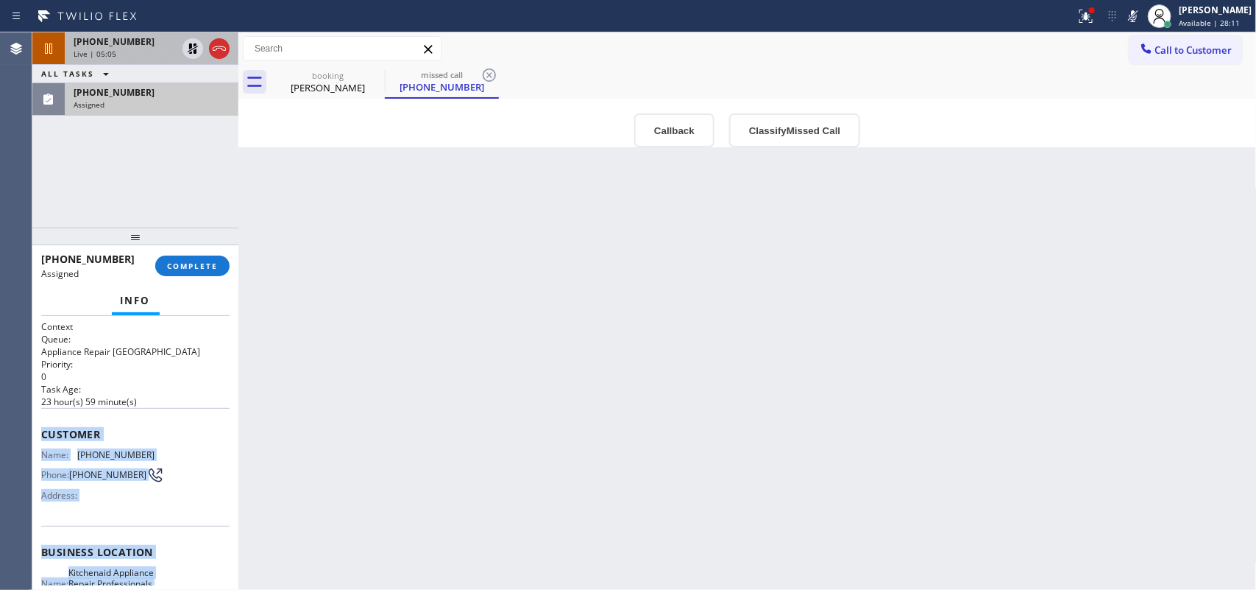
drag, startPoint x: 171, startPoint y: 420, endPoint x: 41, endPoint y: 432, distance: 130.1
click at [41, 432] on div "Context Queue: Appliance Repair High End Priority: 0 Task Age: 23 hour(s) 59 mi…" at bounding box center [135, 545] width 188 height 451
click at [793, 114] on button "Classify Missed Call" at bounding box center [794, 130] width 131 height 34
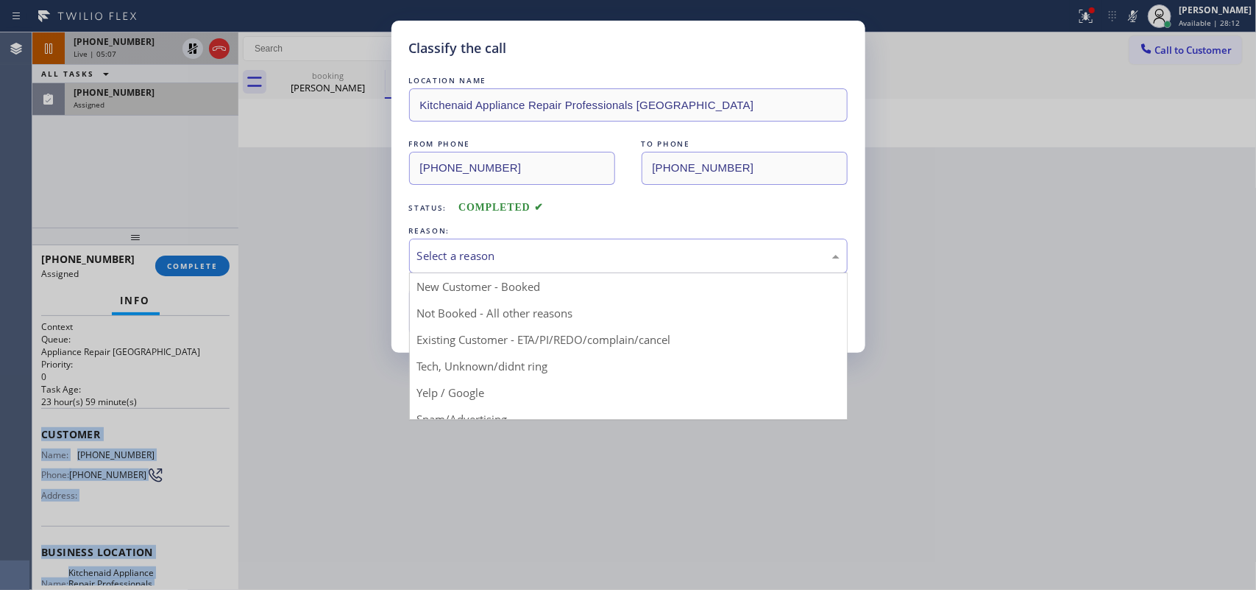
click at [744, 248] on div "Select a reason" at bounding box center [628, 255] width 422 height 17
drag, startPoint x: 574, startPoint y: 368, endPoint x: 537, endPoint y: 351, distance: 40.5
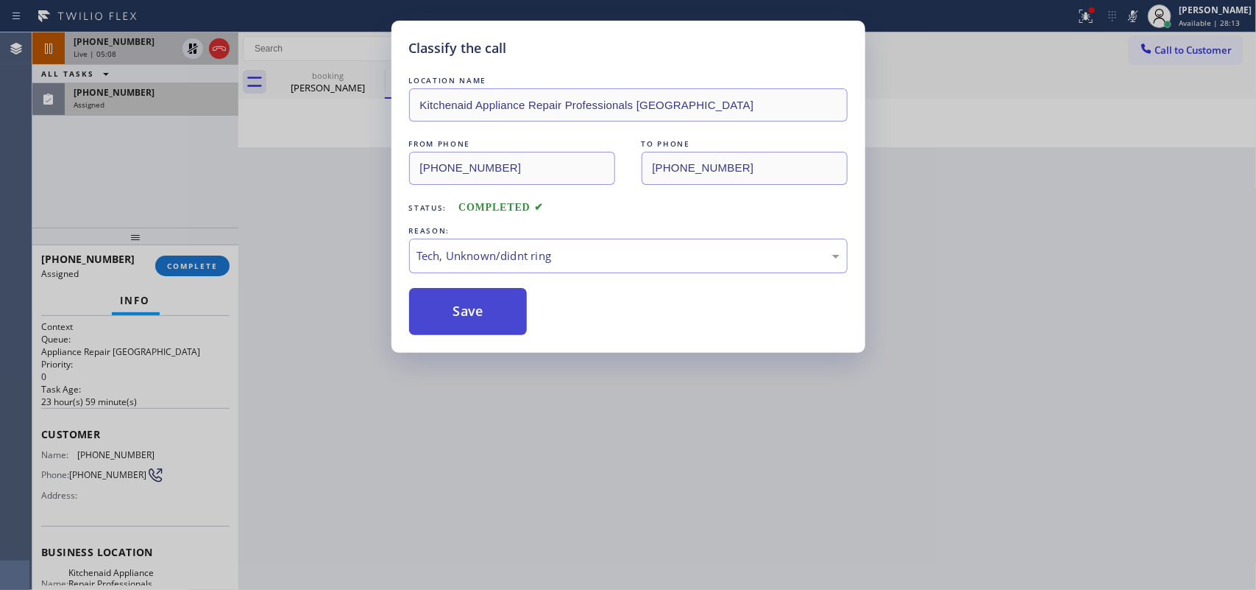
click at [498, 322] on button "Save" at bounding box center [468, 311] width 118 height 47
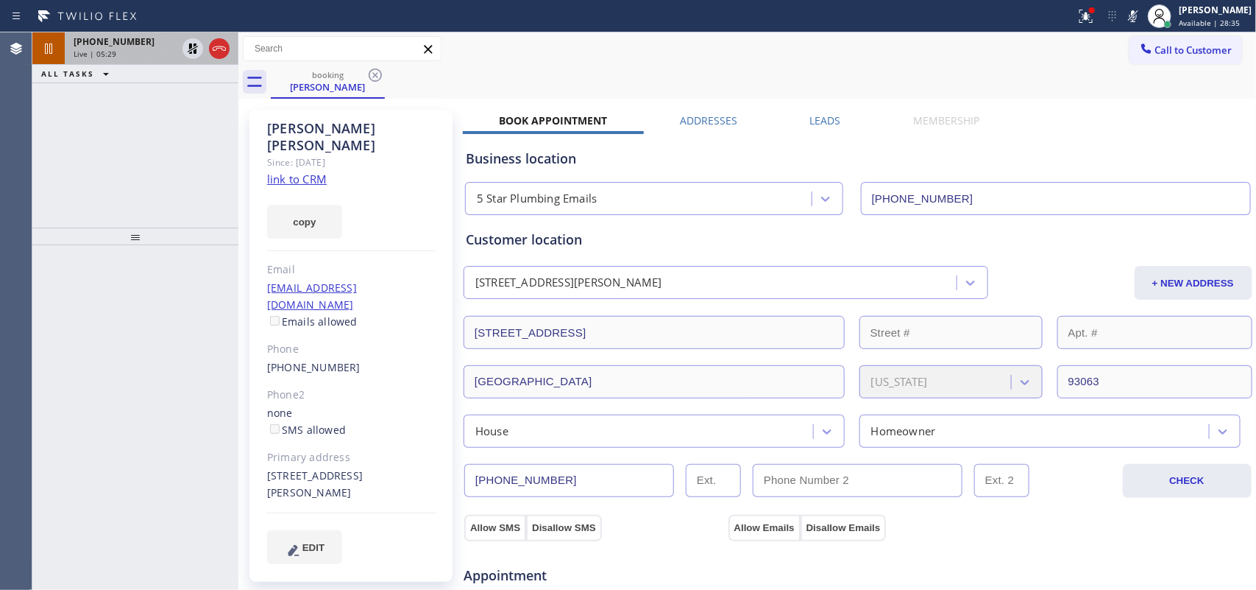
click at [137, 46] on div "+18187265065" at bounding box center [125, 41] width 103 height 13
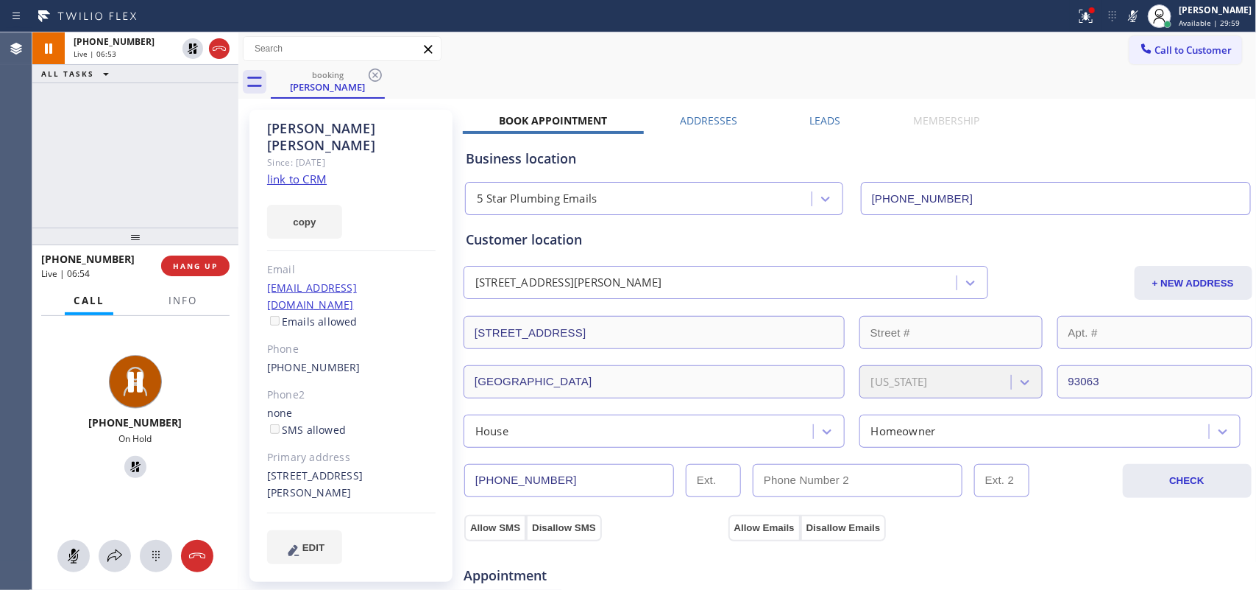
drag, startPoint x: 68, startPoint y: 556, endPoint x: 102, endPoint y: 504, distance: 61.6
click at [74, 548] on icon at bounding box center [74, 556] width 18 height 18
click at [133, 460] on icon at bounding box center [136, 467] width 18 height 18
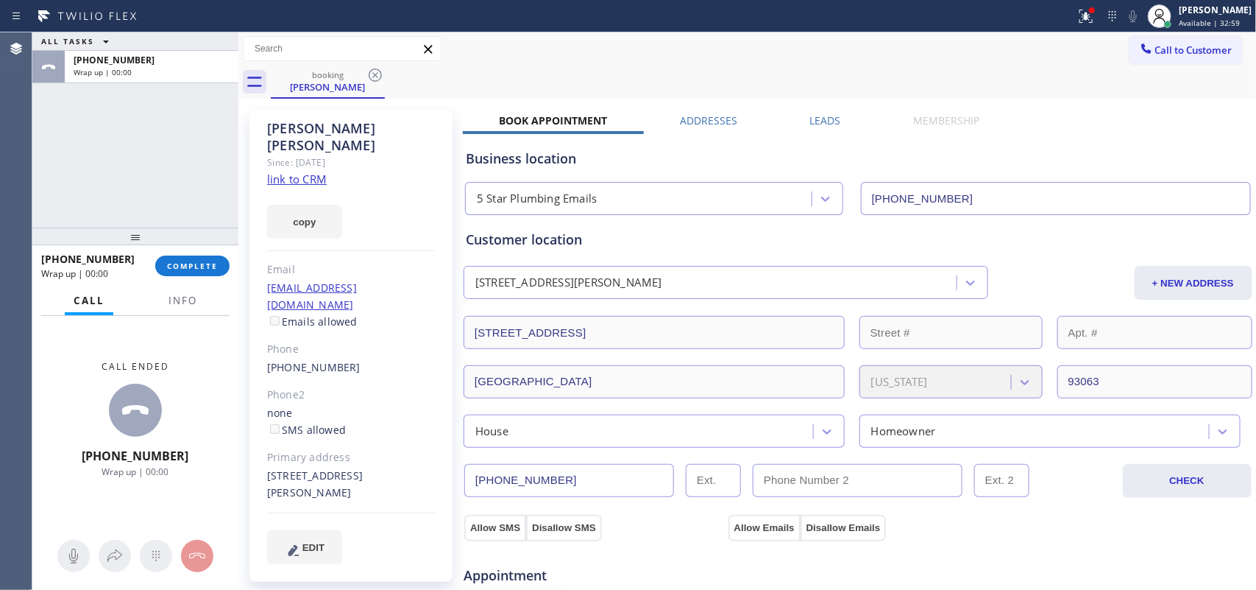
drag, startPoint x: 221, startPoint y: 265, endPoint x: 275, endPoint y: 347, distance: 98.4
click at [275, 347] on div "ALL TASKS ALL TASKS ACTIVE TASKS TASKS IN WRAP UP +18187265065 Wrap up | 00:00 …" at bounding box center [644, 310] width 1224 height 557
click at [213, 266] on span "COMPLETE" at bounding box center [192, 266] width 51 height 10
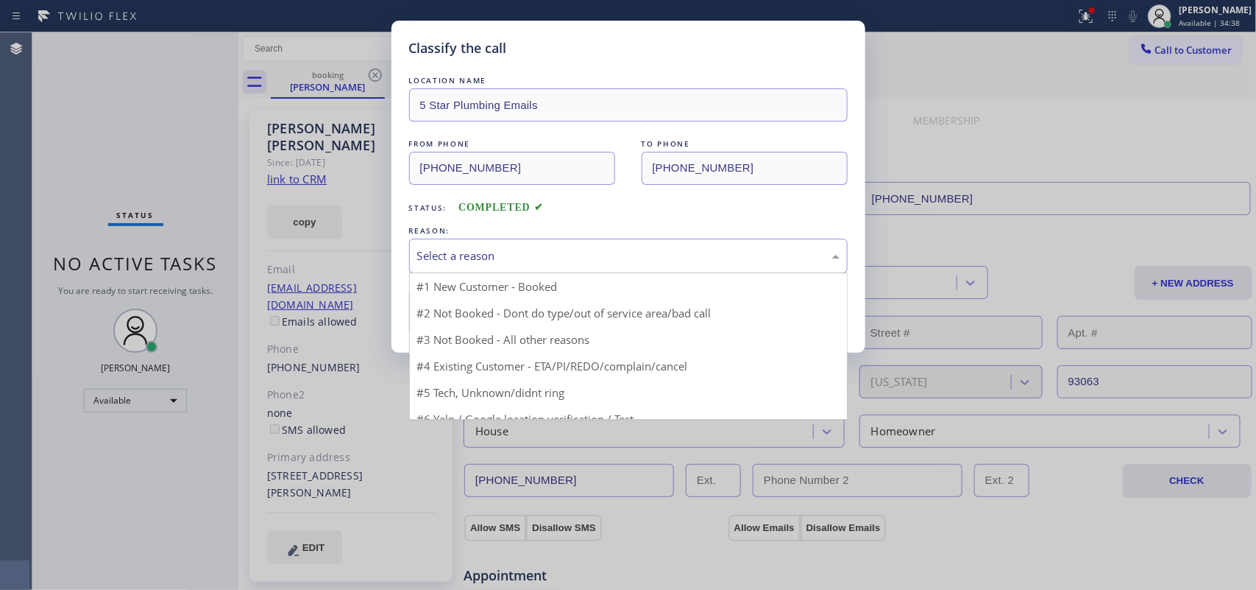
click at [626, 247] on div "Select a reason" at bounding box center [628, 255] width 422 height 17
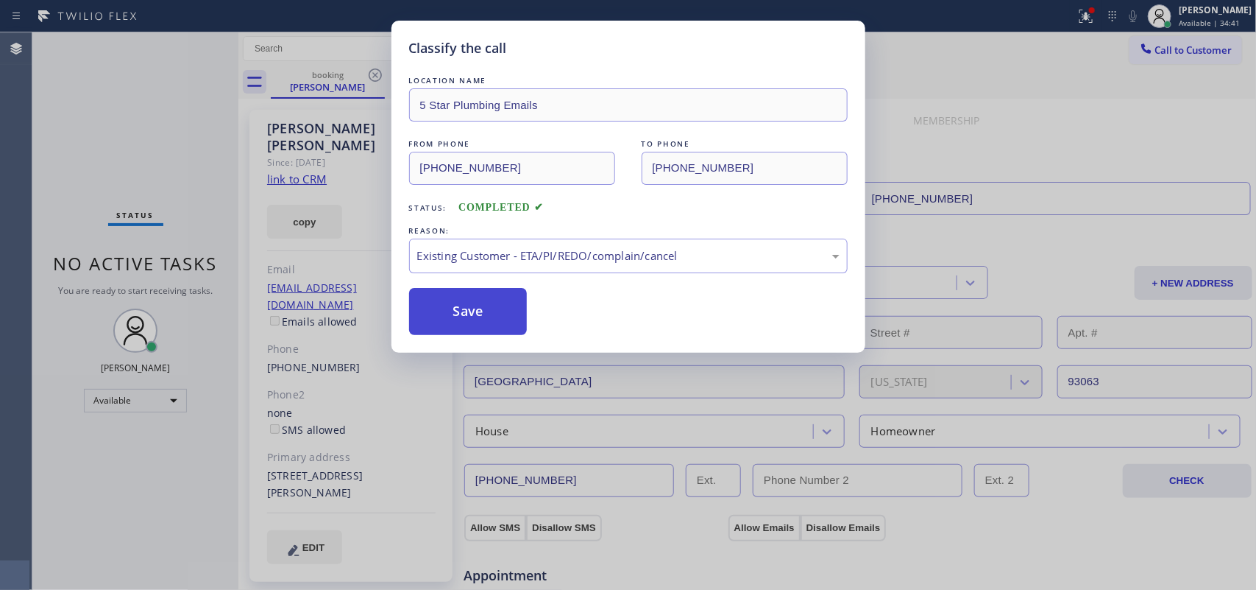
click at [508, 314] on button "Save" at bounding box center [468, 311] width 118 height 47
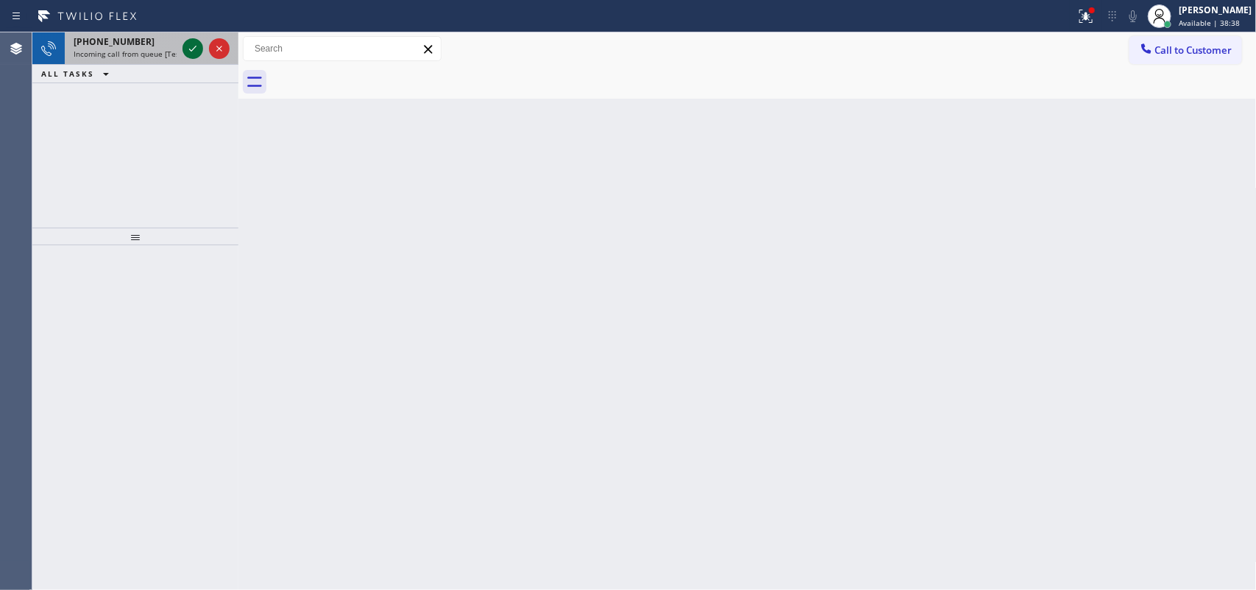
click at [188, 44] on icon at bounding box center [193, 49] width 18 height 18
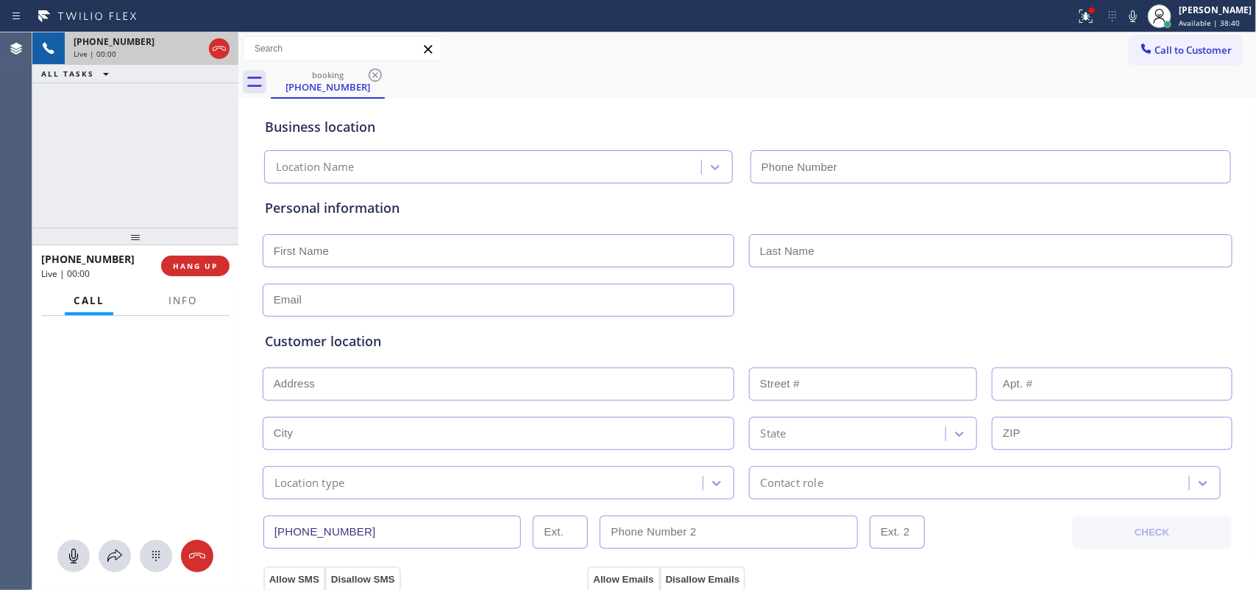
type input "[PHONE_NUMBER]"
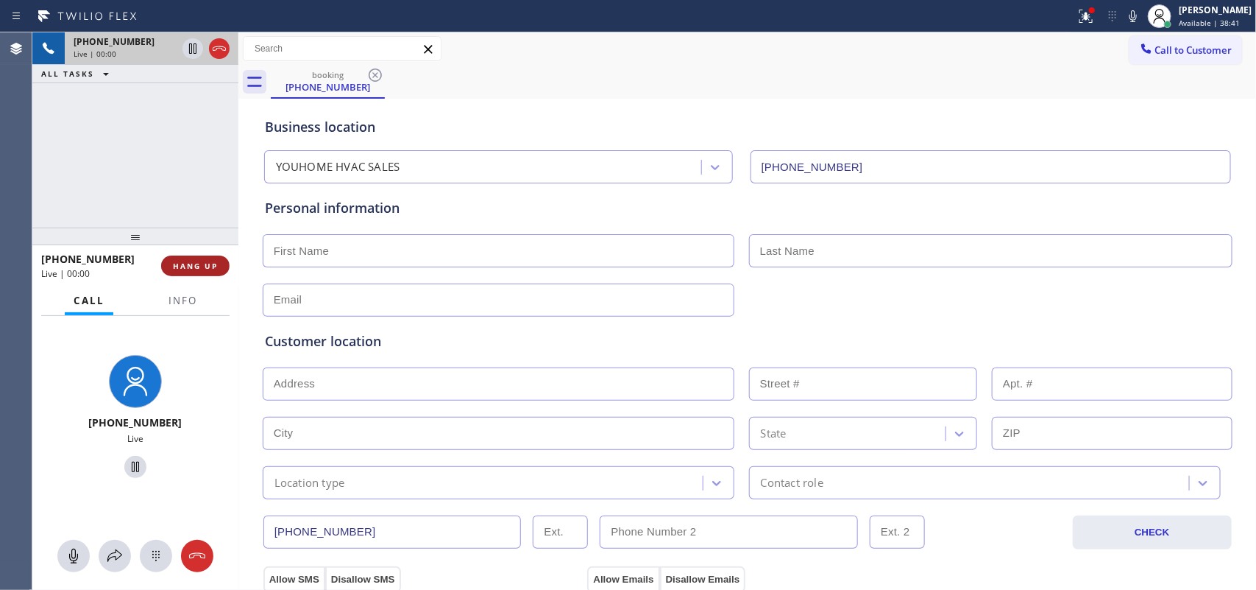
click at [217, 258] on button "HANG UP" at bounding box center [195, 265] width 68 height 21
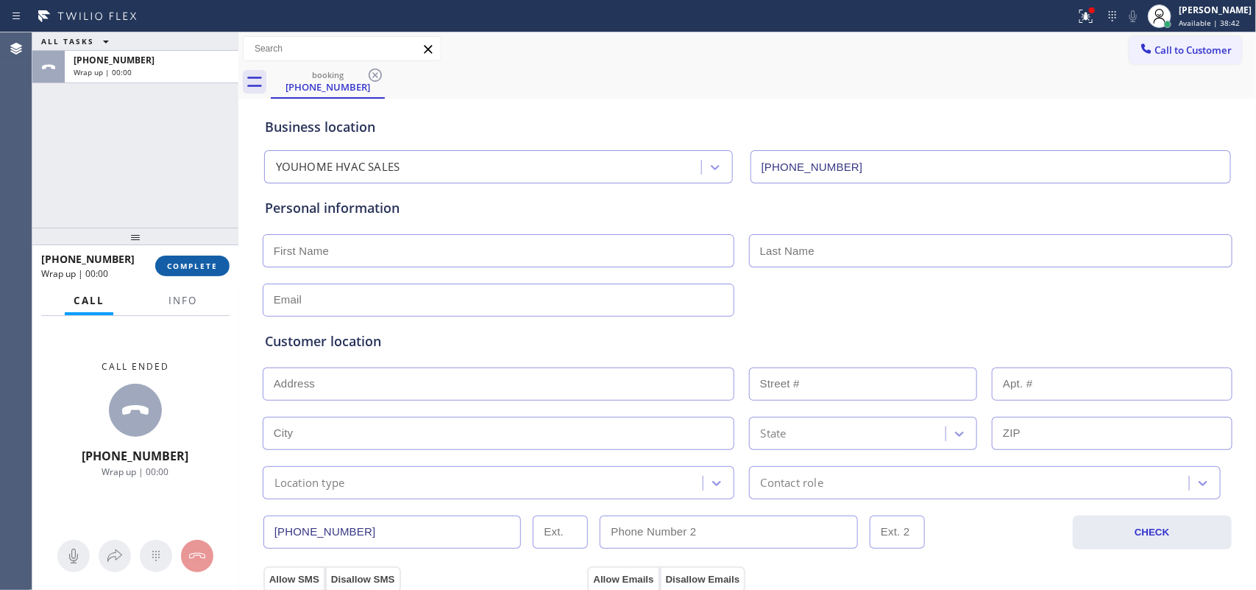
click at [217, 258] on button "COMPLETE" at bounding box center [192, 265] width 74 height 21
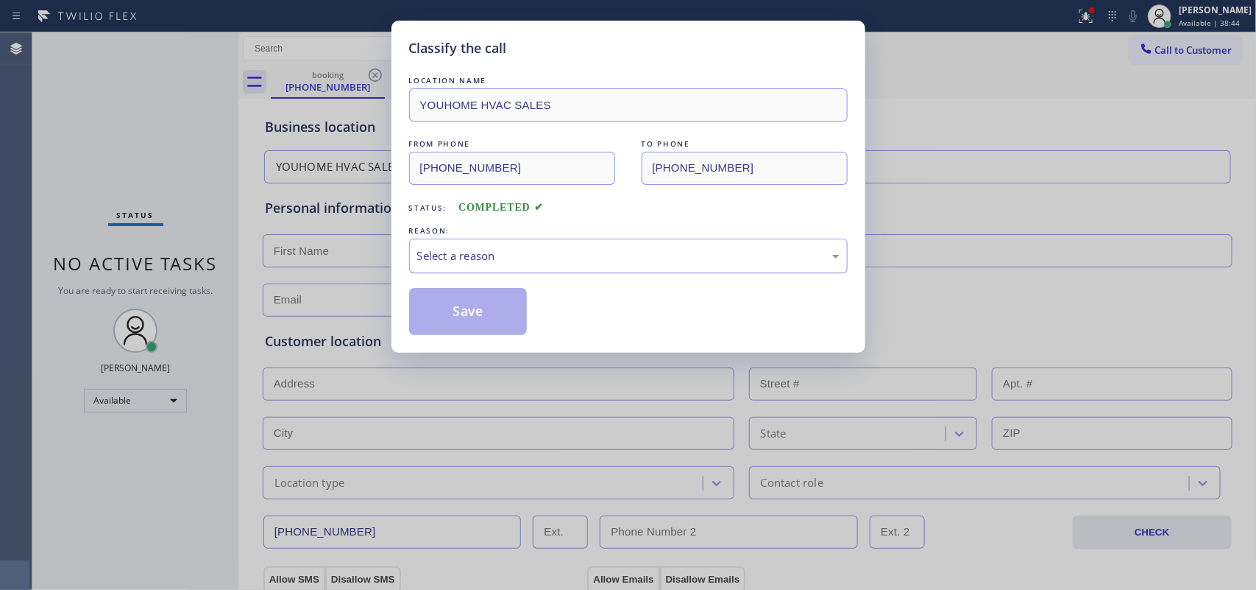
click at [527, 259] on div "Select a reason" at bounding box center [628, 255] width 422 height 17
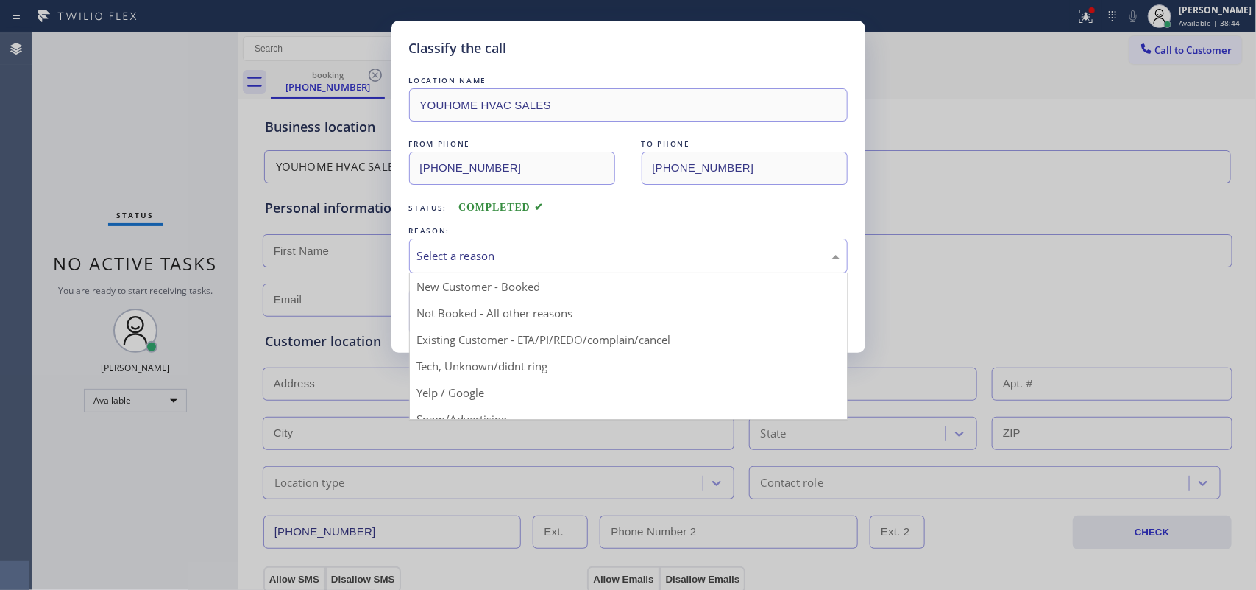
scroll to position [101, 0]
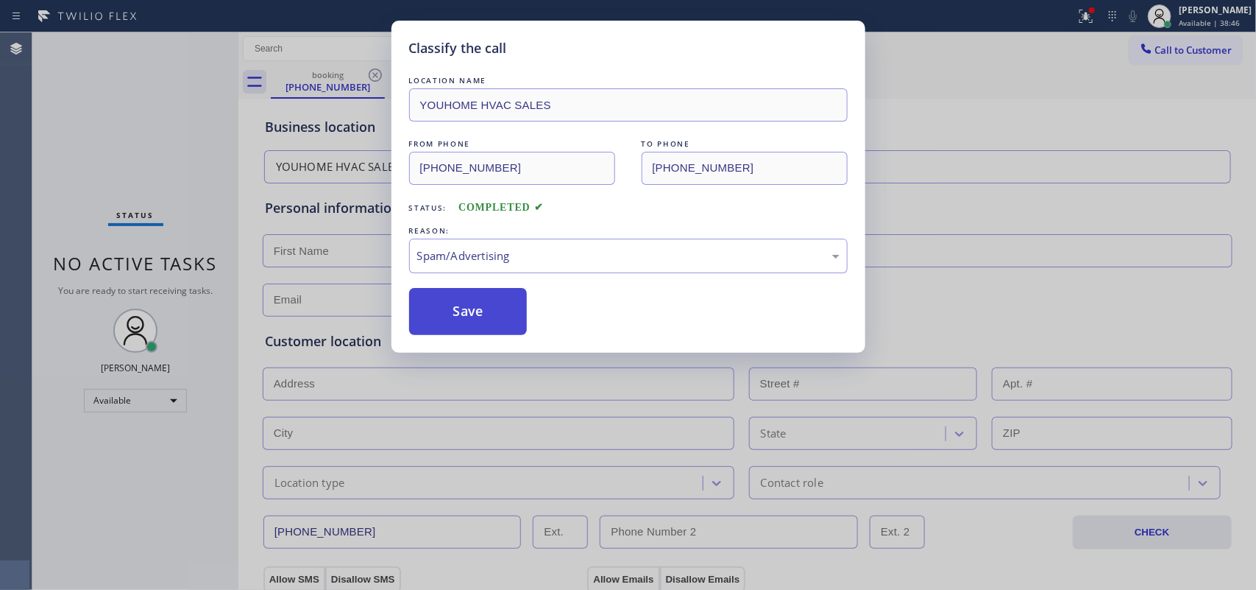
click at [481, 314] on button "Save" at bounding box center [468, 311] width 118 height 47
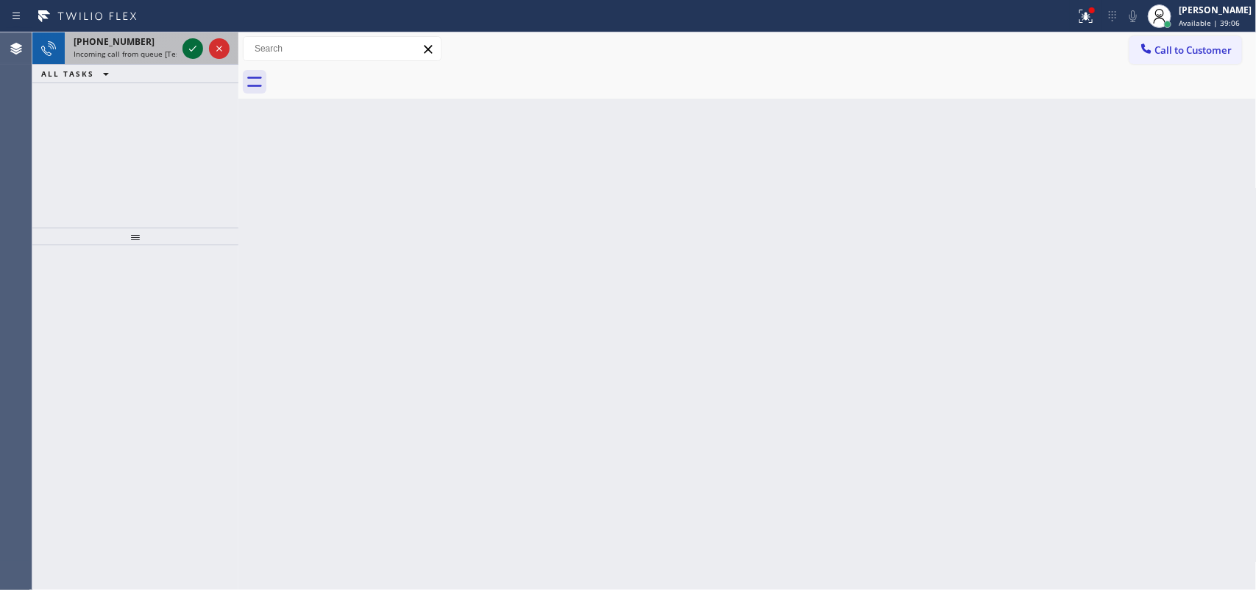
click at [191, 46] on icon at bounding box center [193, 49] width 18 height 18
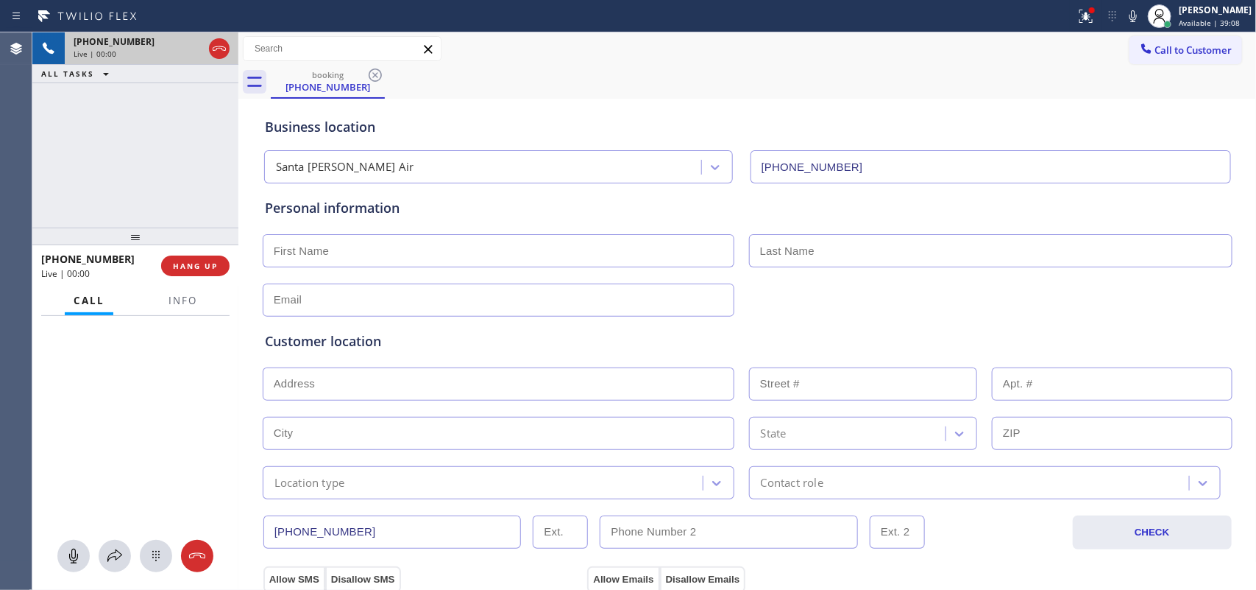
type input "[PHONE_NUMBER]"
click at [70, 557] on icon at bounding box center [73, 555] width 9 height 15
click at [132, 464] on icon at bounding box center [135, 466] width 7 height 10
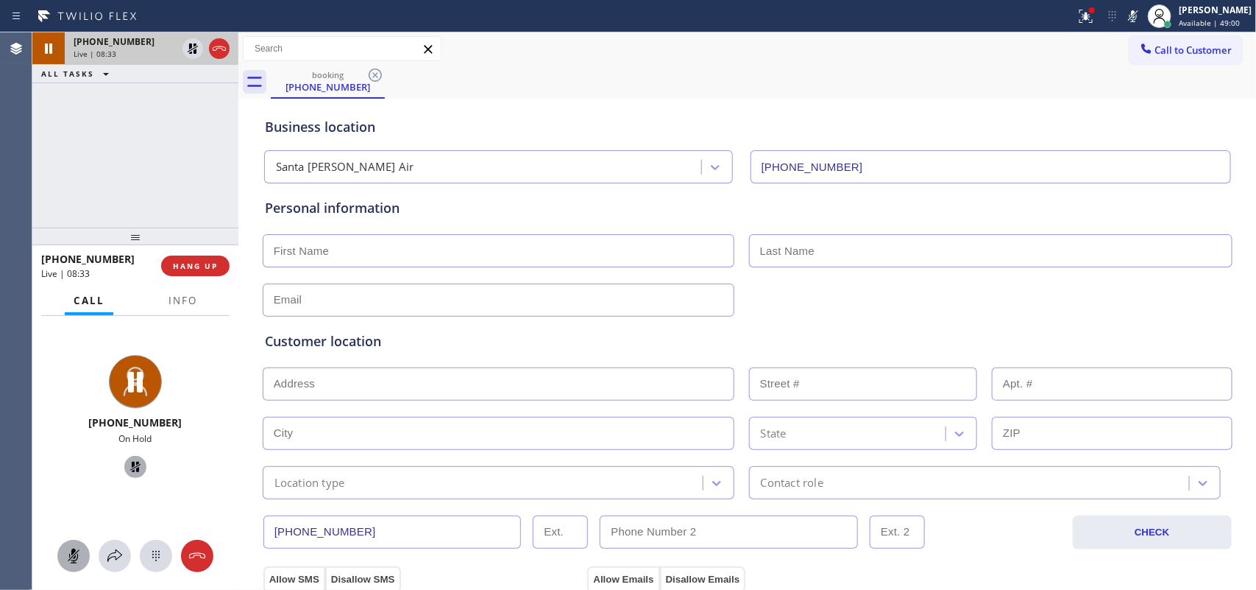
click at [79, 551] on icon at bounding box center [74, 556] width 18 height 18
click at [129, 461] on icon at bounding box center [136, 467] width 18 height 18
click at [477, 255] on input "text" at bounding box center [499, 250] width 472 height 33
type input "Mr."
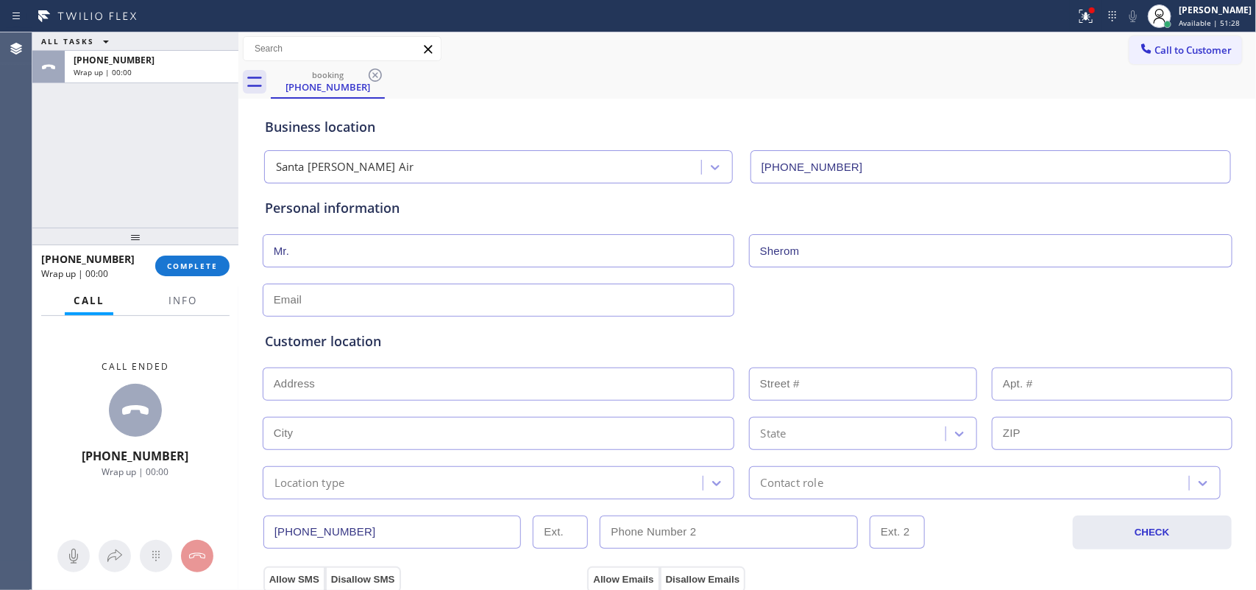
type input "Sherom"
click at [613, 308] on input "text" at bounding box center [499, 299] width 472 height 33
click at [21, 317] on div "Agent Desktop" at bounding box center [16, 310] width 32 height 557
click at [361, 311] on div "Customer location >> ADD NEW ADDRESS << + NEW ADDRESS State Location type Conta…" at bounding box center [747, 405] width 971 height 188
click at [358, 303] on input "no@gm" at bounding box center [499, 299] width 472 height 33
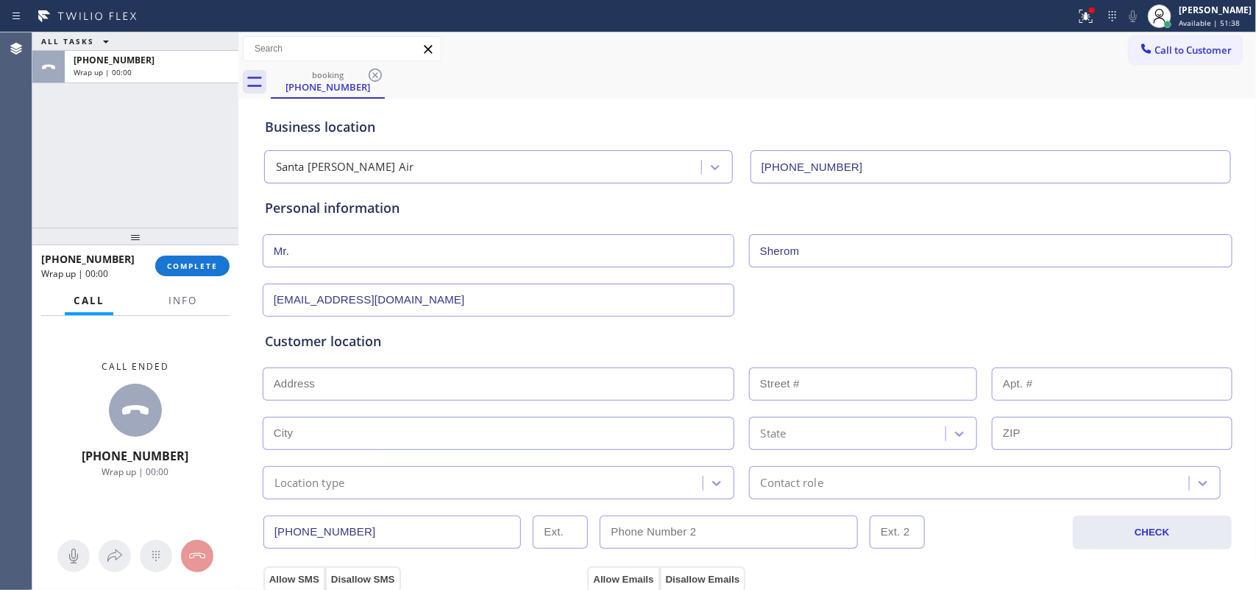
type input "no@gmail.com"
click at [374, 388] on input "text" at bounding box center [499, 383] width 472 height 33
paste input "1130 Georgina AveSanta Monica, CA 90402,"
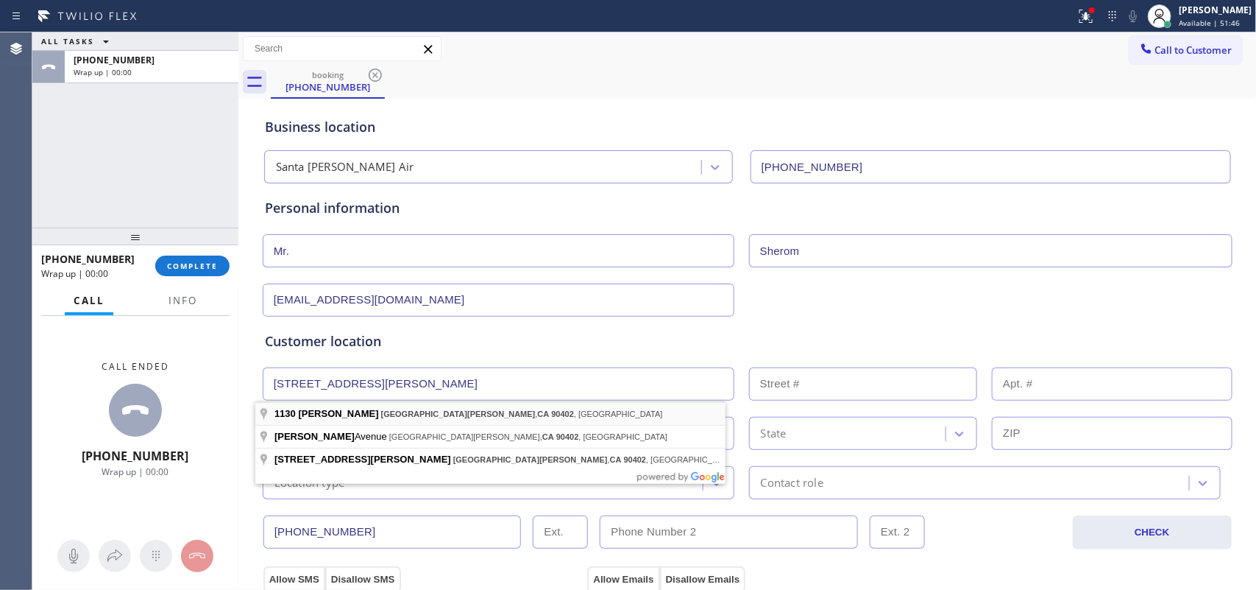
type input "1130 Georgina Ave"
type input "1130"
type input "Santa Monica"
type input "90402"
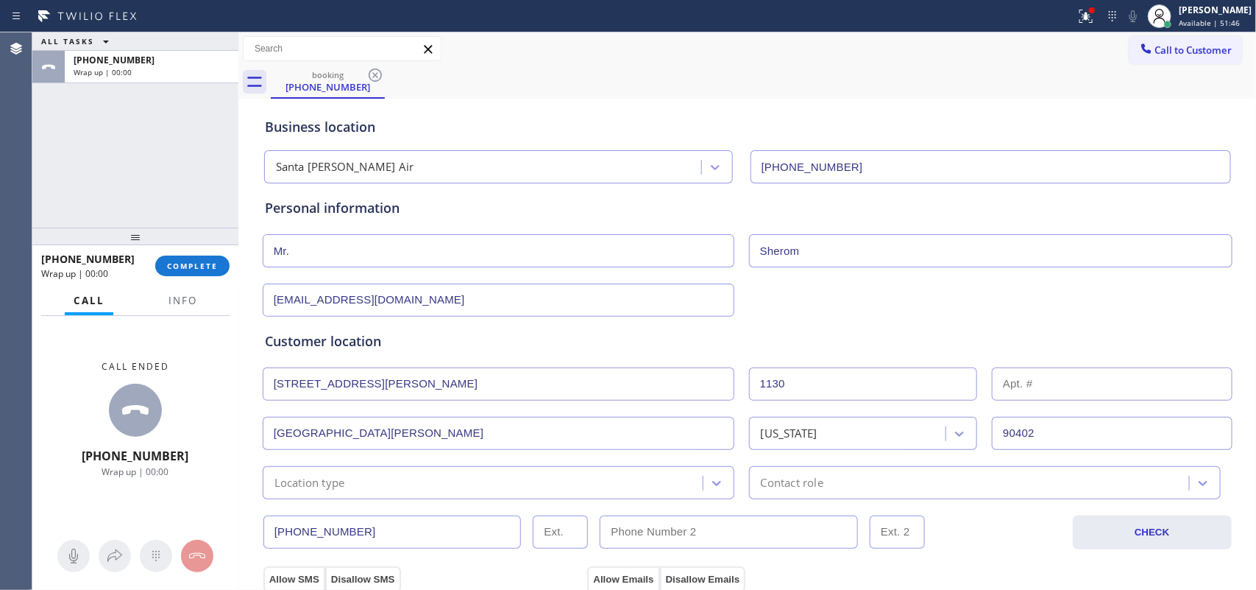
click at [400, 480] on div "Location type" at bounding box center [485, 483] width 436 height 26
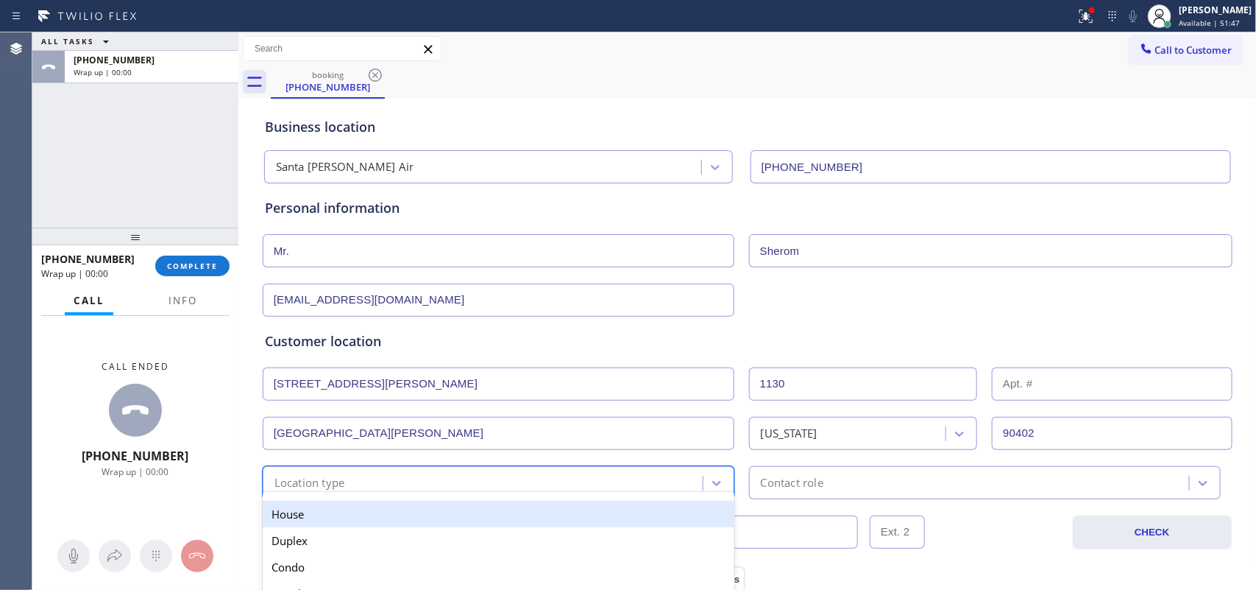
click at [406, 514] on div "House" at bounding box center [499, 513] width 472 height 26
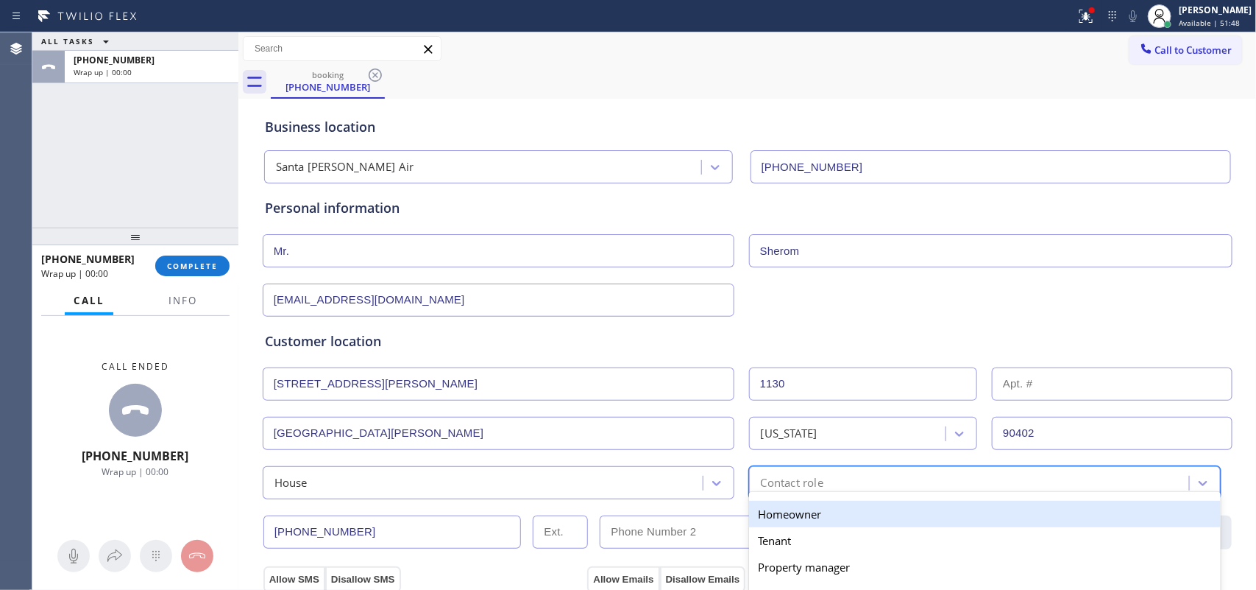
click at [789, 484] on div "Contact role" at bounding box center [792, 482] width 63 height 17
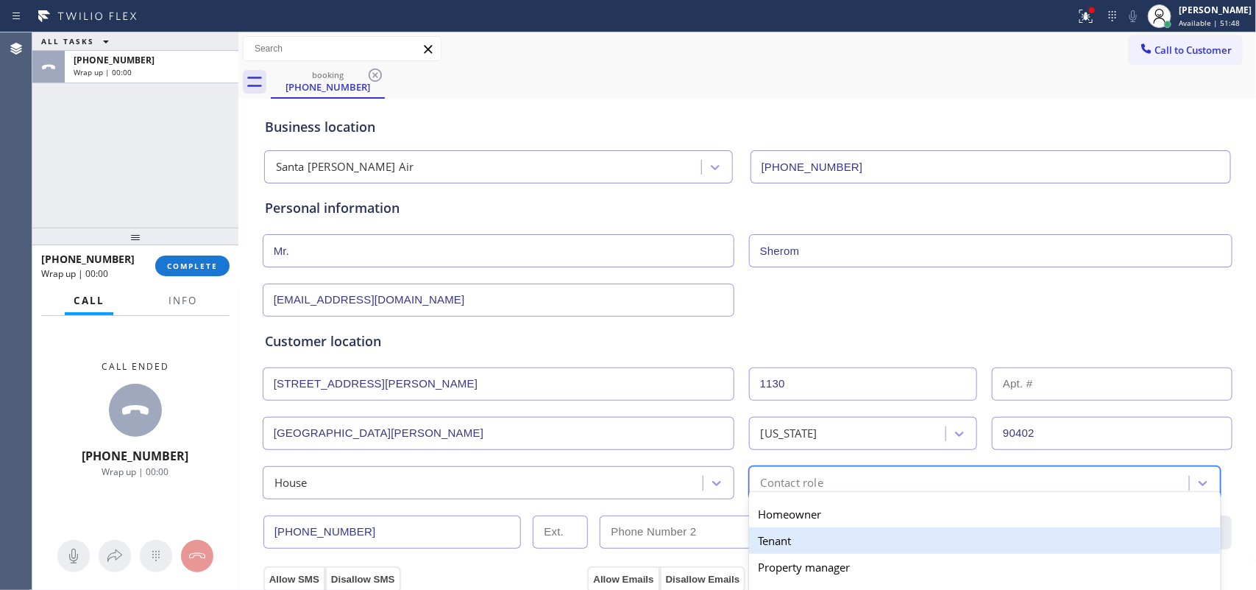
click at [821, 530] on div "Tenant" at bounding box center [985, 540] width 472 height 26
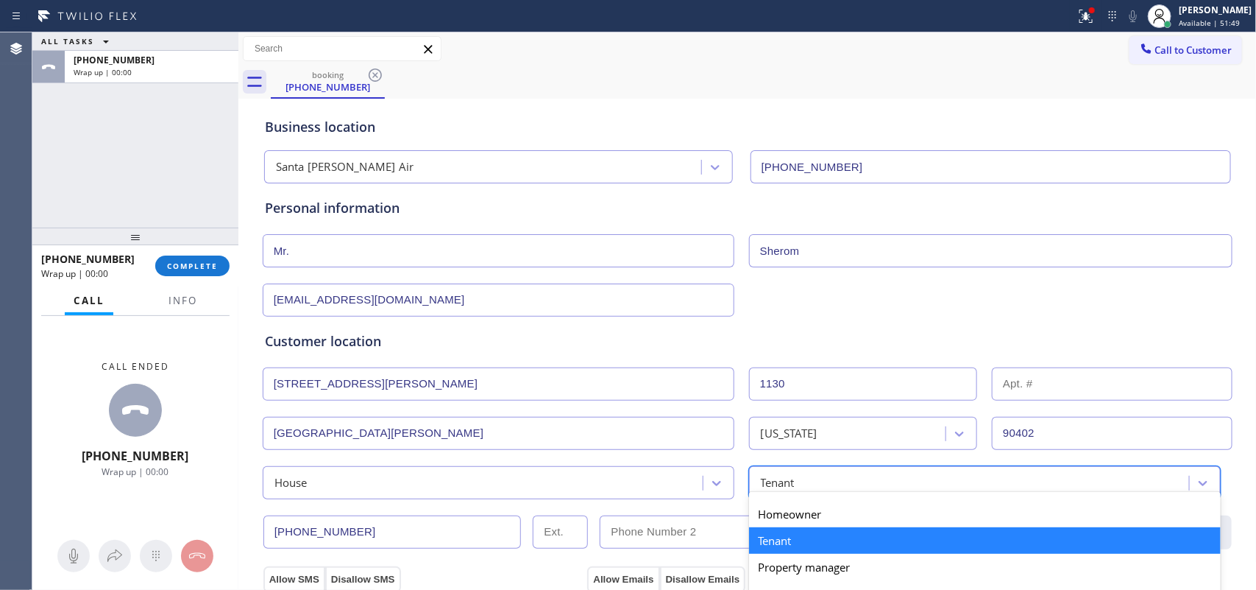
click at [815, 475] on div "Tenant" at bounding box center [972, 483] width 436 height 26
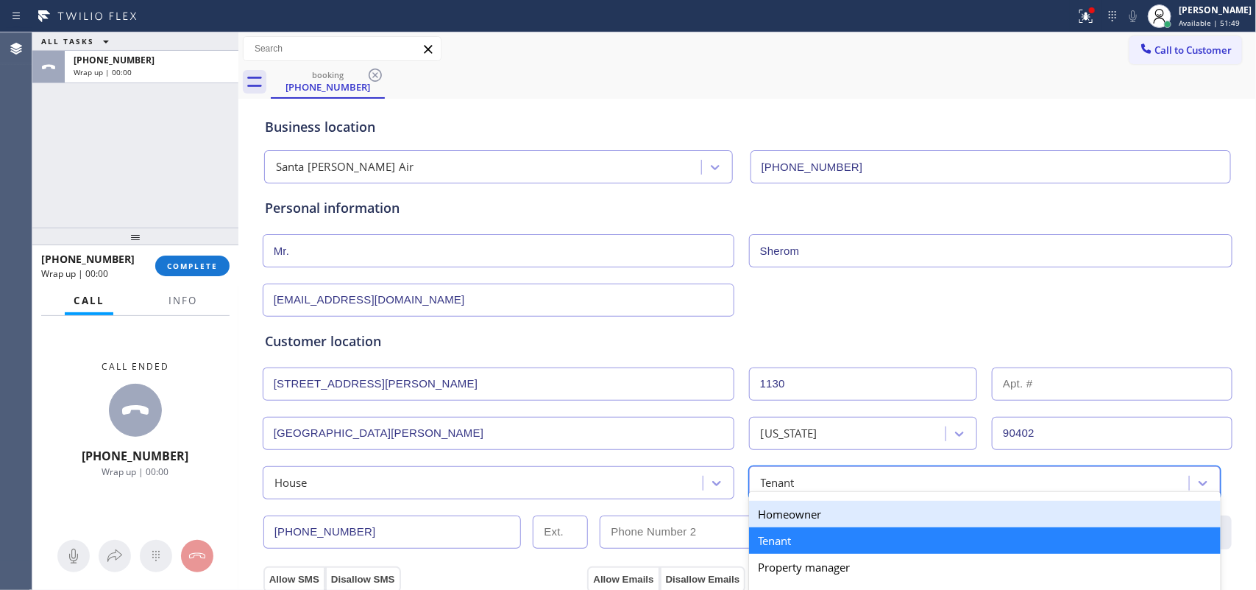
click at [813, 509] on div "Homeowner" at bounding box center [985, 513] width 472 height 26
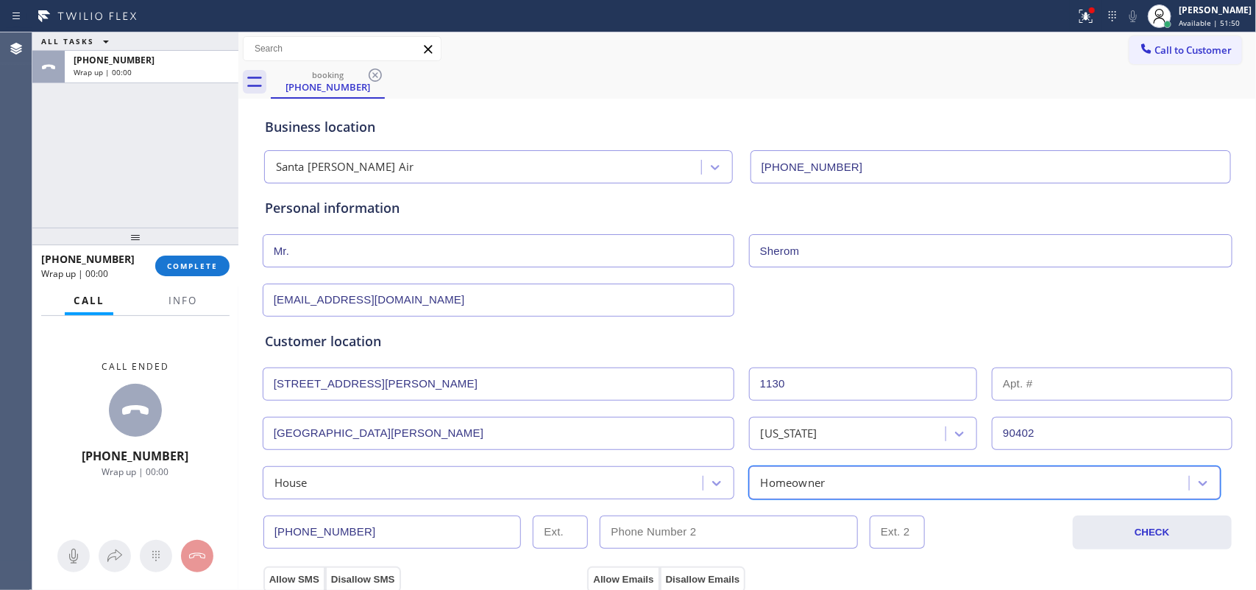
scroll to position [368, 0]
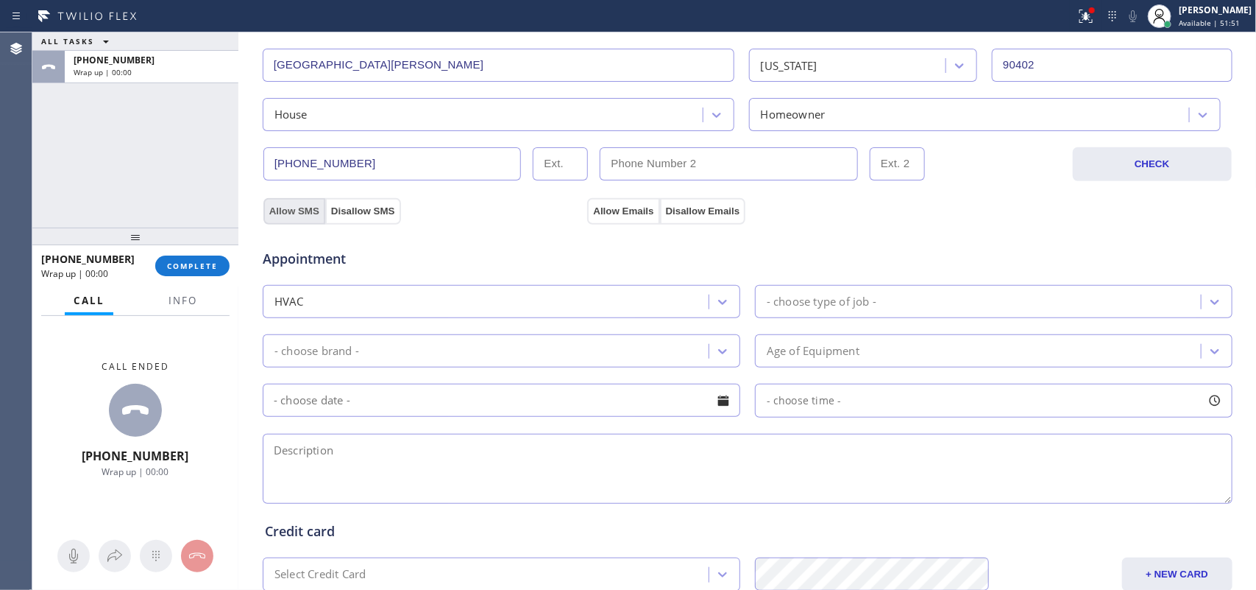
click at [282, 216] on button "Allow SMS" at bounding box center [294, 211] width 62 height 26
click at [619, 206] on button "Allow Emails" at bounding box center [623, 211] width 72 height 26
click at [980, 300] on div "- choose type of job -" at bounding box center [981, 301] width 442 height 26
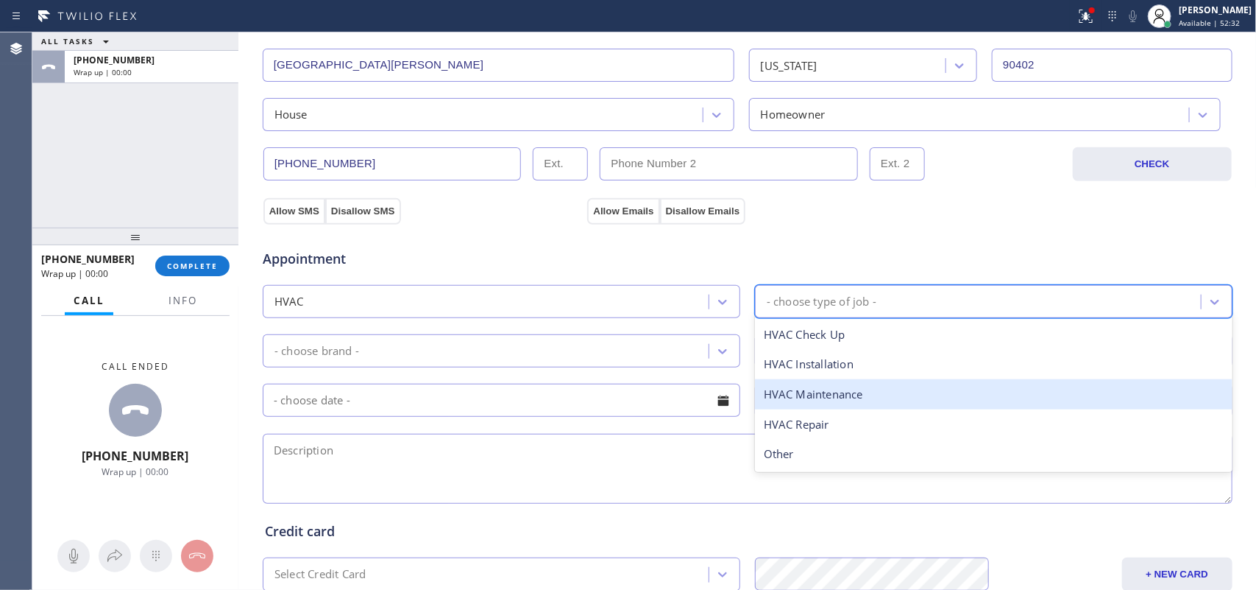
click at [878, 401] on div "HVAC Maintenance" at bounding box center [994, 394] width 478 height 30
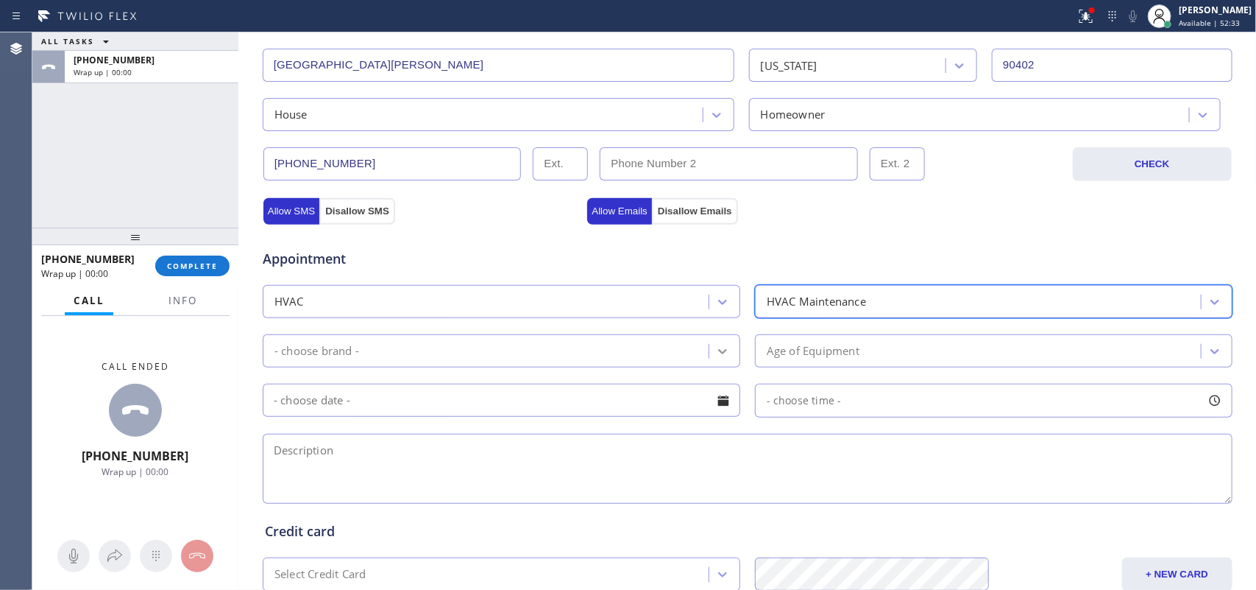
click at [715, 358] on icon at bounding box center [722, 351] width 15 height 15
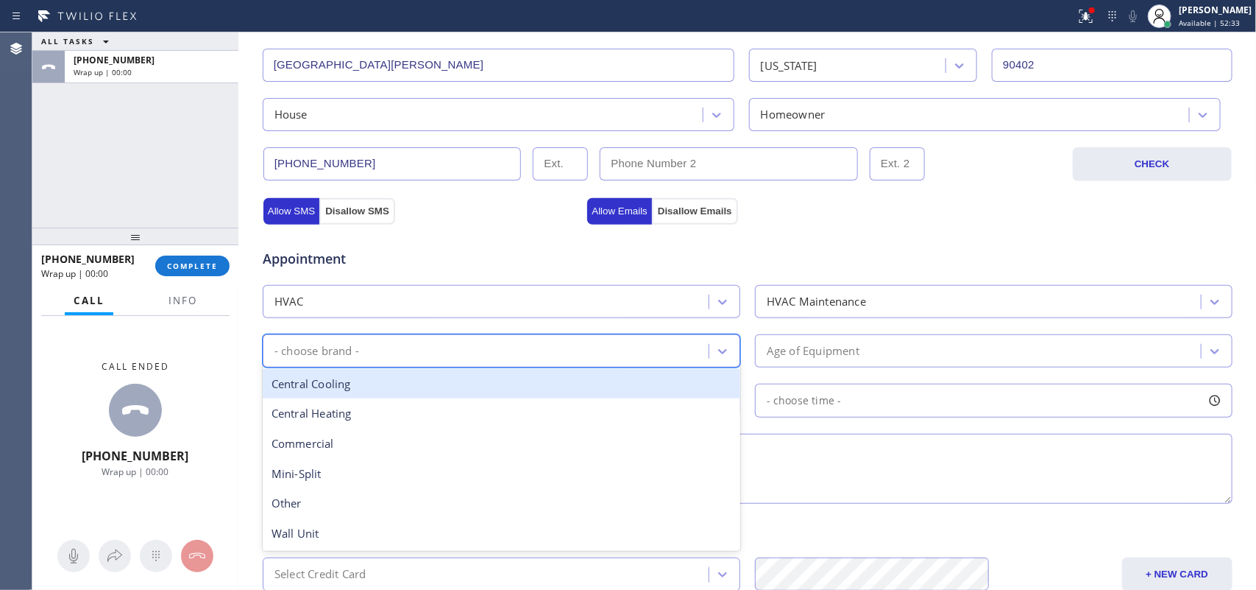
scroll to position [552, 0]
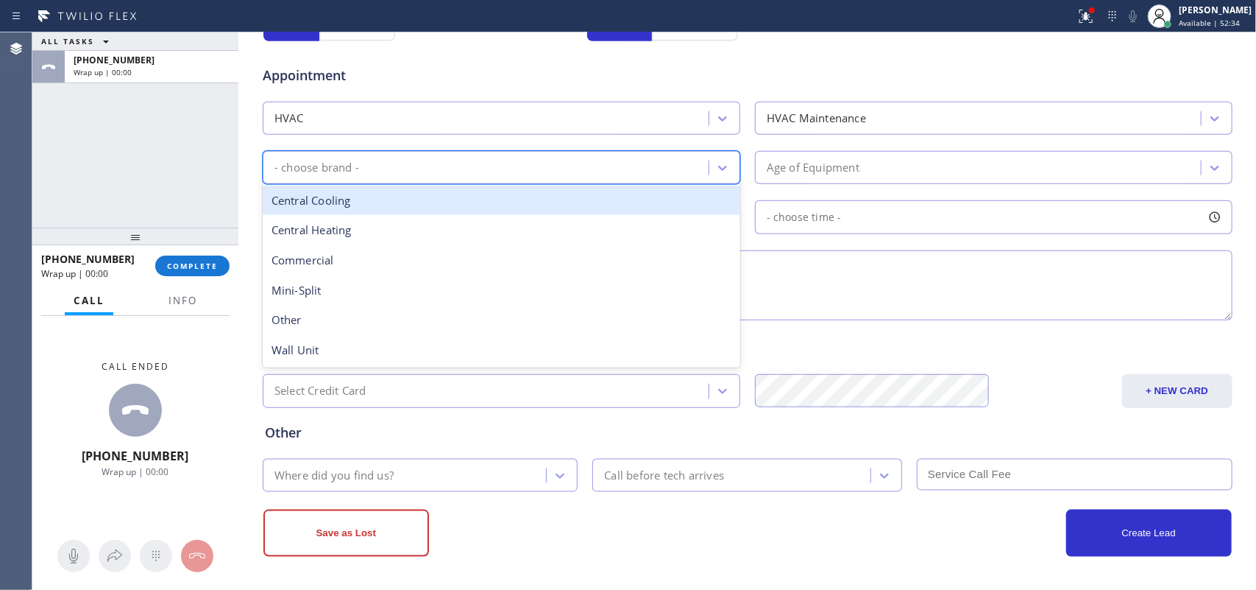
click at [532, 199] on div "Central Cooling" at bounding box center [502, 200] width 478 height 30
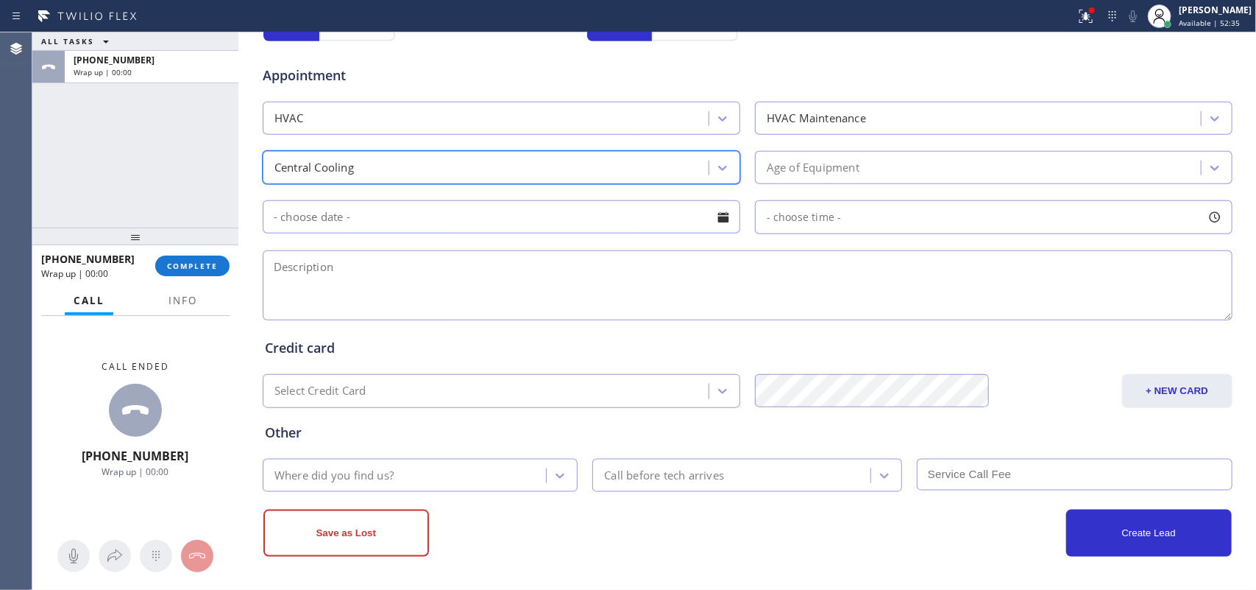
click at [826, 155] on div "Age of Equipment" at bounding box center [994, 167] width 478 height 33
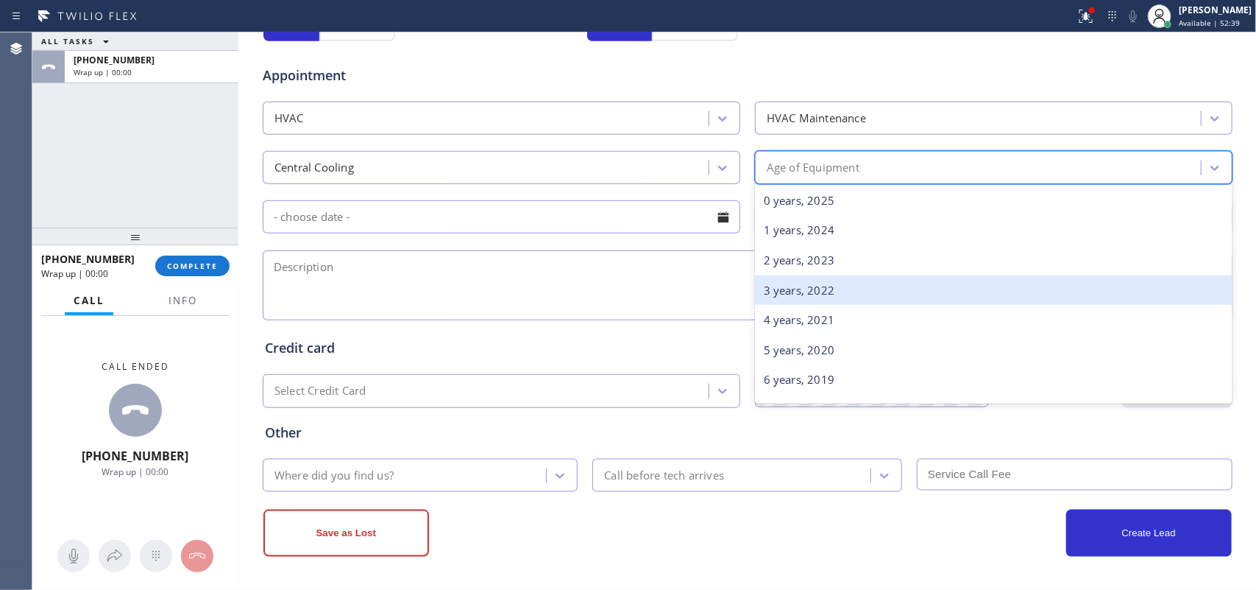
click at [857, 291] on div "3 years, 2022" at bounding box center [994, 290] width 478 height 30
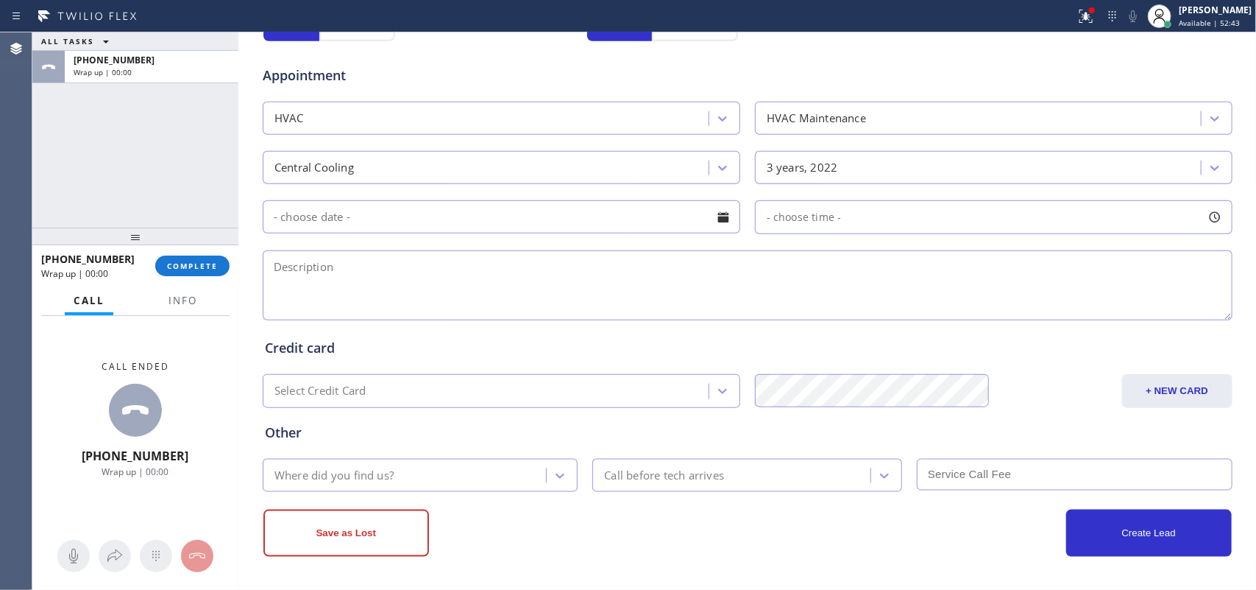
click at [357, 266] on textarea at bounding box center [748, 285] width 970 height 70
paste textarea "smelling something dumped from a part of the house thinks it needs a filter cha…"
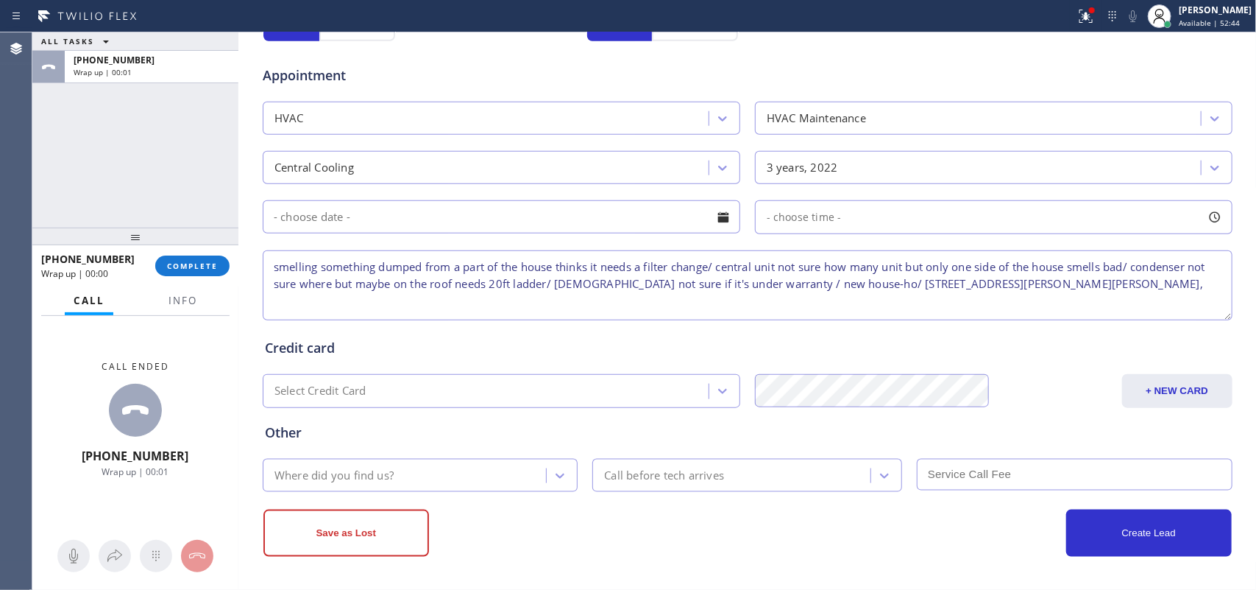
click at [1119, 291] on textarea "smelling something dumped from a part of the house thinks it needs a filter cha…" at bounding box center [748, 285] width 970 height 70
type textarea "smelling something dumped from a part of the house thinks it needs a filter cha…"
click at [495, 464] on div "Where did you find us?" at bounding box center [407, 475] width 280 height 26
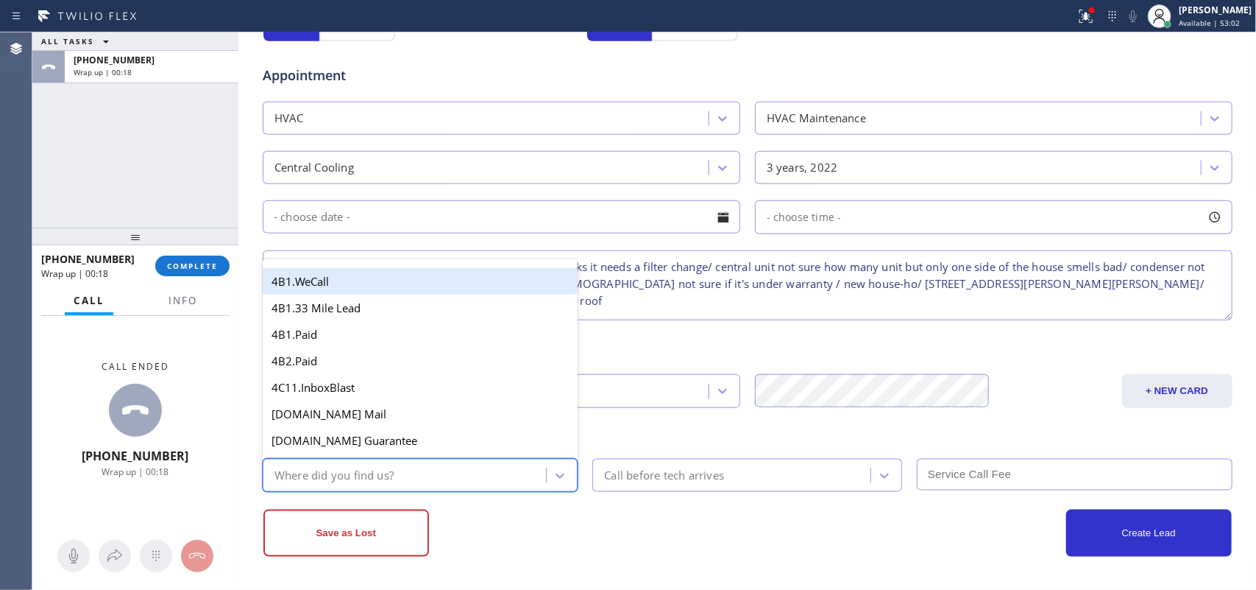
type input "g"
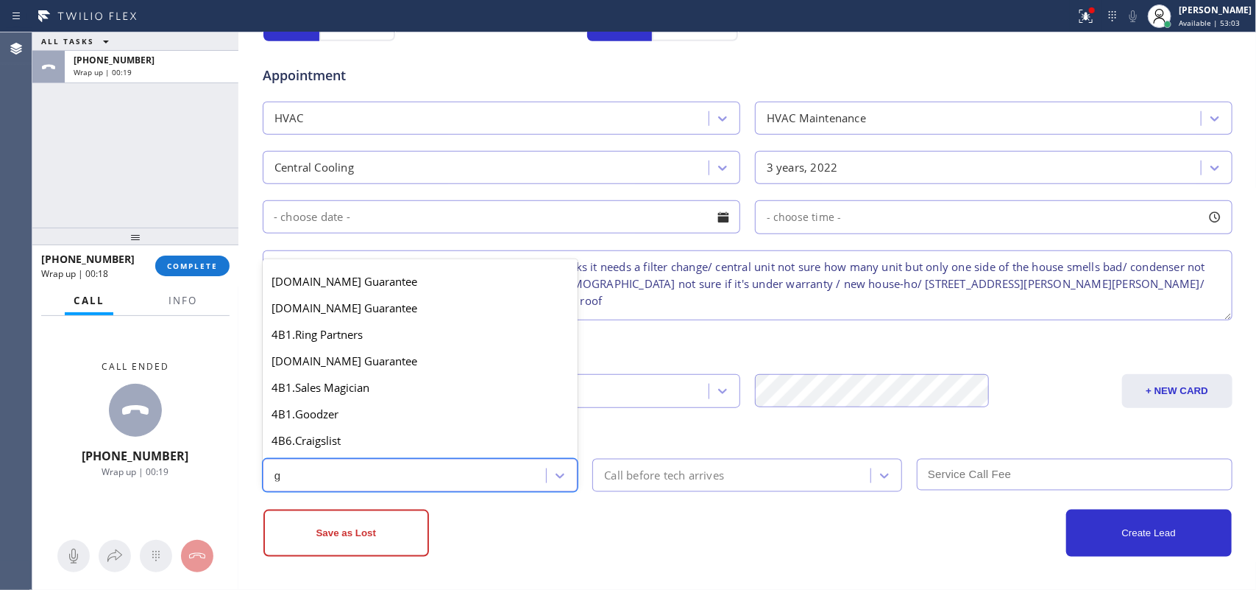
scroll to position [277, 0]
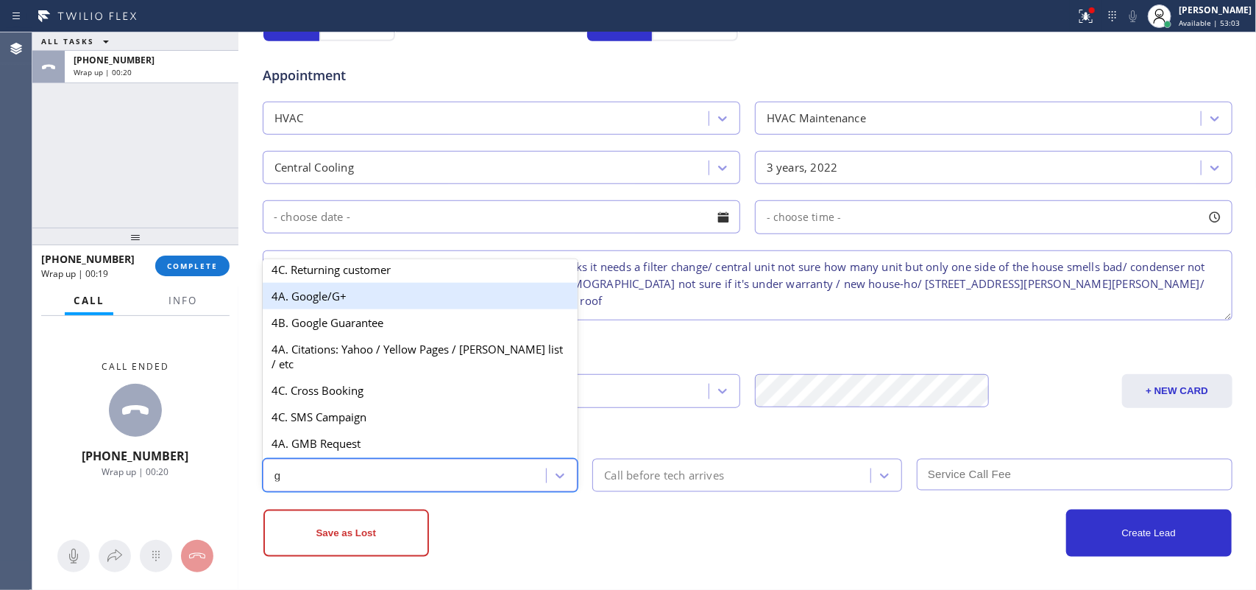
click at [387, 309] on div "4A. Google/G+" at bounding box center [421, 296] width 316 height 26
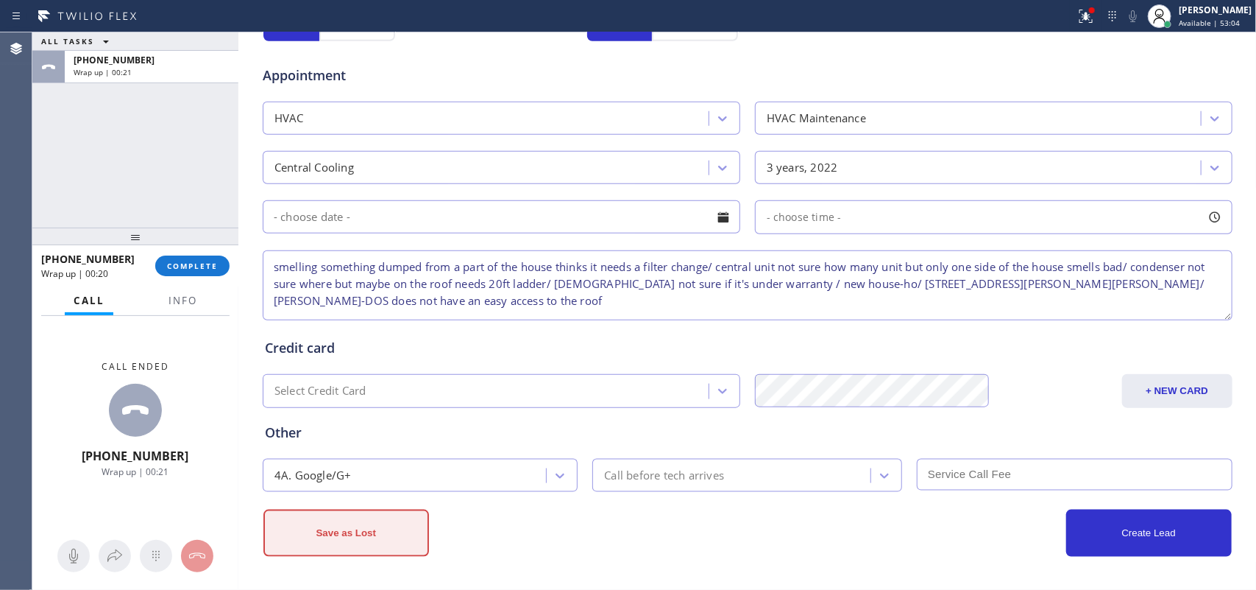
click at [375, 542] on button "Save as Lost" at bounding box center [346, 532] width 166 height 47
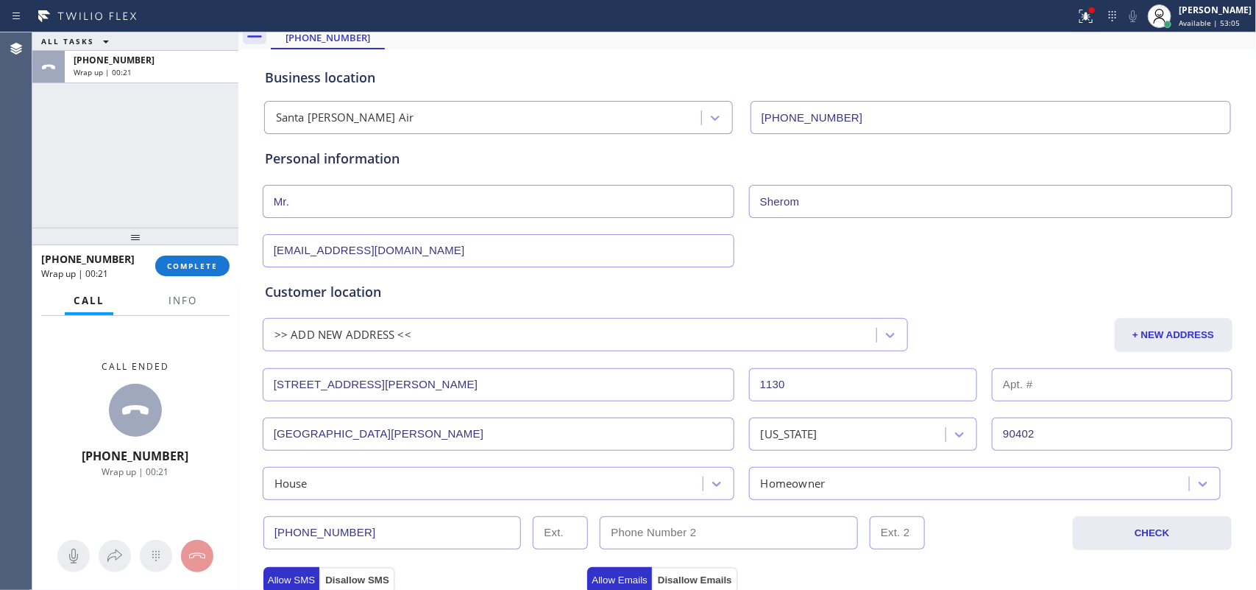
scroll to position [0, 0]
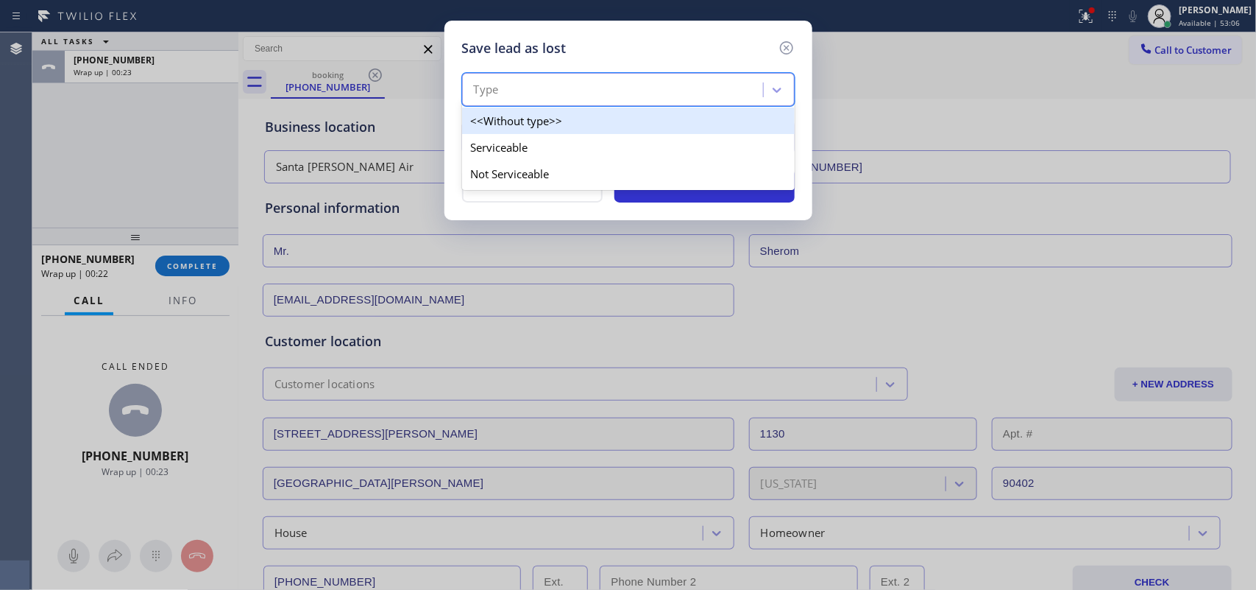
click at [757, 85] on div "Type" at bounding box center [615, 90] width 297 height 26
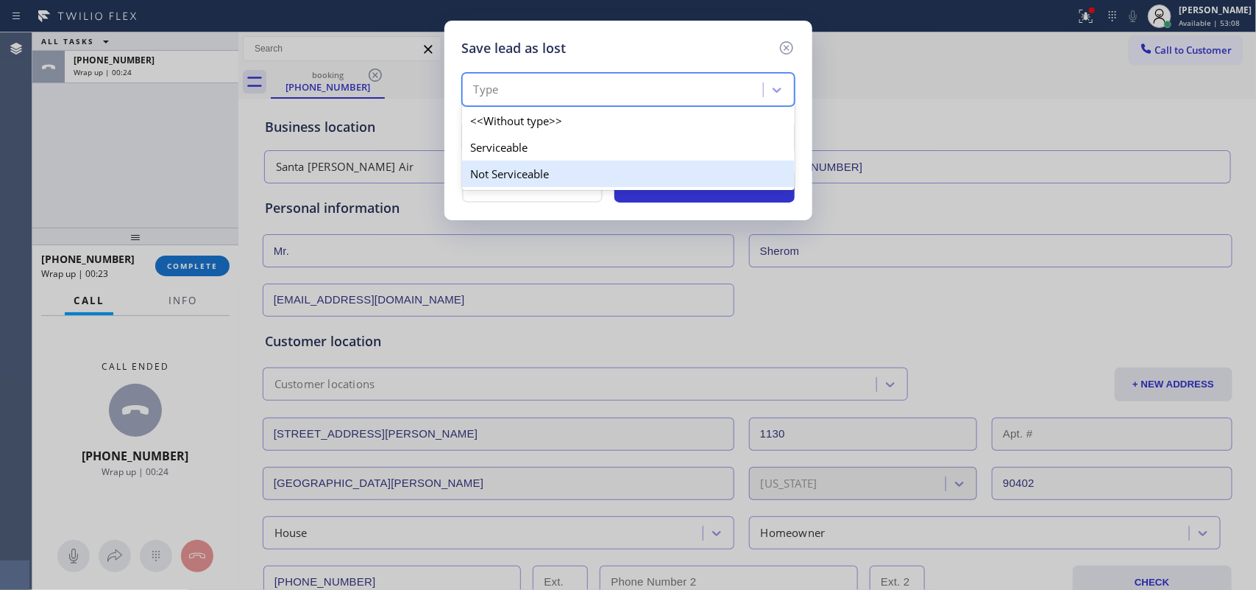
click at [705, 174] on div "Not Serviceable" at bounding box center [628, 173] width 333 height 26
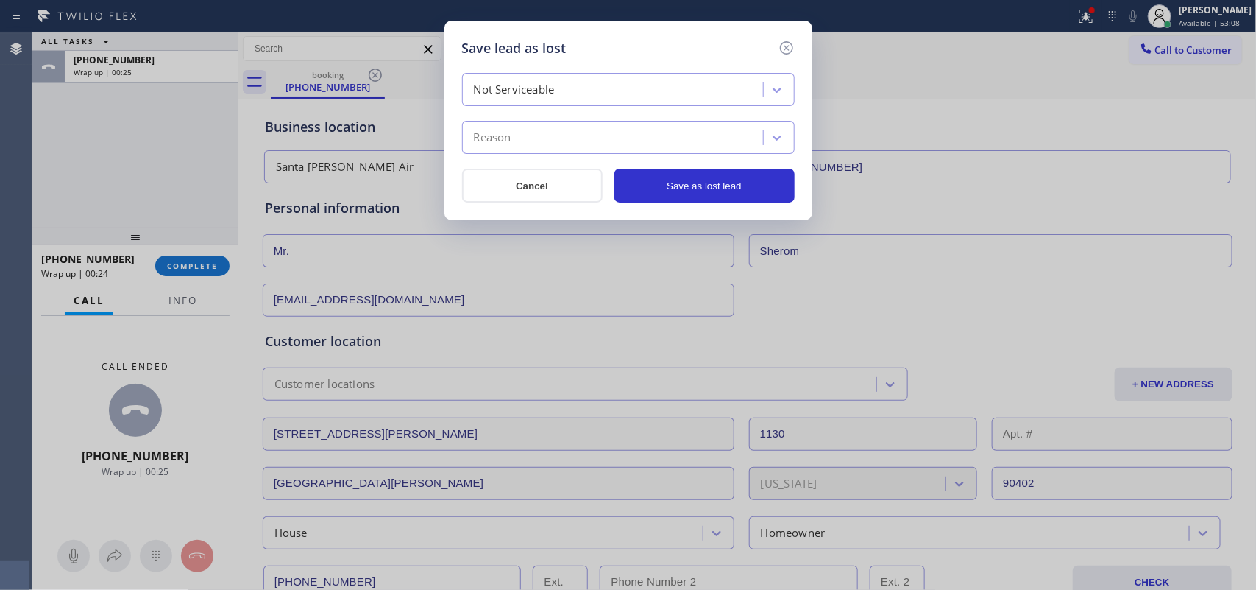
click at [712, 138] on div "Reason" at bounding box center [615, 138] width 297 height 26
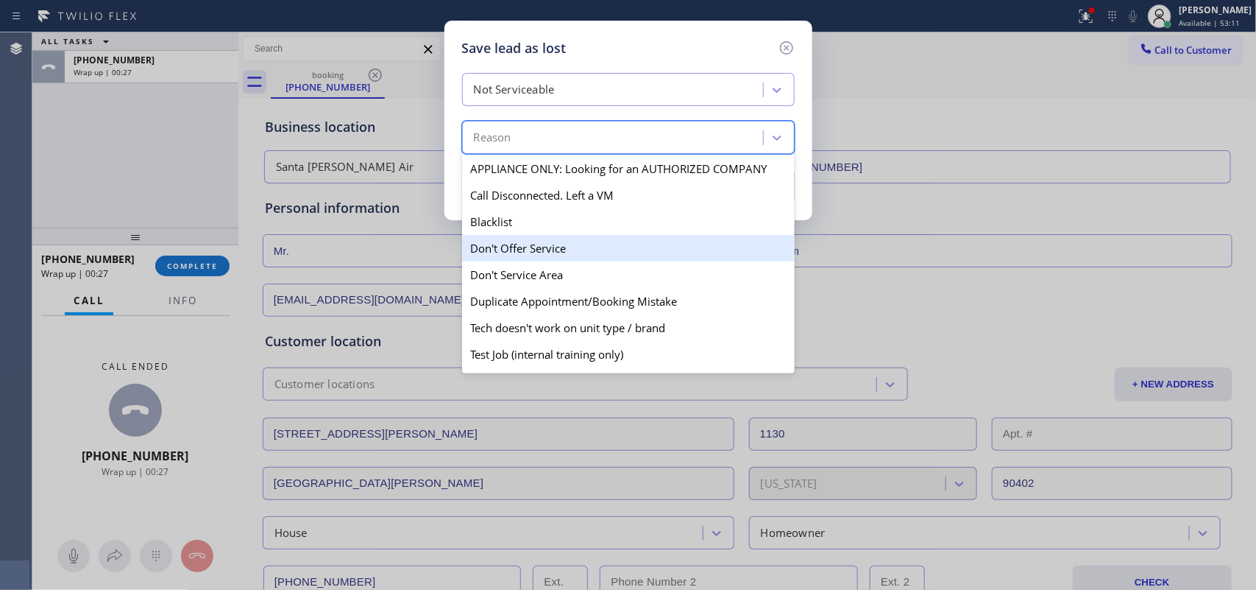
click at [654, 255] on div "Don't Offer Service" at bounding box center [628, 248] width 333 height 26
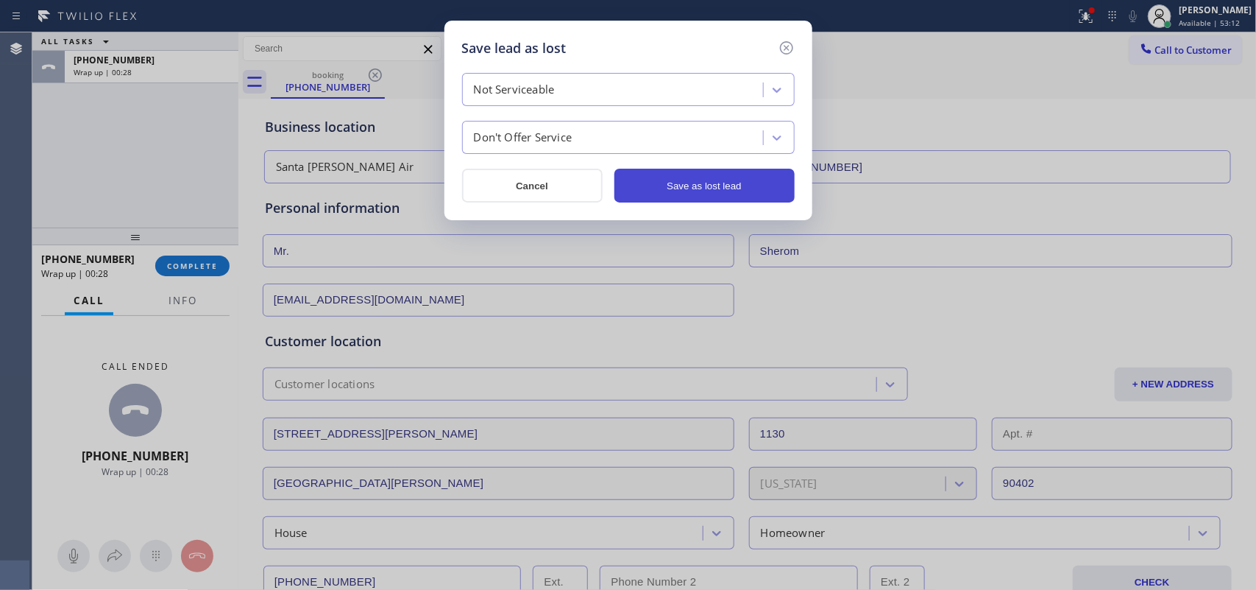
click at [697, 190] on button "Save as lost lead" at bounding box center [705, 186] width 180 height 34
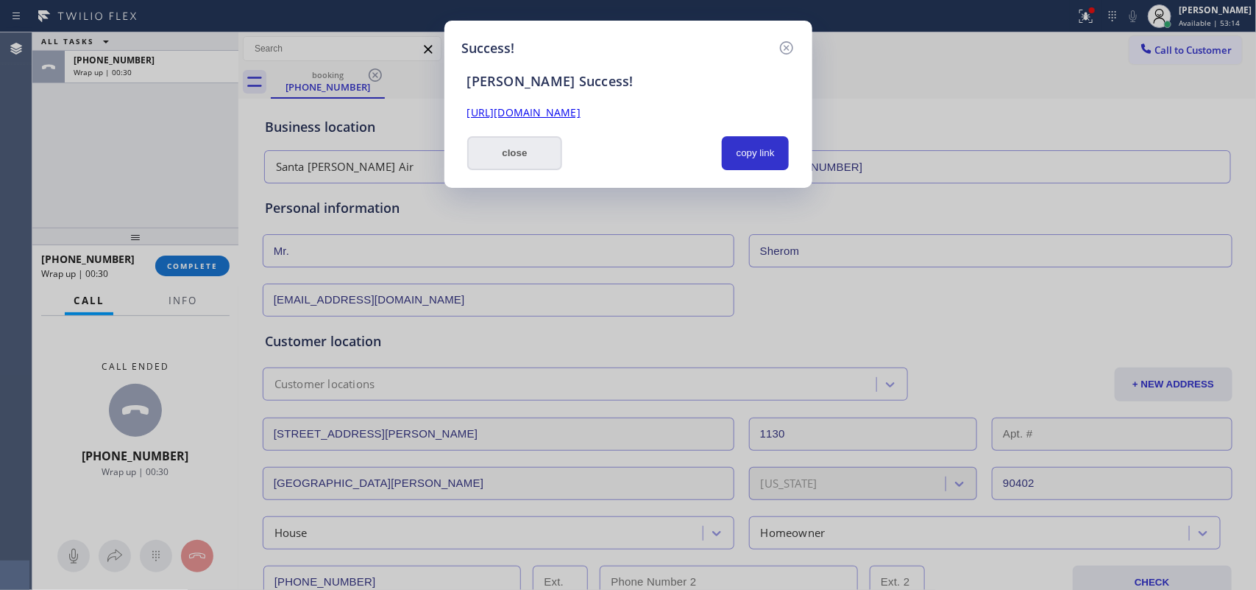
click at [531, 156] on button "close" at bounding box center [515, 153] width 96 height 34
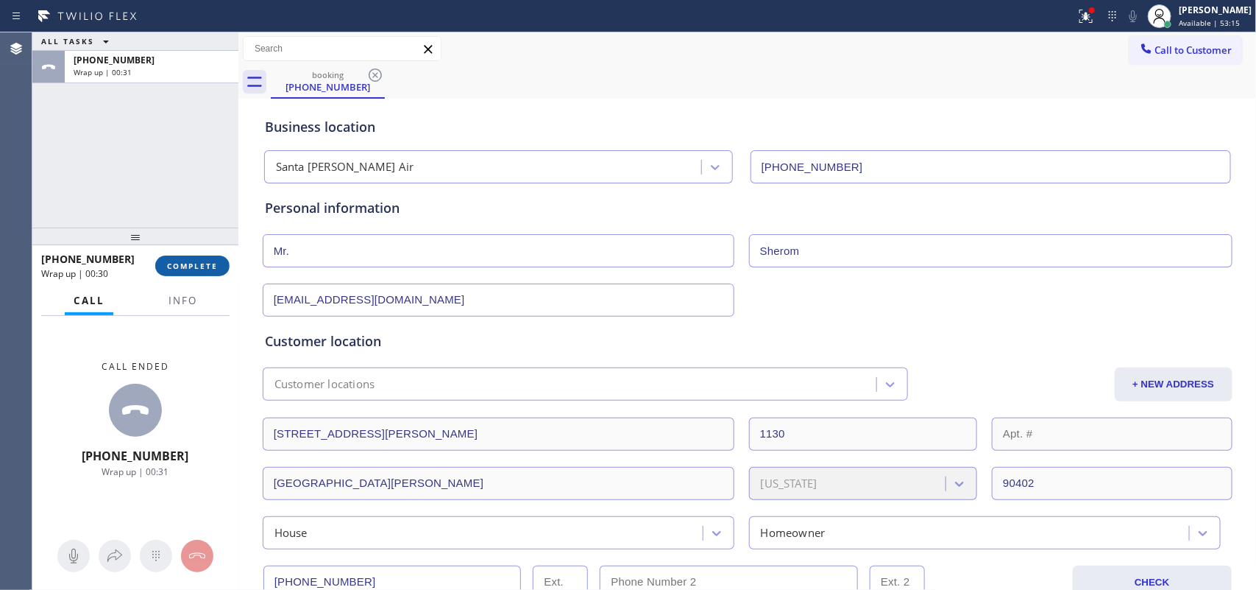
click at [212, 258] on button "COMPLETE" at bounding box center [192, 265] width 74 height 21
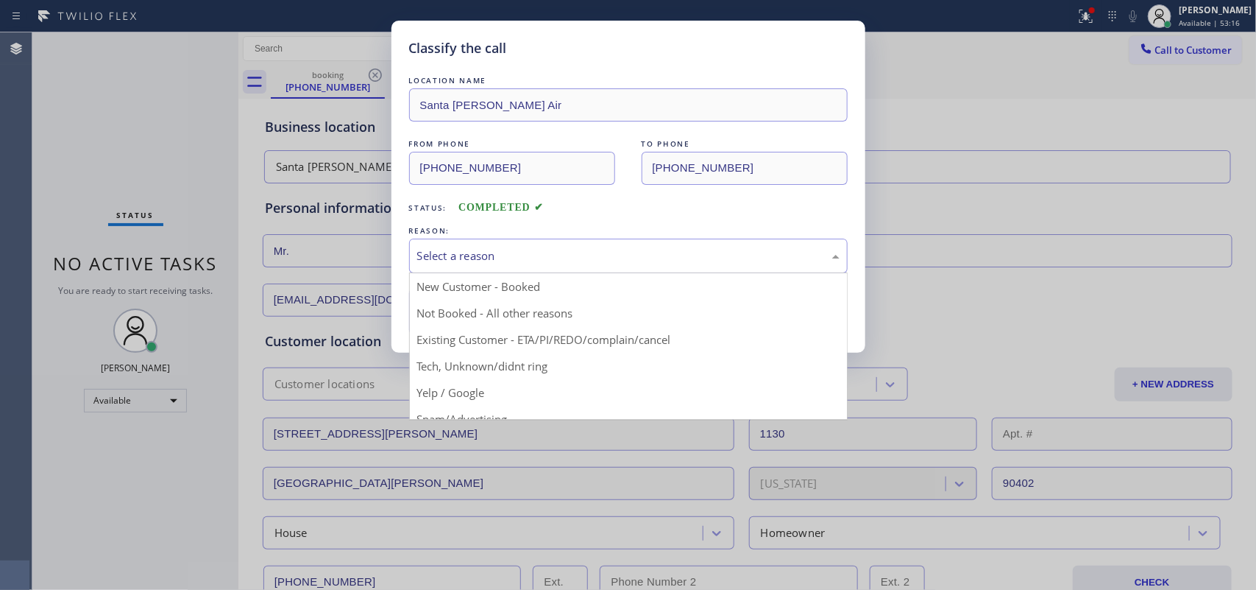
click at [506, 266] on div "Select a reason" at bounding box center [628, 255] width 439 height 35
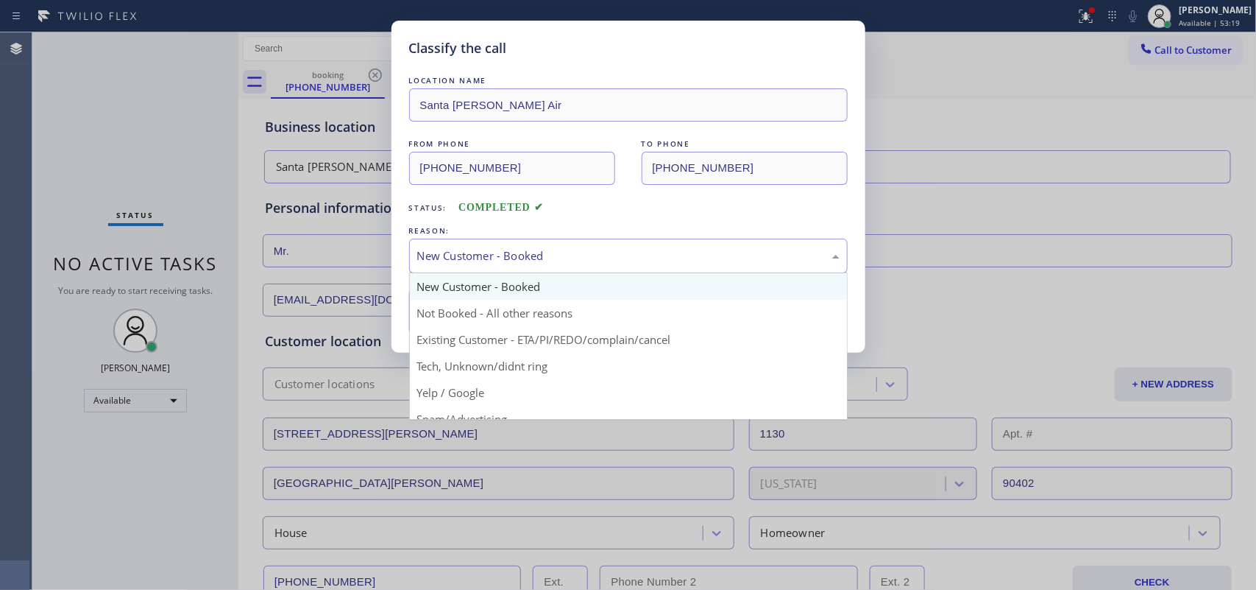
click at [537, 244] on div "New Customer - Booked" at bounding box center [628, 255] width 439 height 35
drag, startPoint x: 526, startPoint y: 316, endPoint x: 515, endPoint y: 314, distance: 11.3
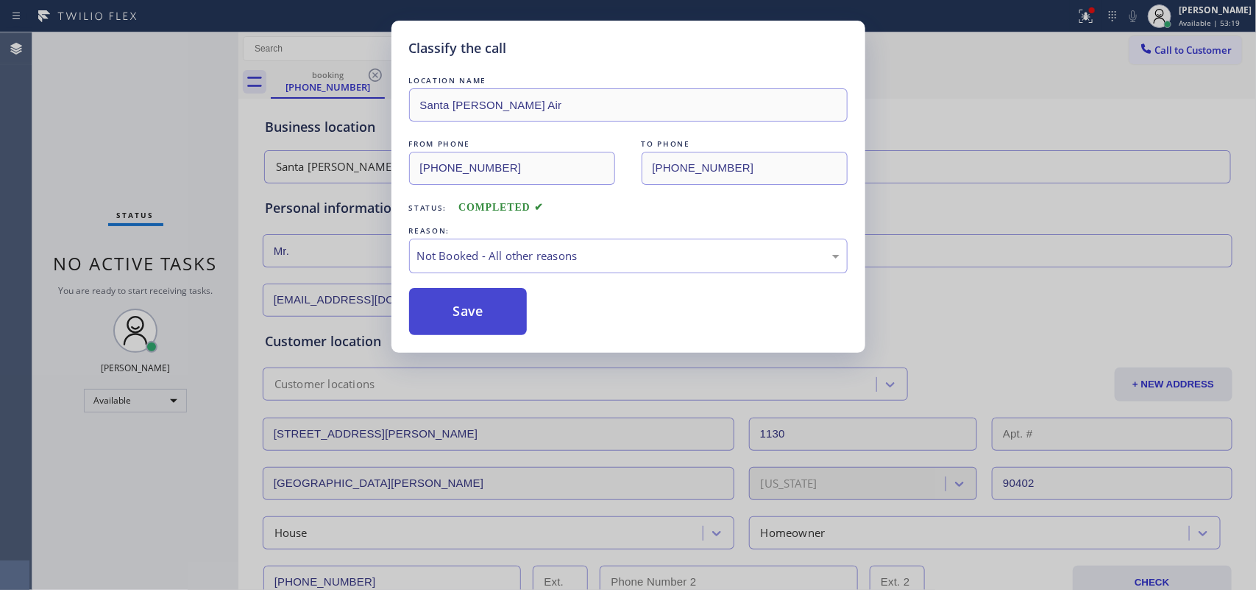
click at [481, 310] on button "Save" at bounding box center [468, 311] width 118 height 47
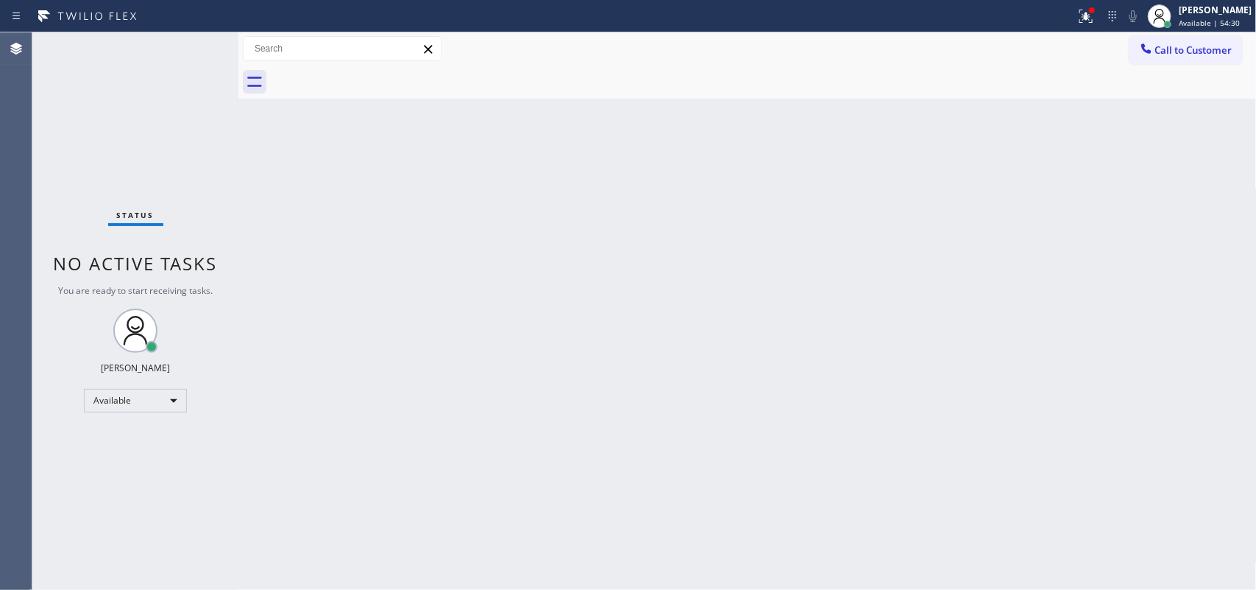
click at [153, 49] on div "Status No active tasks You are ready to start receiving tasks. [PERSON_NAME] Av…" at bounding box center [135, 310] width 206 height 557
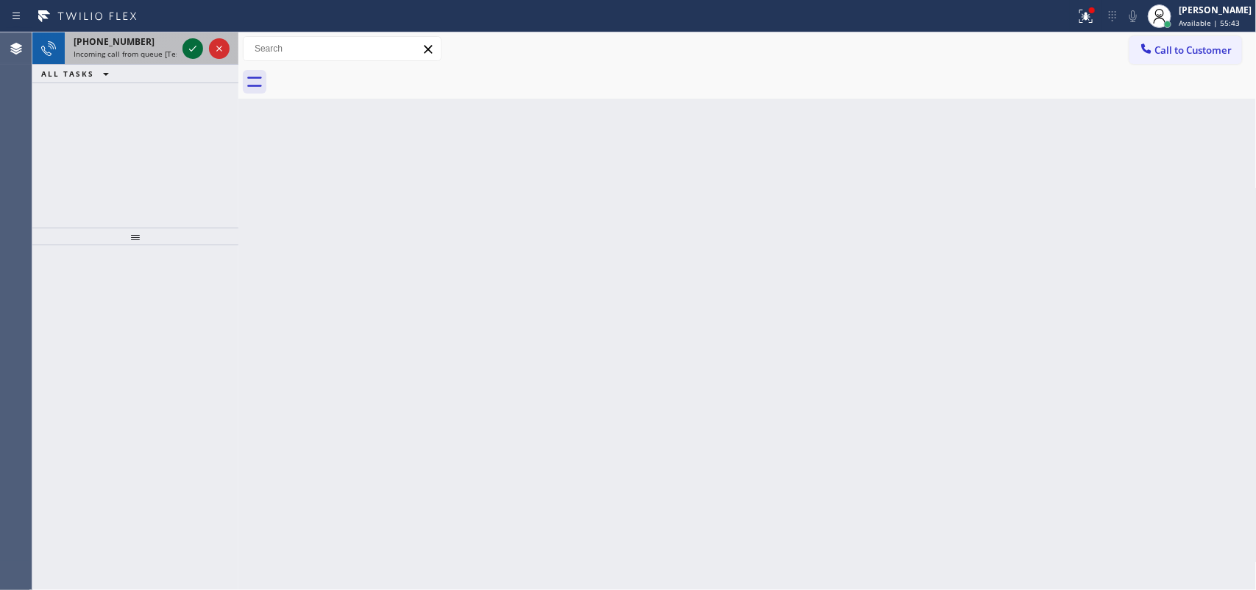
click at [185, 48] on icon at bounding box center [193, 49] width 18 height 18
drag, startPoint x: 197, startPoint y: 46, endPoint x: 185, endPoint y: 46, distance: 11.8
click at [185, 46] on icon at bounding box center [193, 49] width 18 height 18
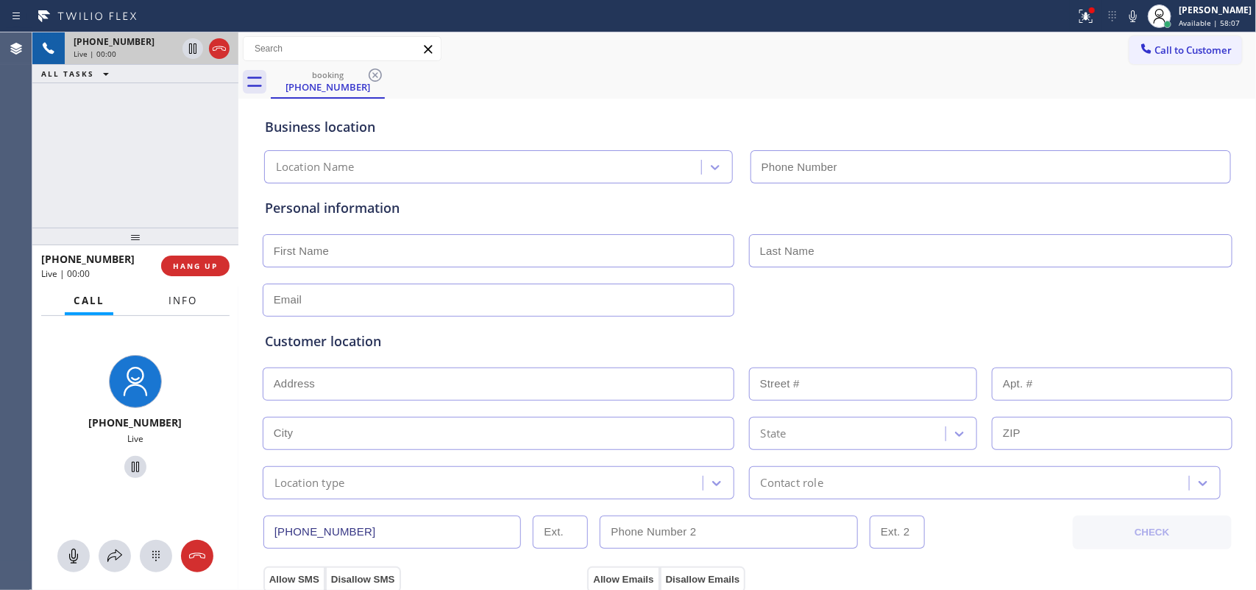
click at [178, 300] on span "Info" at bounding box center [183, 300] width 29 height 13
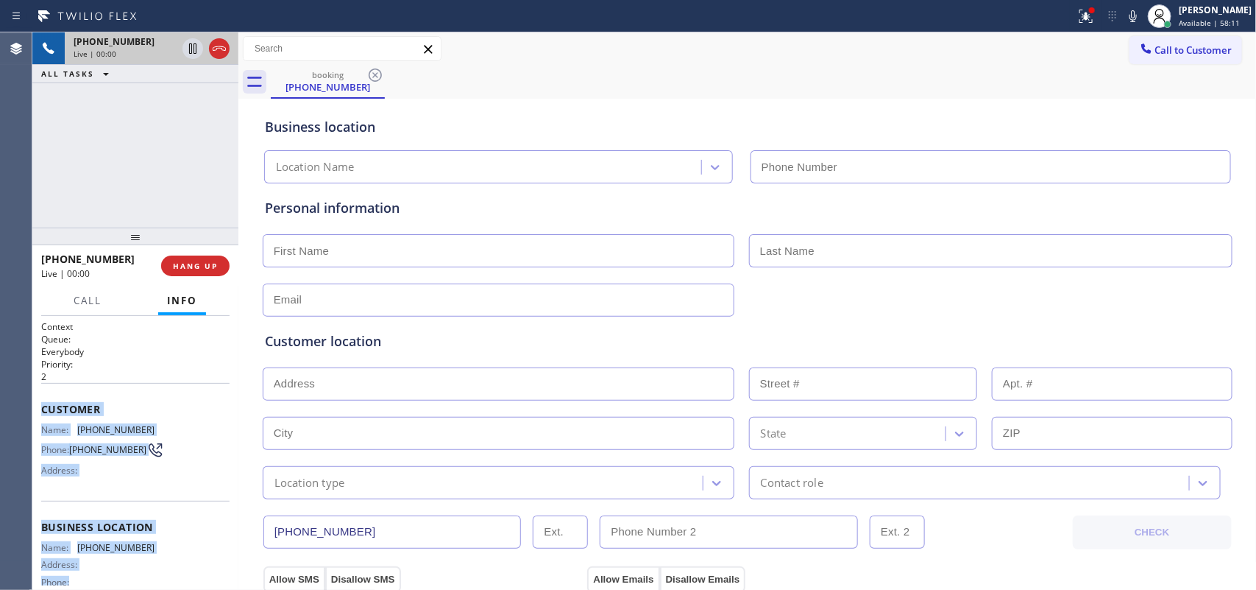
drag, startPoint x: 140, startPoint y: 453, endPoint x: 38, endPoint y: 409, distance: 110.7
click at [38, 409] on div "Context Queue: Everybody Priority: 2 Customer Name: (818) 544-2340 Phone: (818)…" at bounding box center [135, 453] width 206 height 275
click at [93, 302] on span "Call" at bounding box center [88, 300] width 28 height 13
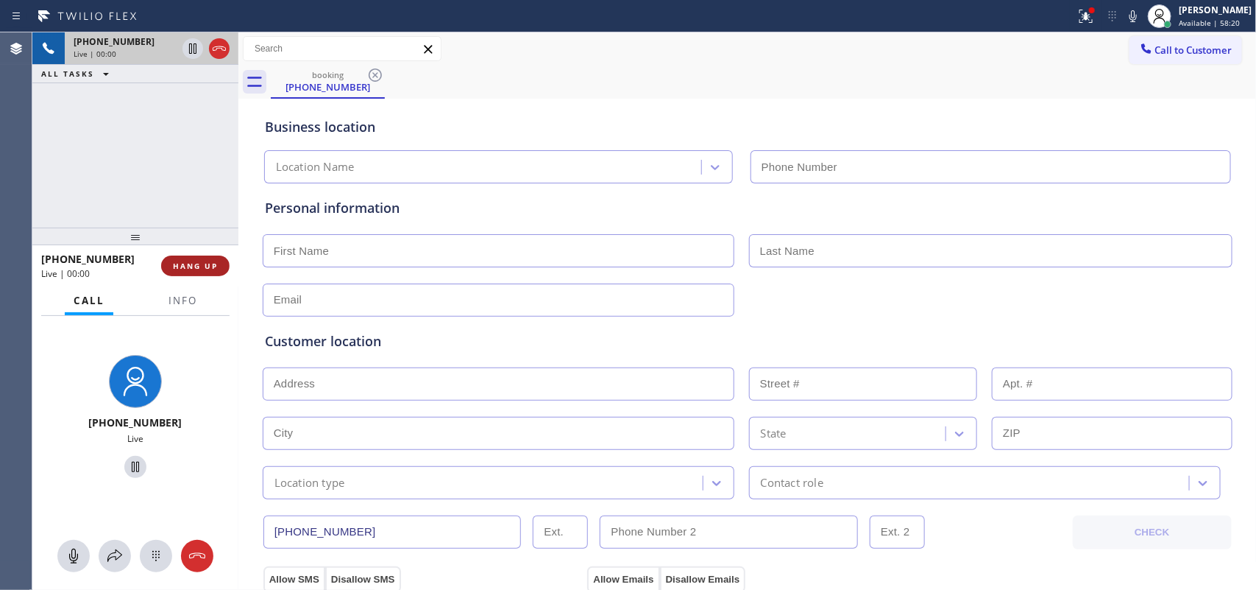
click at [208, 269] on span "HANG UP" at bounding box center [195, 266] width 45 height 10
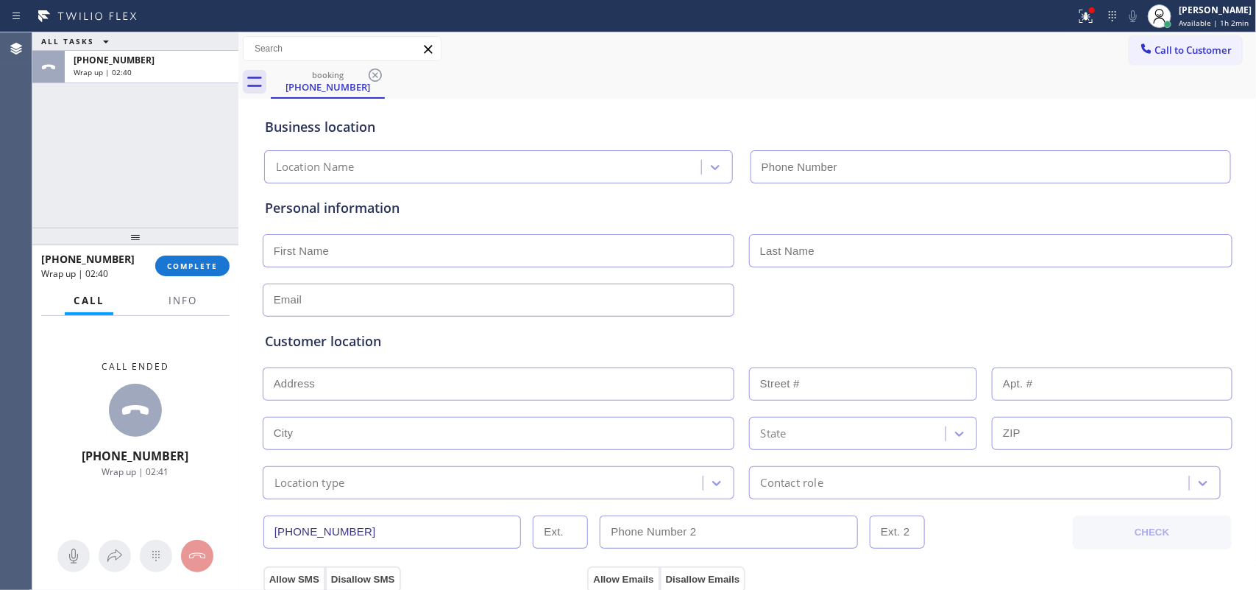
drag, startPoint x: 215, startPoint y: 269, endPoint x: 244, endPoint y: 261, distance: 30.3
click at [212, 269] on span "COMPLETE" at bounding box center [192, 266] width 51 height 10
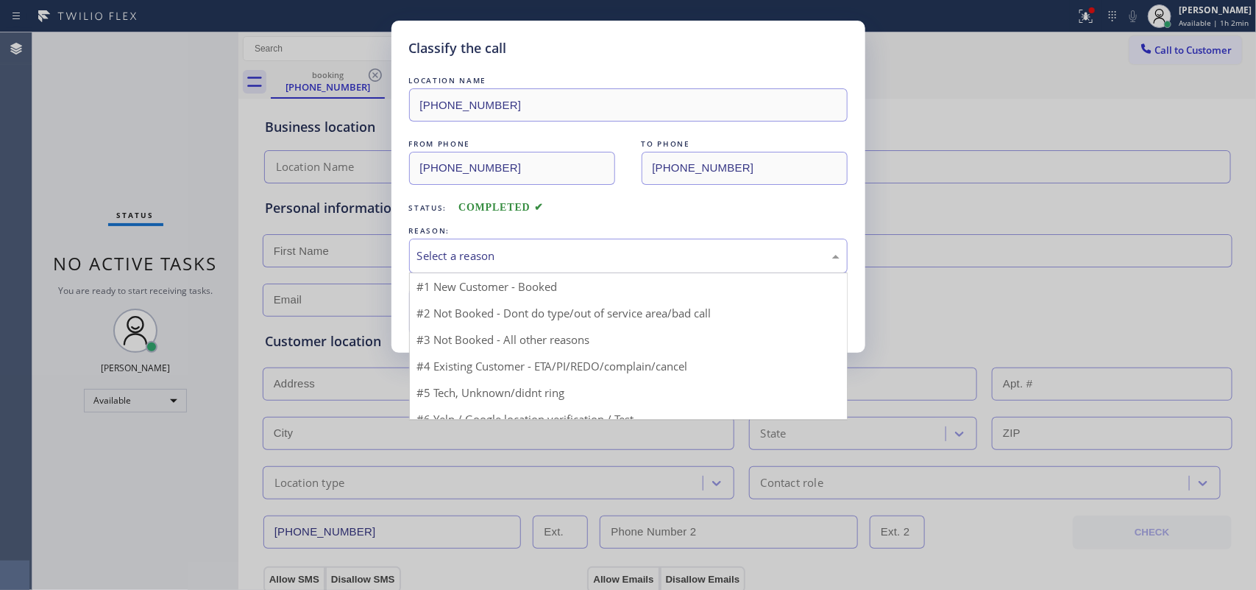
click at [450, 269] on div "Select a reason" at bounding box center [628, 255] width 439 height 35
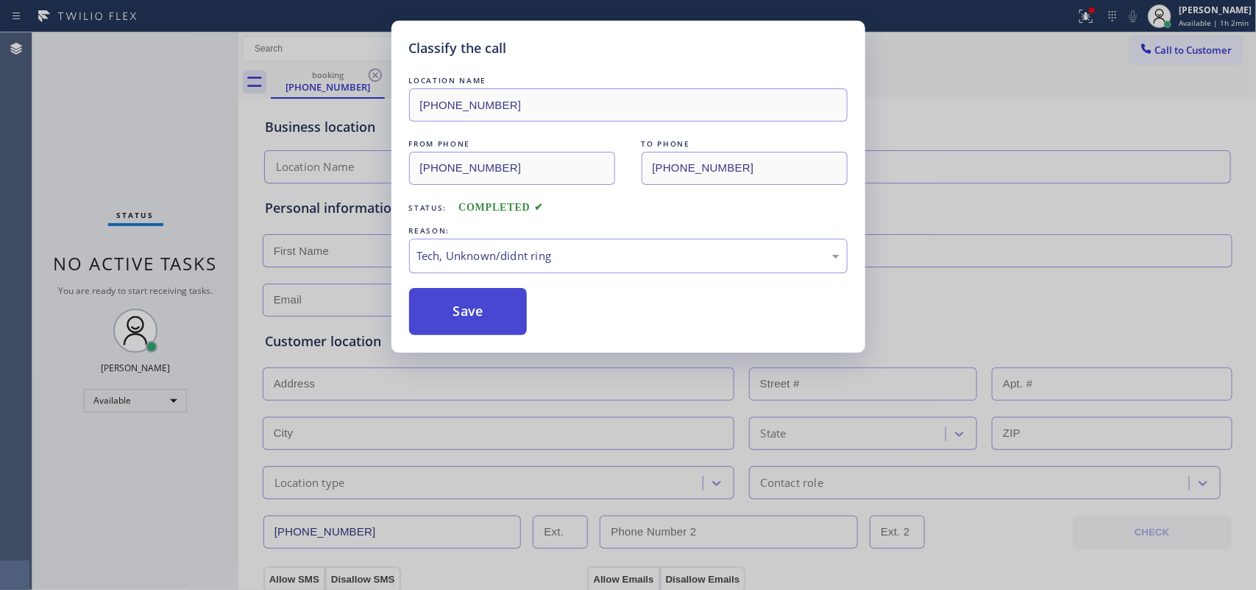
click at [454, 314] on button "Save" at bounding box center [468, 311] width 118 height 47
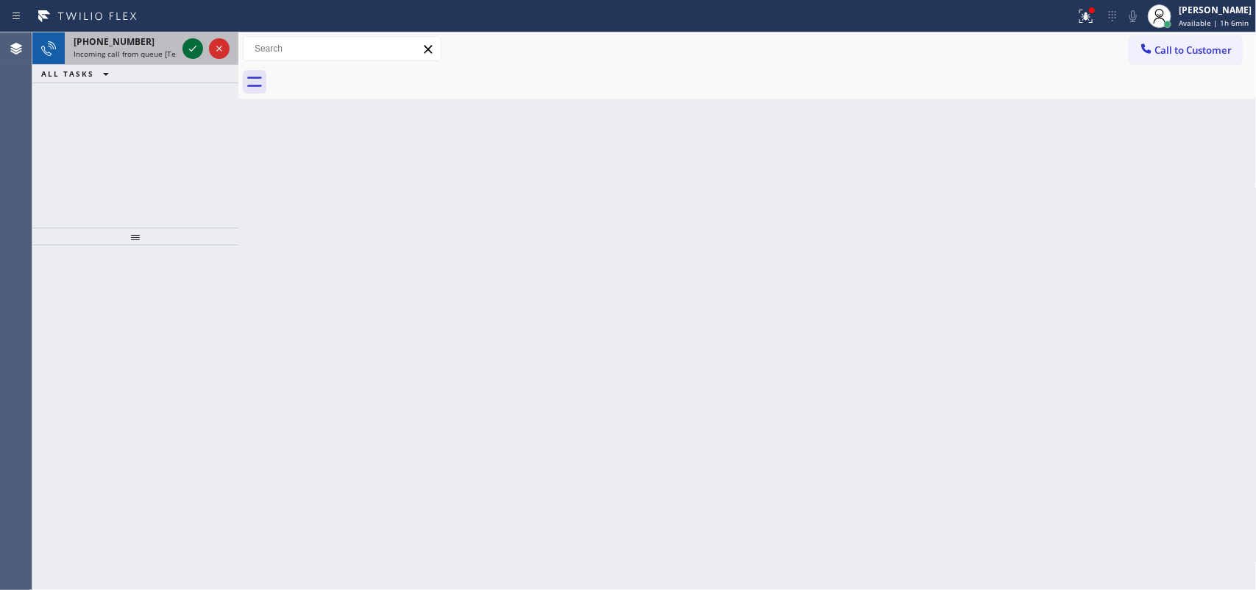
click at [190, 46] on icon at bounding box center [193, 49] width 18 height 18
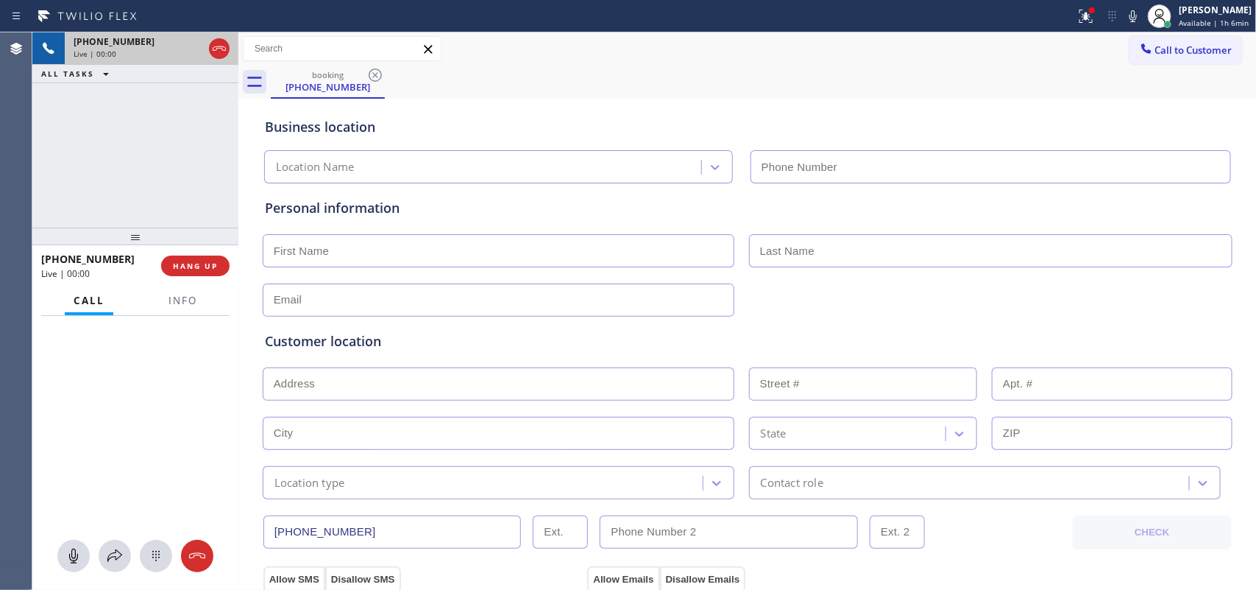
type input "[PHONE_NUMBER]"
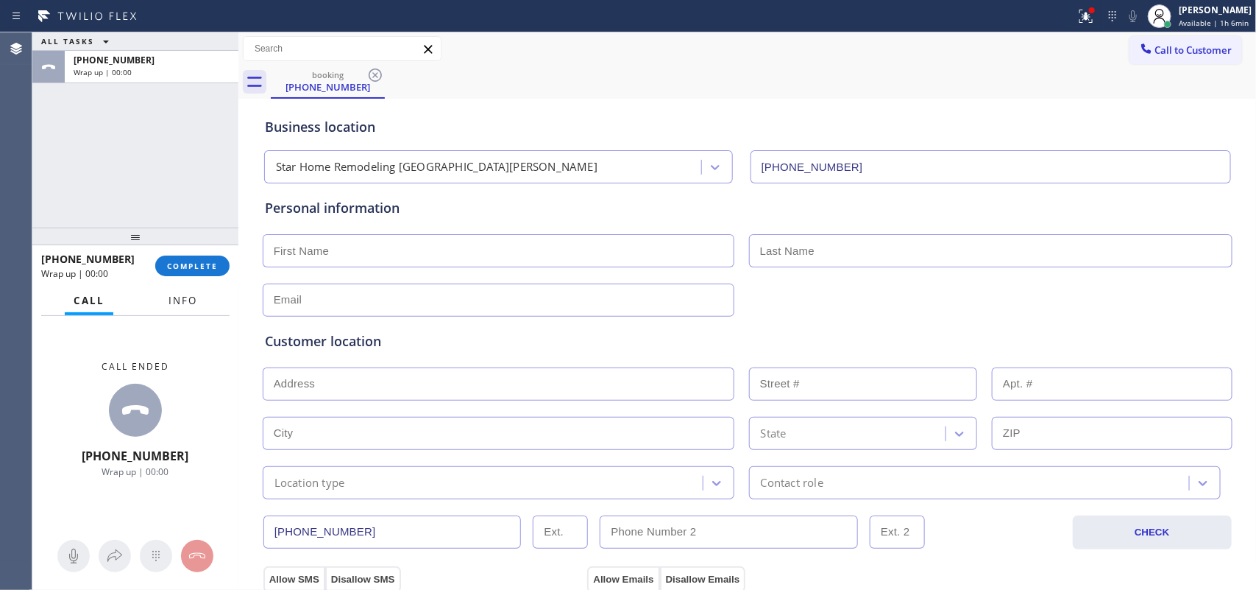
click at [173, 305] on span "Info" at bounding box center [183, 300] width 29 height 13
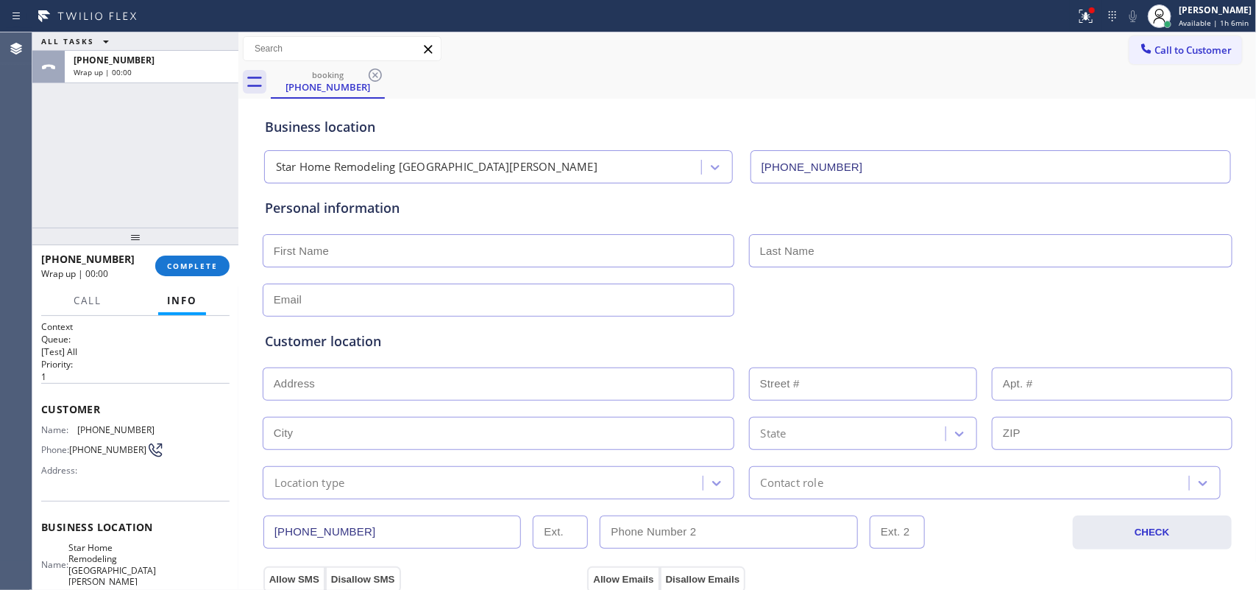
click at [189, 308] on button "Info" at bounding box center [182, 300] width 48 height 29
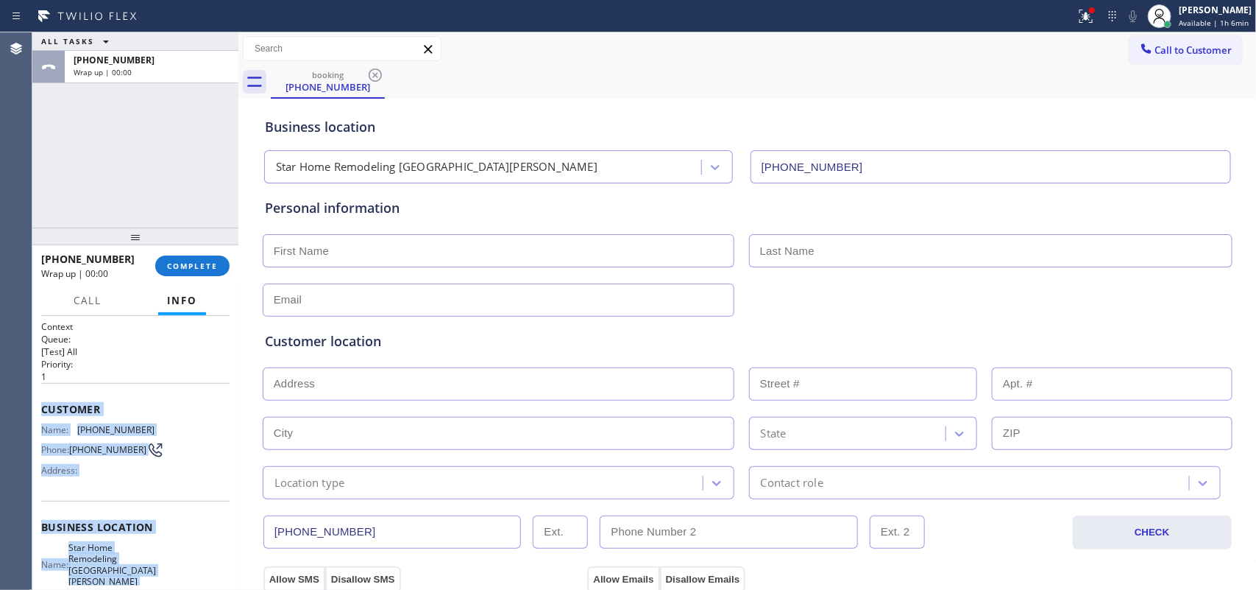
drag, startPoint x: 166, startPoint y: 450, endPoint x: 39, endPoint y: 406, distance: 135.0
click at [39, 406] on div "Context Queue: [Test] All Priority: 1 Customer Name: (323) 558-1860 Phone: (323…" at bounding box center [135, 453] width 206 height 275
click at [199, 265] on span "COMPLETE" at bounding box center [192, 266] width 51 height 10
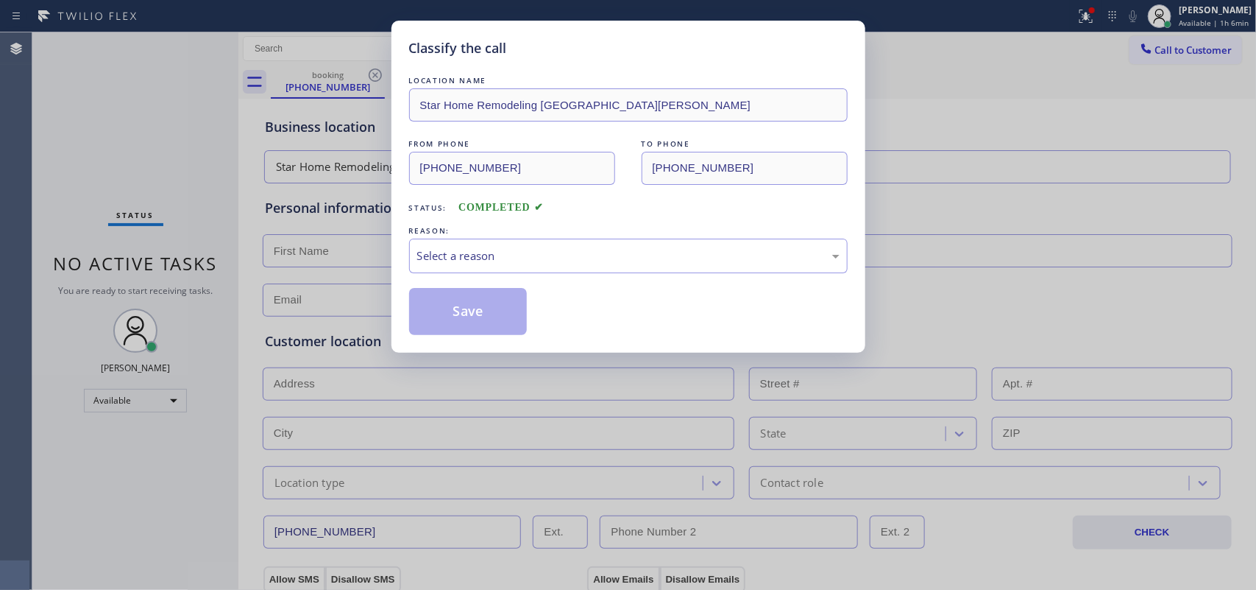
click at [528, 259] on div "Select a reason" at bounding box center [628, 255] width 422 height 17
click at [473, 311] on button "Save" at bounding box center [468, 311] width 118 height 47
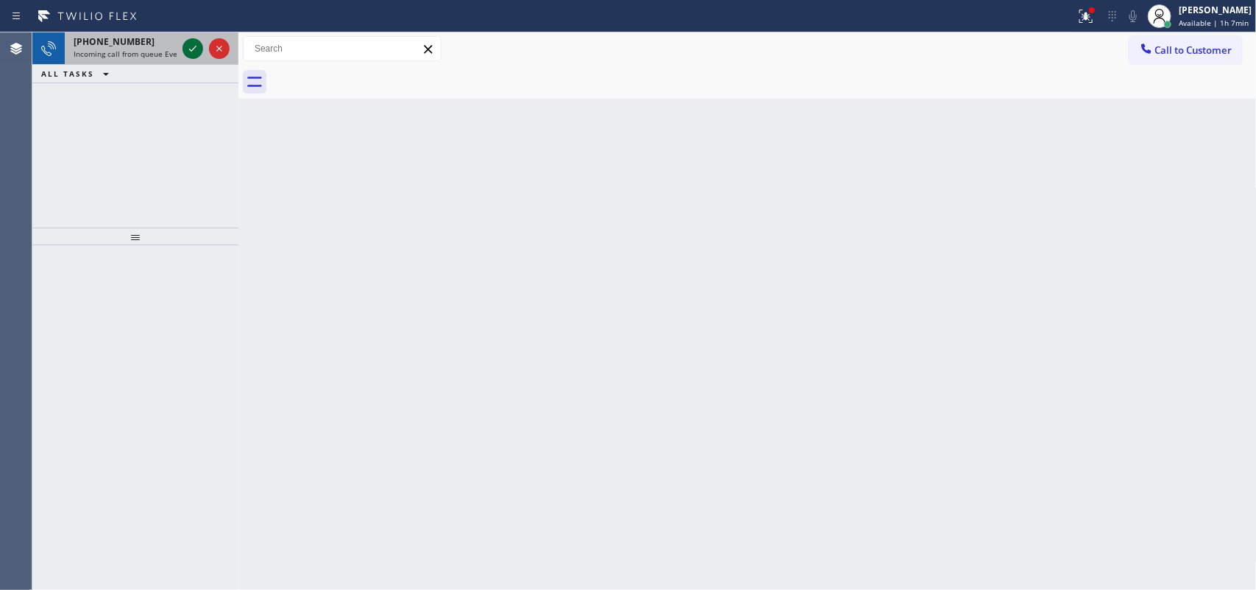
click at [193, 46] on icon at bounding box center [193, 49] width 18 height 18
click at [185, 42] on icon at bounding box center [193, 49] width 18 height 18
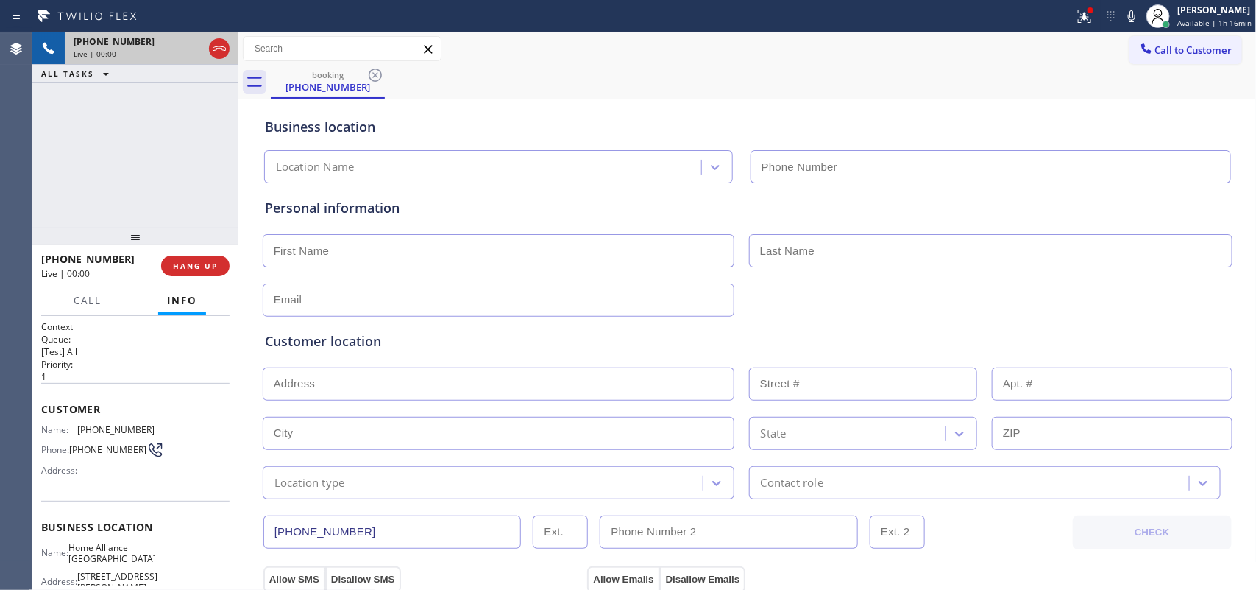
type input "[PHONE_NUMBER]"
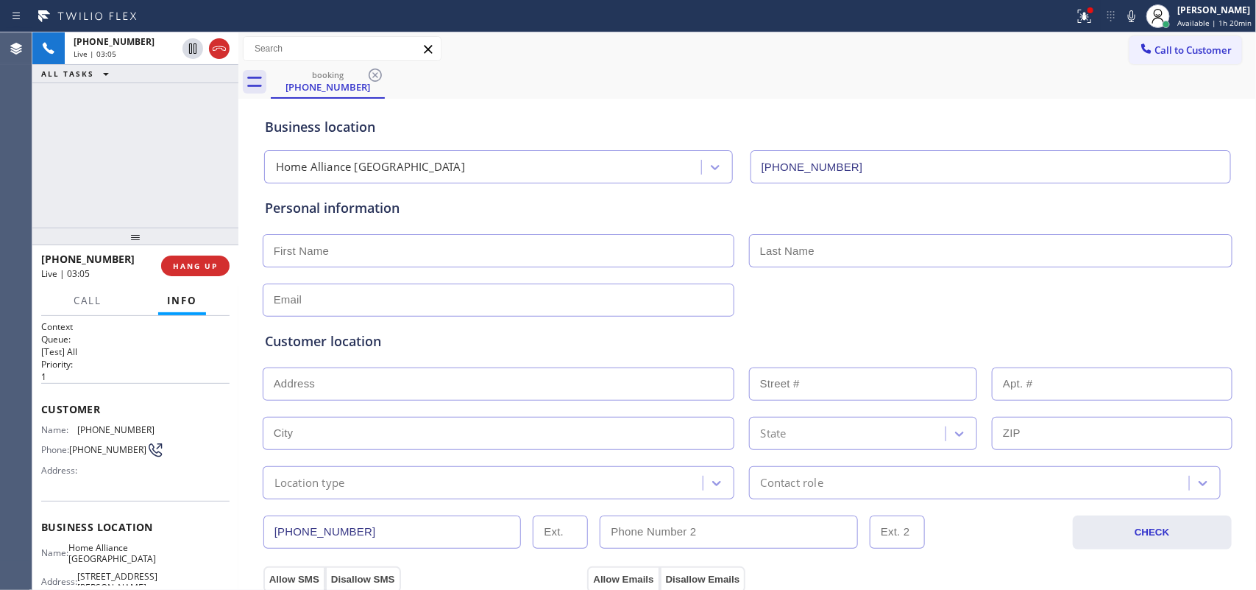
click at [314, 239] on input "text" at bounding box center [499, 250] width 472 height 33
type input "Barbara"
type input "Shah"
click at [355, 302] on input "text" at bounding box center [499, 299] width 472 height 33
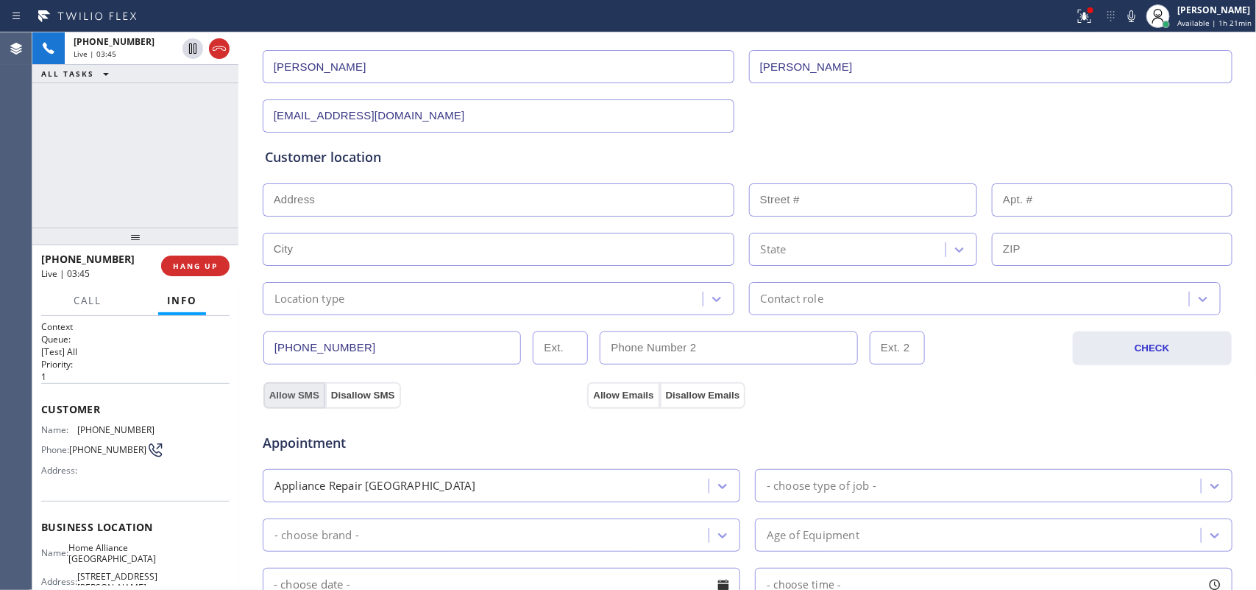
type input "no@gmail.com"
click at [286, 394] on button "Allow SMS" at bounding box center [294, 395] width 62 height 26
click at [613, 389] on button "Allow Emails" at bounding box center [623, 395] width 72 height 26
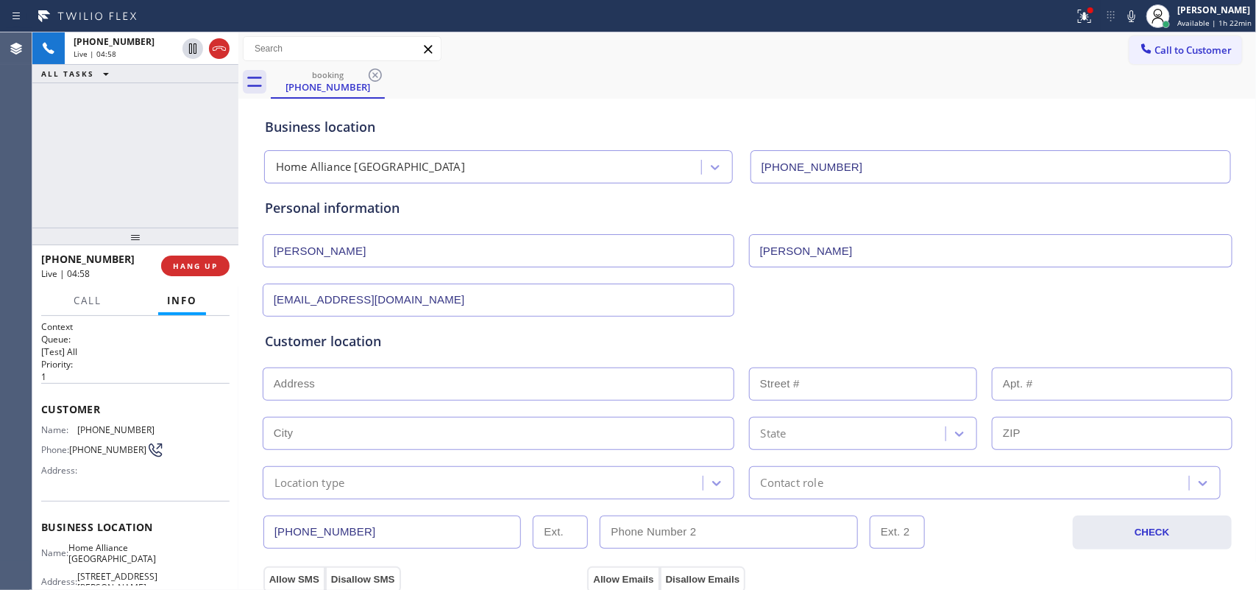
click at [476, 63] on div "Call to Customer Outbound call Location Search location Your caller id phone nu…" at bounding box center [747, 48] width 1019 height 33
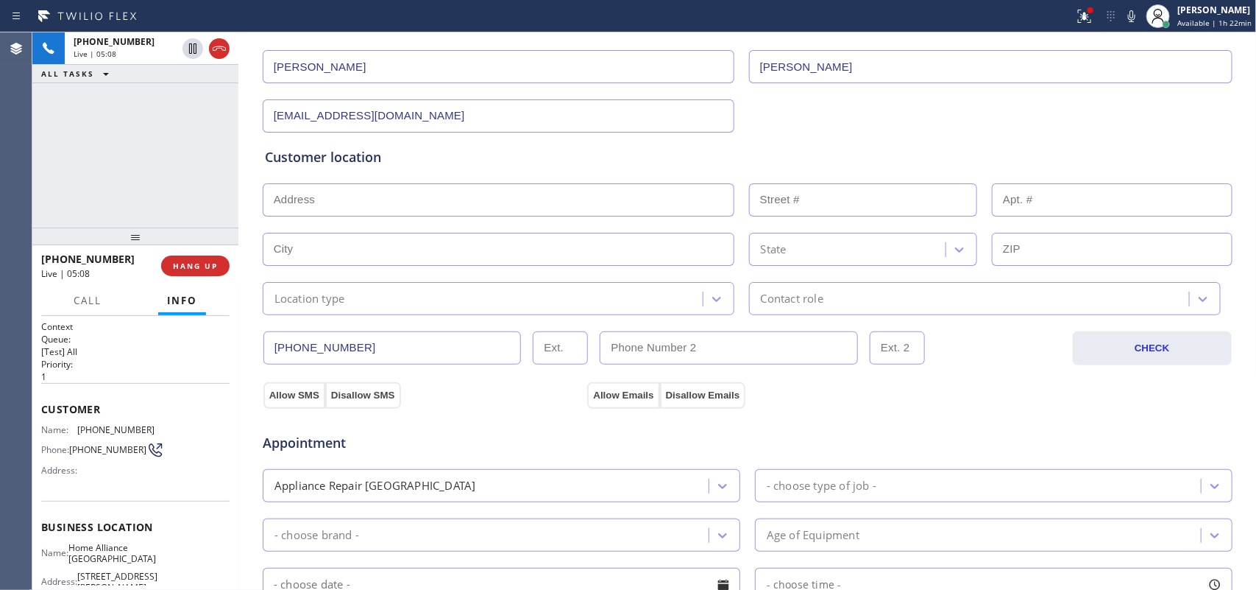
click at [369, 193] on input "text" at bounding box center [499, 199] width 472 height 33
paste input "2766 Mission StSan Francisco, CA 94110,"
type input "2766 Mission St"
type input "2766"
type input "San Francisco"
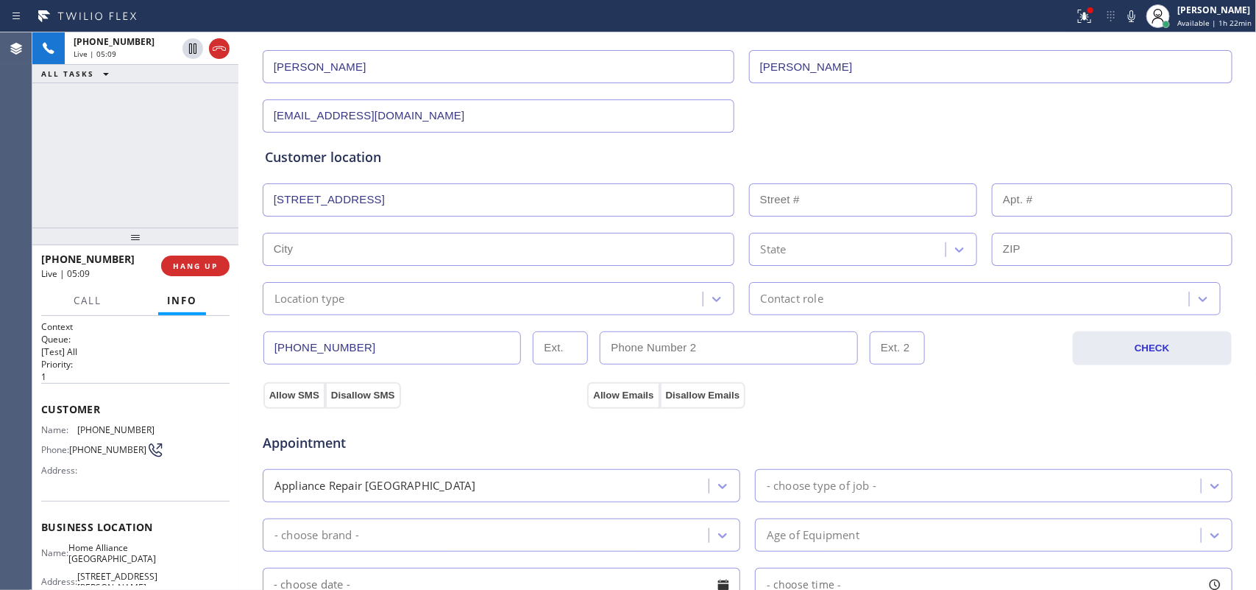
type input "94110"
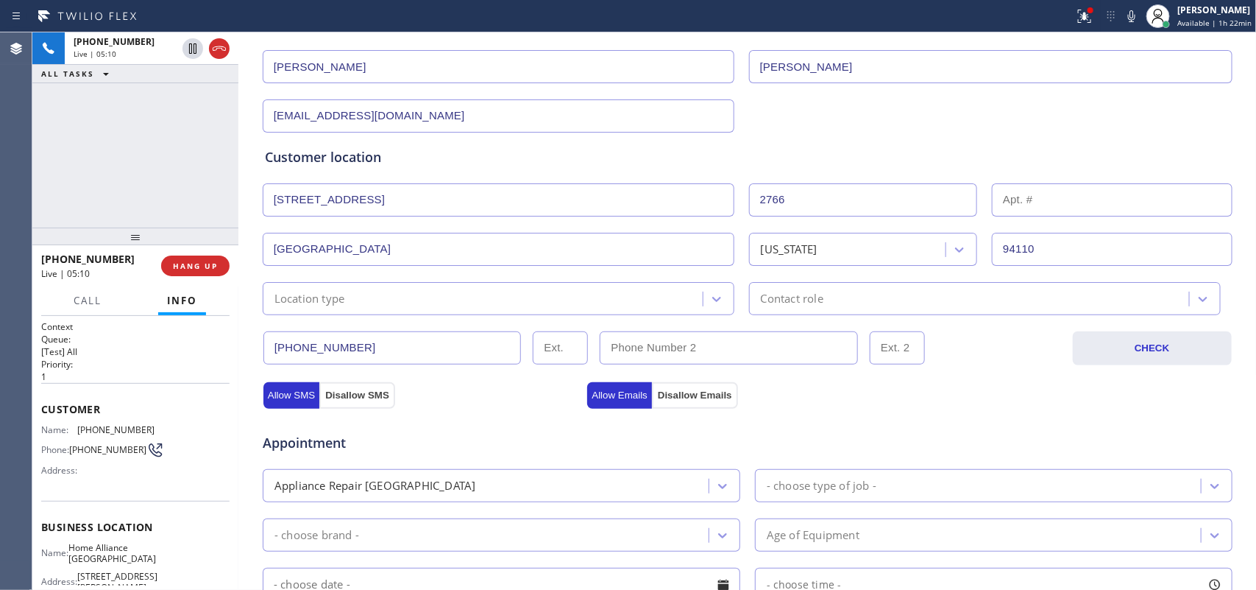
click at [402, 300] on div "Location type" at bounding box center [485, 299] width 436 height 26
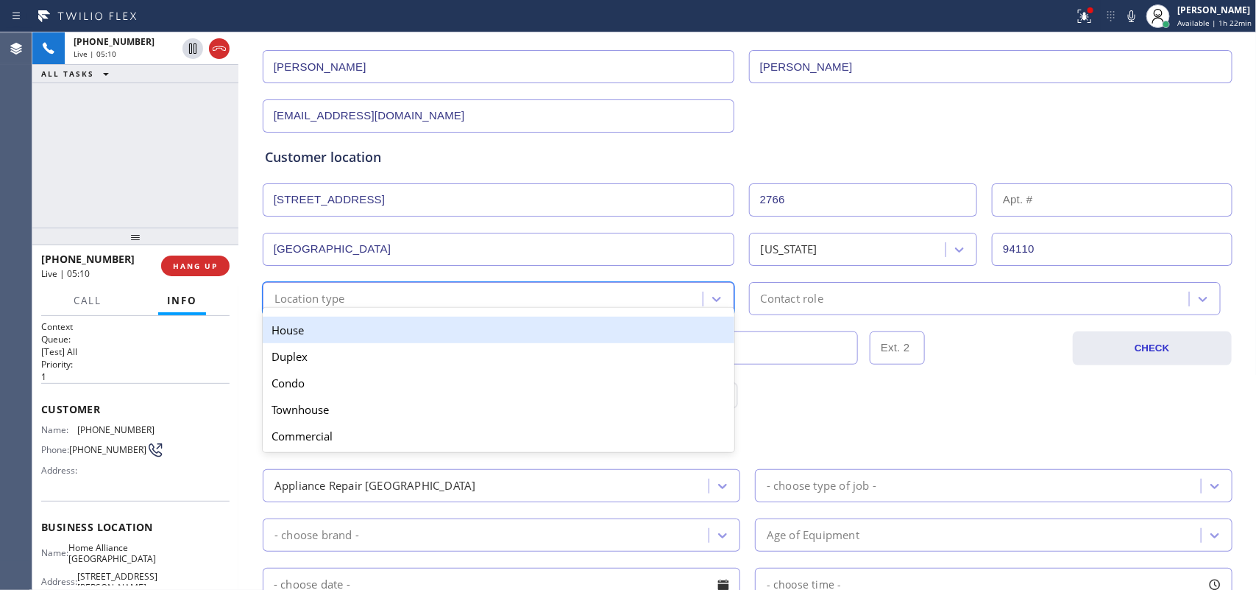
click at [403, 337] on div "House" at bounding box center [499, 329] width 472 height 26
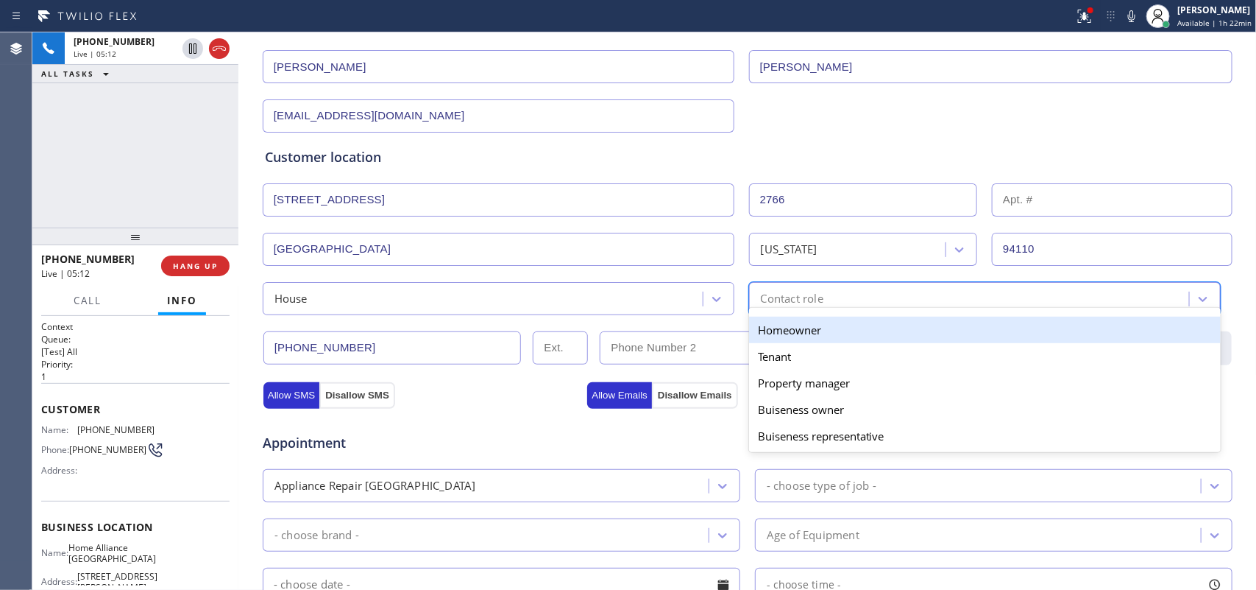
click at [958, 295] on div "Contact role" at bounding box center [972, 299] width 436 height 26
click at [871, 333] on div "Homeowner" at bounding box center [985, 329] width 472 height 26
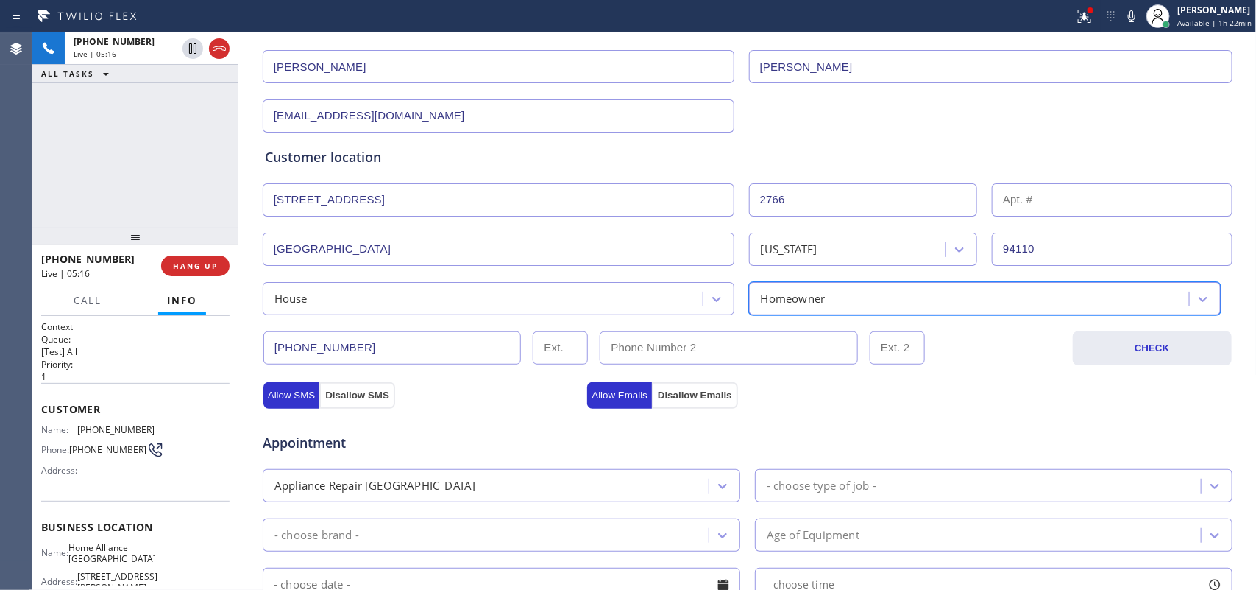
click at [640, 298] on div "House" at bounding box center [485, 299] width 436 height 26
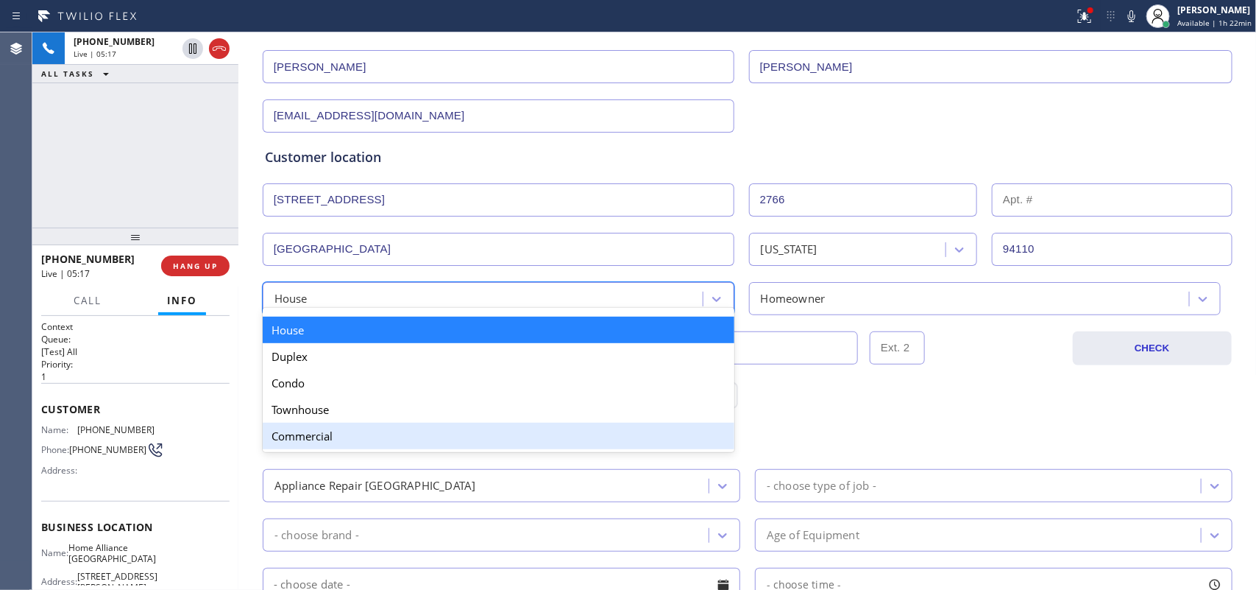
click at [459, 440] on div "Commercial" at bounding box center [499, 435] width 472 height 26
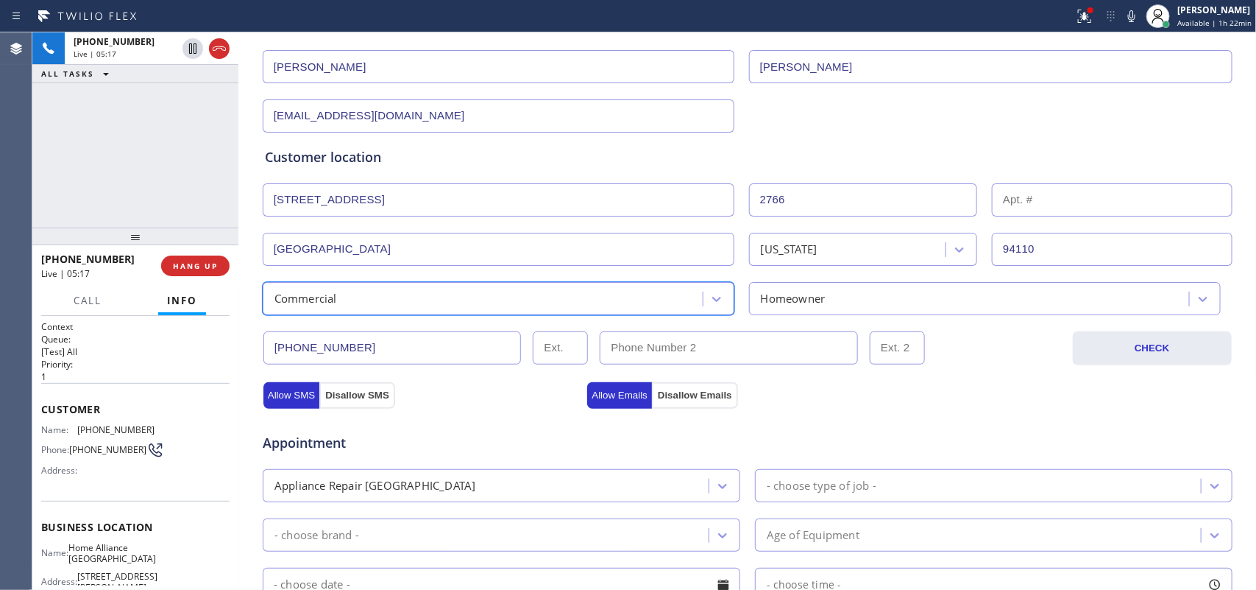
click at [835, 300] on div "Homeowner" at bounding box center [972, 299] width 436 height 26
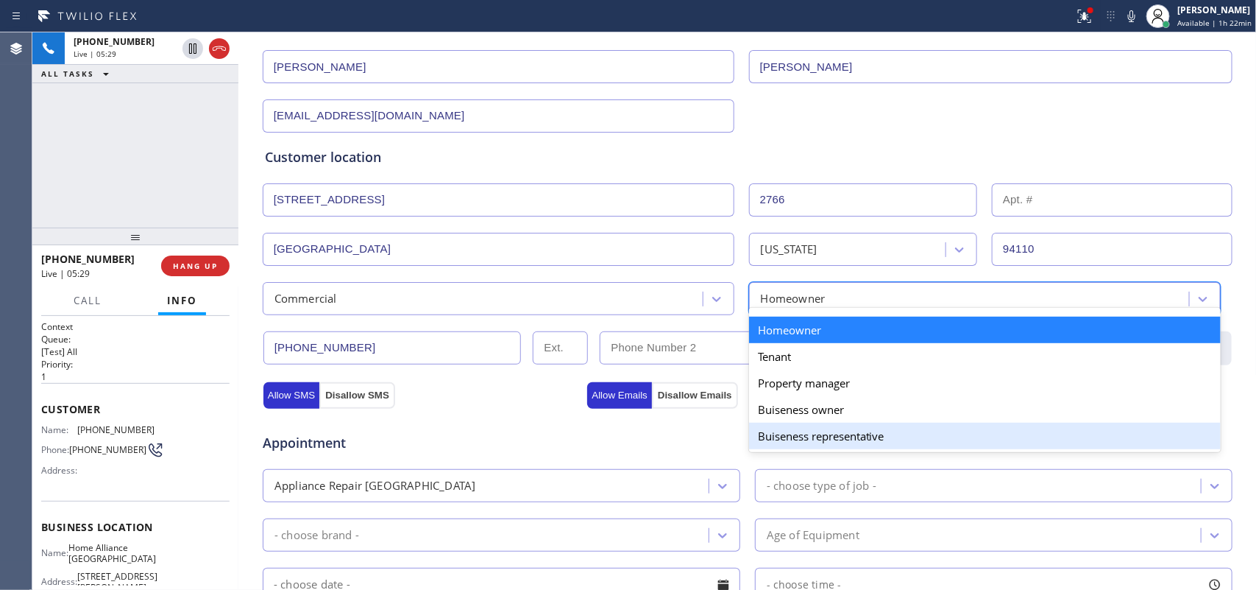
click at [839, 444] on div "Buiseness representative" at bounding box center [985, 435] width 472 height 26
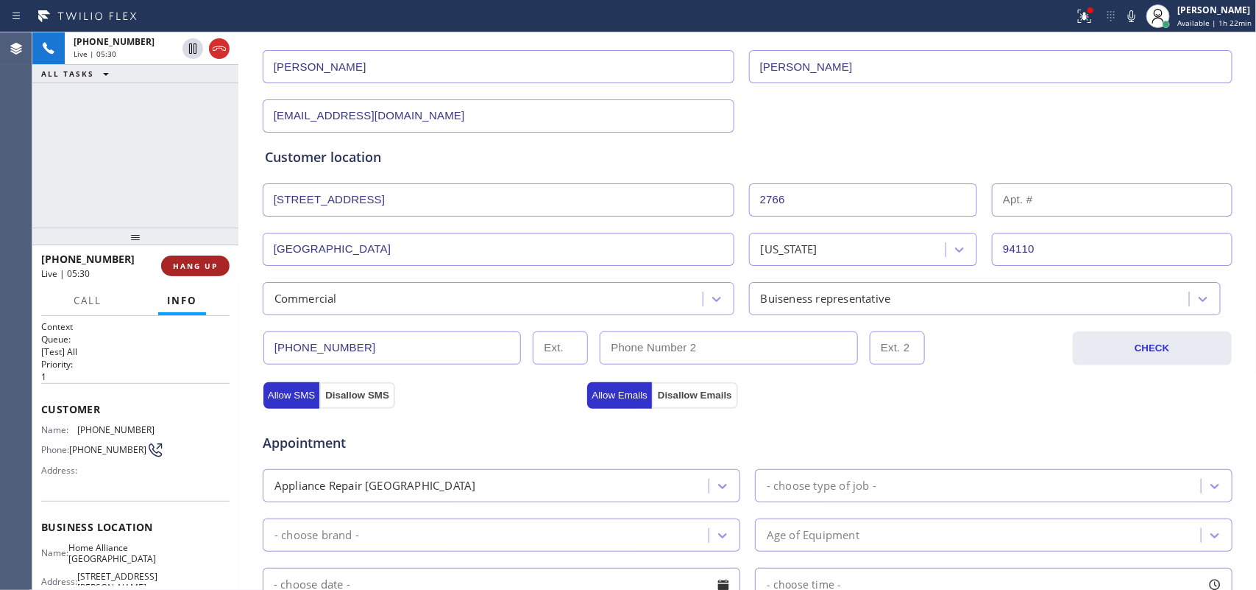
click at [210, 270] on span "HANG UP" at bounding box center [195, 266] width 45 height 10
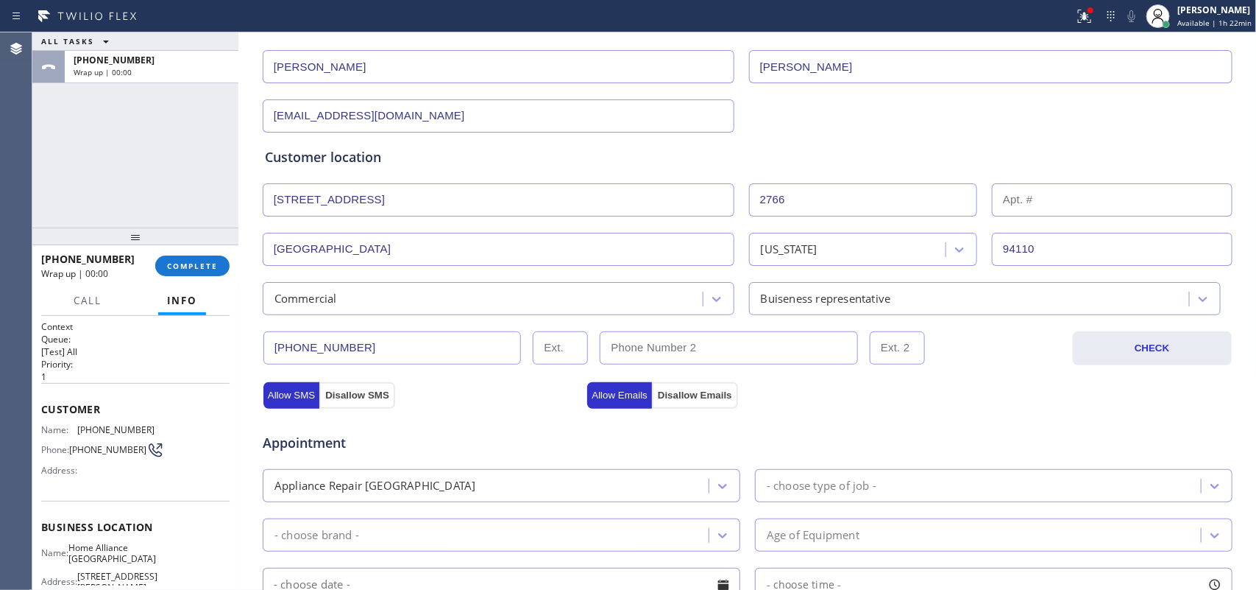
scroll to position [368, 0]
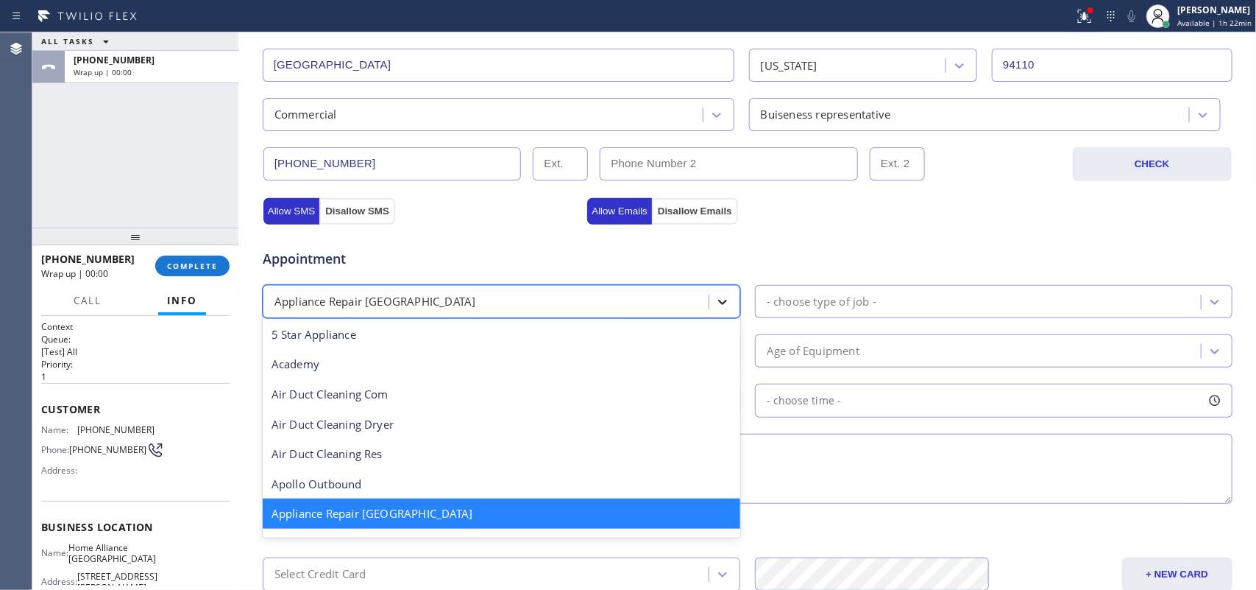
click at [720, 298] on icon at bounding box center [722, 301] width 15 height 15
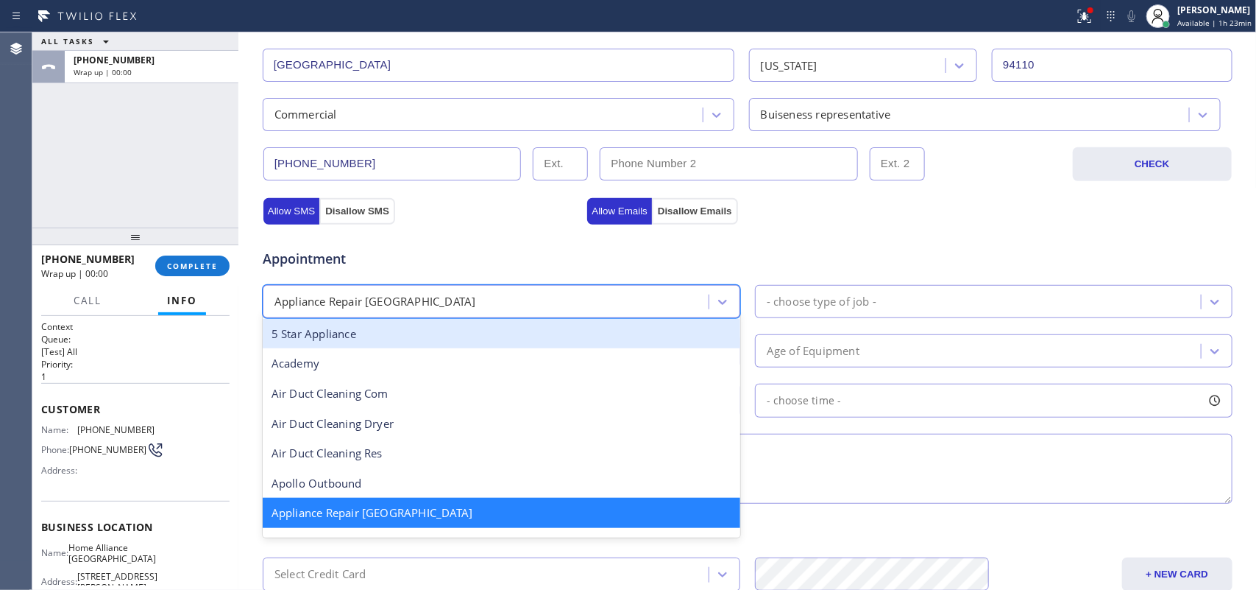
scroll to position [185, 0]
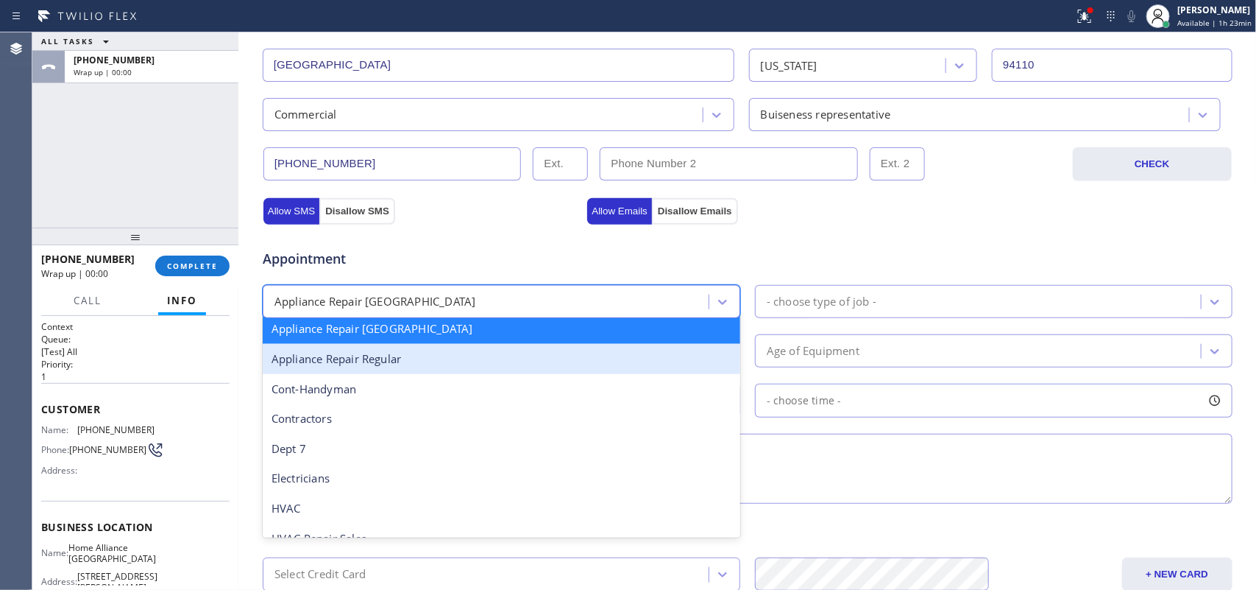
click at [587, 364] on div "Appliance Repair Regular" at bounding box center [502, 359] width 478 height 30
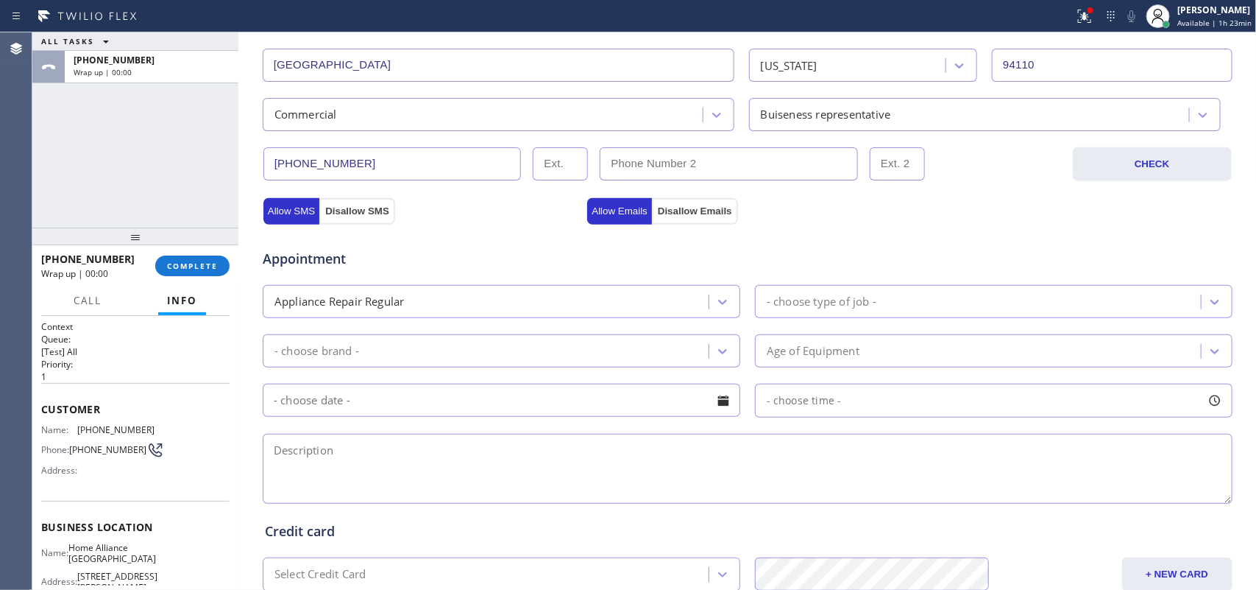
click at [102, 149] on div "ALL TASKS ALL TASKS ACTIVE TASKS TASKS IN WRAP UP +14082039955 Wrap up | 00:00" at bounding box center [135, 129] width 206 height 195
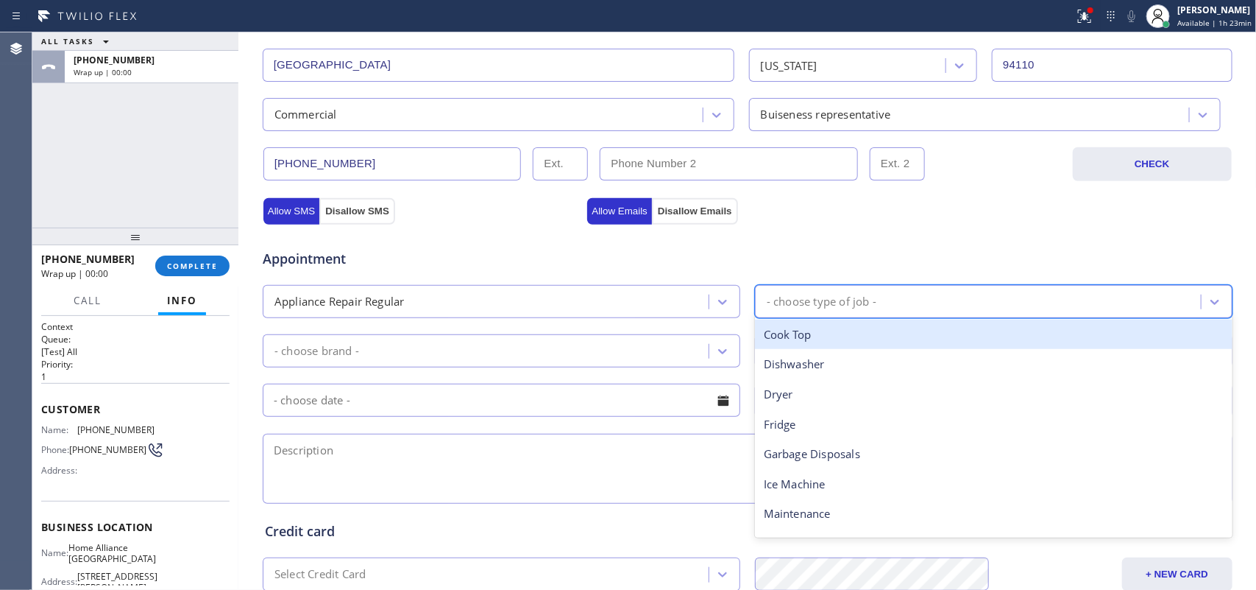
click at [865, 302] on div "- choose type of job -" at bounding box center [822, 301] width 110 height 17
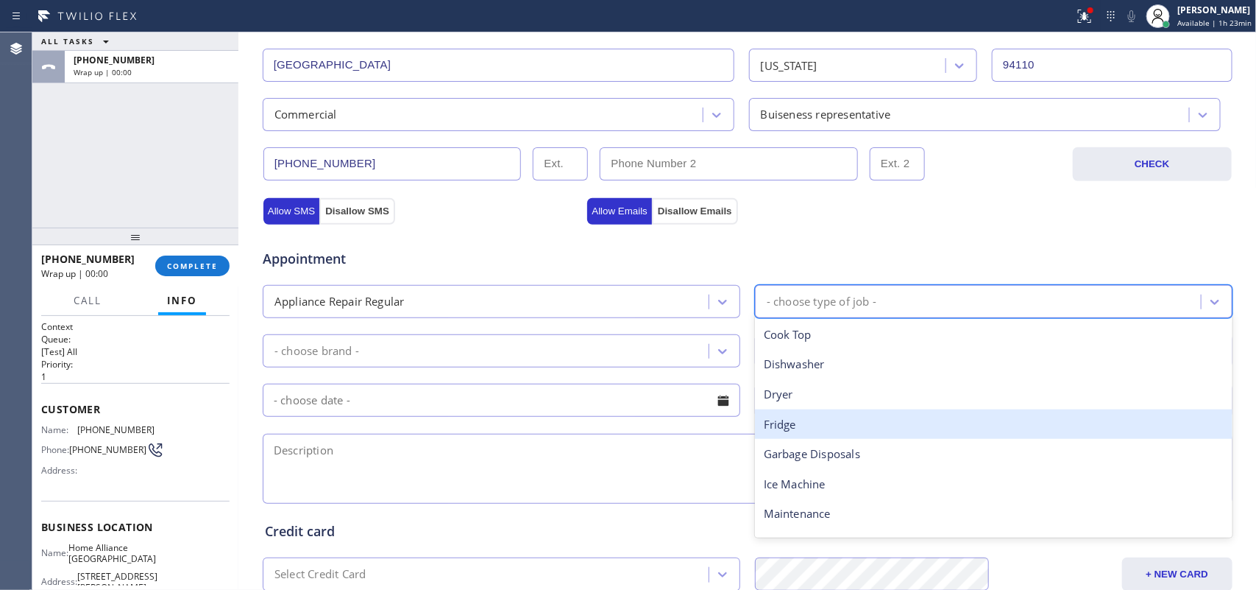
click at [804, 421] on div "Fridge" at bounding box center [994, 424] width 478 height 30
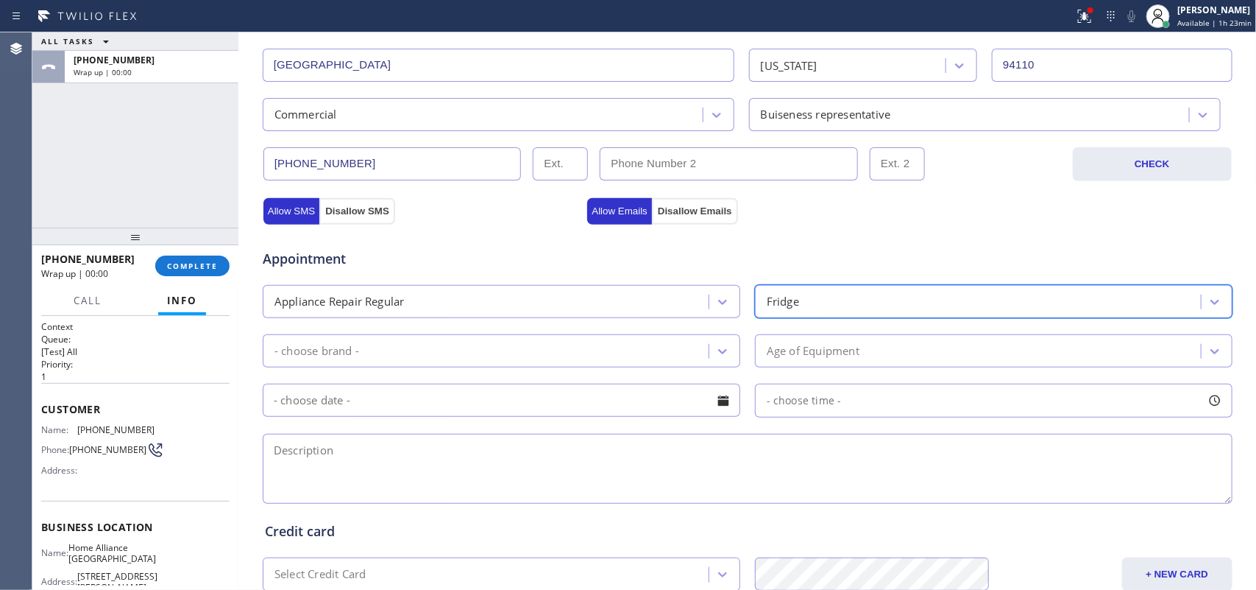
click at [696, 354] on div "- choose brand -" at bounding box center [488, 351] width 442 height 26
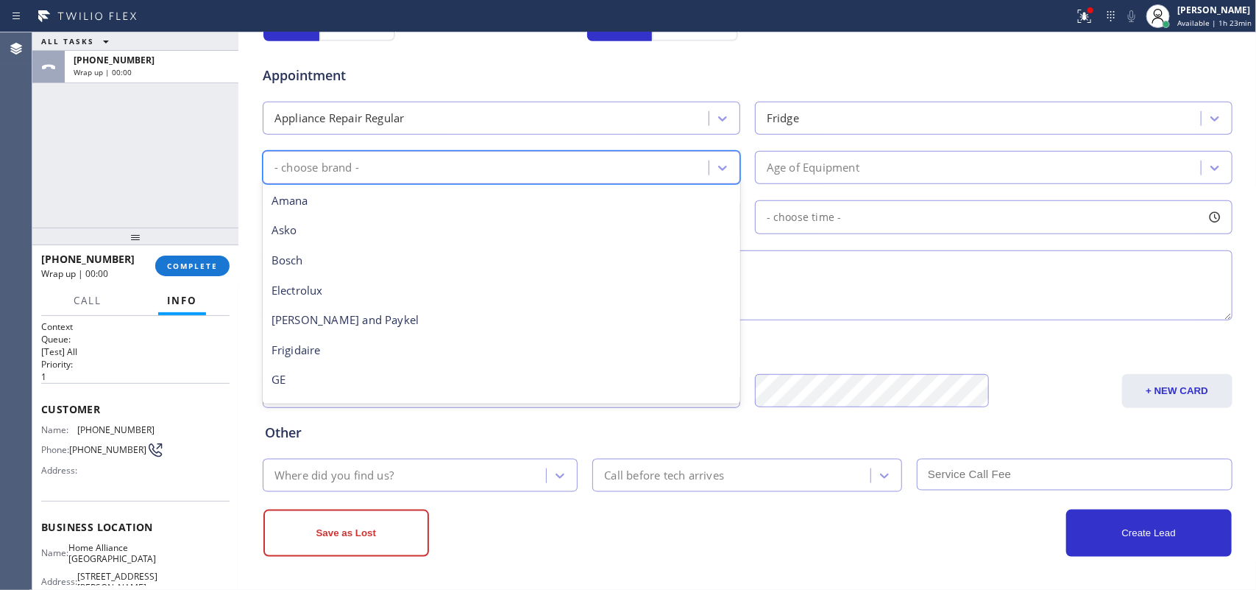
scroll to position [322, 0]
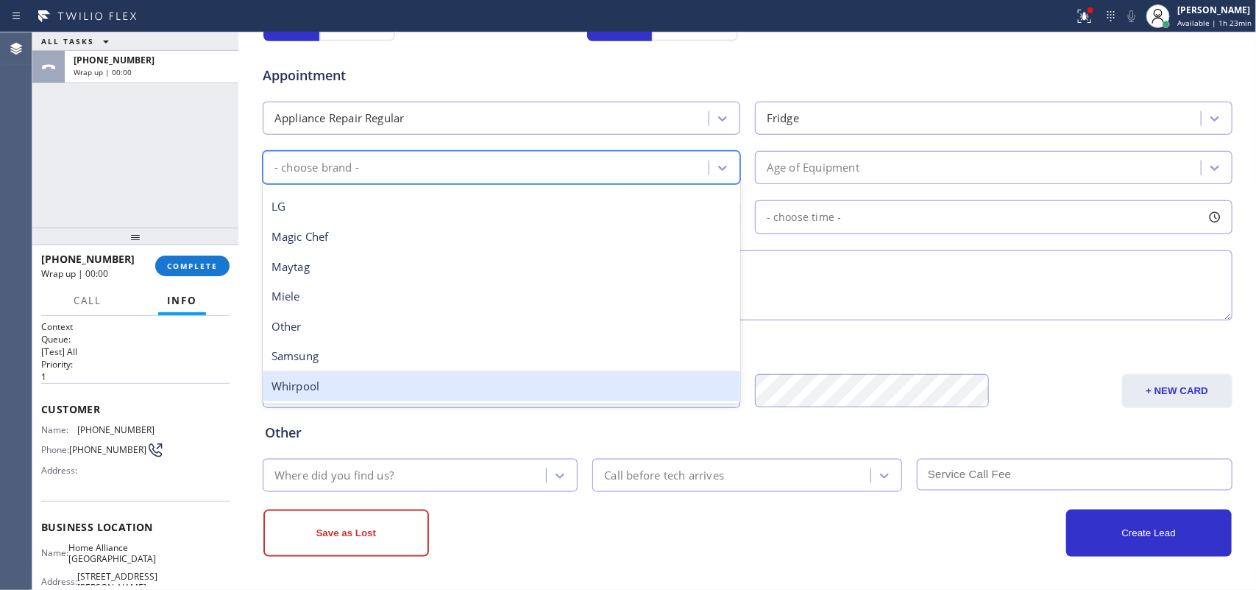
click at [505, 377] on div "Whirpool" at bounding box center [502, 386] width 478 height 30
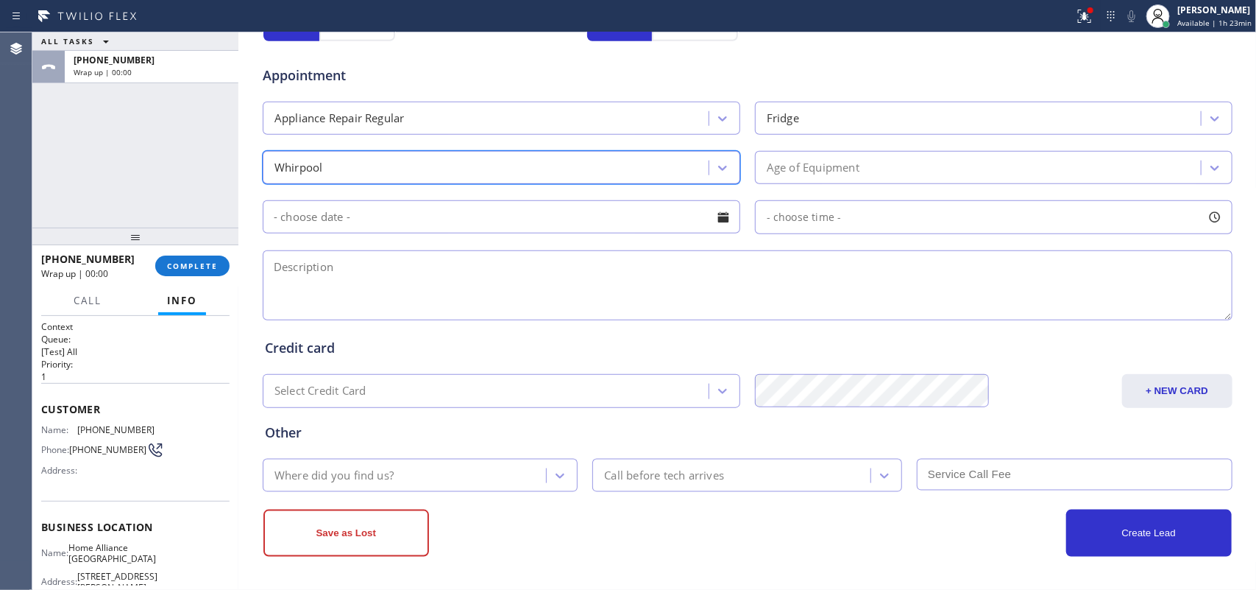
click at [873, 170] on div "Age of Equipment" at bounding box center [981, 168] width 442 height 26
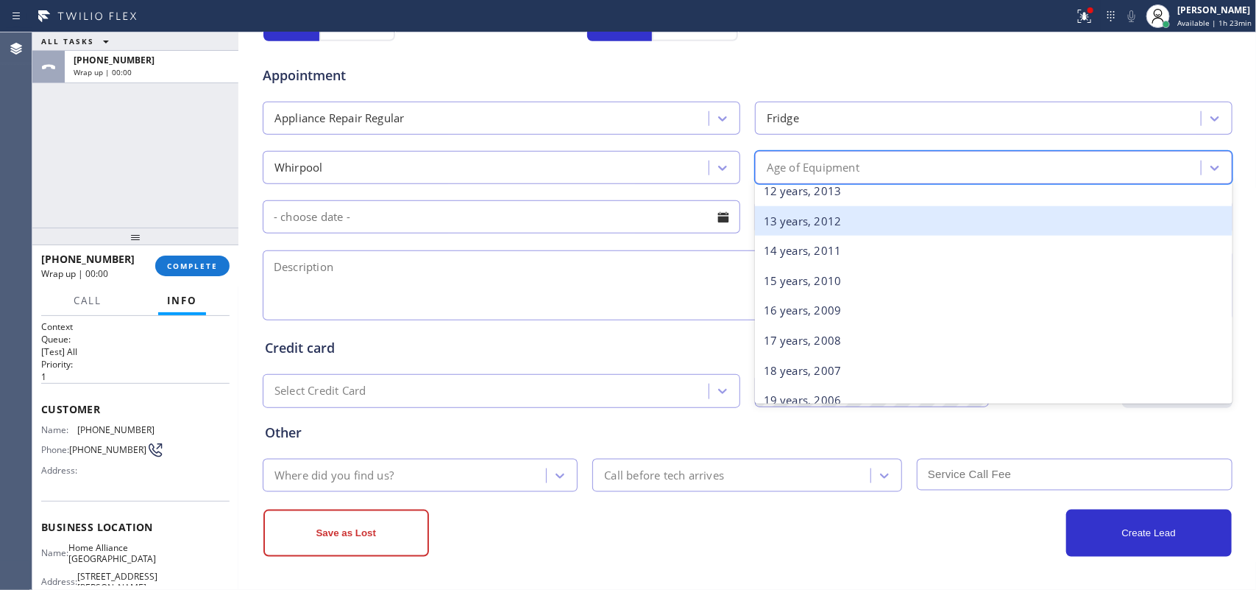
scroll to position [184, 0]
click at [893, 223] on div "7 years, 2018" at bounding box center [994, 225] width 478 height 30
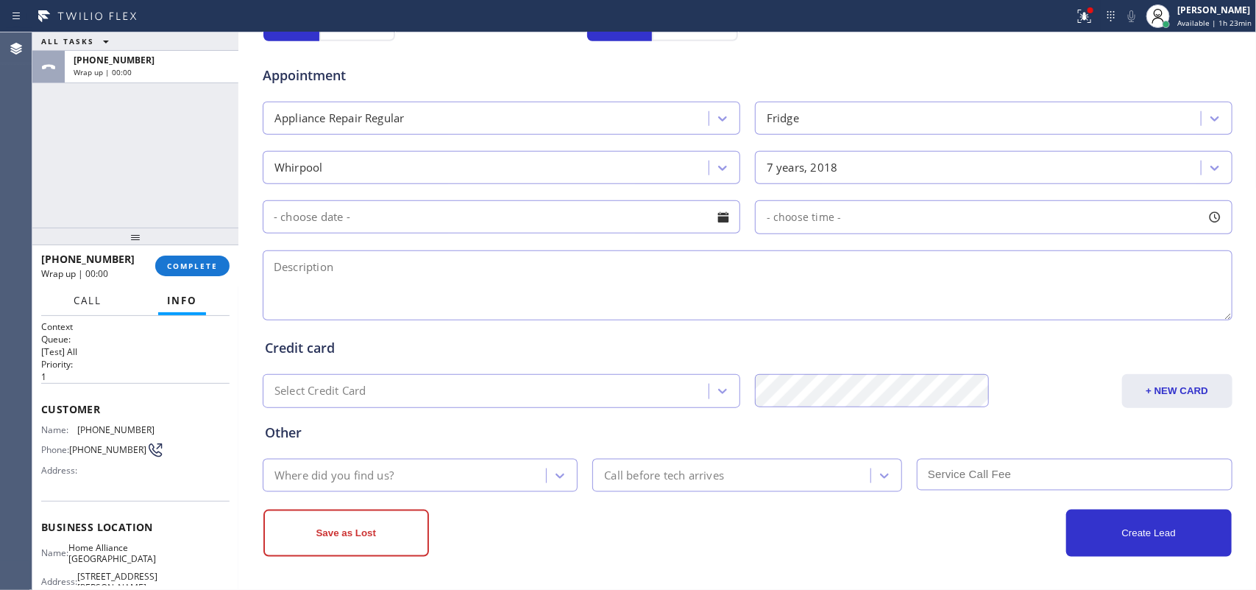
click at [93, 300] on span "Call" at bounding box center [88, 300] width 28 height 13
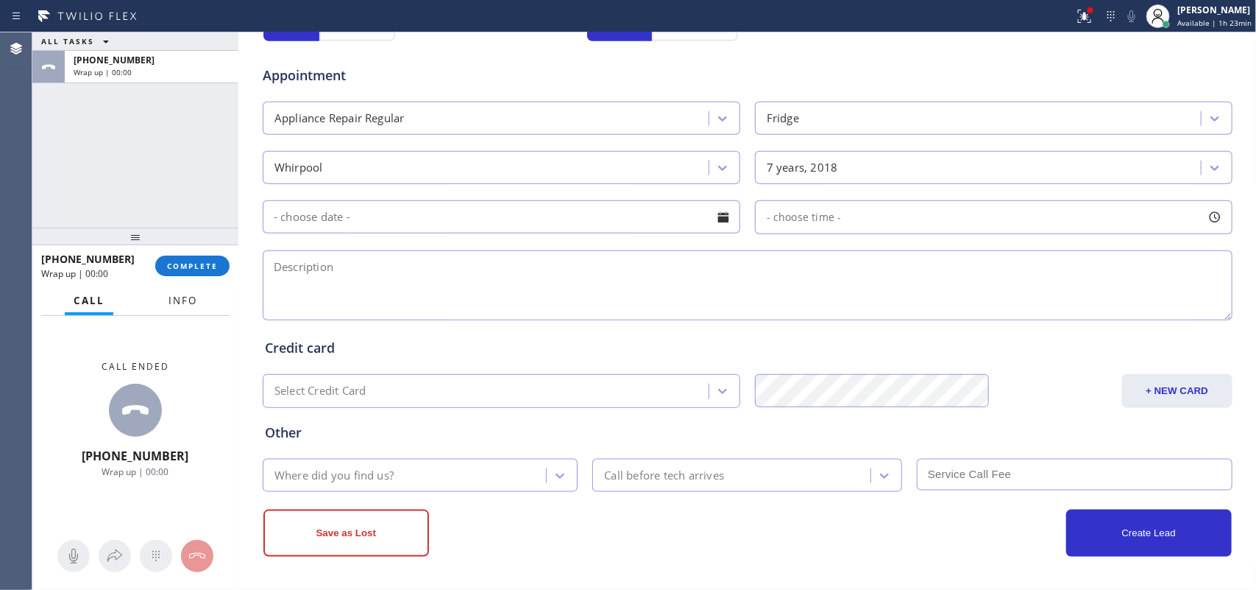
click at [199, 298] on button "Info" at bounding box center [183, 300] width 46 height 29
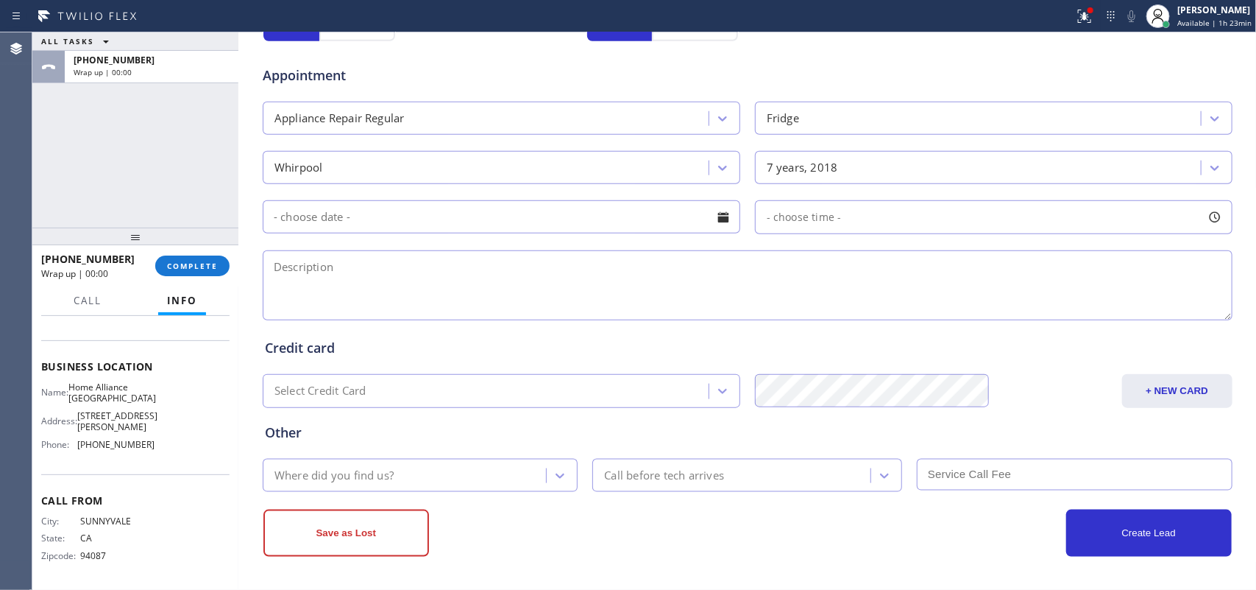
scroll to position [71, 0]
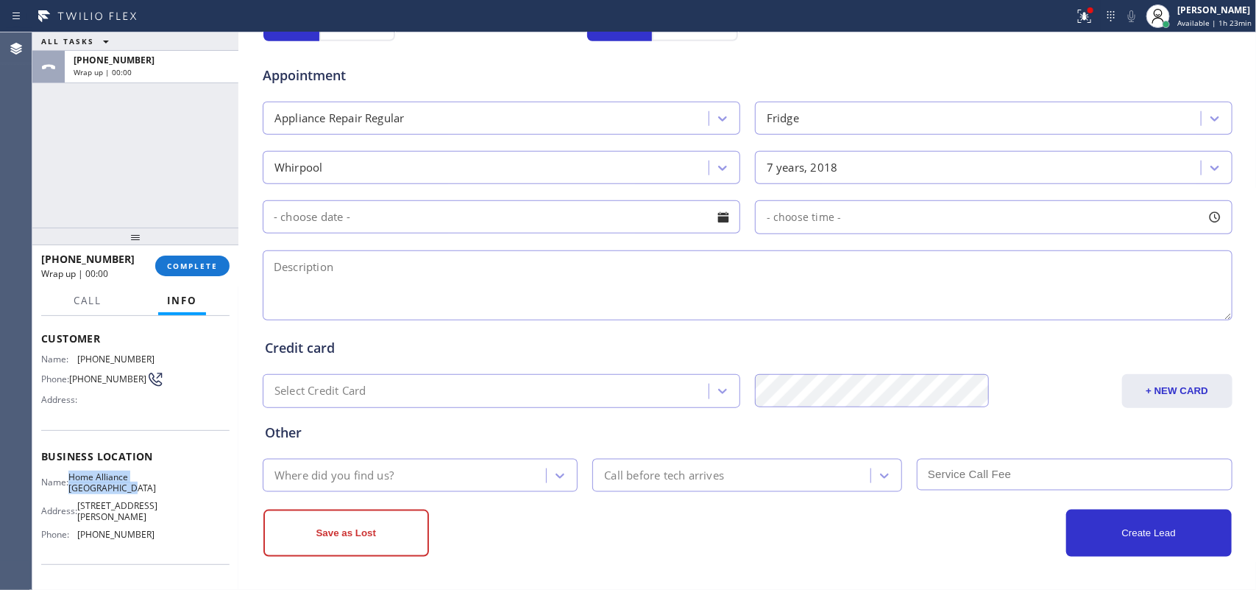
drag, startPoint x: 138, startPoint y: 493, endPoint x: 74, endPoint y: 471, distance: 67.7
click at [74, 471] on div "Business location Name: Home Alliance San Francisco Address: 909 Montgomery St …" at bounding box center [135, 497] width 188 height 134
click at [339, 309] on textarea at bounding box center [748, 285] width 970 height 70
paste textarea "12-3/ $95/ hotel-business manager/Whirlpool FS Fridge/more than 5 years old/ a …"
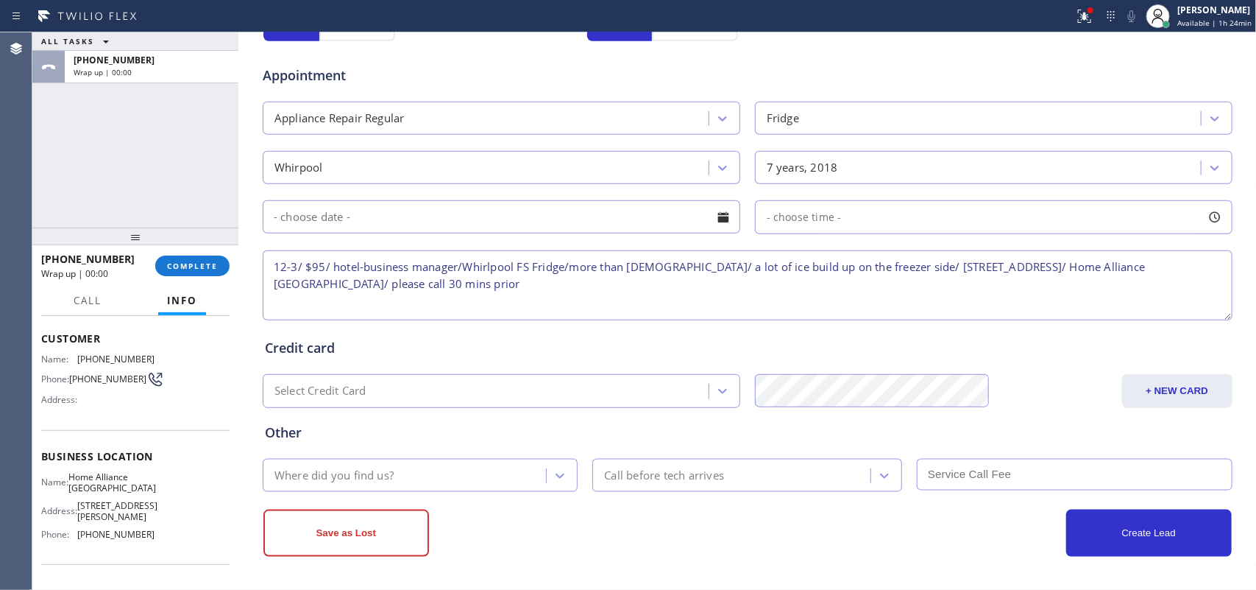
type textarea "12-3/ $95/ hotel-business manager/Whirlpool FS Fridge/more than 5 years old/ a …"
click at [716, 228] on div at bounding box center [723, 217] width 25 height 25
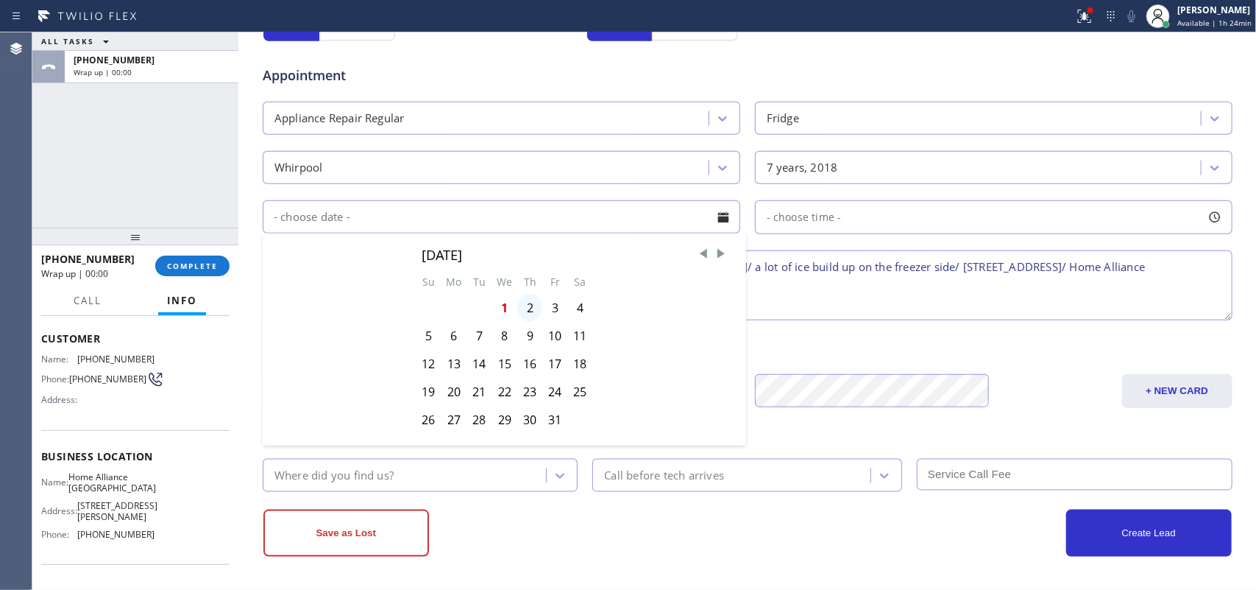
click at [520, 307] on div "2" at bounding box center [529, 308] width 25 height 28
type input "10/02/2025"
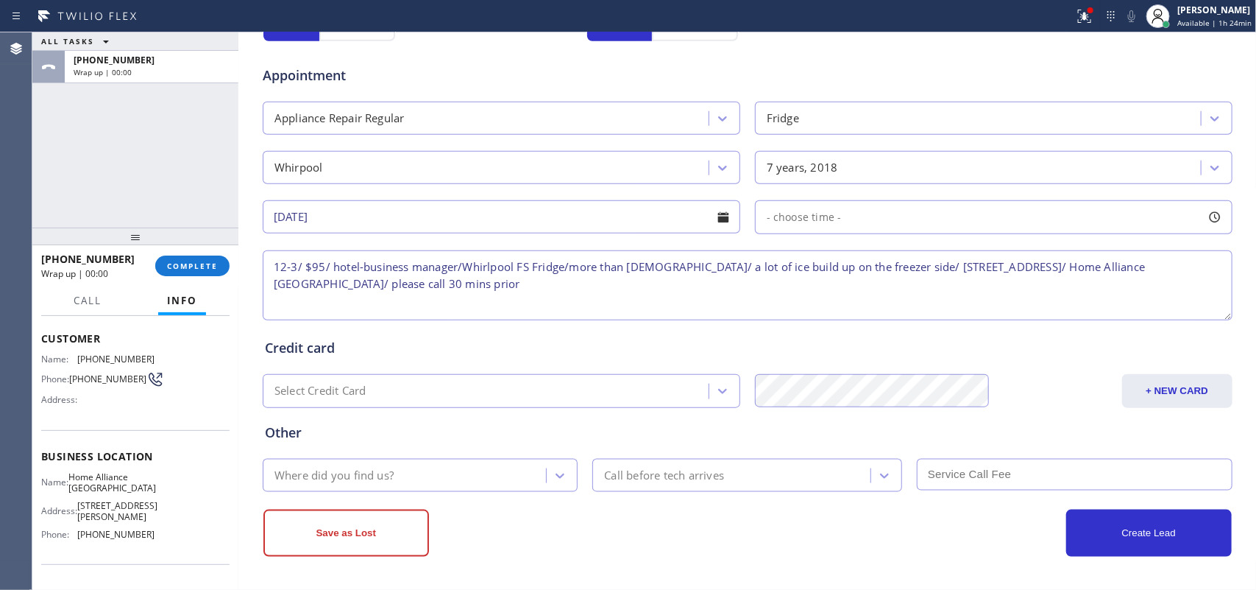
click at [1204, 218] on div at bounding box center [1215, 217] width 25 height 25
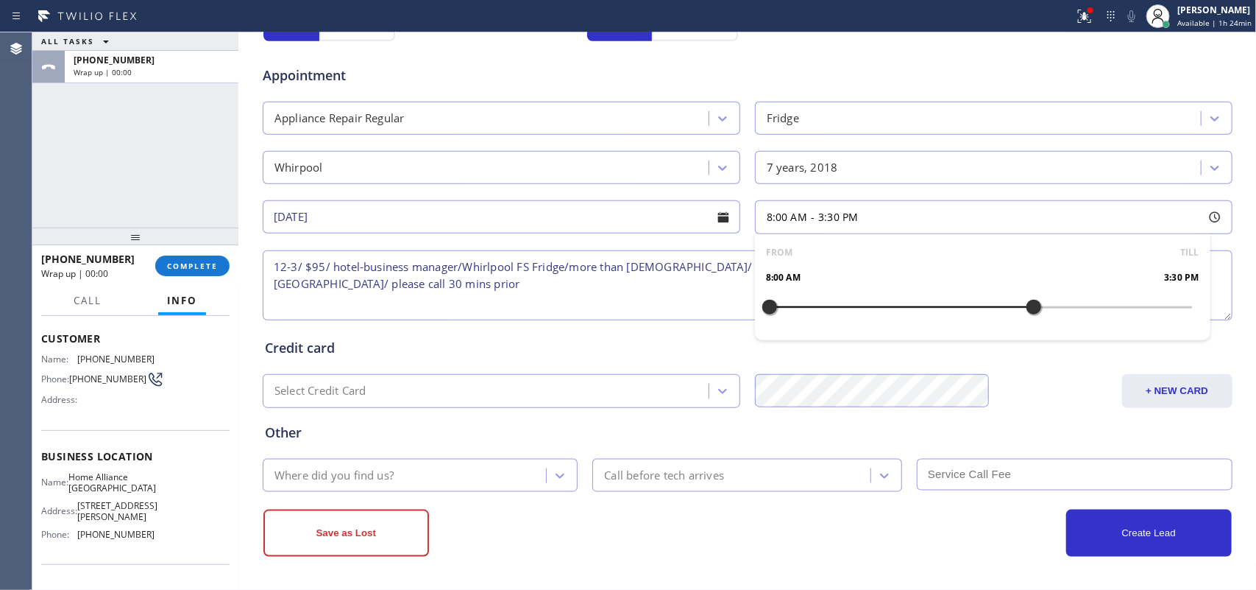
drag, startPoint x: 762, startPoint y: 307, endPoint x: 1023, endPoint y: 314, distance: 261.4
click at [1025, 314] on div at bounding box center [1034, 306] width 18 height 31
drag, startPoint x: 1021, startPoint y: 304, endPoint x: 1005, endPoint y: 306, distance: 15.6
click at [1008, 306] on div at bounding box center [1017, 306] width 18 height 31
drag, startPoint x: 793, startPoint y: 311, endPoint x: 782, endPoint y: 317, distance: 11.9
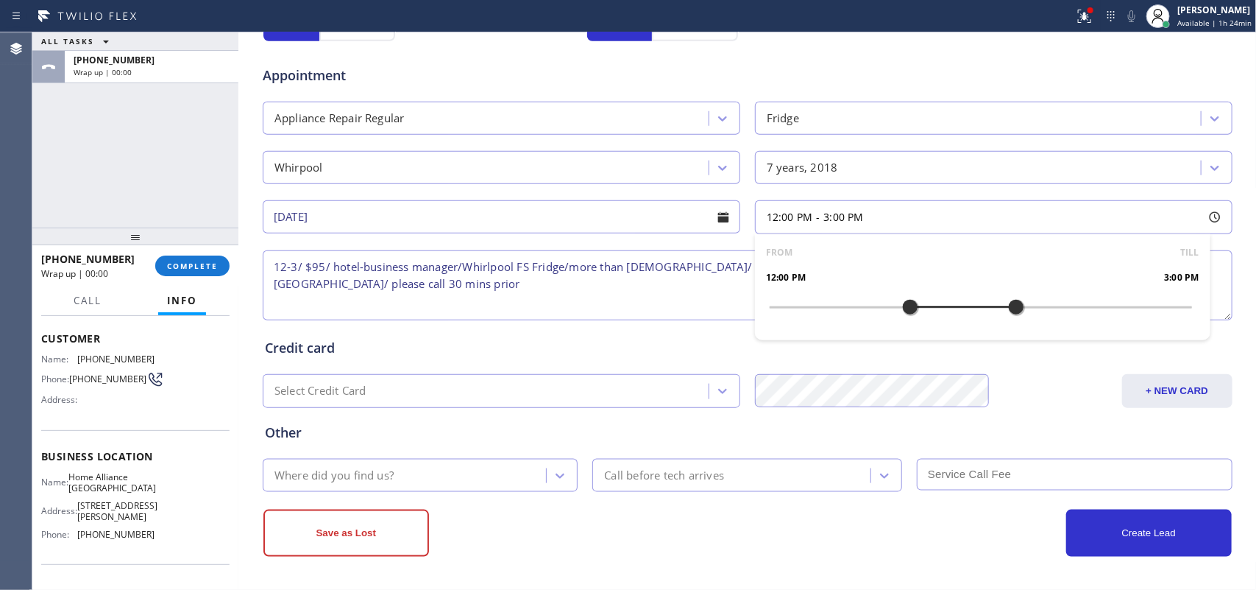
click at [902, 313] on div at bounding box center [911, 306] width 18 height 31
click at [705, 315] on textarea "12-3/ $95/ hotel-business manager/Whirlpool FS Fridge/more than 5 years old/ a …" at bounding box center [748, 285] width 970 height 70
click at [539, 476] on div "Where did you find us?" at bounding box center [407, 475] width 280 height 26
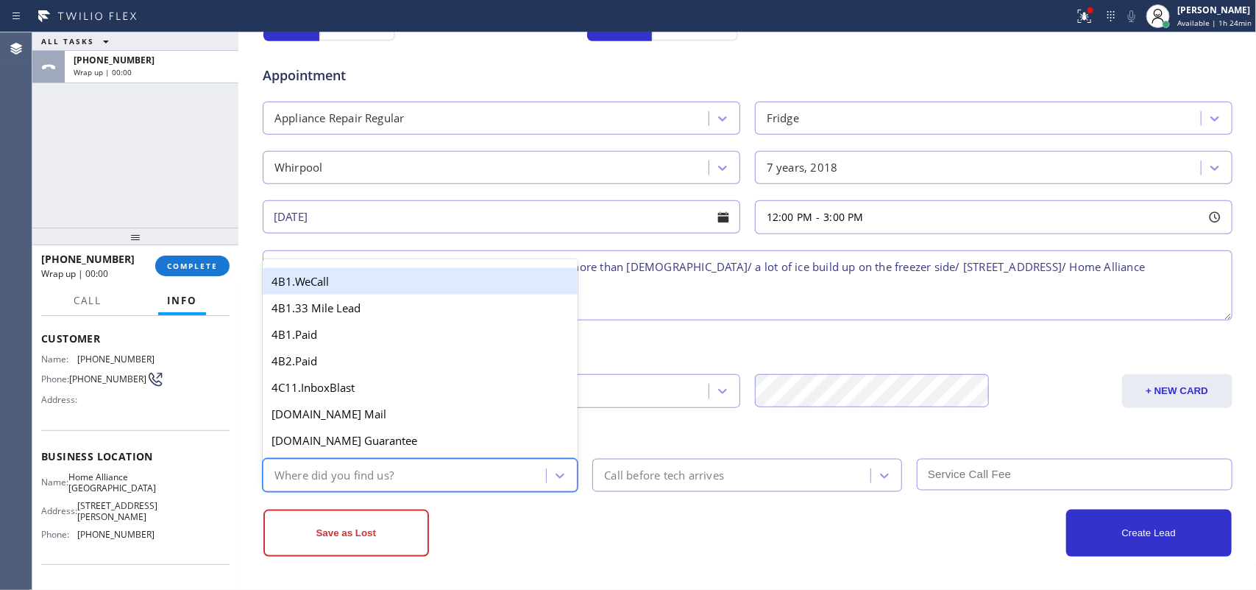
type input "g"
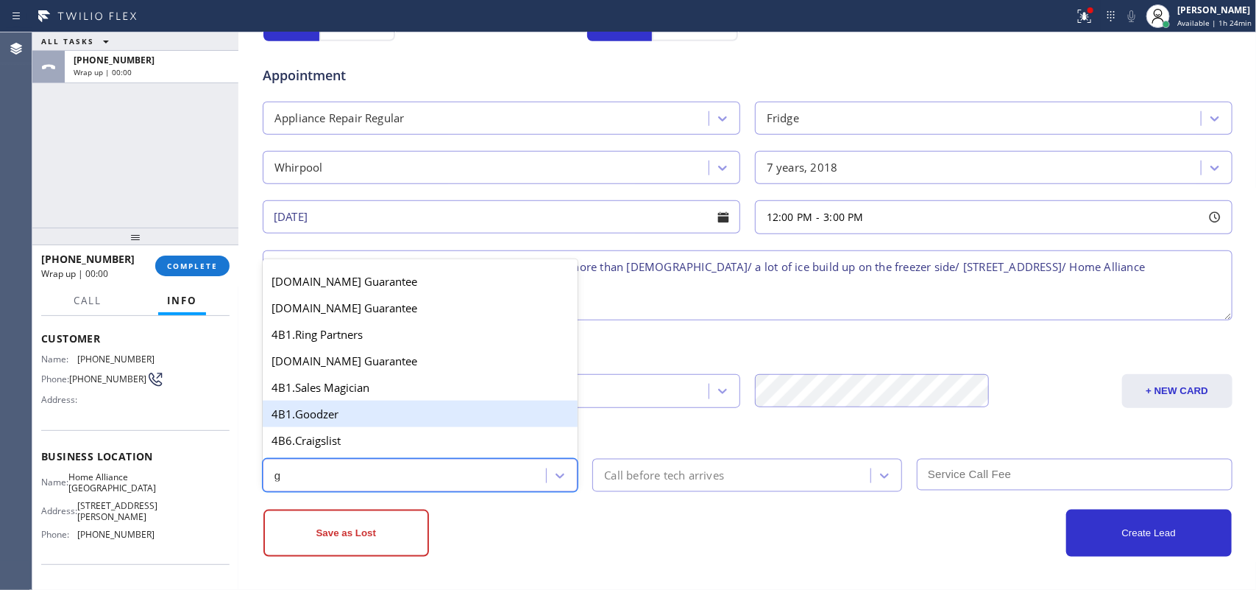
scroll to position [277, 0]
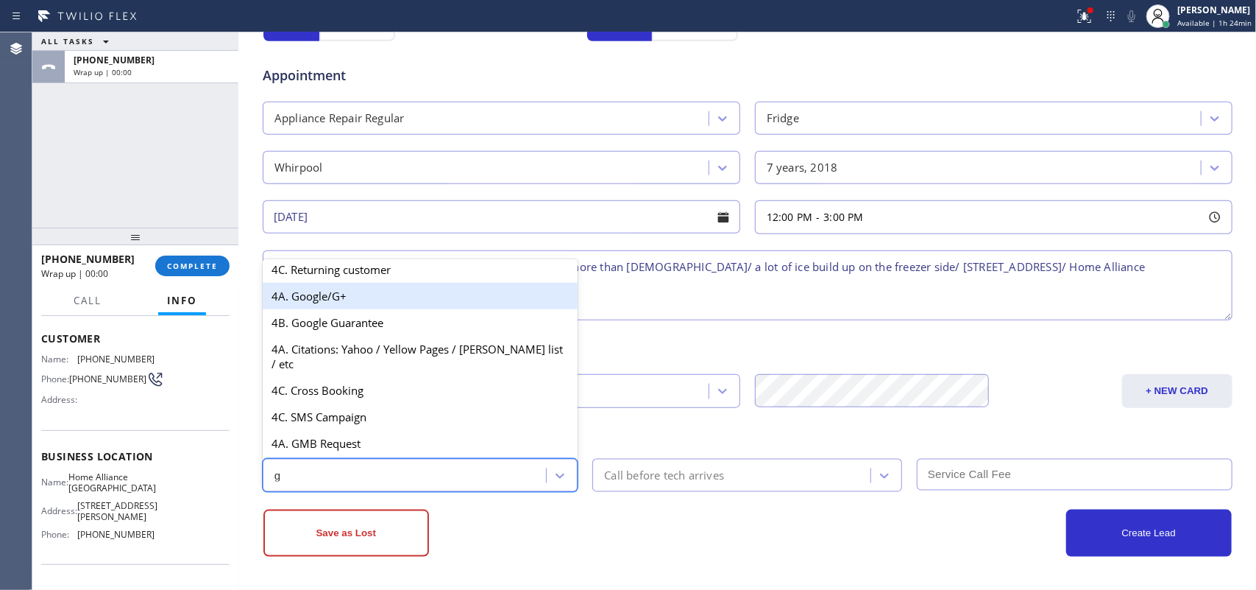
click at [396, 309] on div "4A. Google/G+" at bounding box center [421, 296] width 316 height 26
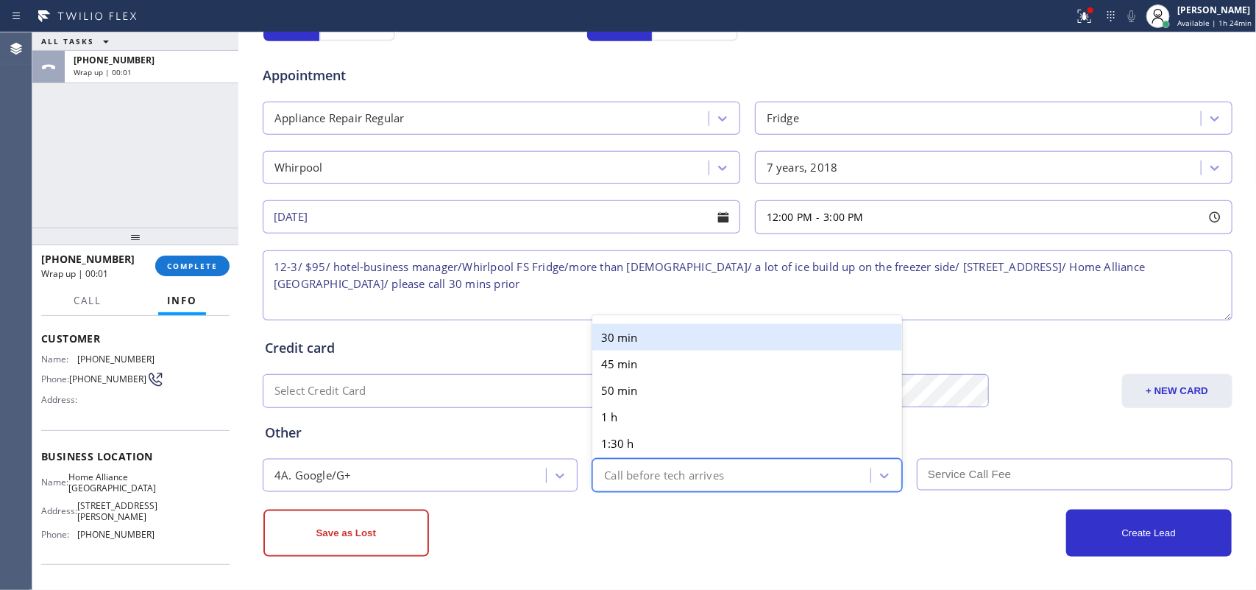
click at [668, 476] on div "Call before tech arrives" at bounding box center [664, 475] width 120 height 17
click at [664, 342] on div "30 min" at bounding box center [747, 337] width 310 height 26
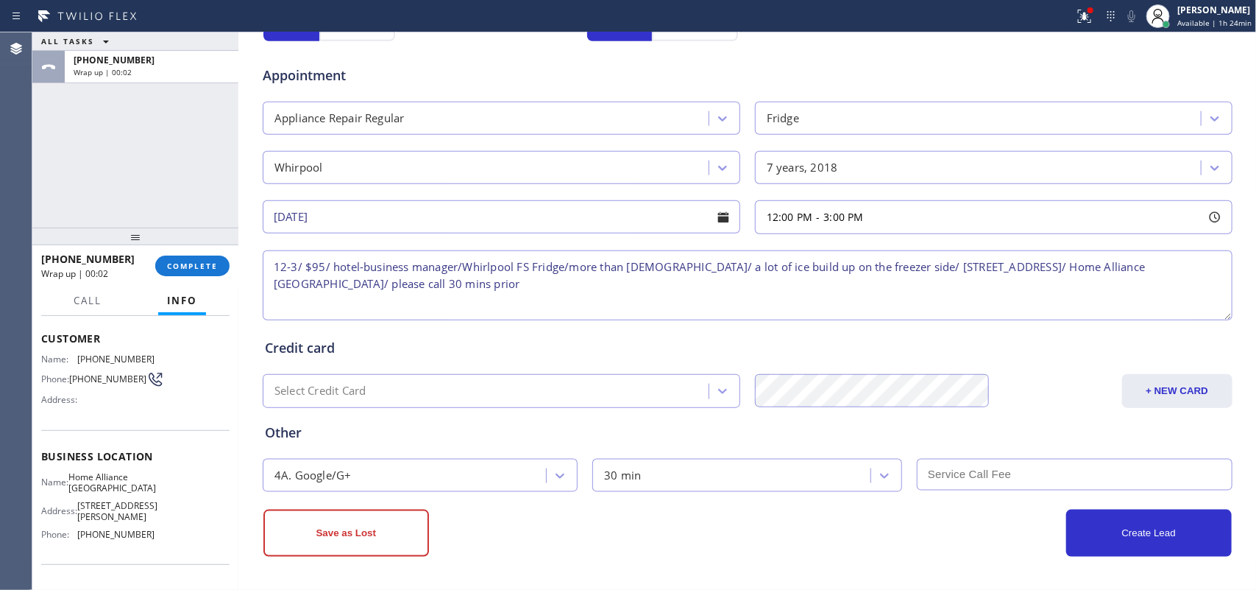
click at [975, 470] on input "text" at bounding box center [1075, 475] width 316 height 32
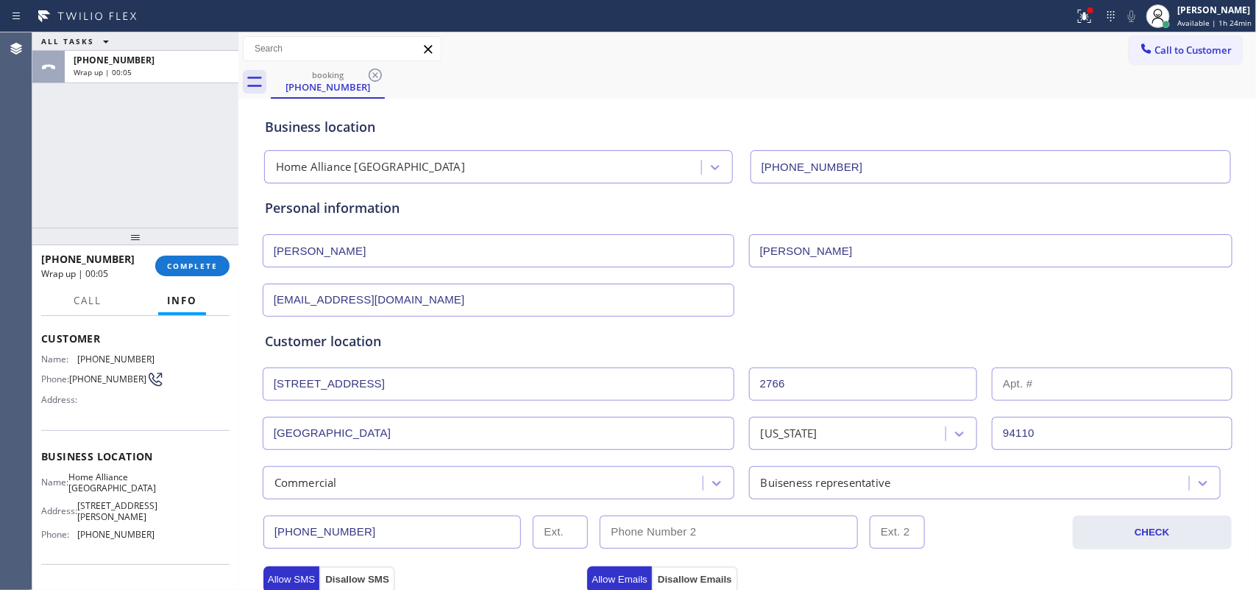
scroll to position [552, 0]
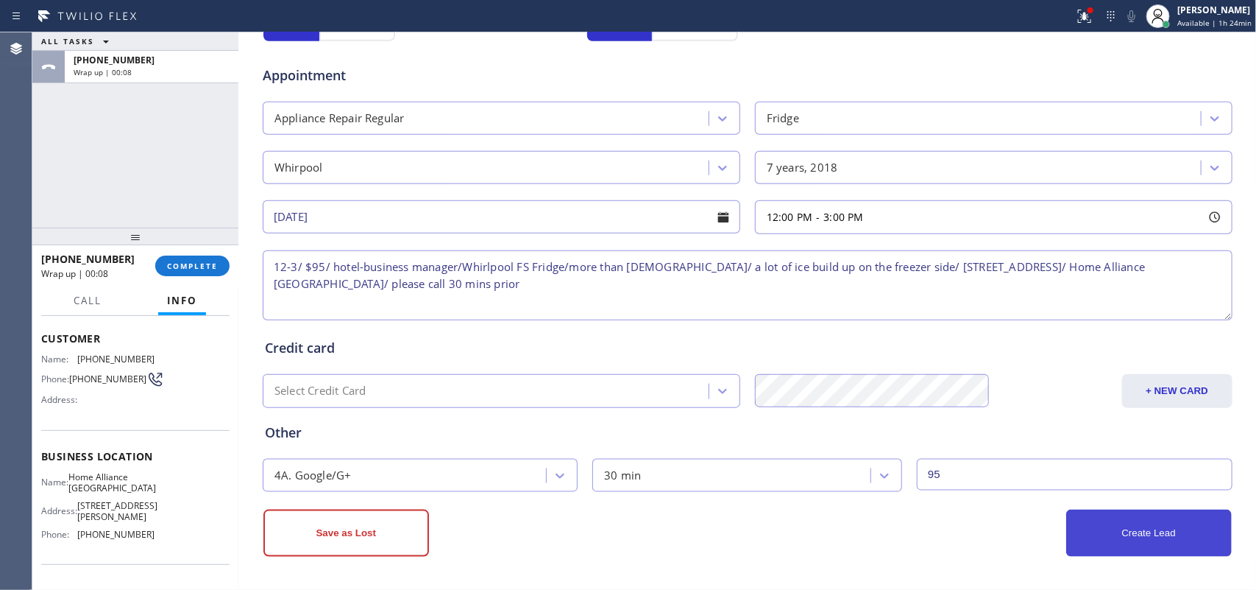
type input "95"
click at [1124, 541] on button "Create Lead" at bounding box center [1149, 532] width 166 height 47
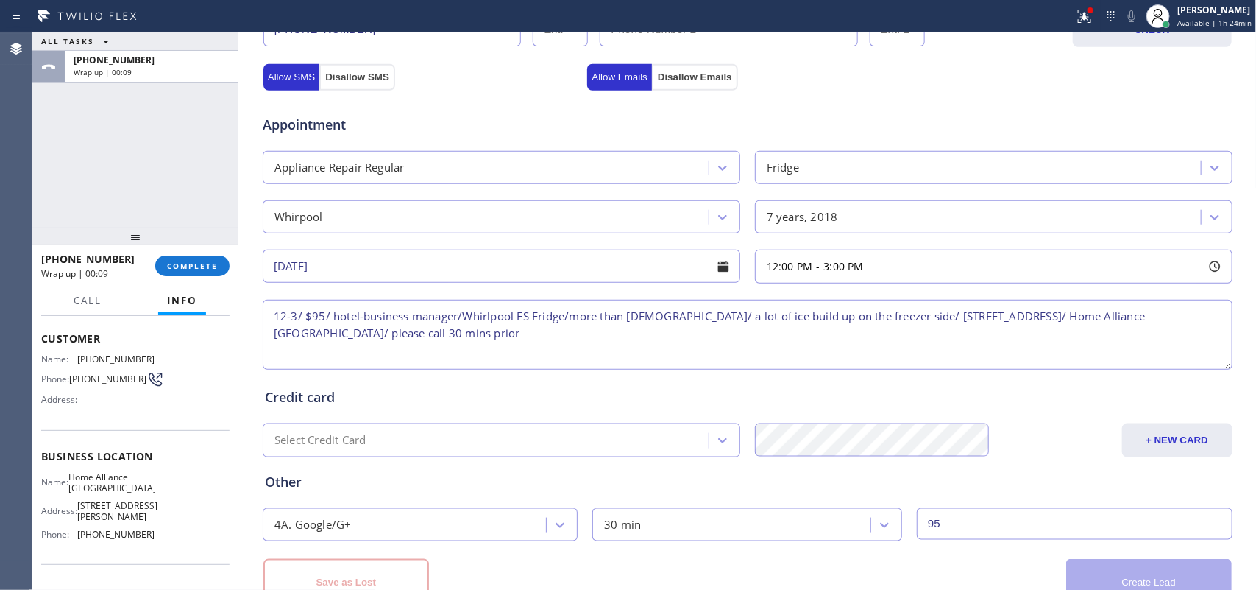
scroll to position [601, 0]
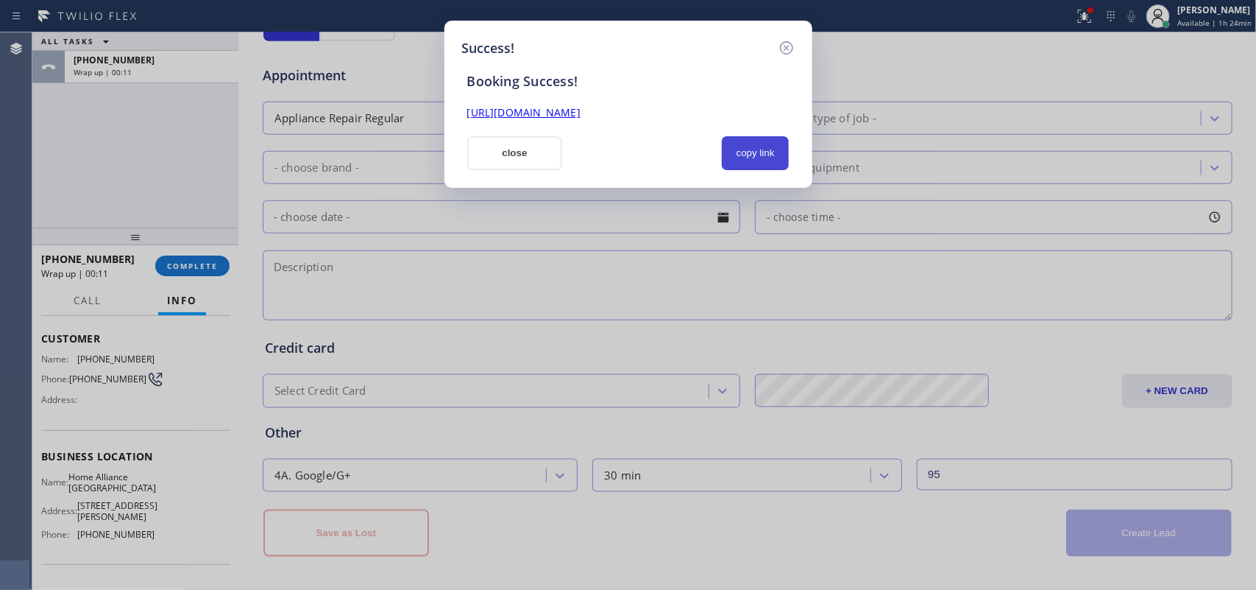
click at [757, 160] on button "copy link" at bounding box center [756, 153] width 68 height 34
click at [581, 114] on link "https://erp.apollosoft.co/customer/765341#portlet_lead" at bounding box center [523, 112] width 113 height 14
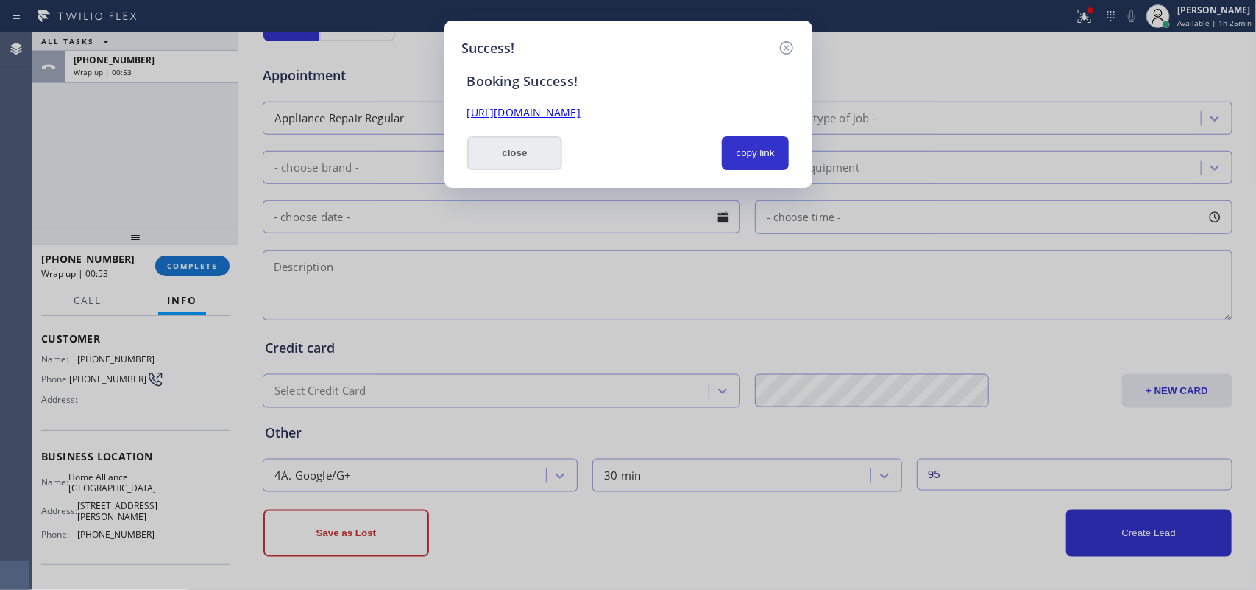
click at [510, 160] on button "close" at bounding box center [515, 153] width 96 height 34
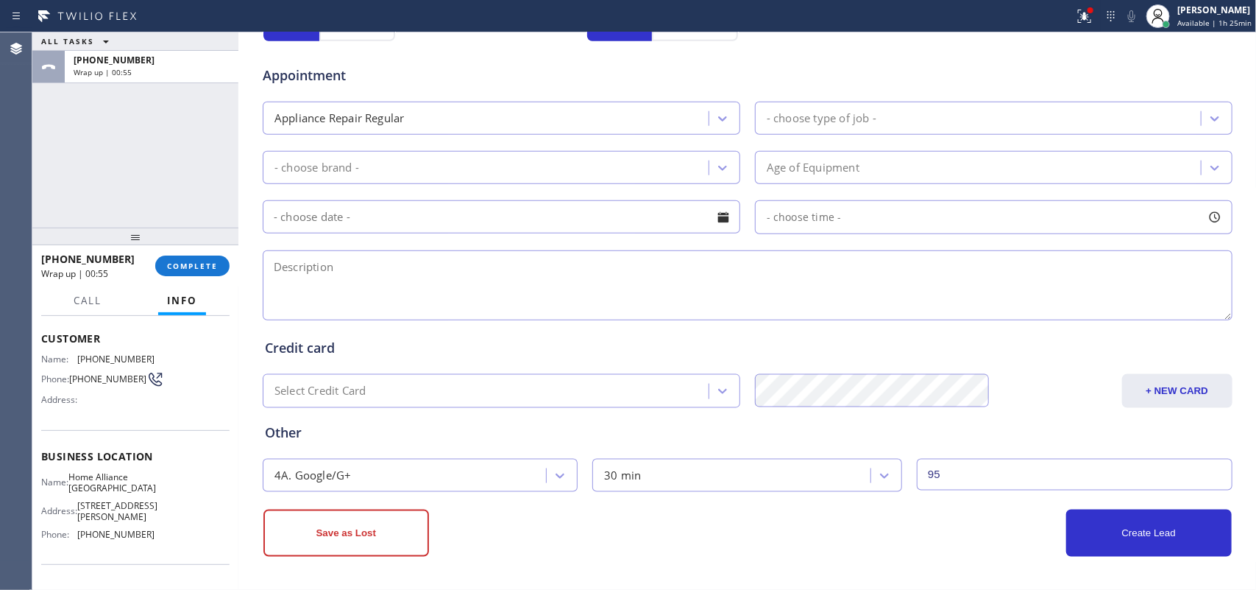
scroll to position [52, 0]
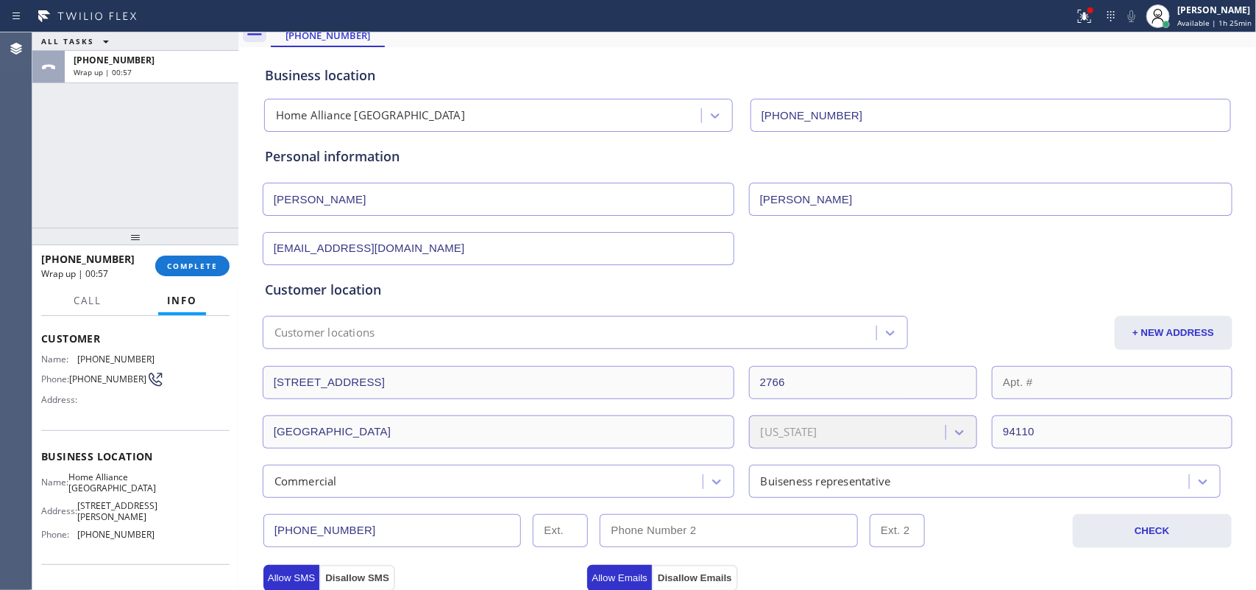
click at [307, 534] on input "[PHONE_NUMBER]" at bounding box center [392, 530] width 258 height 33
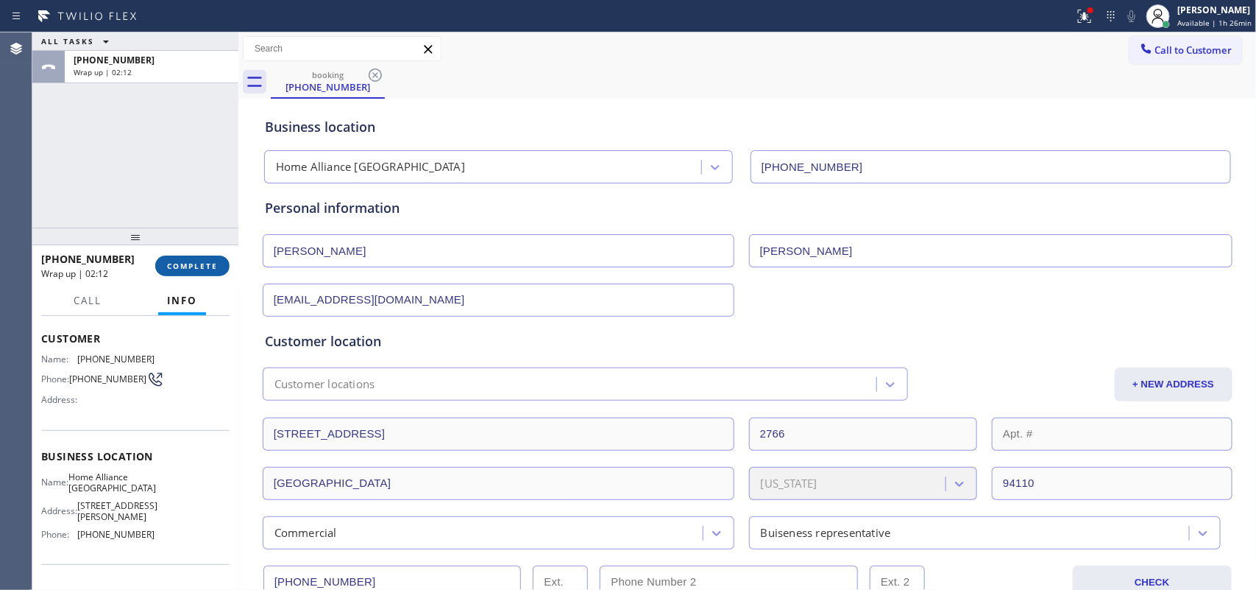
click at [211, 266] on span "COMPLETE" at bounding box center [192, 266] width 51 height 10
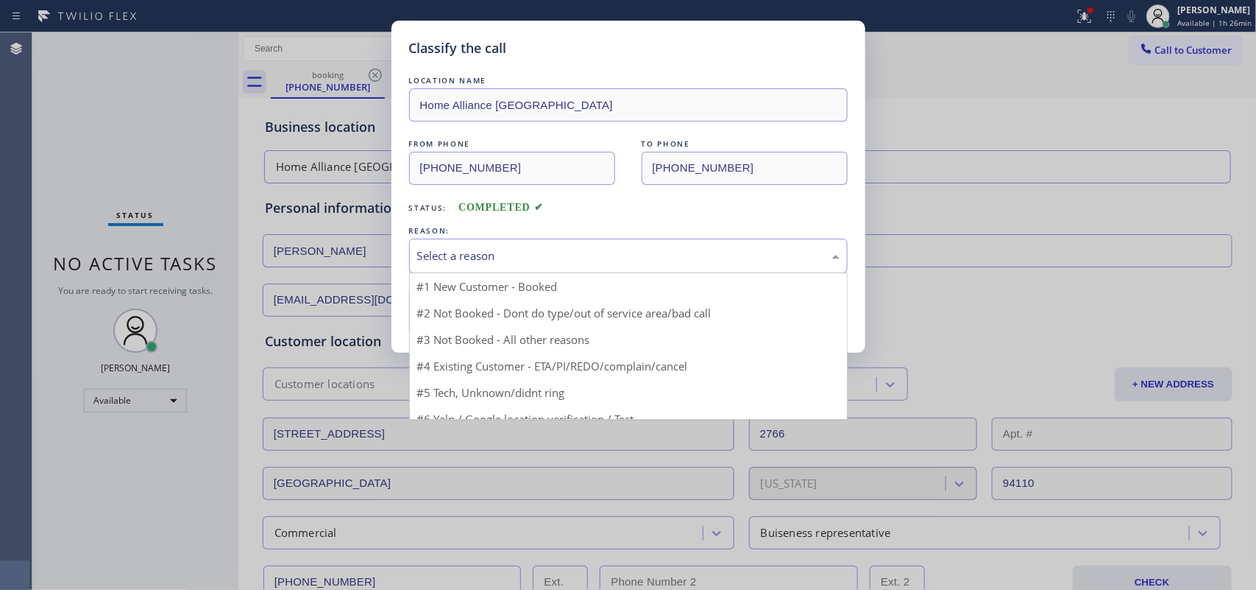
click at [466, 252] on div "Select a reason" at bounding box center [628, 255] width 422 height 17
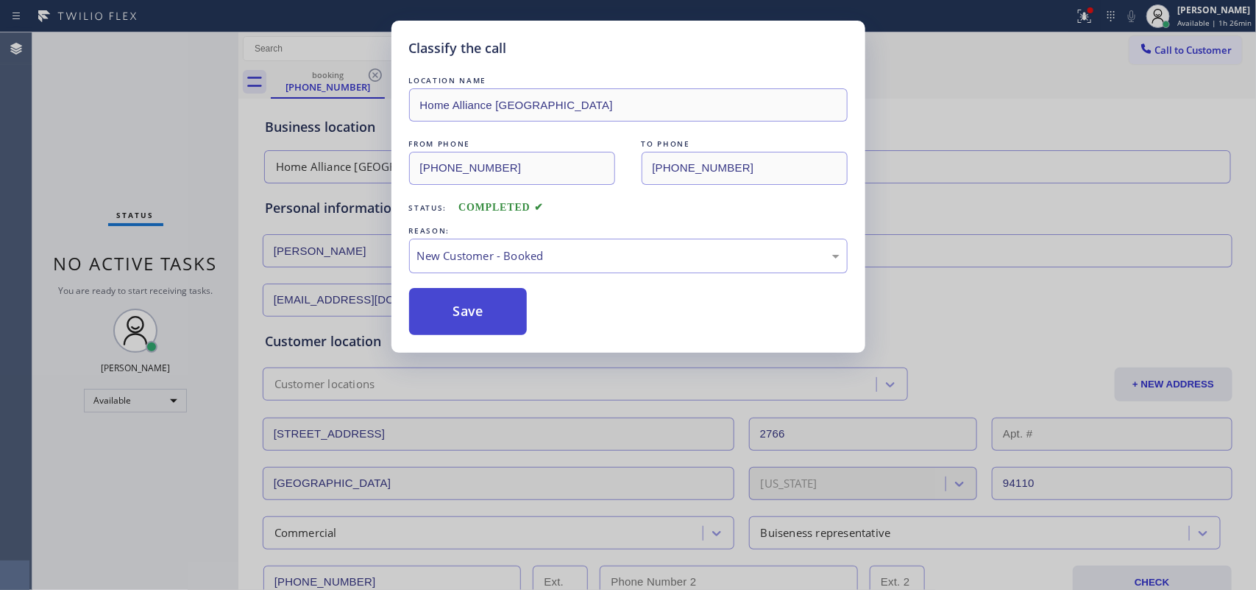
click at [469, 315] on button "Save" at bounding box center [468, 311] width 118 height 47
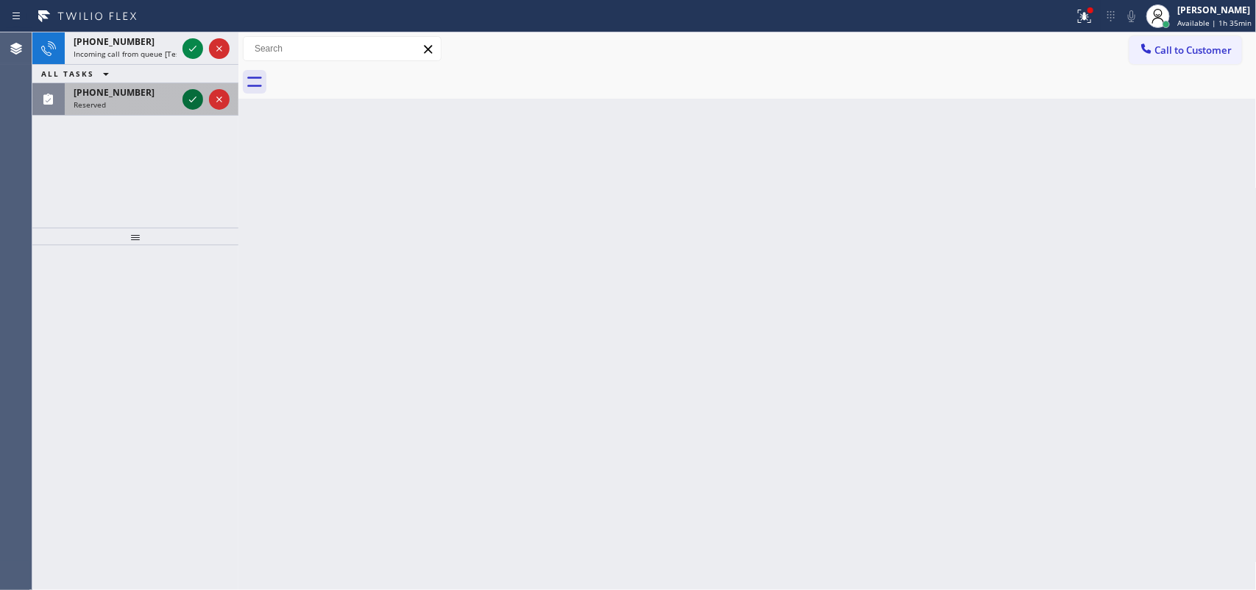
click at [192, 105] on icon at bounding box center [193, 100] width 18 height 18
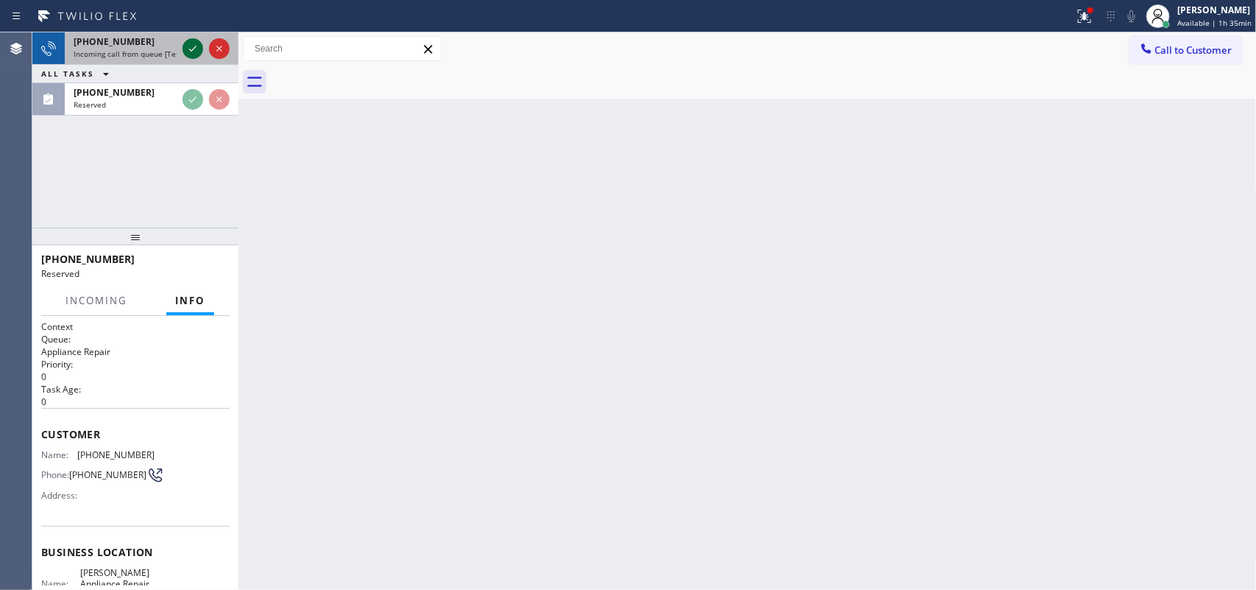
click at [190, 49] on icon at bounding box center [193, 49] width 18 height 18
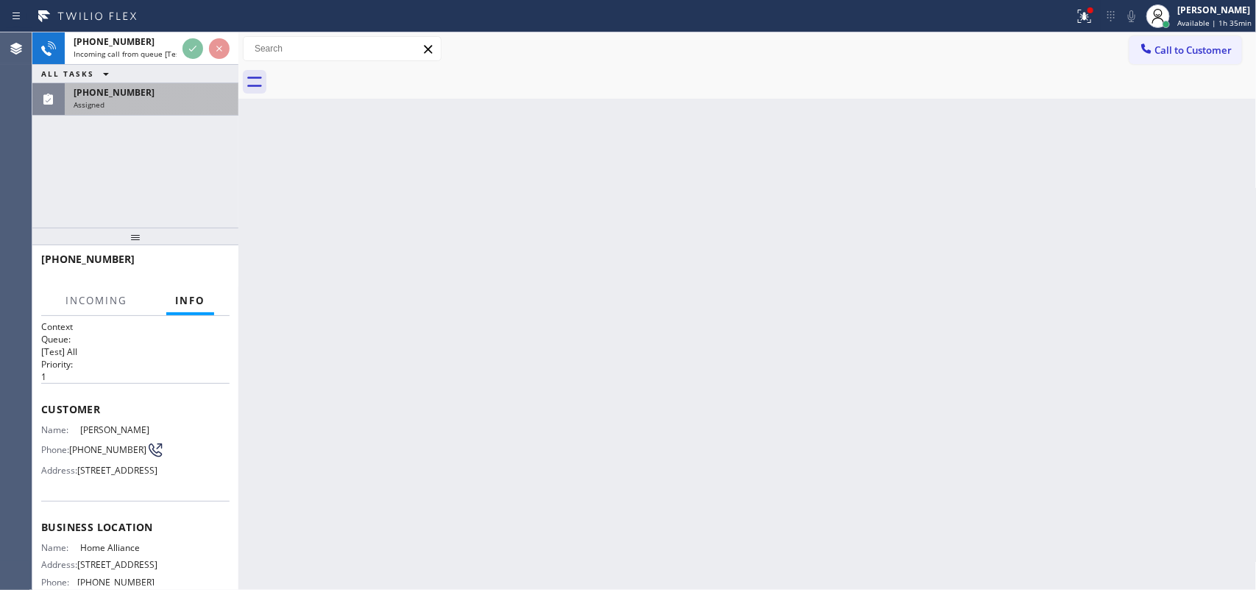
click at [138, 112] on div "(773) 473-6398 Assigned" at bounding box center [149, 99] width 168 height 32
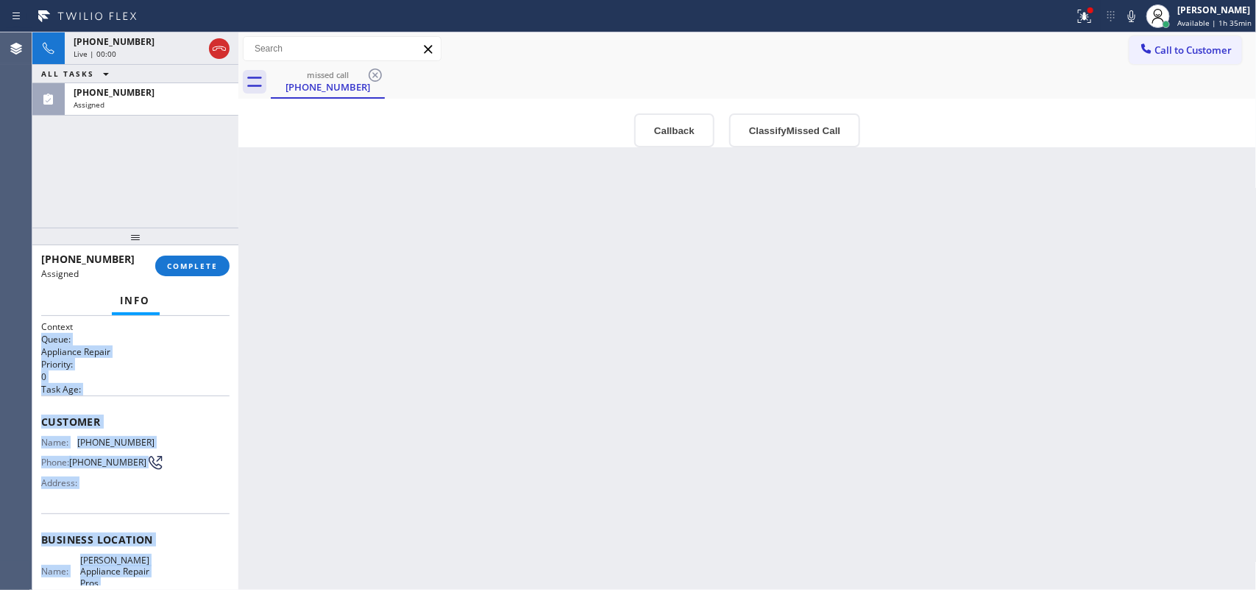
drag, startPoint x: 147, startPoint y: 459, endPoint x: 130, endPoint y: 317, distance: 142.3
click at [130, 317] on div "Context Queue: Appliance Repair Priority: 0 Task Age: Customer Name: (773) 473-…" at bounding box center [135, 453] width 206 height 275
click at [141, 50] on div "Live | 00:00" at bounding box center [125, 54] width 103 height 10
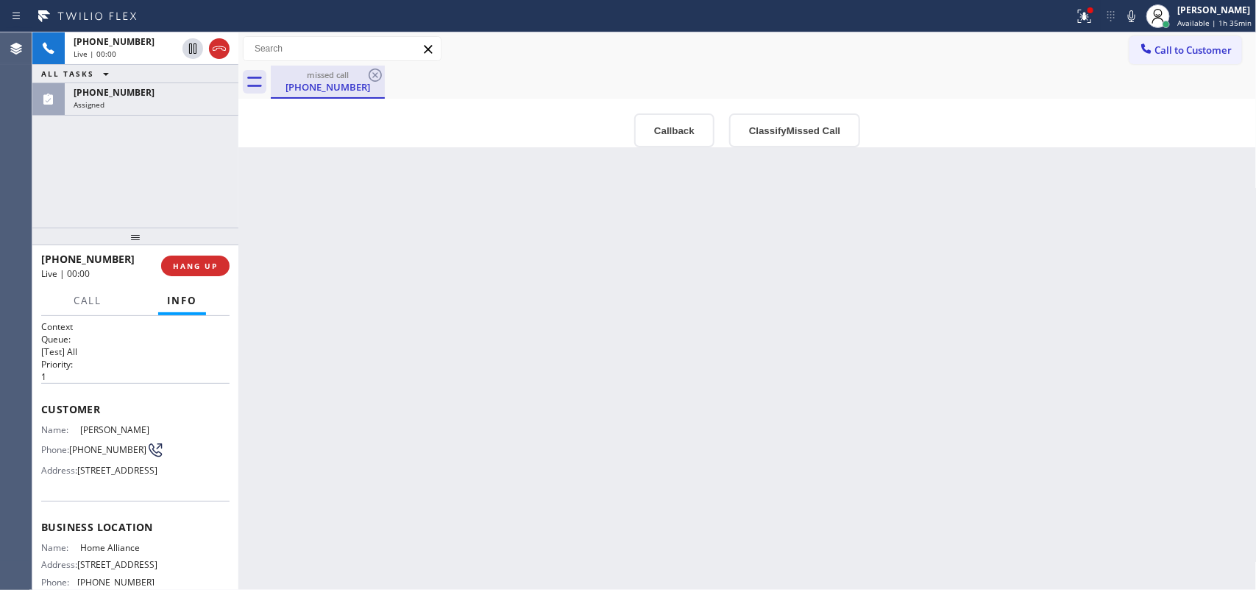
click at [311, 90] on div "[PHONE_NUMBER]" at bounding box center [327, 86] width 111 height 13
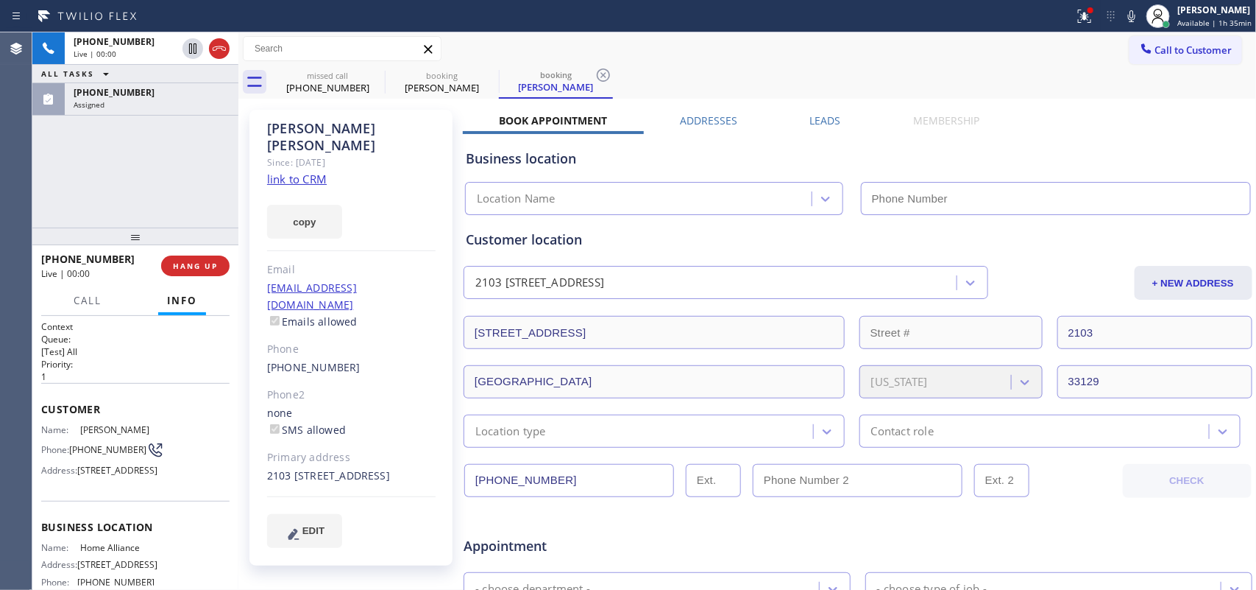
type input "[PHONE_NUMBER]"
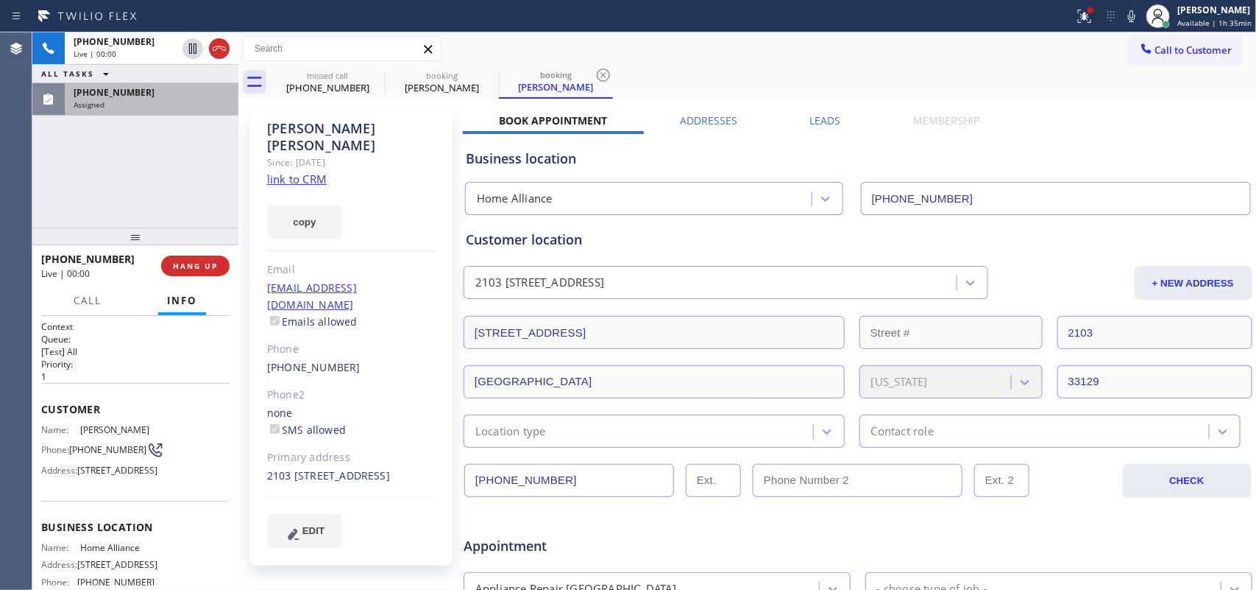
click at [131, 107] on div "Assigned" at bounding box center [152, 104] width 156 height 10
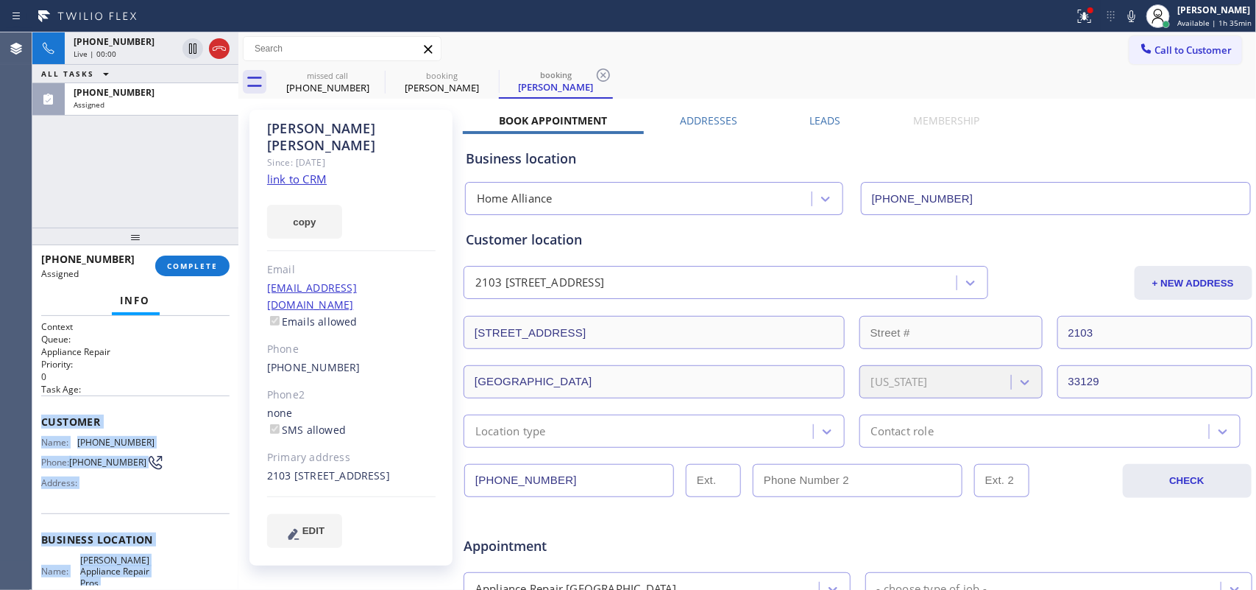
drag, startPoint x: 135, startPoint y: 451, endPoint x: 38, endPoint y: 421, distance: 101.0
click at [38, 421] on div "Context Queue: Appliance Repair Priority: 0 Task Age: Customer Name: (773) 473-…" at bounding box center [135, 453] width 206 height 275
click at [194, 266] on span "COMPLETE" at bounding box center [192, 266] width 51 height 10
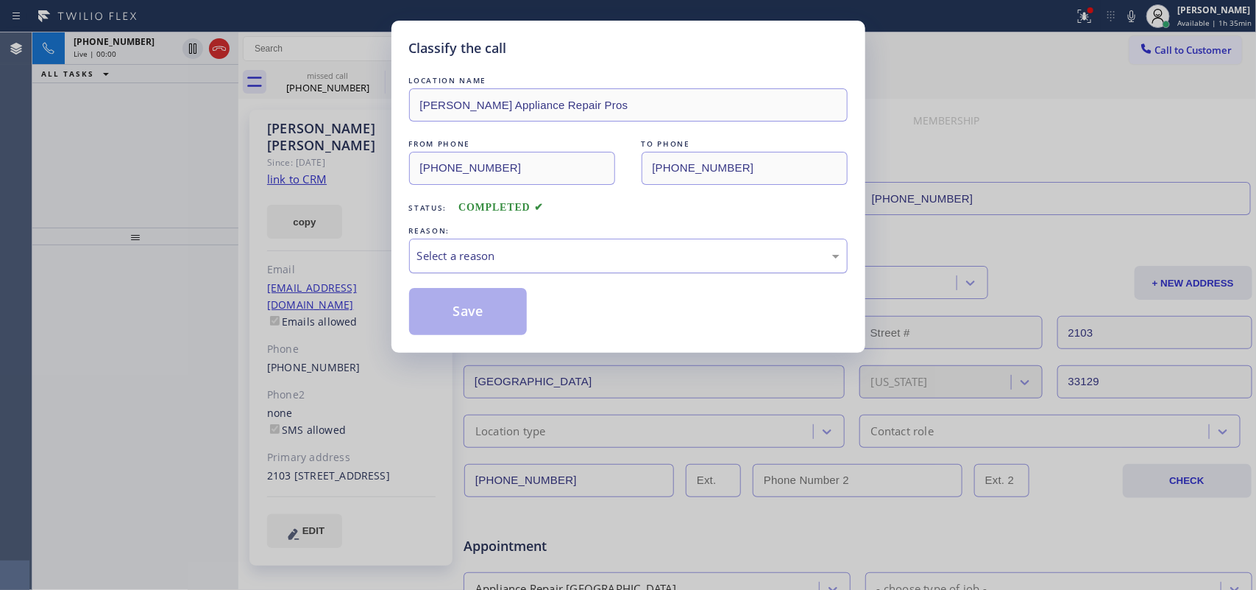
click at [712, 250] on div "Select a reason" at bounding box center [628, 255] width 422 height 17
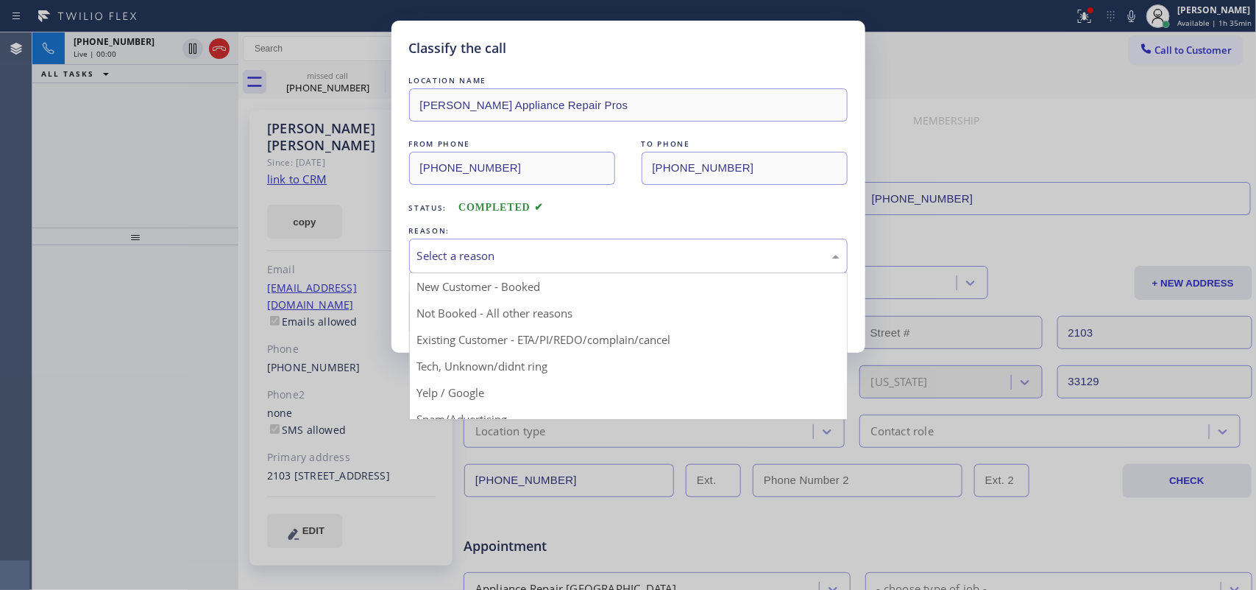
drag, startPoint x: 570, startPoint y: 372, endPoint x: 539, endPoint y: 335, distance: 48.5
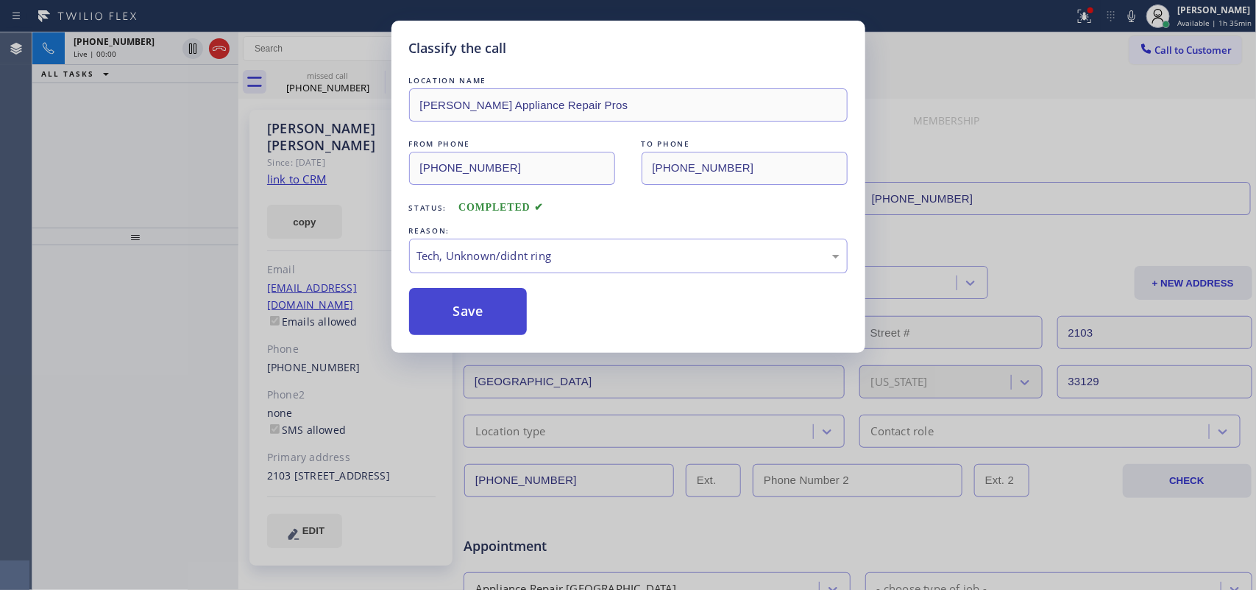
click at [509, 317] on button "Save" at bounding box center [468, 311] width 118 height 47
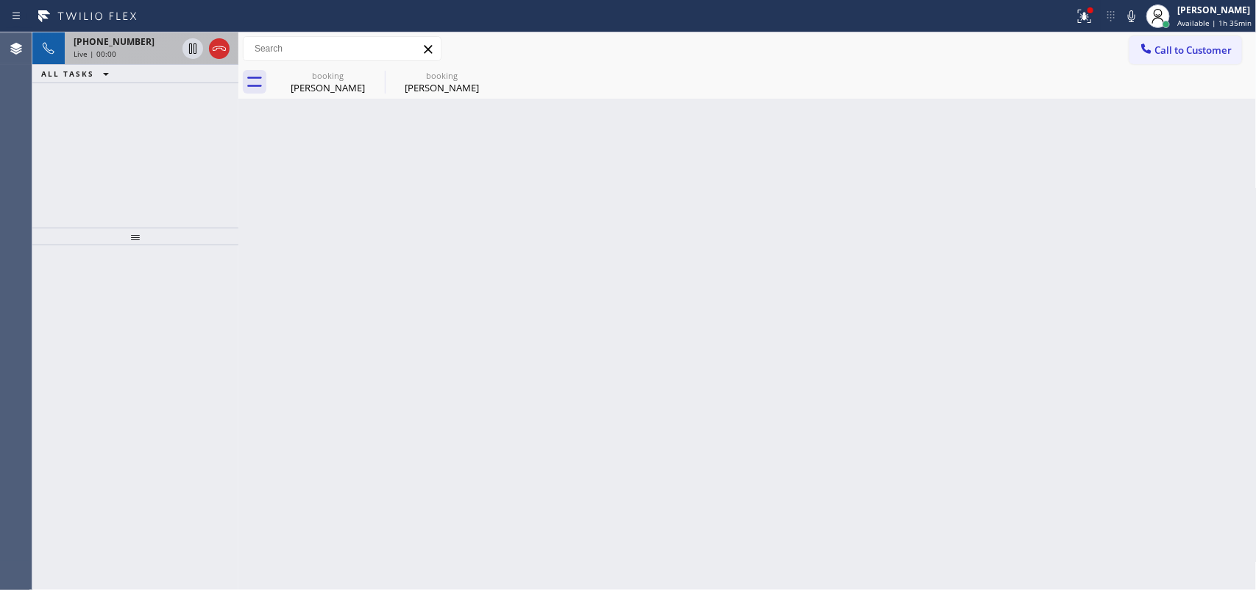
click at [141, 45] on div "+13057983444" at bounding box center [125, 41] width 103 height 13
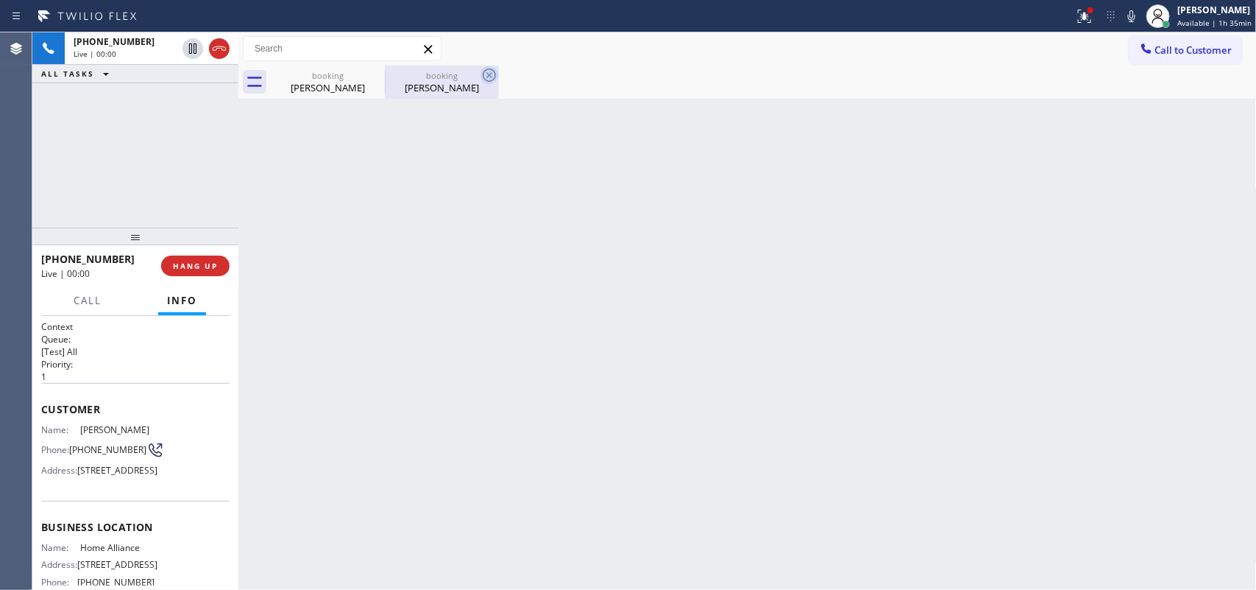
click at [484, 74] on icon at bounding box center [489, 74] width 13 height 13
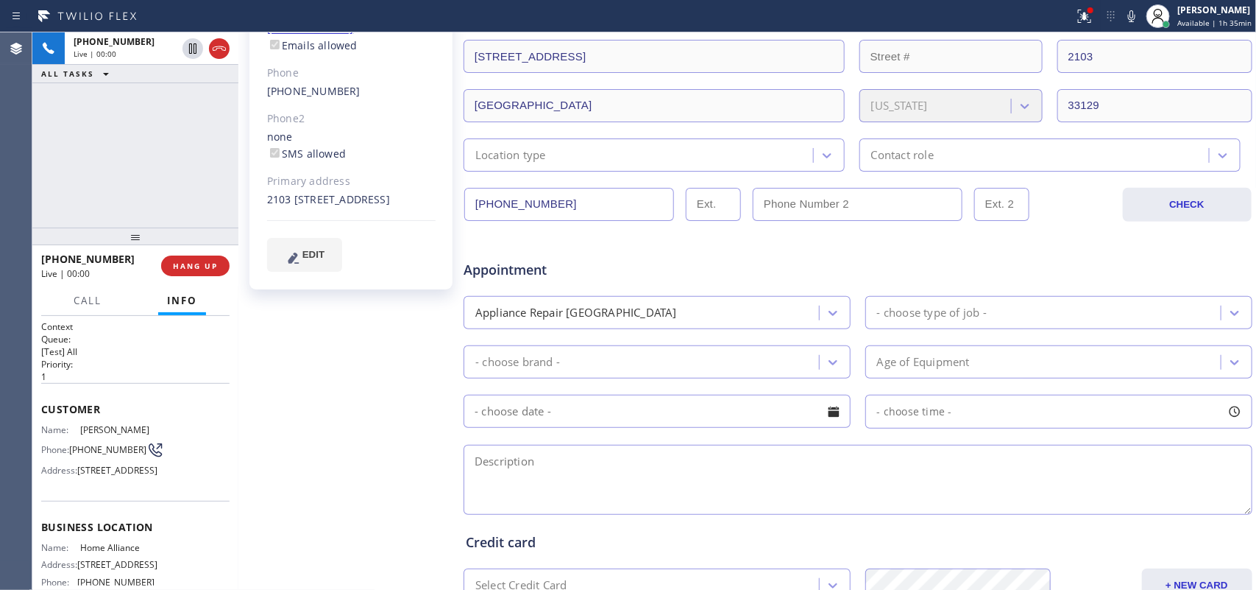
scroll to position [471, 0]
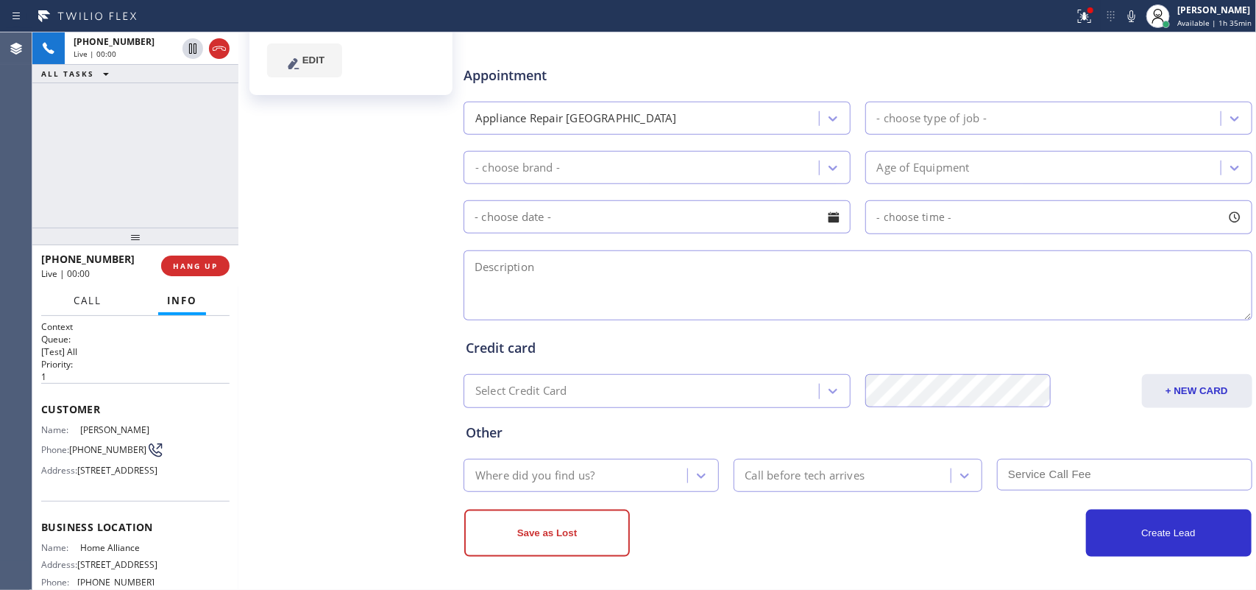
click at [97, 300] on span "Call" at bounding box center [88, 300] width 28 height 13
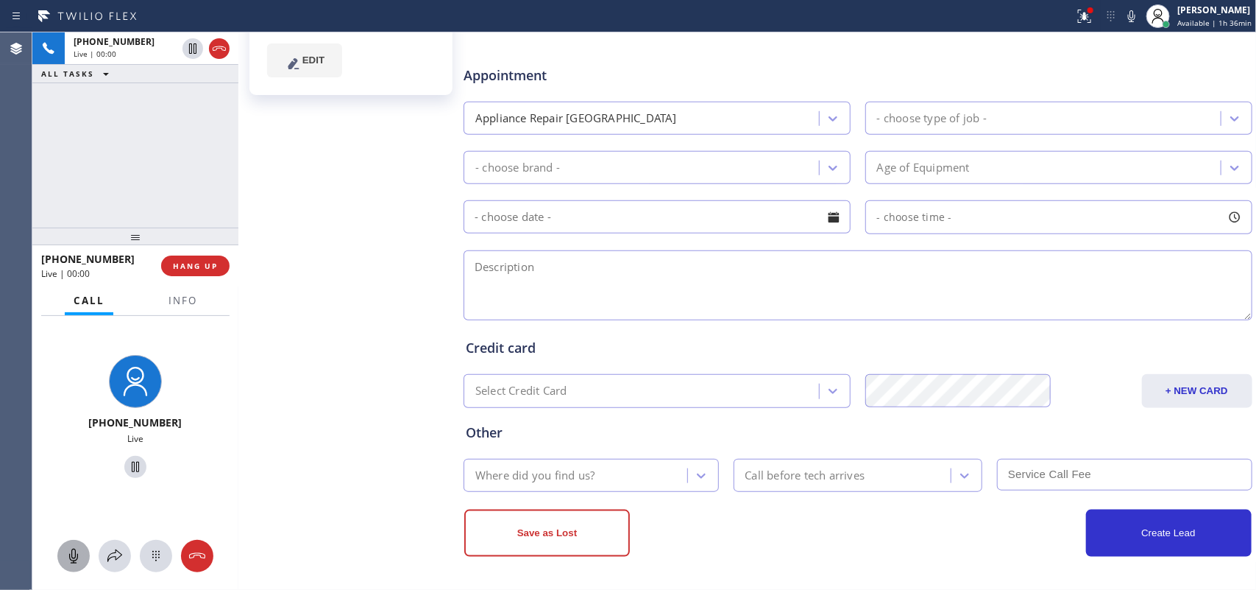
click at [72, 553] on icon at bounding box center [74, 556] width 18 height 18
click at [127, 472] on icon at bounding box center [136, 467] width 18 height 18
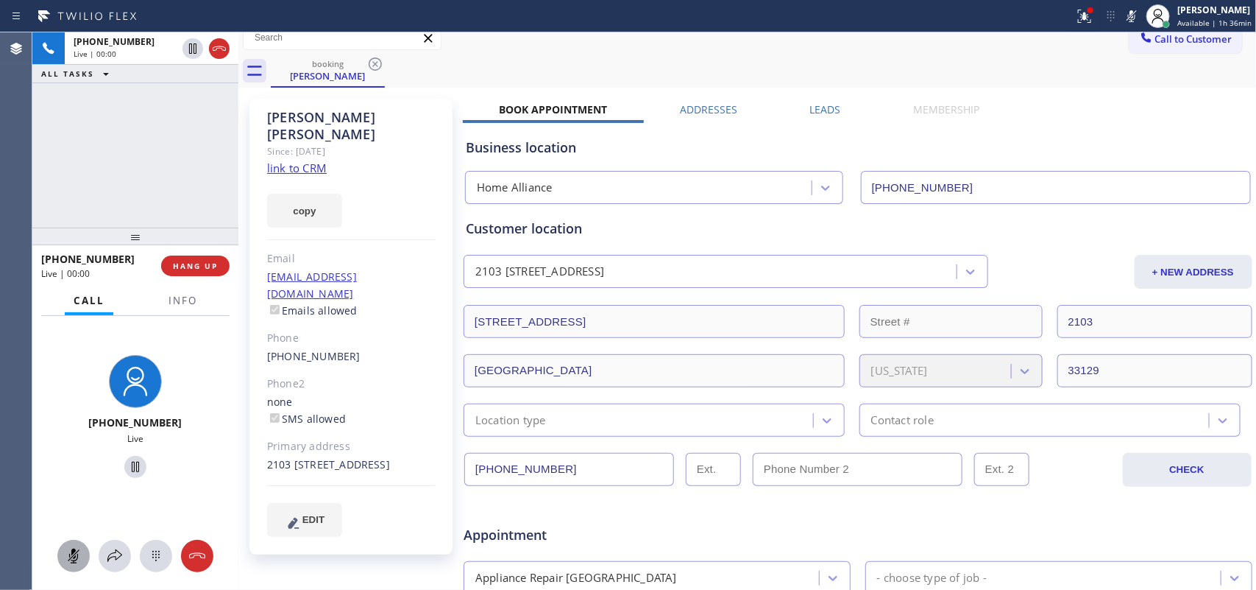
scroll to position [0, 0]
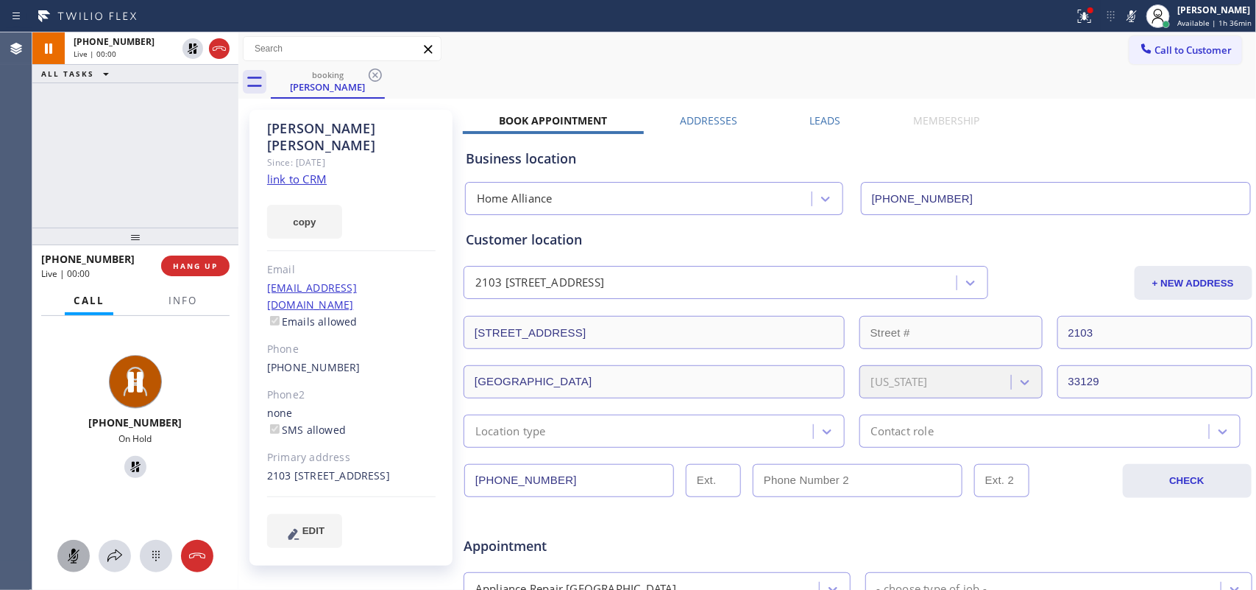
click at [291, 171] on link "link to CRM" at bounding box center [297, 178] width 60 height 15
click at [74, 553] on rect at bounding box center [74, 555] width 12 height 12
click at [130, 467] on icon at bounding box center [136, 467] width 18 height 18
click at [217, 265] on span "HANG UP" at bounding box center [195, 266] width 45 height 10
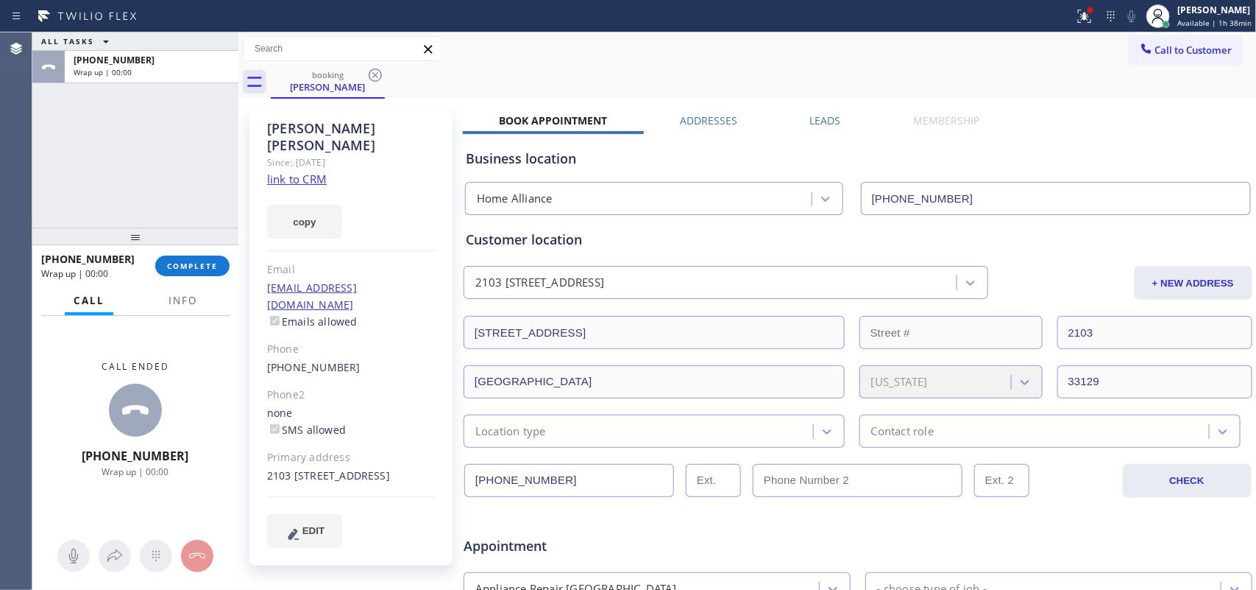
click at [97, 177] on div "ALL TASKS ALL TASKS ACTIVE TASKS TASKS IN WRAP UP +13057983444 Wrap up | 00:00" at bounding box center [135, 129] width 206 height 195
click at [184, 263] on span "COMPLETE" at bounding box center [192, 266] width 51 height 10
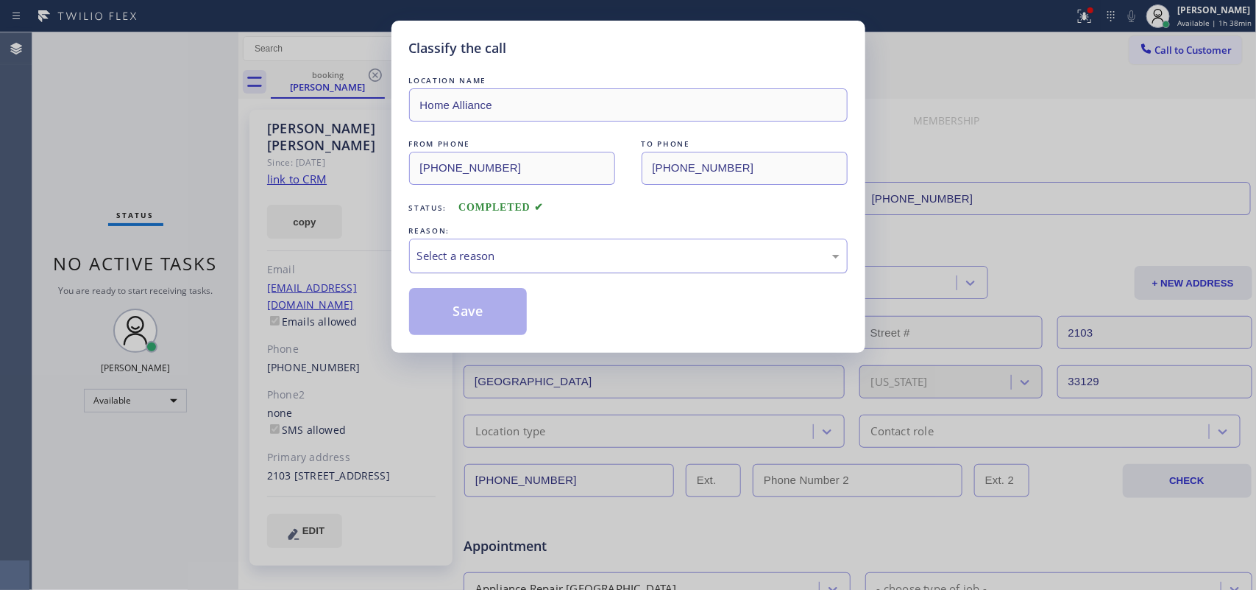
click at [534, 255] on div "Select a reason" at bounding box center [628, 255] width 422 height 17
click at [488, 311] on button "Save" at bounding box center [468, 311] width 118 height 47
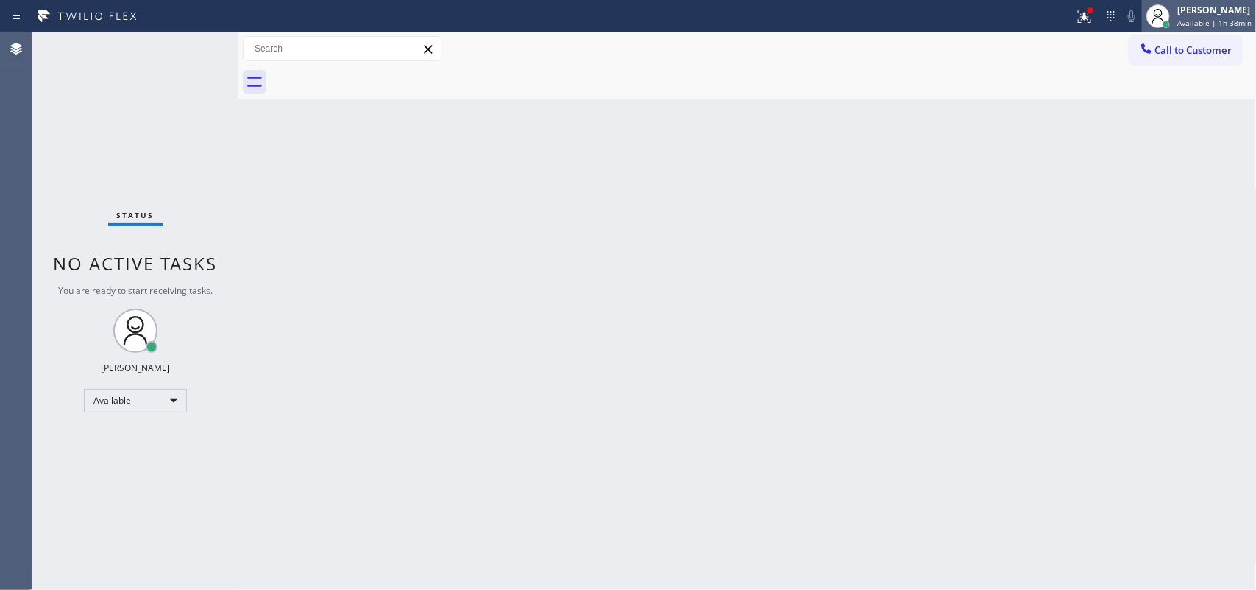
click at [1189, 18] on span "Available | 1h 38min" at bounding box center [1215, 23] width 74 height 10
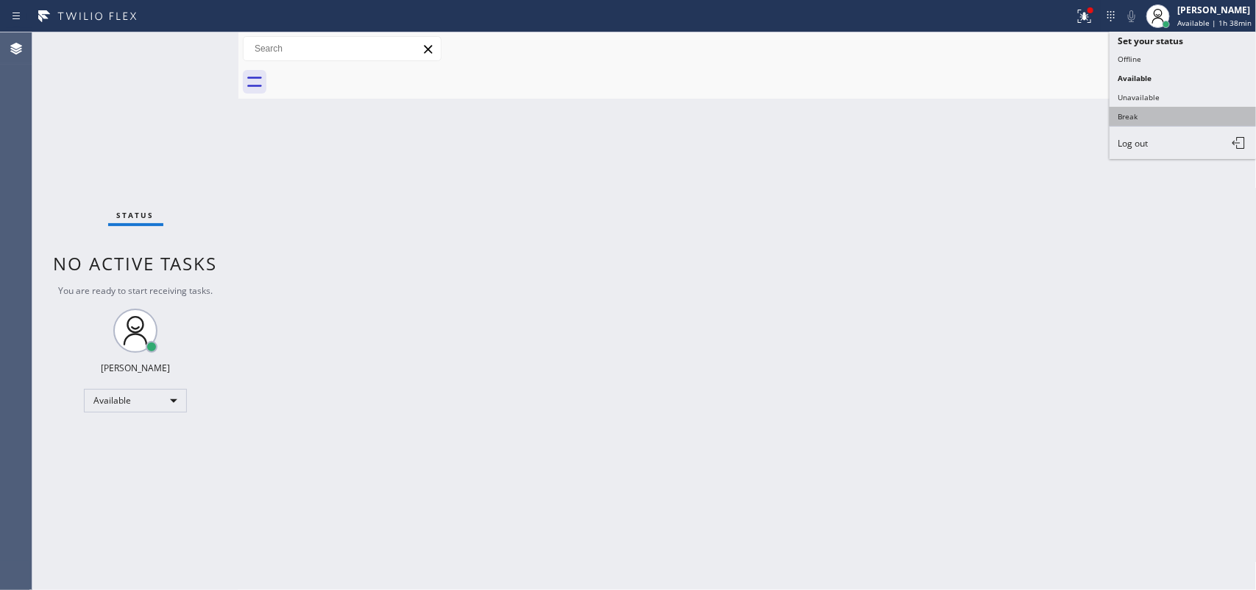
click at [1170, 118] on button "Break" at bounding box center [1183, 116] width 147 height 19
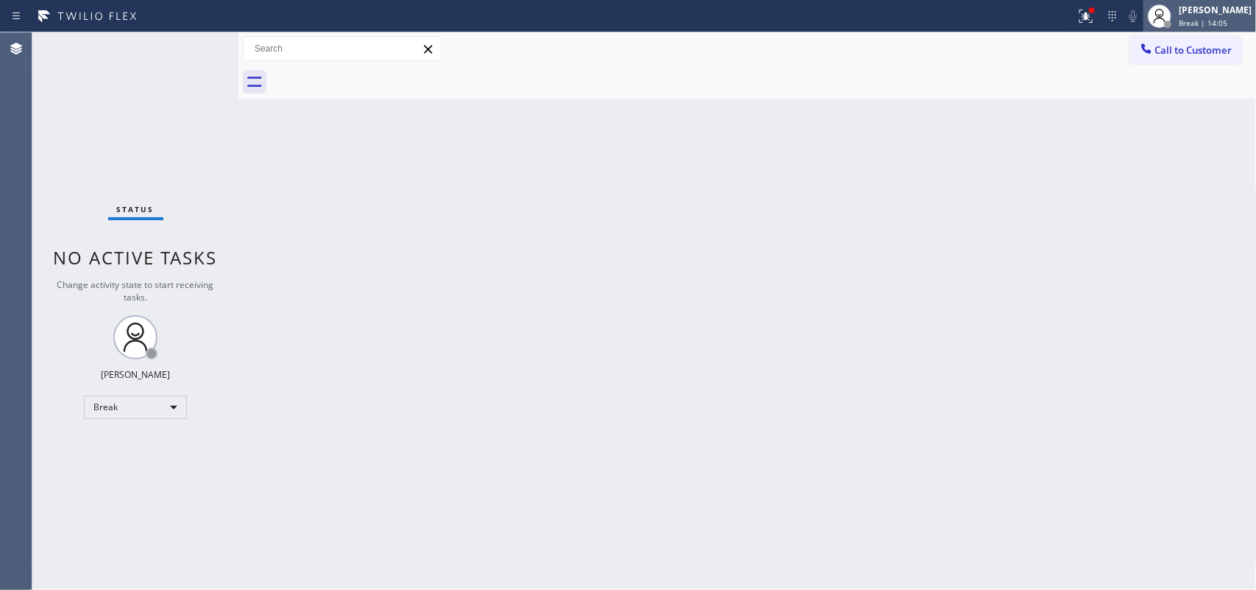
click at [1208, 9] on div "[PERSON_NAME]" at bounding box center [1215, 10] width 73 height 13
click at [1169, 13] on icon at bounding box center [1160, 16] width 18 height 18
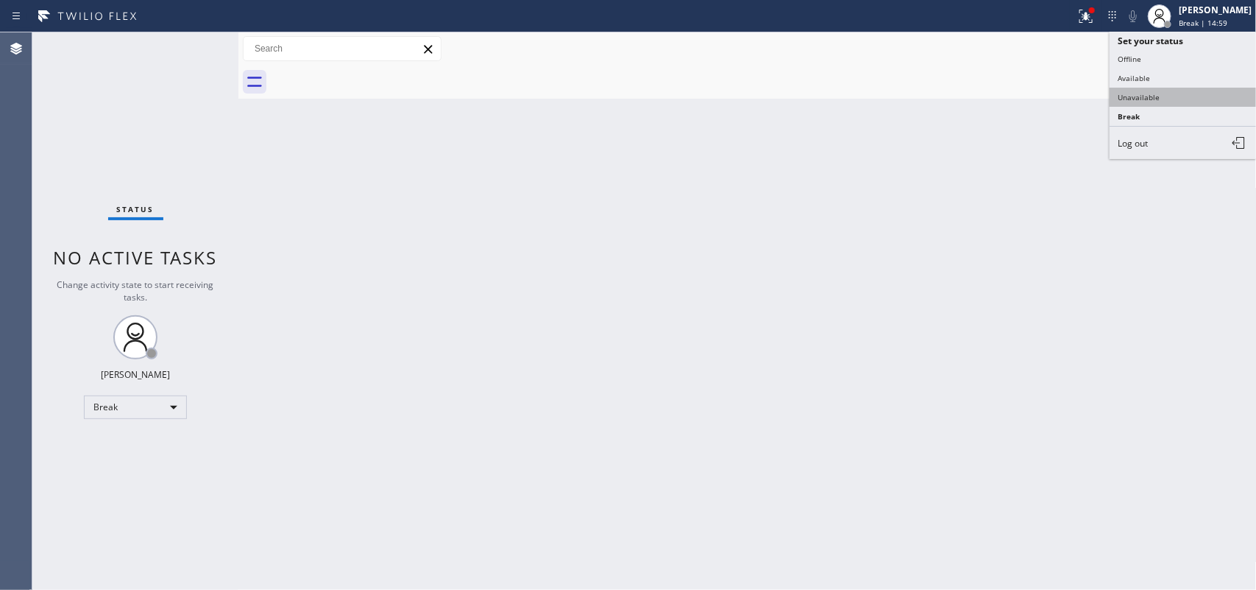
click at [1142, 88] on button "Unavailable" at bounding box center [1183, 97] width 147 height 19
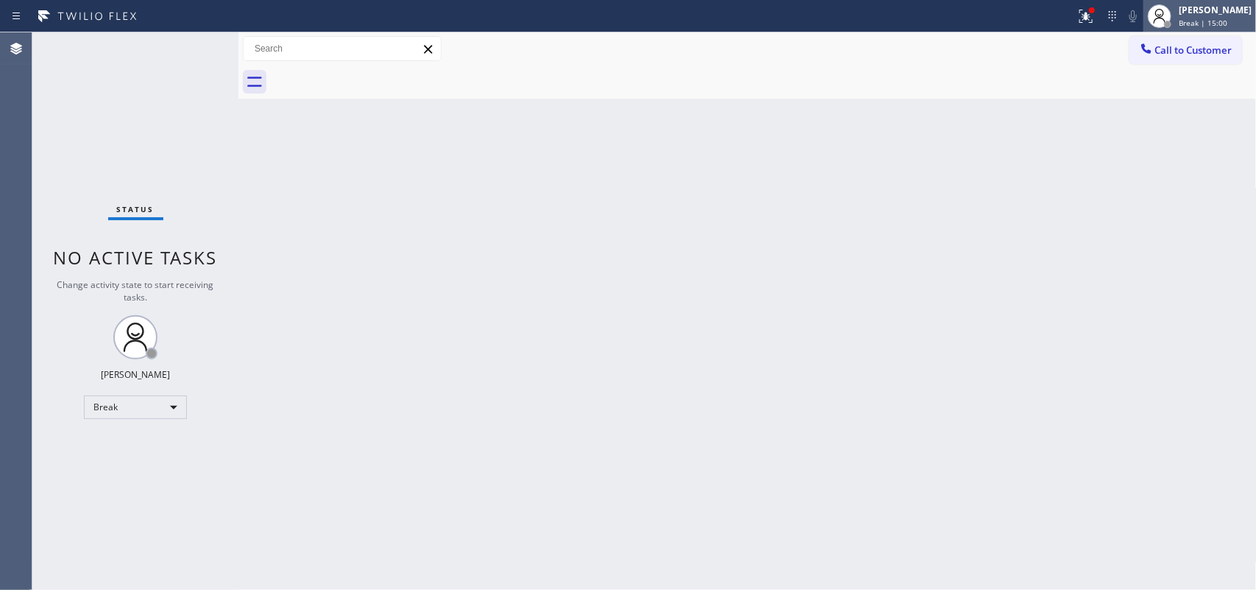
click at [1169, 21] on icon at bounding box center [1160, 16] width 18 height 18
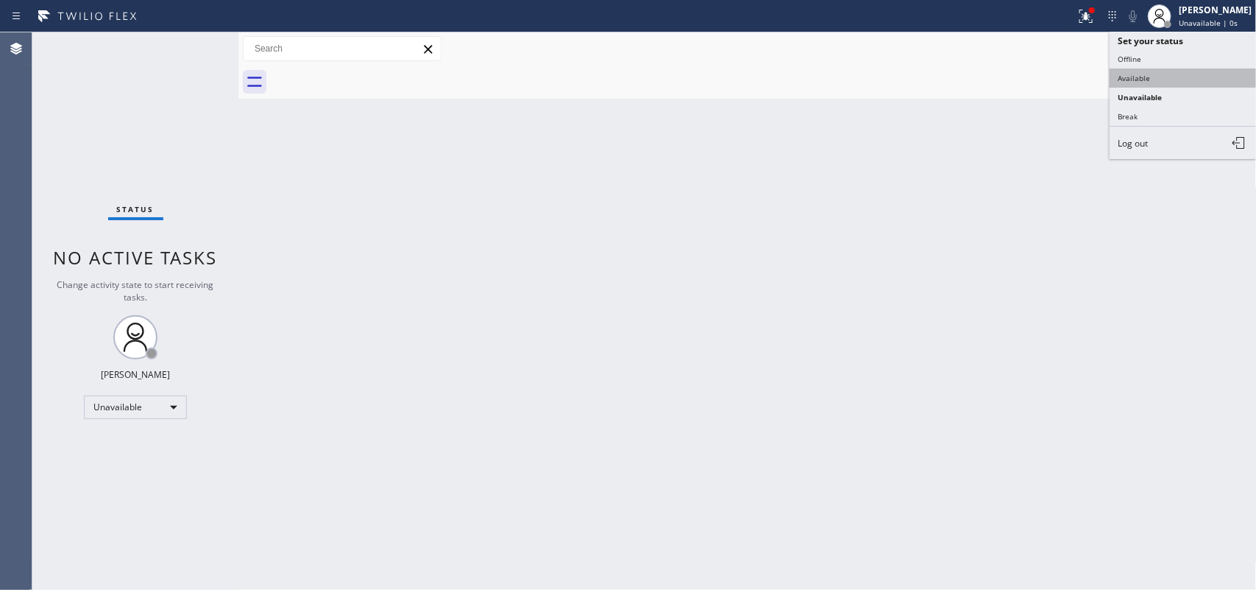
click at [1150, 71] on button "Available" at bounding box center [1183, 77] width 147 height 19
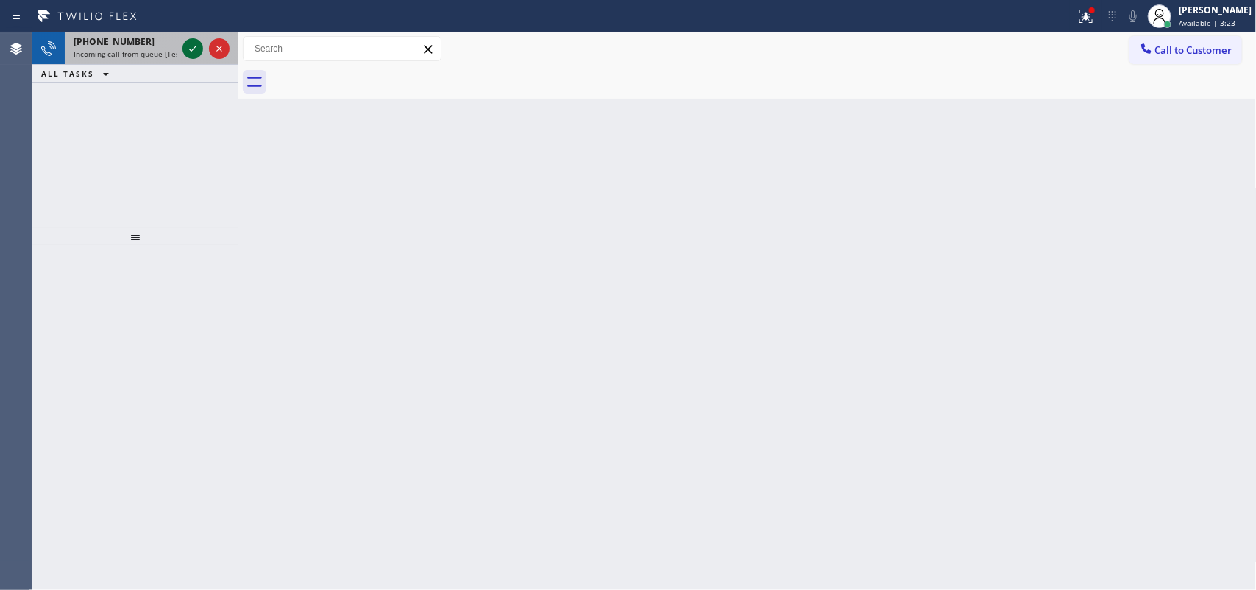
click at [182, 48] on div at bounding box center [206, 48] width 53 height 32
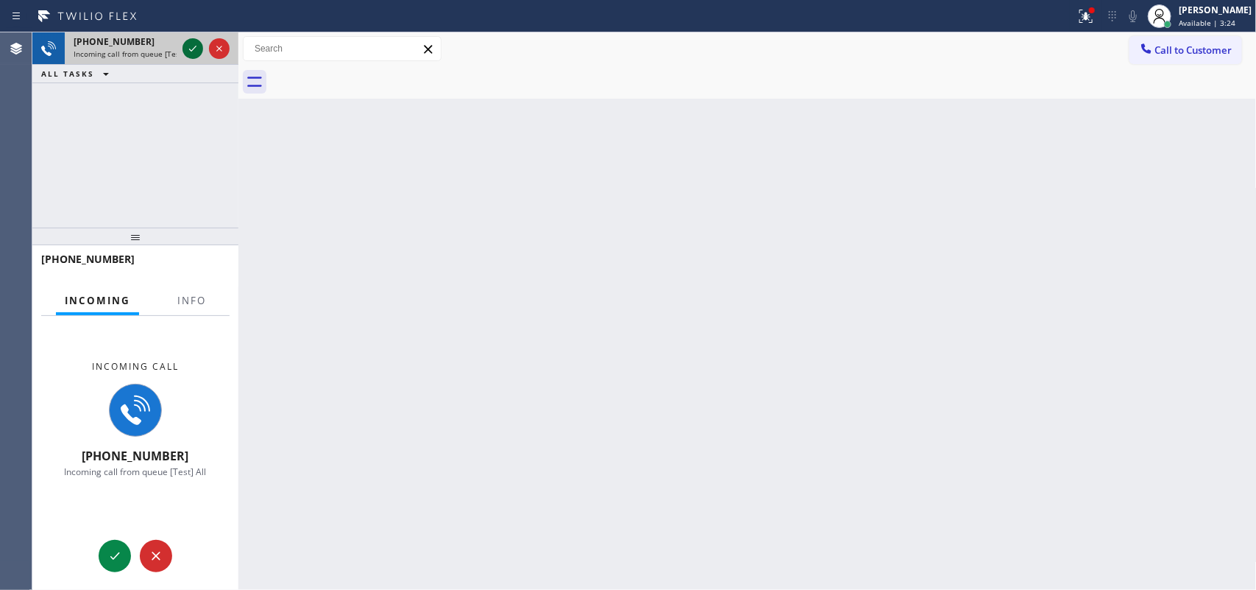
click at [186, 48] on icon at bounding box center [193, 49] width 18 height 18
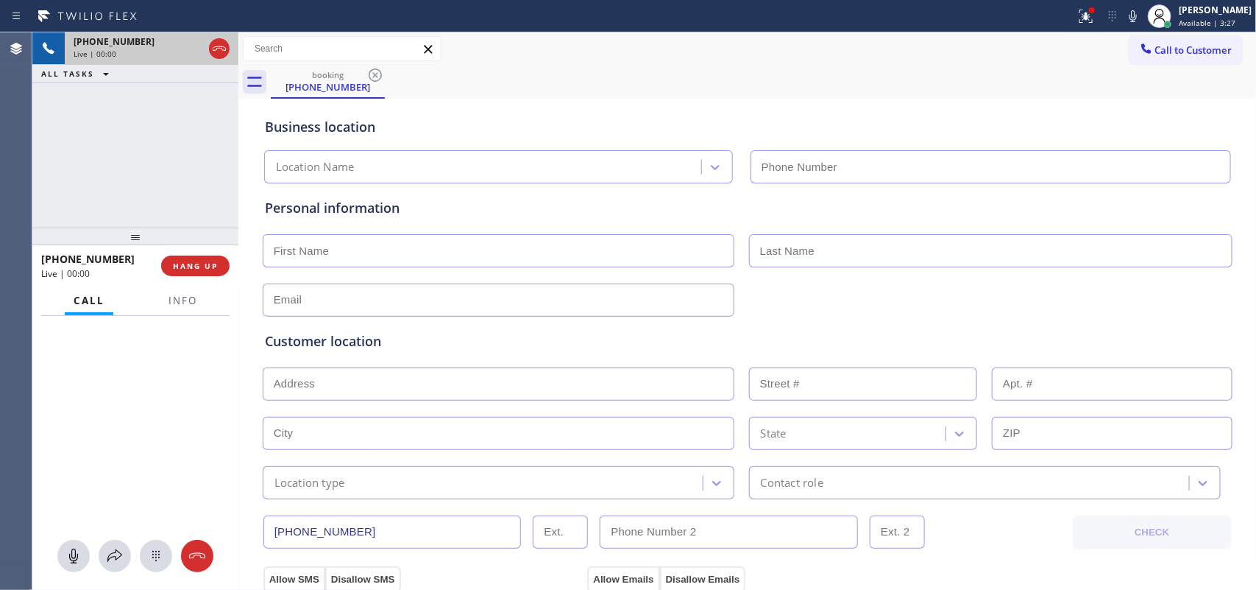
type input "[PHONE_NUMBER]"
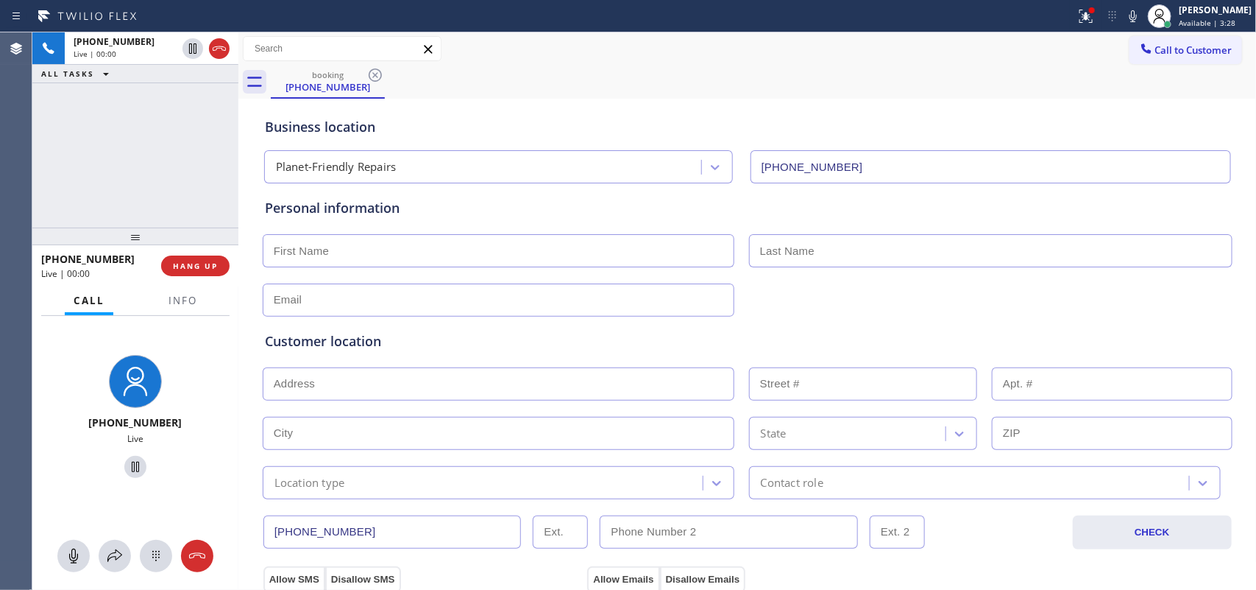
click at [202, 251] on div "+18562107885 Live | 00:00 HANG UP" at bounding box center [135, 266] width 188 height 38
click at [204, 262] on span "HANG UP" at bounding box center [195, 266] width 45 height 10
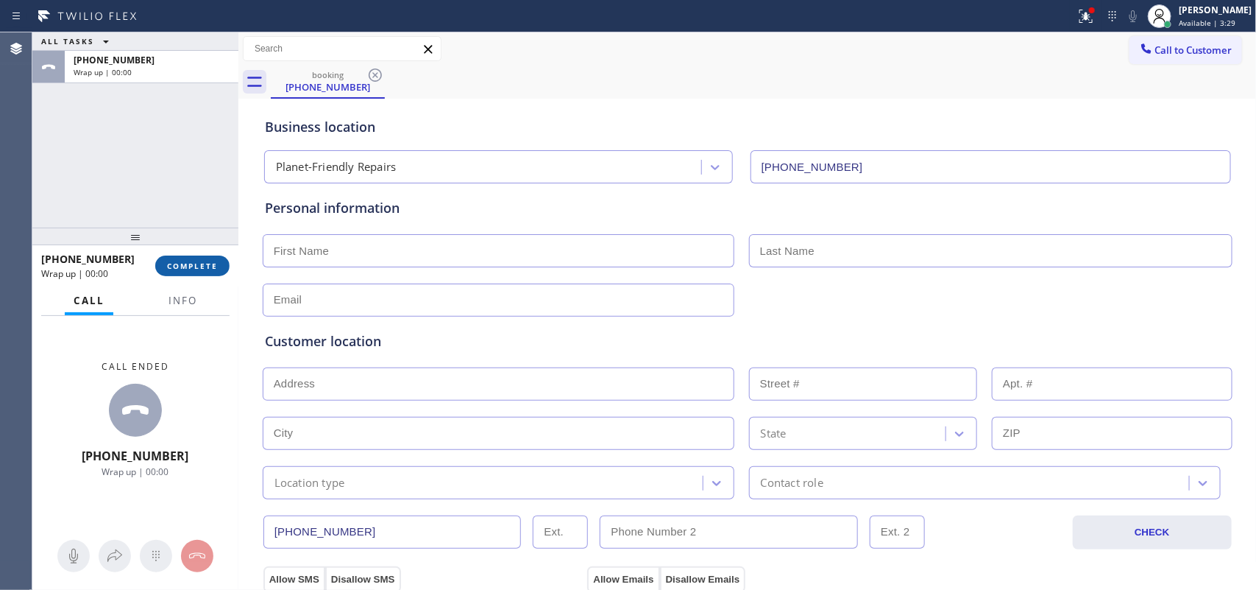
click at [204, 262] on span "COMPLETE" at bounding box center [192, 266] width 51 height 10
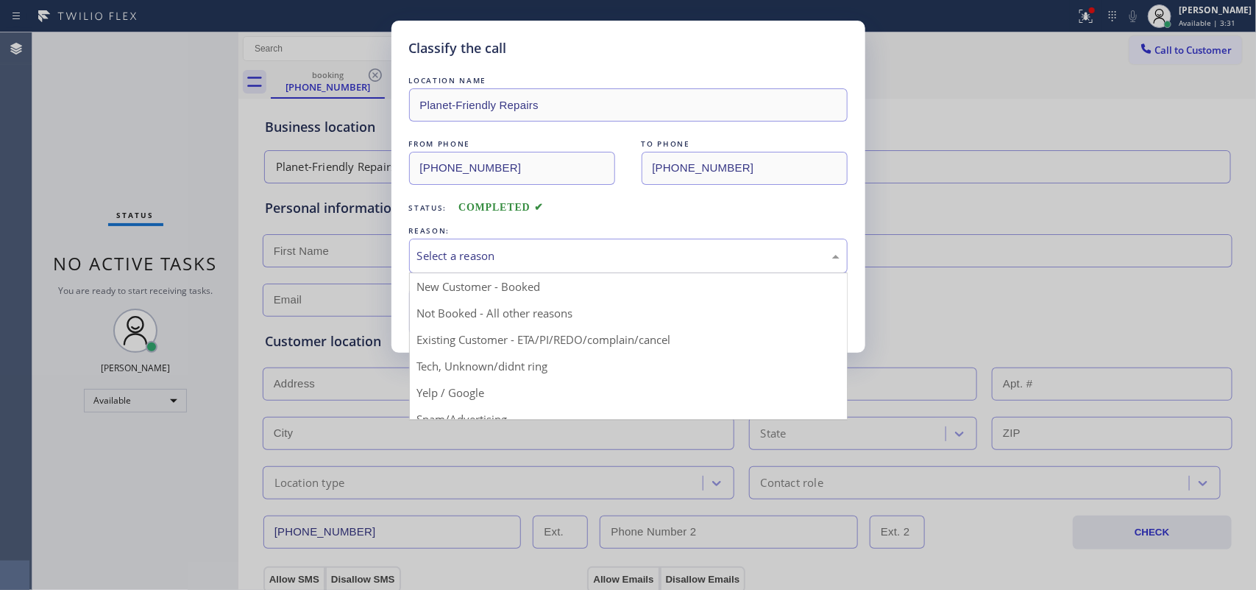
click at [741, 250] on div "Select a reason" at bounding box center [628, 255] width 422 height 17
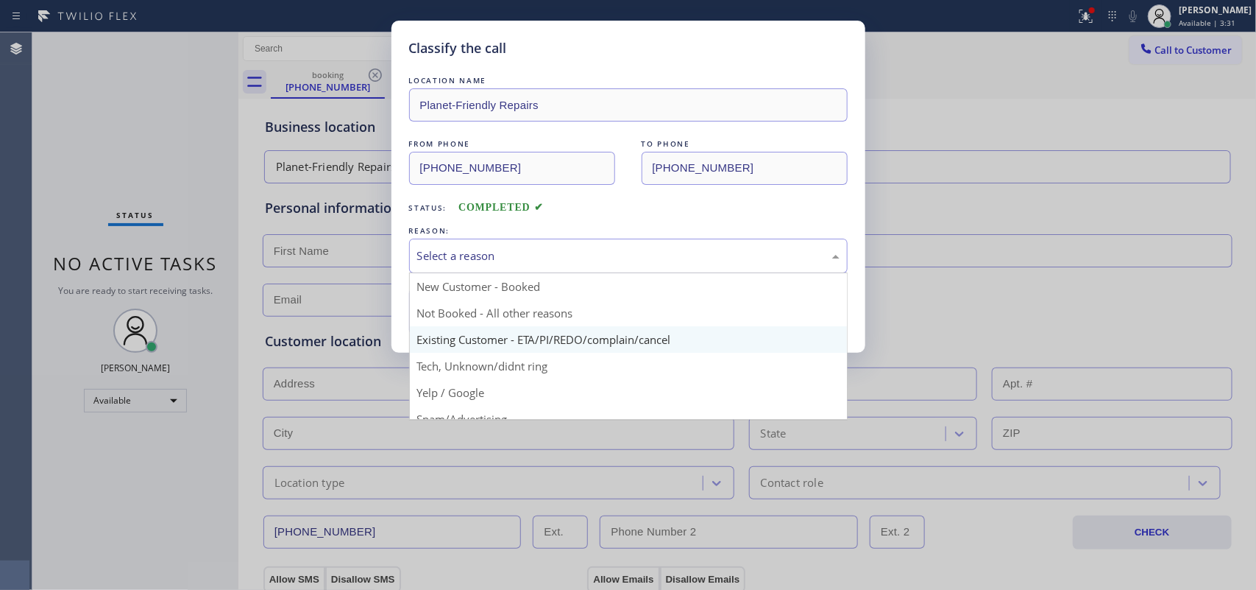
scroll to position [101, 0]
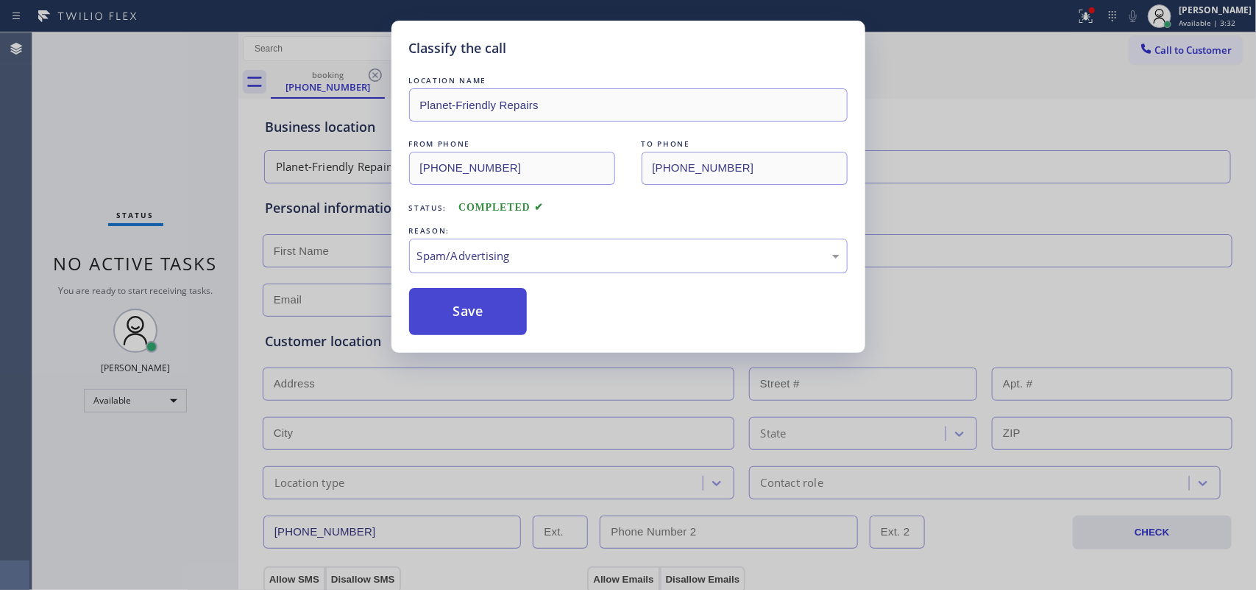
click at [510, 314] on button "Save" at bounding box center [468, 311] width 118 height 47
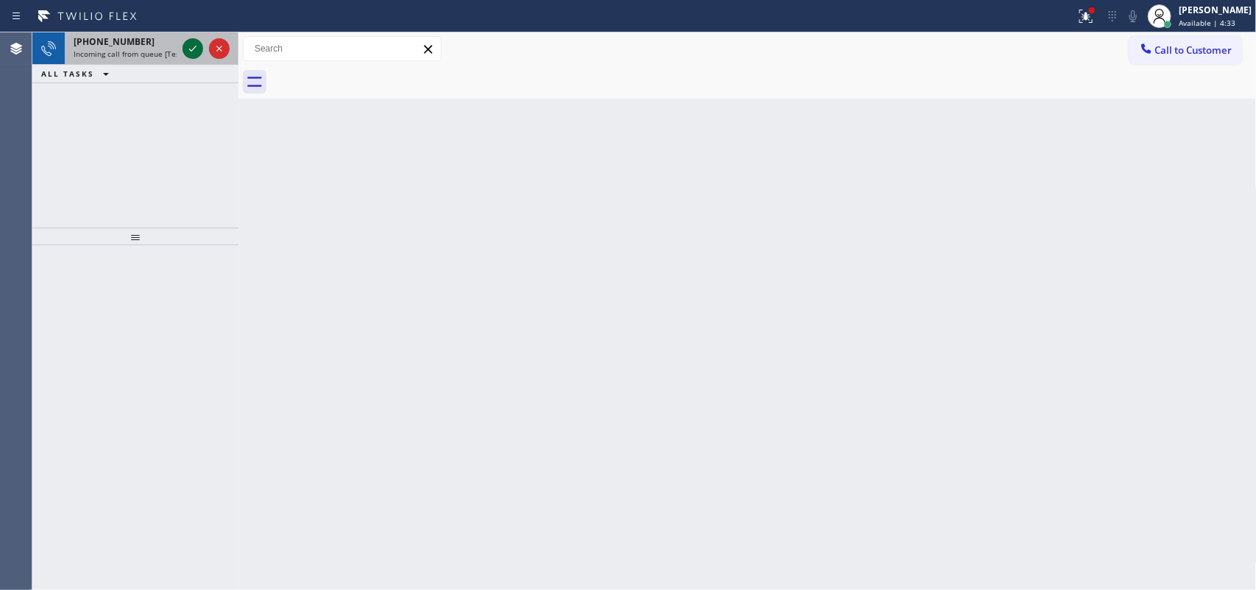
click at [189, 42] on icon at bounding box center [193, 49] width 18 height 18
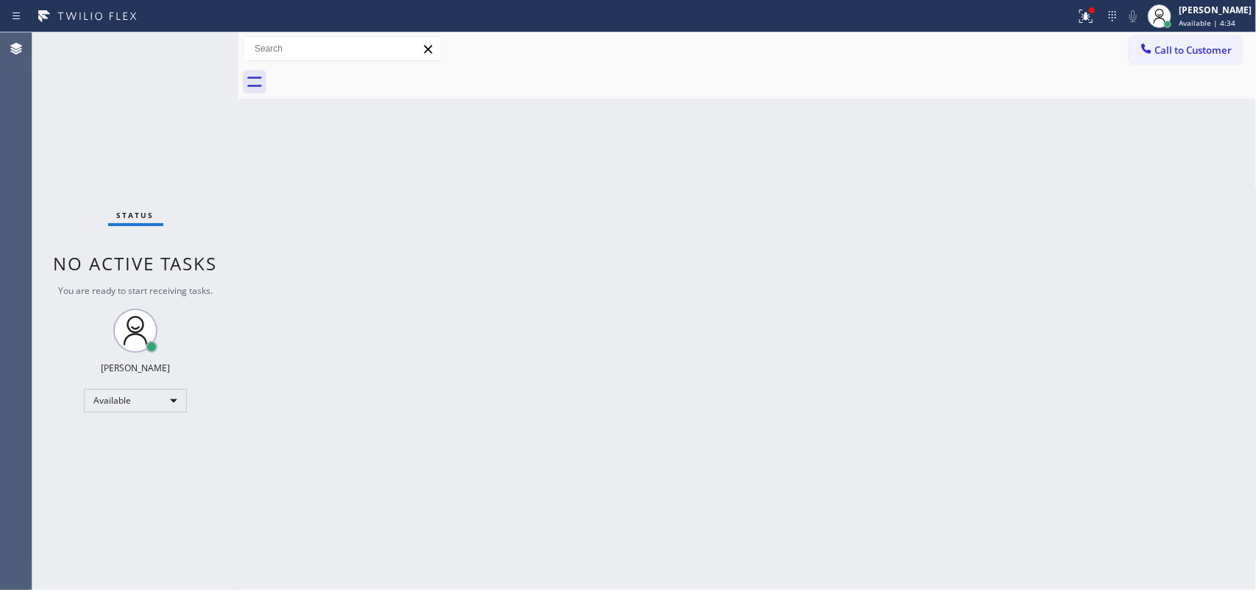
click at [191, 46] on div "Status No active tasks You are ready to start receiving tasks. [PERSON_NAME] Av…" at bounding box center [135, 310] width 206 height 557
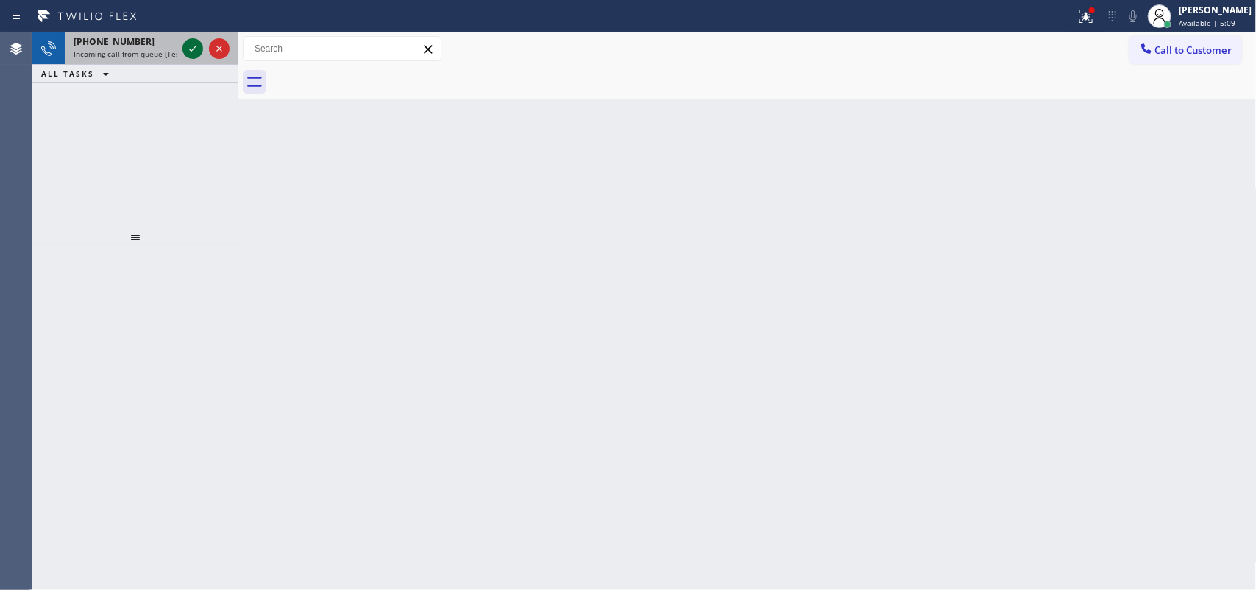
click at [190, 49] on icon at bounding box center [193, 49] width 18 height 18
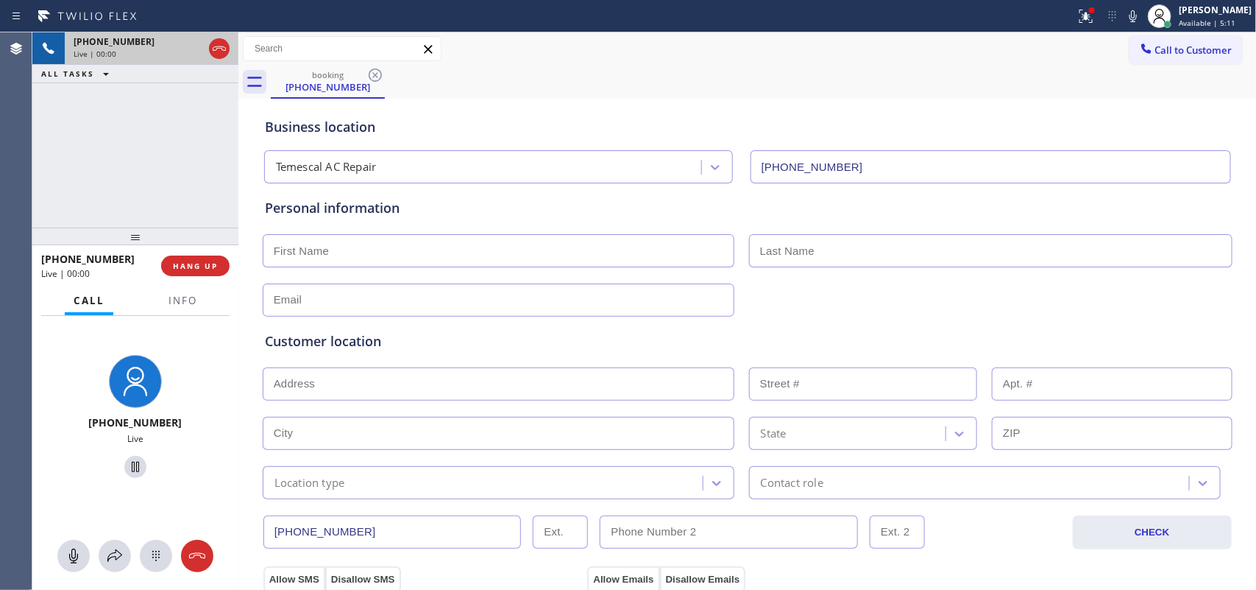
type input "[PHONE_NUMBER]"
click at [183, 300] on span "Info" at bounding box center [183, 300] width 29 height 13
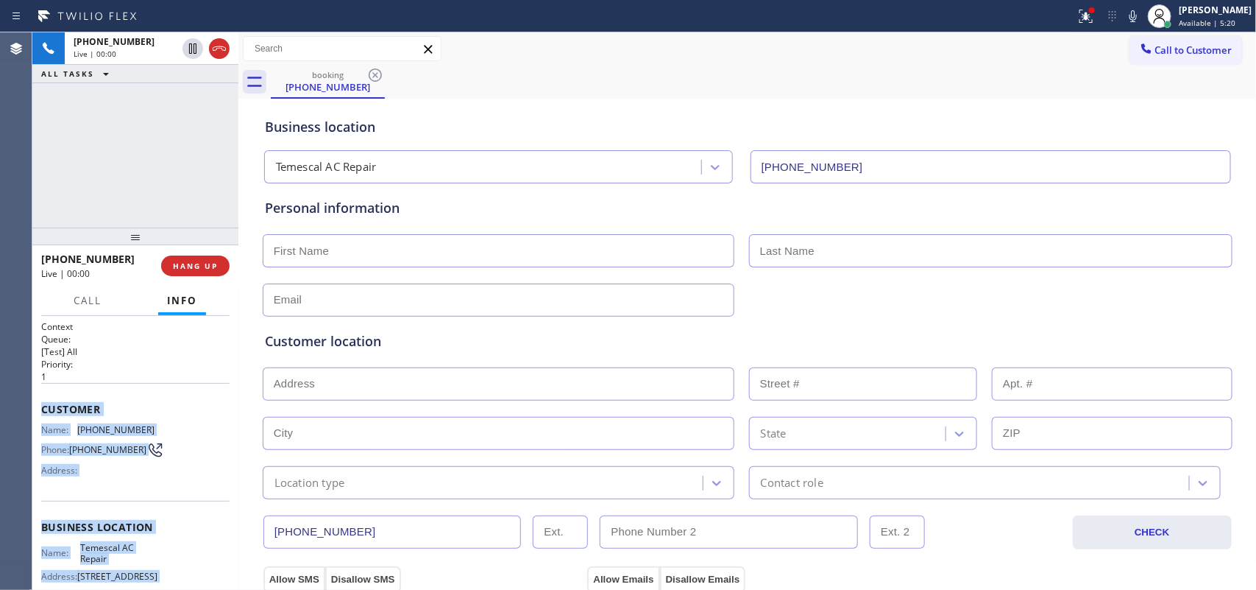
drag, startPoint x: 140, startPoint y: 455, endPoint x: 40, endPoint y: 406, distance: 110.6
click at [41, 406] on div "Context Queue: [Test] All Priority: 1 Customer Name: (415) 307-2808 Phone: (415…" at bounding box center [135, 527] width 188 height 414
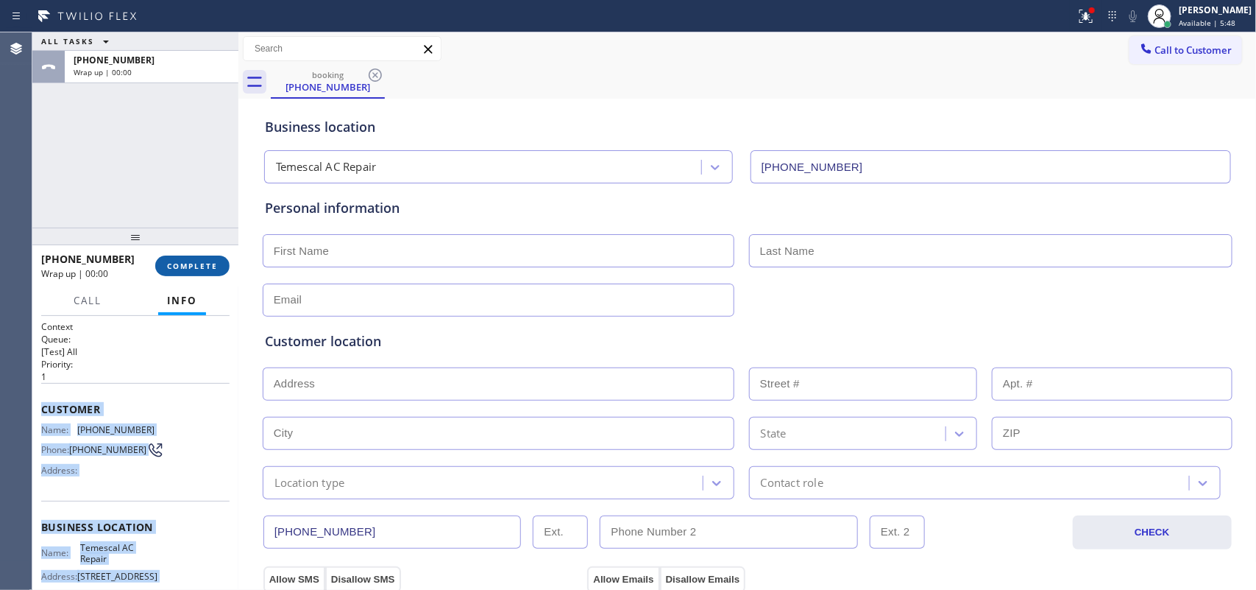
click at [196, 258] on button "COMPLETE" at bounding box center [192, 265] width 74 height 21
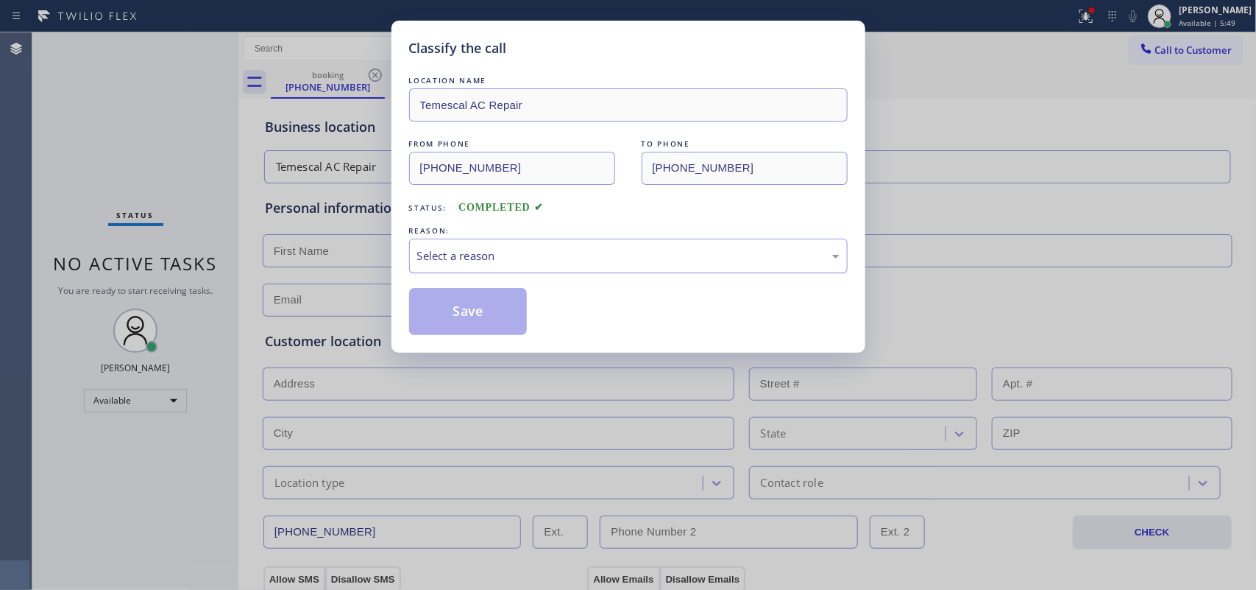
click at [432, 244] on div "Select a reason" at bounding box center [628, 255] width 439 height 35
click at [484, 318] on button "Save" at bounding box center [468, 311] width 118 height 47
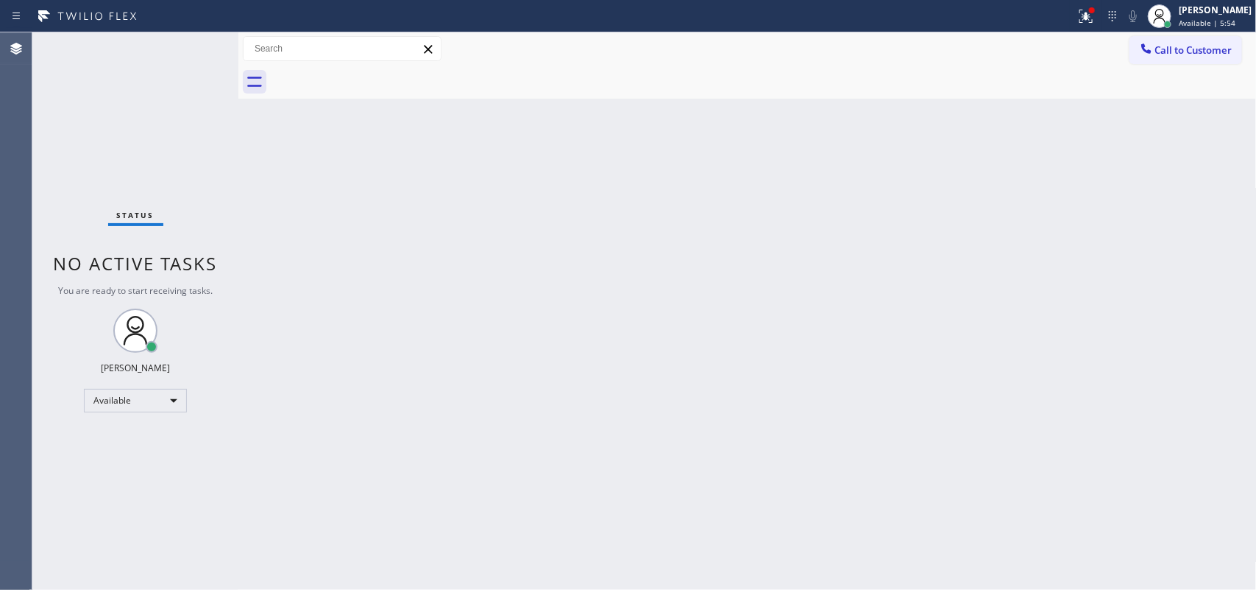
click at [55, 110] on div "Status No active tasks You are ready to start receiving tasks. [PERSON_NAME] Av…" at bounding box center [135, 310] width 206 height 557
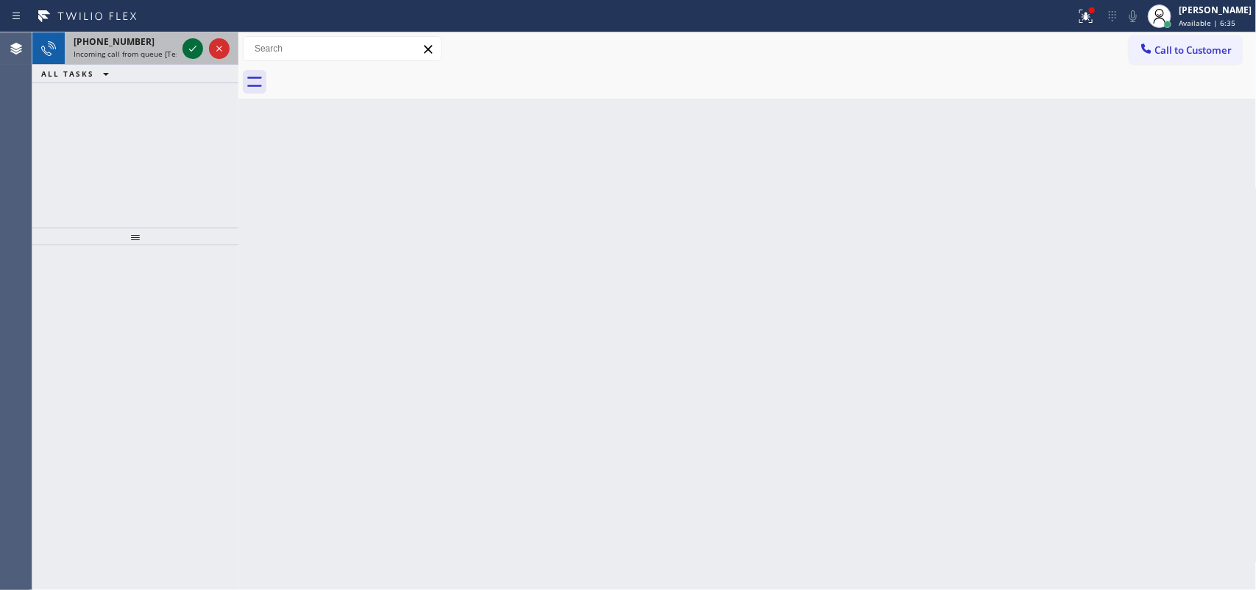
click at [186, 46] on icon at bounding box center [193, 49] width 18 height 18
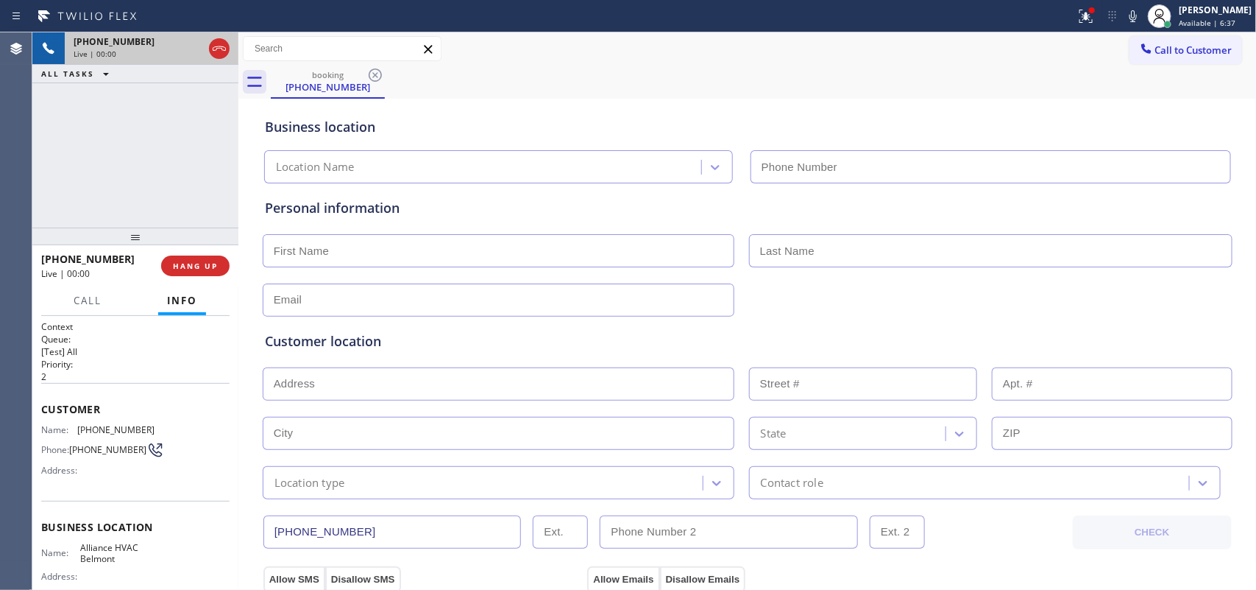
type input "[PHONE_NUMBER]"
click at [205, 262] on span "HANG UP" at bounding box center [195, 266] width 45 height 10
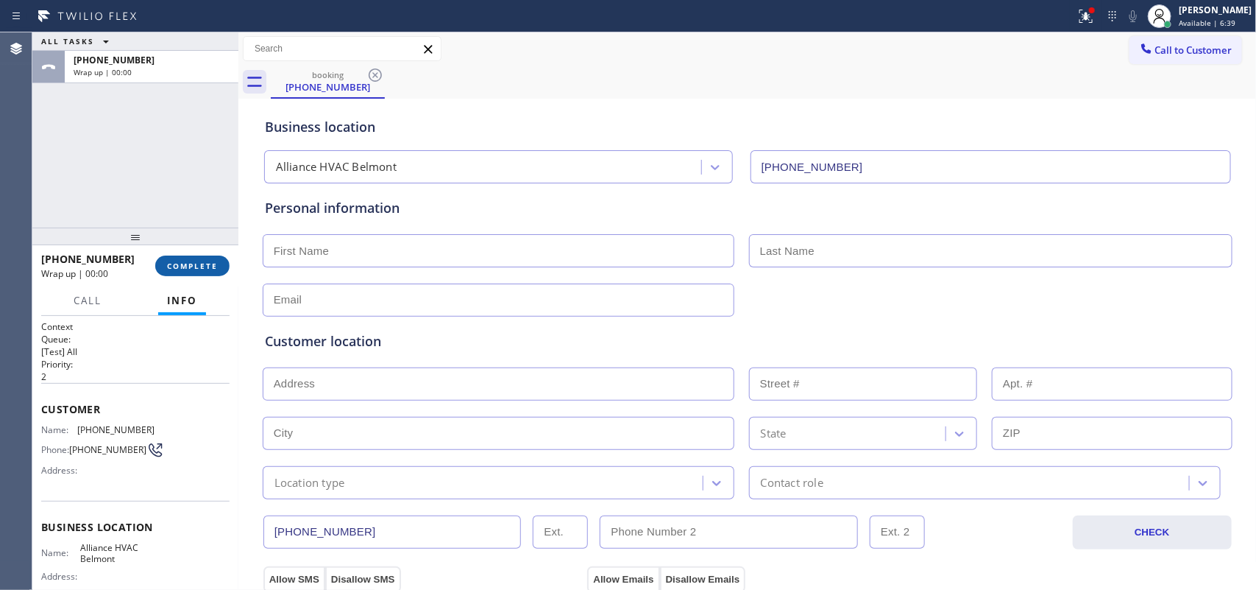
click at [205, 263] on span "COMPLETE" at bounding box center [192, 266] width 51 height 10
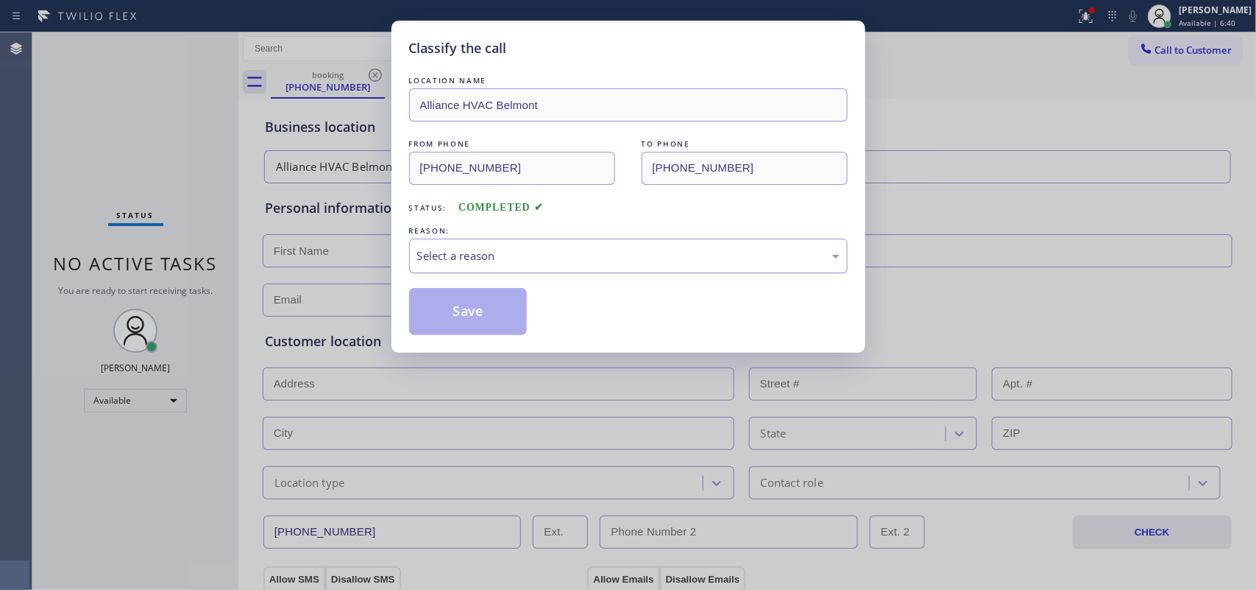
click at [471, 245] on div "Select a reason" at bounding box center [628, 255] width 439 height 35
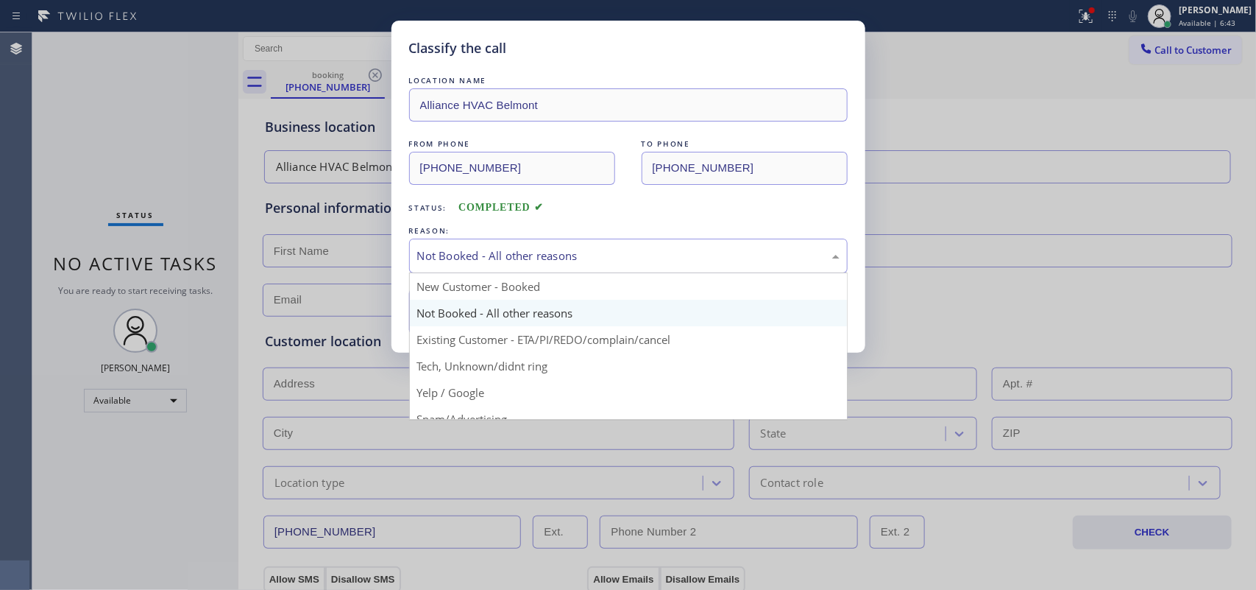
click at [489, 244] on div "Not Booked - All other reasons" at bounding box center [628, 255] width 439 height 35
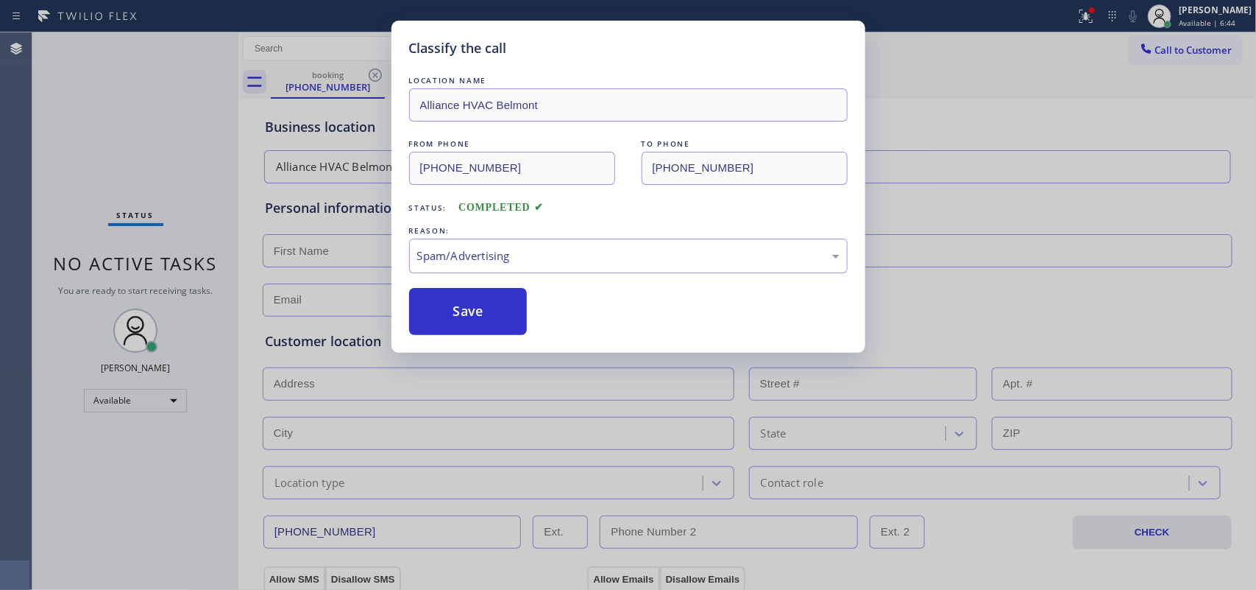
click at [480, 322] on button "Save" at bounding box center [468, 311] width 118 height 47
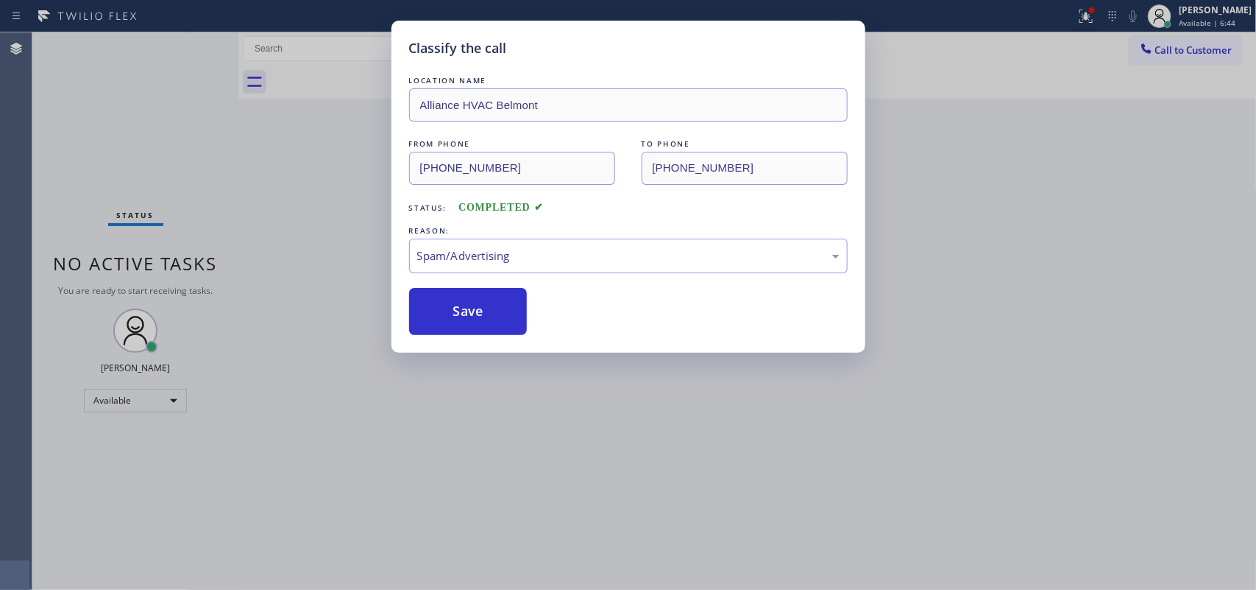
click at [480, 322] on button "Save" at bounding box center [468, 311] width 118 height 47
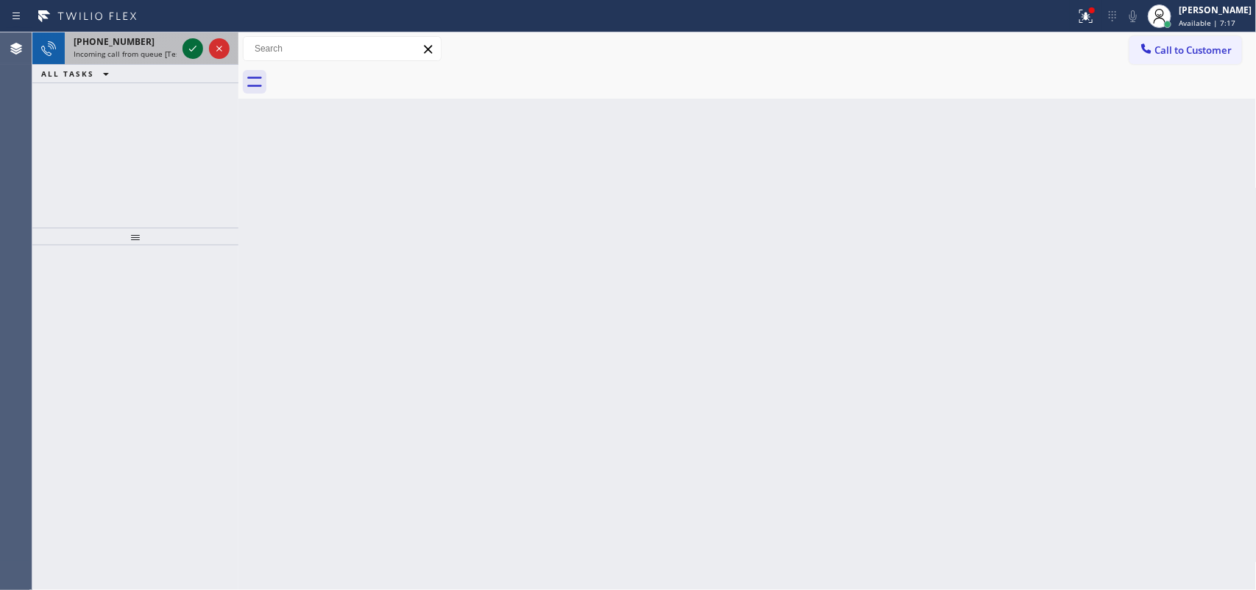
click at [189, 48] on icon at bounding box center [193, 49] width 18 height 18
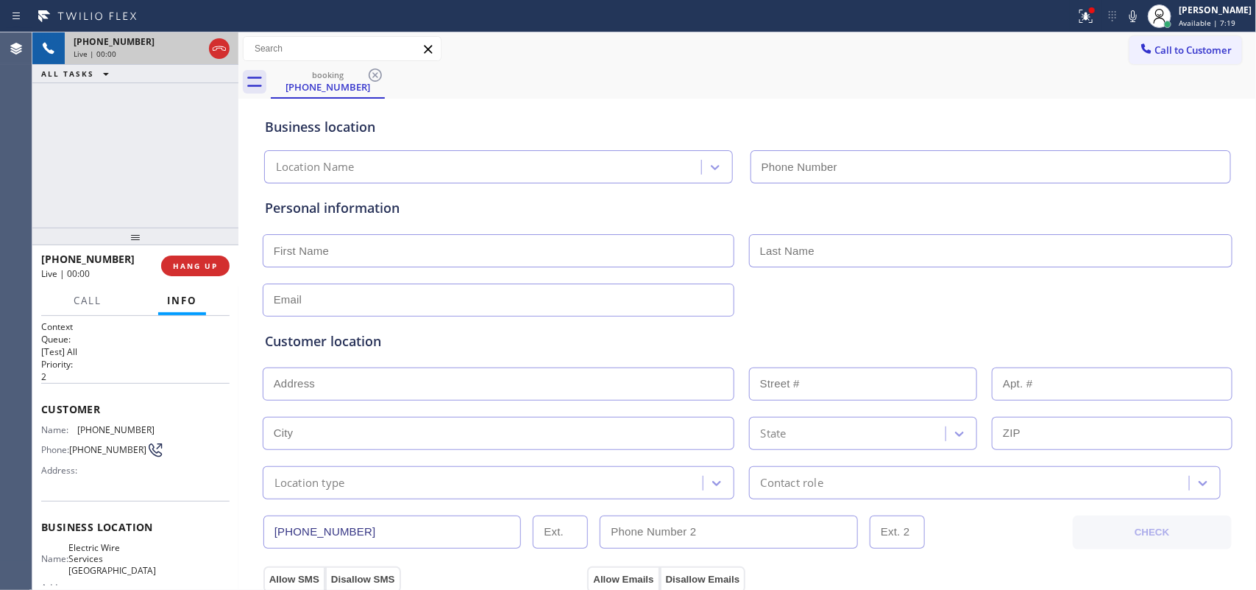
type input "[PHONE_NUMBER]"
click at [200, 266] on span "HANG UP" at bounding box center [195, 266] width 45 height 10
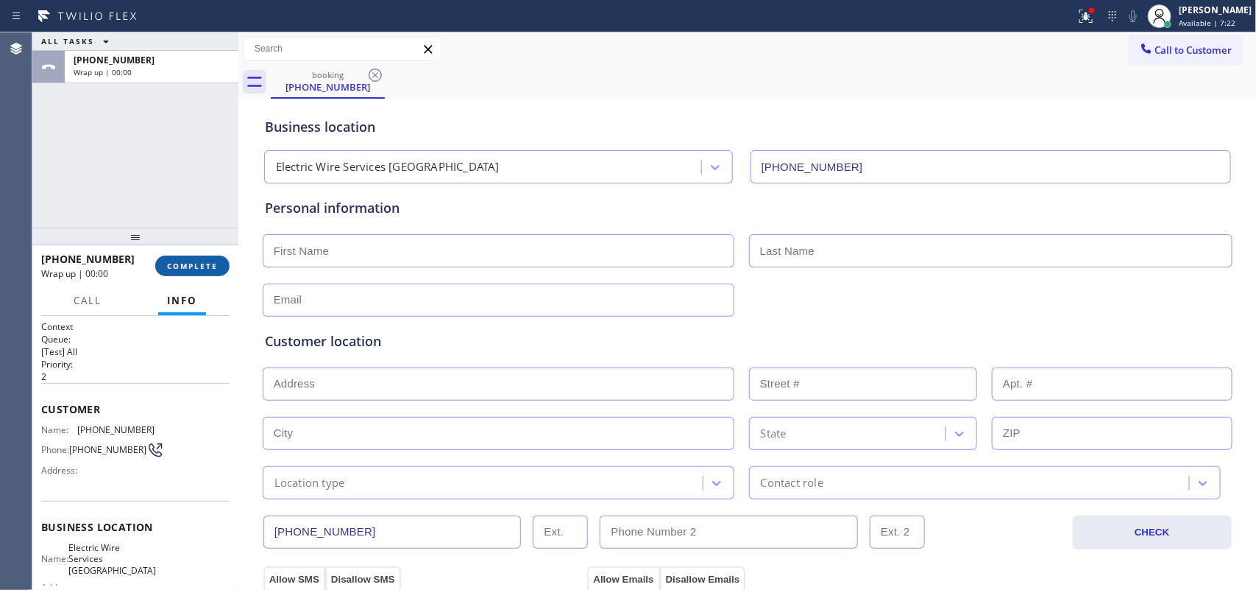
click at [200, 261] on span "COMPLETE" at bounding box center [192, 266] width 51 height 10
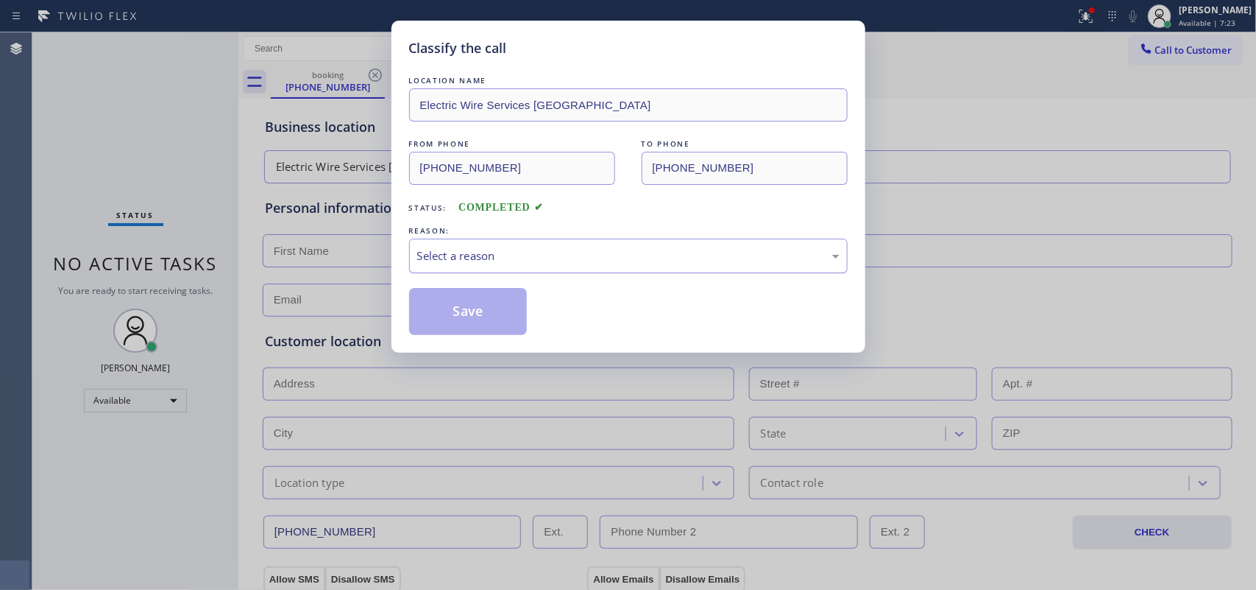
click at [502, 252] on div "Select a reason" at bounding box center [628, 255] width 422 height 17
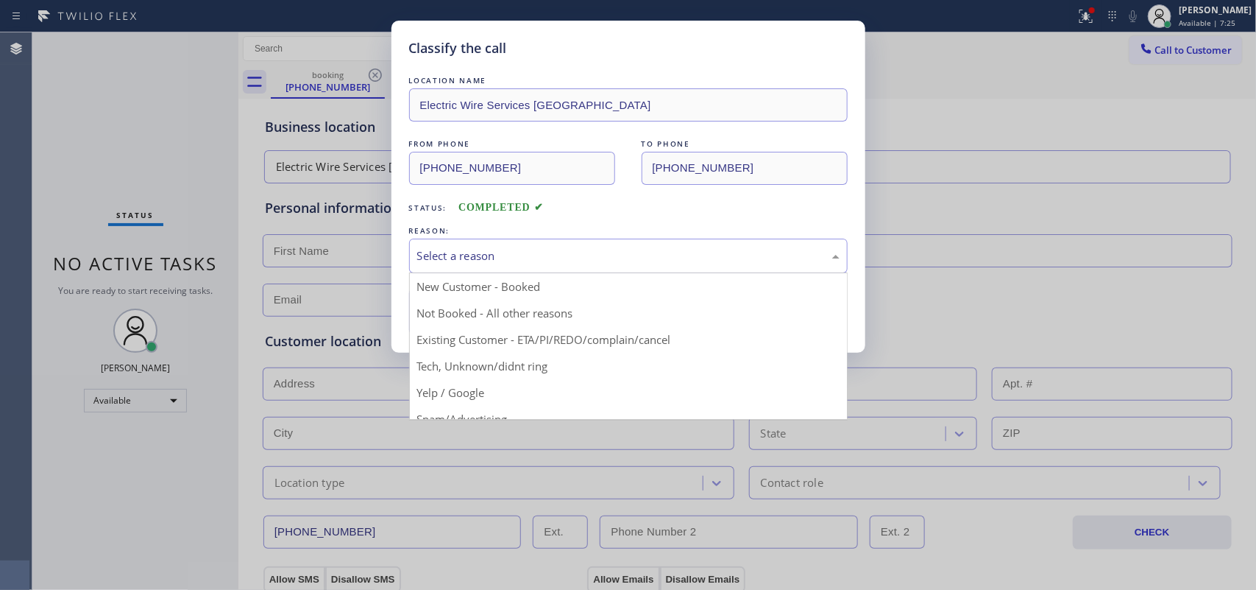
scroll to position [101, 0]
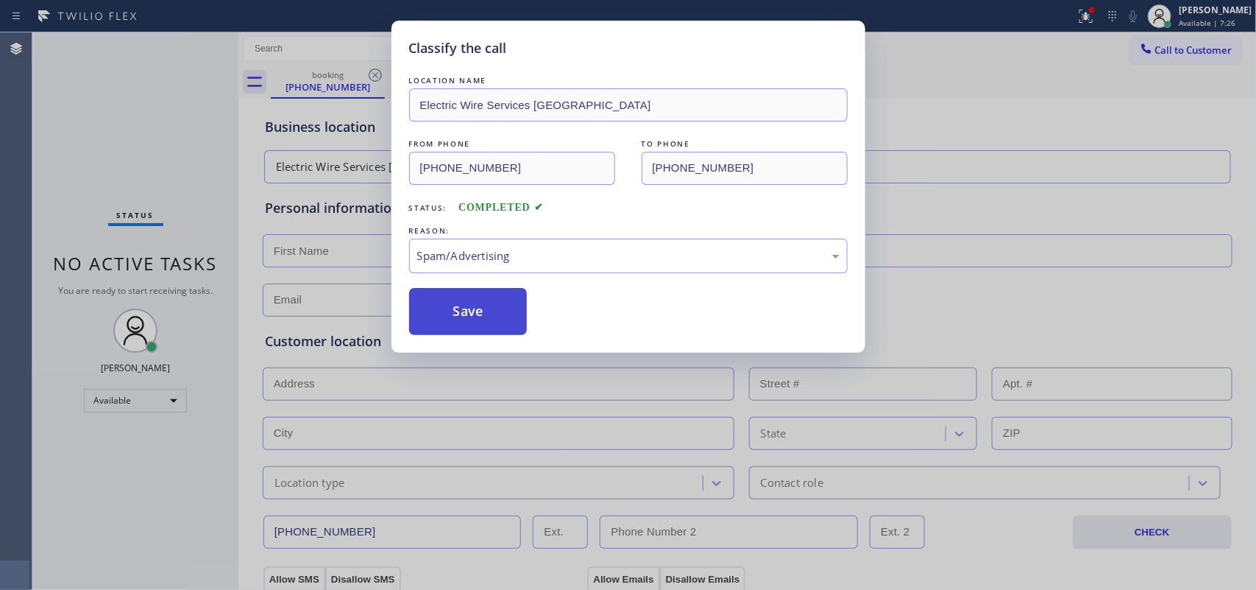
click at [486, 315] on button "Save" at bounding box center [468, 311] width 118 height 47
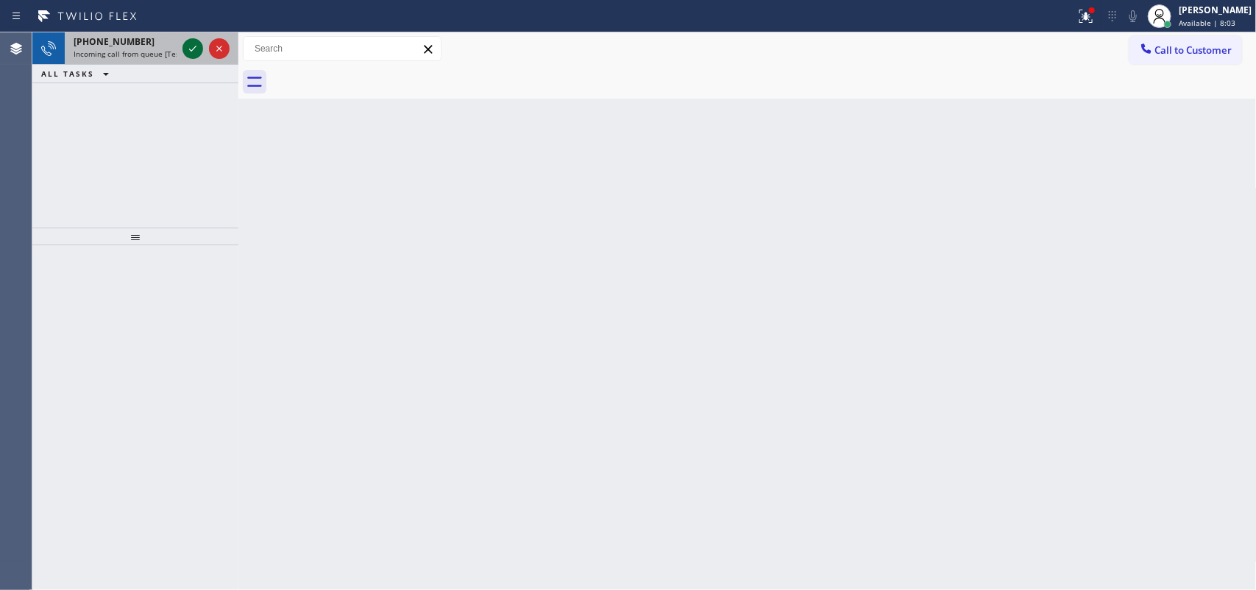
click at [193, 41] on icon at bounding box center [193, 49] width 18 height 18
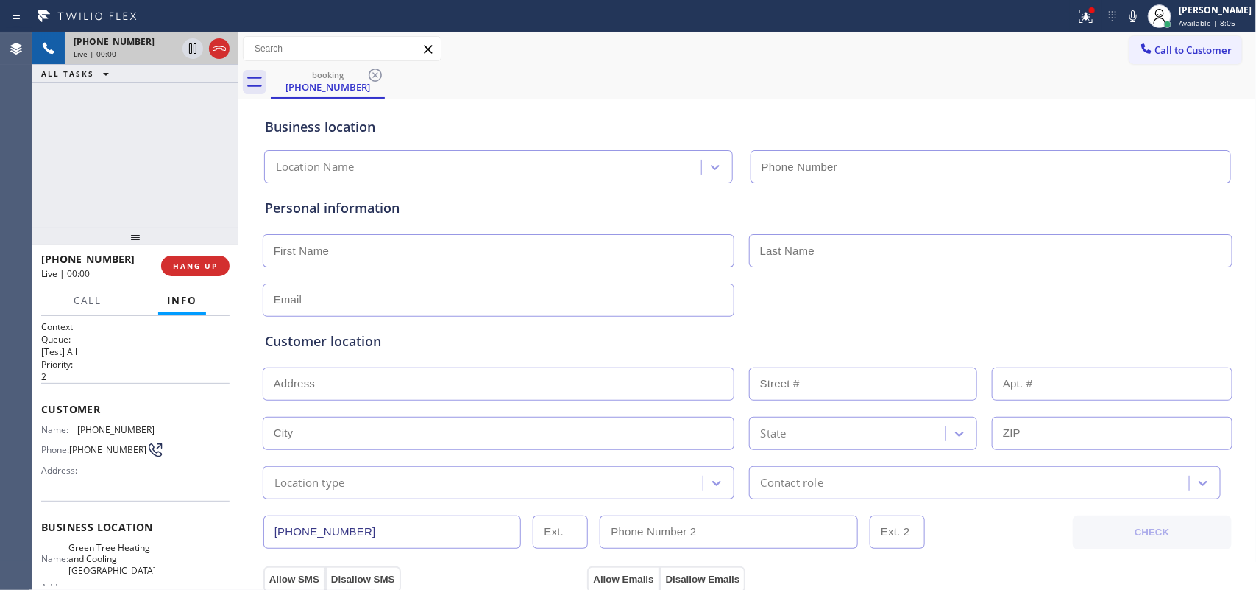
type input "[PHONE_NUMBER]"
click at [222, 50] on icon at bounding box center [219, 49] width 18 height 18
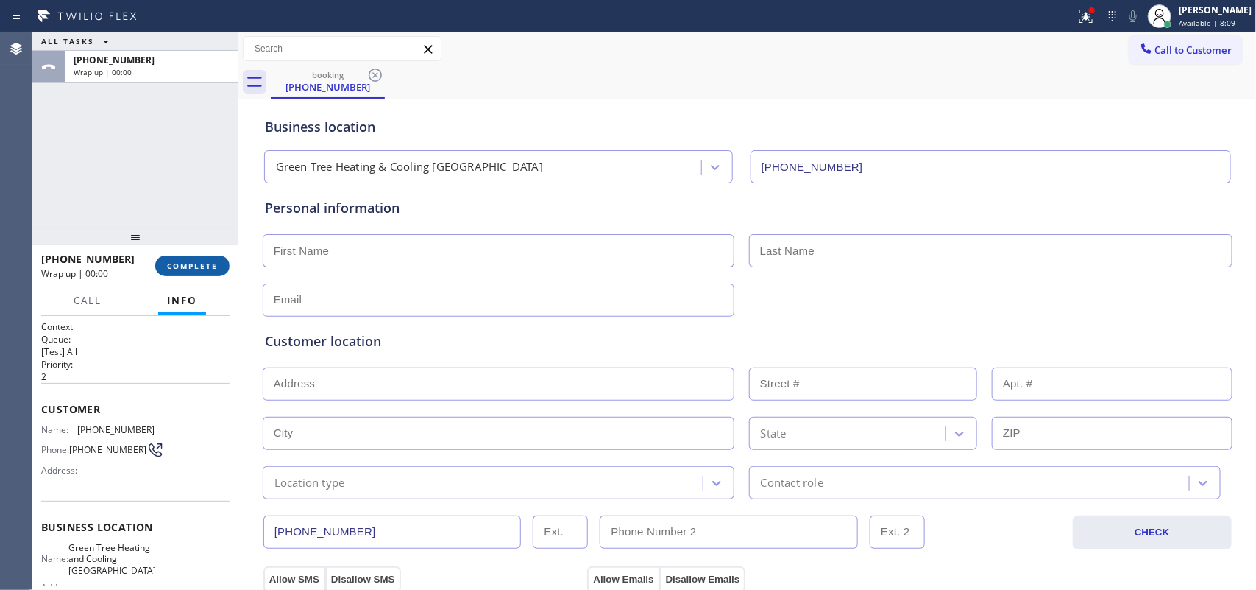
click at [219, 262] on button "COMPLETE" at bounding box center [192, 265] width 74 height 21
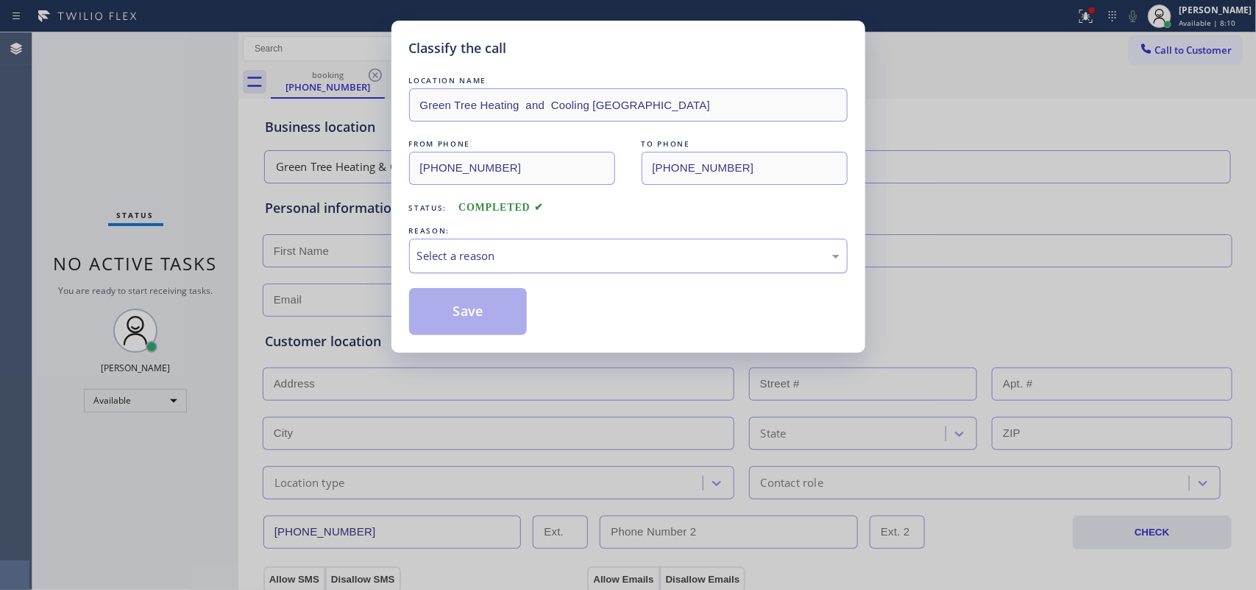
click at [495, 260] on div "Select a reason" at bounding box center [628, 255] width 422 height 17
click at [495, 263] on div "Select a reason" at bounding box center [628, 255] width 422 height 17
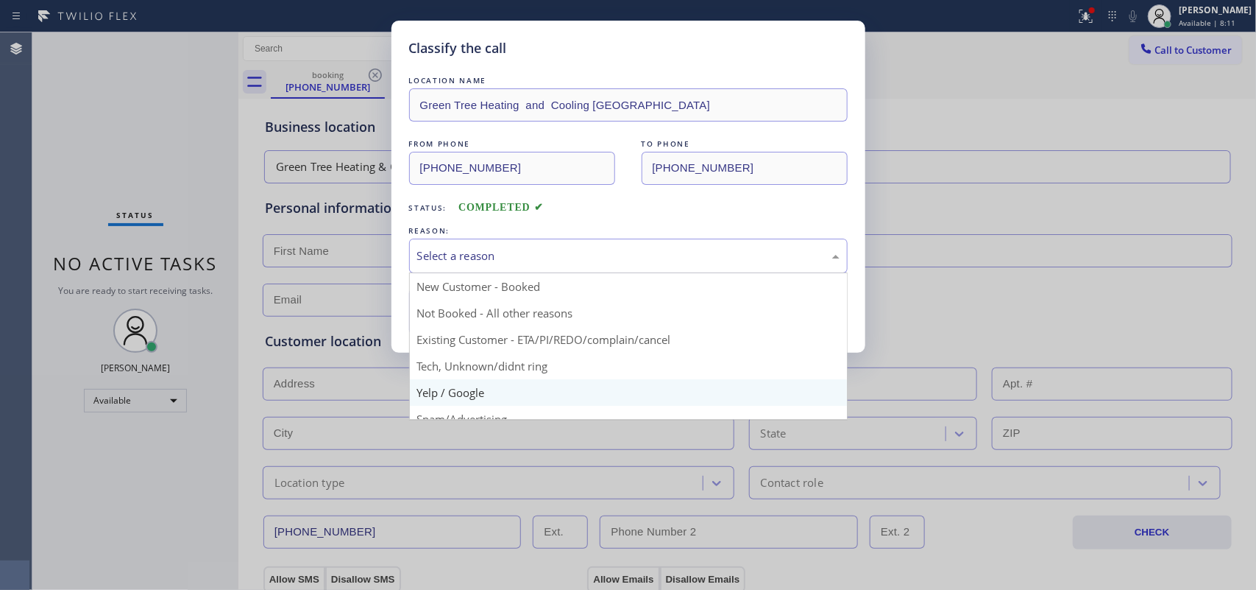
scroll to position [101, 0]
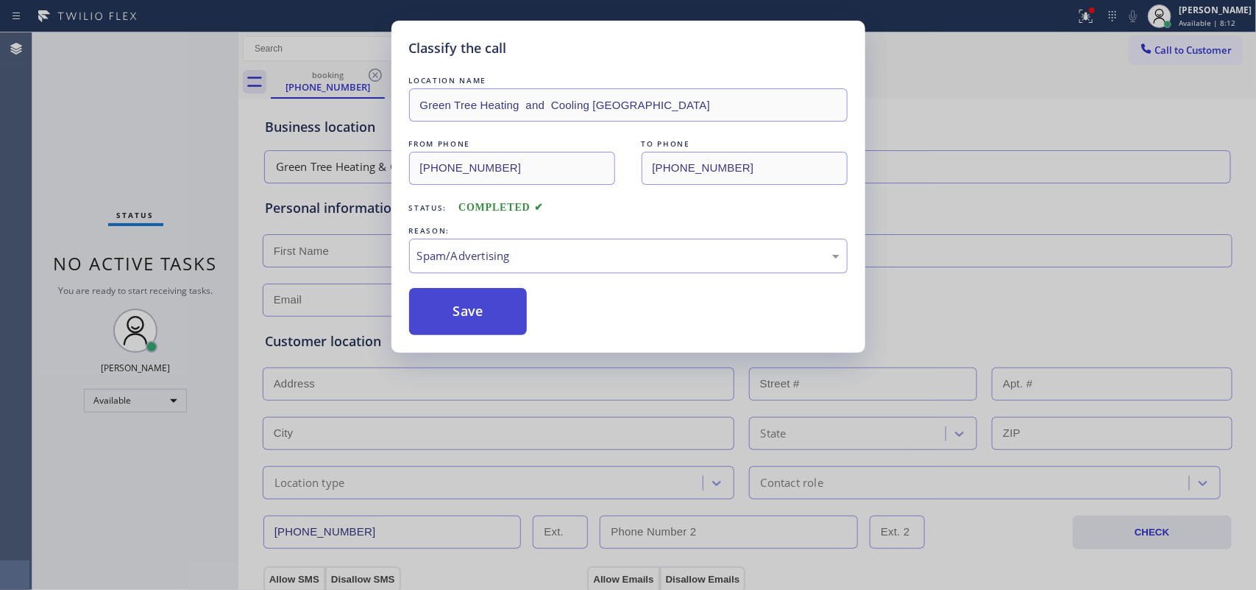
click at [471, 291] on button "Save" at bounding box center [468, 311] width 118 height 47
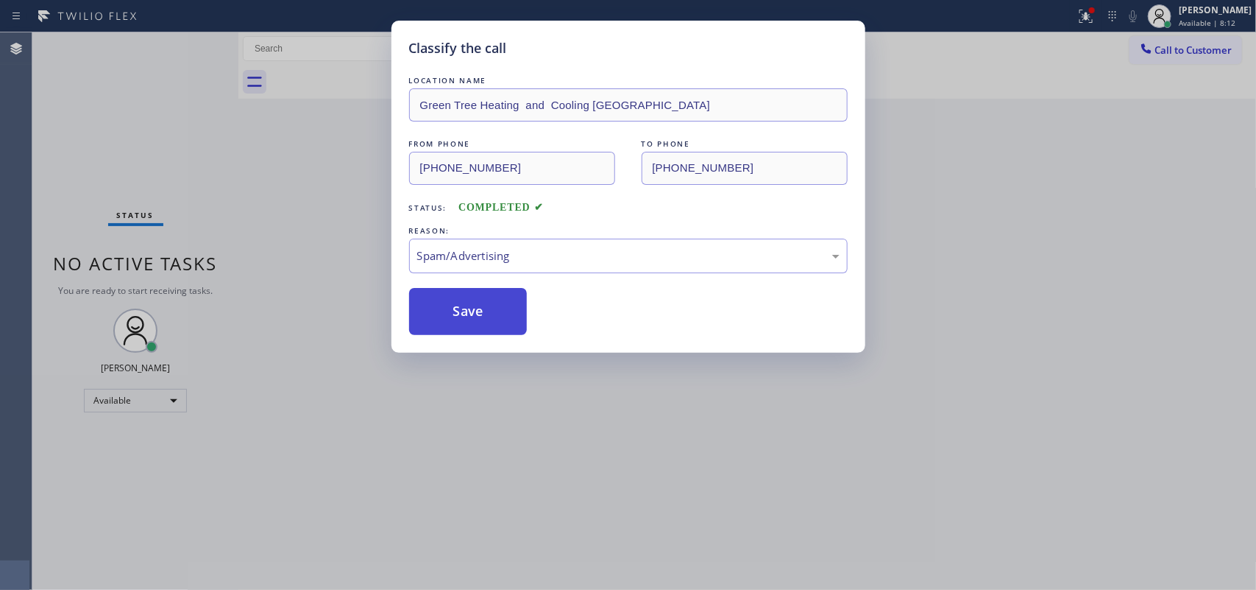
click at [468, 311] on button "Save" at bounding box center [468, 311] width 118 height 47
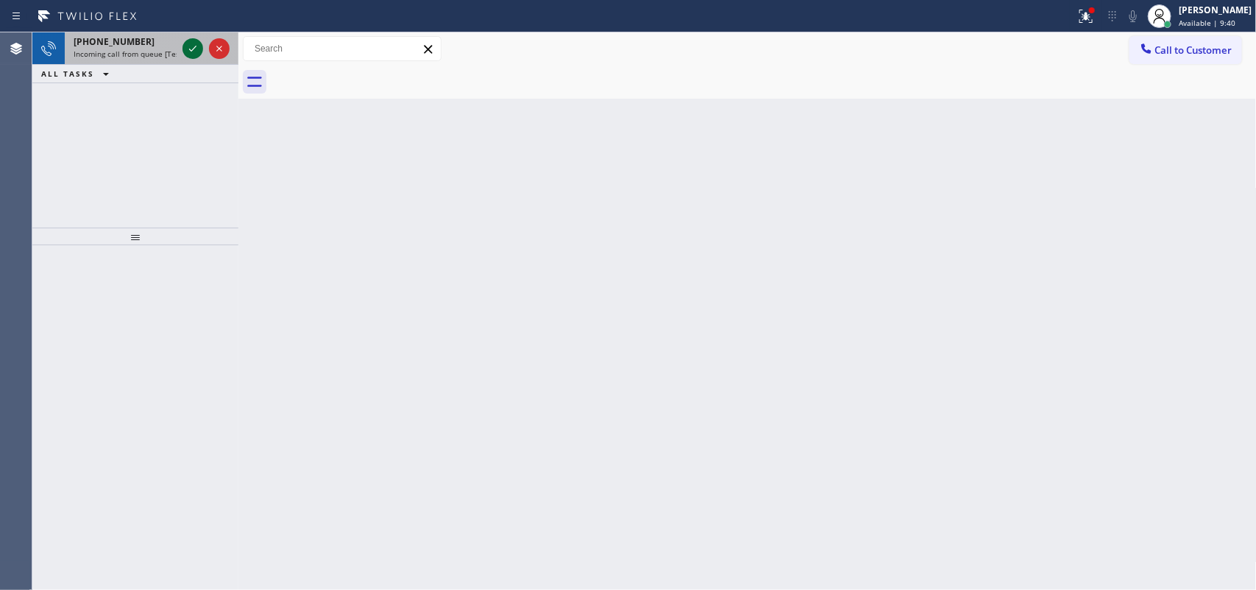
click at [184, 45] on icon at bounding box center [193, 49] width 18 height 18
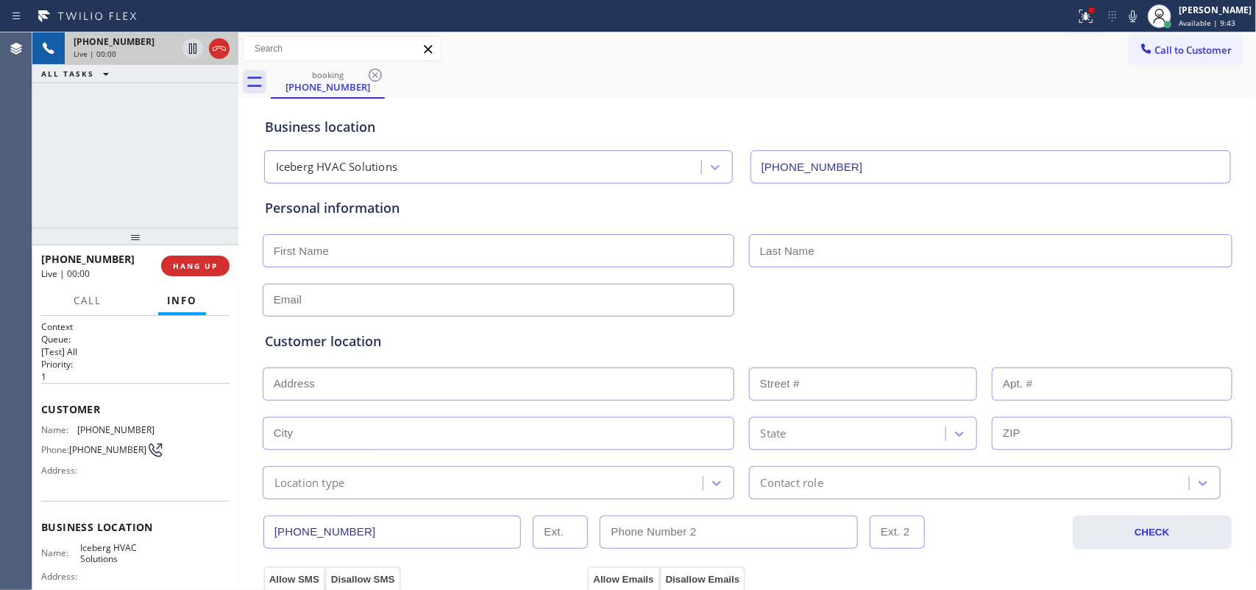
type input "[PHONE_NUMBER]"
click at [196, 265] on span "HANG UP" at bounding box center [195, 266] width 45 height 10
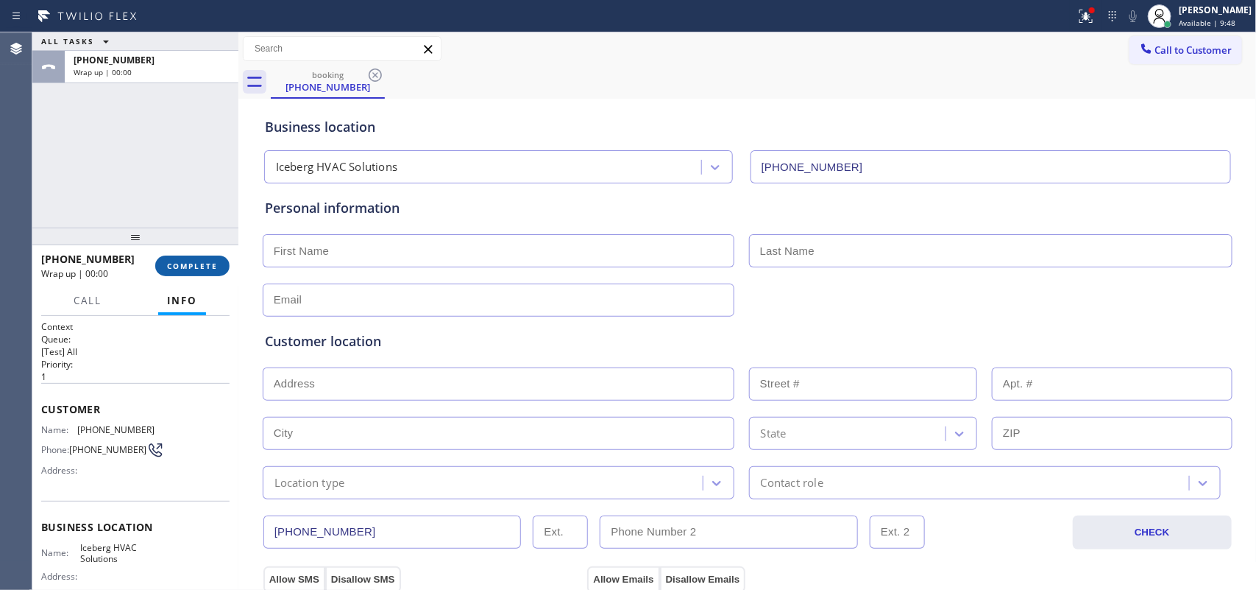
click at [196, 265] on span "COMPLETE" at bounding box center [192, 266] width 51 height 10
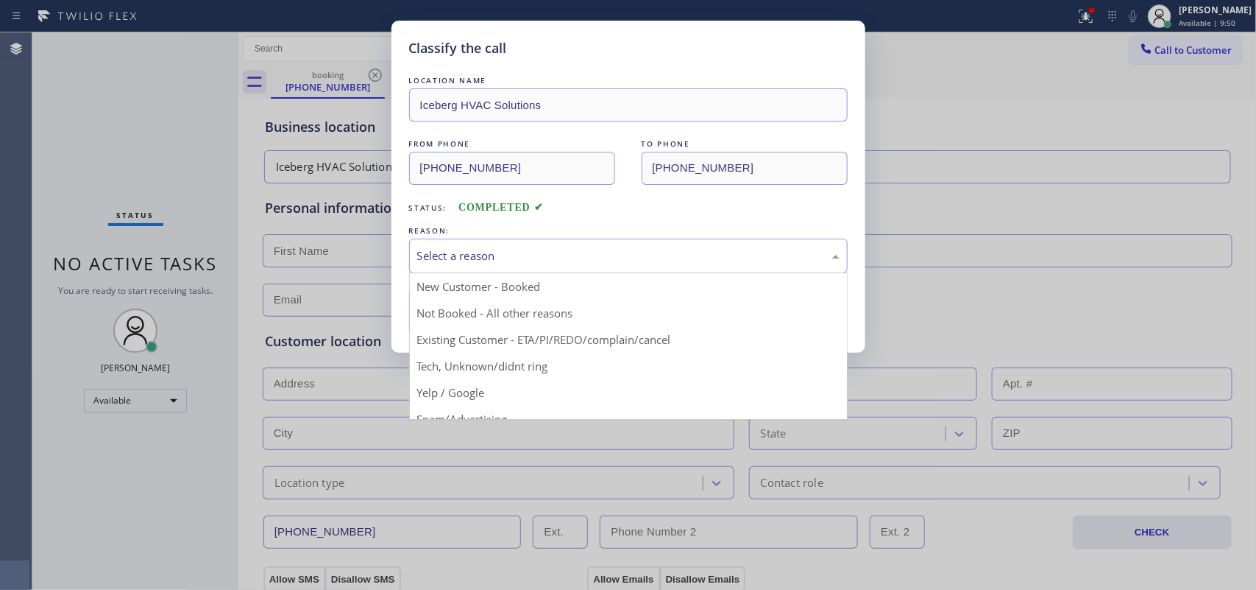
click at [573, 258] on div "Select a reason" at bounding box center [628, 255] width 422 height 17
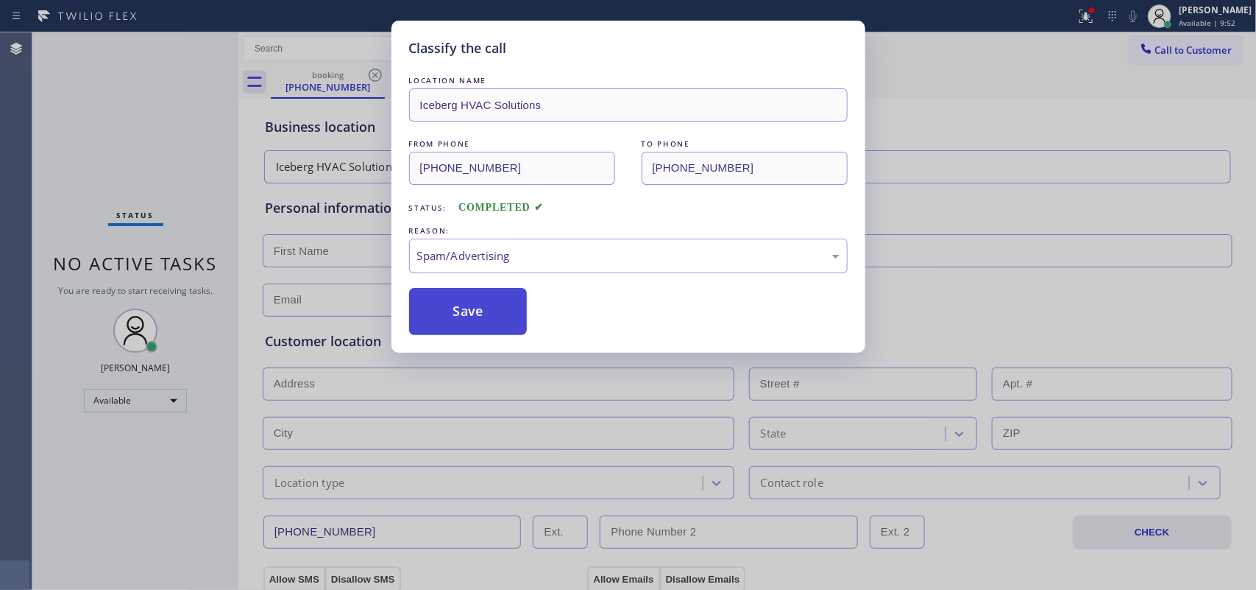
click at [506, 322] on button "Save" at bounding box center [468, 311] width 118 height 47
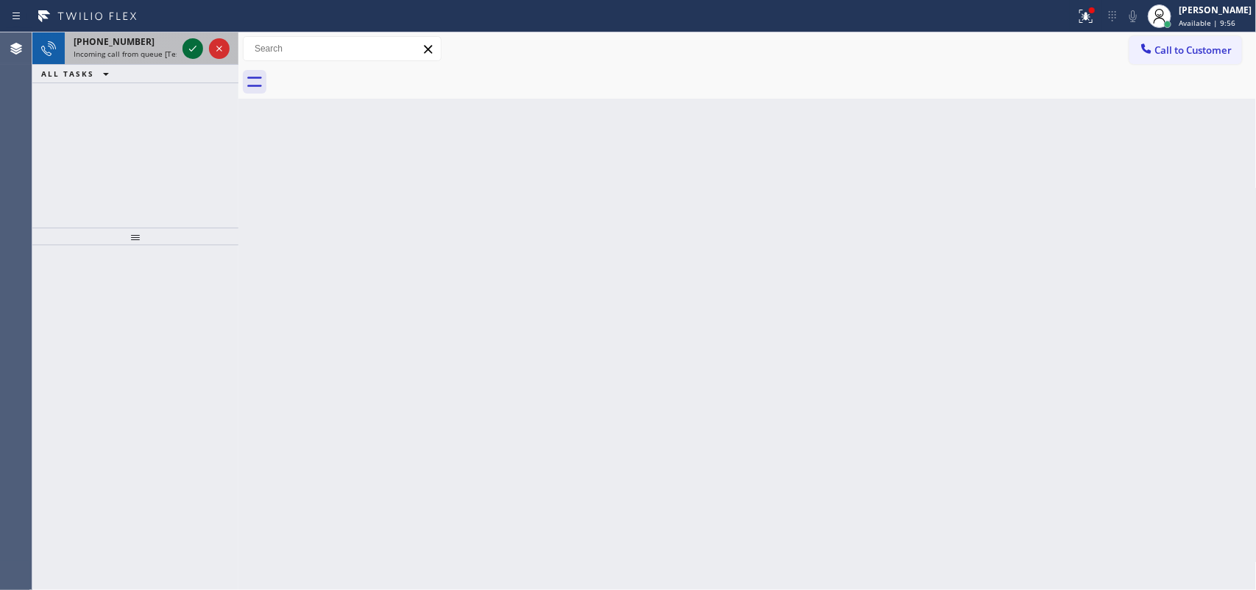
click at [184, 43] on icon at bounding box center [193, 49] width 18 height 18
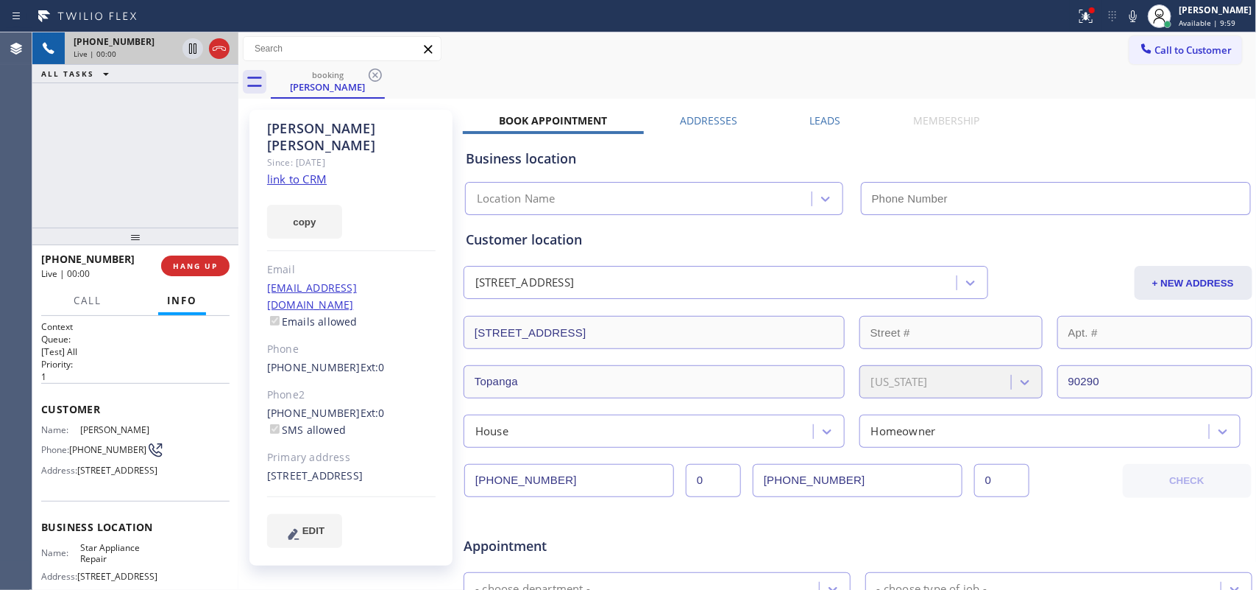
type input "[PHONE_NUMBER]"
click at [298, 171] on link "link to CRM" at bounding box center [297, 178] width 60 height 15
click at [93, 300] on span "Call" at bounding box center [88, 300] width 28 height 13
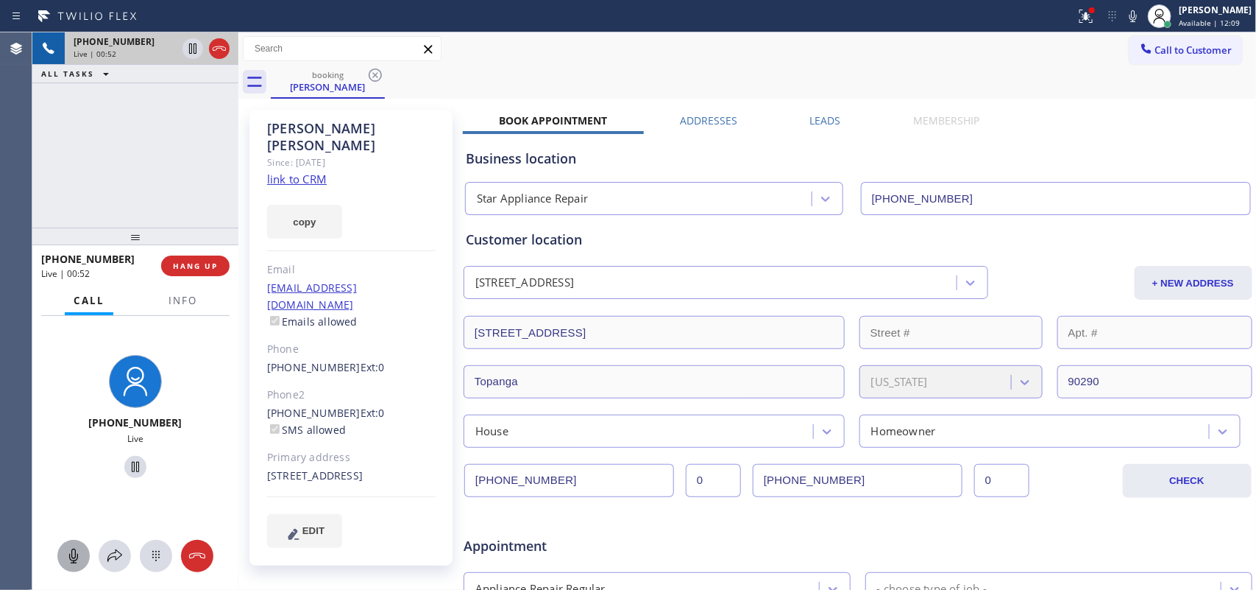
click at [81, 557] on icon at bounding box center [74, 556] width 18 height 18
click at [127, 468] on icon at bounding box center [136, 467] width 18 height 18
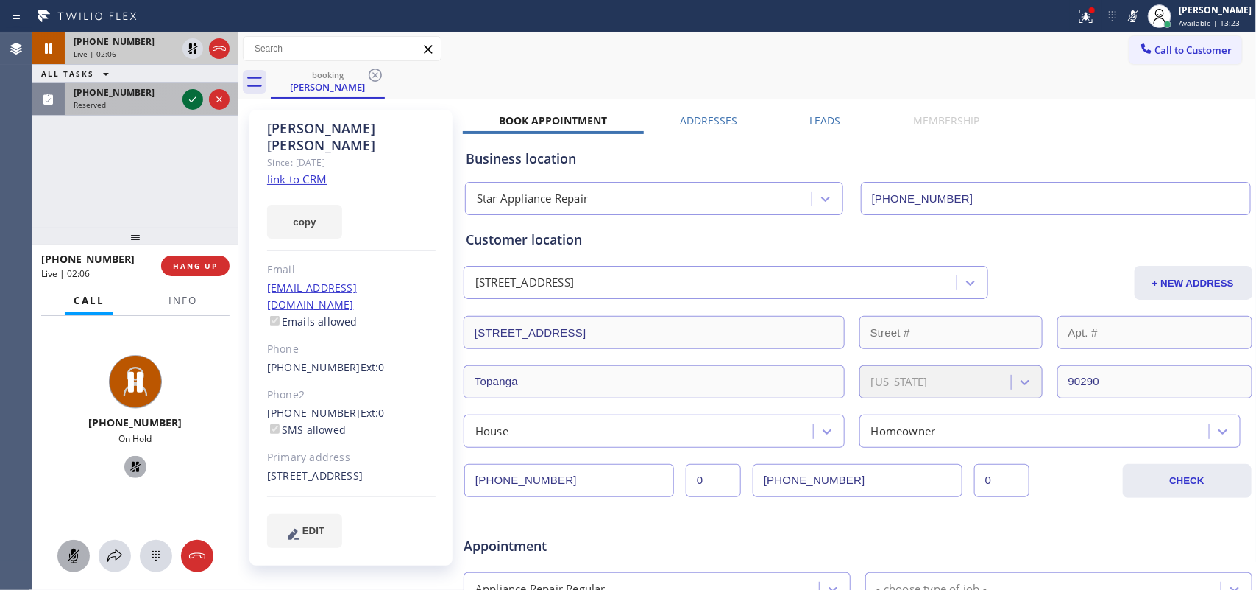
click at [190, 99] on icon at bounding box center [193, 100] width 18 height 18
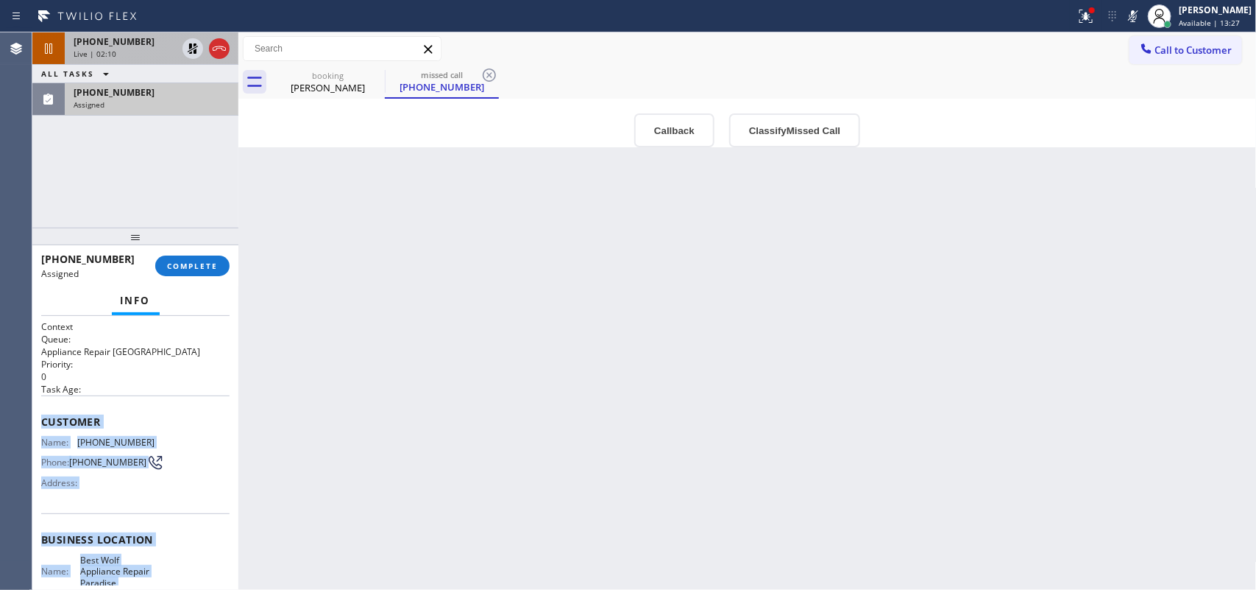
drag, startPoint x: 152, startPoint y: 447, endPoint x: 41, endPoint y: 425, distance: 113.2
click at [41, 425] on div "Context Queue: Appliance Repair High End Priority: 0 Task Age: Customer Name: (…" at bounding box center [135, 539] width 188 height 439
click at [797, 125] on button "Classify Missed Call" at bounding box center [794, 130] width 131 height 34
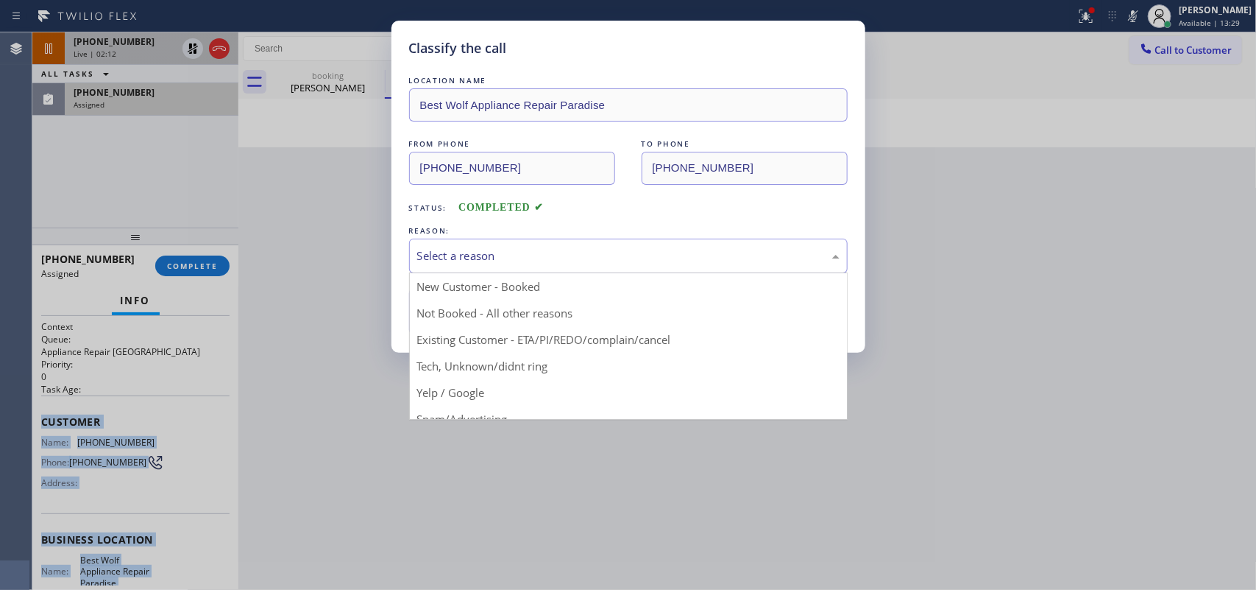
click at [709, 249] on div "Select a reason" at bounding box center [628, 255] width 422 height 17
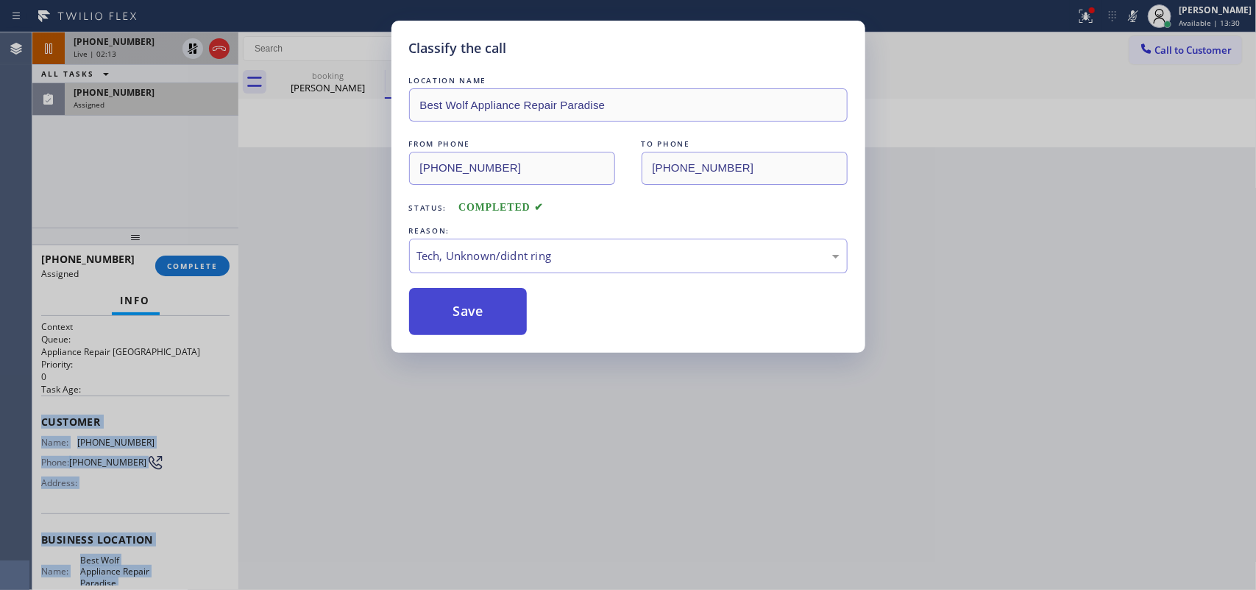
click at [488, 324] on button "Save" at bounding box center [468, 311] width 118 height 47
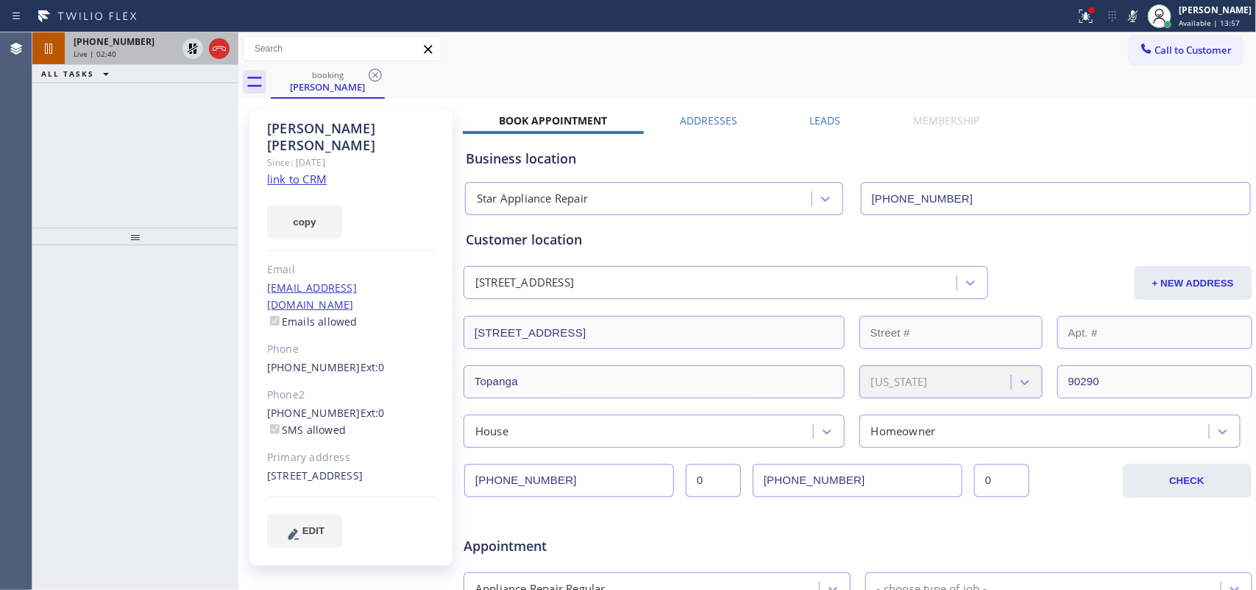
click at [137, 57] on div "Live | 02:40" at bounding box center [125, 54] width 103 height 10
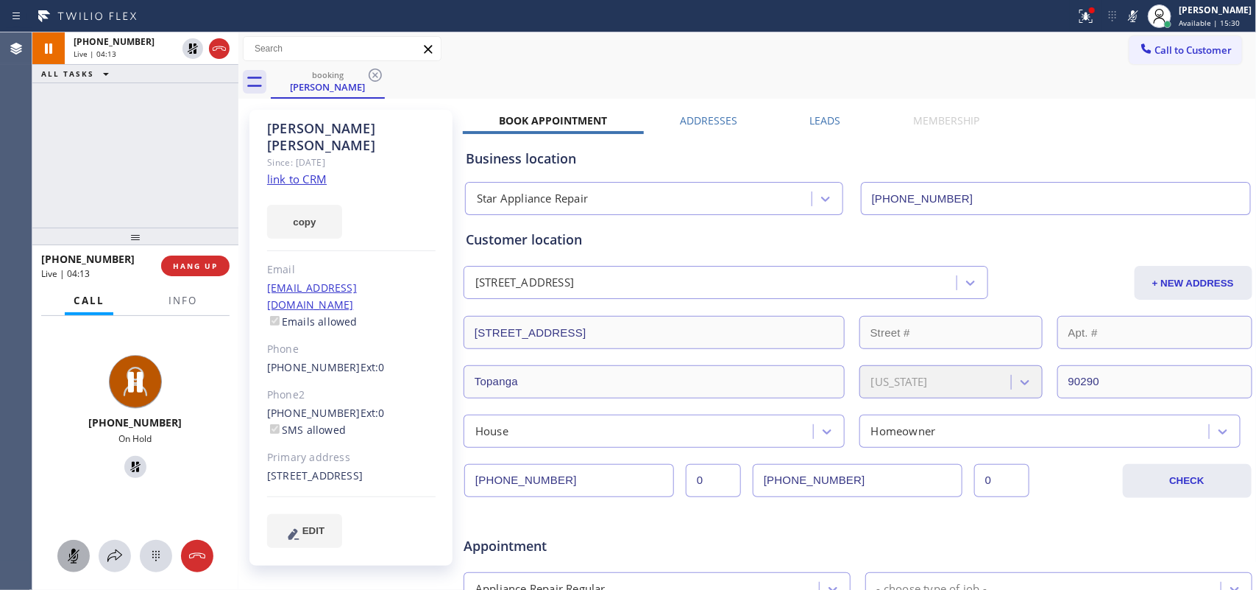
click at [74, 556] on icon at bounding box center [74, 556] width 18 height 18
click at [131, 471] on icon at bounding box center [135, 466] width 10 height 10
drag, startPoint x: 78, startPoint y: 553, endPoint x: 175, endPoint y: 500, distance: 110.3
click at [175, 500] on div "+18183120750 Live" at bounding box center [135, 453] width 206 height 275
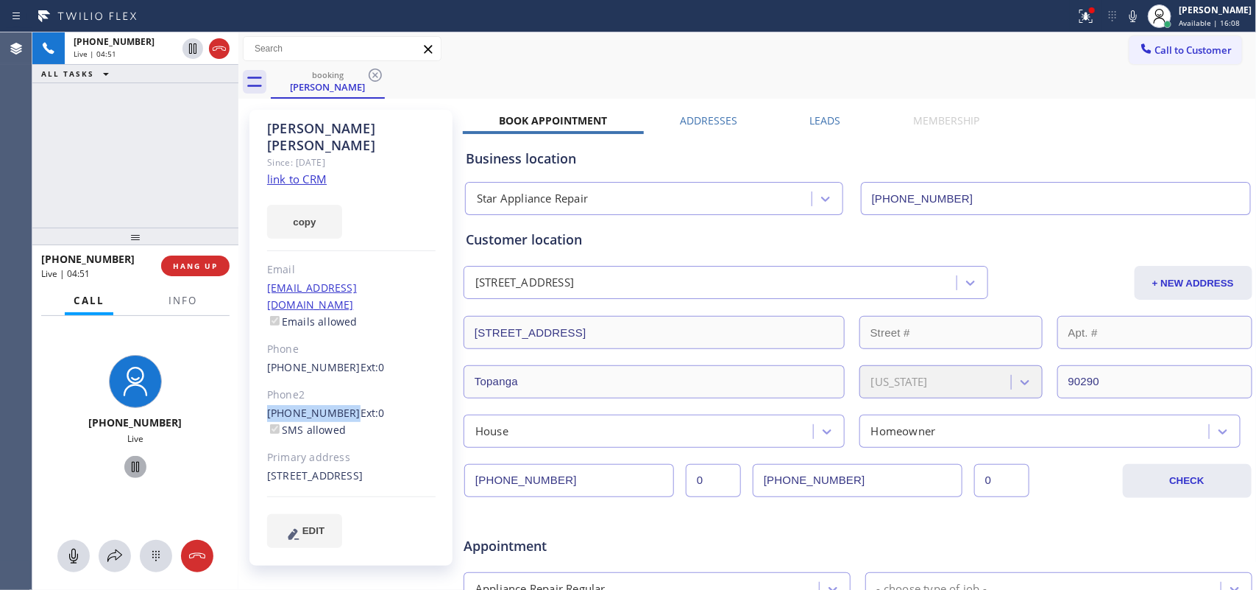
drag, startPoint x: 250, startPoint y: 383, endPoint x: 340, endPoint y: 379, distance: 89.9
click at [340, 379] on div "Joyce Davis Since: 20 may 2020 link to CRM copy Email pkensildavis@me.com Email…" at bounding box center [350, 338] width 203 height 456
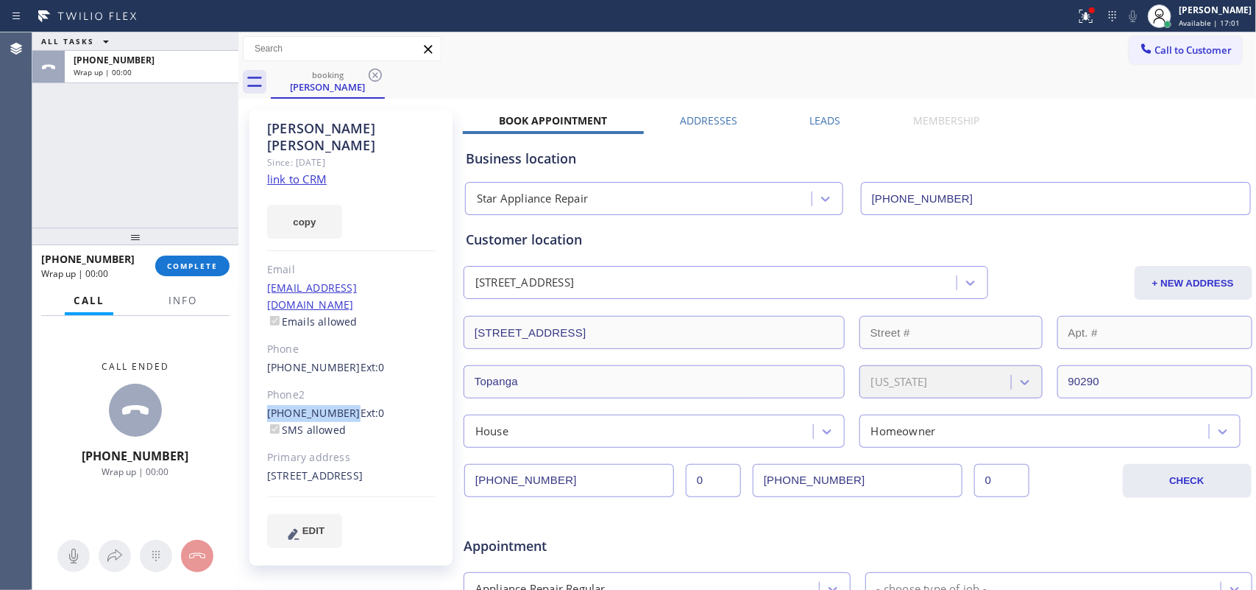
click at [255, 384] on div "Joyce Davis Since: 20 may 2020 link to CRM copy Email pkensildavis@me.com Email…" at bounding box center [350, 338] width 203 height 456
drag, startPoint x: 258, startPoint y: 381, endPoint x: 336, endPoint y: 380, distance: 78.0
click at [336, 380] on div "Joyce Davis Since: 20 may 2020 link to CRM copy Email pkensildavis@me.com Email…" at bounding box center [350, 338] width 203 height 456
click at [821, 481] on input "(818) 716-9128" at bounding box center [858, 480] width 210 height 33
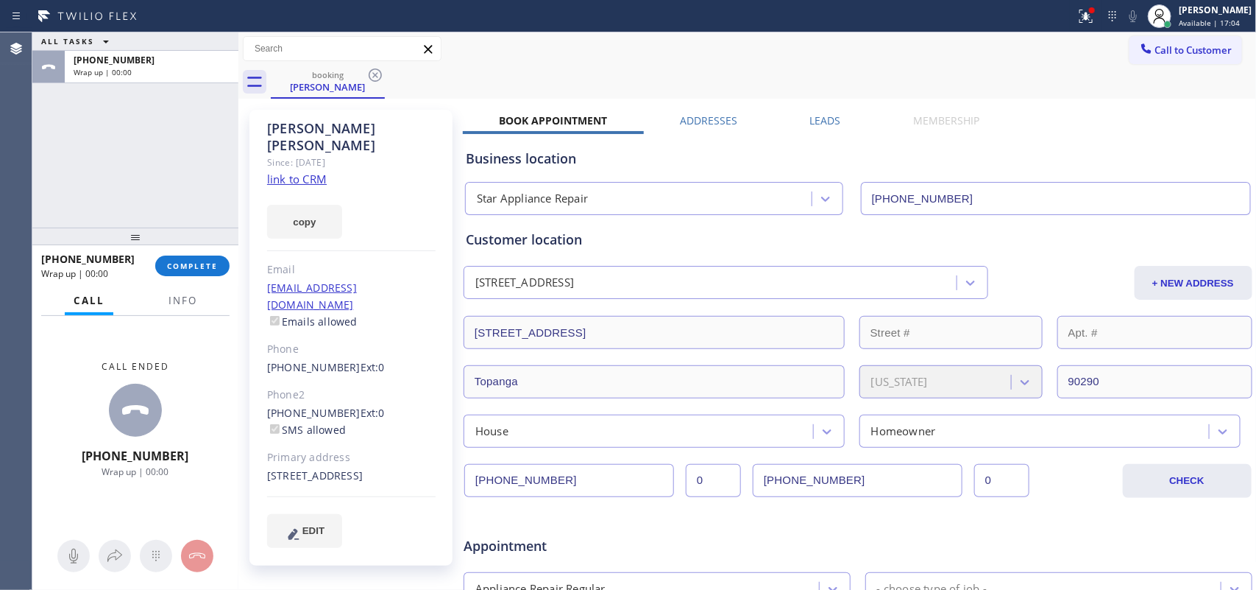
click at [821, 481] on input "(818) 716-9128" at bounding box center [858, 480] width 210 height 33
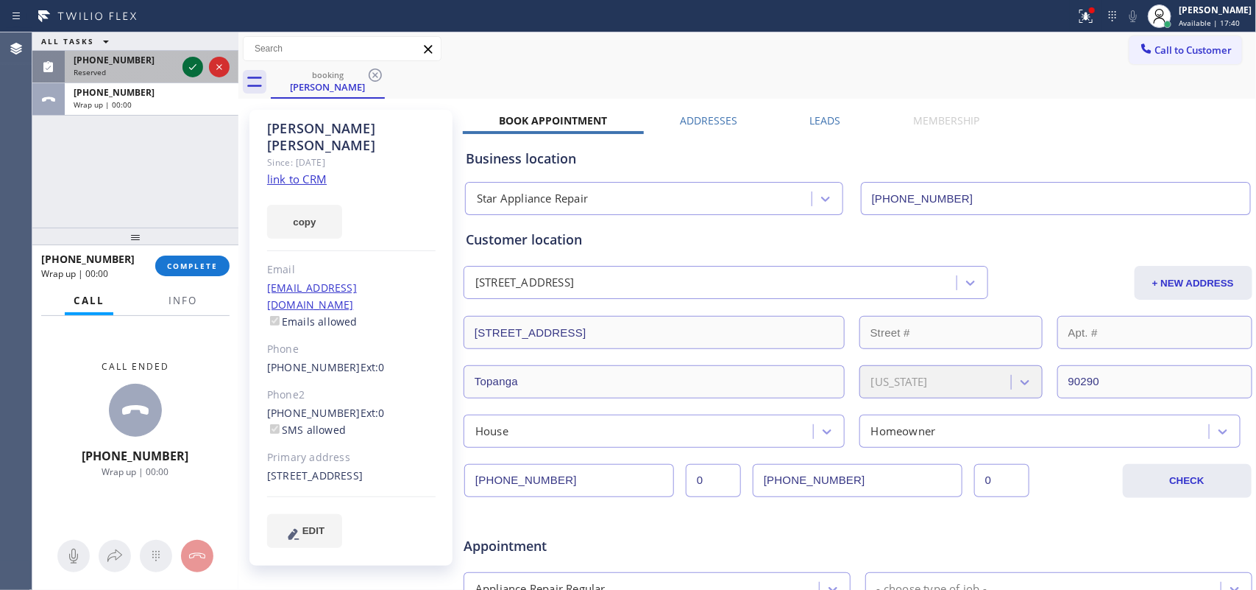
click at [190, 64] on icon at bounding box center [193, 67] width 18 height 18
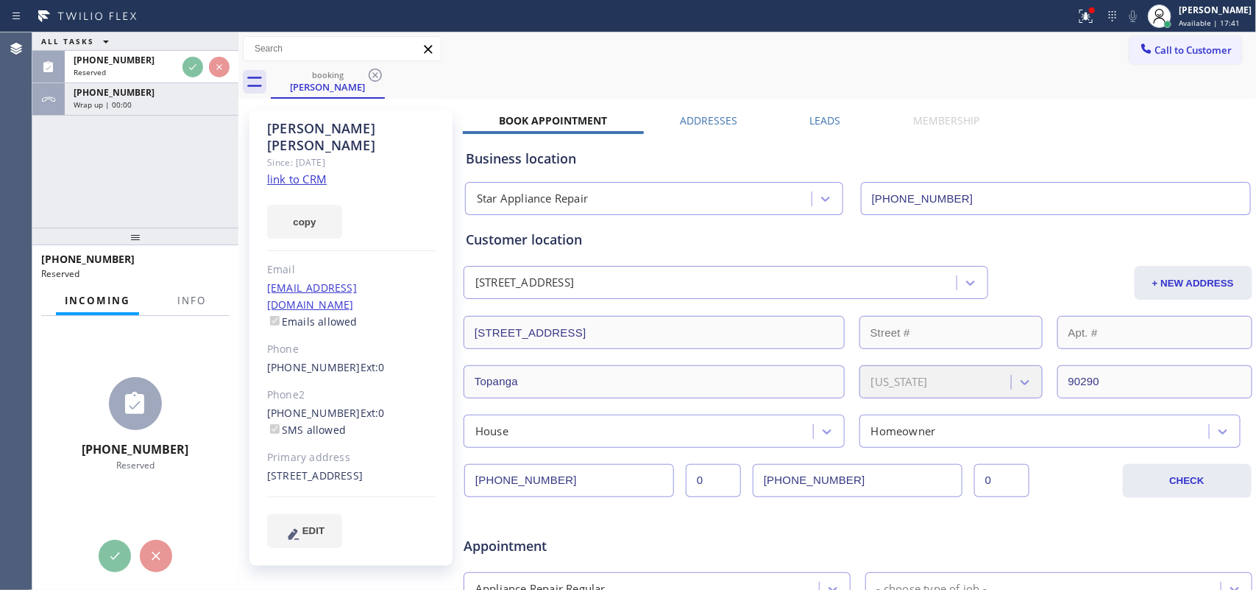
click at [130, 48] on div "ALL TASKS ALL TASKS ACTIVE TASKS TASKS IN WRAP UP" at bounding box center [135, 41] width 206 height 18
click at [133, 64] on span "(725) 273-3833" at bounding box center [114, 60] width 81 height 13
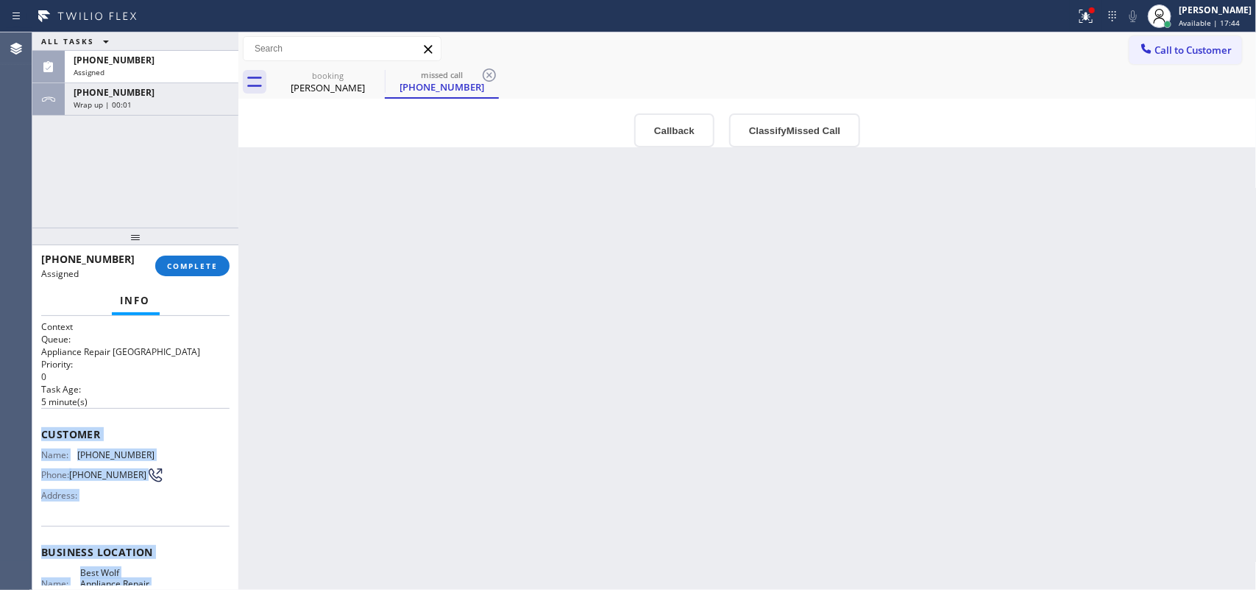
drag, startPoint x: 142, startPoint y: 454, endPoint x: 40, endPoint y: 435, distance: 103.4
click at [41, 435] on div "Context Queue: Appliance Repair High End Priority: 0 Task Age: 5 minute(s) Cust…" at bounding box center [135, 545] width 188 height 451
click at [847, 122] on button "Classify Missed Call" at bounding box center [794, 130] width 131 height 34
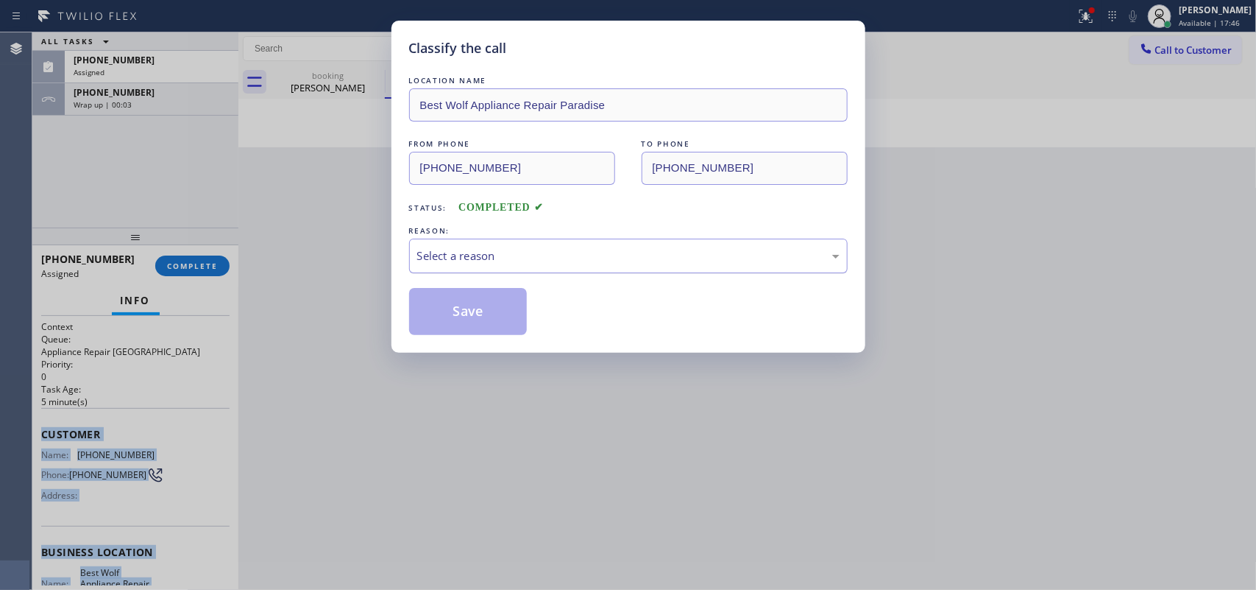
click at [771, 267] on div "Select a reason" at bounding box center [628, 255] width 439 height 35
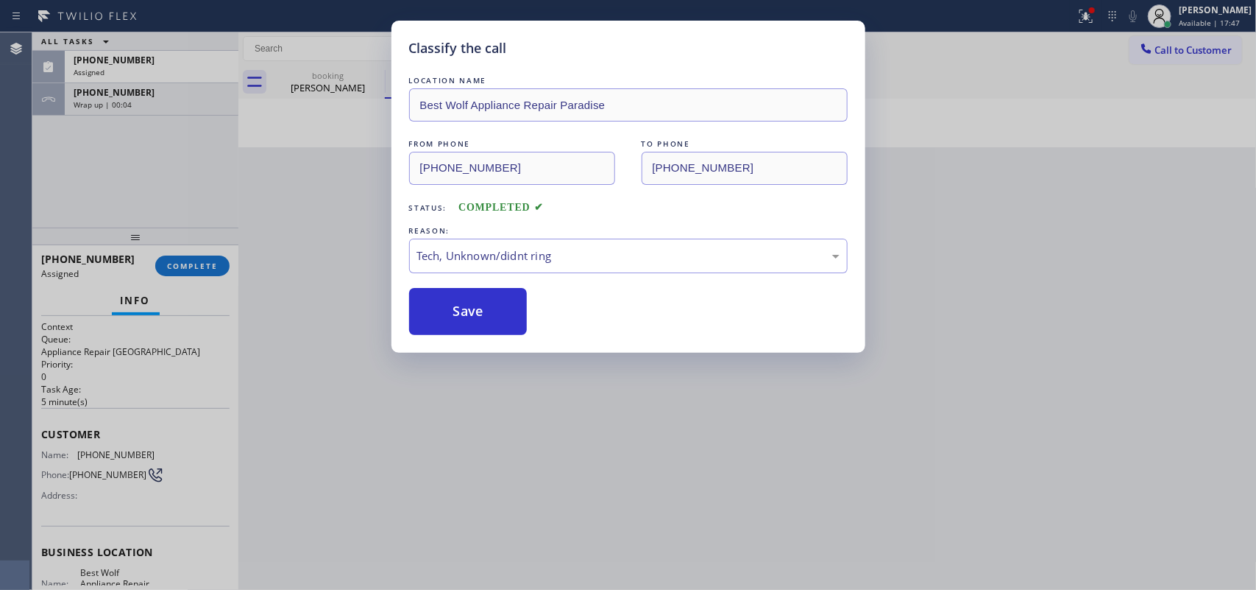
drag, startPoint x: 589, startPoint y: 363, endPoint x: 537, endPoint y: 347, distance: 53.8
click at [494, 319] on button "Save" at bounding box center [468, 311] width 118 height 47
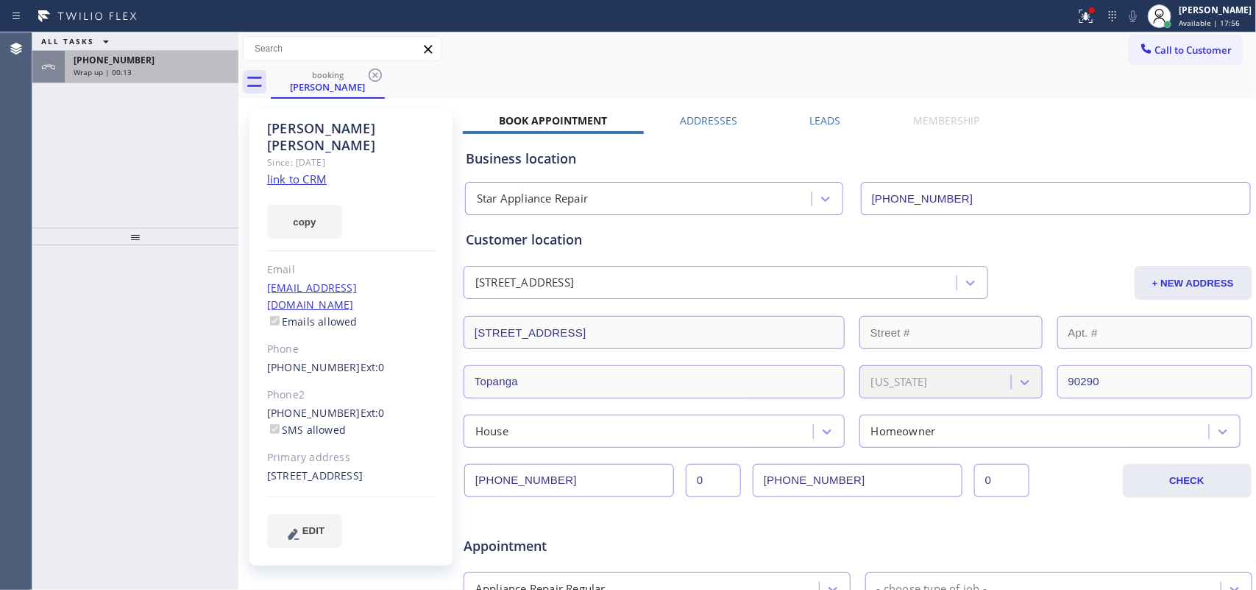
click at [149, 71] on div "Wrap up | 00:13" at bounding box center [152, 72] width 156 height 10
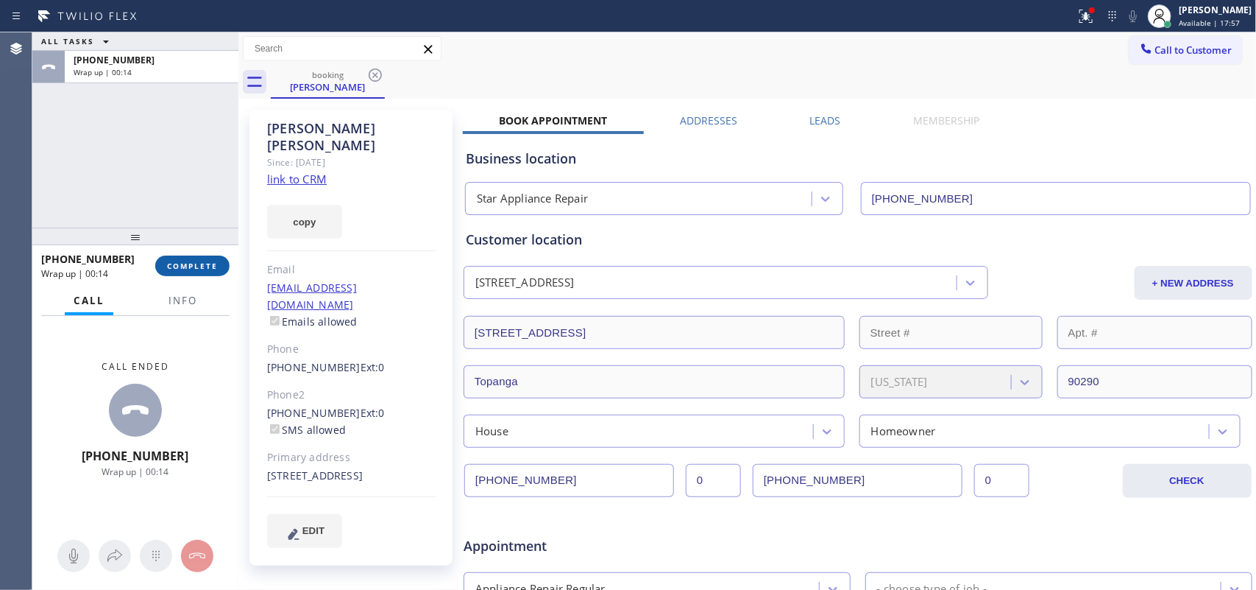
click at [193, 271] on button "COMPLETE" at bounding box center [192, 265] width 74 height 21
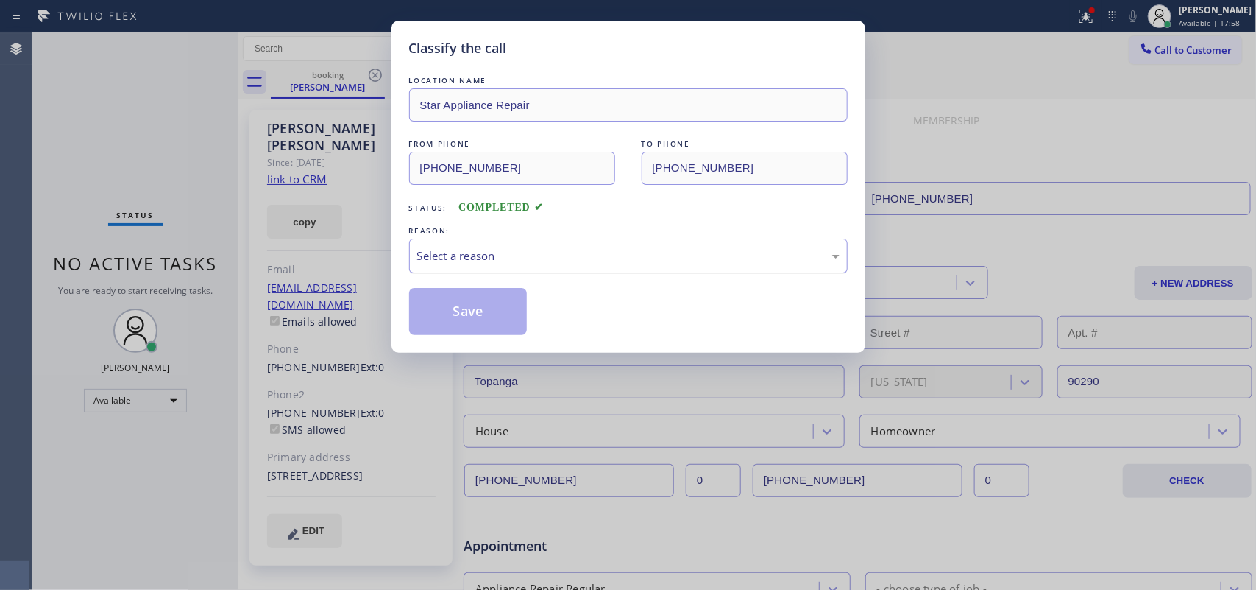
click at [527, 252] on div "Select a reason" at bounding box center [628, 255] width 422 height 17
click at [461, 321] on button "Save" at bounding box center [468, 311] width 118 height 47
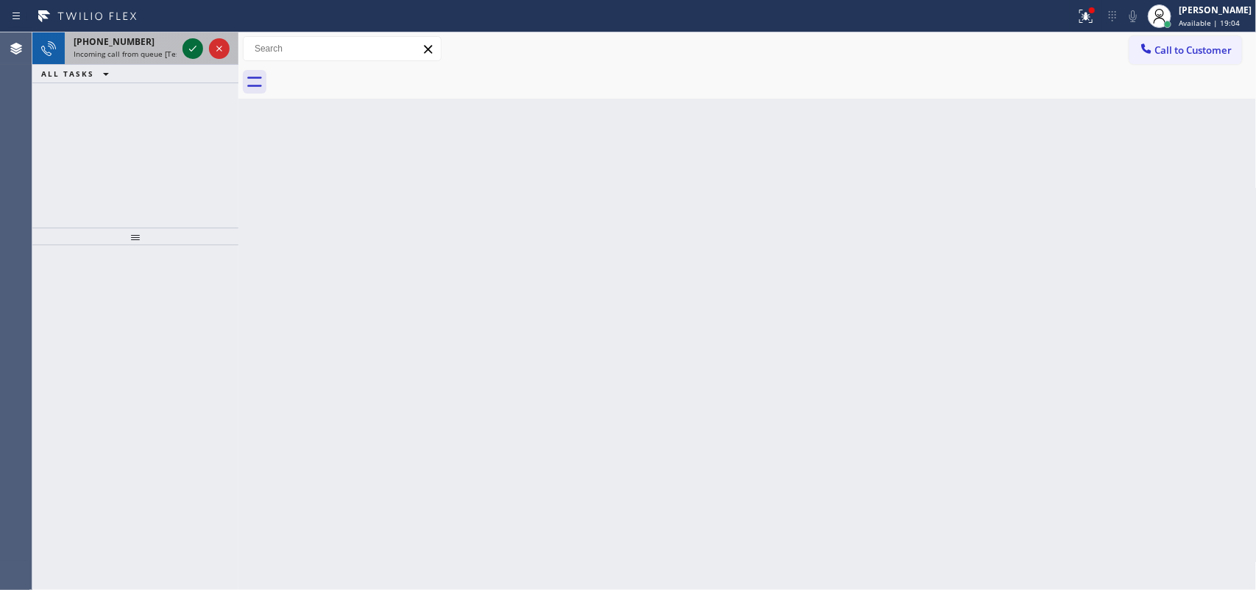
click at [193, 40] on icon at bounding box center [193, 49] width 18 height 18
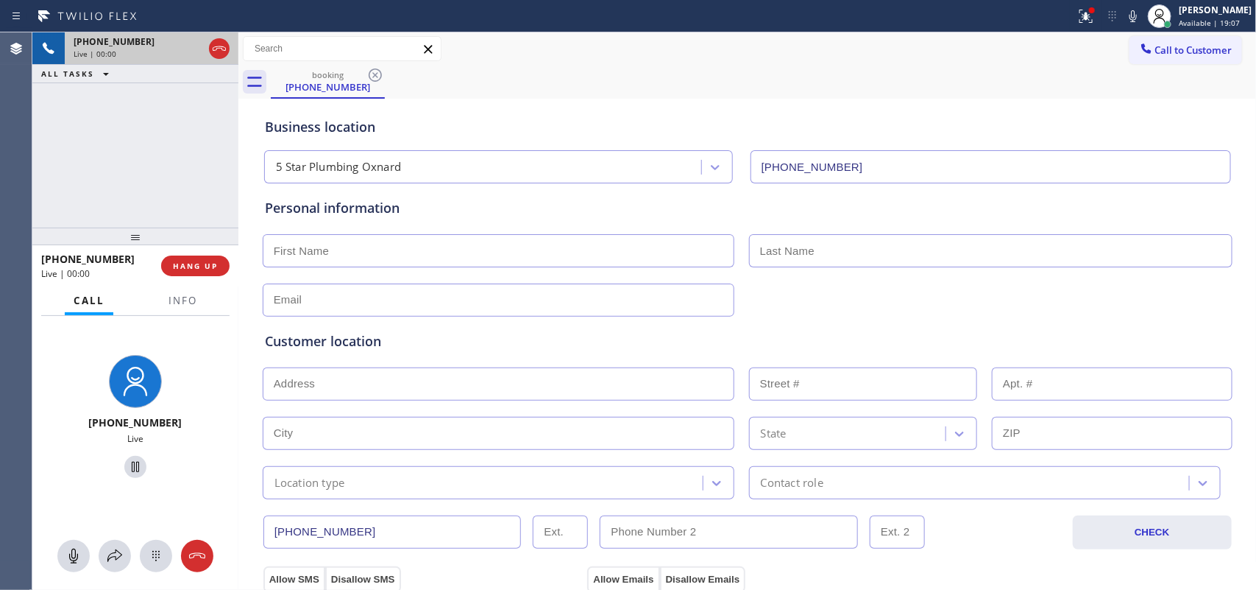
type input "[PHONE_NUMBER]"
click at [193, 266] on span "HANG UP" at bounding box center [195, 266] width 45 height 10
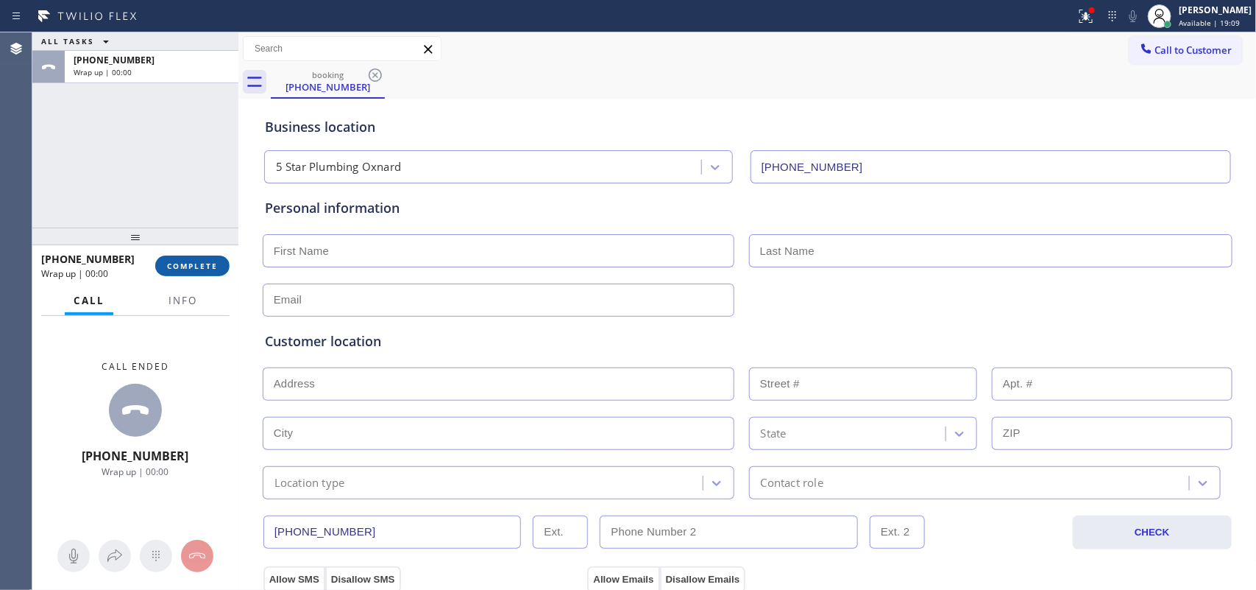
click at [193, 266] on span "COMPLETE" at bounding box center [192, 266] width 51 height 10
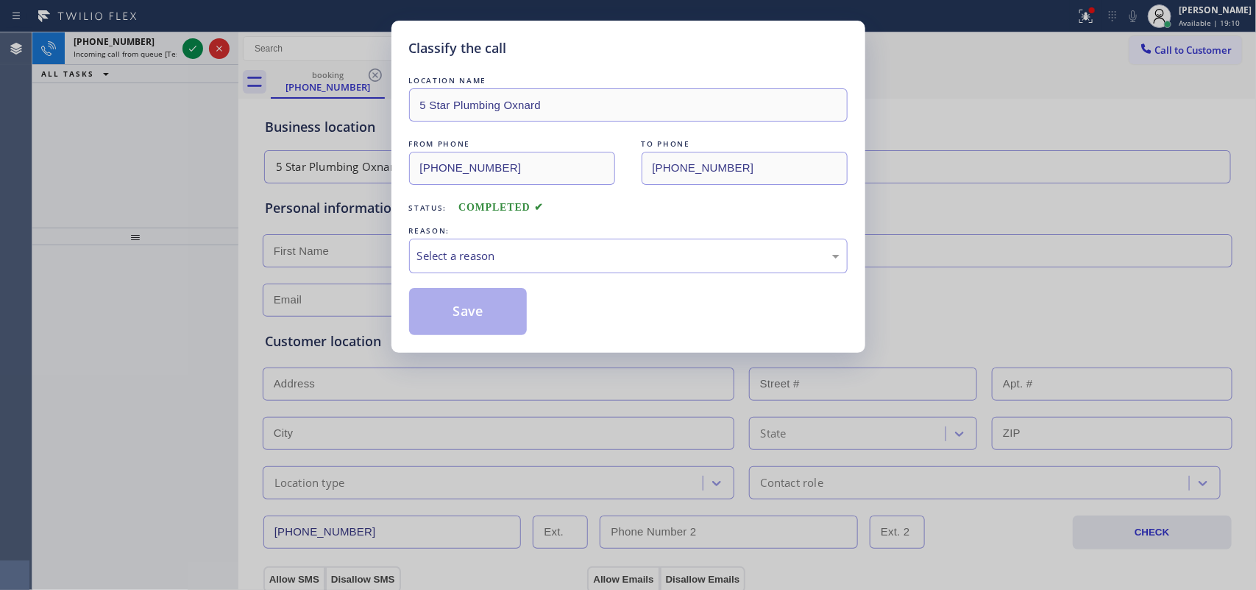
drag, startPoint x: 590, startPoint y: 295, endPoint x: 584, endPoint y: 262, distance: 33.8
click at [590, 294] on div "Save" at bounding box center [628, 311] width 439 height 47
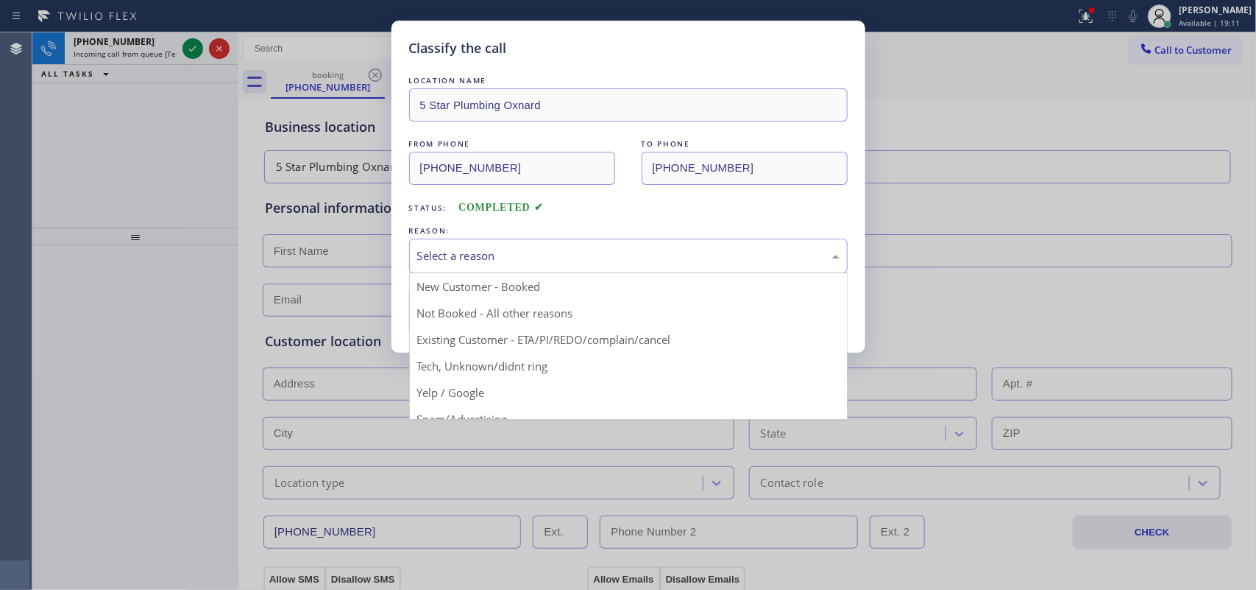
click at [583, 260] on div "Select a reason" at bounding box center [628, 255] width 422 height 17
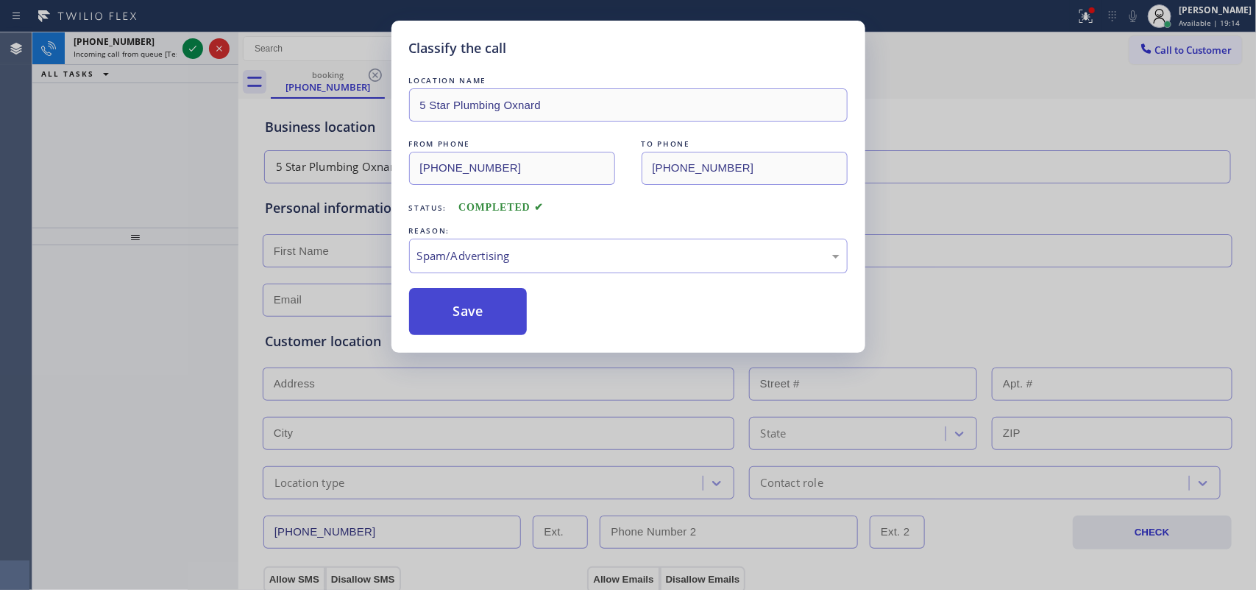
drag, startPoint x: 498, startPoint y: 321, endPoint x: 475, endPoint y: 313, distance: 24.9
click at [475, 311] on button "Save" at bounding box center [468, 311] width 118 height 47
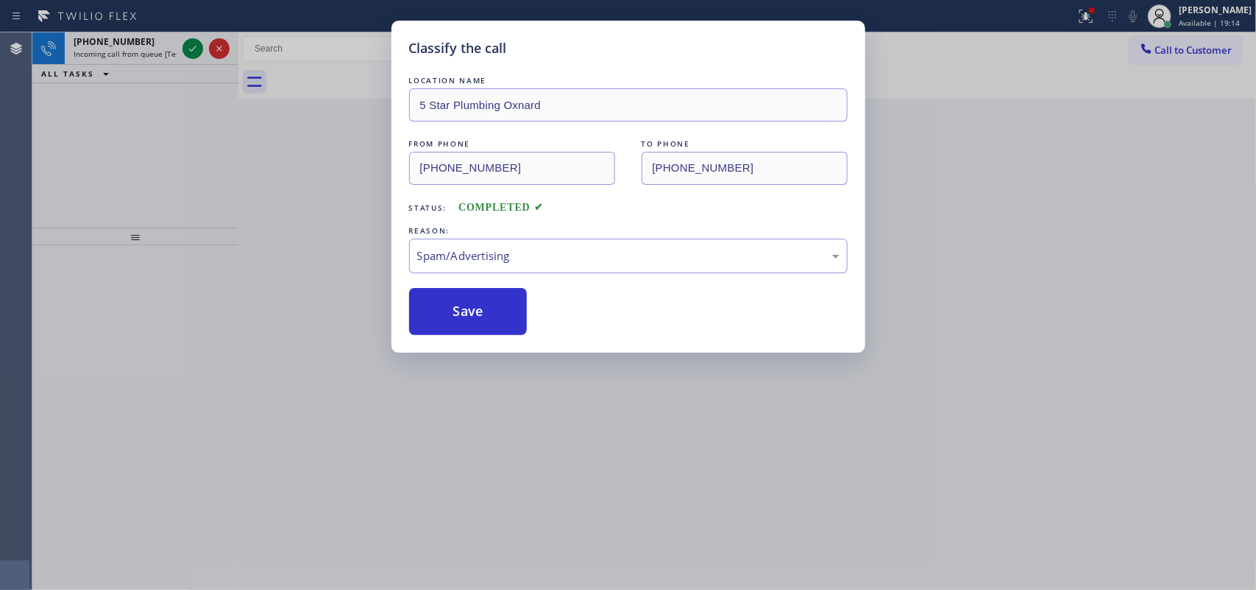
click at [188, 39] on div "Classify the call LOCATION NAME 5 Star Plumbing Oxnard FROM PHONE (323) 200-203…" at bounding box center [628, 295] width 1256 height 590
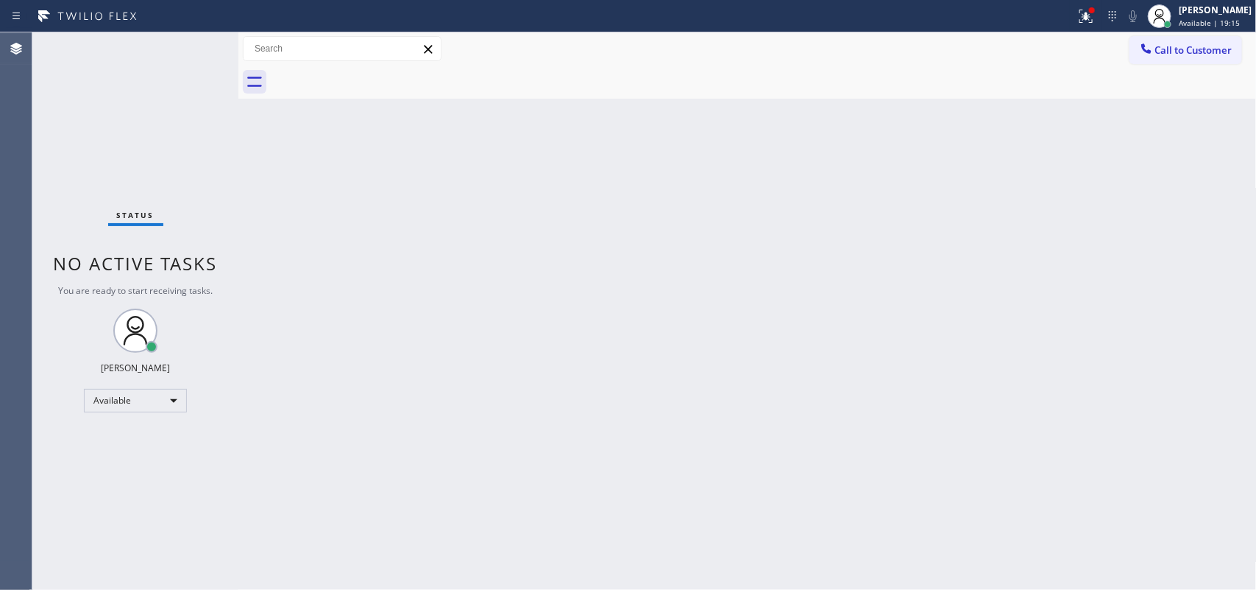
click at [195, 55] on div "Status No active tasks You are ready to start receiving tasks. [PERSON_NAME] Av…" at bounding box center [135, 310] width 206 height 557
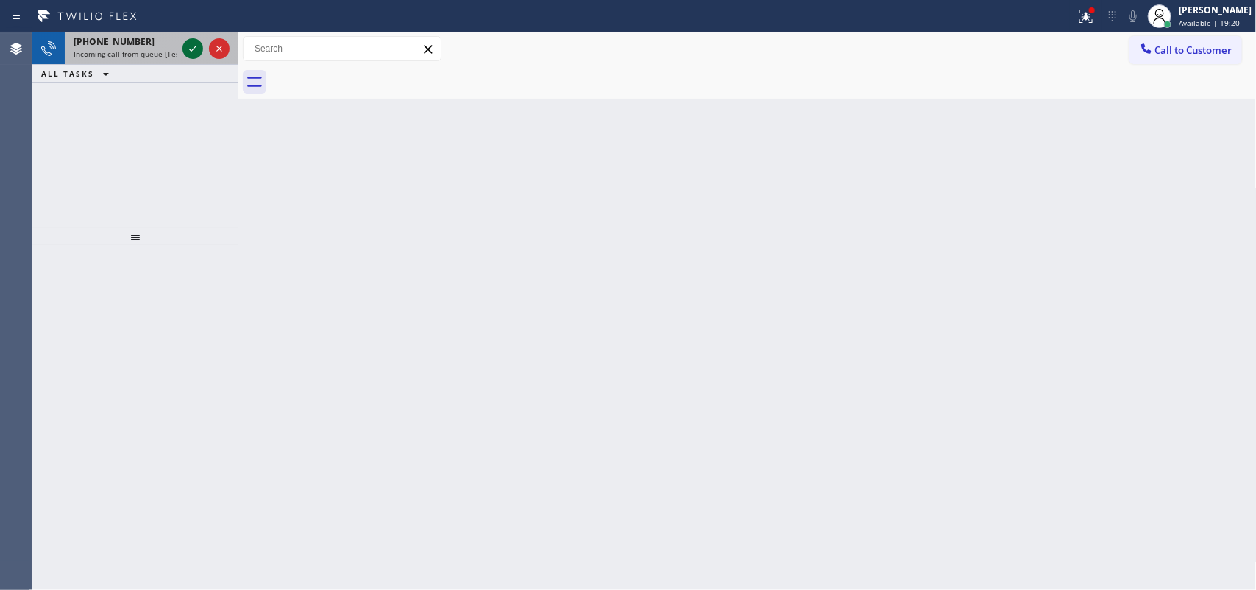
click at [192, 45] on icon at bounding box center [193, 49] width 18 height 18
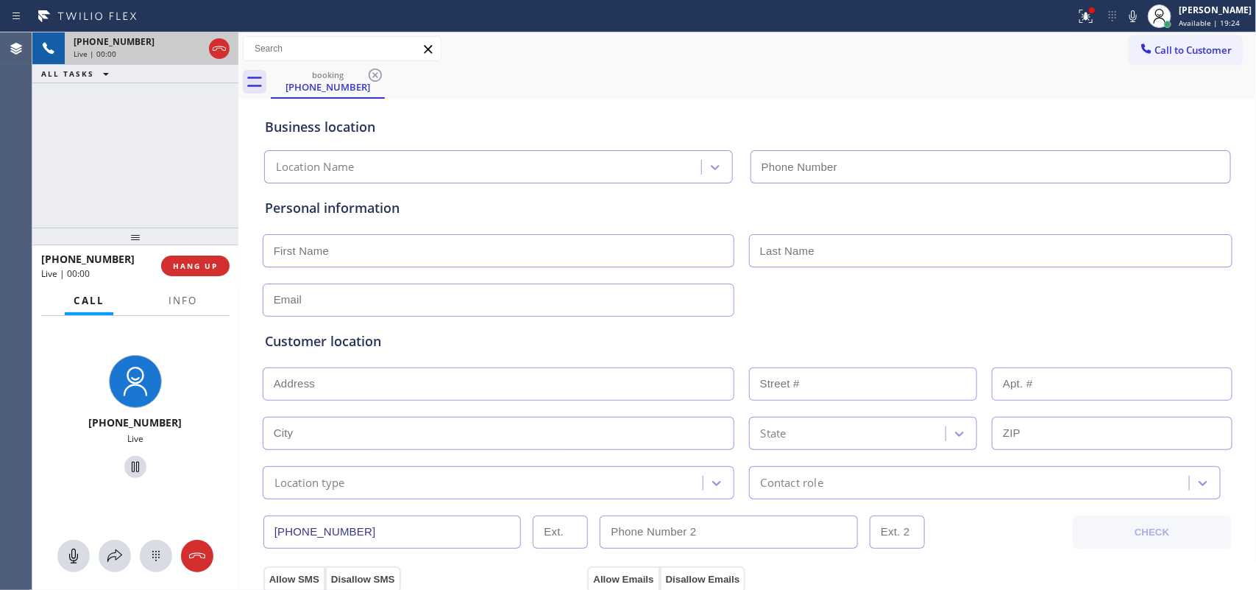
type input "[PHONE_NUMBER]"
click at [185, 261] on span "HANG UP" at bounding box center [195, 266] width 45 height 10
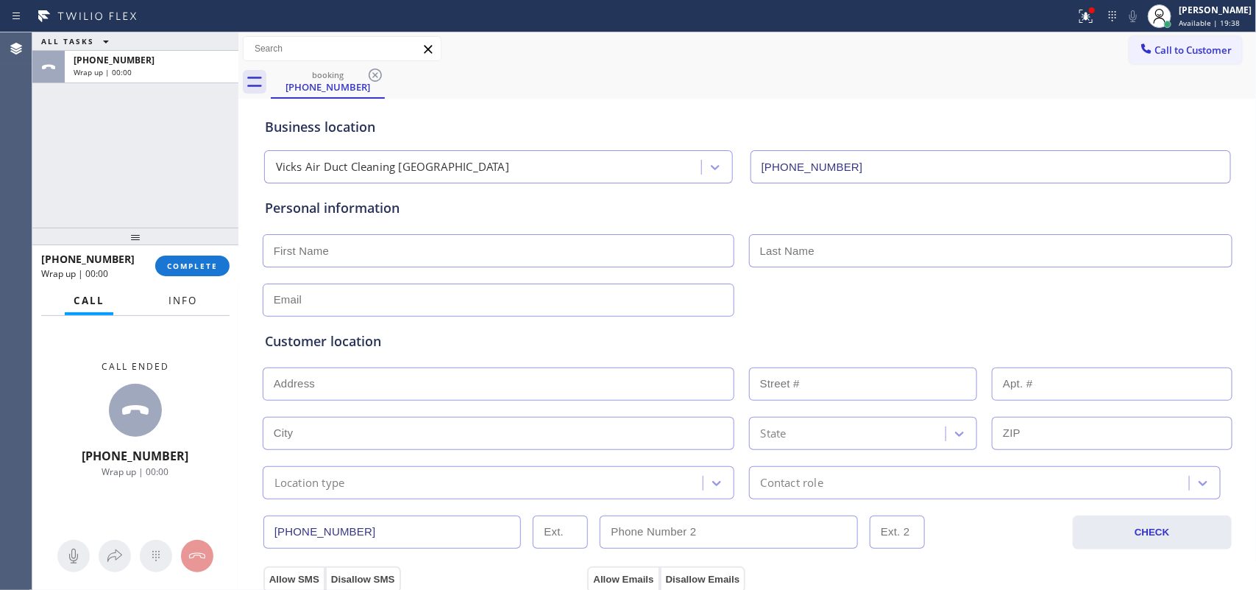
click at [177, 295] on span "Info" at bounding box center [183, 300] width 29 height 13
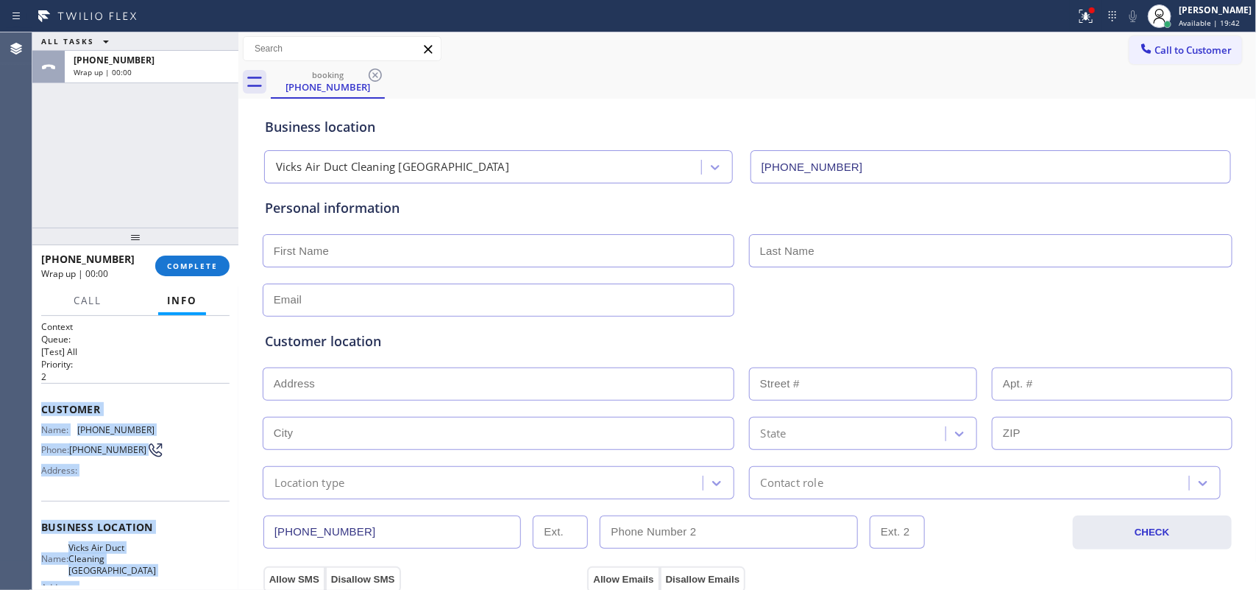
drag, startPoint x: 152, startPoint y: 444, endPoint x: 38, endPoint y: 409, distance: 118.5
click at [38, 409] on div "Context Queue: [Test] All Priority: 2 Customer Name: (213) 210-2081 Phone: (213…" at bounding box center [135, 453] width 206 height 275
click at [189, 261] on span "COMPLETE" at bounding box center [192, 266] width 51 height 10
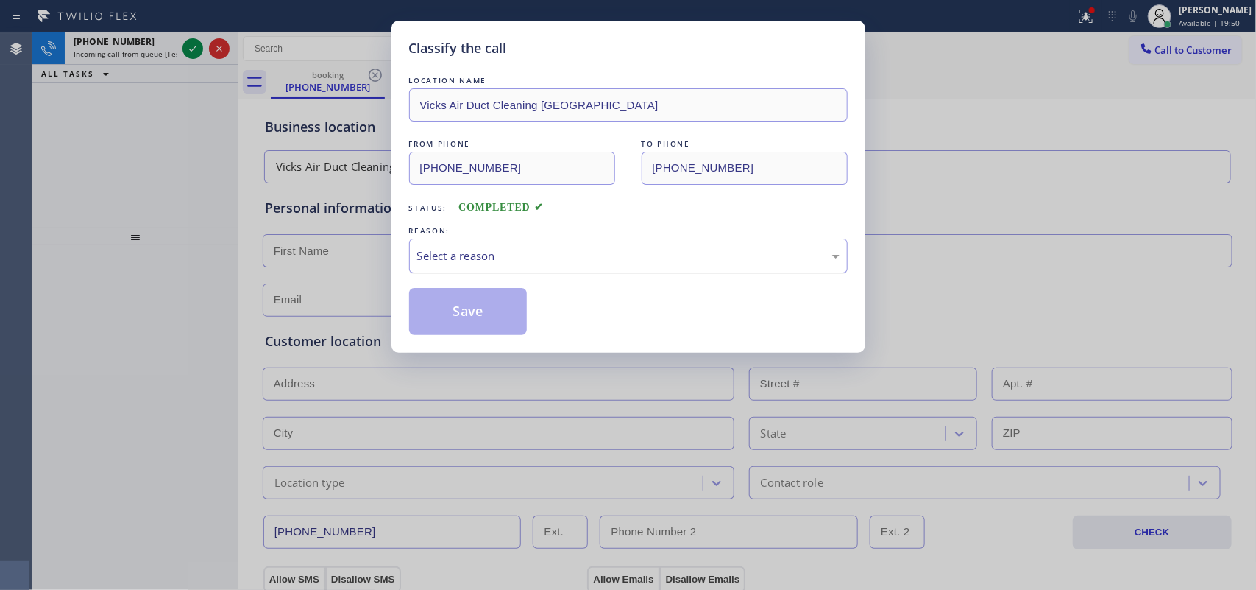
click at [424, 252] on div "Select a reason" at bounding box center [628, 255] width 422 height 17
click at [447, 320] on button "Save" at bounding box center [468, 311] width 118 height 47
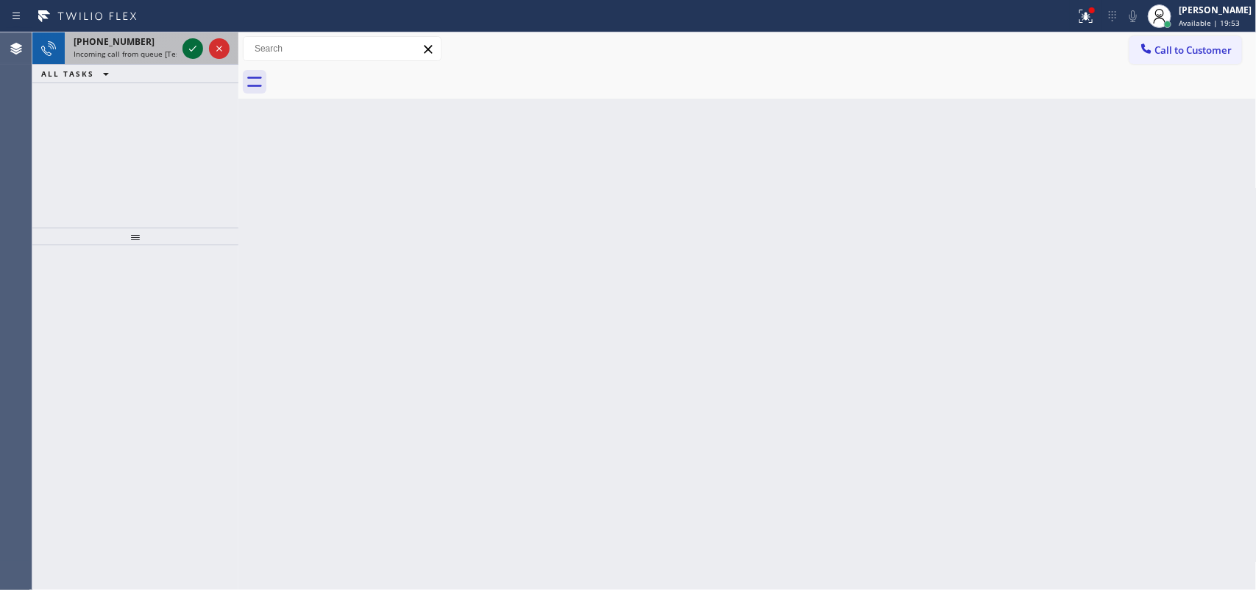
click at [185, 46] on icon at bounding box center [193, 49] width 18 height 18
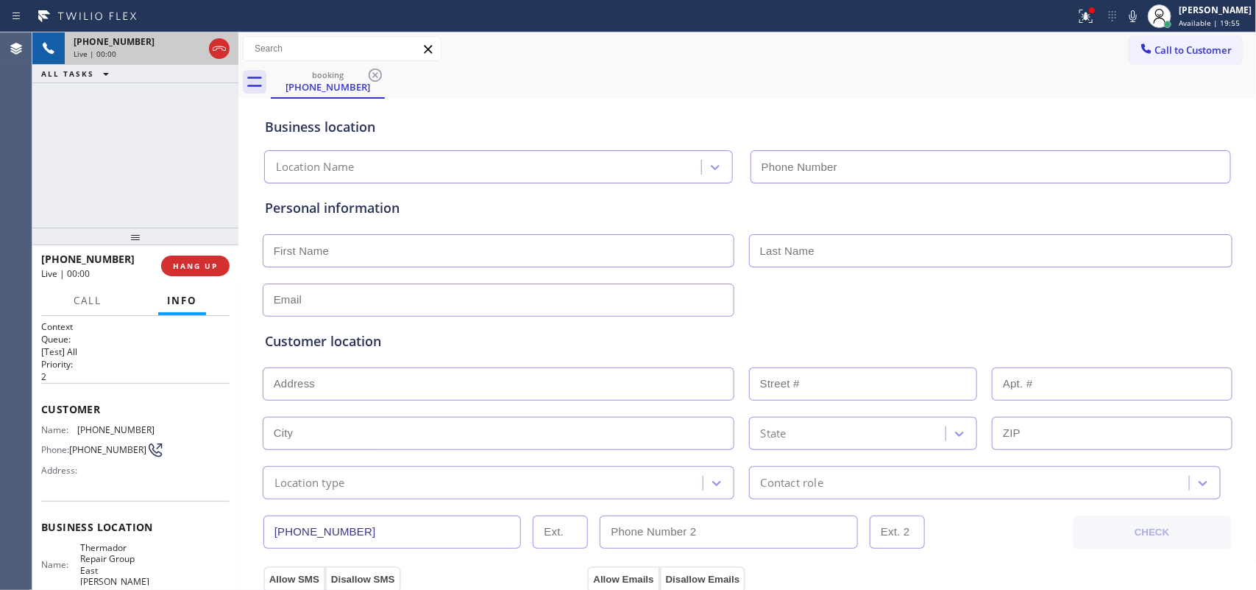
type input "[PHONE_NUMBER]"
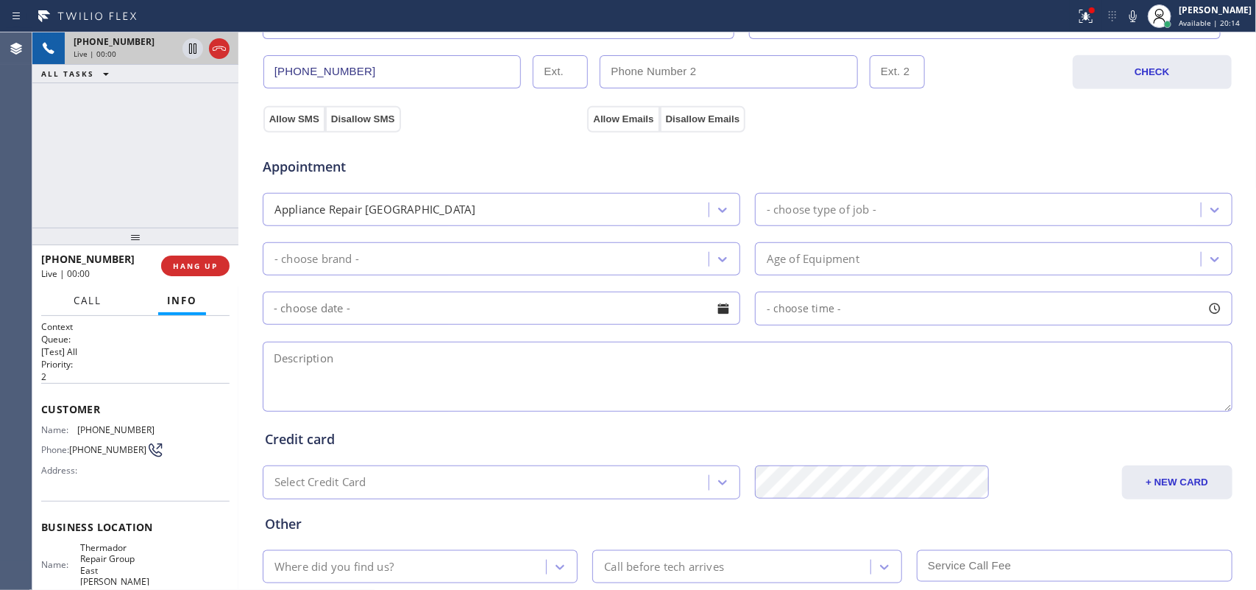
click at [86, 297] on span "Call" at bounding box center [88, 300] width 28 height 13
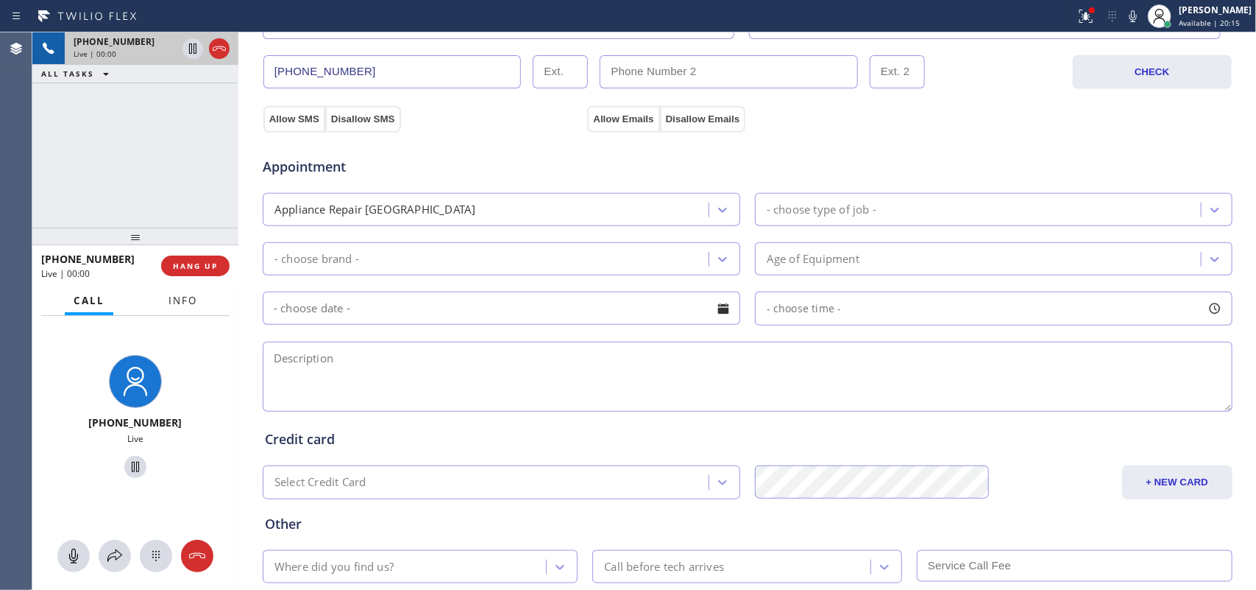
click at [174, 305] on span "Info" at bounding box center [183, 300] width 29 height 13
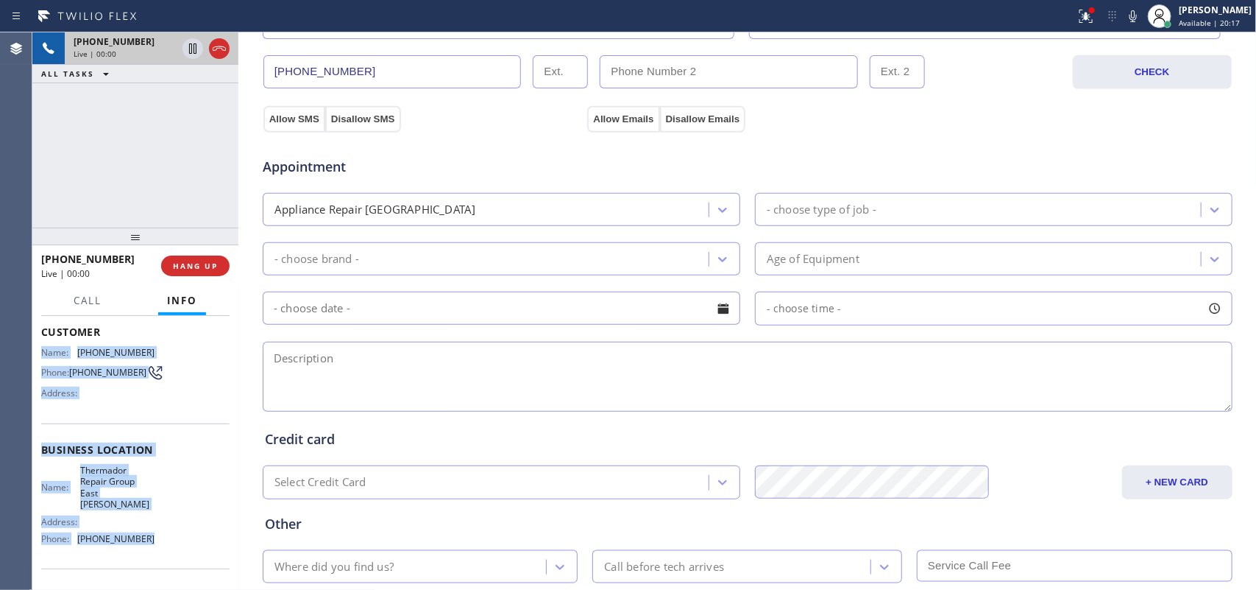
scroll to position [0, 0]
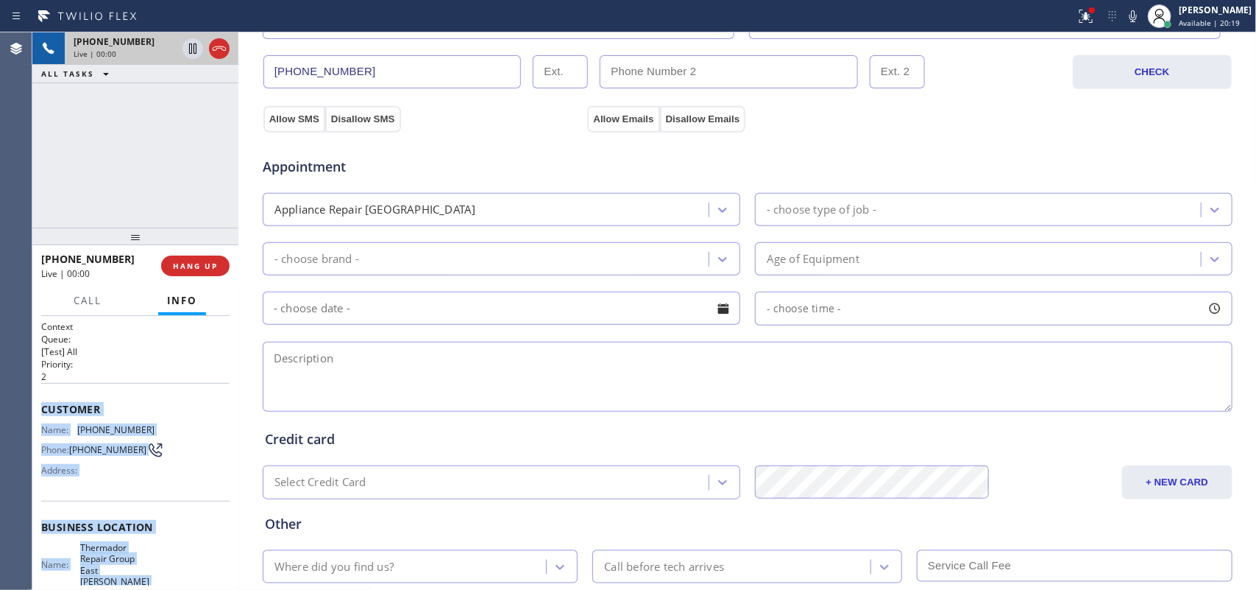
drag, startPoint x: 142, startPoint y: 449, endPoint x: 42, endPoint y: 406, distance: 108.8
click at [42, 406] on div "Context Queue: [Test] All Priority: 2 Customer Name: (678) 600-1134 Phone: (678…" at bounding box center [135, 538] width 188 height 437
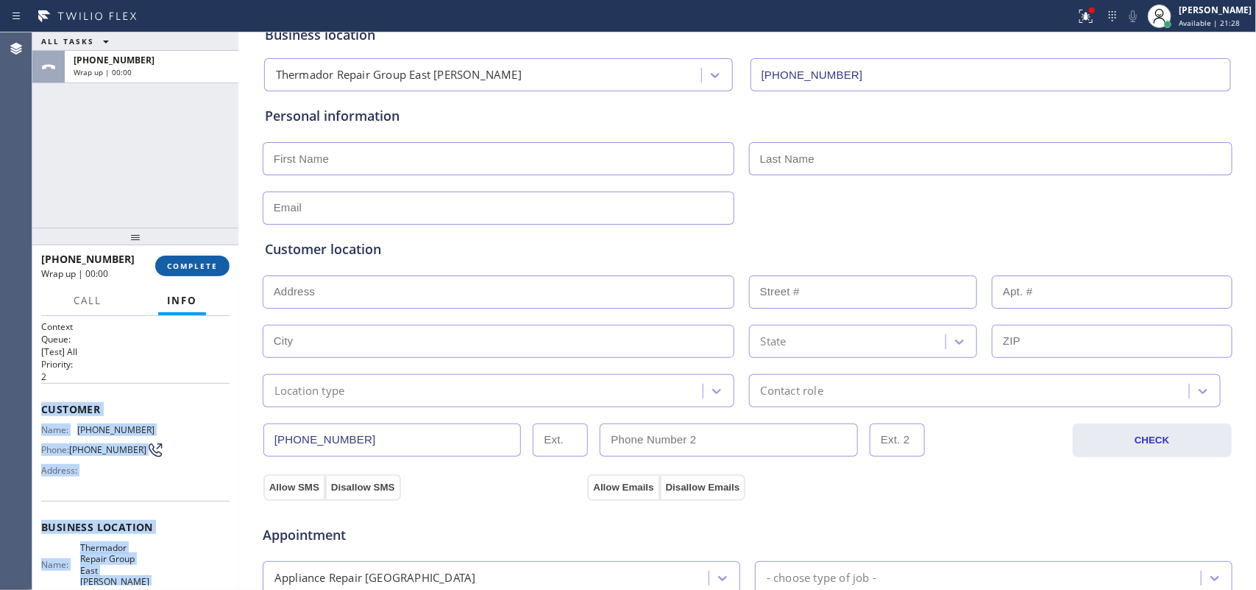
click at [196, 271] on button "COMPLETE" at bounding box center [192, 265] width 74 height 21
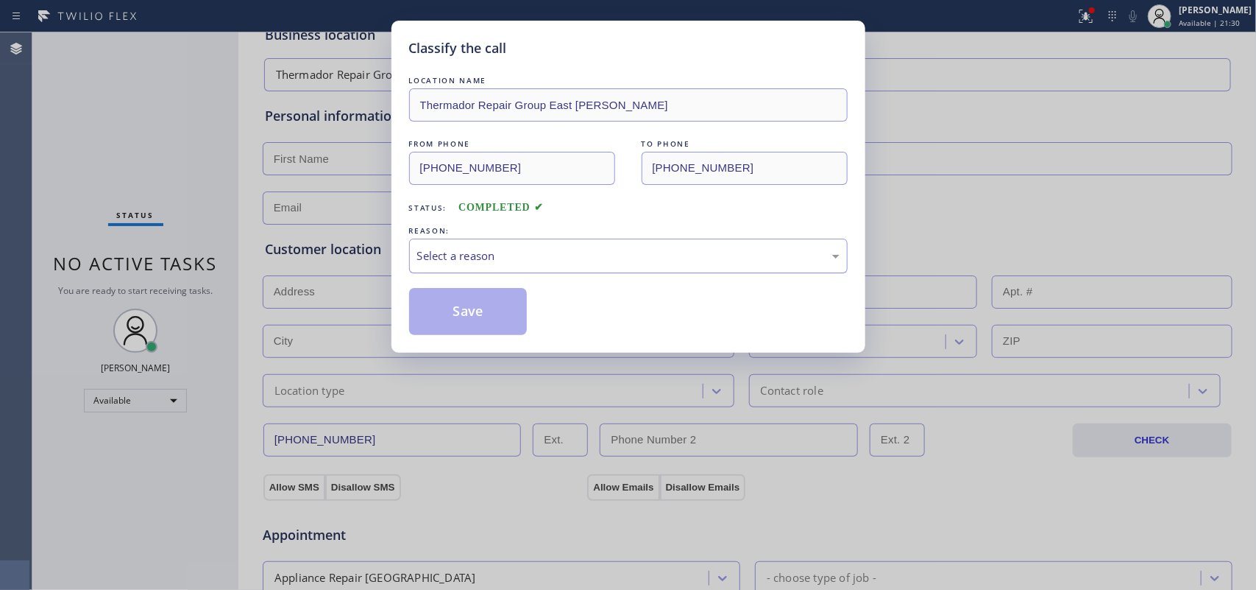
click at [440, 251] on div "Select a reason" at bounding box center [628, 255] width 422 height 17
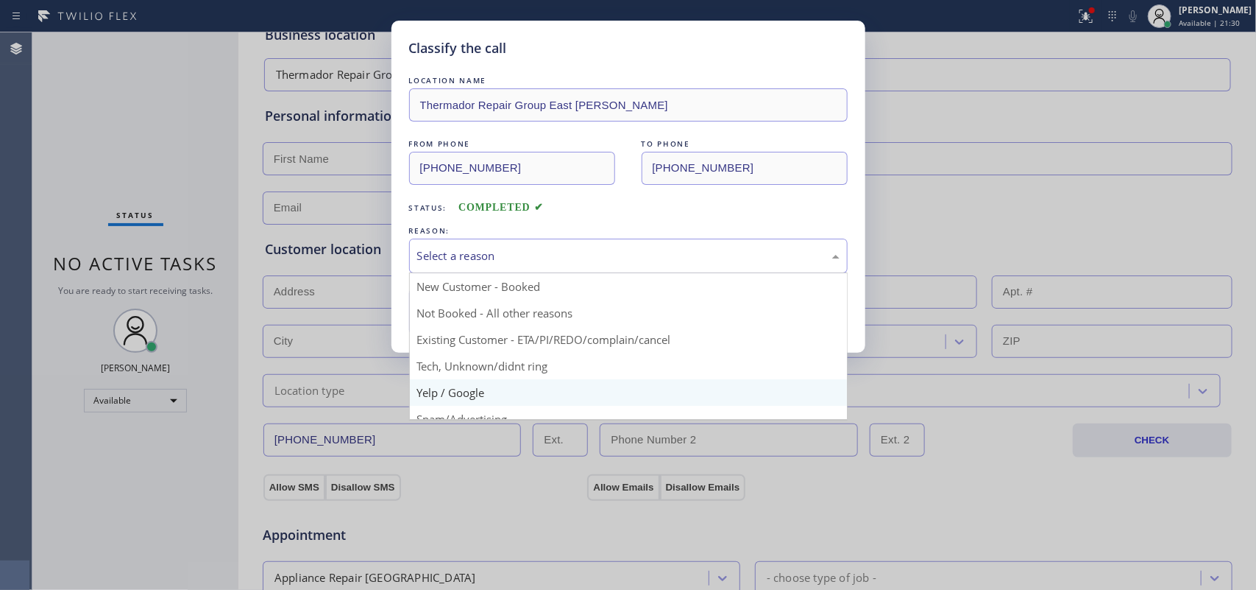
scroll to position [101, 0]
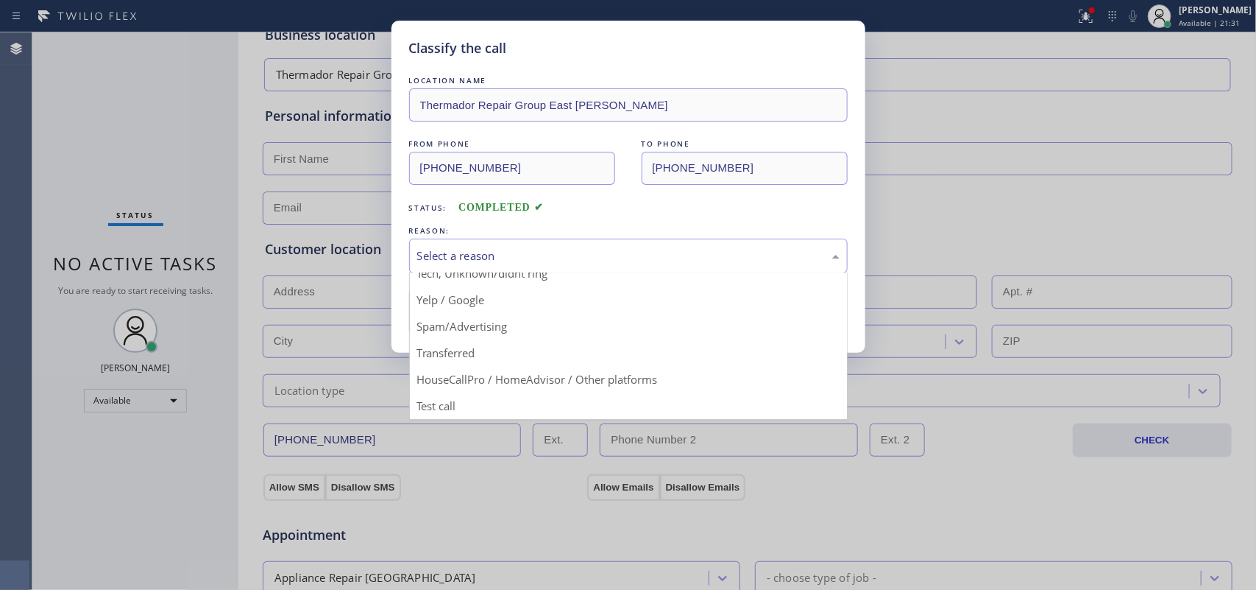
click at [86, 148] on div "Classify the call LOCATION NAME Thermador Repair Group East Cobb FROM PHONE (67…" at bounding box center [628, 295] width 1256 height 590
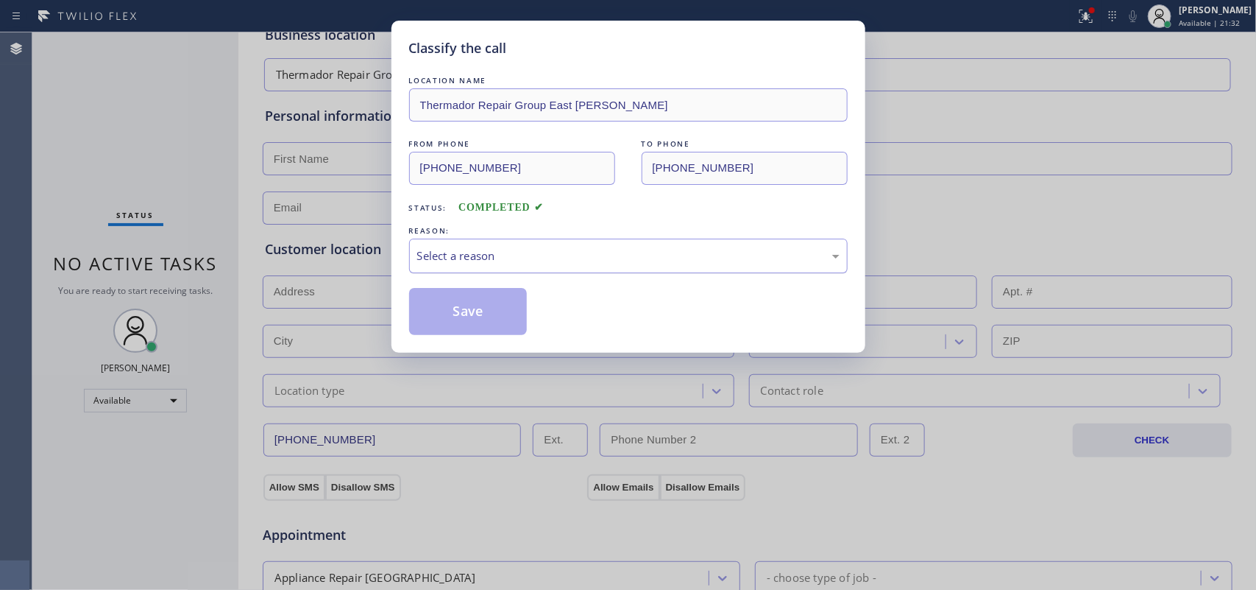
click at [449, 248] on div "Select a reason" at bounding box center [628, 255] width 422 height 17
click at [464, 302] on button "Save" at bounding box center [468, 311] width 118 height 47
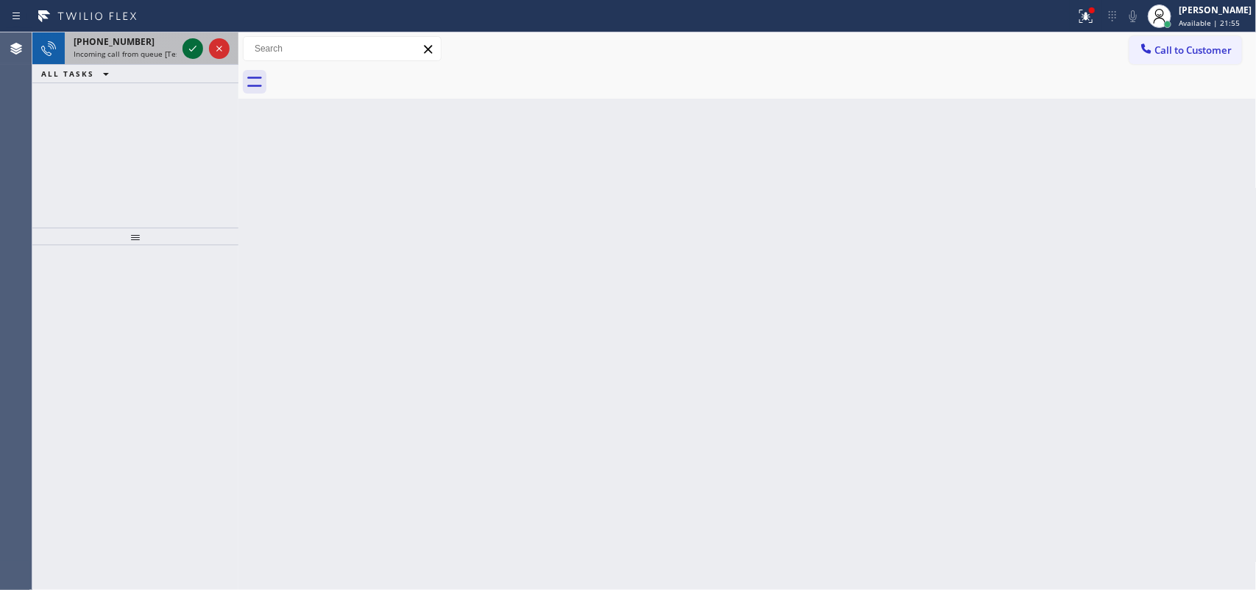
click at [189, 48] on icon at bounding box center [193, 49] width 18 height 18
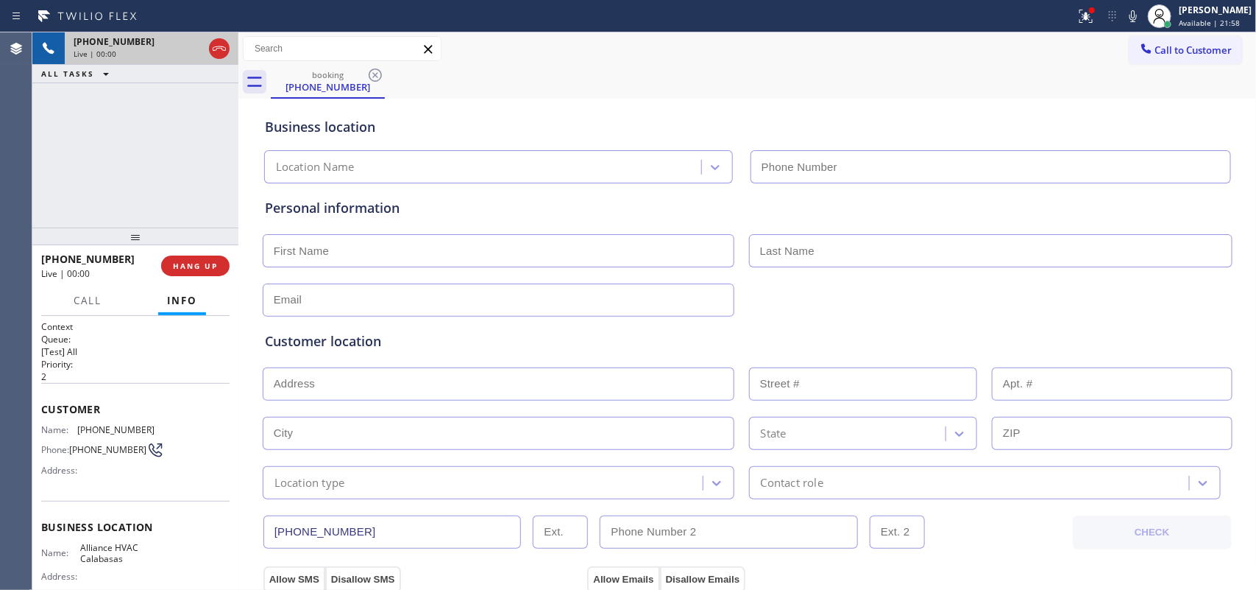
type input "[PHONE_NUMBER]"
click at [197, 267] on span "HANG UP" at bounding box center [195, 266] width 45 height 10
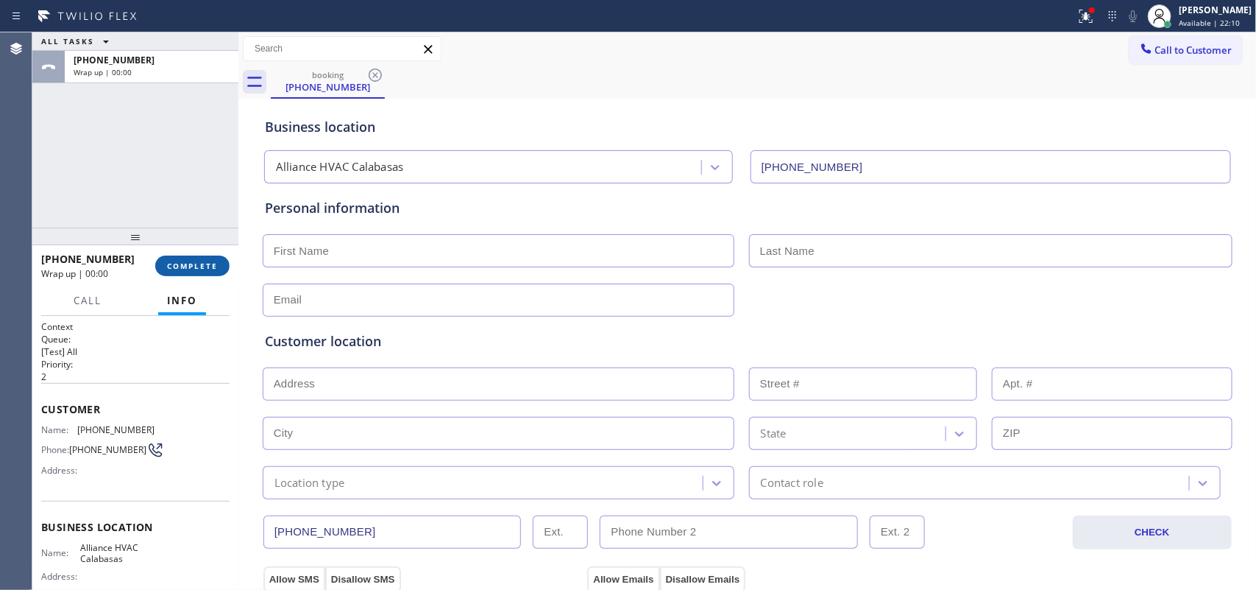
click at [200, 267] on span "COMPLETE" at bounding box center [192, 266] width 51 height 10
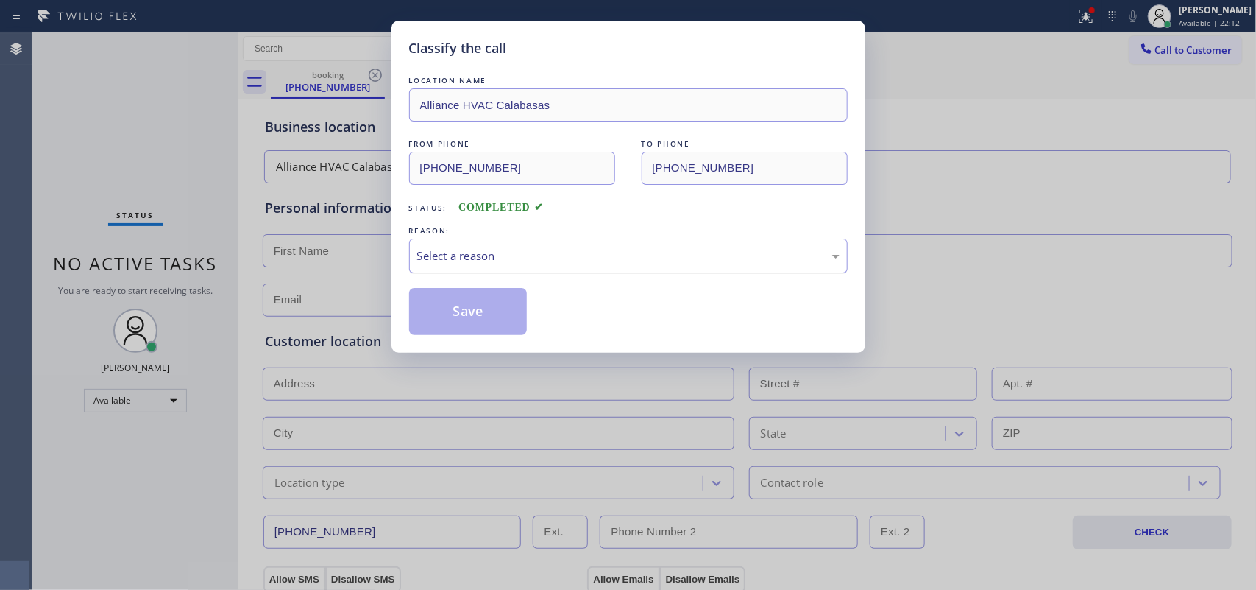
click at [480, 263] on div "Select a reason" at bounding box center [628, 255] width 422 height 17
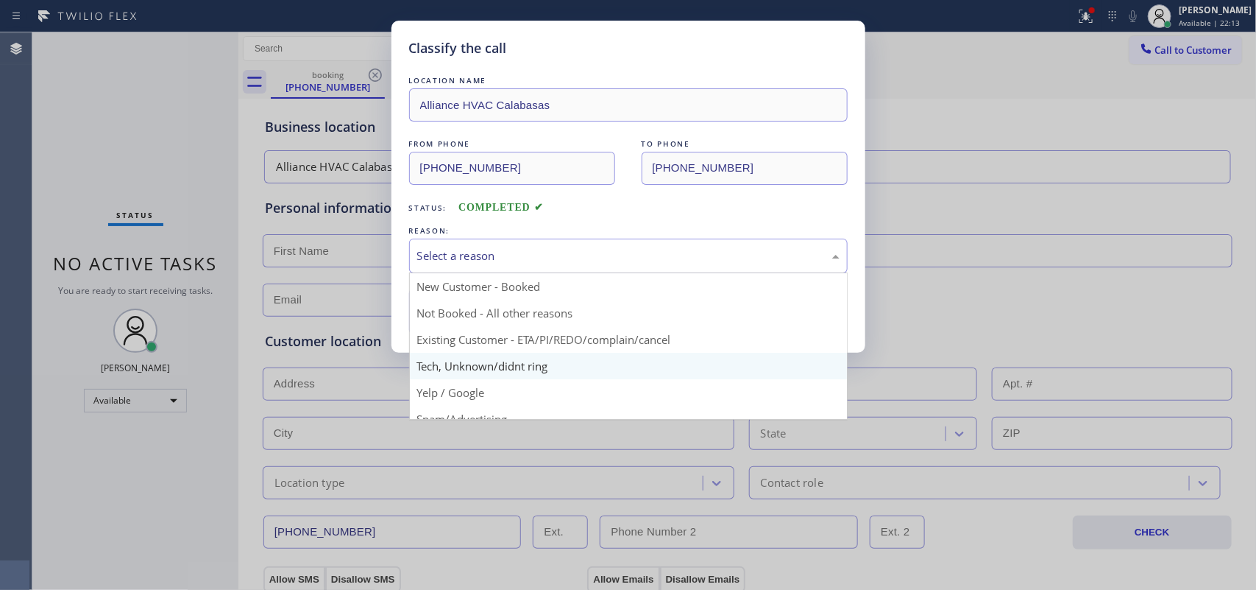
scroll to position [101, 0]
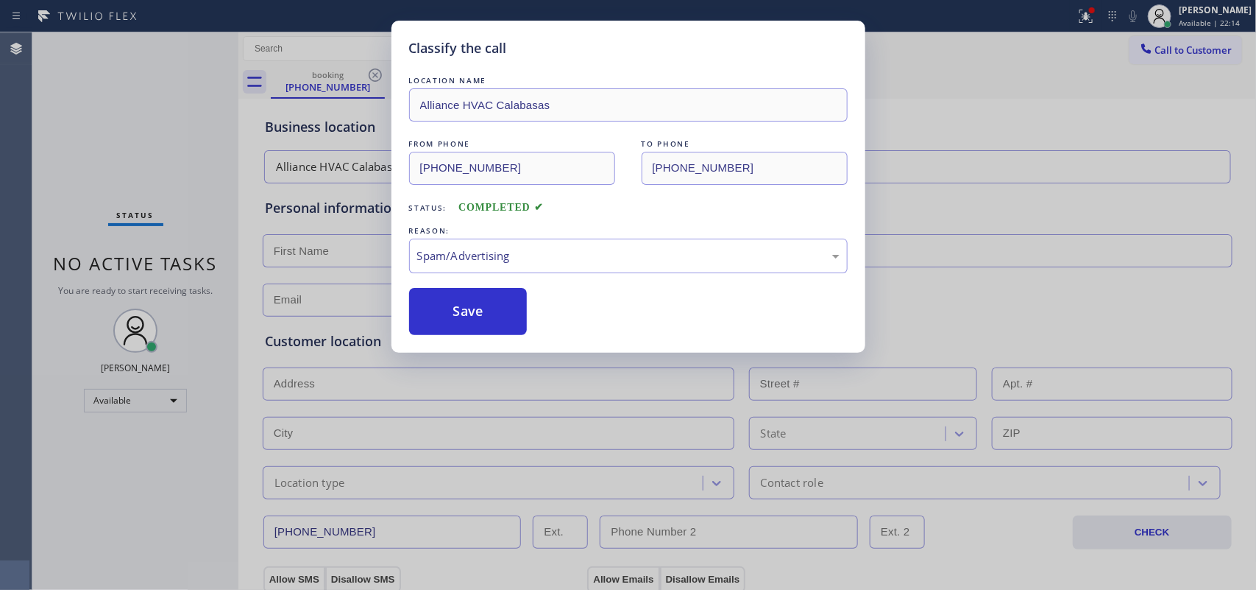
click at [475, 322] on button "Save" at bounding box center [468, 311] width 118 height 47
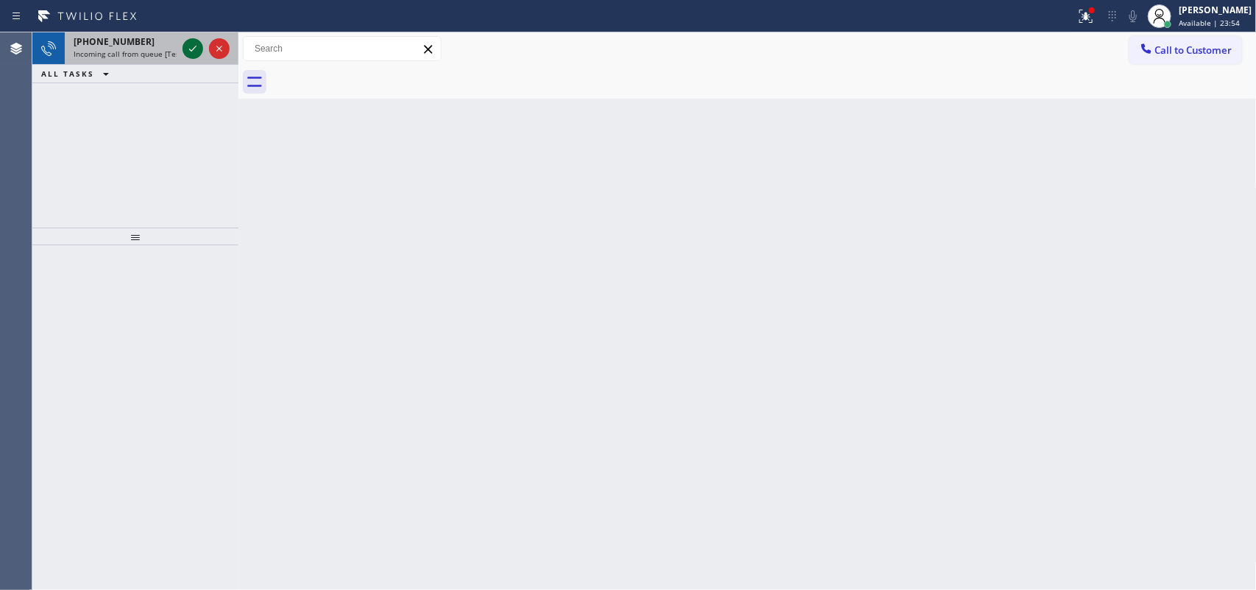
click at [193, 46] on icon at bounding box center [193, 49] width 18 height 18
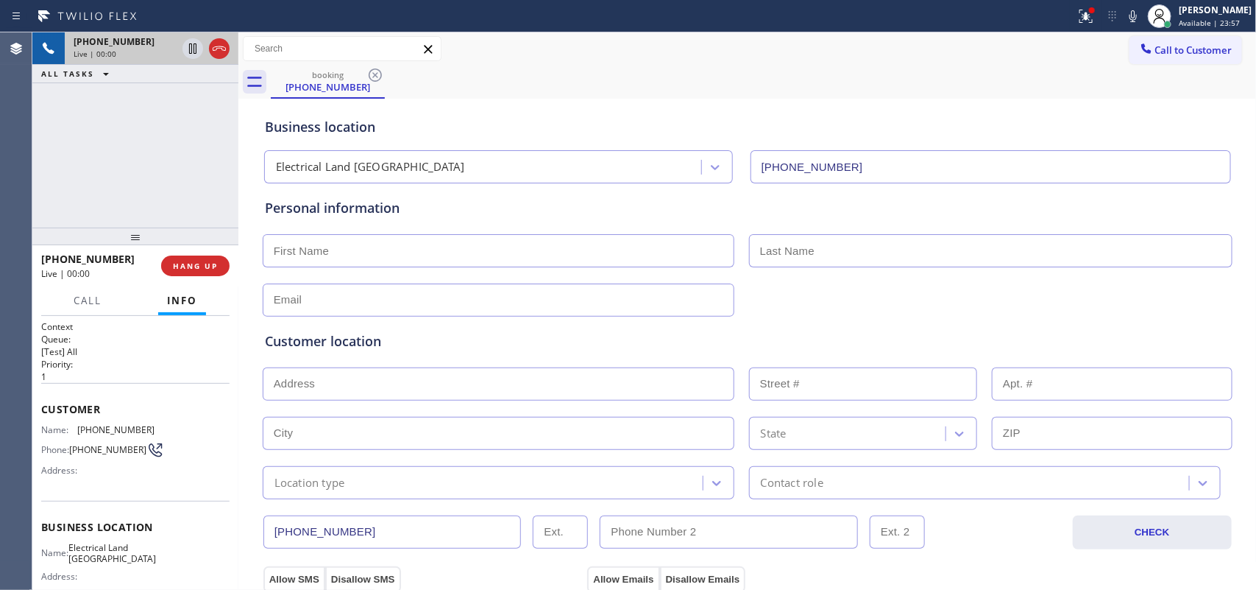
type input "[PHONE_NUMBER]"
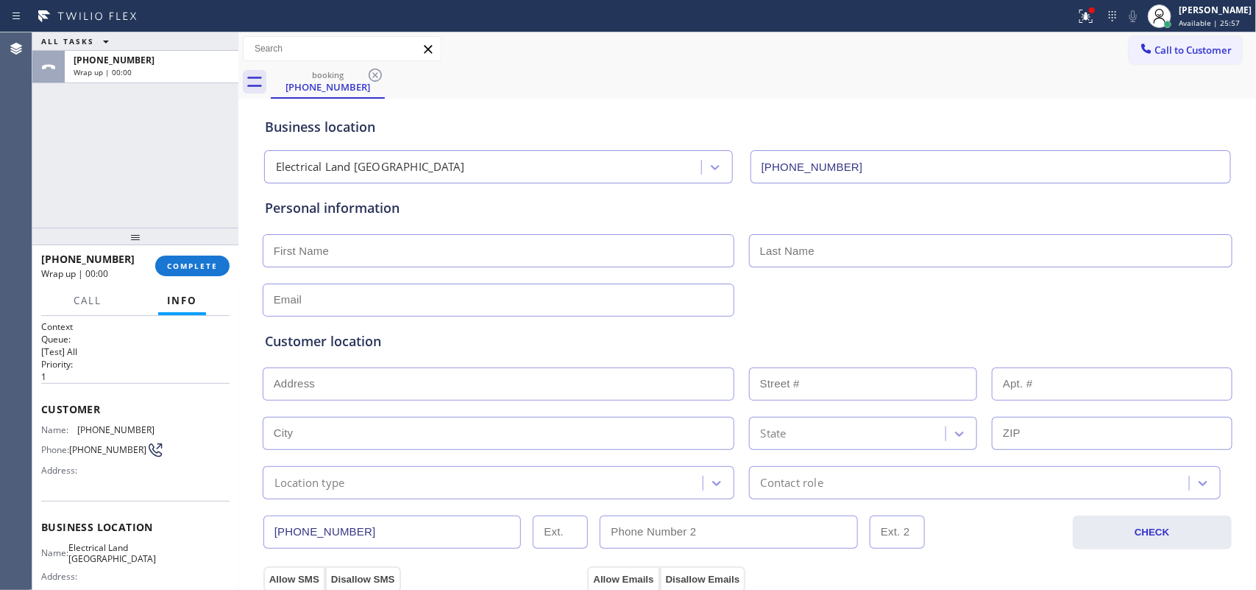
click at [1225, 119] on div "Business location Electrical Land Sunnyside (415) 727-4640" at bounding box center [747, 142] width 971 height 81
click at [197, 261] on span "COMPLETE" at bounding box center [192, 266] width 51 height 10
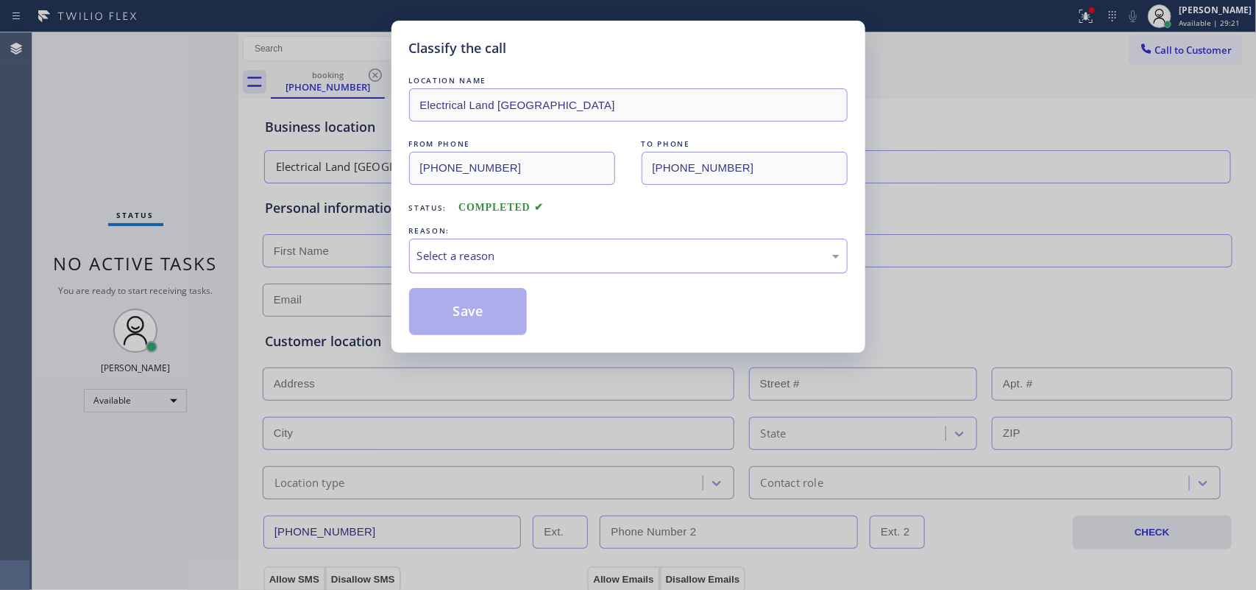
click at [466, 252] on div "Select a reason" at bounding box center [628, 255] width 422 height 17
click at [494, 322] on button "Save" at bounding box center [468, 311] width 118 height 47
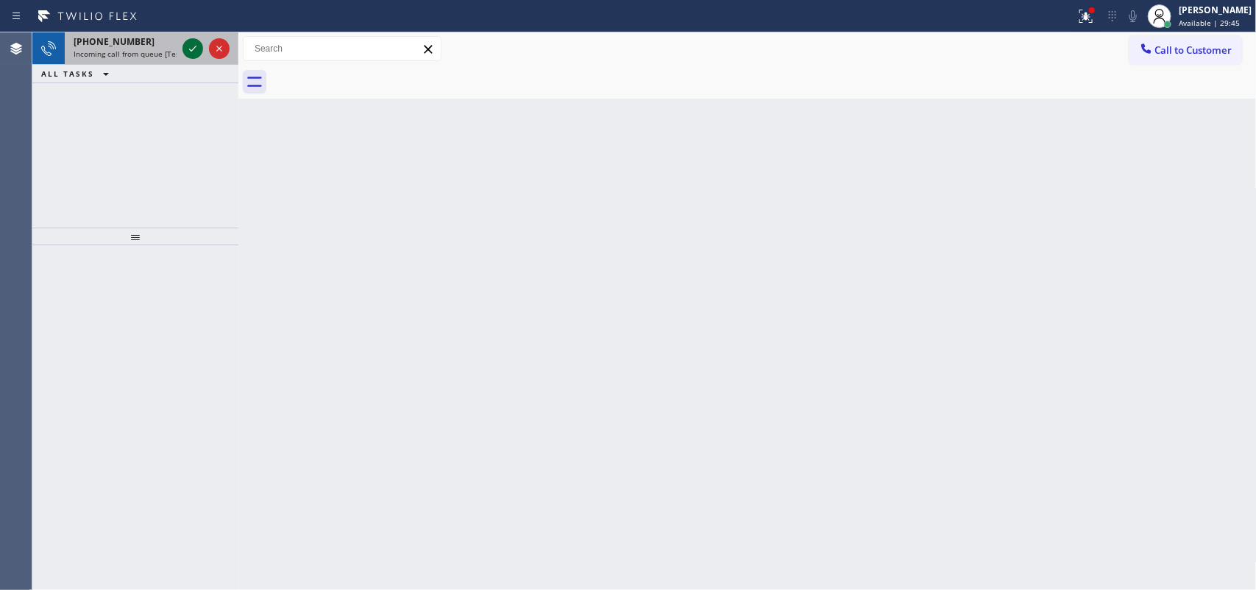
click at [195, 53] on icon at bounding box center [193, 49] width 18 height 18
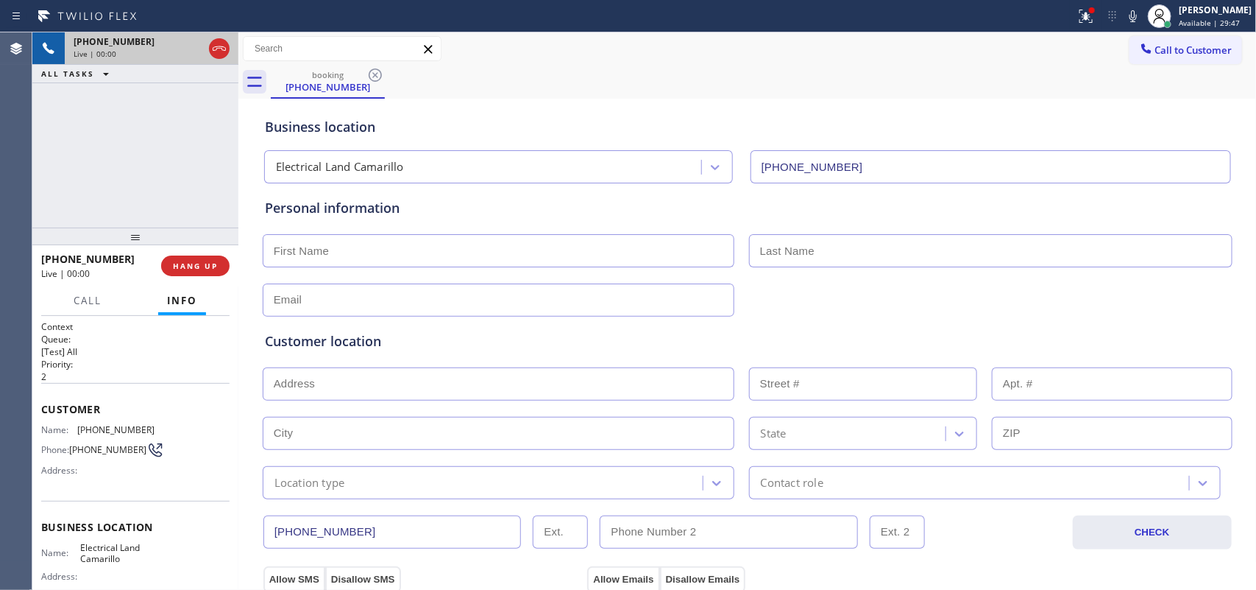
type input "[PHONE_NUMBER]"
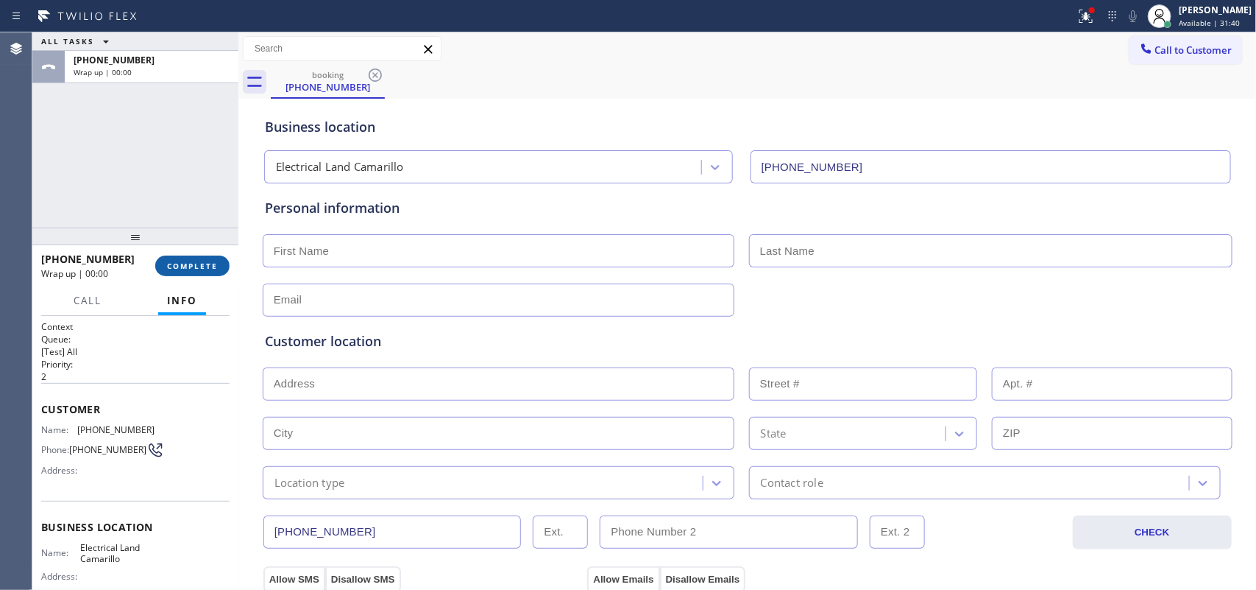
click at [208, 259] on button "COMPLETE" at bounding box center [192, 265] width 74 height 21
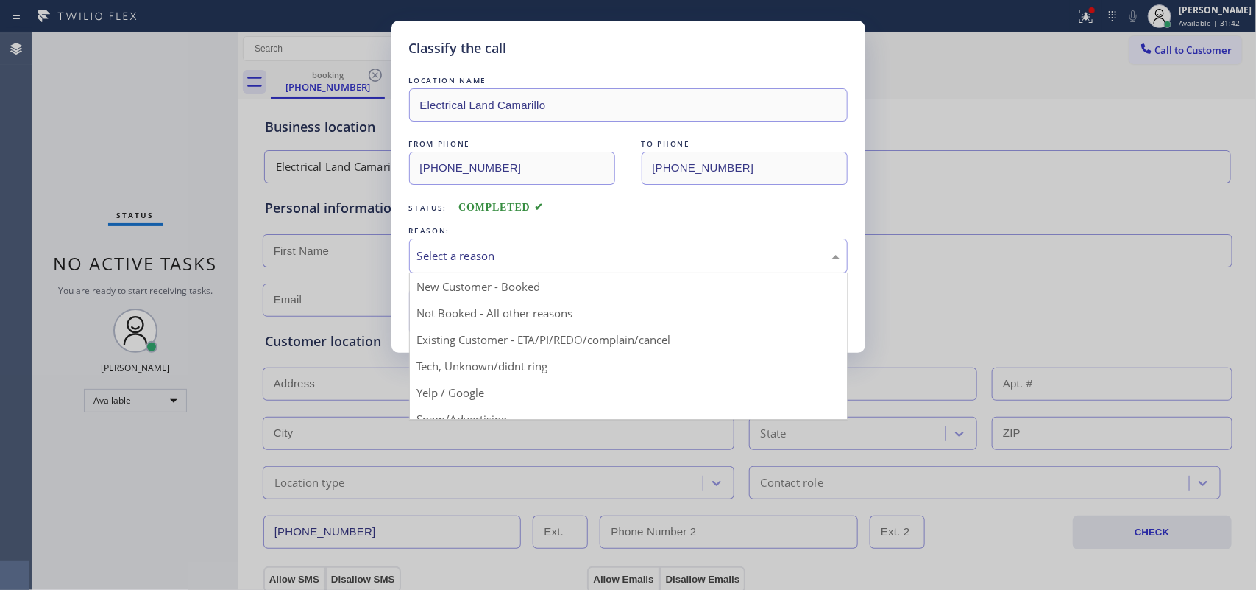
click at [531, 258] on div "Select a reason" at bounding box center [628, 255] width 422 height 17
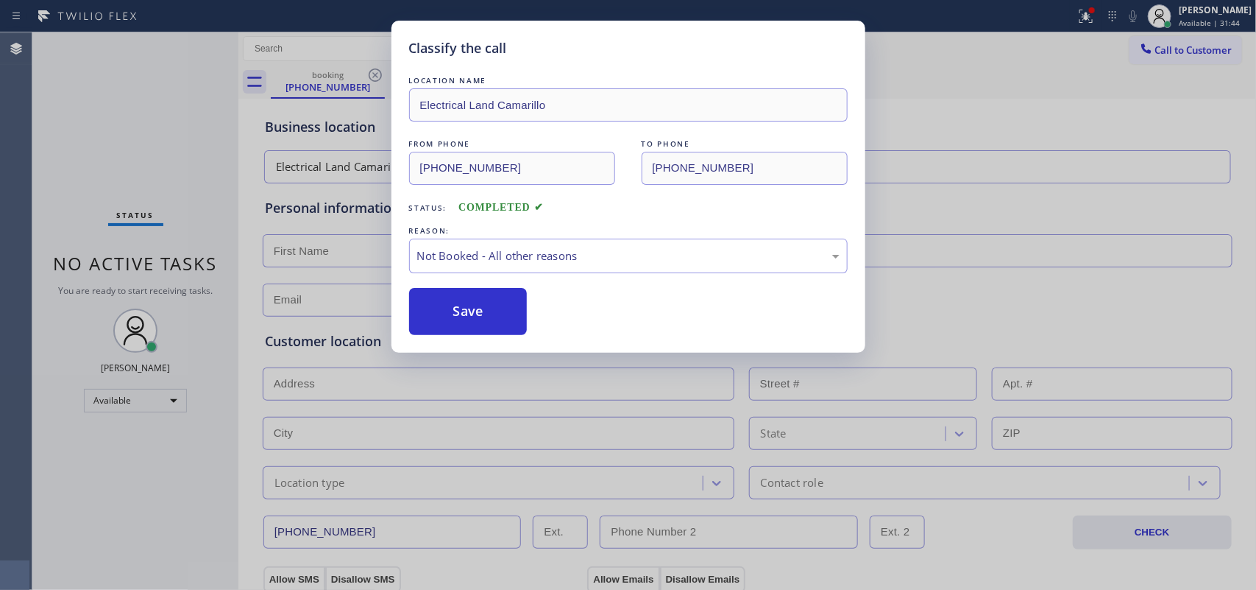
drag, startPoint x: 489, startPoint y: 303, endPoint x: 477, endPoint y: 287, distance: 20.5
click at [487, 304] on button "Save" at bounding box center [468, 311] width 118 height 47
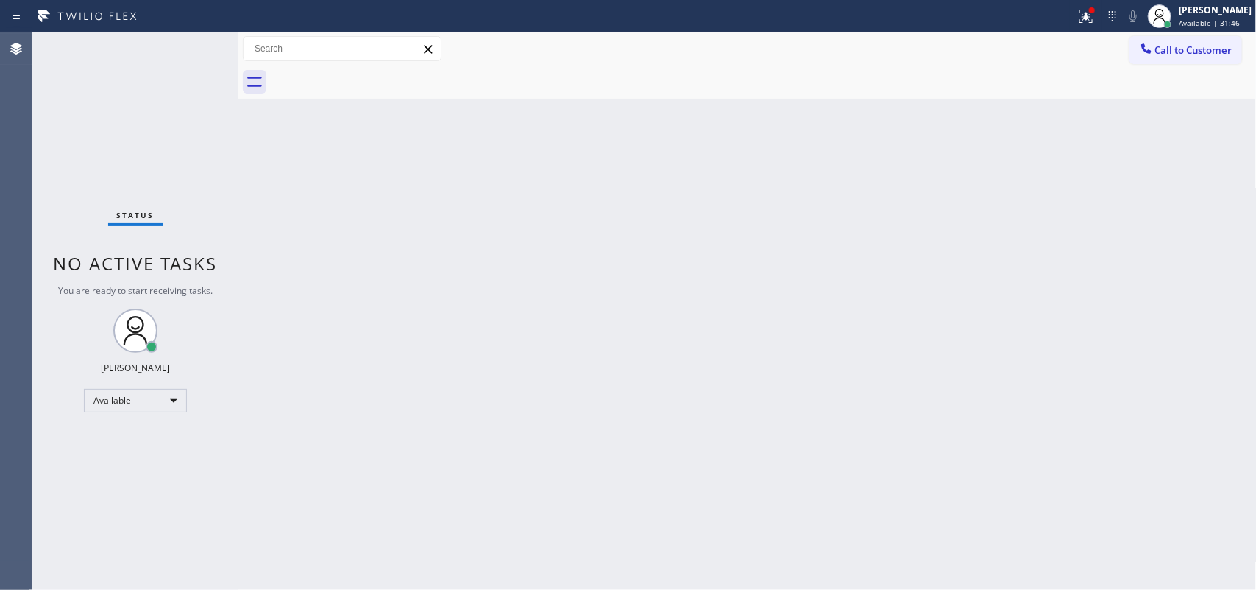
click at [71, 141] on div "Status No active tasks You are ready to start receiving tasks. [PERSON_NAME] Av…" at bounding box center [135, 310] width 206 height 557
click at [63, 114] on div "Status No active tasks You are ready to start receiving tasks. [PERSON_NAME] Av…" at bounding box center [135, 310] width 206 height 557
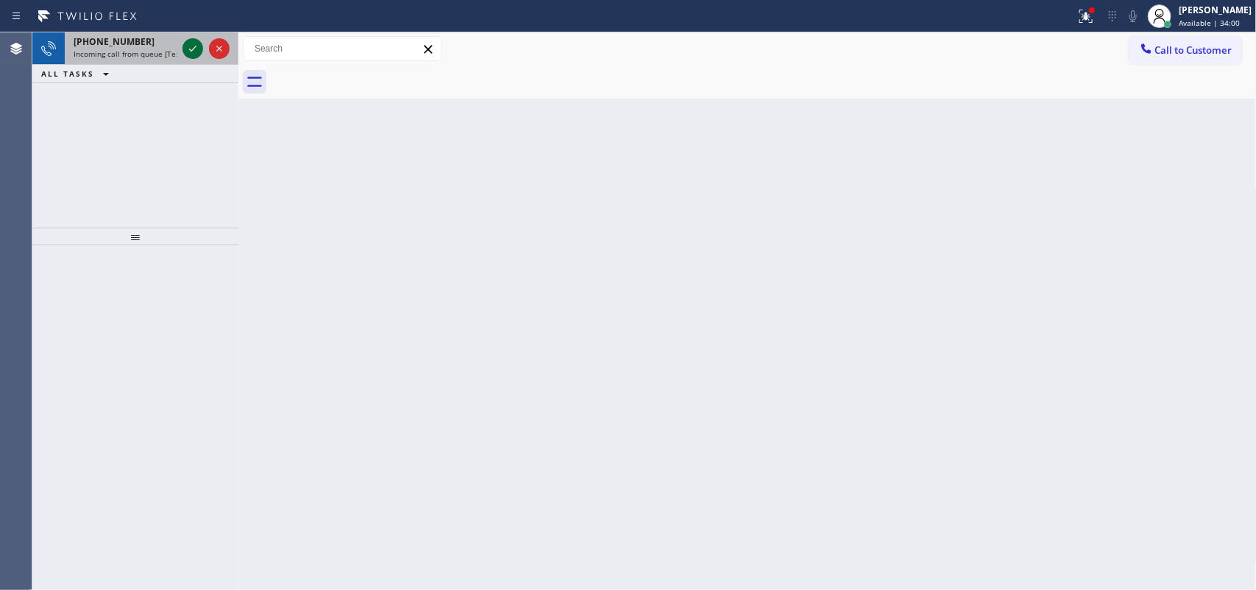
click at [191, 46] on icon at bounding box center [193, 49] width 18 height 18
click at [185, 44] on icon at bounding box center [193, 49] width 18 height 18
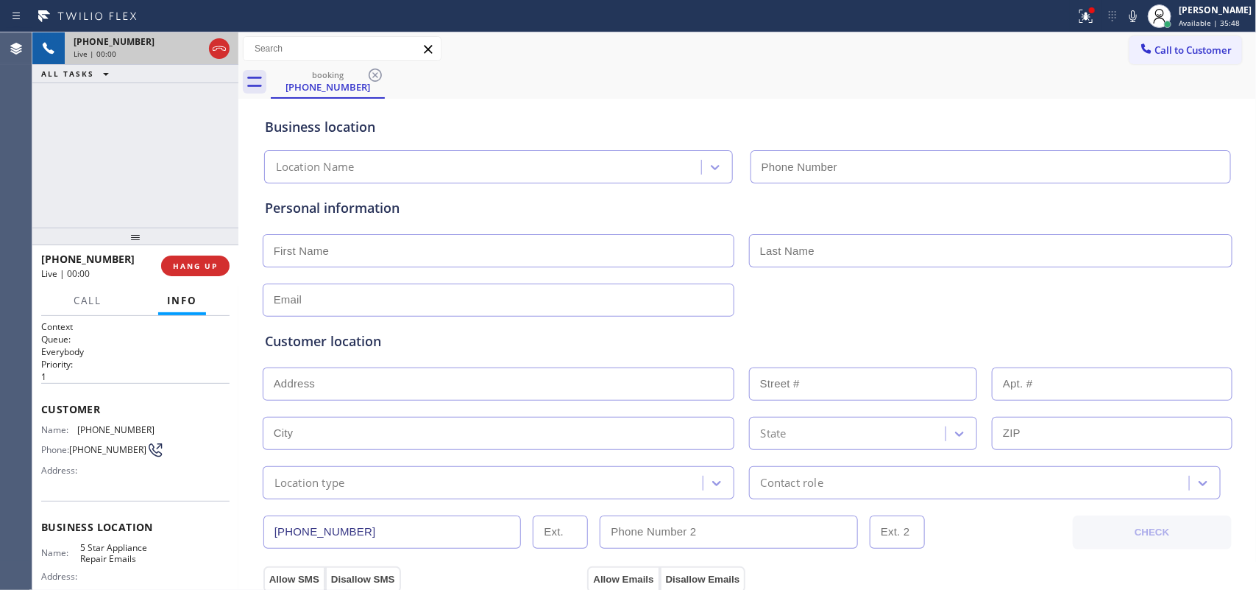
type input "[PHONE_NUMBER]"
click at [91, 299] on span "Call" at bounding box center [88, 300] width 28 height 13
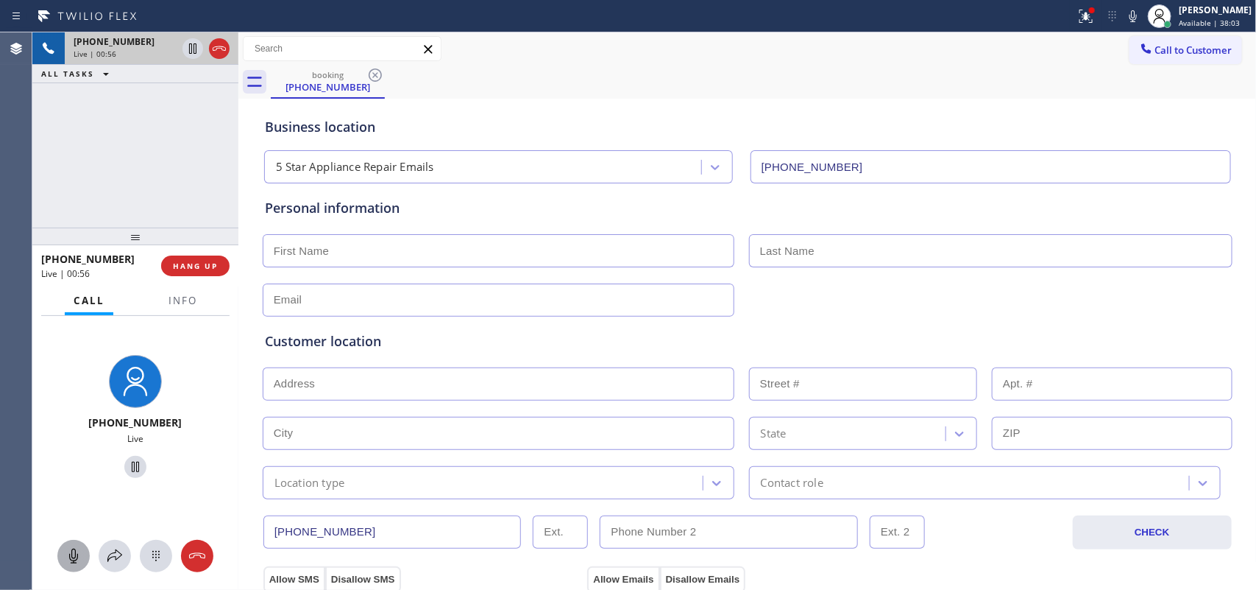
click at [79, 556] on icon at bounding box center [74, 556] width 18 height 18
click at [132, 471] on icon at bounding box center [135, 466] width 7 height 10
drag, startPoint x: 178, startPoint y: 421, endPoint x: 107, endPoint y: 424, distance: 71.4
click at [107, 424] on div "[PHONE_NUMBER]" at bounding box center [135, 422] width 113 height 14
copy span "6192000453"
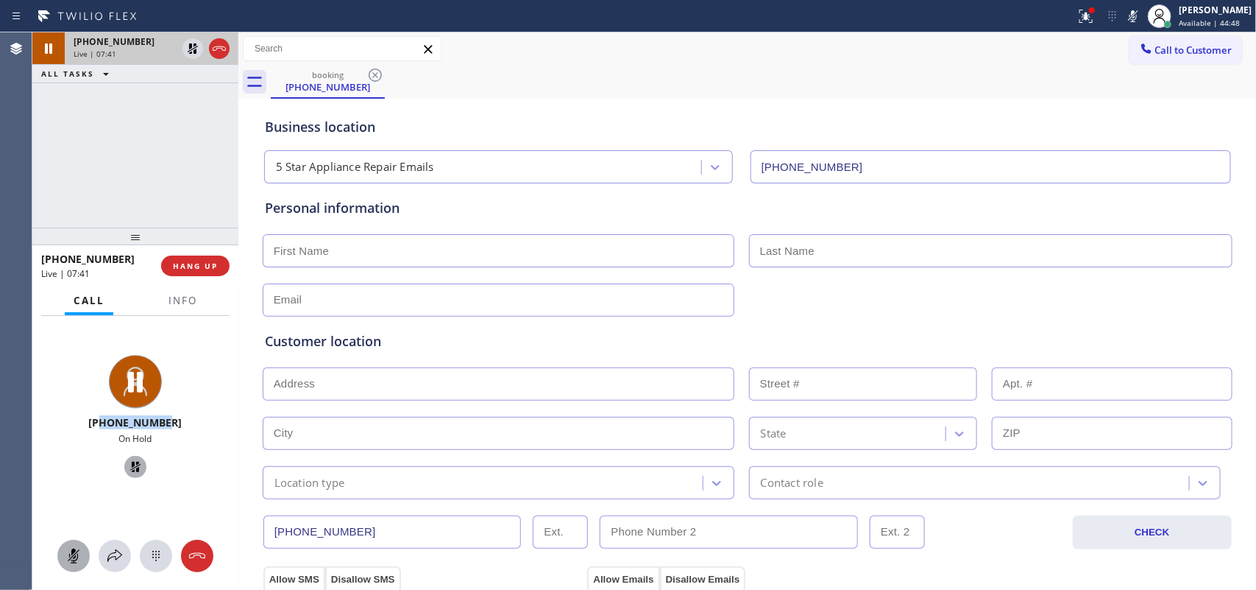
drag, startPoint x: 79, startPoint y: 553, endPoint x: 122, endPoint y: 483, distance: 82.3
click at [79, 551] on icon at bounding box center [74, 556] width 18 height 18
click at [130, 465] on icon at bounding box center [136, 467] width 18 height 18
click at [77, 552] on icon at bounding box center [74, 556] width 18 height 18
click at [130, 470] on icon at bounding box center [136, 467] width 18 height 18
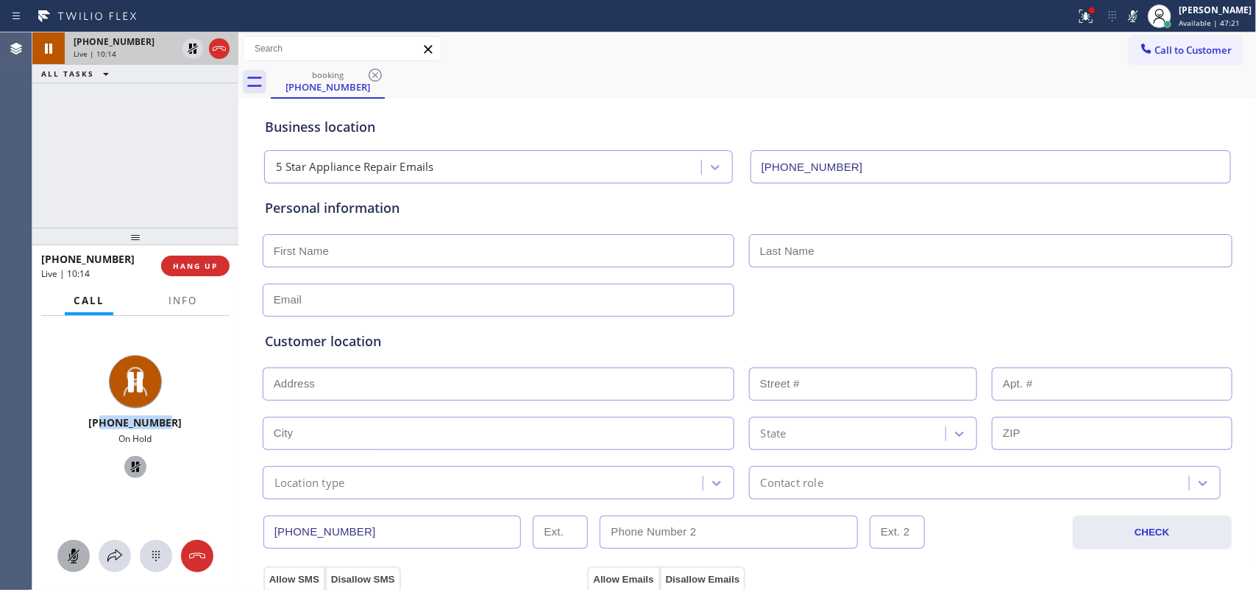
click at [75, 562] on icon at bounding box center [74, 556] width 18 height 18
click at [129, 472] on icon at bounding box center [136, 467] width 18 height 18
click at [197, 390] on div "[PHONE_NUMBER] Live" at bounding box center [135, 419] width 206 height 207
drag, startPoint x: 184, startPoint y: 424, endPoint x: 105, endPoint y: 424, distance: 78.7
click at [105, 424] on div "[PHONE_NUMBER]" at bounding box center [135, 422] width 113 height 14
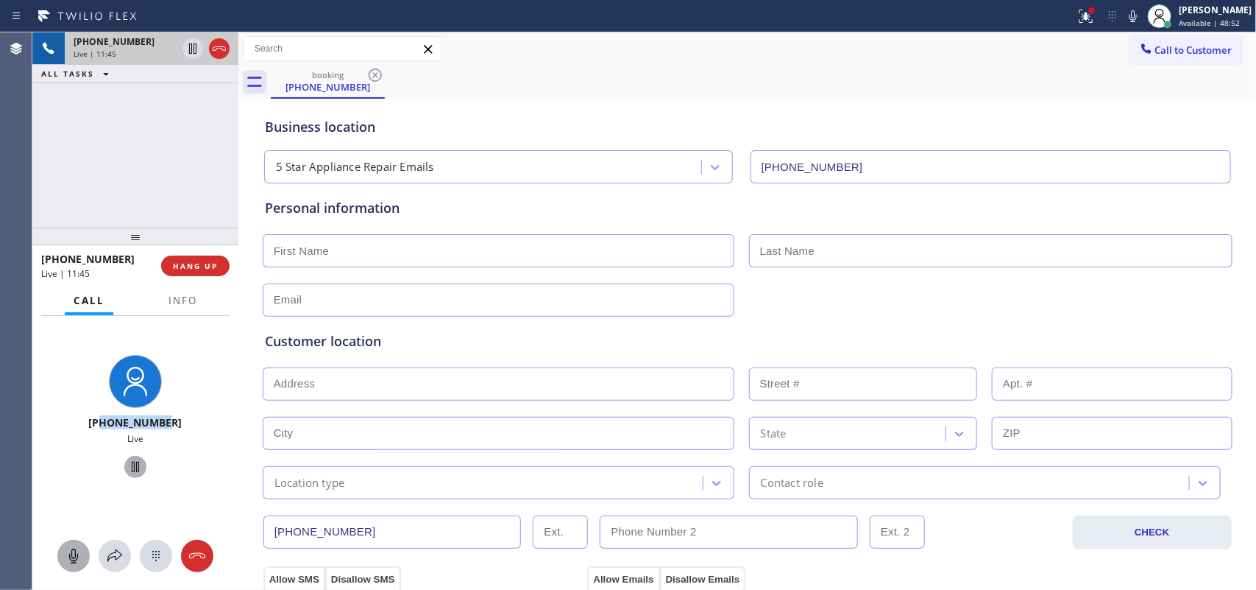
copy span "6192000453"
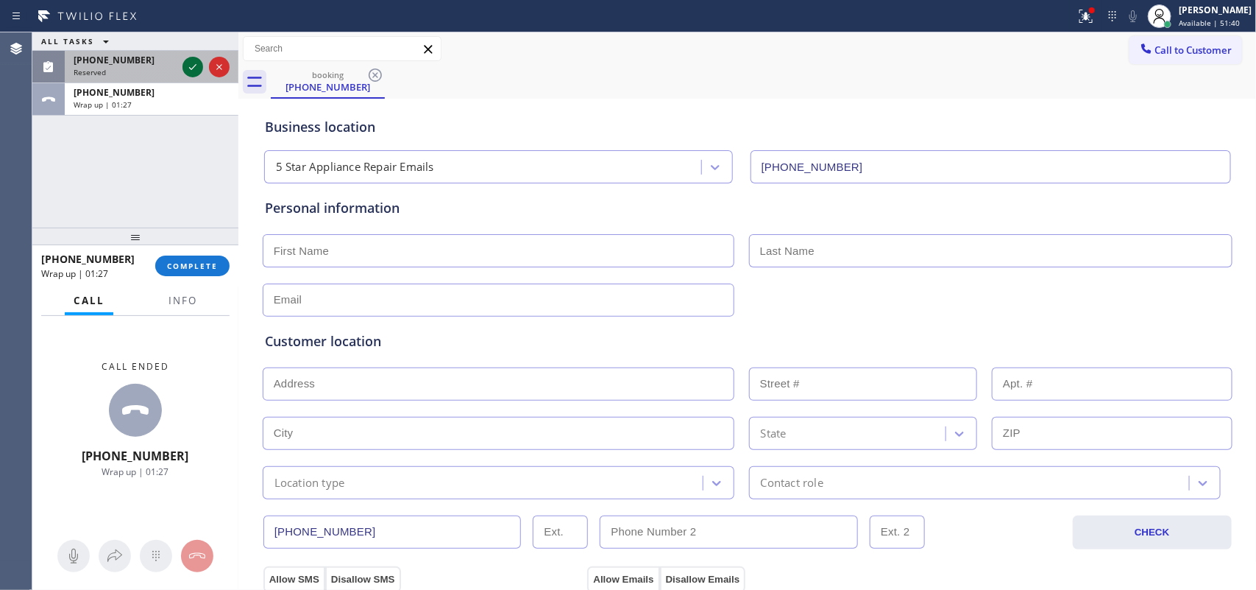
click at [190, 63] on icon at bounding box center [193, 67] width 18 height 18
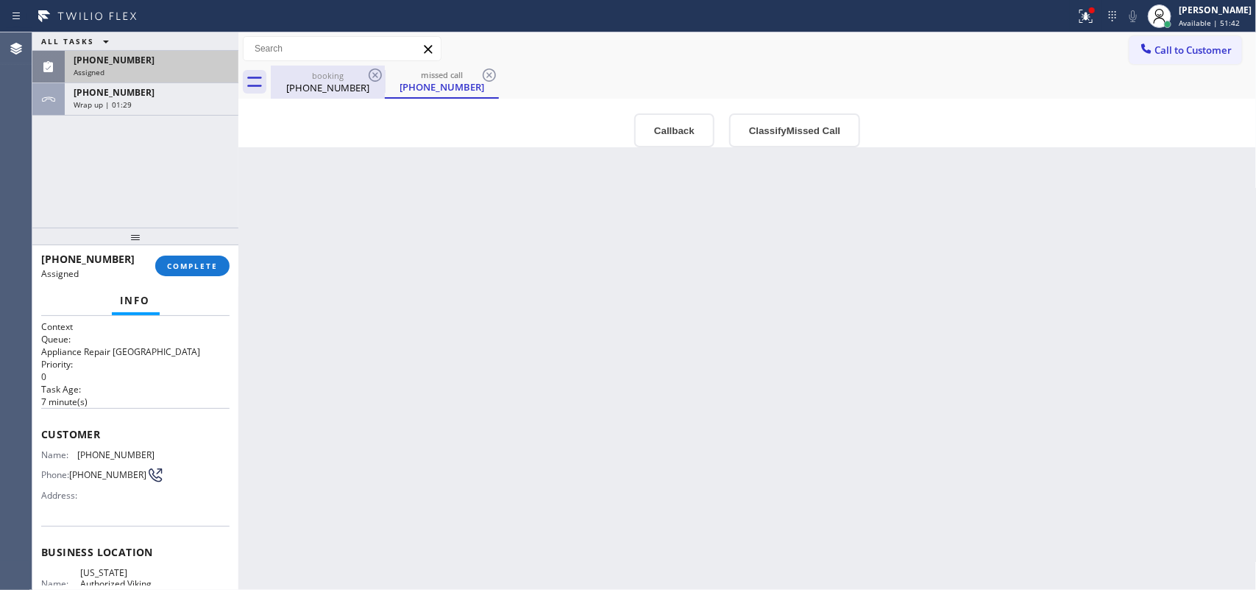
click at [297, 71] on div "booking" at bounding box center [327, 75] width 111 height 11
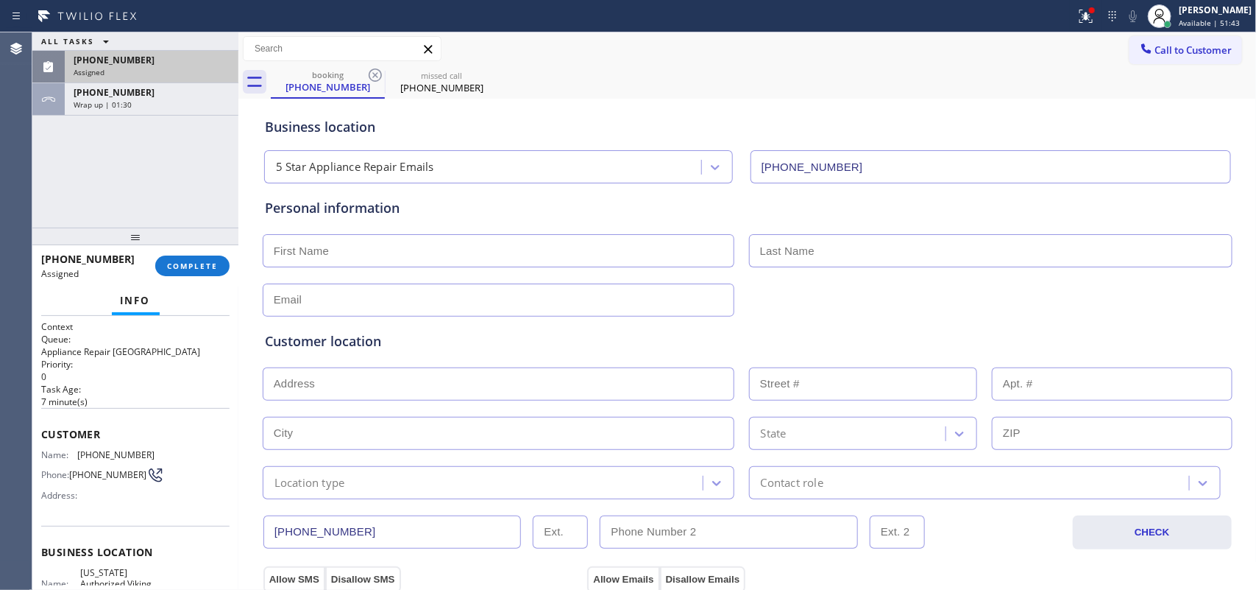
scroll to position [368, 0]
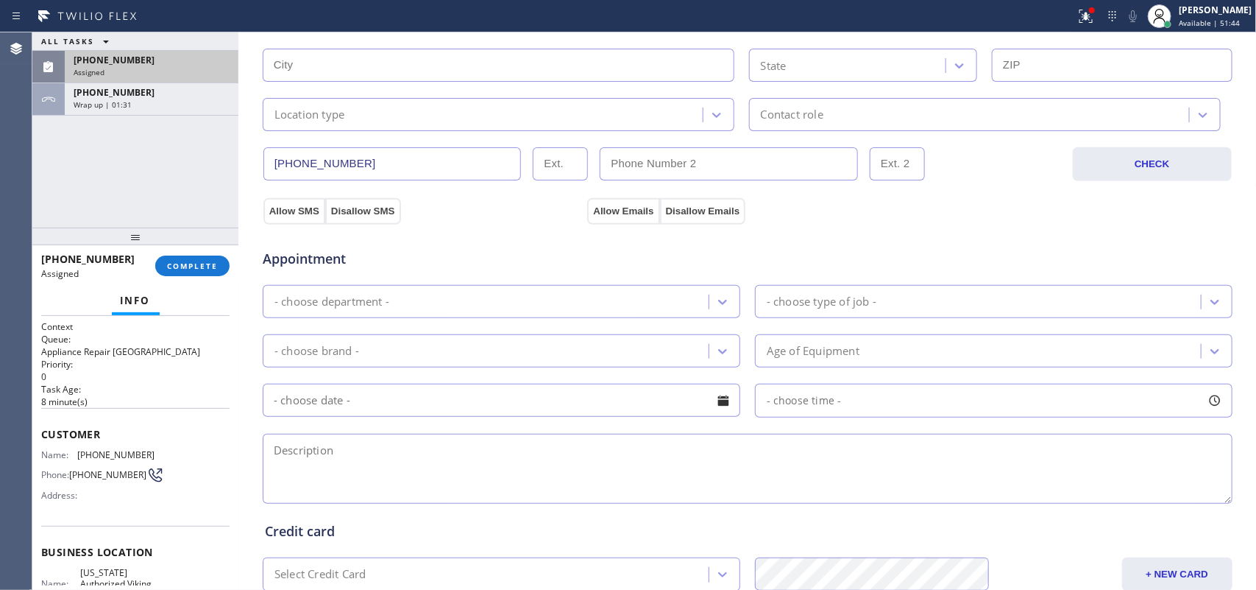
click at [307, 177] on div "Allow SMS Disallow SMS Allow Emails Disallow Emails" at bounding box center [747, 199] width 971 height 49
click at [147, 63] on div "[PHONE_NUMBER]" at bounding box center [152, 60] width 156 height 13
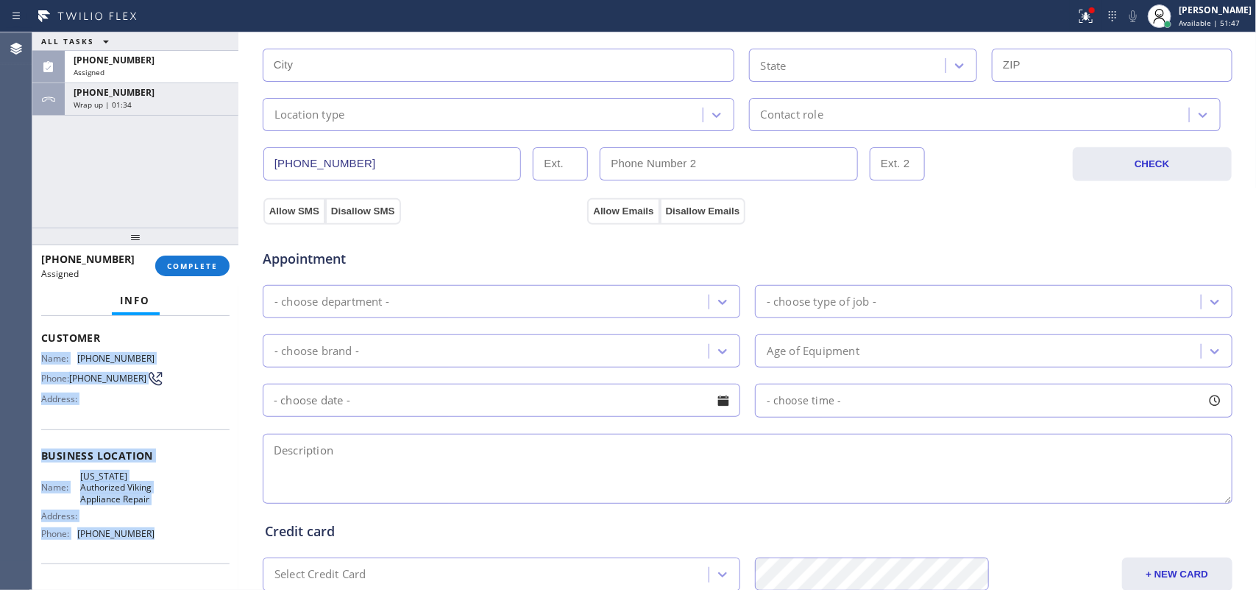
scroll to position [0, 0]
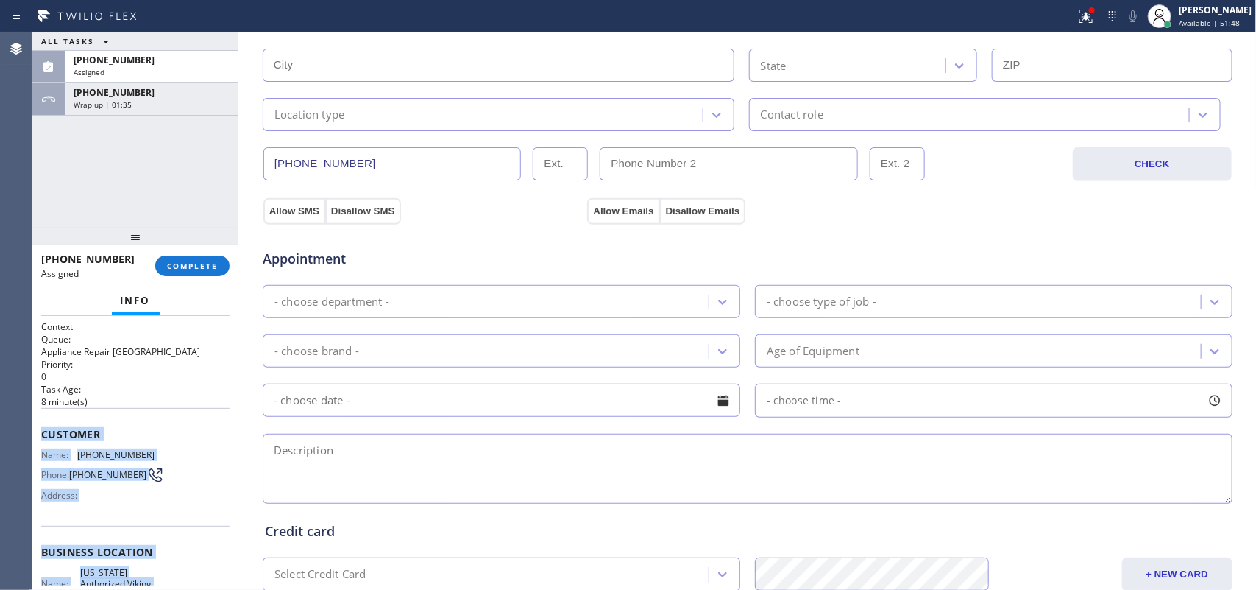
drag, startPoint x: 155, startPoint y: 447, endPoint x: 38, endPoint y: 420, distance: 120.0
click at [38, 420] on div "Context Queue: Appliance Repair High End Priority: 0 Task Age: [DEMOGRAPHIC_DAT…" at bounding box center [135, 453] width 206 height 275
copy div "Customer Name: [PHONE_NUMBER] Phone: [PHONE_NUMBER] Address: Business location …"
click at [205, 275] on button "COMPLETE" at bounding box center [192, 265] width 74 height 21
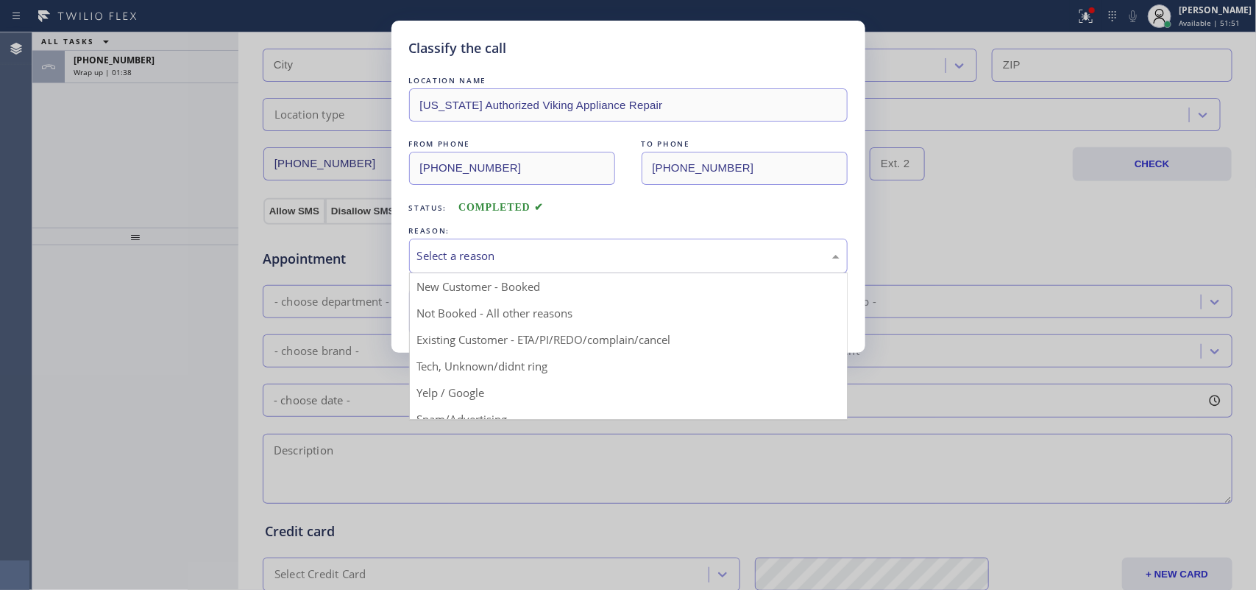
click at [585, 247] on div "Select a reason" at bounding box center [628, 255] width 422 height 17
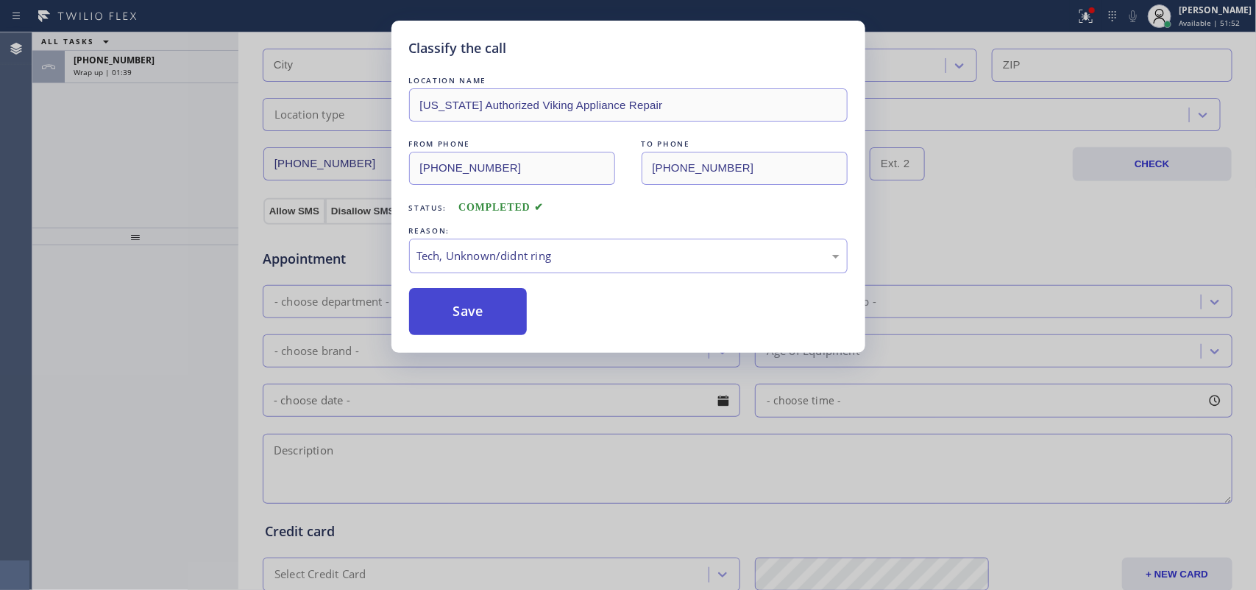
click at [494, 313] on button "Save" at bounding box center [468, 311] width 118 height 47
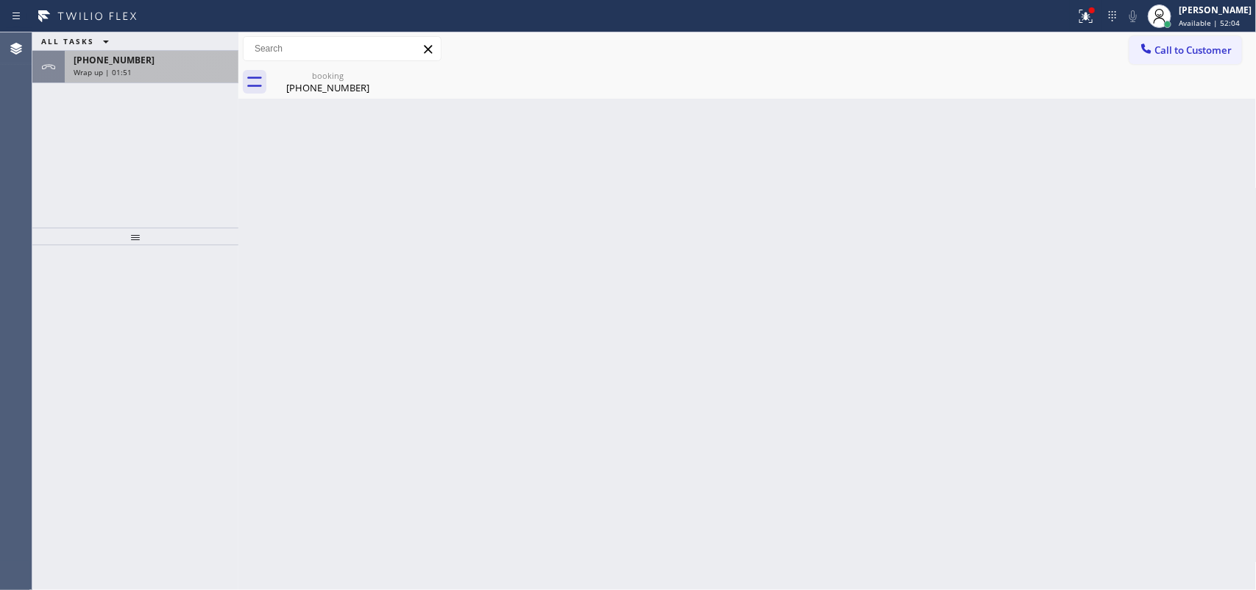
click at [144, 60] on div "[PHONE_NUMBER]" at bounding box center [152, 60] width 156 height 13
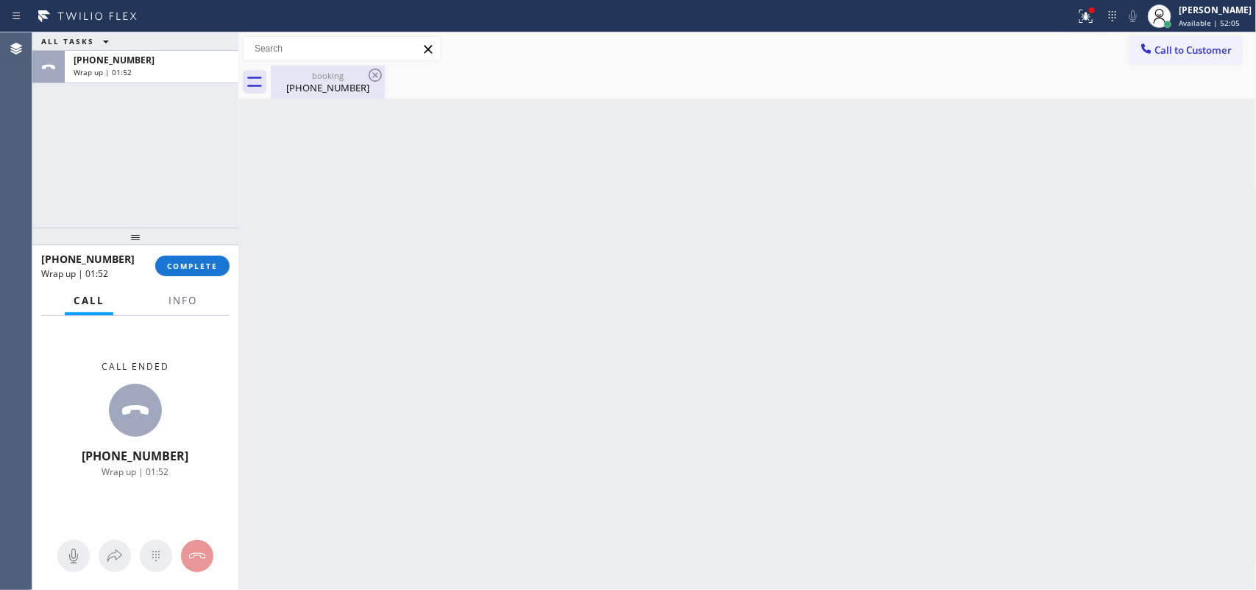
click at [281, 86] on div "[PHONE_NUMBER]" at bounding box center [327, 87] width 111 height 13
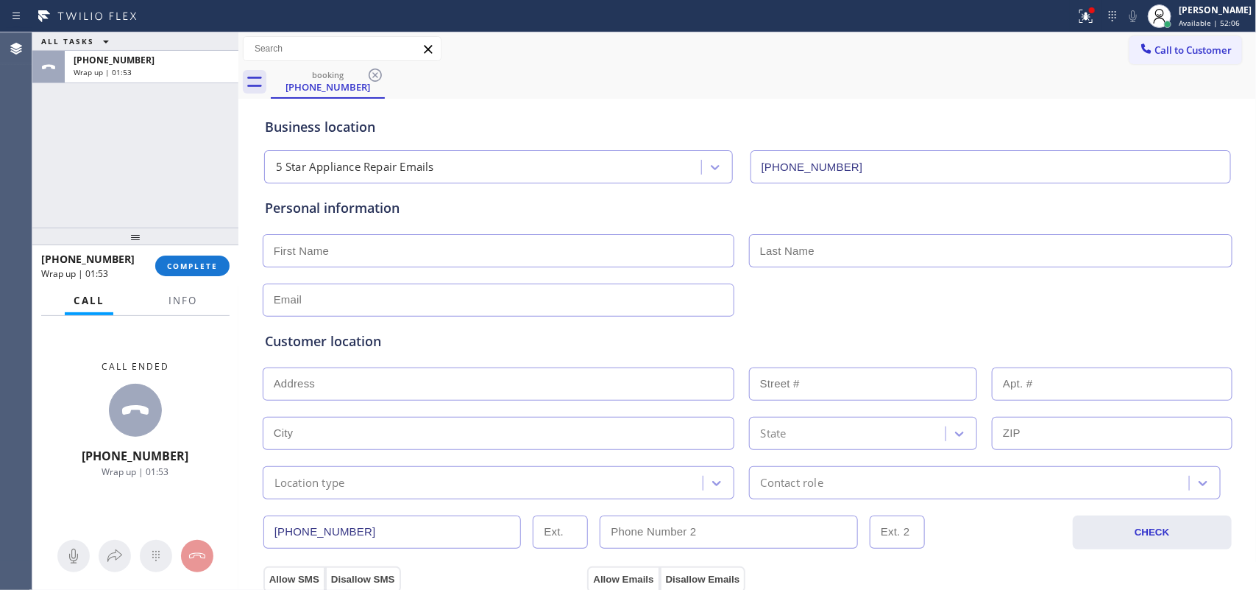
scroll to position [460, 0]
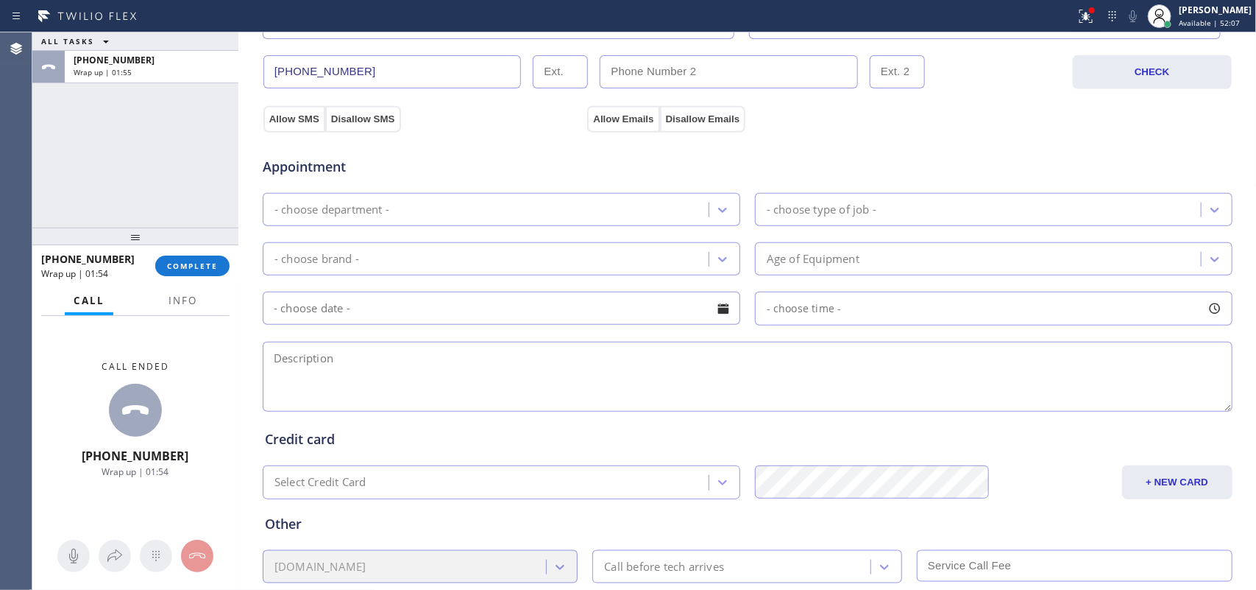
click at [314, 68] on input "[PHONE_NUMBER]" at bounding box center [392, 71] width 258 height 33
click at [190, 258] on button "COMPLETE" at bounding box center [192, 265] width 74 height 21
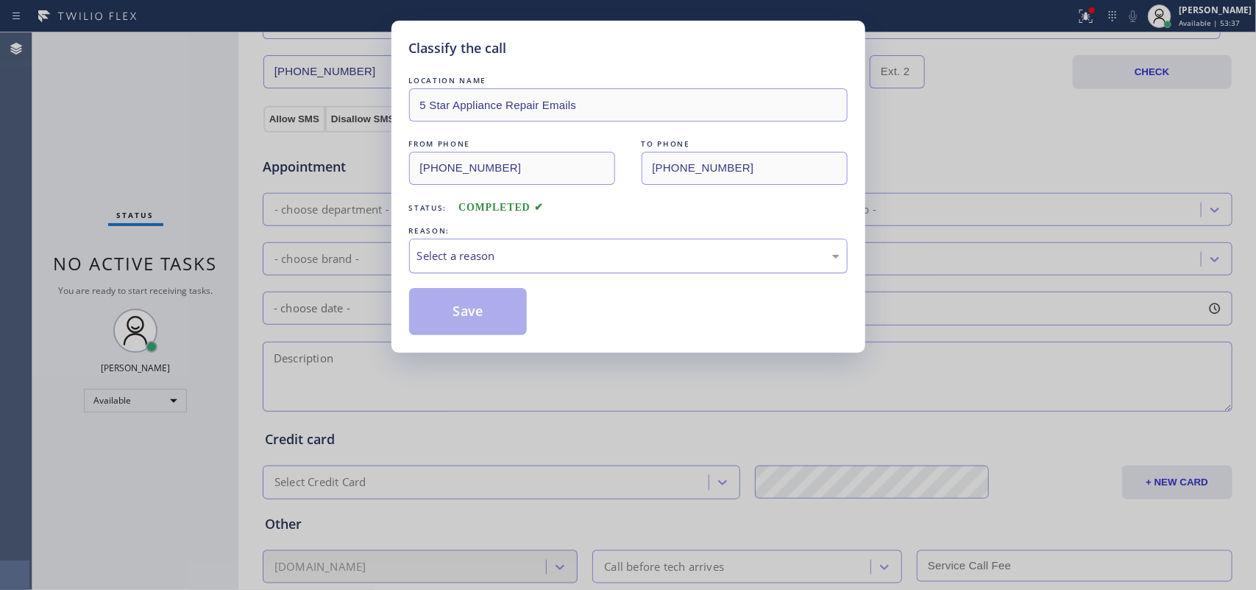
click at [500, 249] on div "Select a reason" at bounding box center [628, 255] width 422 height 17
click at [491, 310] on button "Save" at bounding box center [468, 311] width 118 height 47
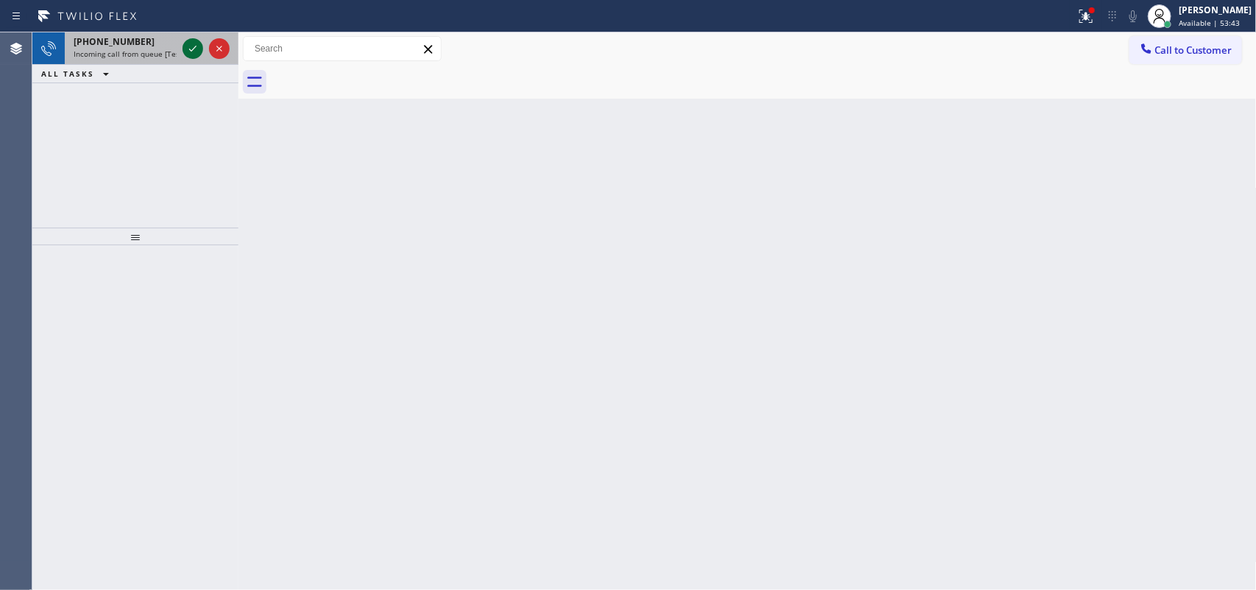
click at [188, 50] on icon at bounding box center [193, 49] width 18 height 18
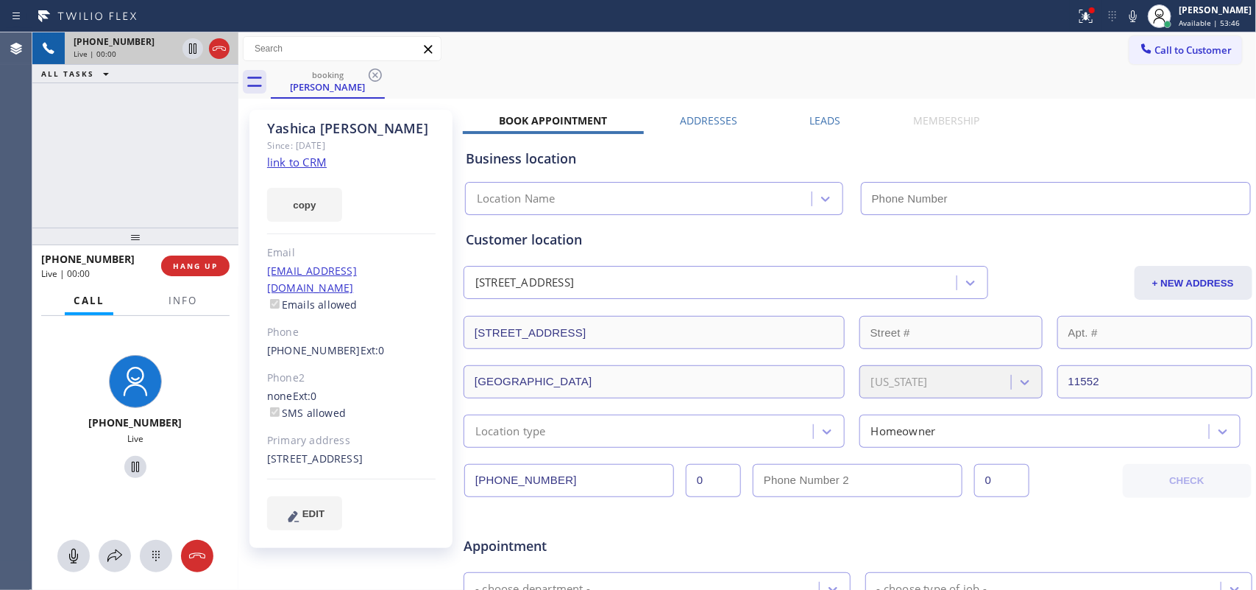
type input "[PHONE_NUMBER]"
click at [287, 160] on link "link to CRM" at bounding box center [297, 162] width 60 height 15
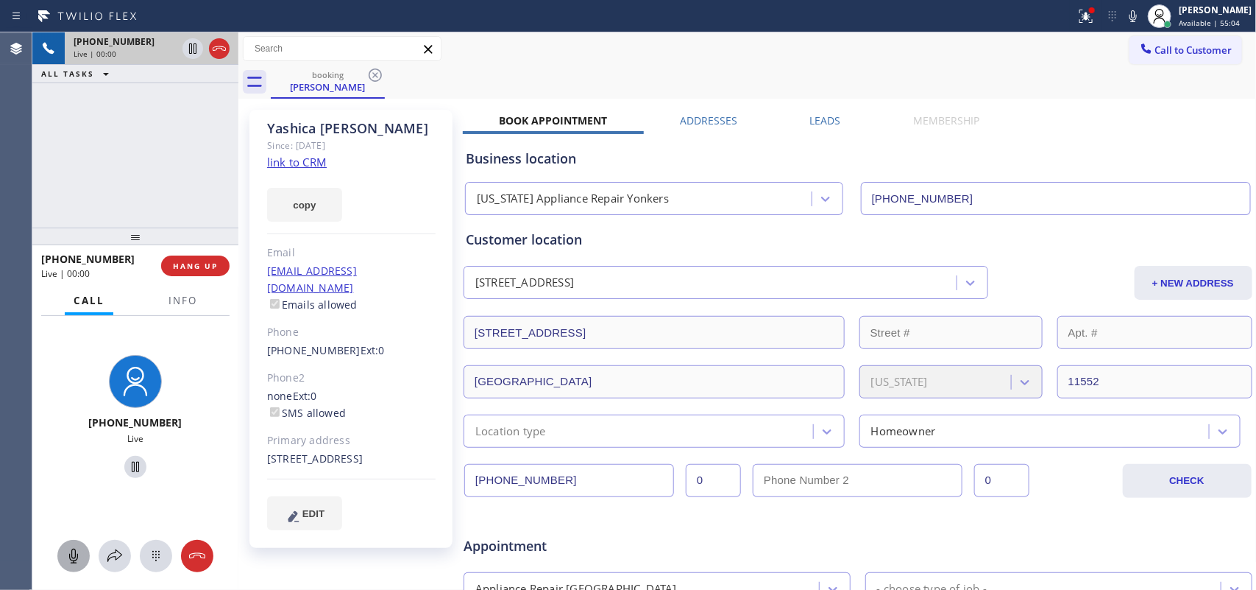
click at [71, 556] on icon at bounding box center [73, 555] width 9 height 15
click at [127, 461] on icon at bounding box center [136, 467] width 18 height 18
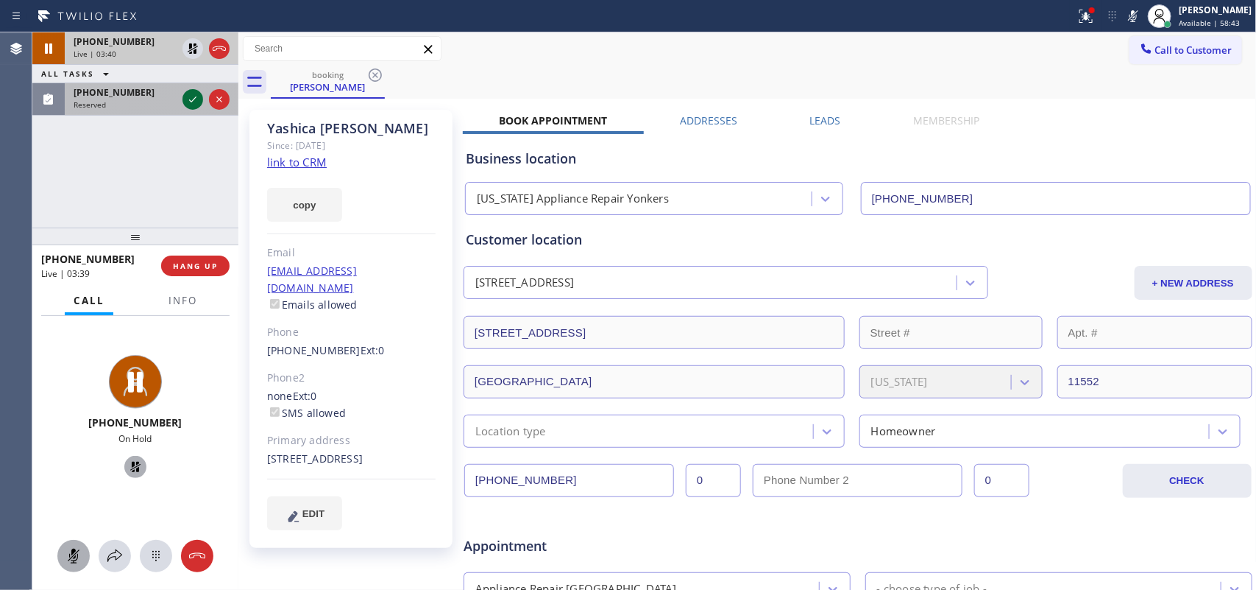
click at [189, 97] on icon at bounding box center [193, 100] width 18 height 18
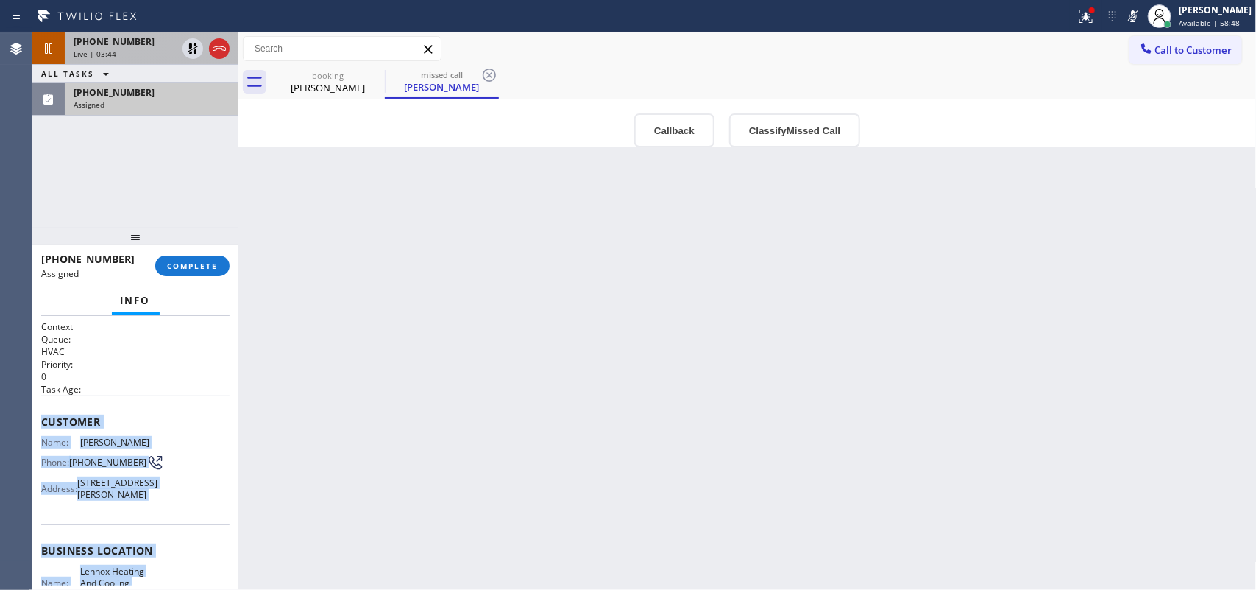
drag, startPoint x: 152, startPoint y: 456, endPoint x: 41, endPoint y: 422, distance: 116.4
click at [41, 422] on div "Context Queue: HVAC Priority: 0 Task Age: Customer Name: [PERSON_NAME] Phone: […" at bounding box center [135, 550] width 188 height 461
copy div "Customer Name: [PERSON_NAME] Phone: [PHONE_NUMBER] Address: [STREET_ADDRESS][PE…"
click at [776, 119] on button "Classify Missed Call" at bounding box center [794, 130] width 131 height 34
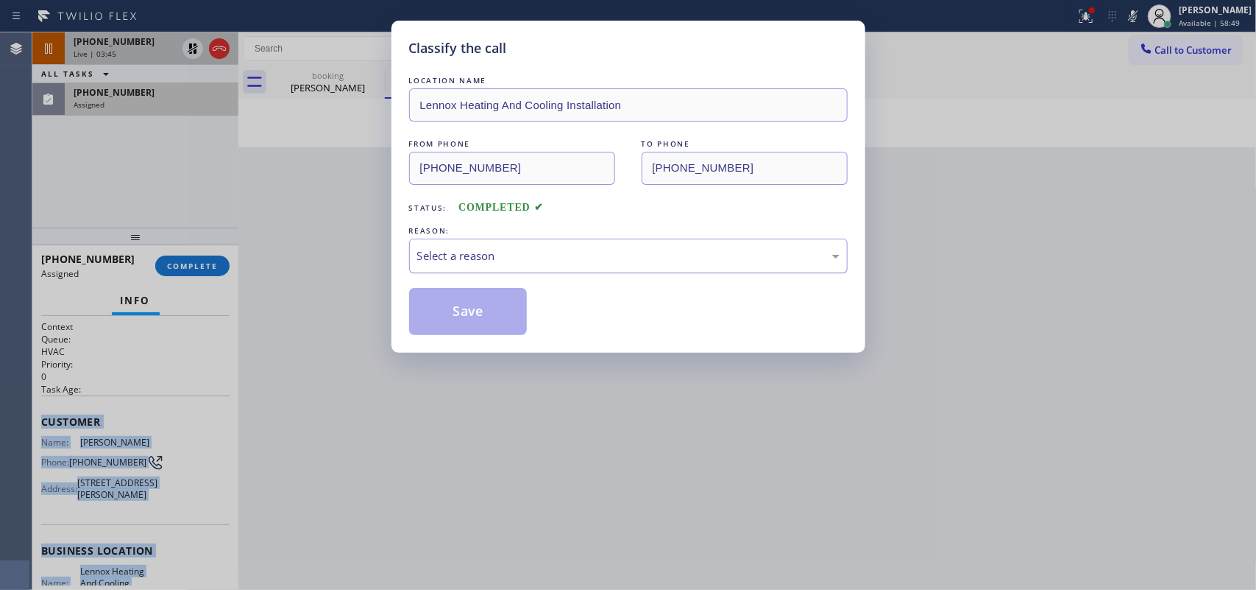
click at [681, 269] on div "Select a reason" at bounding box center [628, 255] width 439 height 35
drag, startPoint x: 531, startPoint y: 369, endPoint x: 501, endPoint y: 333, distance: 46.0
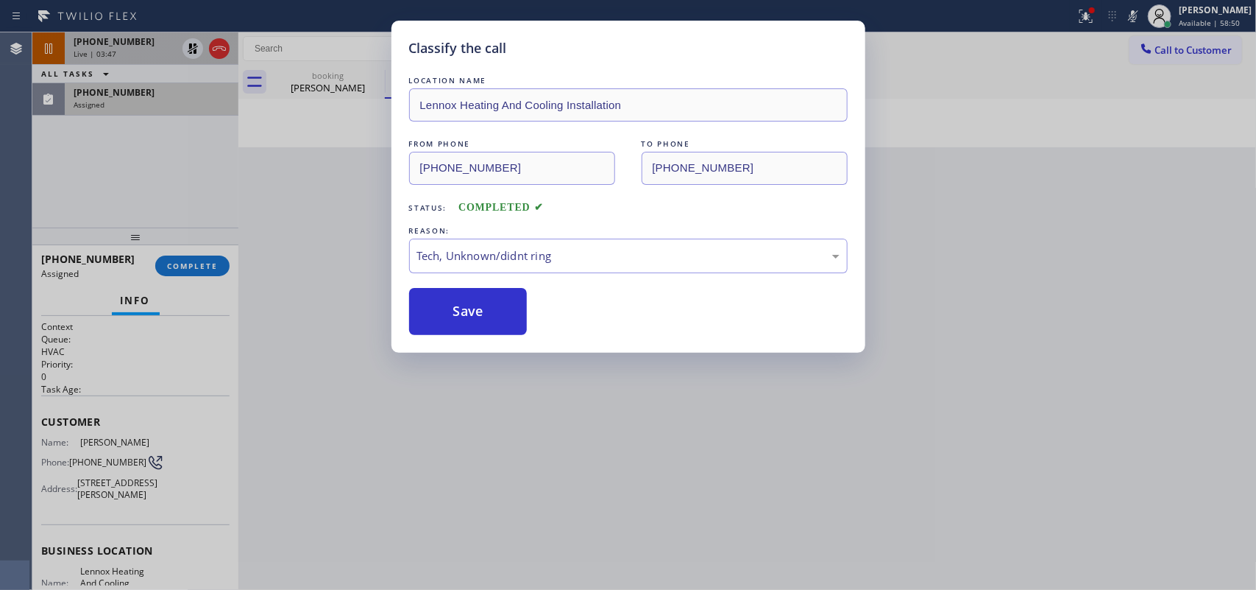
drag, startPoint x: 486, startPoint y: 316, endPoint x: 431, endPoint y: 127, distance: 197.2
click at [486, 315] on button "Save" at bounding box center [468, 311] width 118 height 47
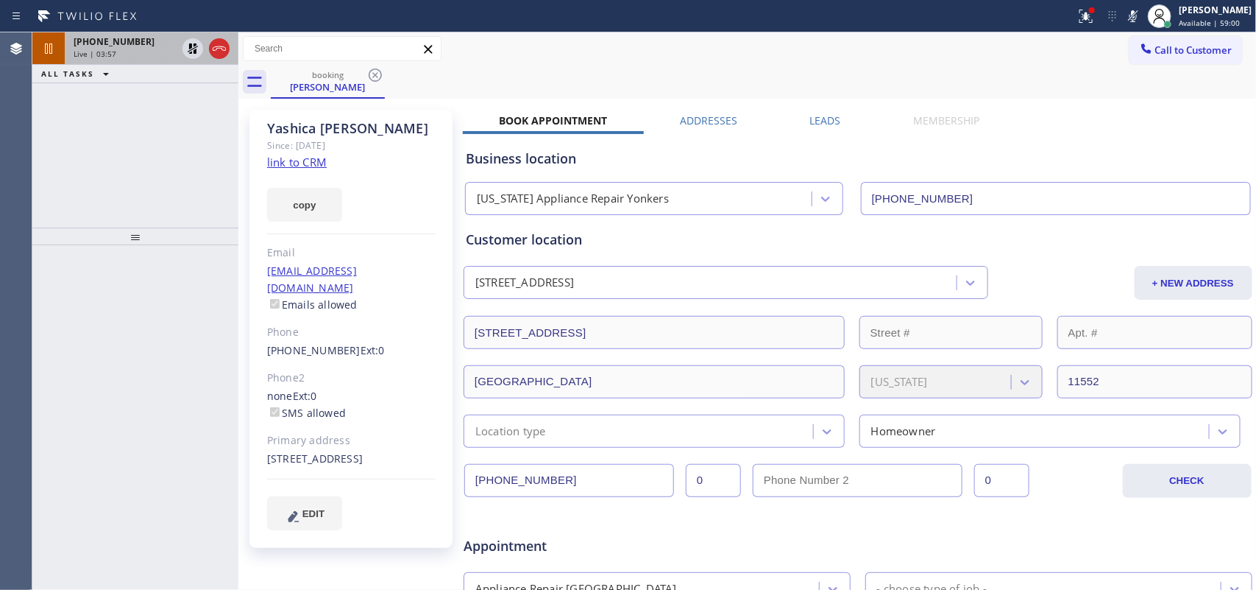
click at [136, 60] on div "[PHONE_NUMBER] Live | 03:57" at bounding box center [122, 48] width 115 height 32
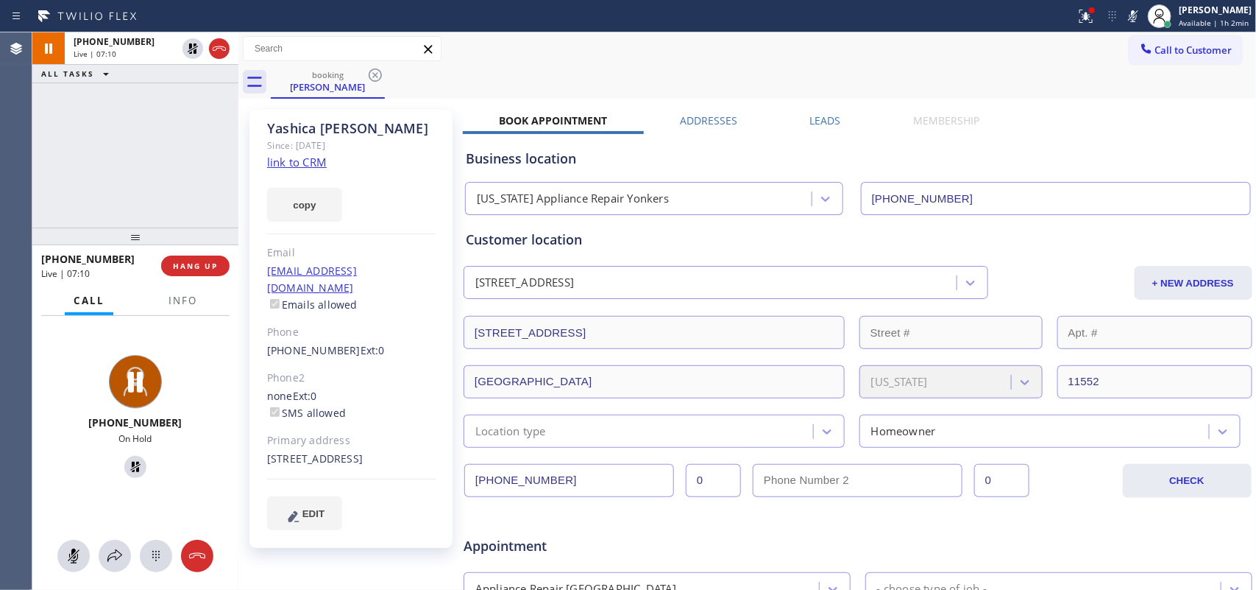
drag, startPoint x: 76, startPoint y: 552, endPoint x: 85, endPoint y: 517, distance: 35.7
click at [77, 549] on icon at bounding box center [74, 556] width 18 height 18
drag, startPoint x: 125, startPoint y: 466, endPoint x: 164, endPoint y: 447, distance: 43.1
click at [130, 464] on icon at bounding box center [135, 466] width 10 height 10
click at [78, 560] on icon at bounding box center [74, 556] width 18 height 18
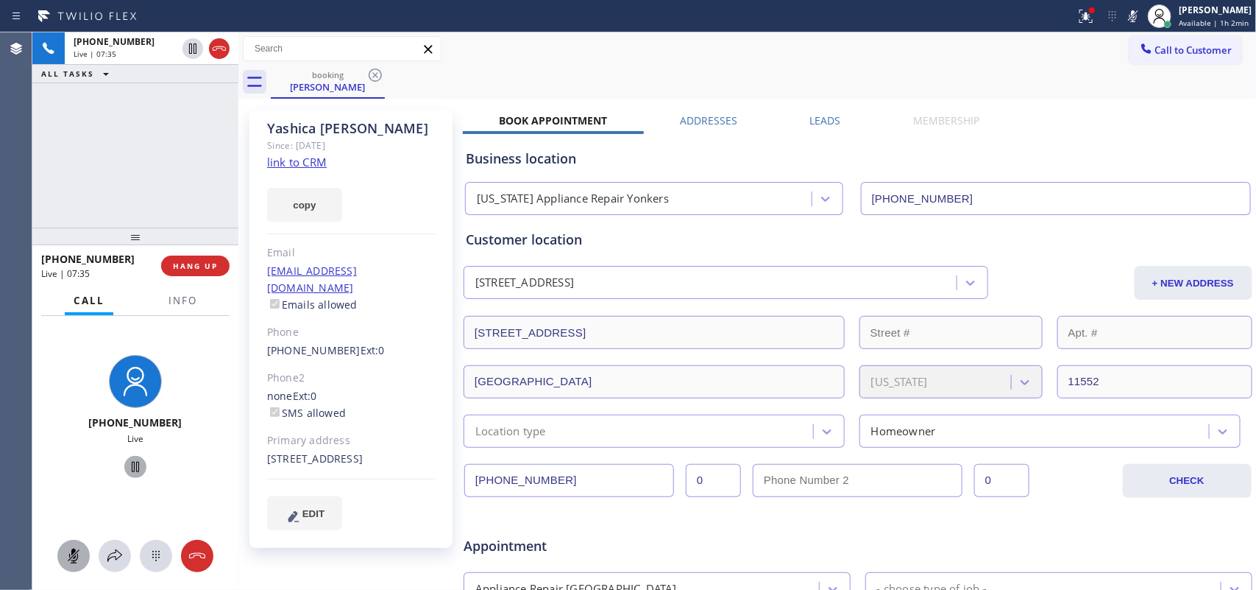
click at [129, 464] on icon at bounding box center [136, 467] width 18 height 18
drag, startPoint x: 67, startPoint y: 550, endPoint x: 82, endPoint y: 530, distance: 25.2
click at [68, 547] on icon at bounding box center [74, 556] width 18 height 18
click at [127, 475] on icon at bounding box center [136, 467] width 18 height 18
click at [222, 269] on button "HANG UP" at bounding box center [195, 265] width 68 height 21
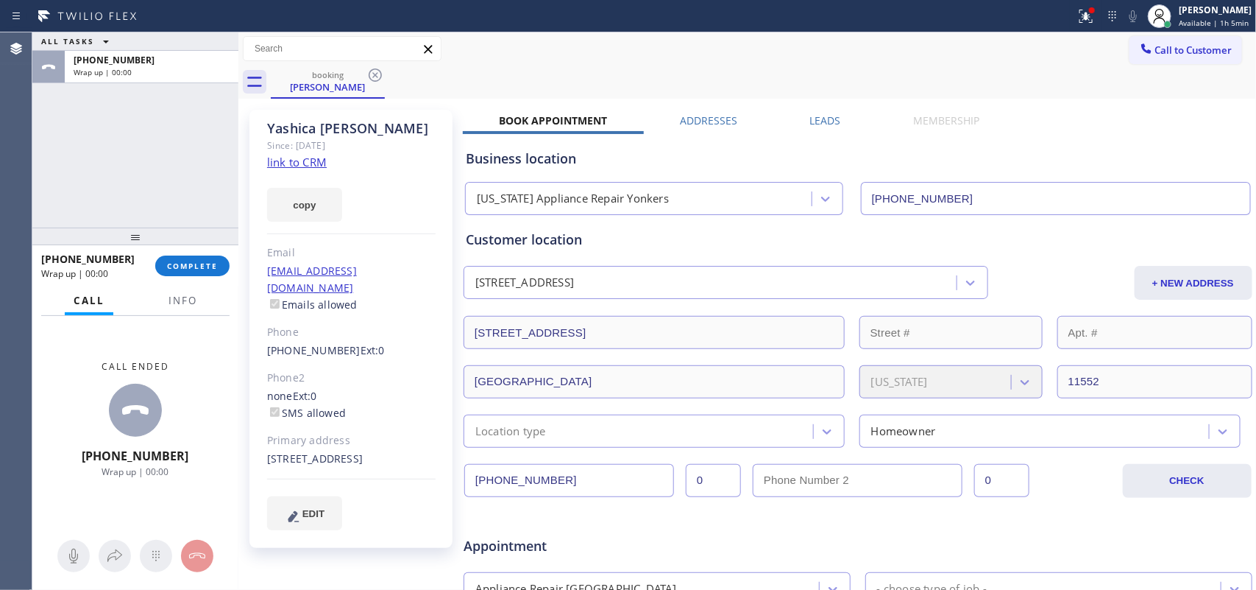
click at [175, 251] on div "[PHONE_NUMBER] Wrap up | 00:00 COMPLETE" at bounding box center [135, 266] width 188 height 38
click at [182, 263] on span "COMPLETE" at bounding box center [192, 266] width 51 height 10
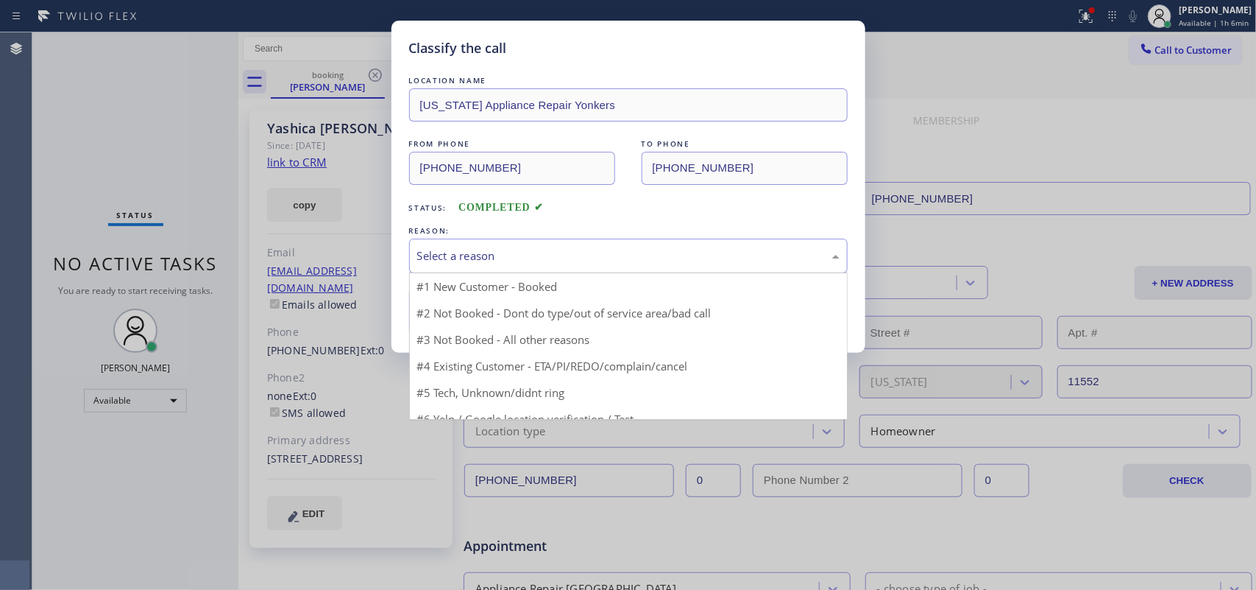
click at [570, 261] on div "Select a reason" at bounding box center [628, 255] width 422 height 17
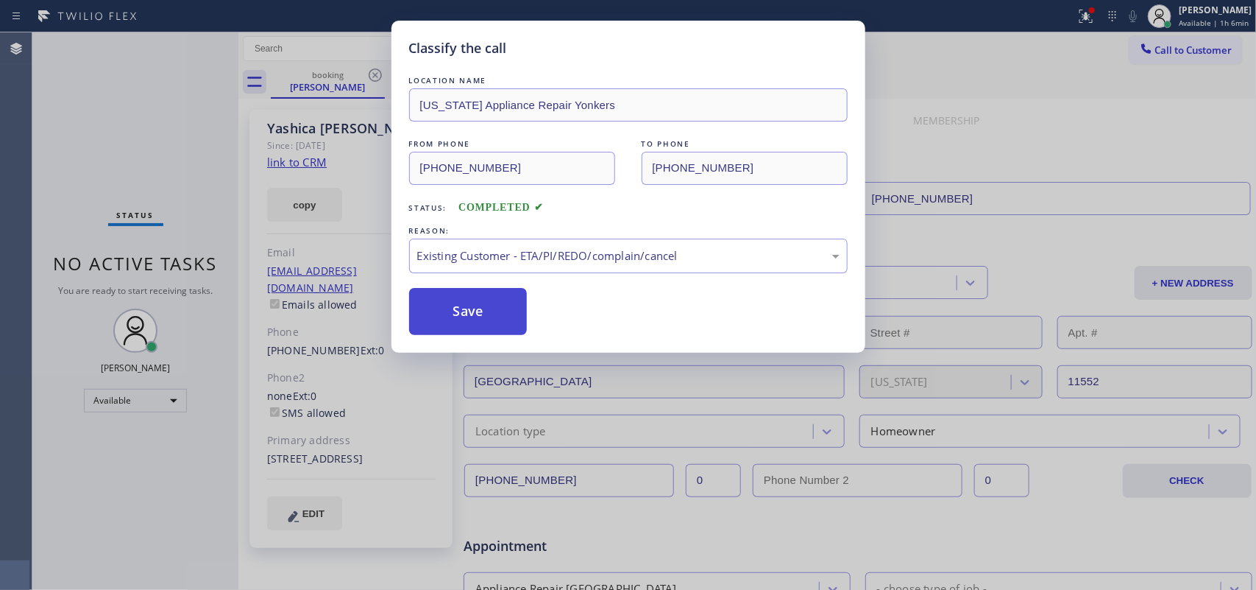
click at [490, 313] on button "Save" at bounding box center [468, 311] width 118 height 47
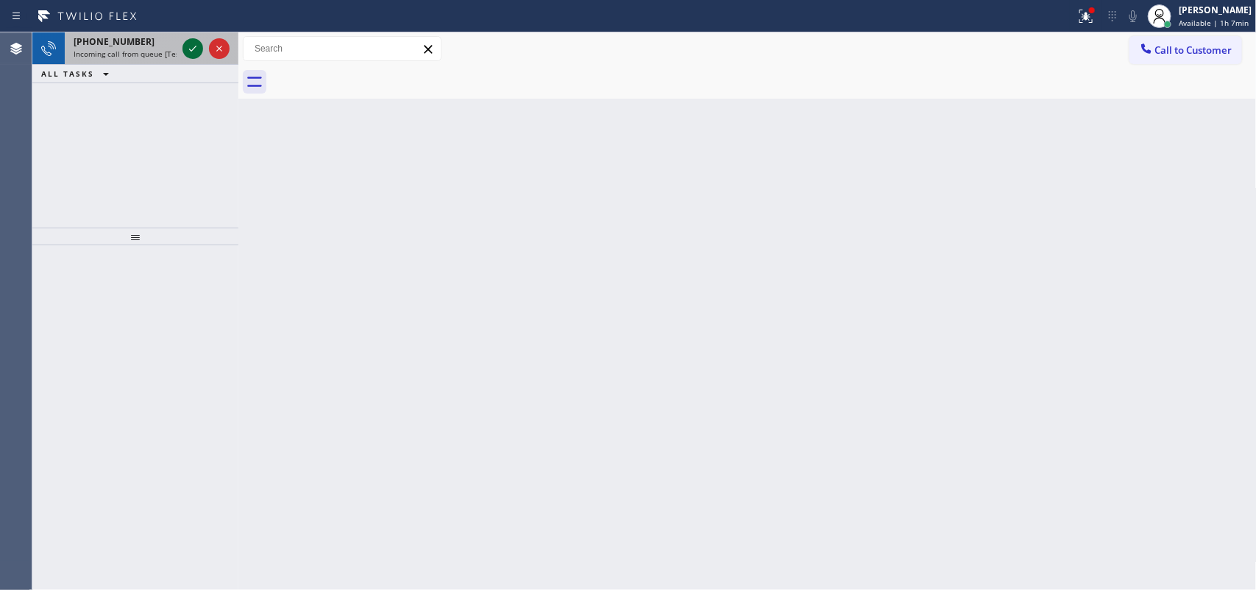
click at [193, 48] on icon at bounding box center [193, 49] width 18 height 18
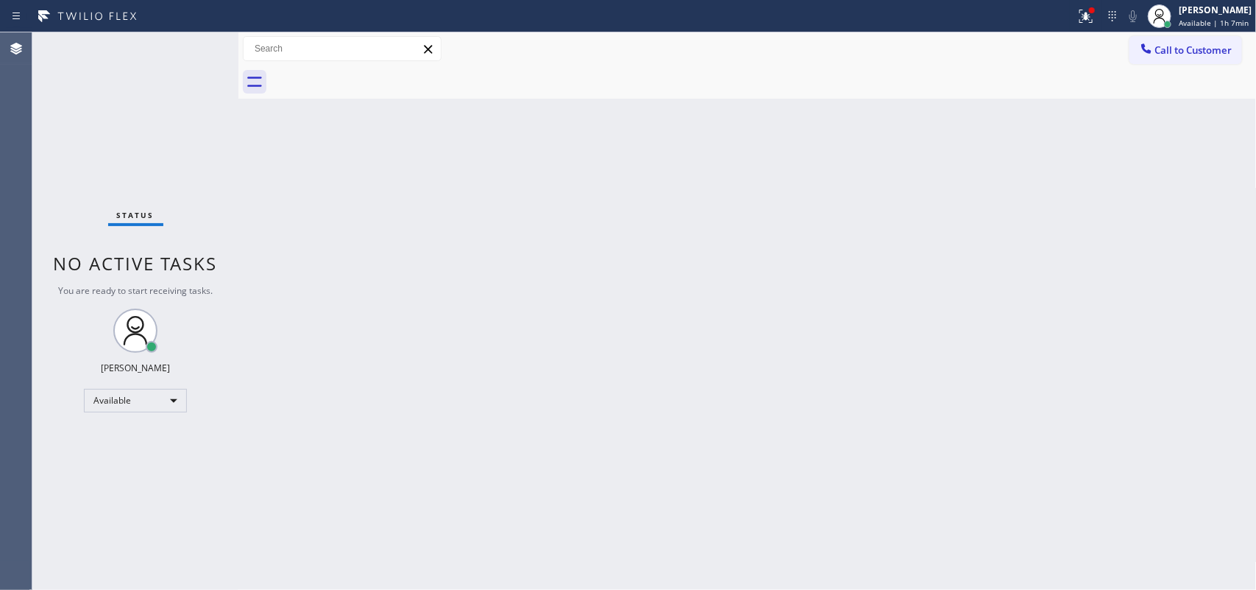
click at [193, 48] on div "Status No active tasks You are ready to start receiving tasks. [PERSON_NAME] Av…" at bounding box center [135, 310] width 206 height 557
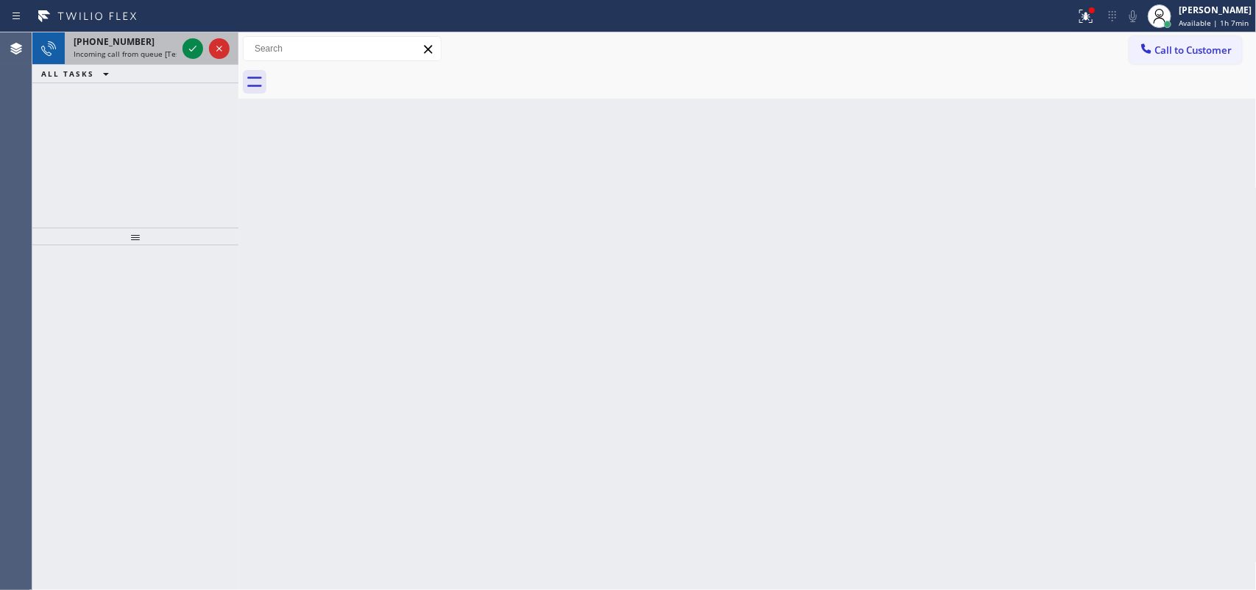
drag, startPoint x: 119, startPoint y: 55, endPoint x: 173, endPoint y: 46, distance: 54.4
click at [127, 55] on span "Incoming call from queue [Test] All" at bounding box center [135, 54] width 122 height 10
click at [185, 46] on icon at bounding box center [193, 49] width 18 height 18
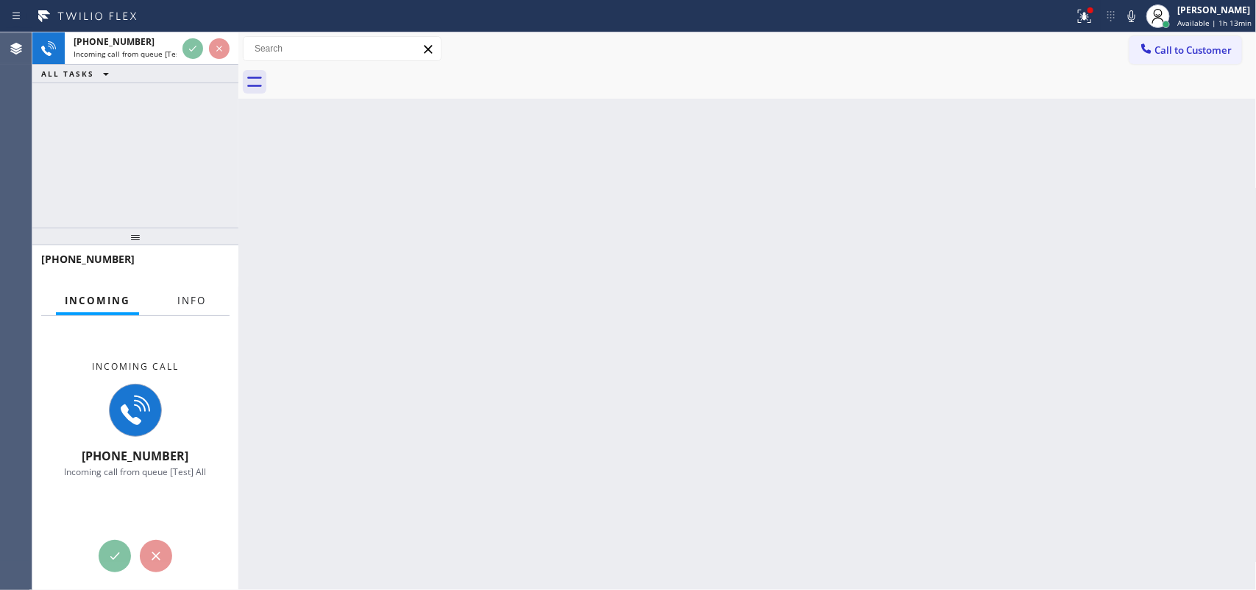
drag, startPoint x: 171, startPoint y: 291, endPoint x: 258, endPoint y: 311, distance: 89.3
click at [171, 291] on button "Info" at bounding box center [192, 300] width 46 height 29
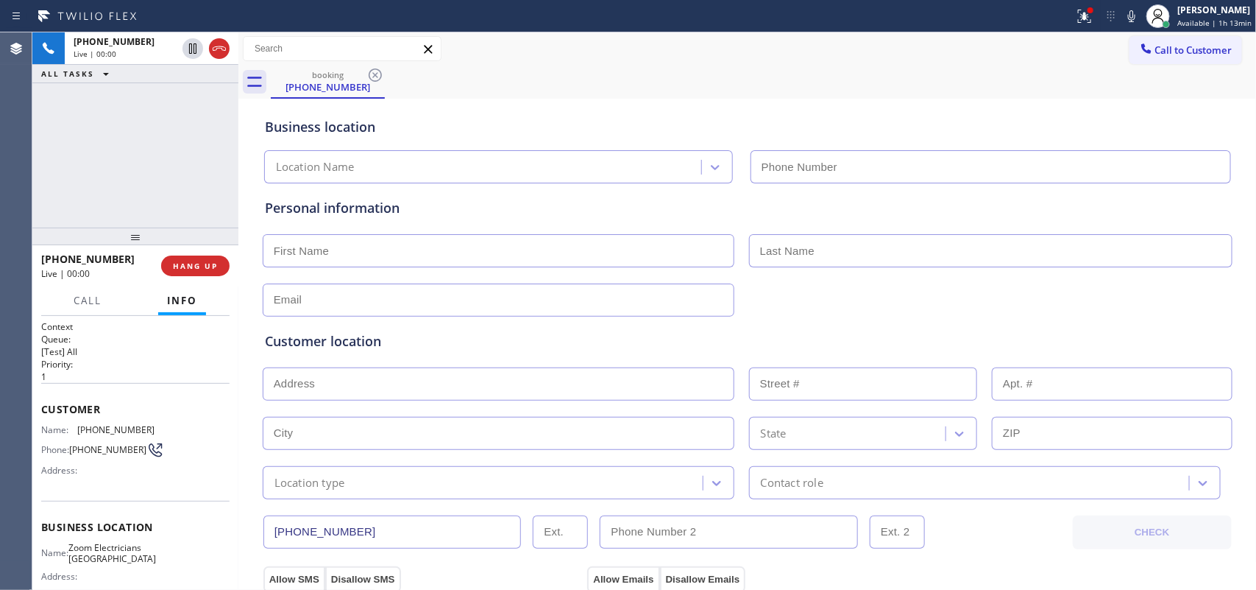
type input "[PHONE_NUMBER]"
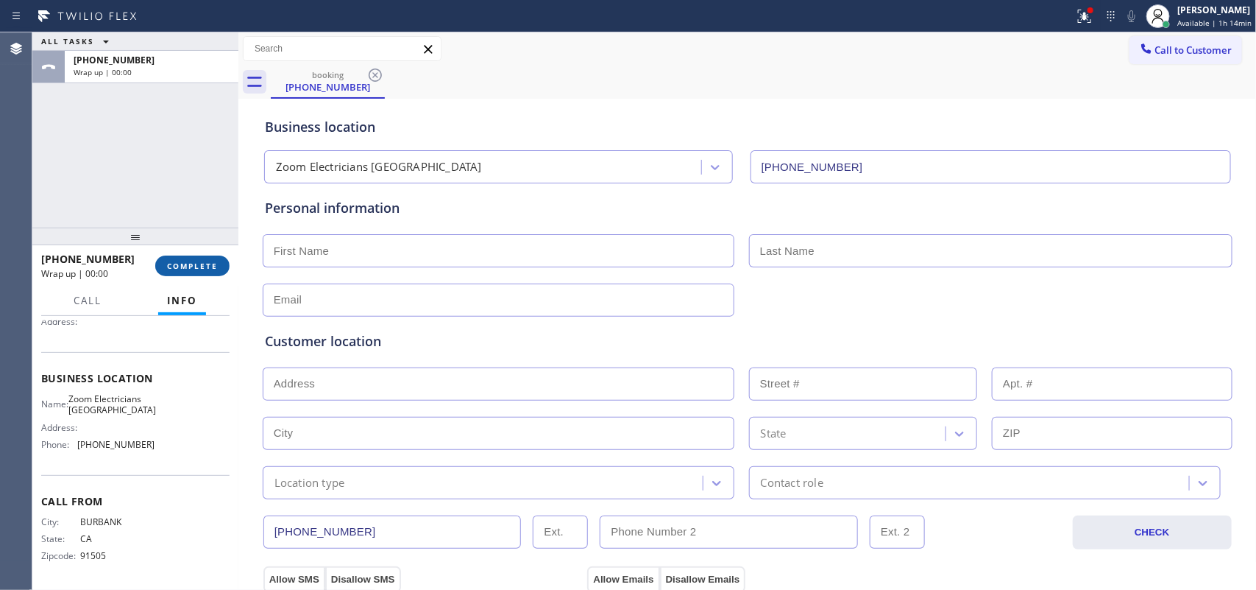
click at [214, 271] on button "COMPLETE" at bounding box center [192, 265] width 74 height 21
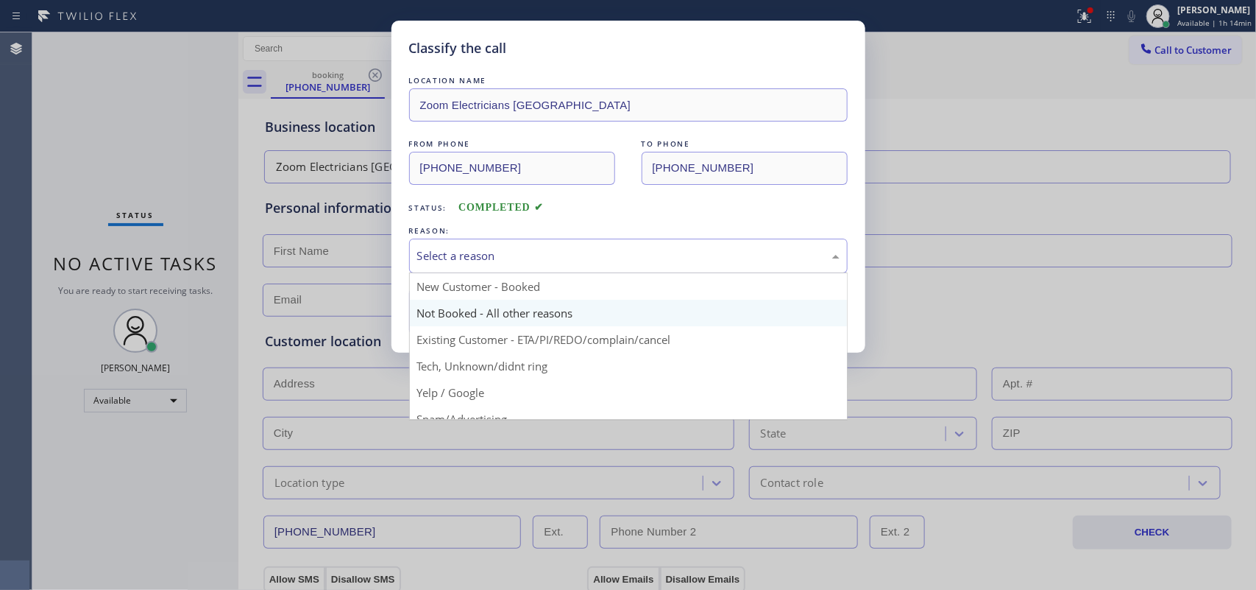
drag, startPoint x: 521, startPoint y: 255, endPoint x: 515, endPoint y: 306, distance: 51.1
click at [521, 255] on div "Select a reason" at bounding box center [628, 255] width 422 height 17
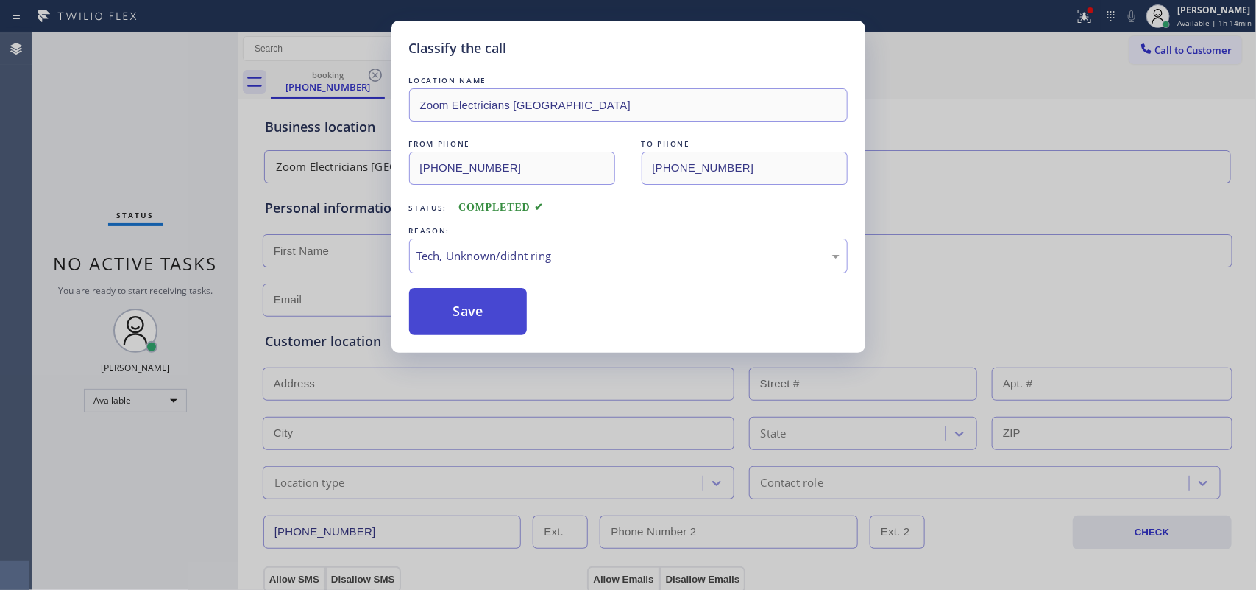
click at [499, 314] on button "Save" at bounding box center [468, 311] width 118 height 47
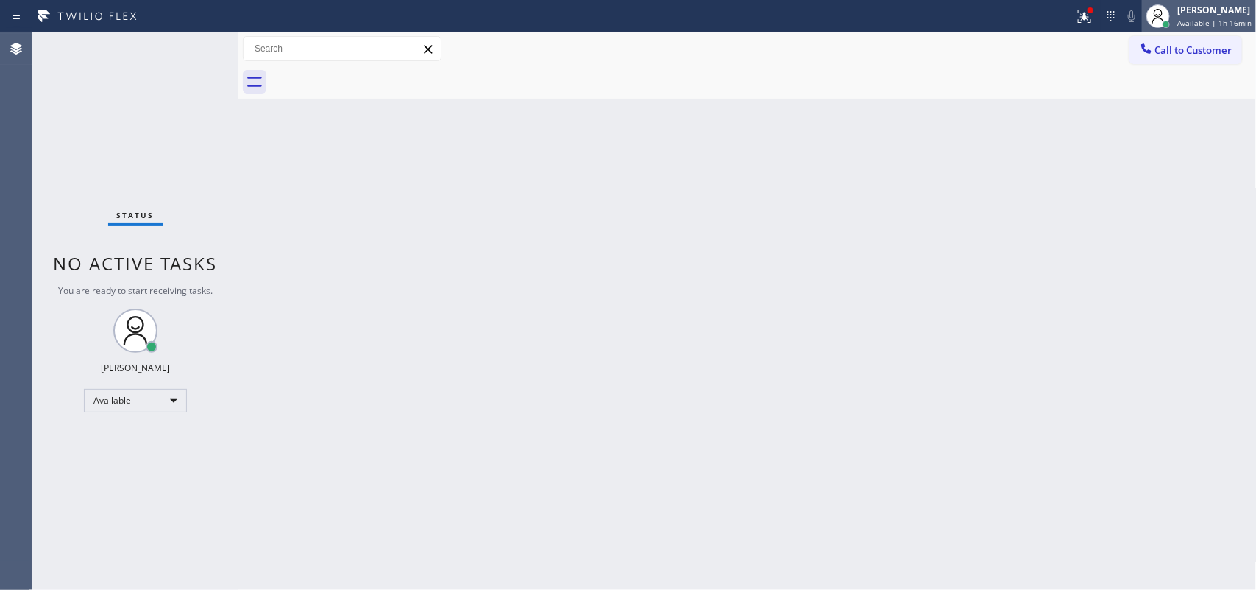
click at [1213, 19] on span "Available | 1h 16min" at bounding box center [1215, 23] width 74 height 10
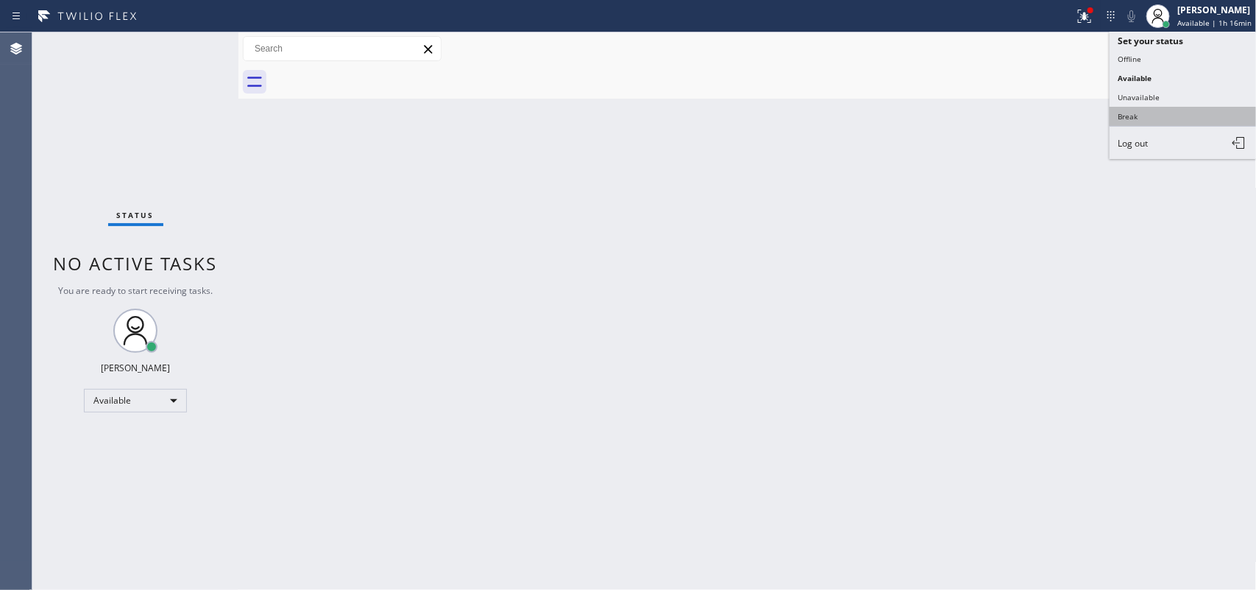
click at [1172, 107] on button "Break" at bounding box center [1183, 116] width 147 height 19
